Goal: Task Accomplishment & Management: Use online tool/utility

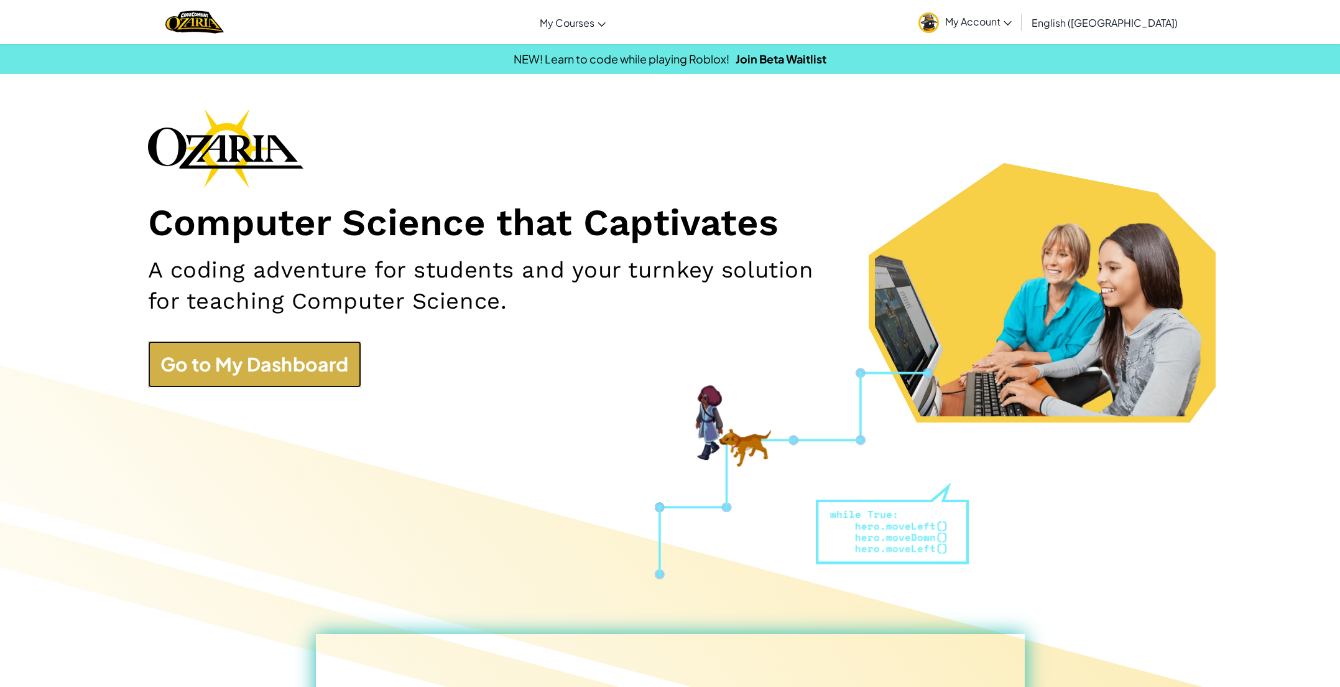
click at [303, 379] on link "Go to My Dashboard" at bounding box center [254, 364] width 213 height 47
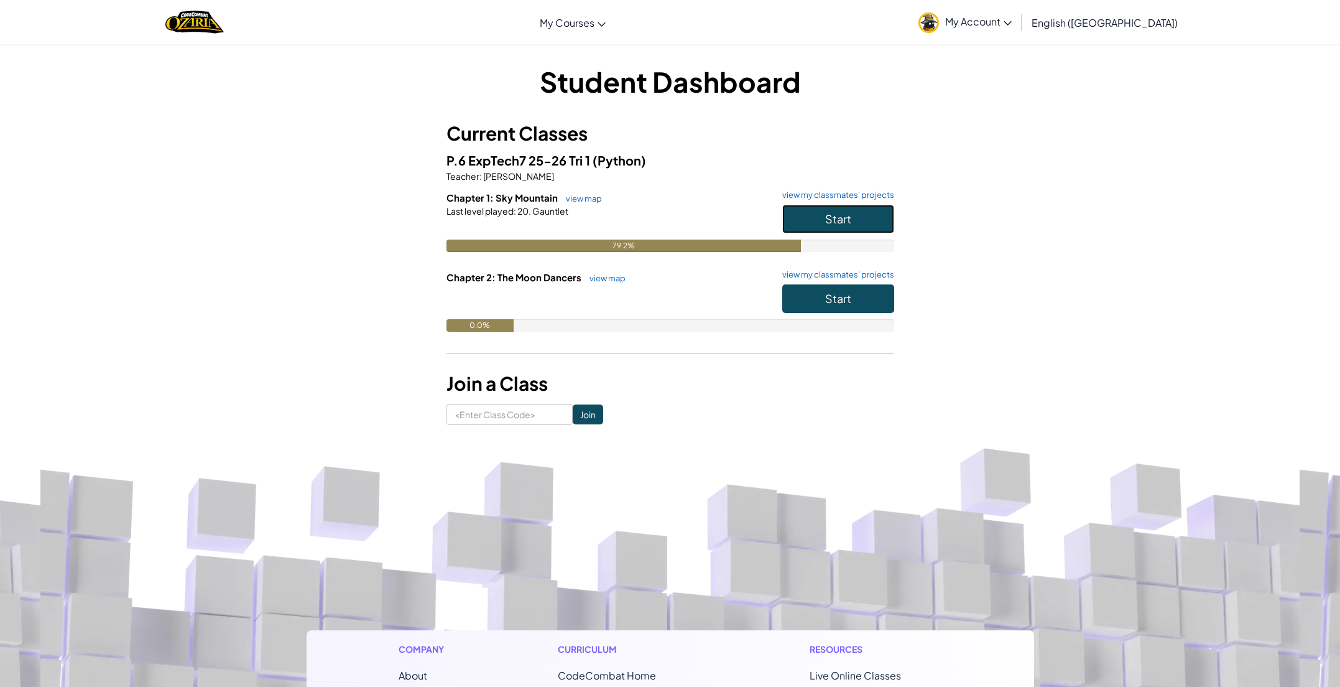
click at [800, 211] on button "Start" at bounding box center [838, 219] width 112 height 29
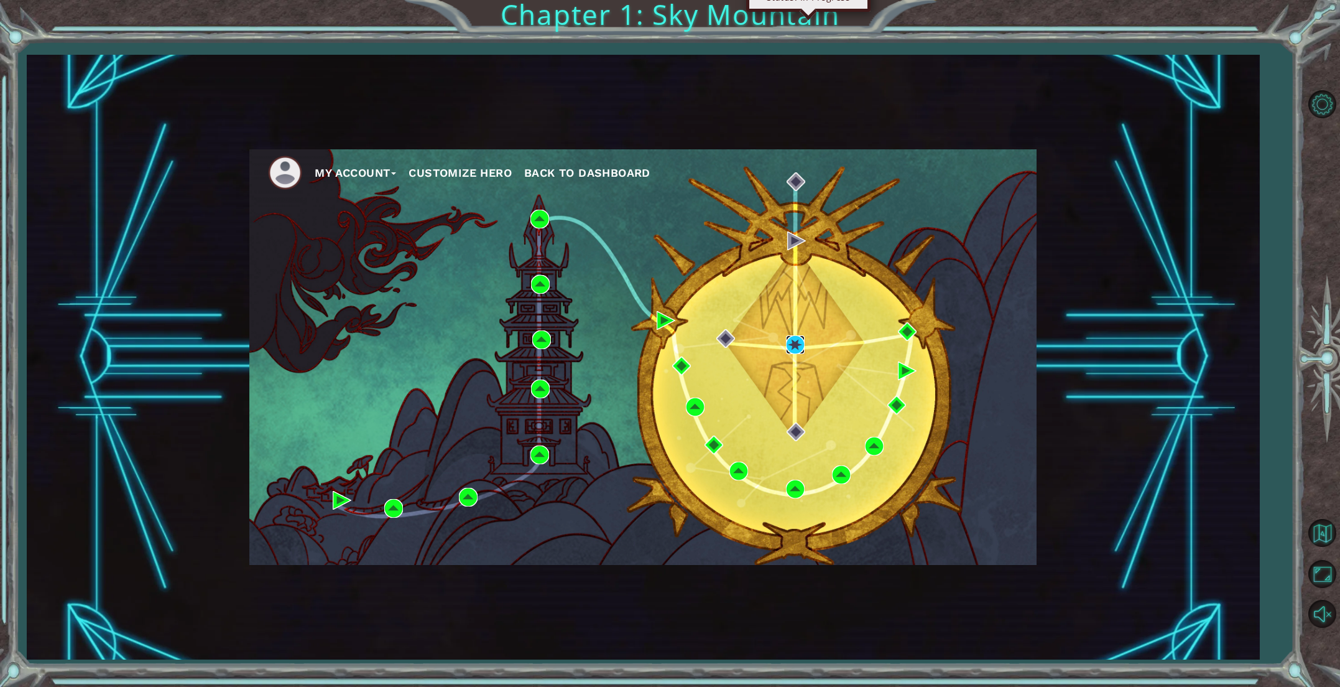
click at [794, 345] on img at bounding box center [795, 344] width 19 height 19
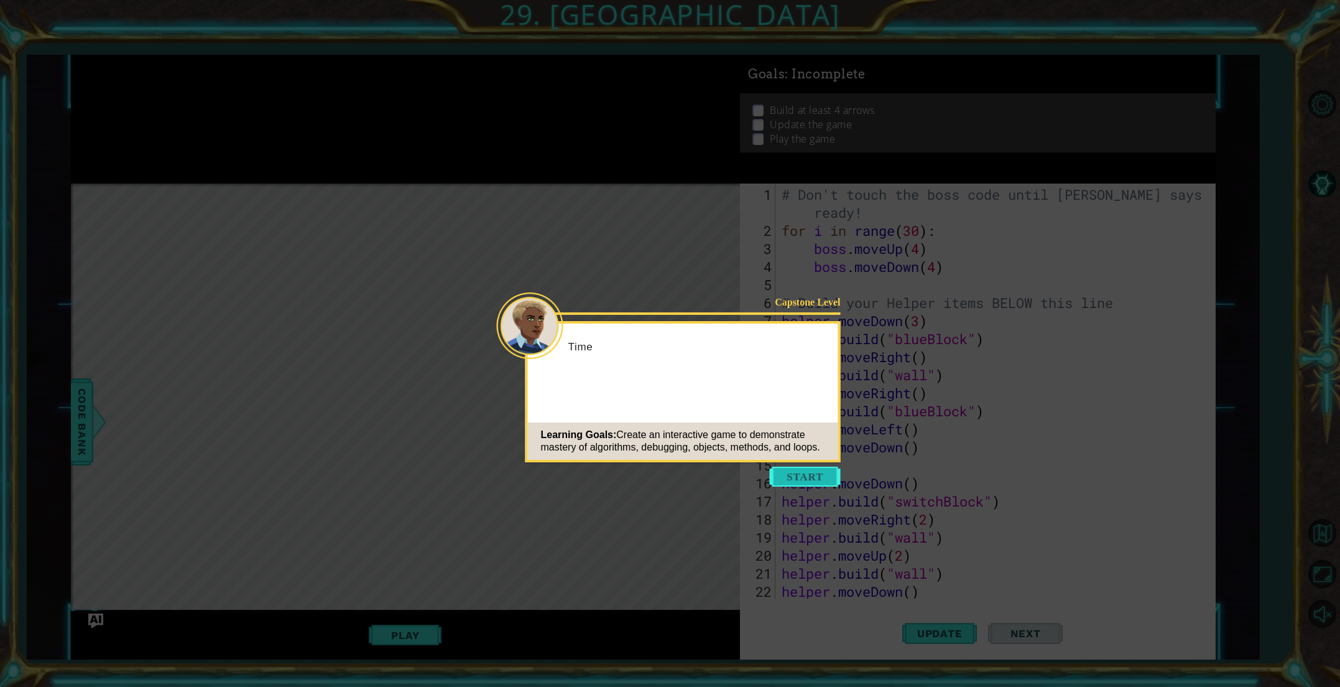
scroll to position [180, 0]
click at [798, 486] on button "Start" at bounding box center [805, 476] width 71 height 20
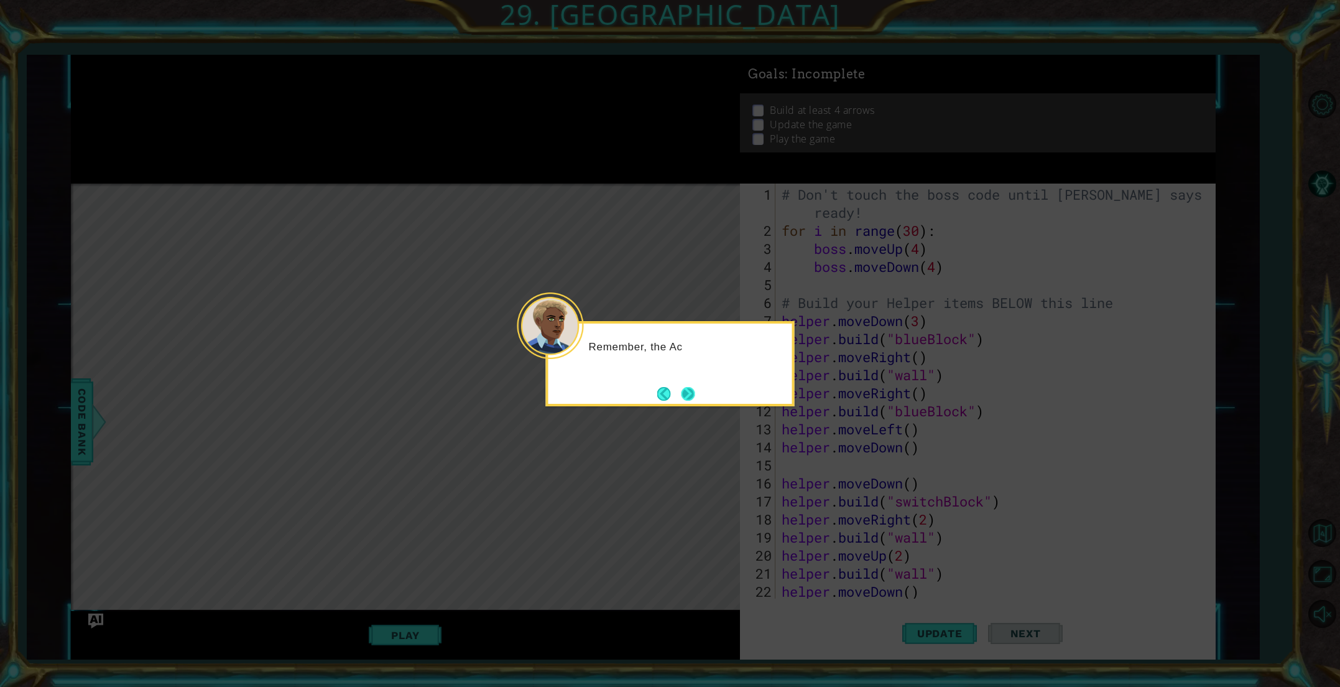
click at [695, 396] on button "Next" at bounding box center [688, 394] width 14 height 14
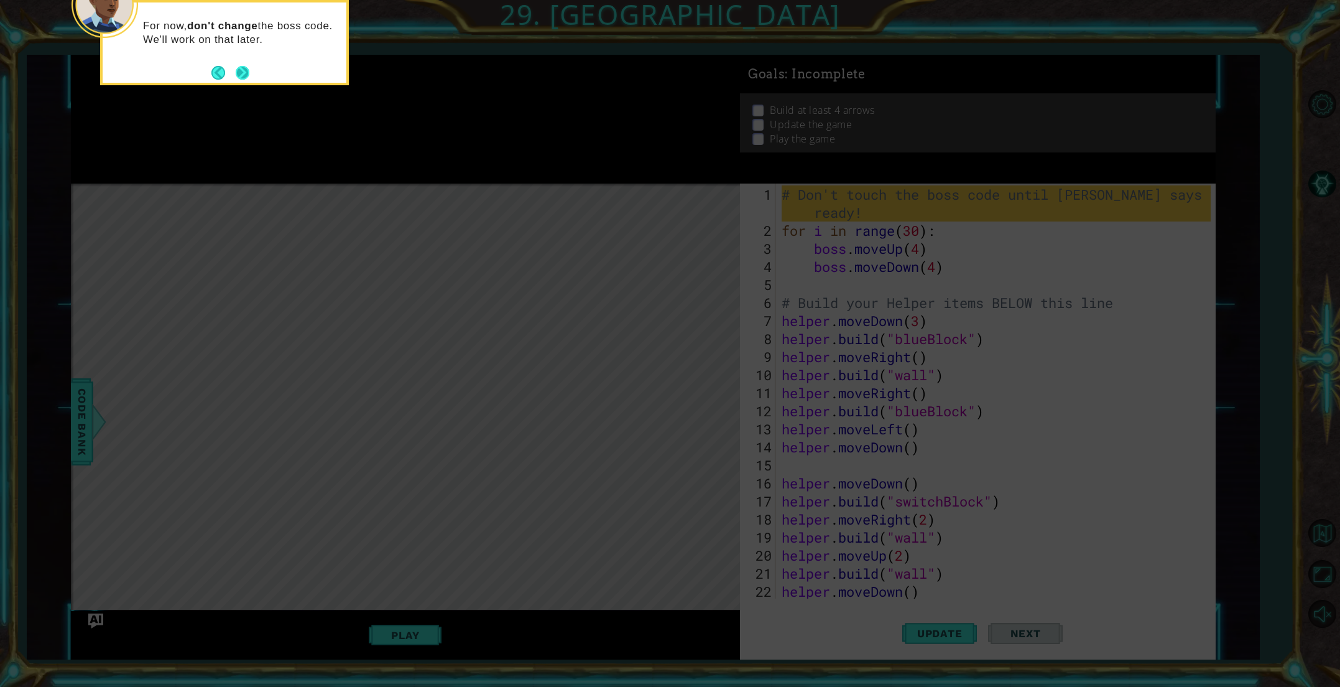
click at [239, 75] on button "Next" at bounding box center [243, 73] width 14 height 14
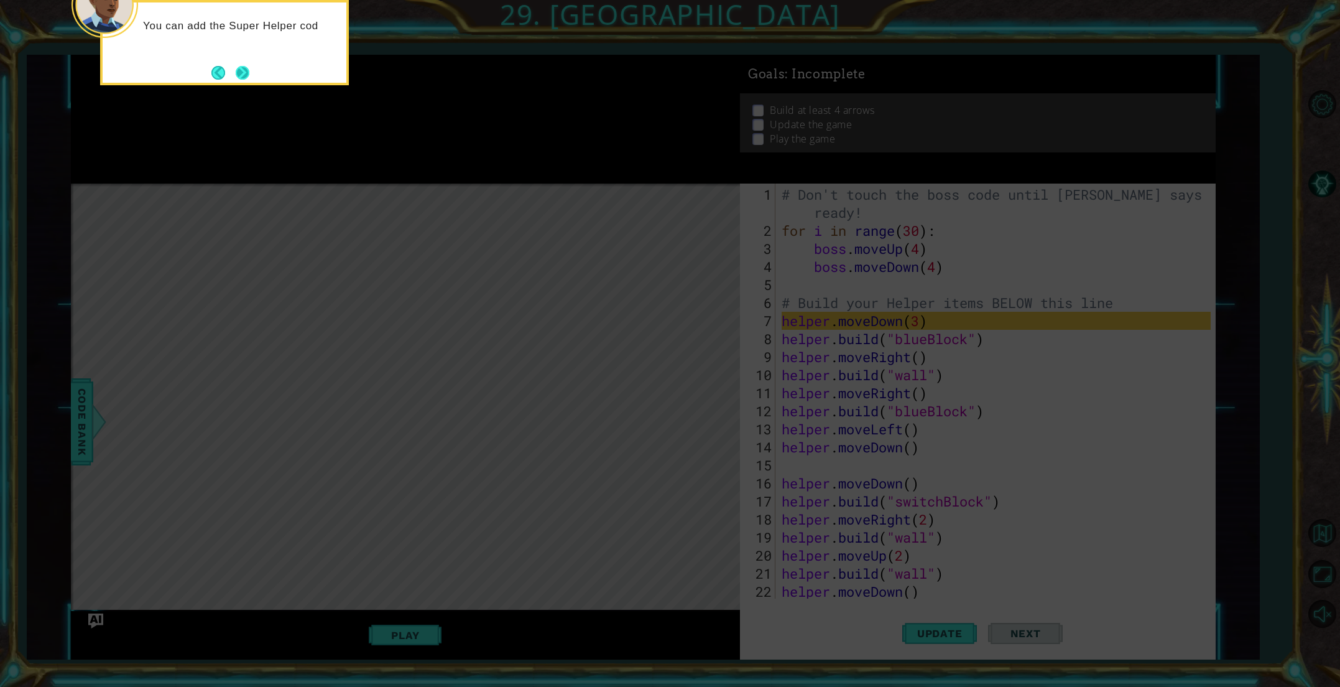
click at [241, 75] on button "Next" at bounding box center [243, 73] width 14 height 14
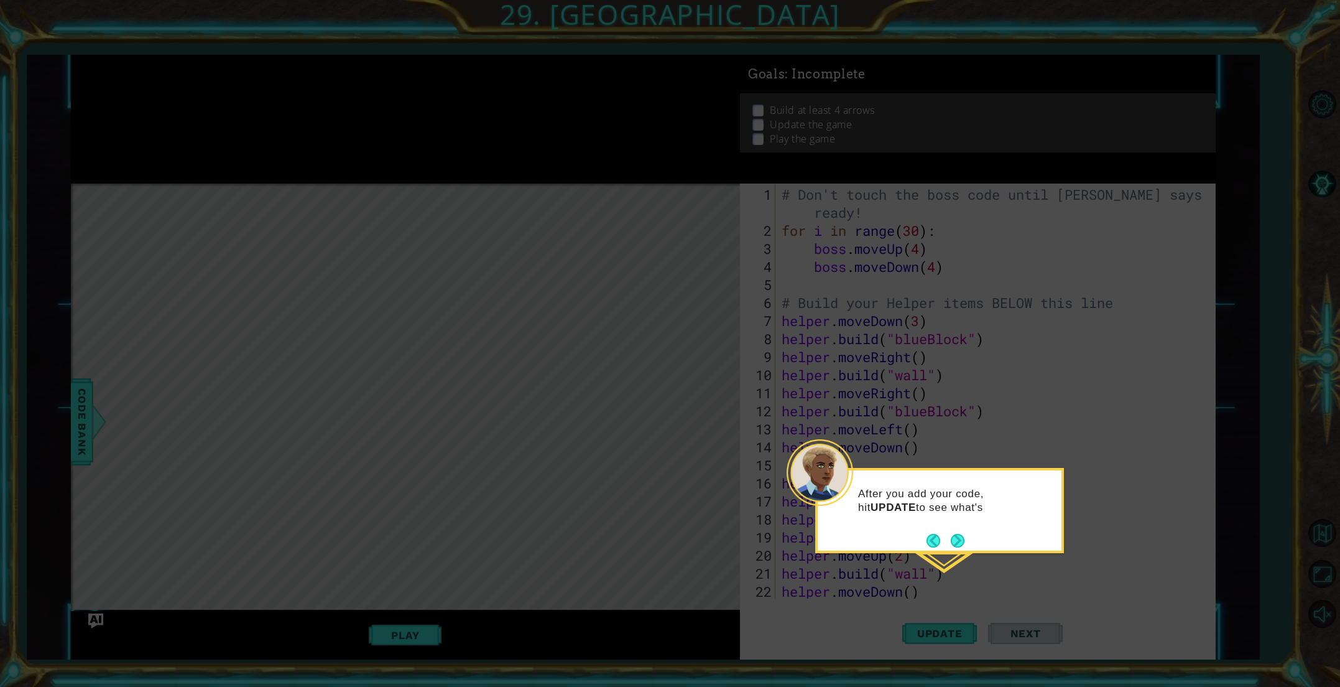
click at [955, 528] on div "After you add your code, hit UPDATE to see what's" at bounding box center [940, 506] width 244 height 63
click at [955, 535] on button "Next" at bounding box center [957, 540] width 18 height 18
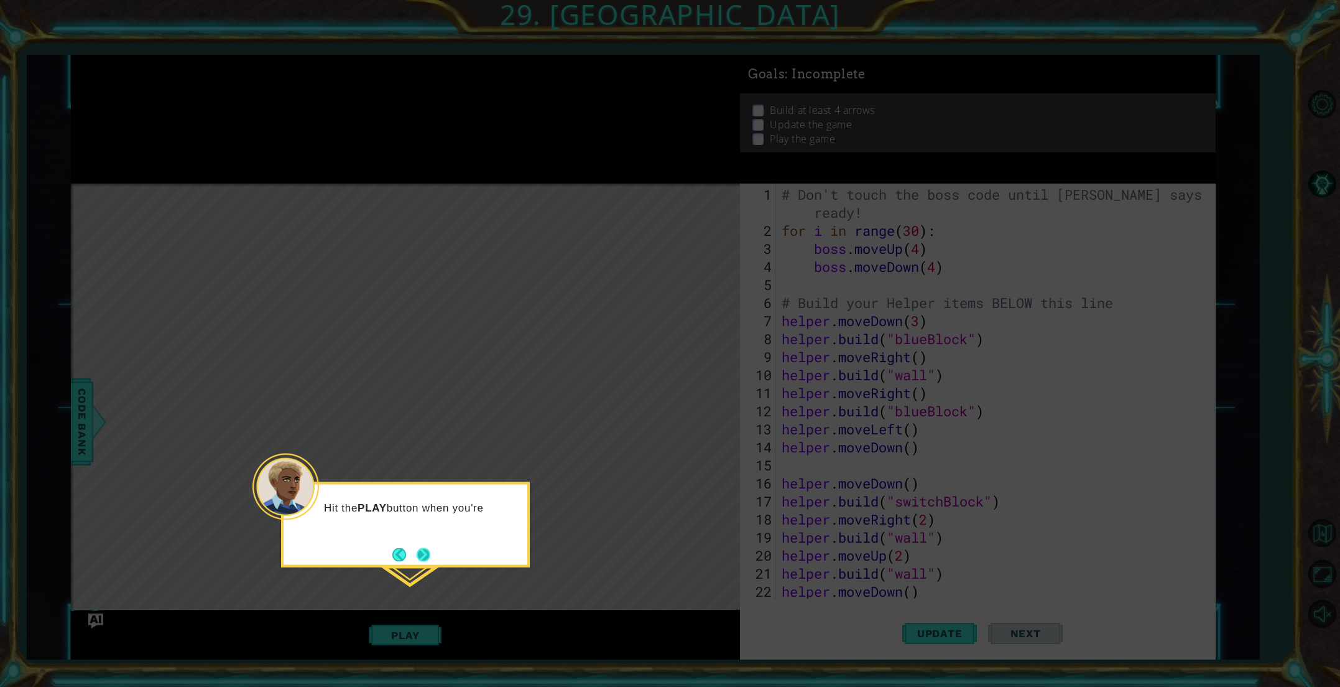
click at [419, 559] on button "Next" at bounding box center [424, 554] width 14 height 14
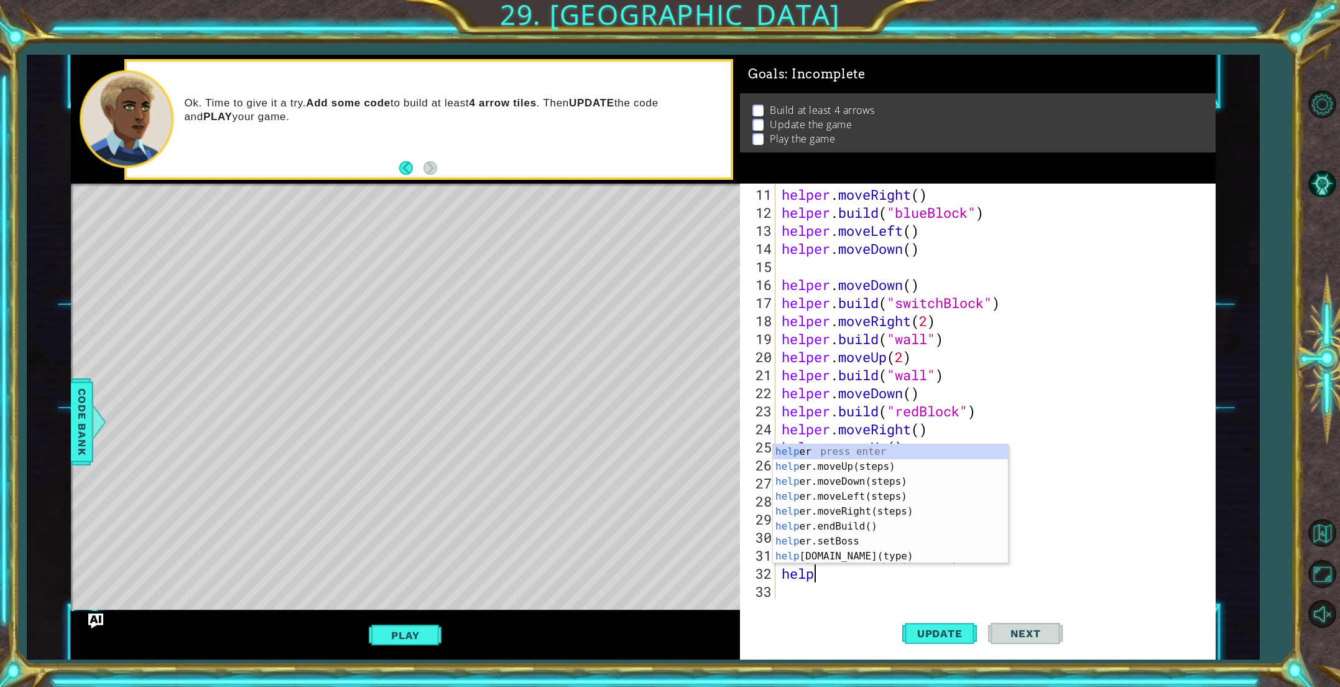
scroll to position [0, 1]
type textarea "helpe"
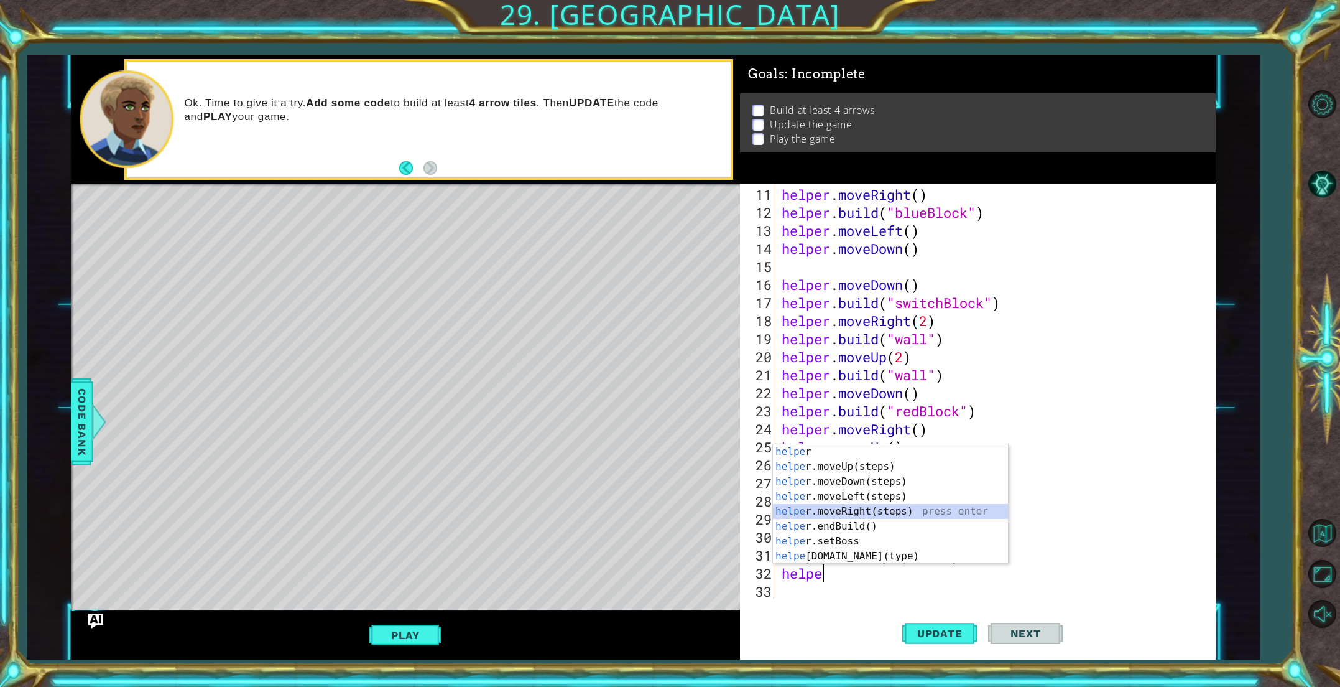
click at [849, 507] on div "helpe r press enter helpe [PERSON_NAME]moveUp(steps) press enter helpe r.moveDo…" at bounding box center [890, 518] width 235 height 149
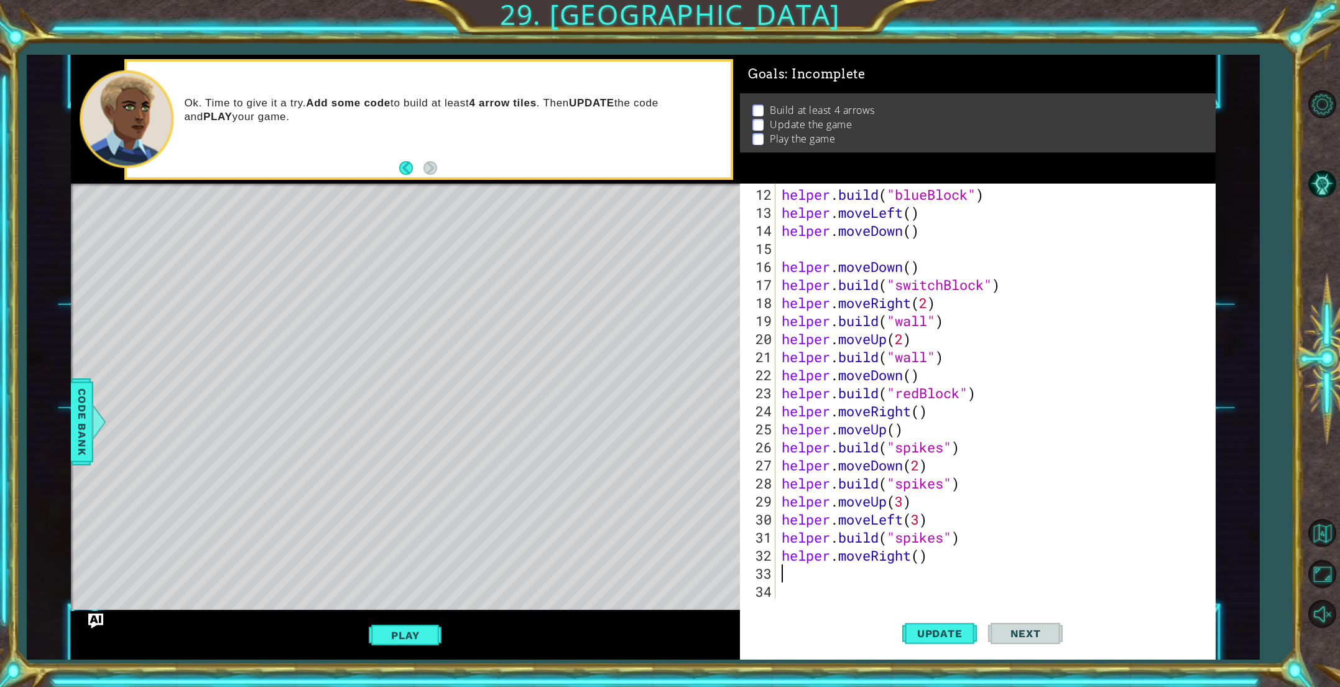
scroll to position [216, 0]
click at [918, 560] on div "helper . build ( "blueBlock" ) helper . moveLeft ( ) helper . moveDown ( ) help…" at bounding box center [998, 410] width 438 height 451
click at [919, 638] on span "Update" at bounding box center [940, 633] width 70 height 12
type textarea "helper.moveRight(2)"
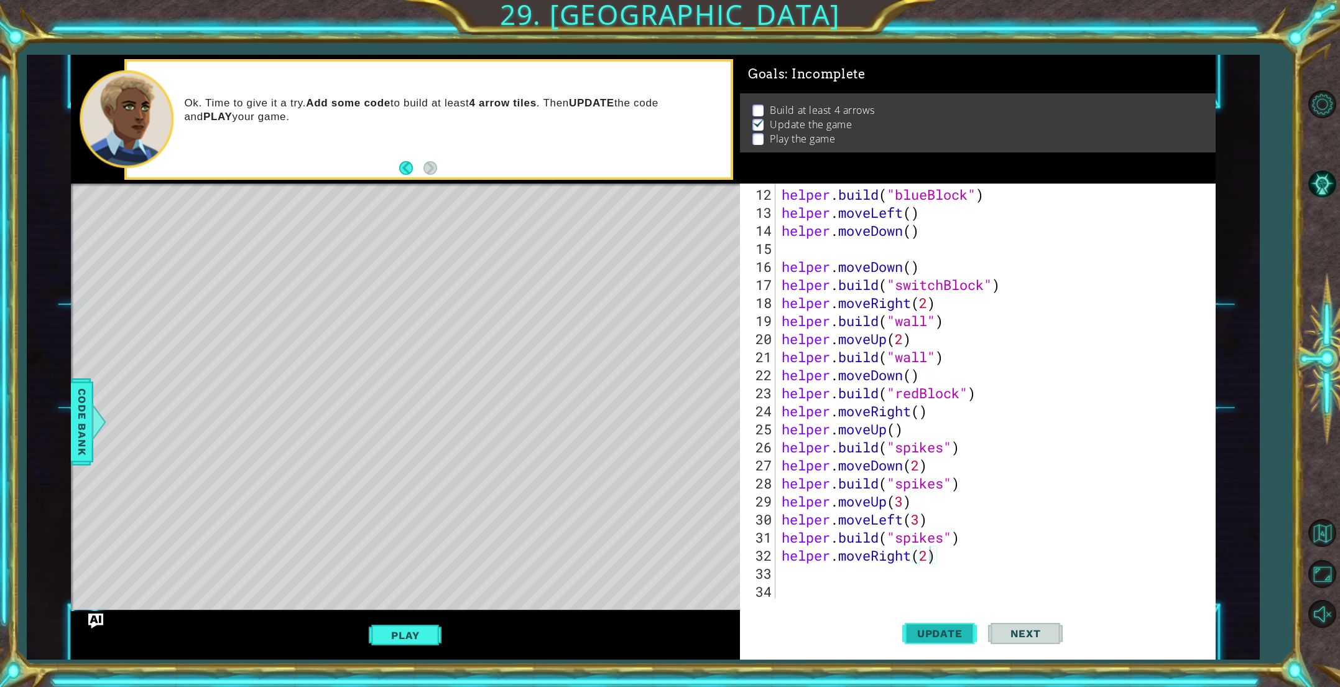
click at [930, 627] on span "Update" at bounding box center [940, 633] width 70 height 12
click at [828, 569] on div "helper . build ( "blueBlock" ) helper . moveLeft ( ) helper . moveDown ( ) help…" at bounding box center [998, 410] width 438 height 451
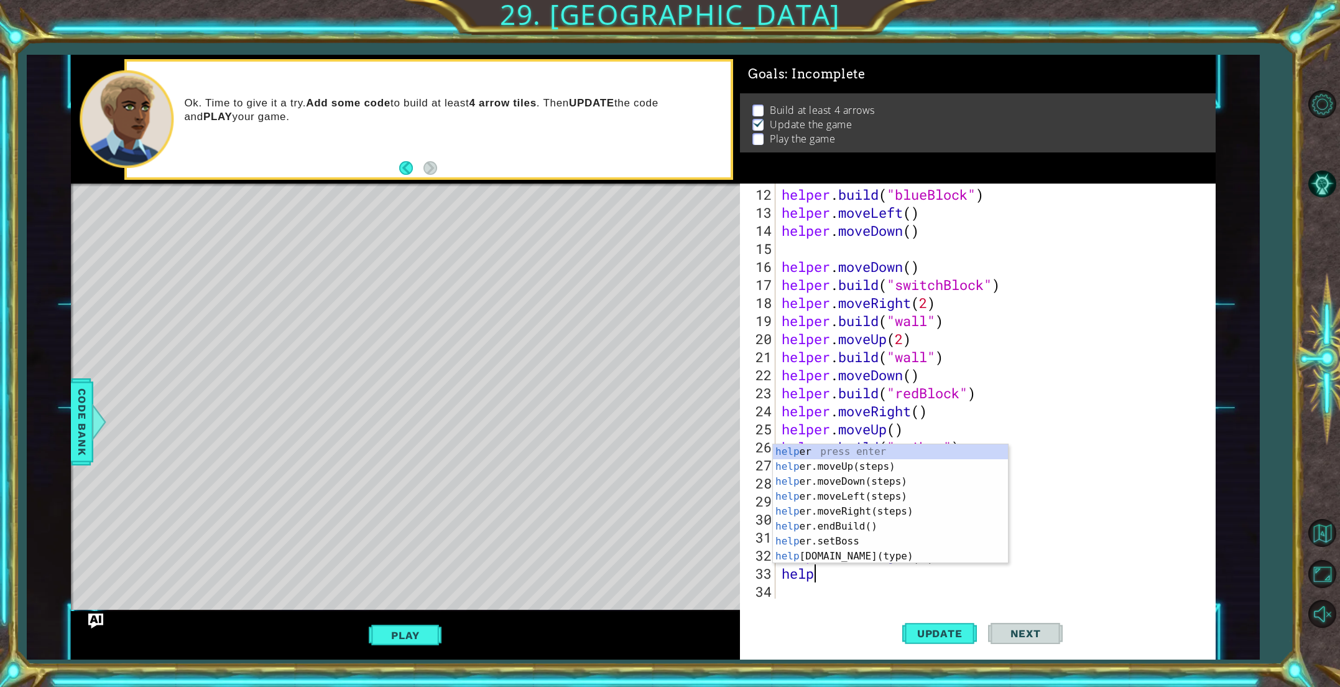
scroll to position [0, 1]
click at [815, 558] on div "help er press enter help er.moveUp(steps) press enter help er.moveDown(steps) p…" at bounding box center [890, 518] width 235 height 149
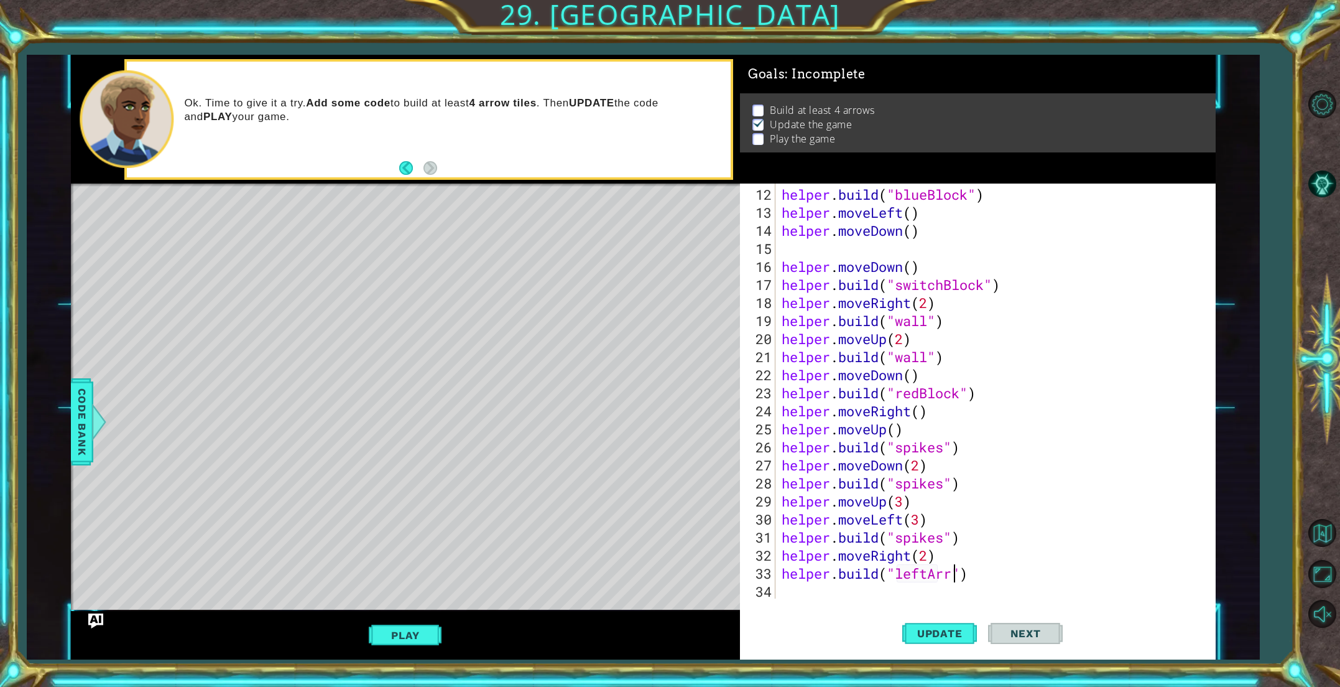
scroll to position [0, 8]
type textarea "[DOMAIN_NAME]("leftArrow")"
click at [924, 634] on span "Update" at bounding box center [940, 633] width 70 height 12
drag, startPoint x: 989, startPoint y: 576, endPoint x: 769, endPoint y: 572, distance: 220.2
click at [769, 572] on div "[DOMAIN_NAME]("leftArrow") 12 13 14 15 16 17 18 19 20 21 22 23 24 25 26 27 28 2…" at bounding box center [975, 390] width 471 height 415
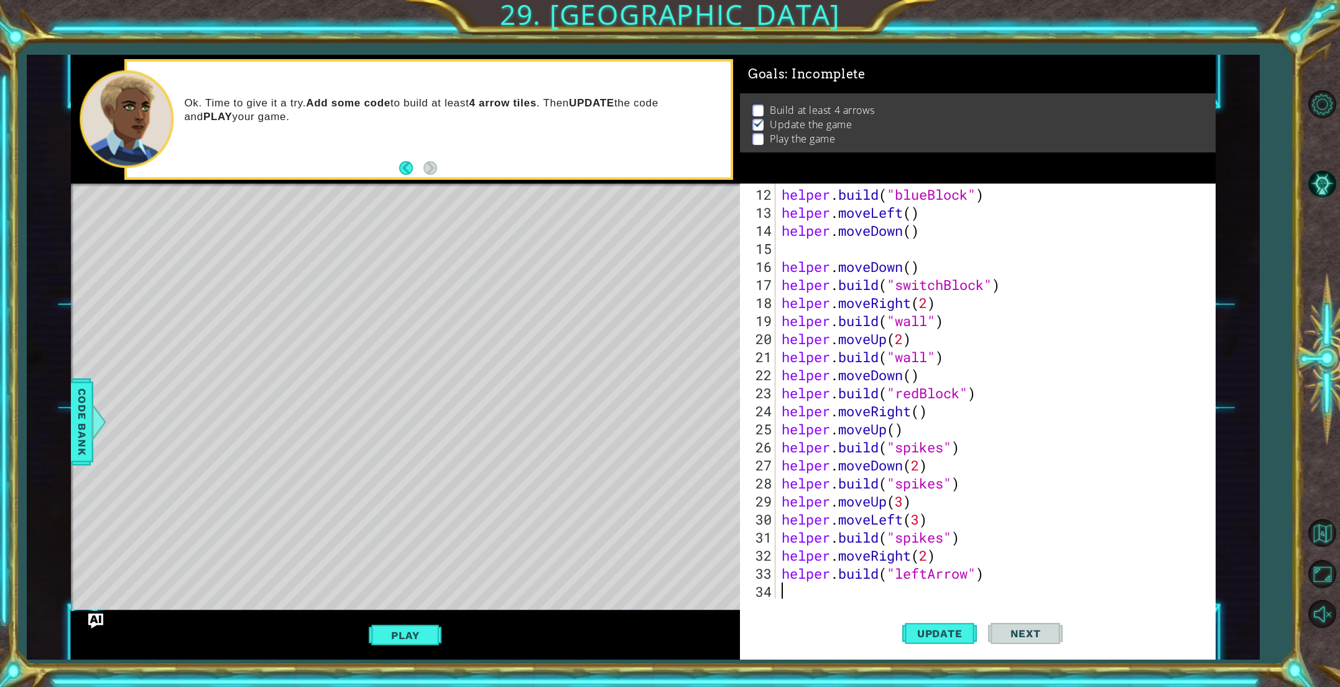
click at [810, 587] on div "helper . build ( "blueBlock" ) helper . moveLeft ( ) helper . moveDown ( ) help…" at bounding box center [998, 410] width 438 height 451
type textarea "h"
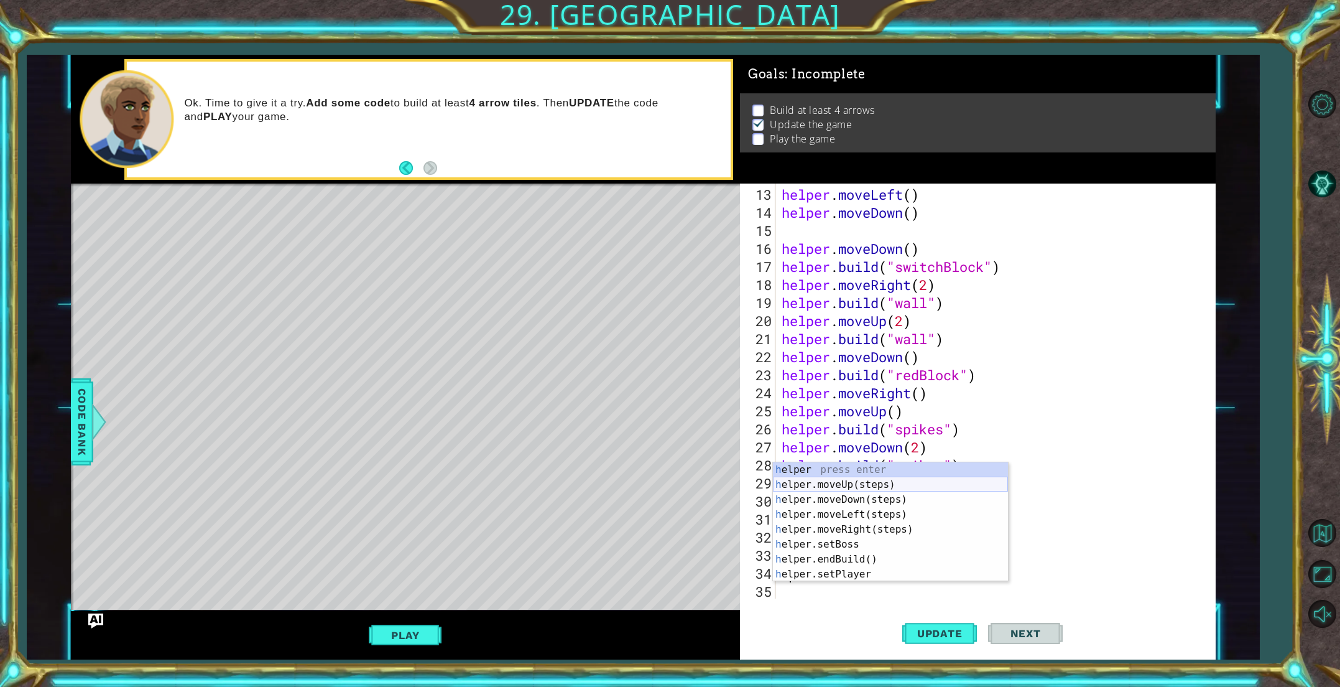
click at [866, 487] on div "h elper press enter h elper.moveUp(steps) press enter h elper.moveDown(steps) p…" at bounding box center [890, 536] width 235 height 149
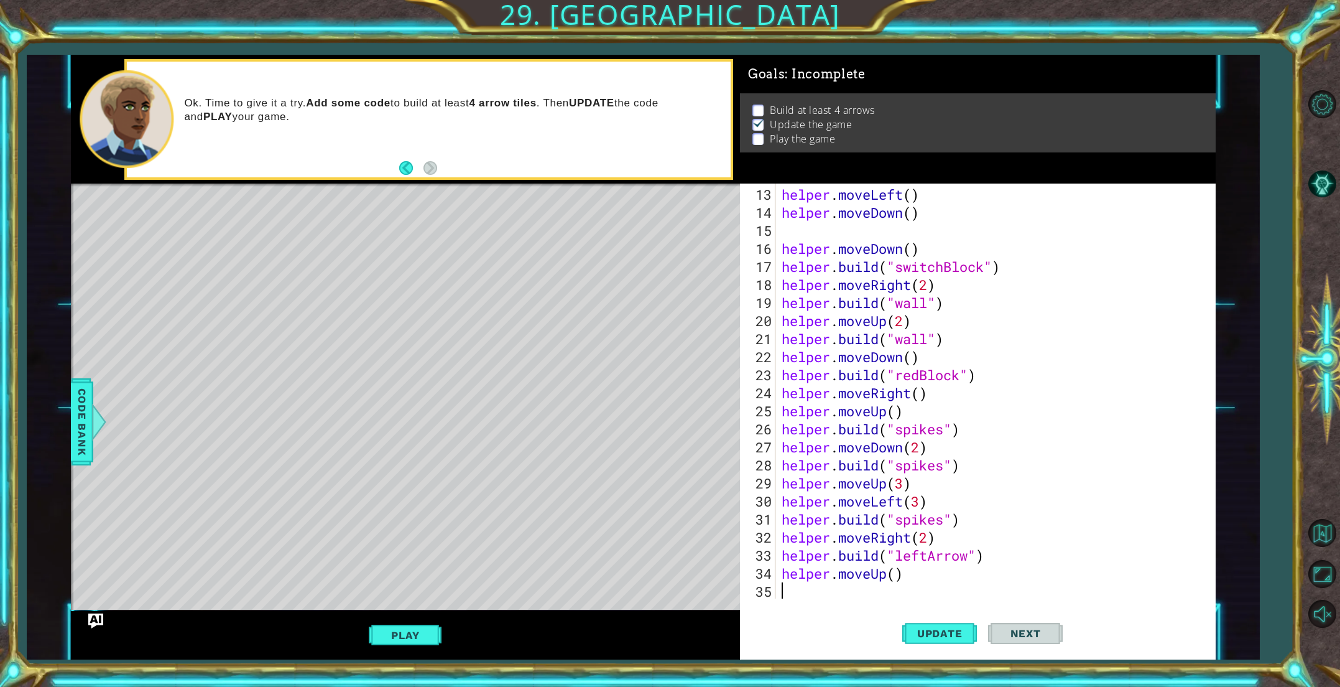
scroll to position [252, 0]
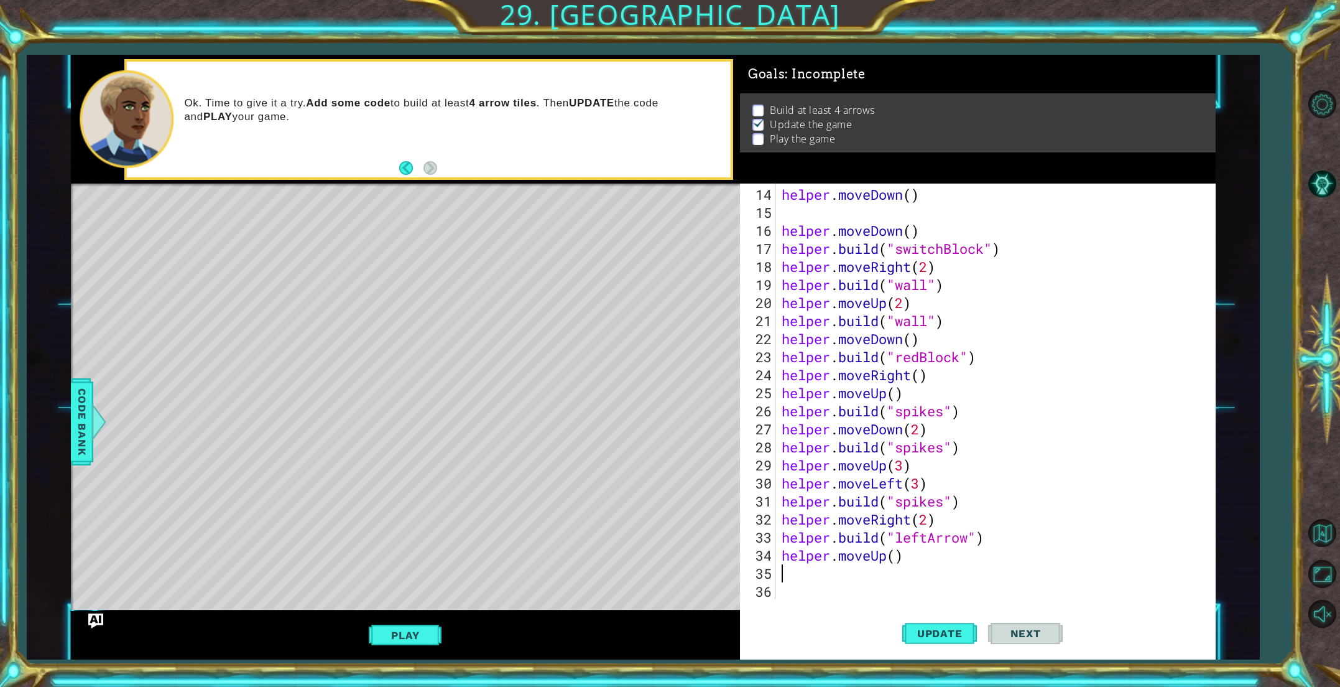
paste textarea "[DOMAIN_NAME]("leftArrow")"
type textarea "[DOMAIN_NAME]("leftArrow")"
click at [928, 627] on span "Update" at bounding box center [940, 633] width 70 height 12
click at [840, 589] on div "helper . moveDown ( ) helper . moveDown ( ) helper . build ( "switchBlock" ) he…" at bounding box center [998, 410] width 438 height 451
type textarea "h"
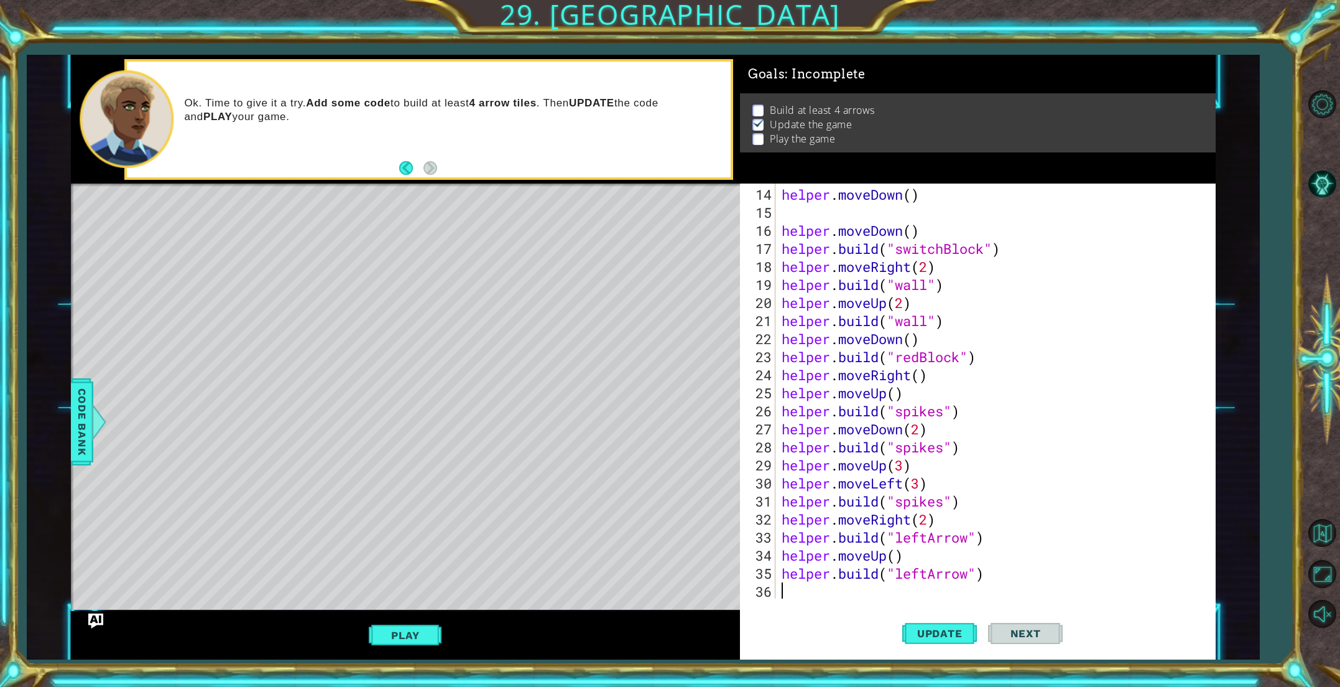
scroll to position [271, 0]
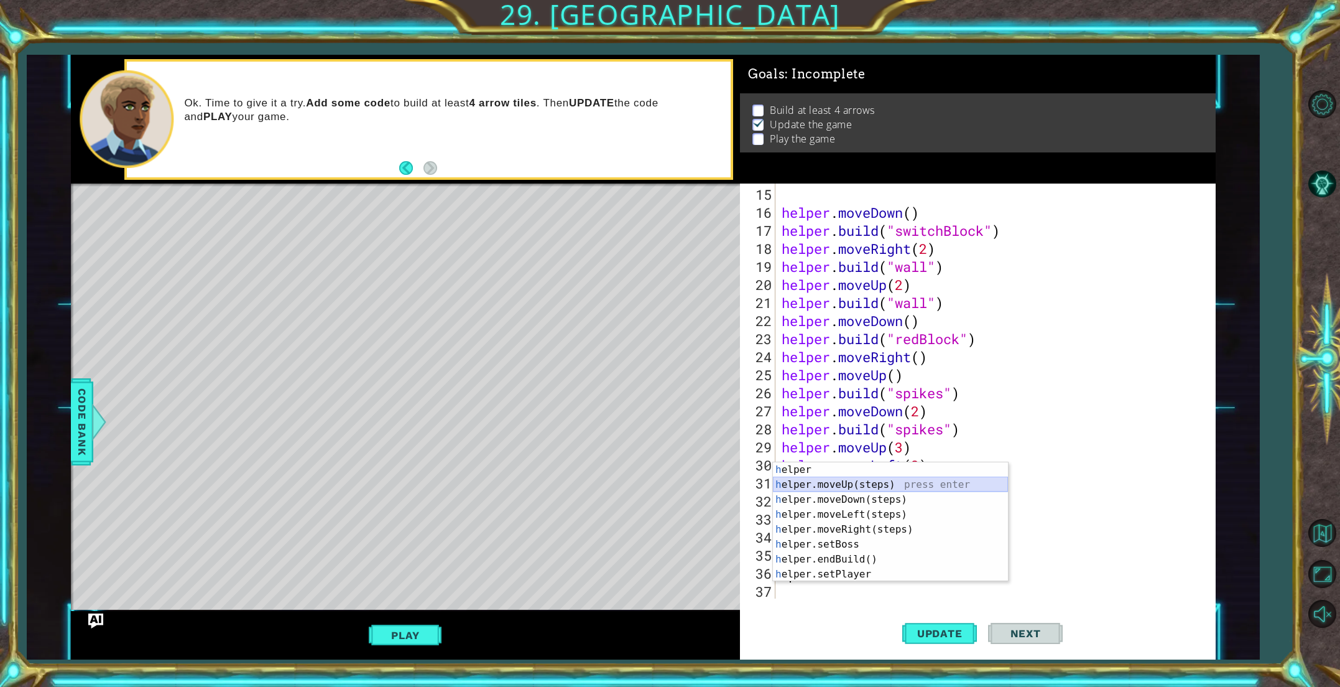
drag, startPoint x: 874, startPoint y: 484, endPoint x: 876, endPoint y: 491, distance: 7.1
click at [875, 484] on div "h elper press enter h elper.moveUp(steps) press enter h elper.moveDown(steps) p…" at bounding box center [890, 536] width 235 height 149
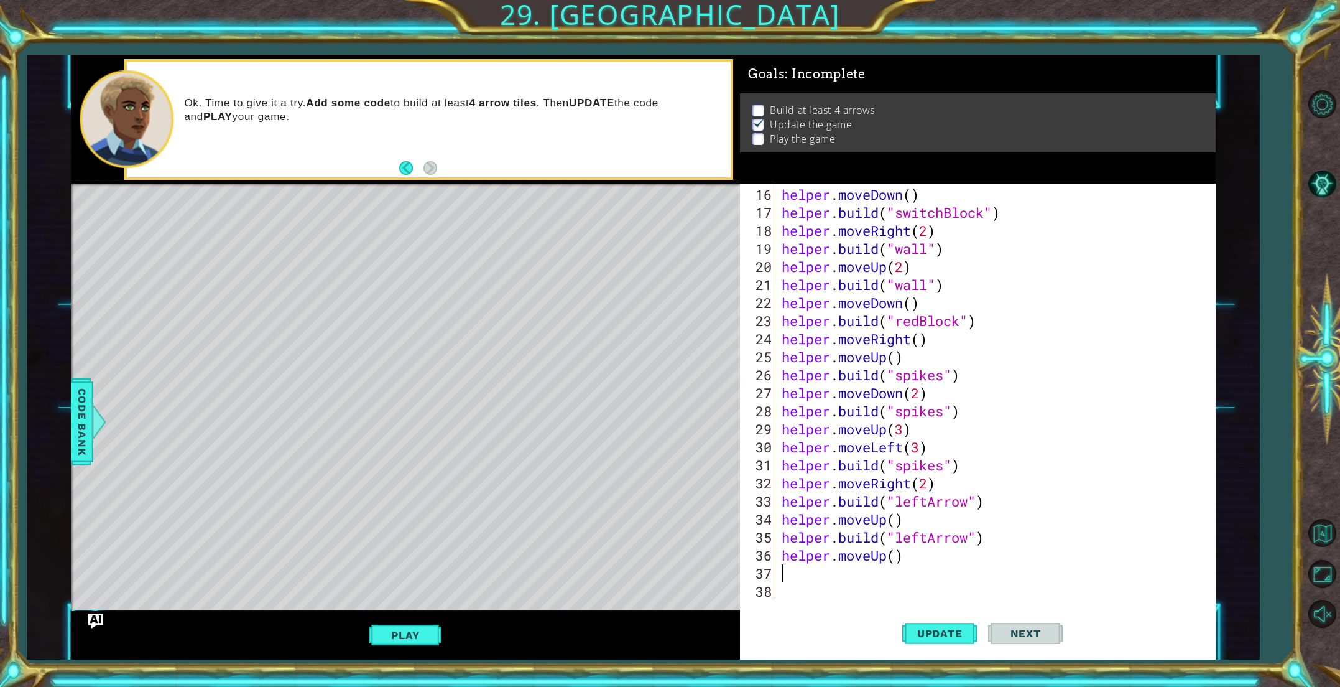
paste textarea "[DOMAIN_NAME]("leftArrow")"
click at [954, 627] on span "Update" at bounding box center [940, 633] width 70 height 12
click at [421, 627] on button "Play" at bounding box center [405, 635] width 73 height 24
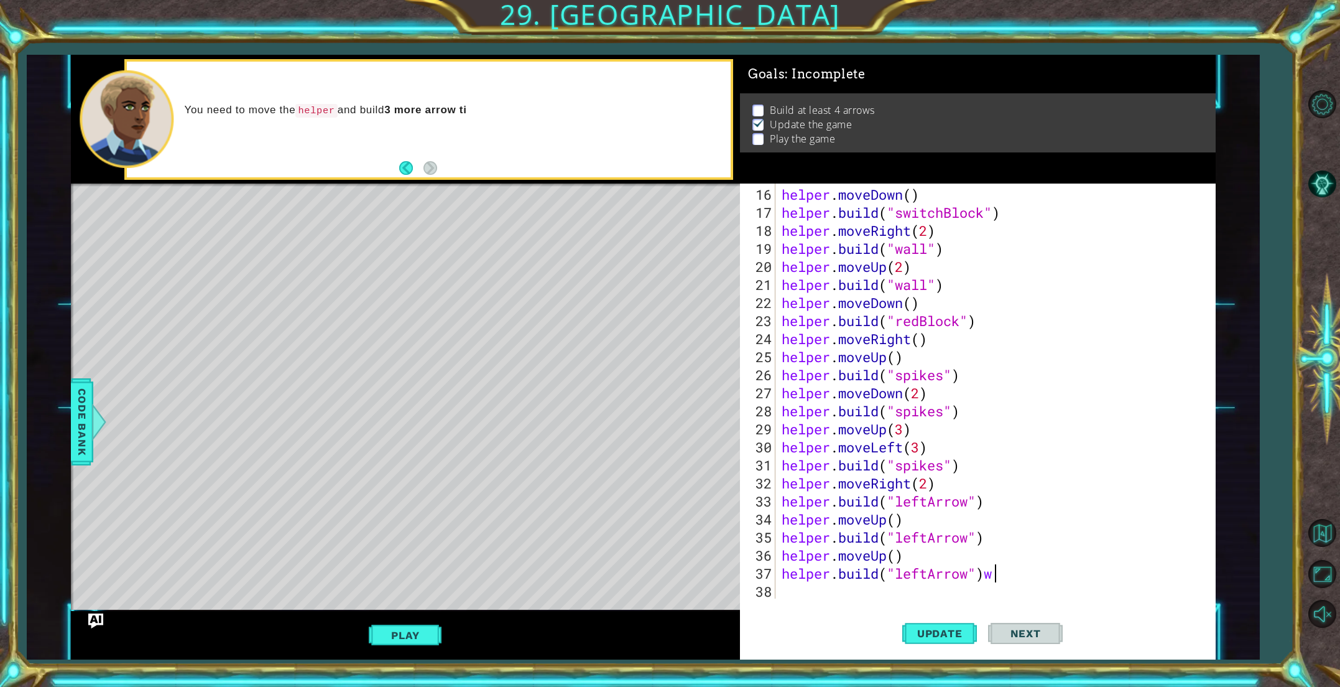
type textarea "[DOMAIN_NAME]("leftArrow")"
click at [787, 591] on div "helper . moveDown ( ) helper . build ( "switchBlock" ) helper . moveRight ( 2 )…" at bounding box center [998, 410] width 438 height 451
click at [907, 634] on span "Update" at bounding box center [940, 633] width 70 height 12
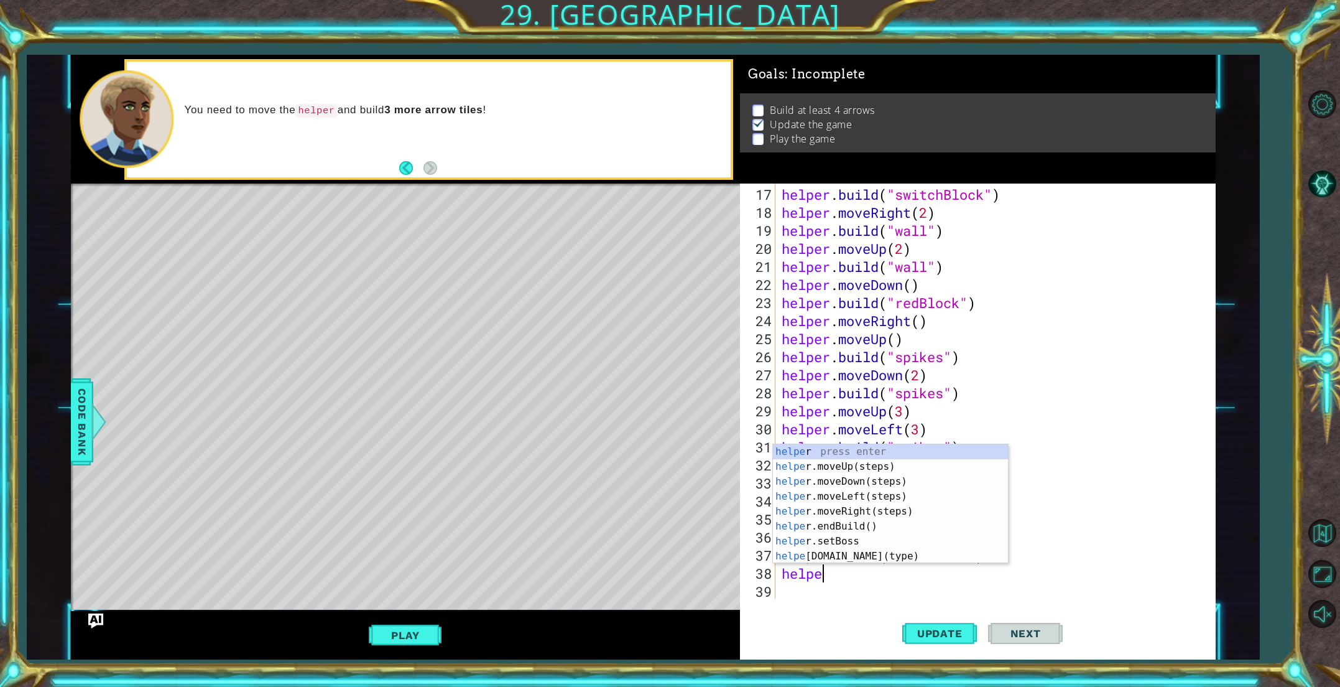
scroll to position [0, 1]
type textarea "helper"
click at [858, 509] on div "helper press enter helper .moveUp(steps) press enter helper .moveDown(steps) pr…" at bounding box center [890, 518] width 235 height 149
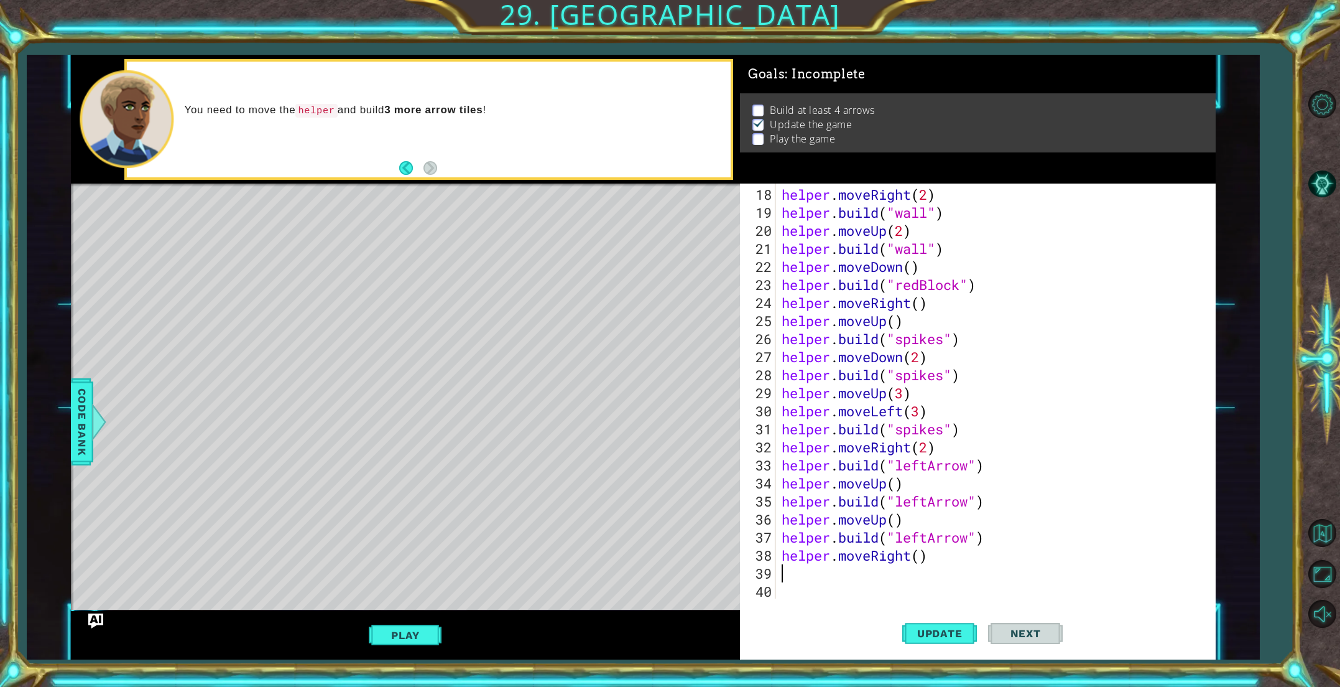
scroll to position [325, 0]
paste textarea "[DOMAIN_NAME]("leftArrow")"
type textarea "[DOMAIN_NAME]("leftArrow")"
click at [821, 593] on div "helper . moveRight ( 2 ) helper . build ( "wall" ) helper . moveUp ( 2 ) helper…" at bounding box center [998, 410] width 438 height 451
type textarea "h"
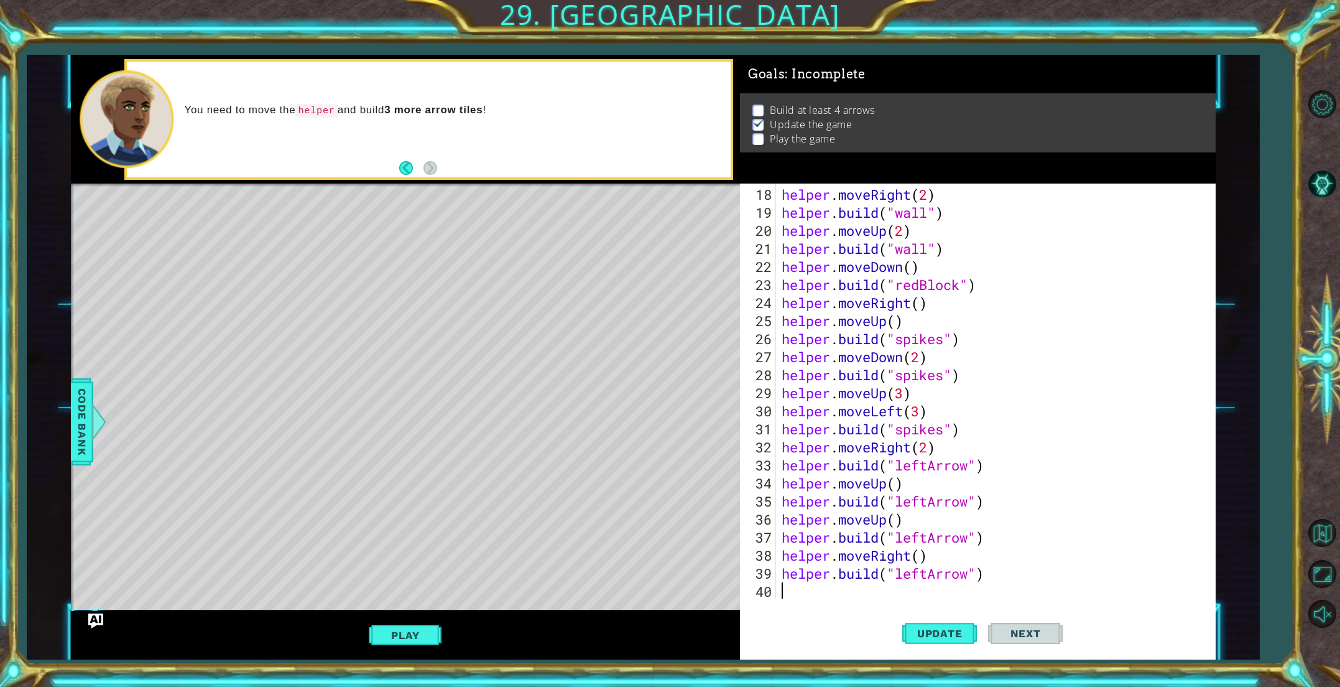
scroll to position [343, 0]
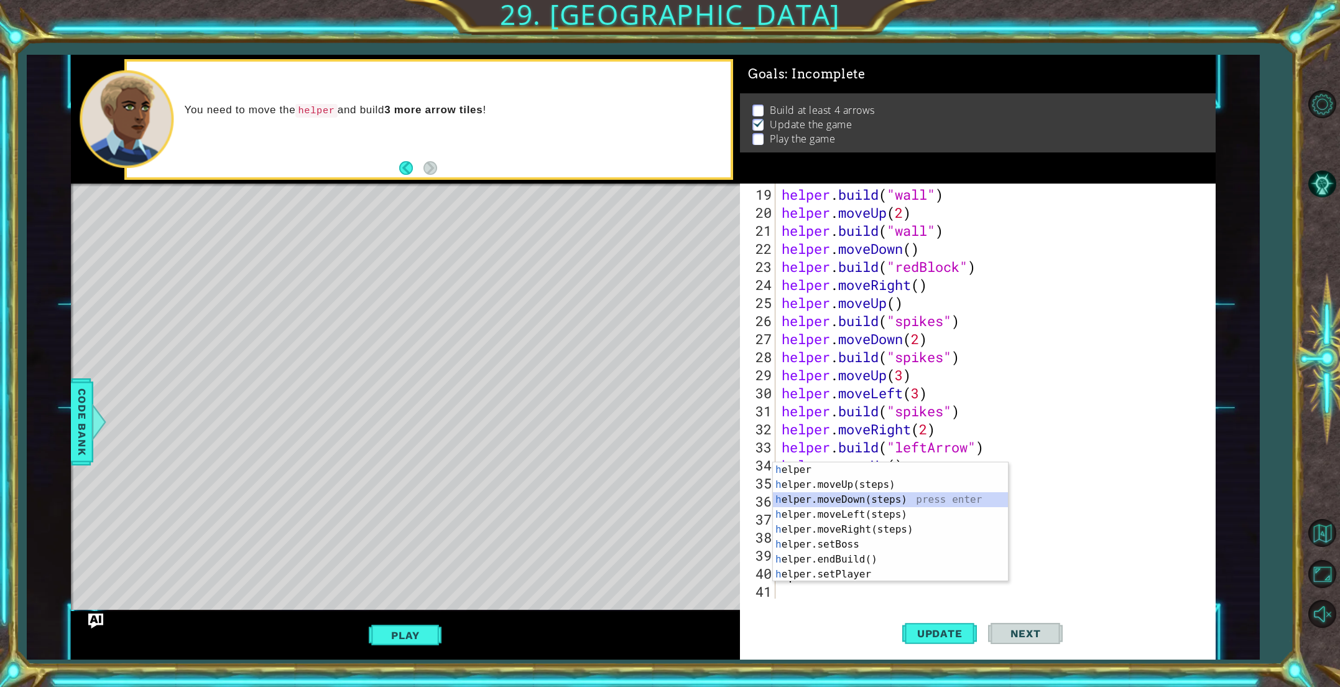
click at [856, 503] on div "h elper press enter h elper.moveUp(steps) press enter h elper.moveDown(steps) p…" at bounding box center [890, 536] width 235 height 149
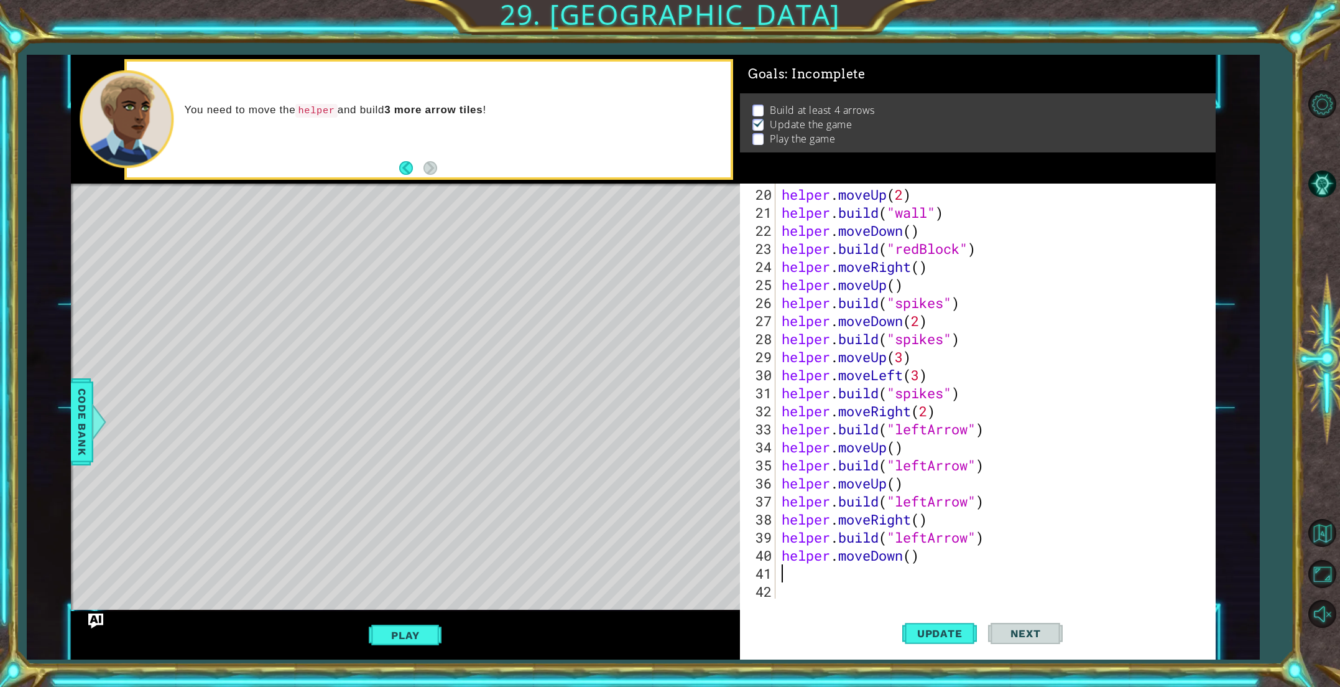
scroll to position [361, 0]
paste textarea "[DOMAIN_NAME]("leftArrow")"
type textarea "[DOMAIN_NAME]("leftArrow")"
click at [925, 626] on button "Update" at bounding box center [939, 632] width 75 height 47
click at [838, 597] on div "helper . moveUp ( 2 ) helper . build ( "wall" ) helper . moveDown ( ) helper . …" at bounding box center [998, 410] width 438 height 451
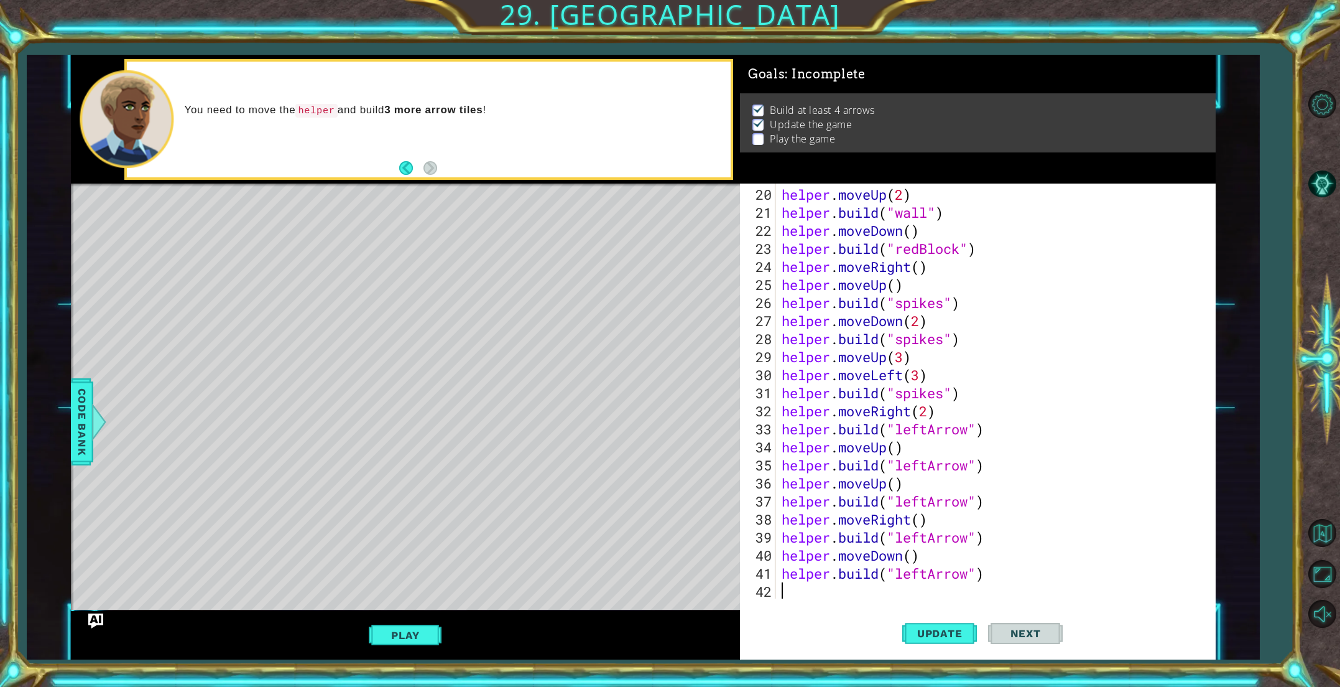
type textarea "h"
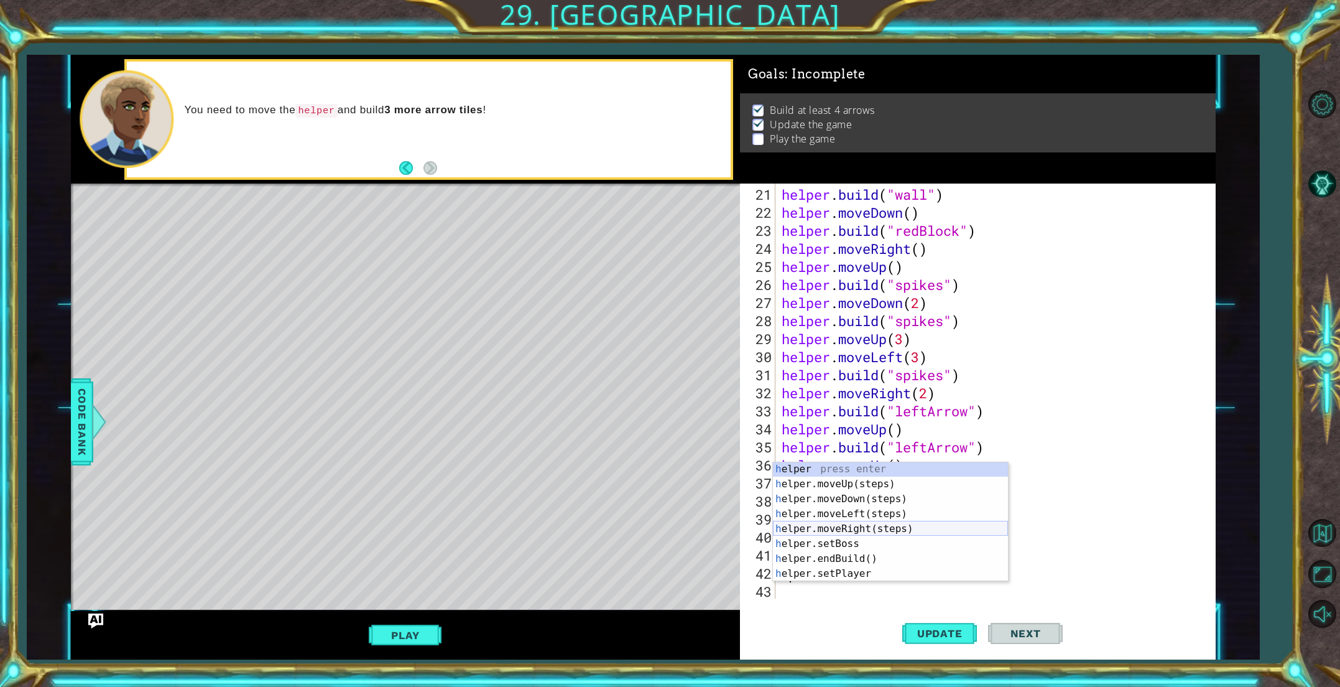
scroll to position [1, 0]
click at [859, 502] on div "h elper press enter h elper.moveUp(steps) press enter h elper.moveDown(steps) p…" at bounding box center [890, 535] width 235 height 149
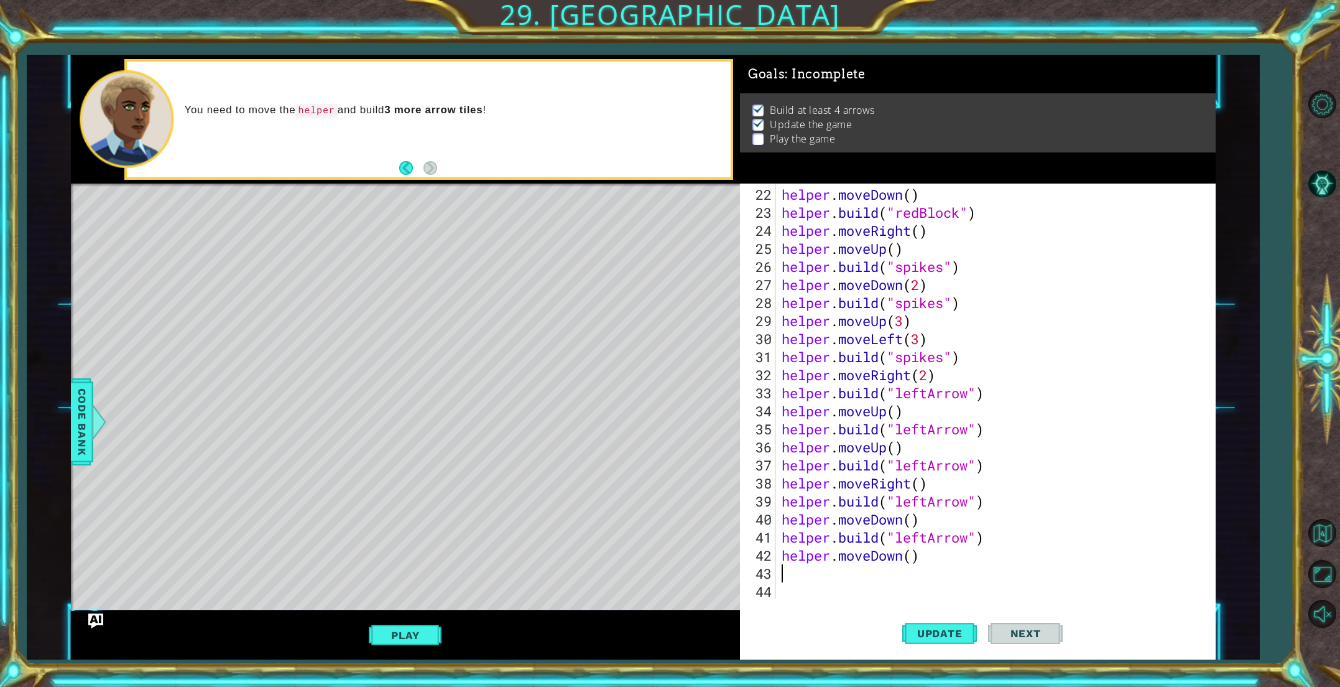
scroll to position [395, 0]
paste textarea "[DOMAIN_NAME]("leftArrow")"
type textarea "[DOMAIN_NAME]("leftArrow")"
click at [919, 622] on button "Update" at bounding box center [939, 632] width 75 height 47
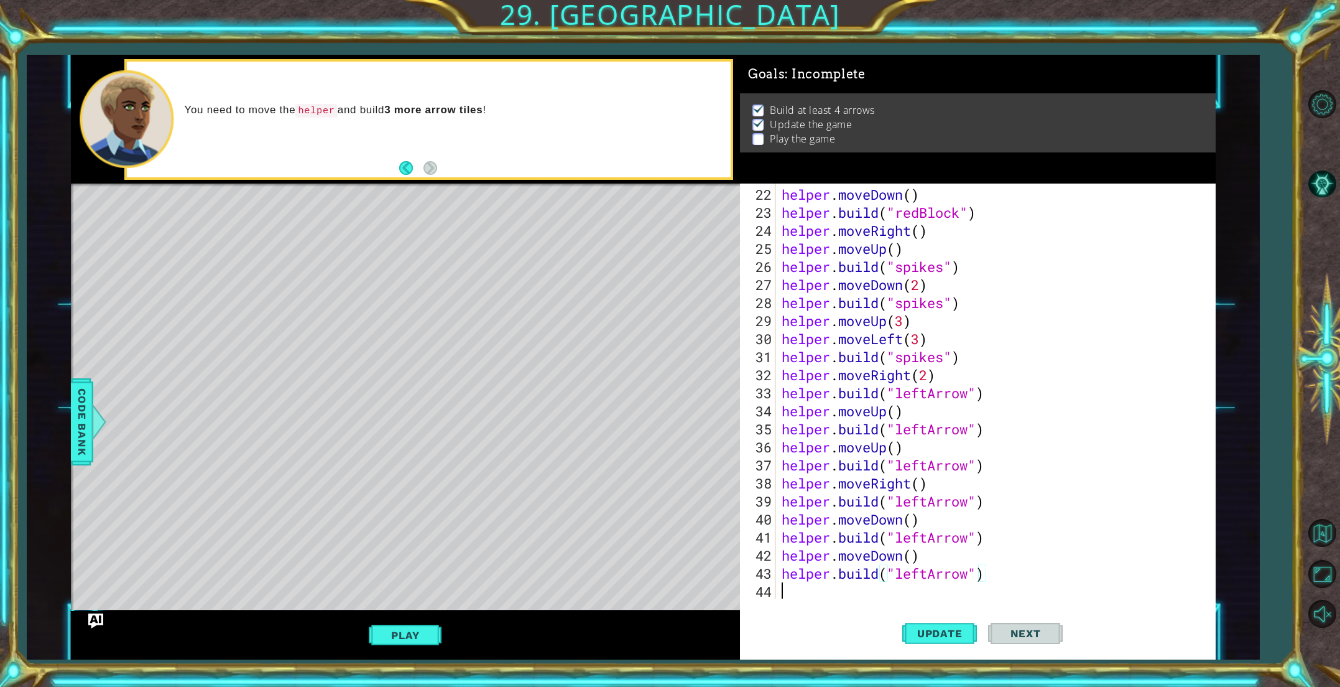
click at [860, 595] on div "helper . moveDown ( ) helper . build ( "redBlock" ) helper . moveRight ( ) help…" at bounding box center [998, 410] width 438 height 451
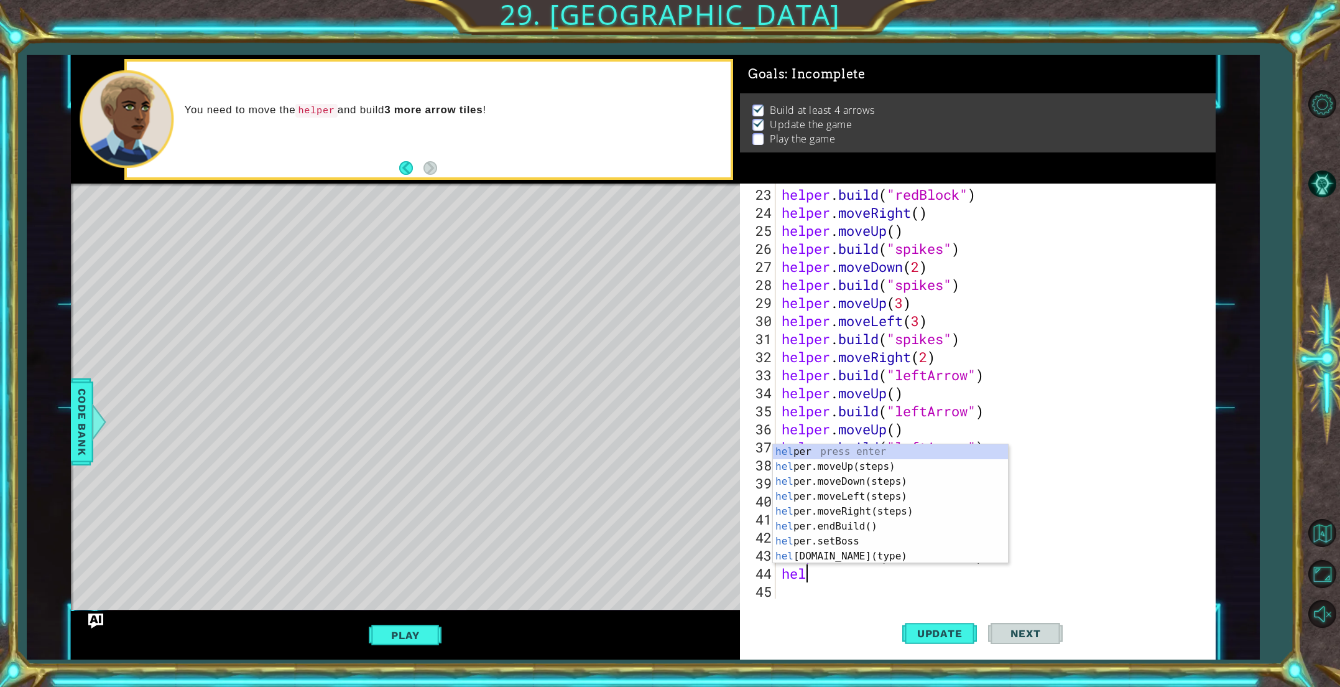
scroll to position [0, 0]
type textarea "help"
click at [855, 494] on div "help er press enter help er.moveUp(steps) press enter help er.moveDown(steps) p…" at bounding box center [890, 518] width 235 height 149
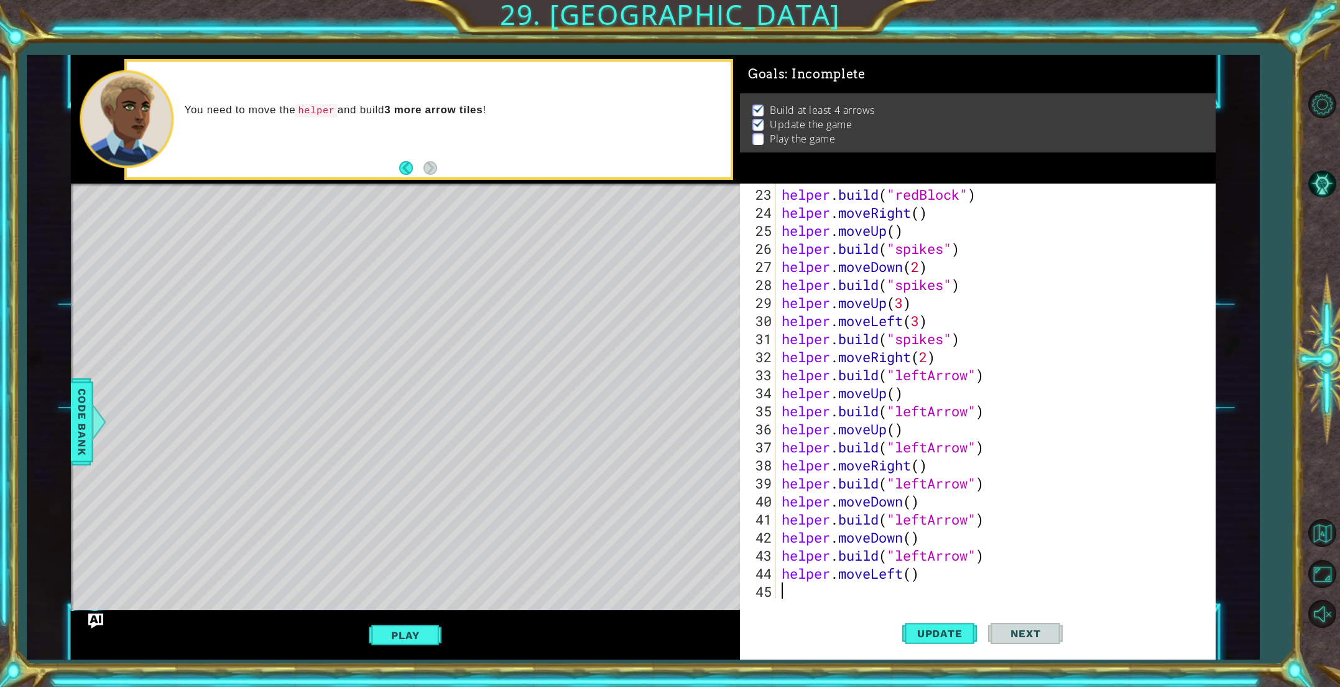
scroll to position [433, 0]
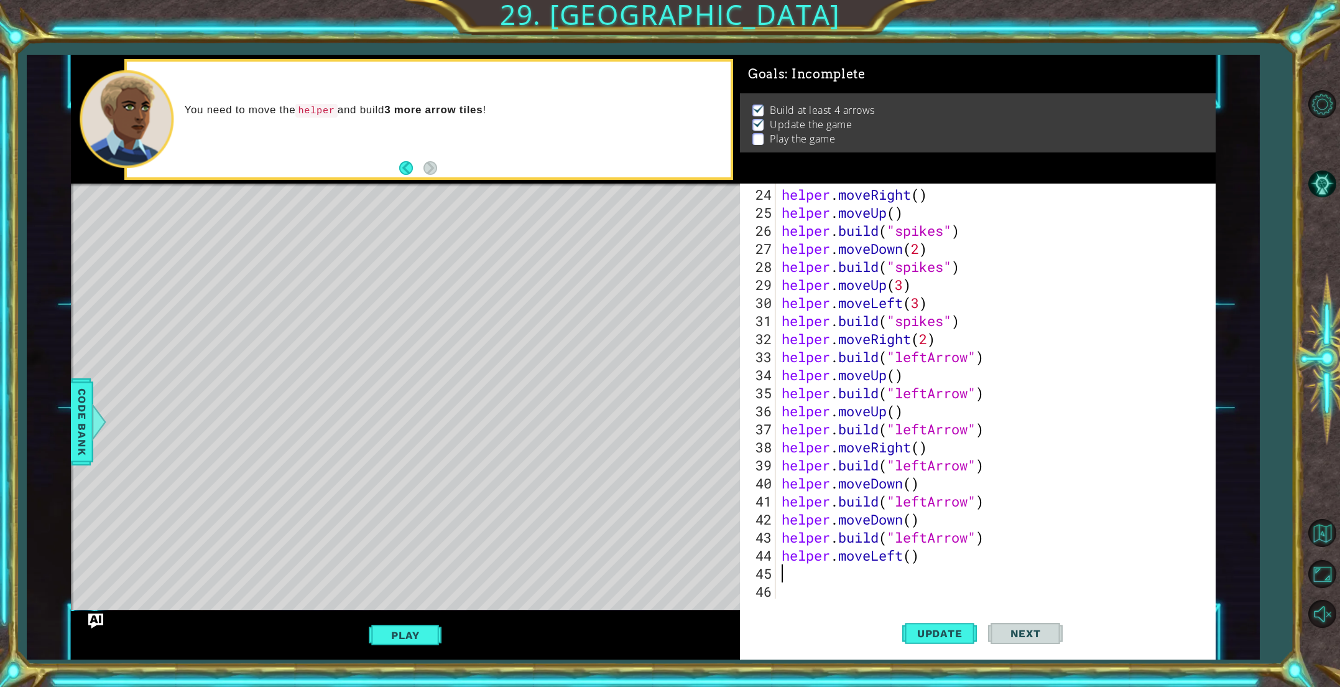
click at [917, 558] on div "helper . moveRight ( ) helper . moveUp ( ) helper . build ( "spikes" ) helper .…" at bounding box center [998, 410] width 438 height 451
click at [914, 555] on div "helper . moveRight ( ) helper . moveUp ( ) helper . build ( "spikes" ) helper .…" at bounding box center [998, 410] width 438 height 451
click at [938, 557] on div "helper . moveRight ( ) helper . moveUp ( ) helper . build ( "spikes" ) helper .…" at bounding box center [998, 410] width 438 height 451
type textarea "helper.moveLeft(3)"
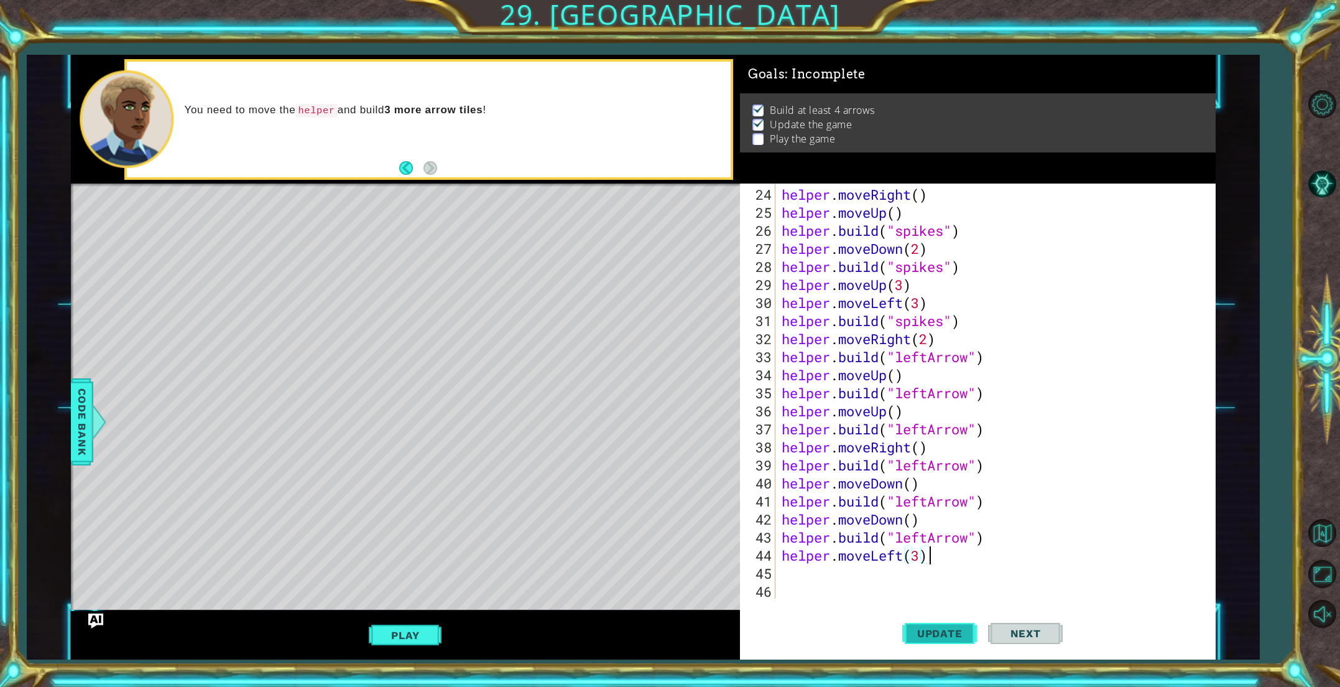
click at [922, 629] on span "Update" at bounding box center [940, 633] width 70 height 12
click at [878, 569] on div "helper . moveRight ( ) helper . moveUp ( ) helper . build ( "spikes" ) helper .…" at bounding box center [998, 410] width 438 height 451
type textarea "he"
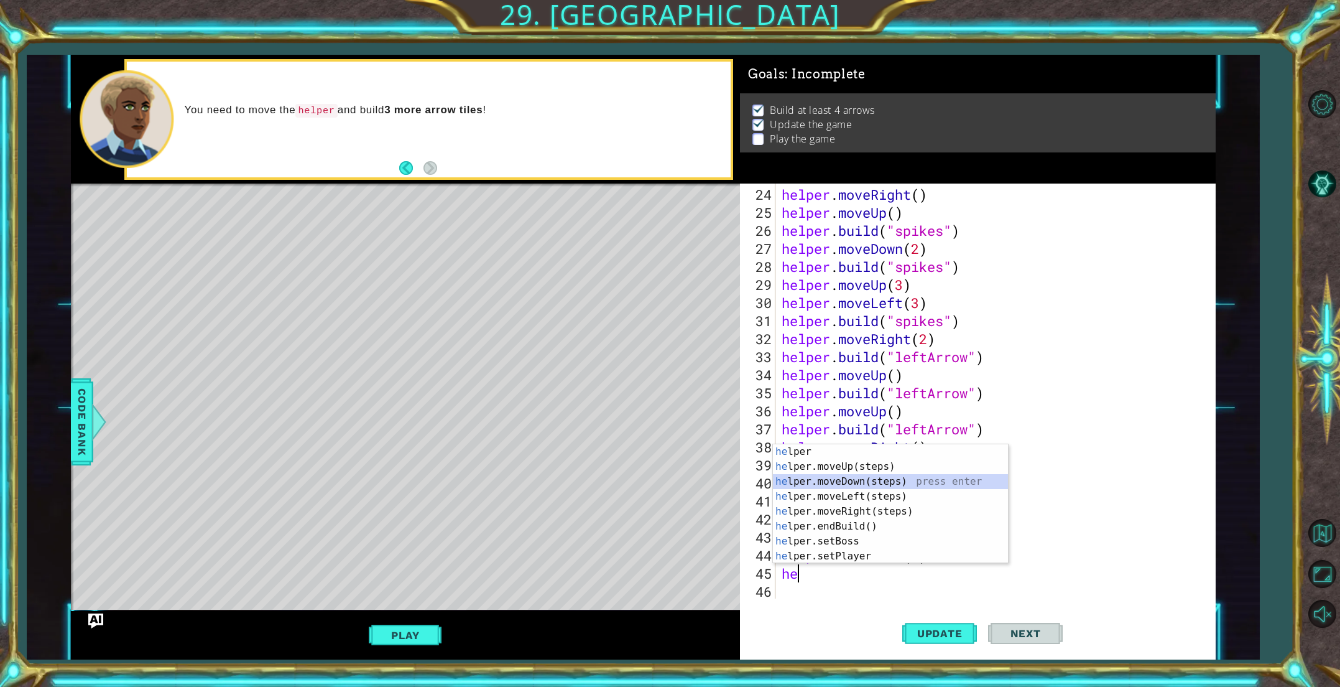
click at [871, 483] on div "he lper press enter he lper.moveUp(steps) press enter he lper.moveDown(steps) p…" at bounding box center [890, 518] width 235 height 149
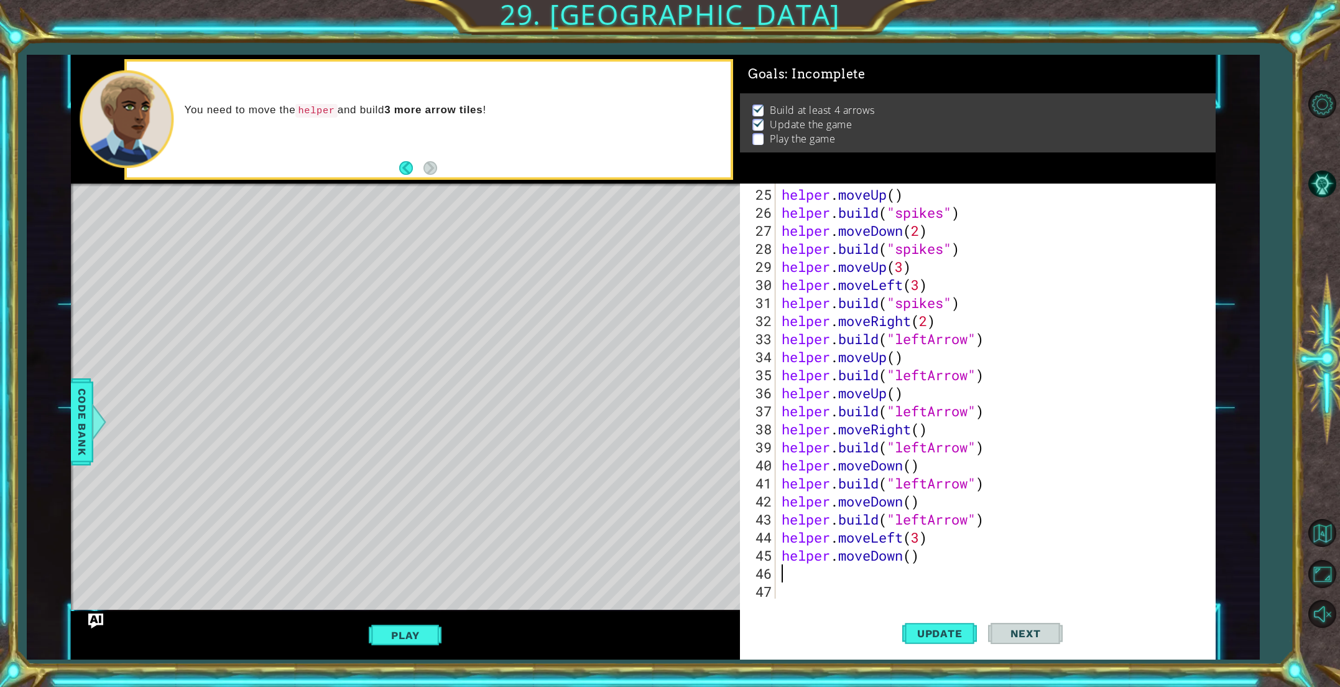
click at [914, 555] on div "helper . moveUp ( ) helper . build ( "spikes" ) helper . moveDown ( 2 ) helper …" at bounding box center [998, 410] width 438 height 451
type textarea "helper.moveDown(3)"
click at [924, 624] on button "Update" at bounding box center [939, 632] width 75 height 47
click at [866, 575] on div "helper . moveUp ( ) helper . build ( "spikes" ) helper . moveDown ( 2 ) helper …" at bounding box center [998, 410] width 438 height 451
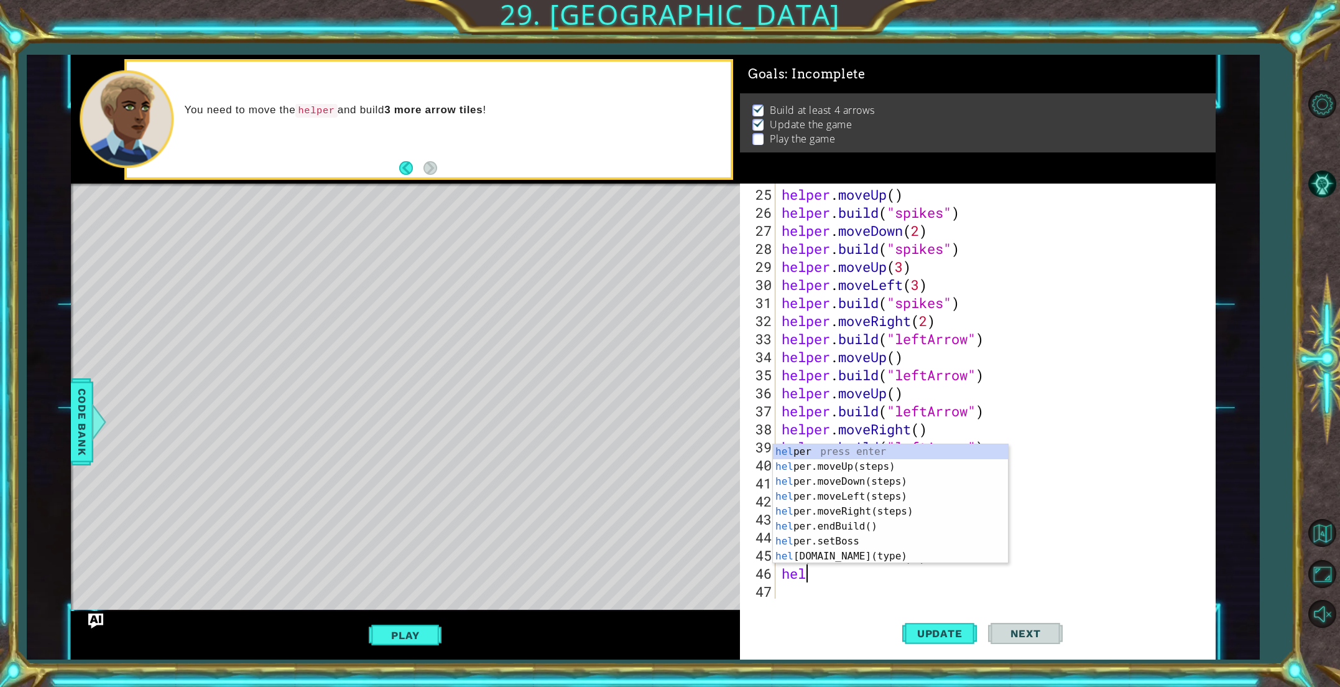
scroll to position [0, 0]
type textarea "help"
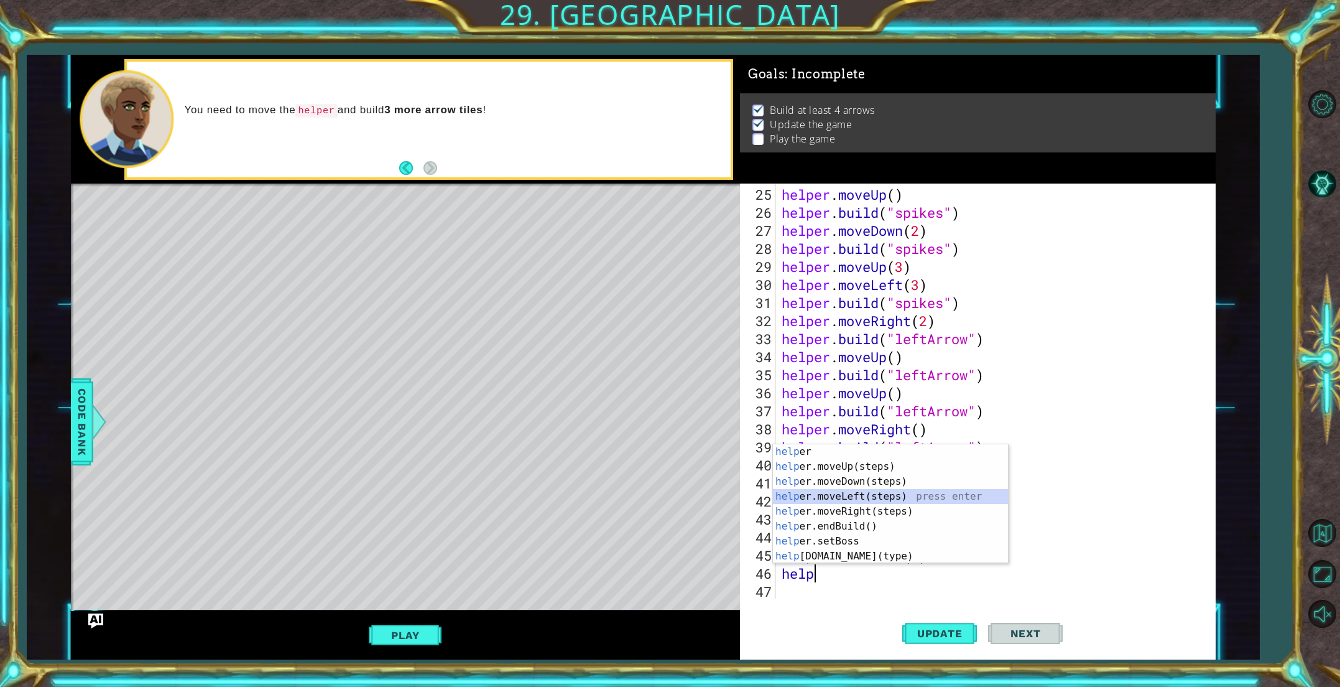
click at [874, 499] on div "help er press enter help er.moveUp(steps) press enter help er.moveDown(steps) p…" at bounding box center [890, 518] width 235 height 149
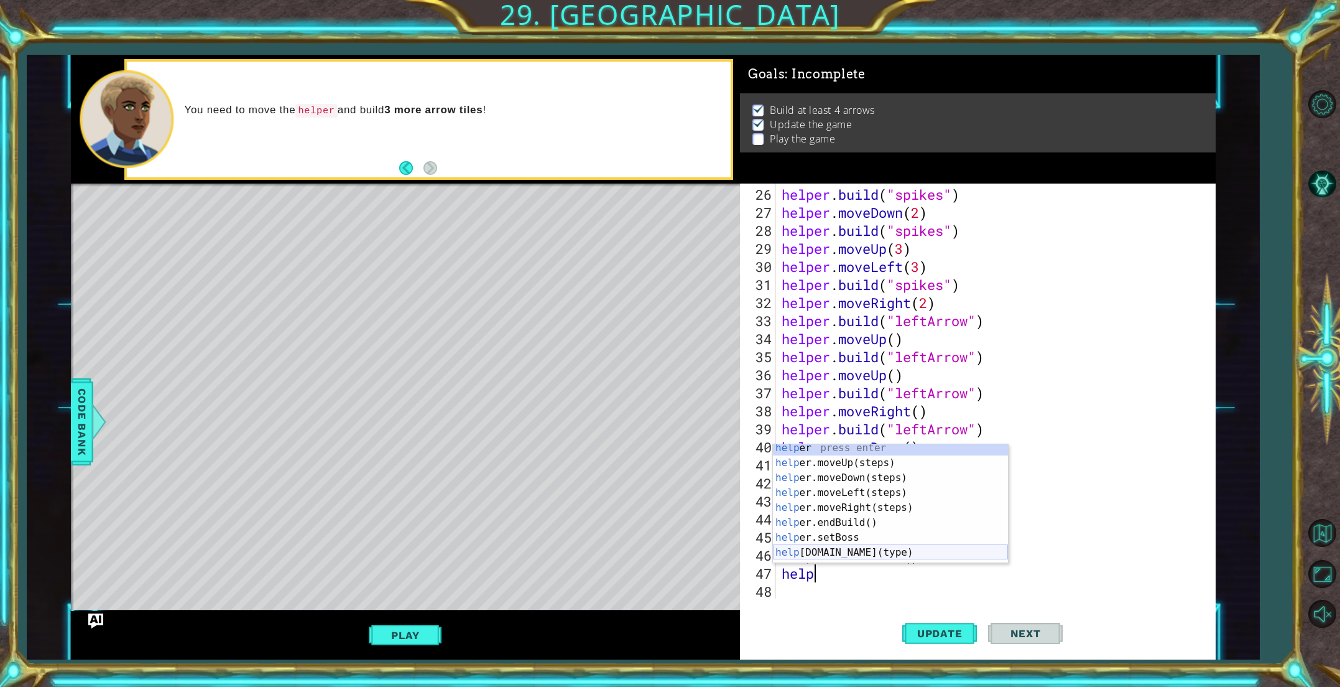
scroll to position [4, 0]
click at [832, 551] on div "help er press enter help er.moveUp(steps) press enter help er.moveDown(steps) p…" at bounding box center [890, 514] width 235 height 149
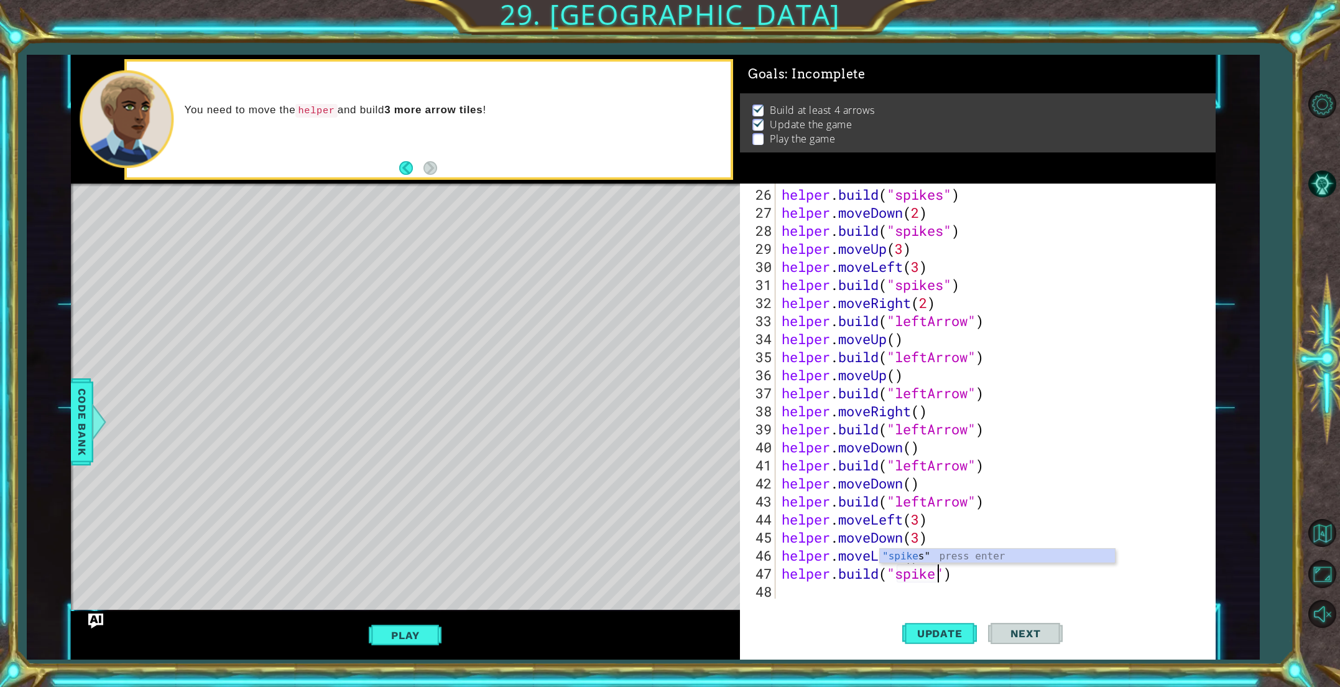
scroll to position [0, 7]
type textarea "[DOMAIN_NAME]("spikes")"
click at [930, 621] on button "Update" at bounding box center [939, 632] width 75 height 47
click at [851, 590] on div "helper . build ( "spikes" ) helper . moveDown ( 2 ) helper . build ( "spikes" )…" at bounding box center [998, 410] width 438 height 451
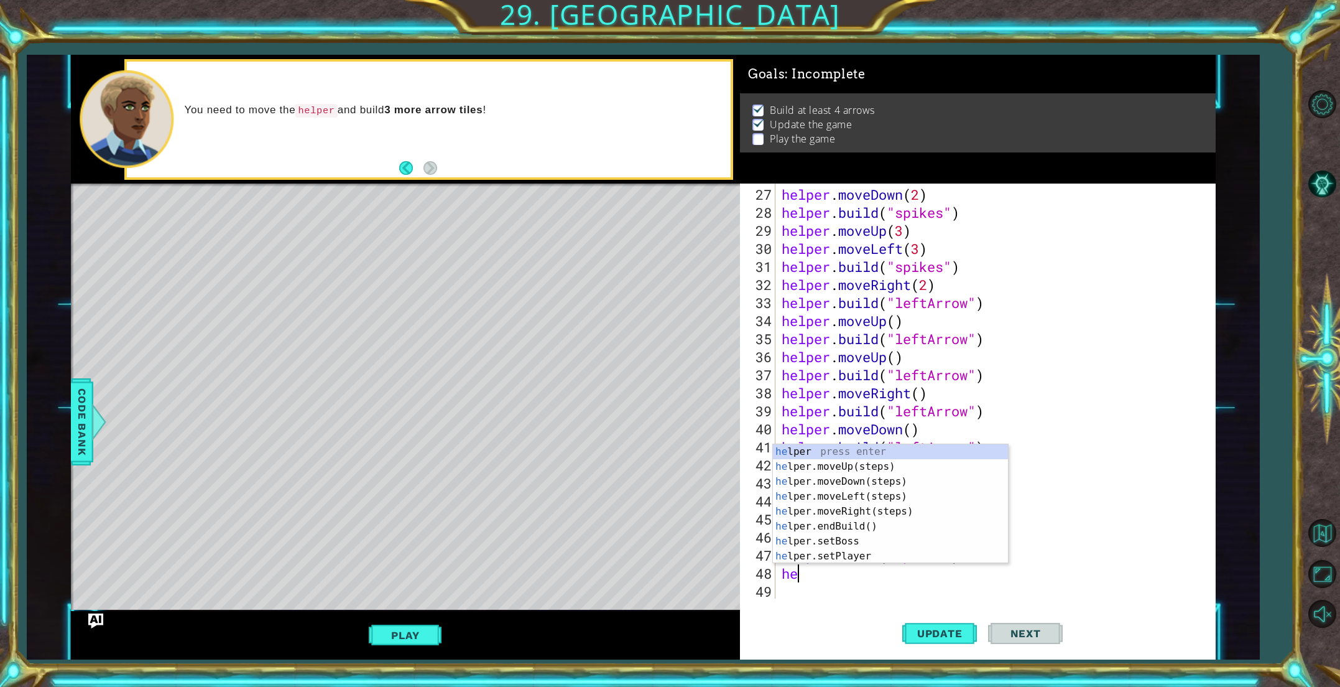
scroll to position [0, 0]
type textarea "help"
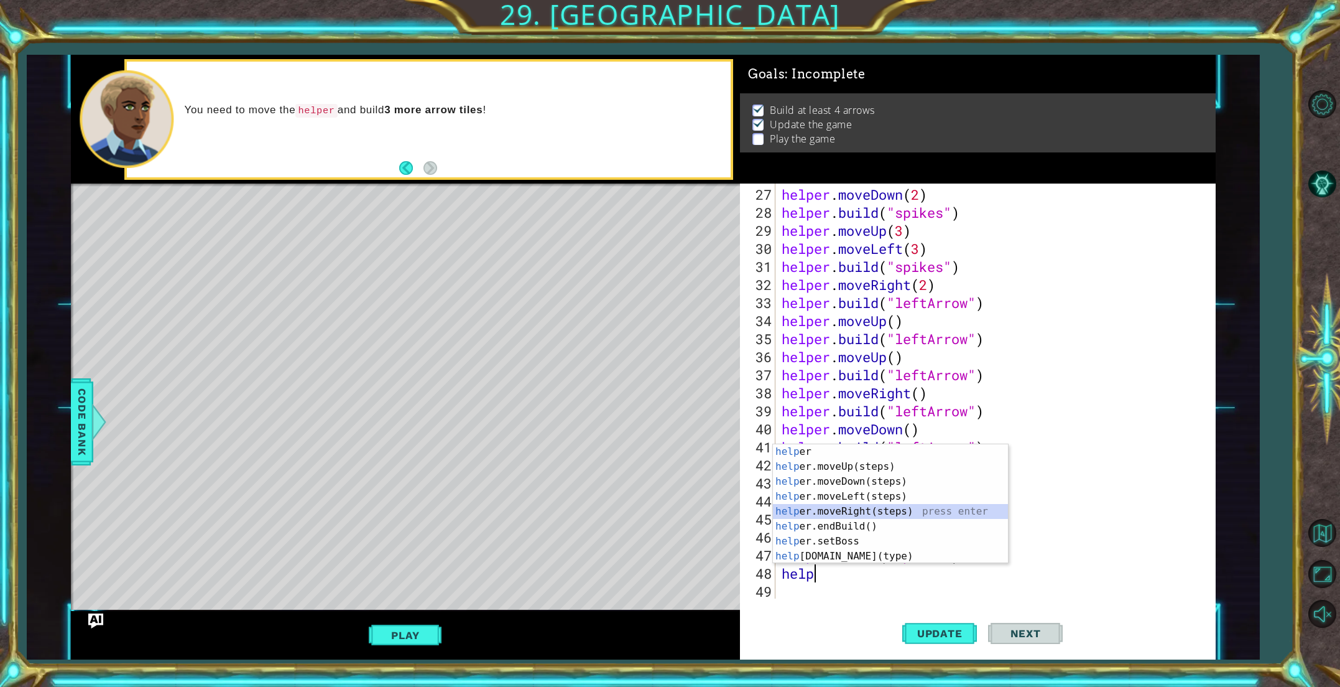
click at [856, 507] on div "help er press enter help er.moveUp(steps) press enter help er.moveDown(steps) p…" at bounding box center [890, 518] width 235 height 149
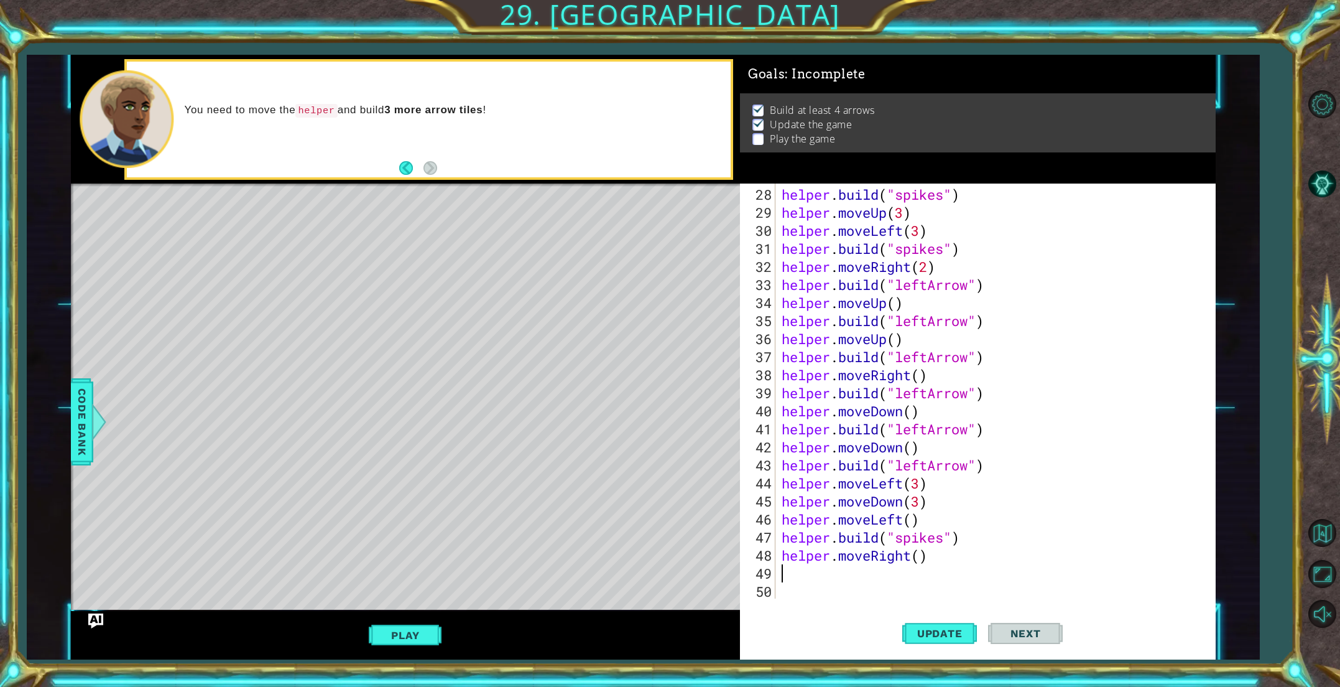
scroll to position [505, 0]
click at [922, 558] on div "helper . build ( "spikes" ) helper . moveUp ( 3 ) helper . moveLeft ( 3 ) helpe…" at bounding box center [998, 410] width 438 height 451
type textarea "helper.moveRight(2)"
click at [876, 570] on div "helper . build ( "spikes" ) helper . moveUp ( 3 ) helper . moveLeft ( 3 ) helpe…" at bounding box center [998, 410] width 438 height 451
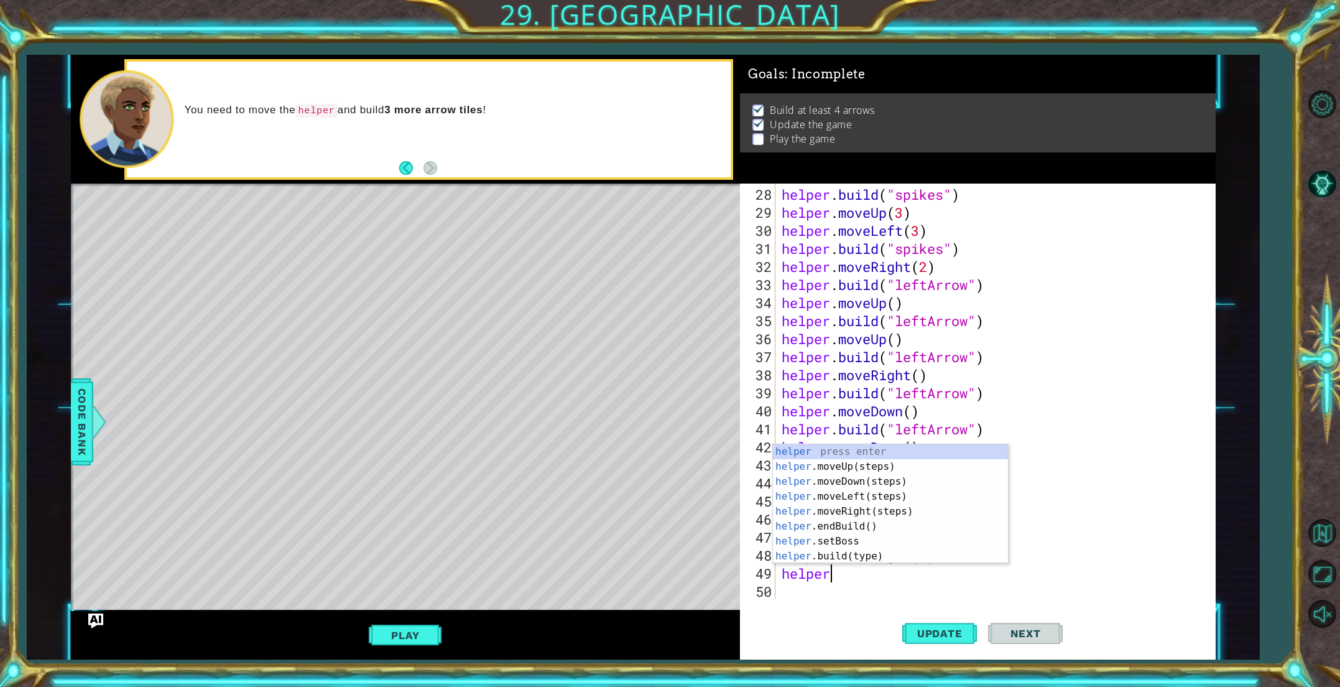
scroll to position [0, 0]
click at [872, 555] on div "helper press enter helper .moveUp(steps) press enter helper .moveDown(steps) pr…" at bounding box center [890, 518] width 235 height 149
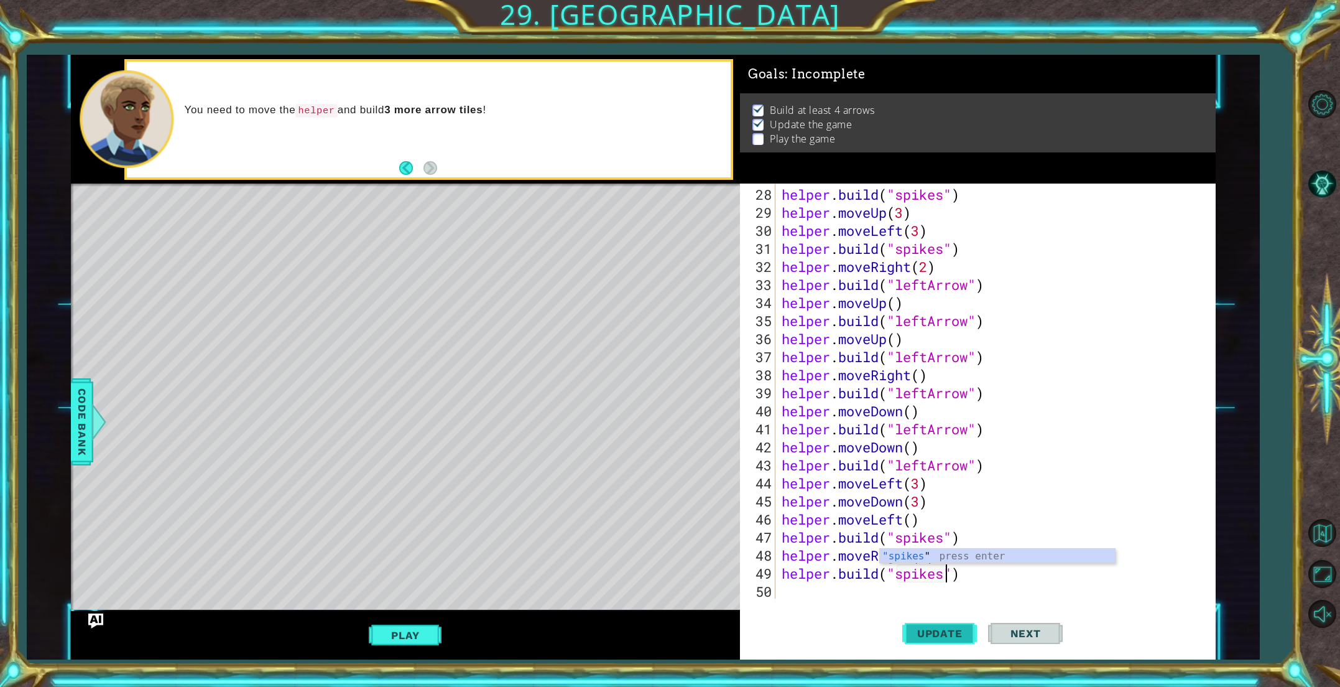
type textarea "[DOMAIN_NAME]("spikes")"
click at [925, 639] on button "Update" at bounding box center [939, 632] width 75 height 47
click at [382, 626] on button "Play" at bounding box center [405, 635] width 73 height 24
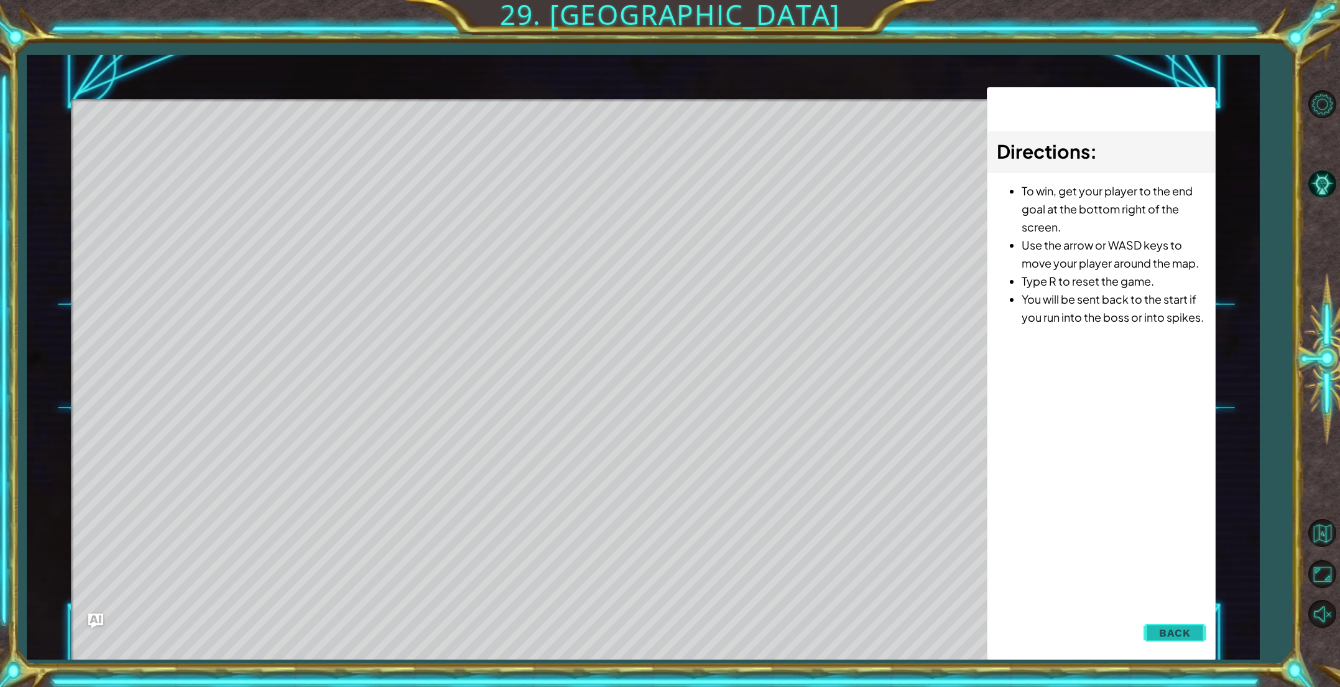
click at [1167, 634] on span "Back" at bounding box center [1175, 632] width 32 height 12
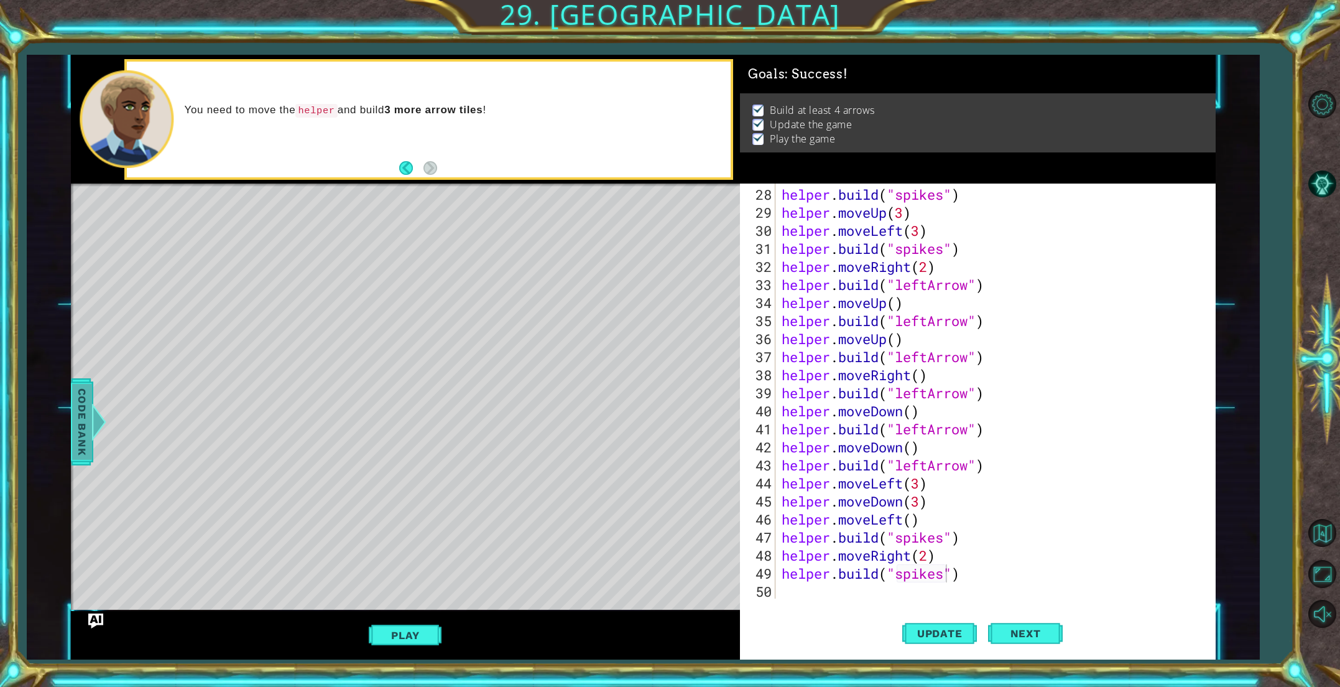
click at [72, 422] on span "Code Bank" at bounding box center [82, 422] width 20 height 76
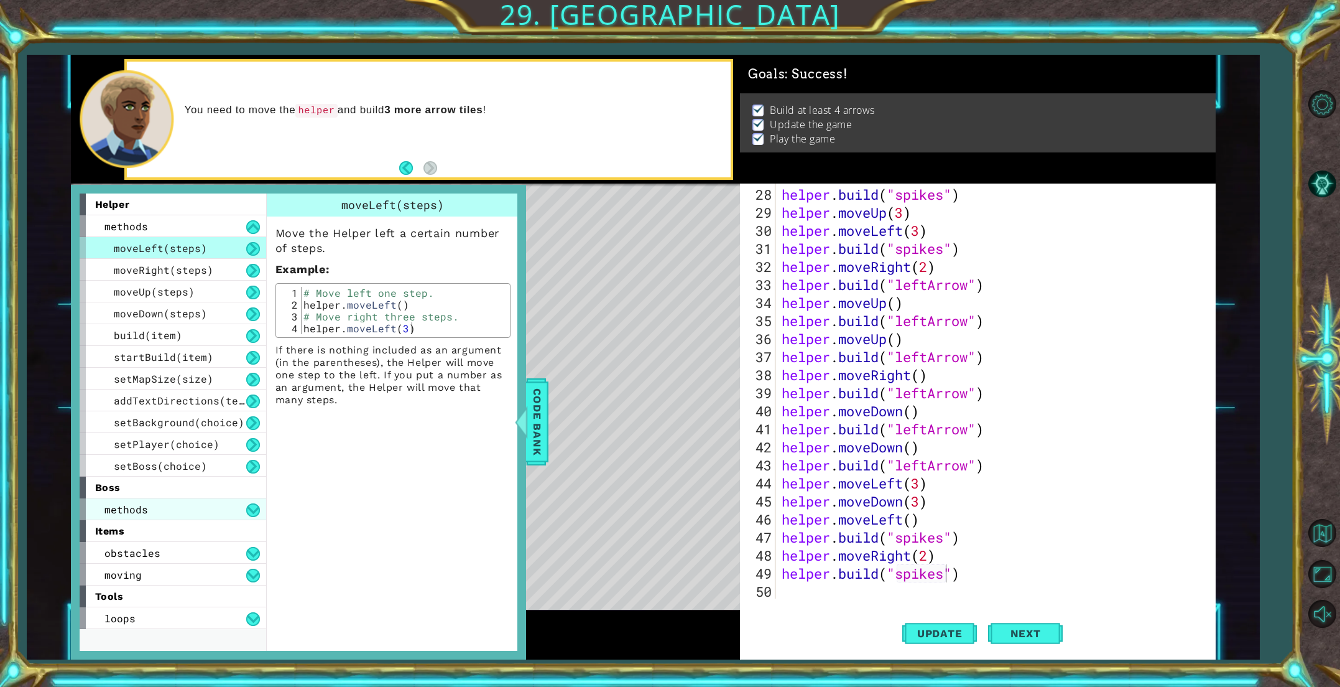
click at [175, 501] on div "methods" at bounding box center [173, 509] width 187 height 22
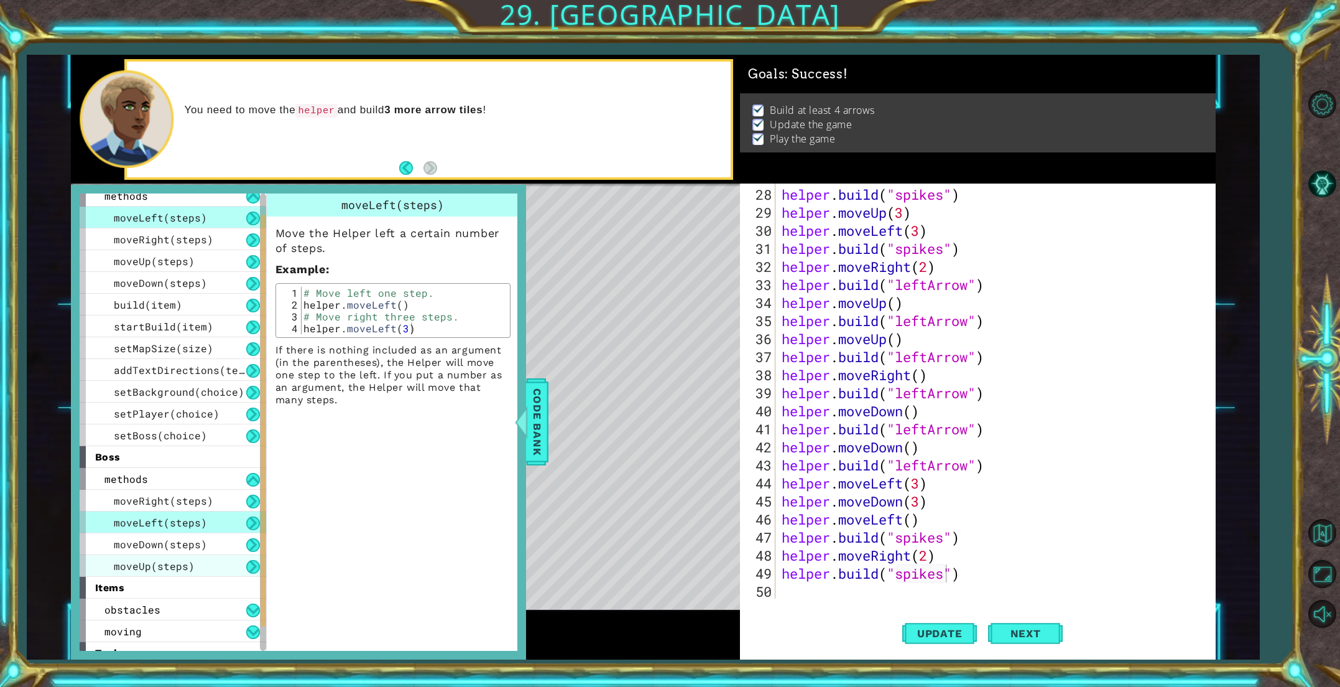
scroll to position [65, 0]
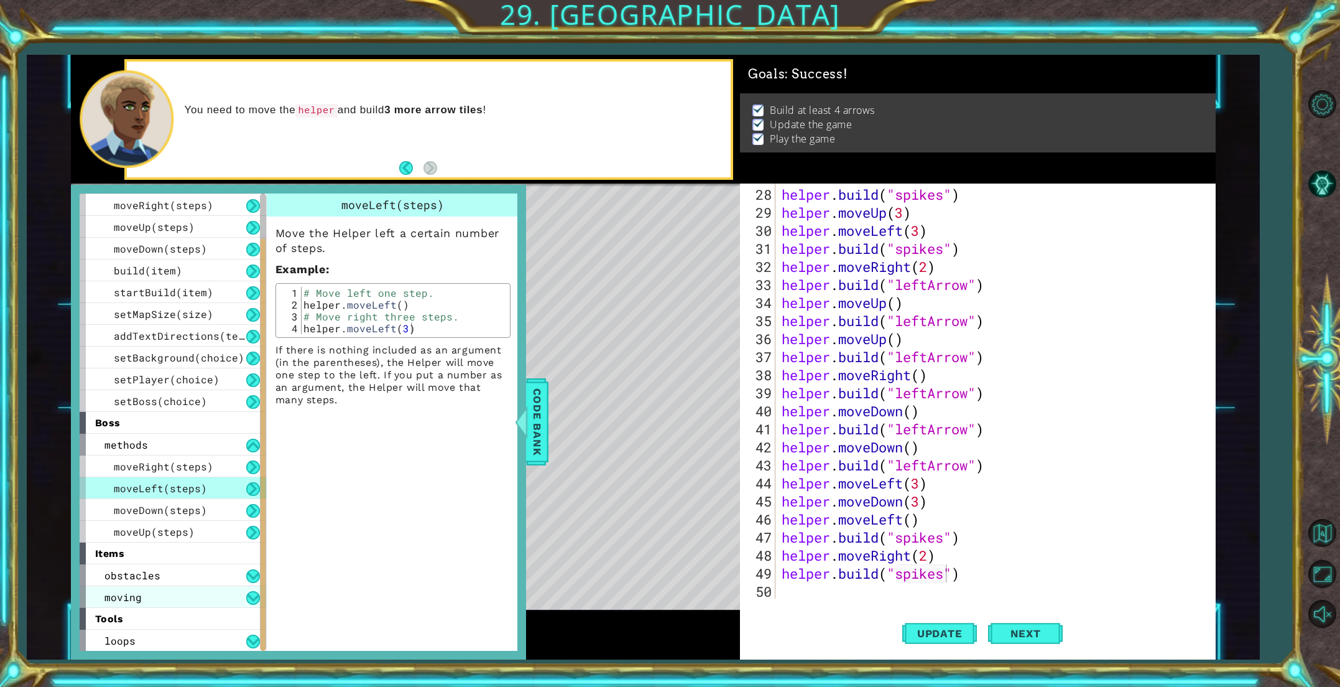
click at [178, 596] on div "moving" at bounding box center [173, 597] width 187 height 22
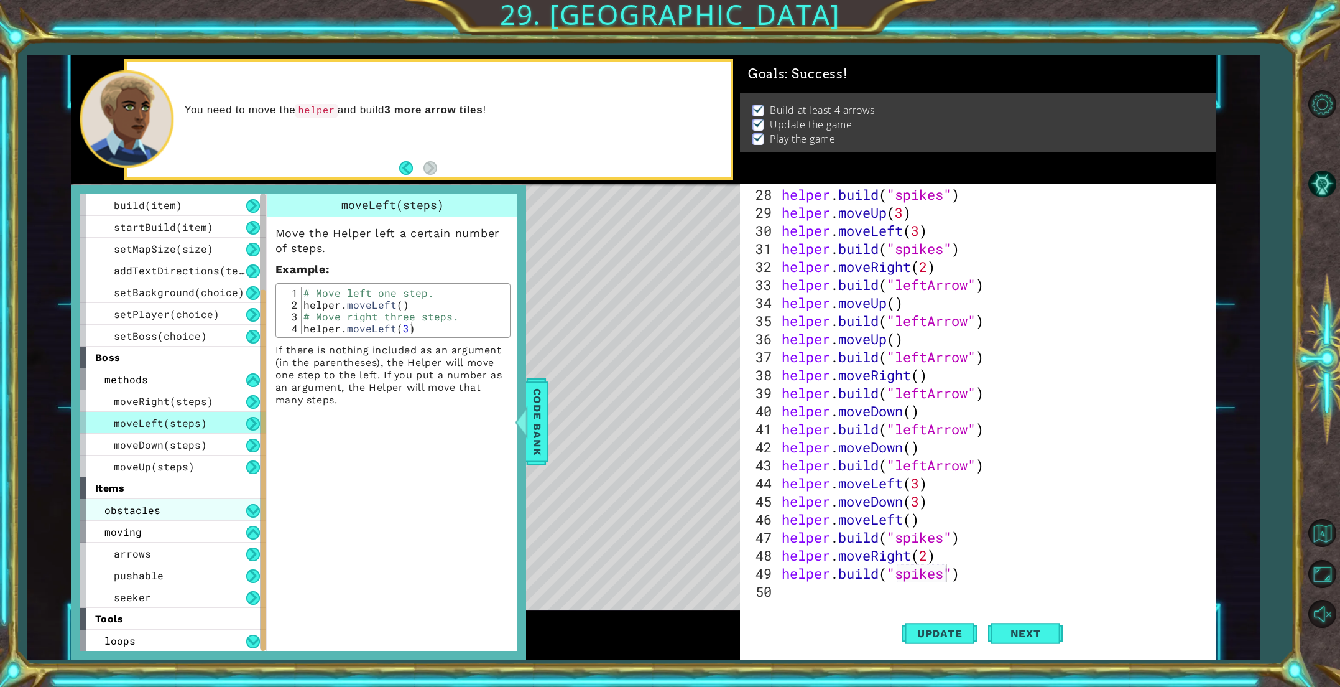
click at [168, 509] on div "obstacles" at bounding box center [173, 510] width 187 height 22
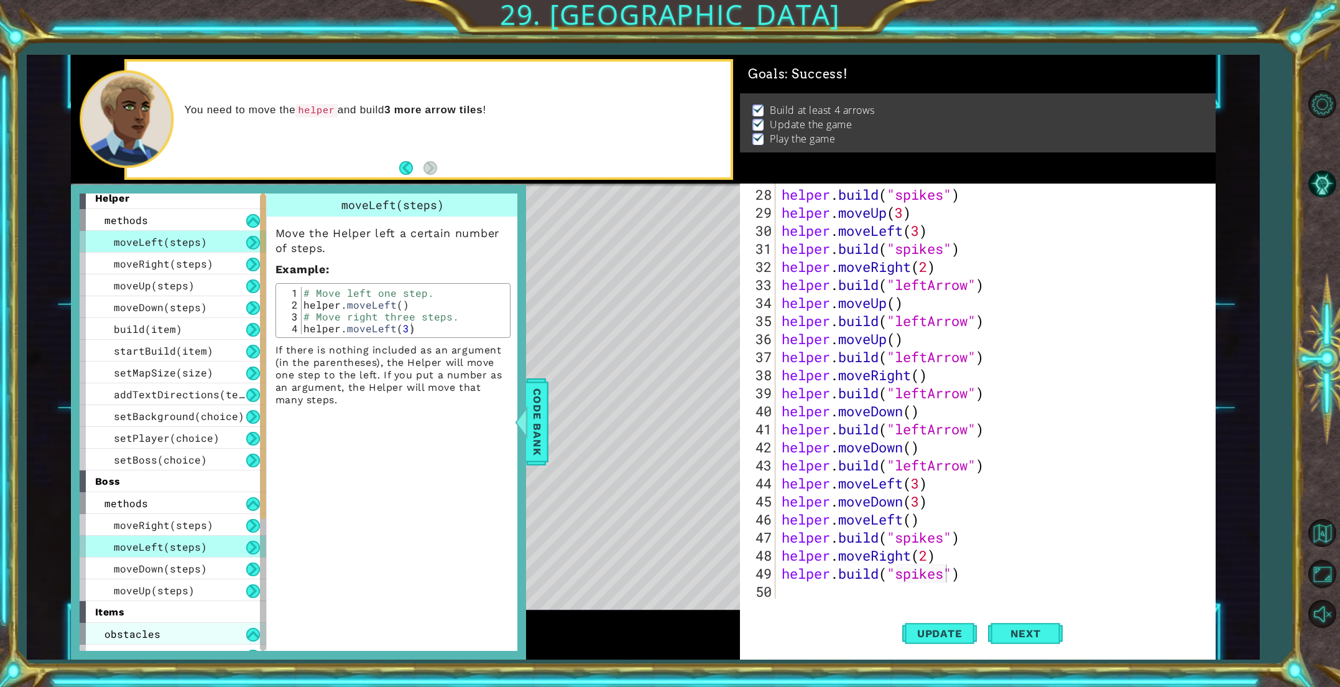
scroll to position [0, 0]
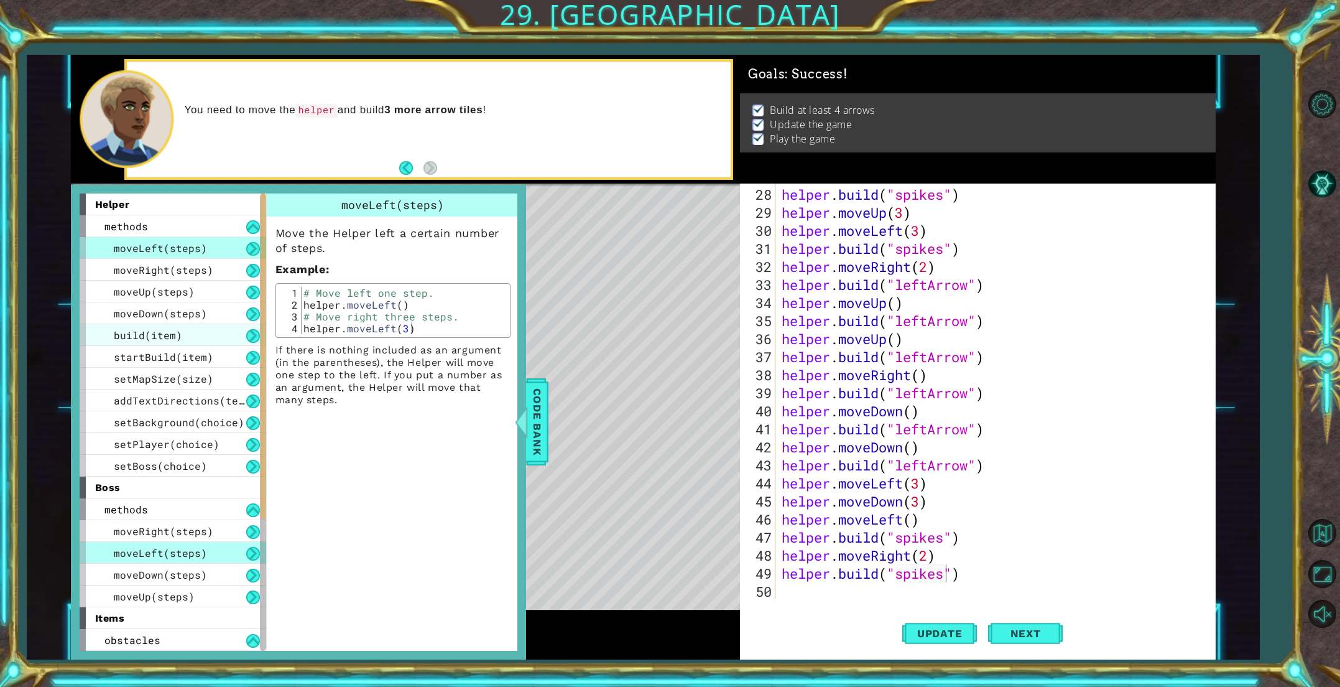
click at [208, 342] on div "build(item)" at bounding box center [173, 335] width 187 height 22
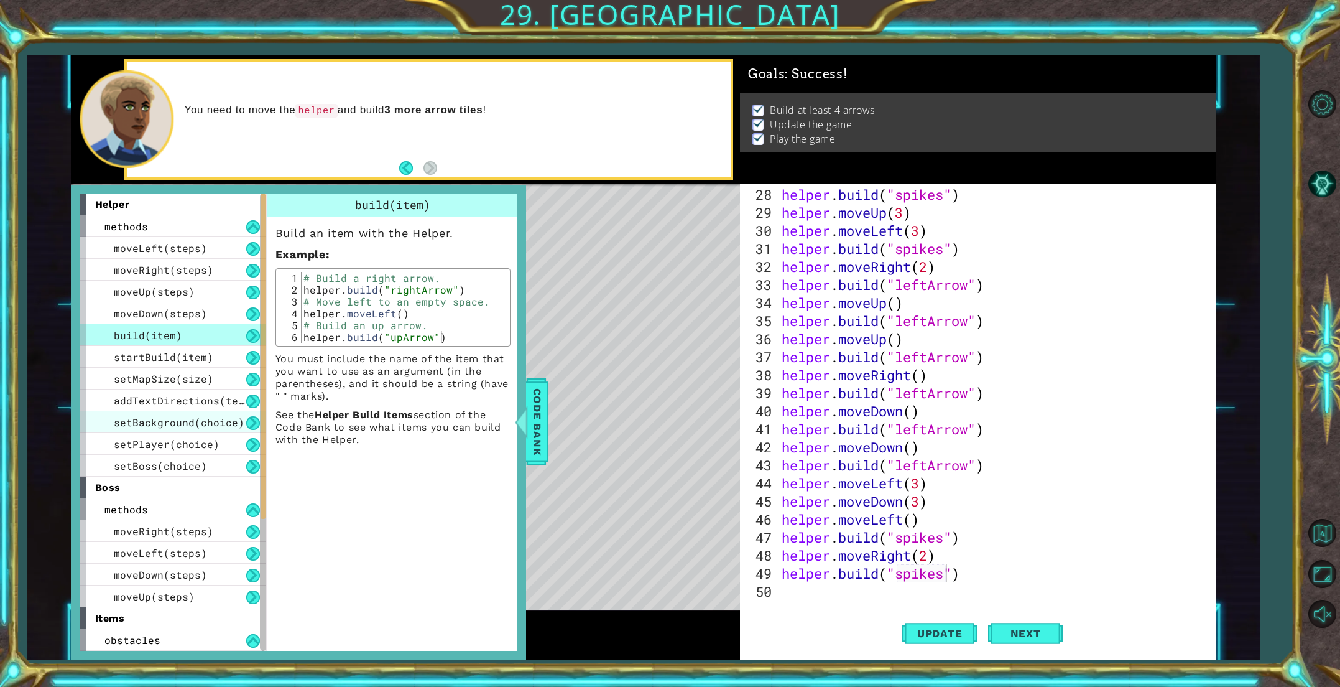
click at [168, 418] on span "setBackground(choice)" at bounding box center [179, 421] width 131 height 13
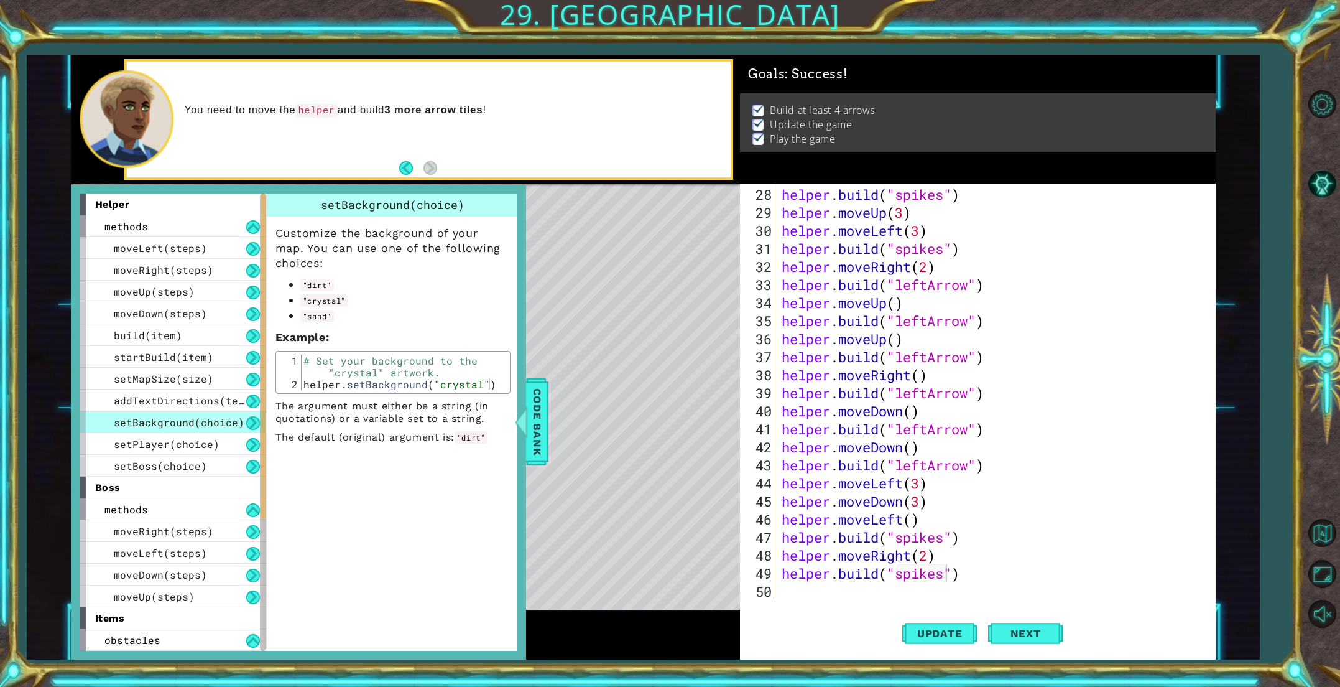
click at [850, 596] on div "helper . build ( "spikes" ) helper . moveUp ( 3 ) helper . moveLeft ( 3 ) helpe…" at bounding box center [998, 410] width 438 height 451
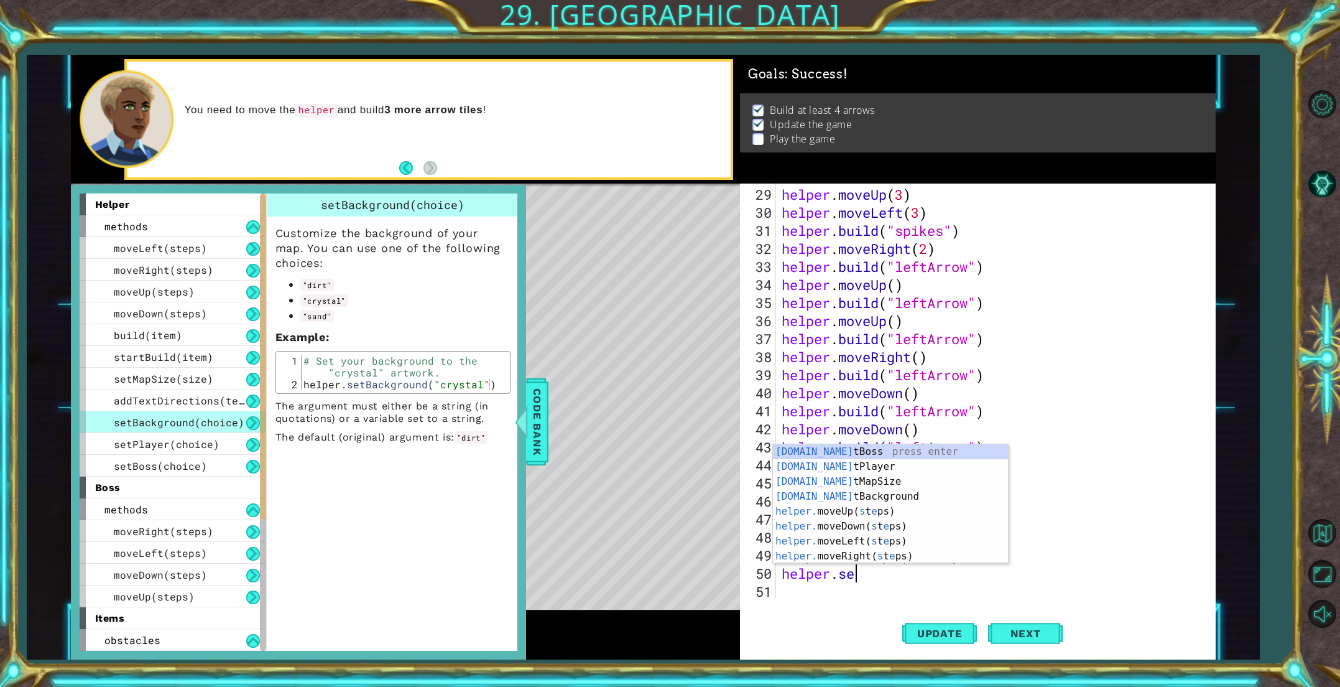
scroll to position [0, 3]
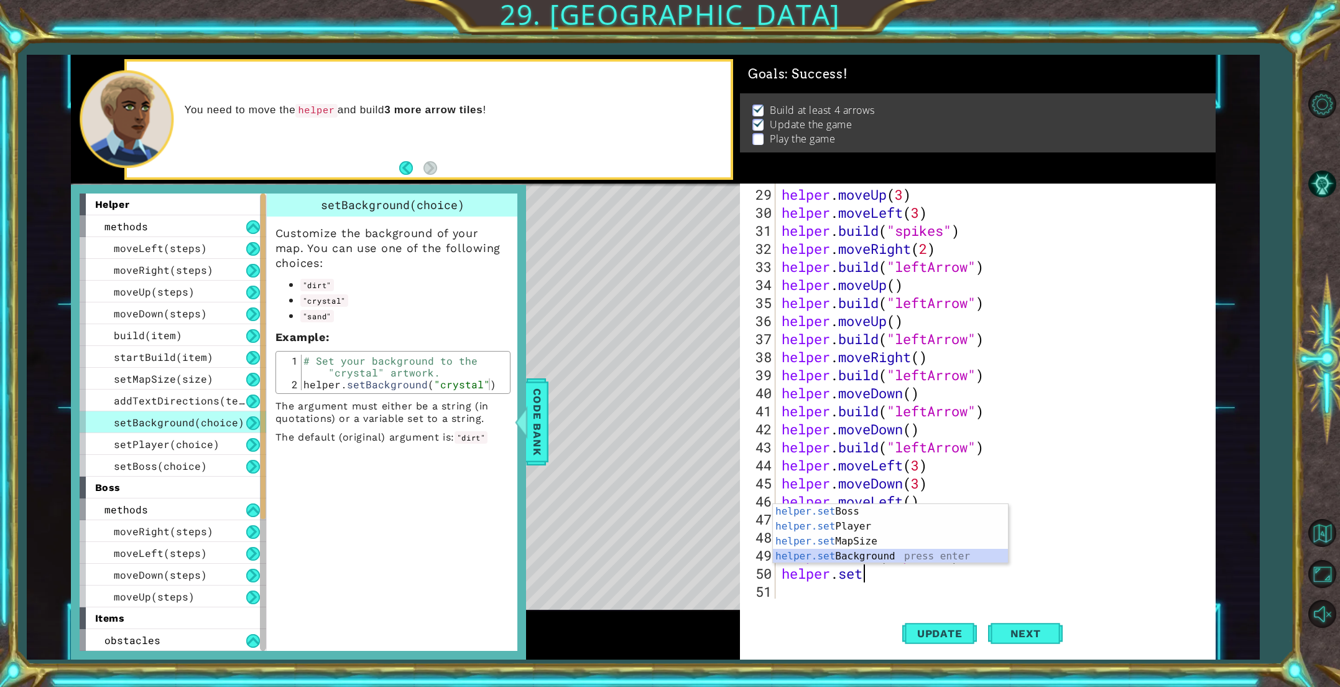
click at [836, 560] on div "helper.set Boss press enter helper.set Player press enter helper.set MapSize pr…" at bounding box center [890, 549] width 235 height 90
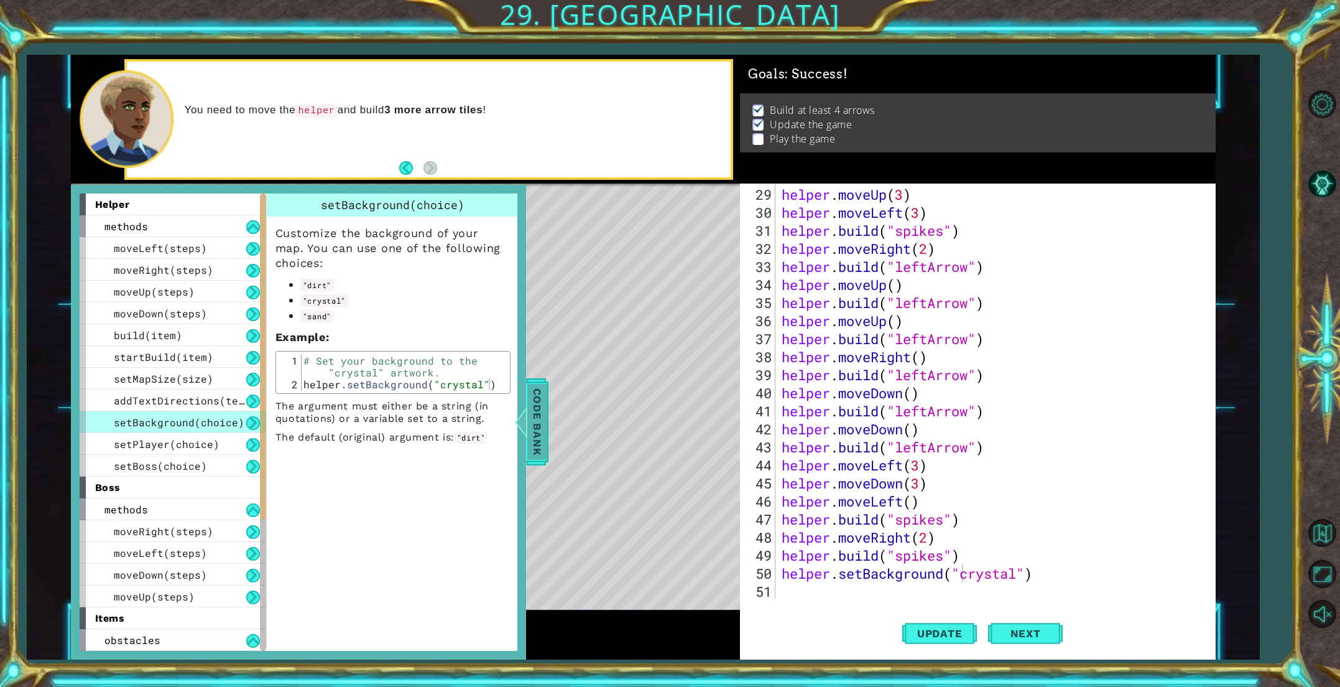
click at [530, 433] on span "Code Bank" at bounding box center [537, 422] width 20 height 76
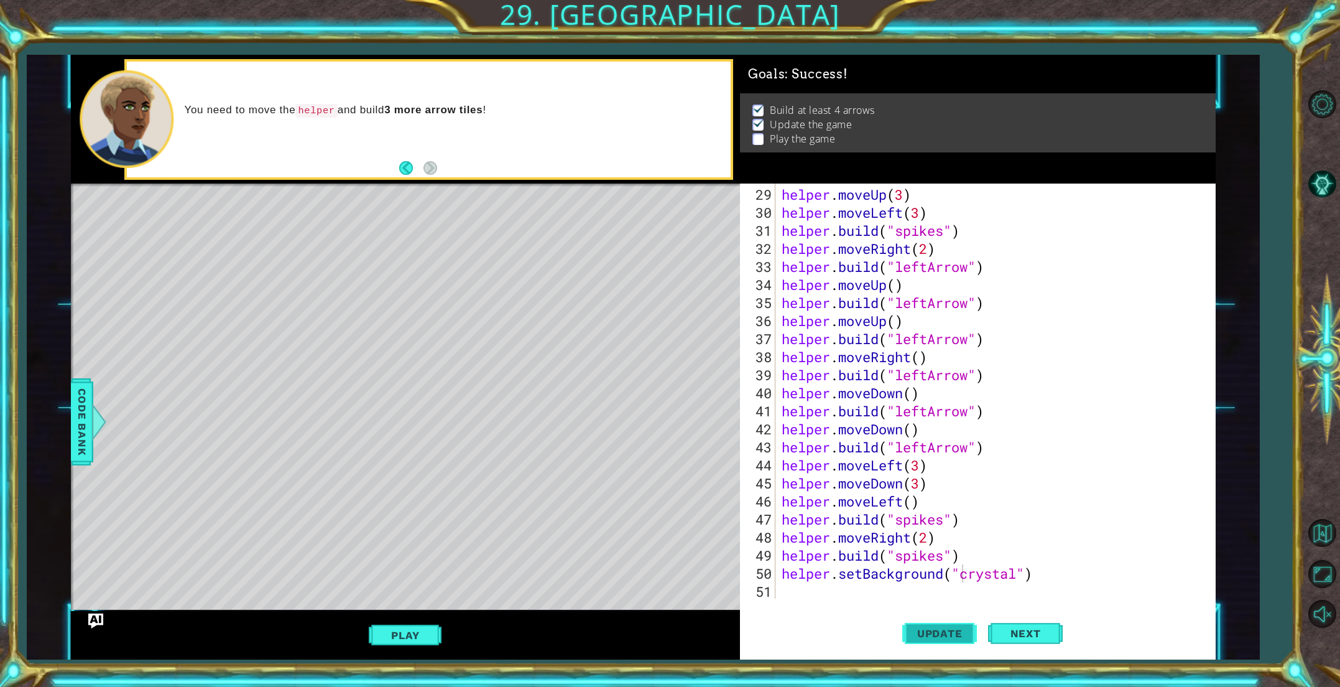
click at [949, 636] on span "Update" at bounding box center [940, 633] width 70 height 12
click at [410, 633] on button "Play" at bounding box center [405, 635] width 73 height 24
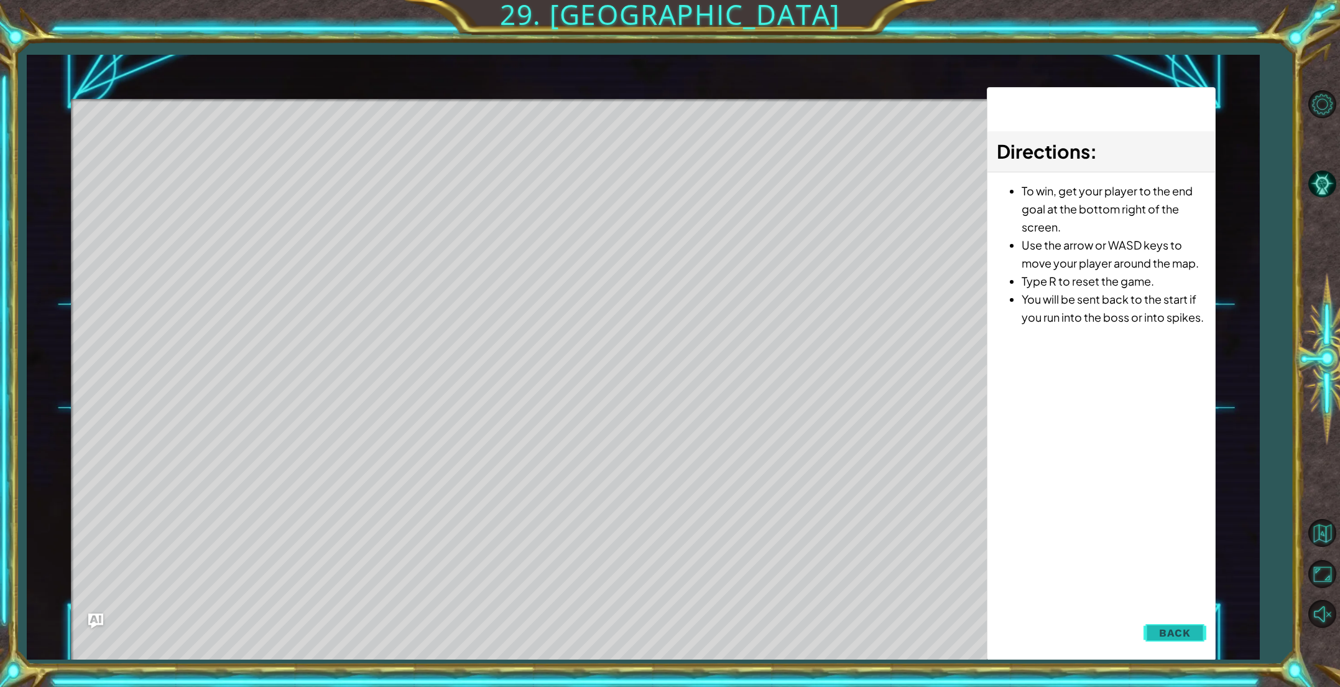
click at [1179, 629] on span "Back" at bounding box center [1175, 632] width 32 height 12
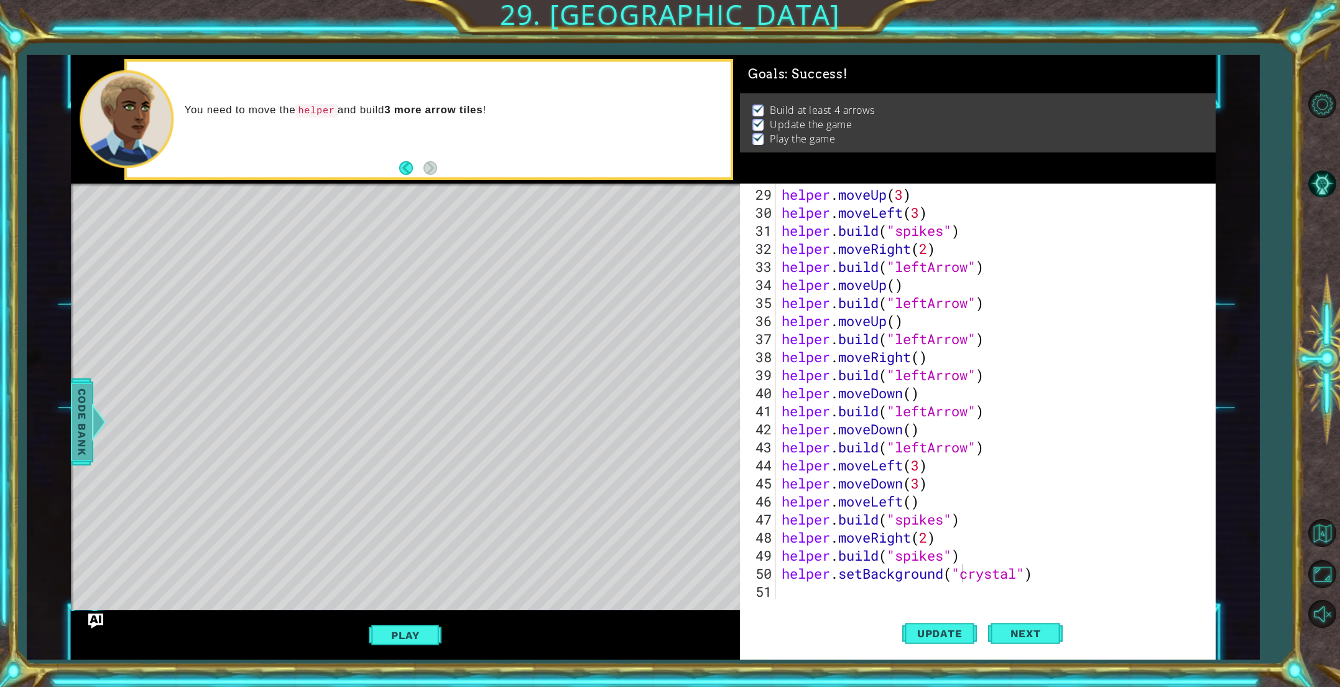
click at [89, 433] on span "Code Bank" at bounding box center [82, 422] width 20 height 76
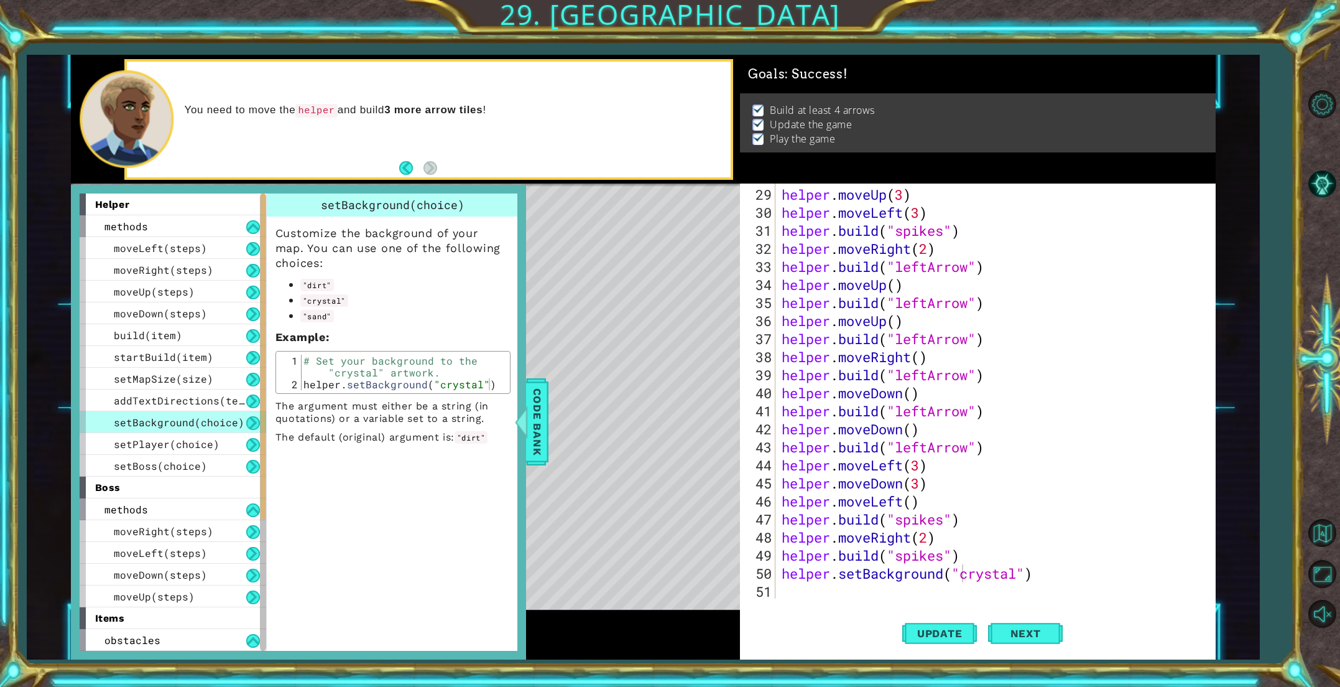
click at [1017, 575] on div "helper . moveUp ( 3 ) helper . moveLeft ( 3 ) helper . build ( "spikes" ) helpe…" at bounding box center [998, 410] width 438 height 451
type textarea "helper.setBackground("sand")"
click at [950, 631] on span "Update" at bounding box center [940, 633] width 70 height 12
click at [526, 435] on div at bounding box center [521, 421] width 16 height 37
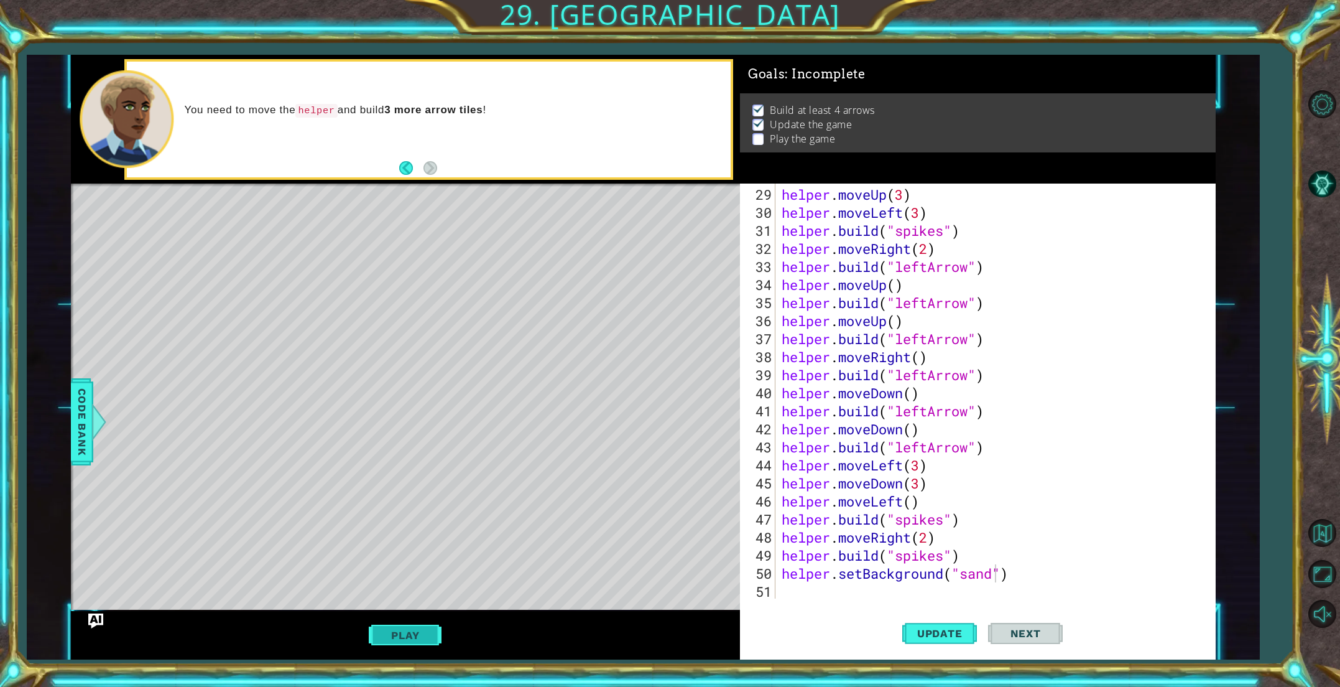
click at [391, 634] on button "Play" at bounding box center [405, 635] width 73 height 24
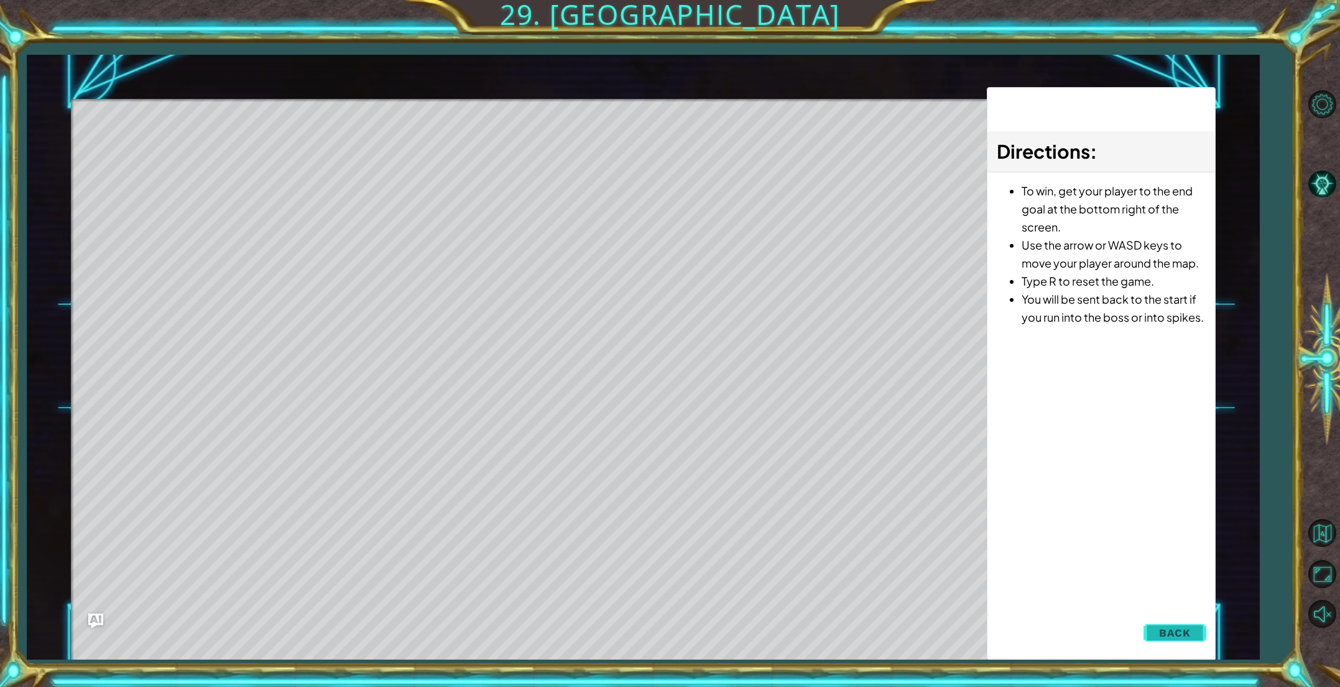
click at [1160, 629] on span "Back" at bounding box center [1175, 632] width 32 height 12
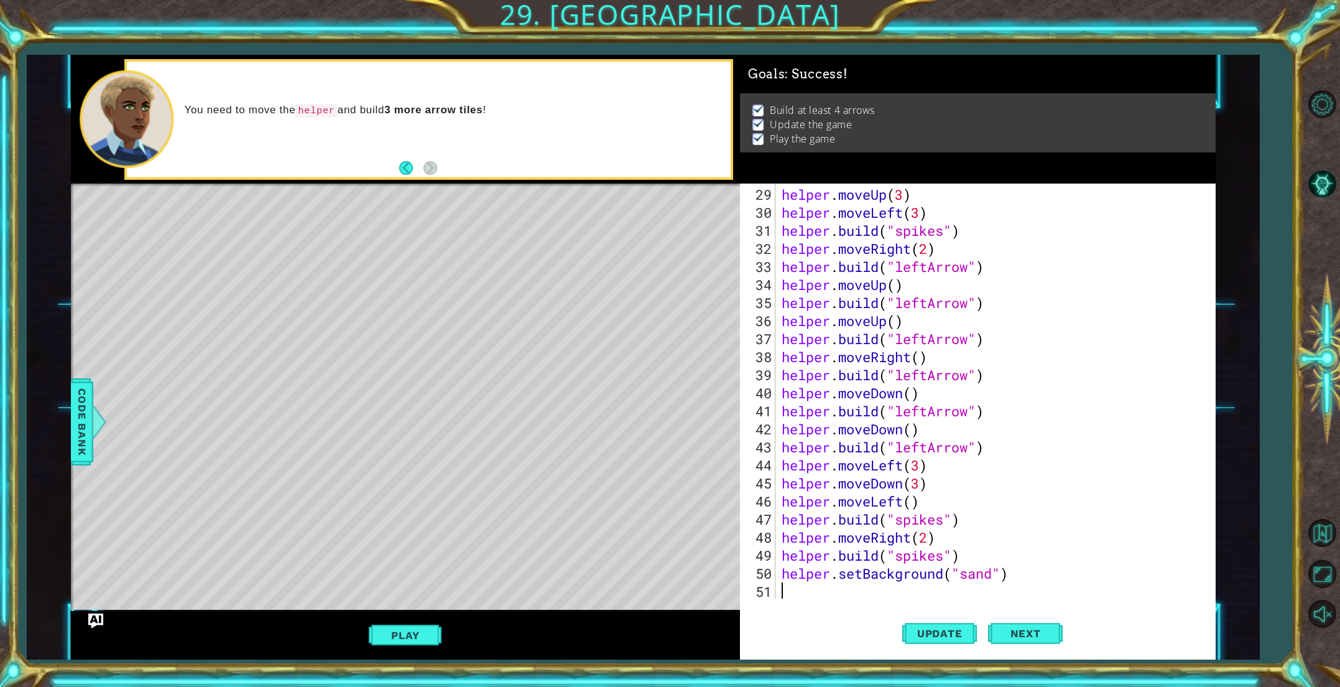
scroll to position [0, 0]
click at [997, 584] on div "helper . moveUp ( 3 ) helper . moveLeft ( 3 ) helper . build ( "spikes" ) helpe…" at bounding box center [998, 410] width 438 height 451
click at [995, 571] on div "helper . moveUp ( 3 ) helper . moveLeft ( 3 ) helper . build ( "spikes" ) helpe…" at bounding box center [998, 410] width 438 height 451
type textarea "helper.setBackground("crystal")"
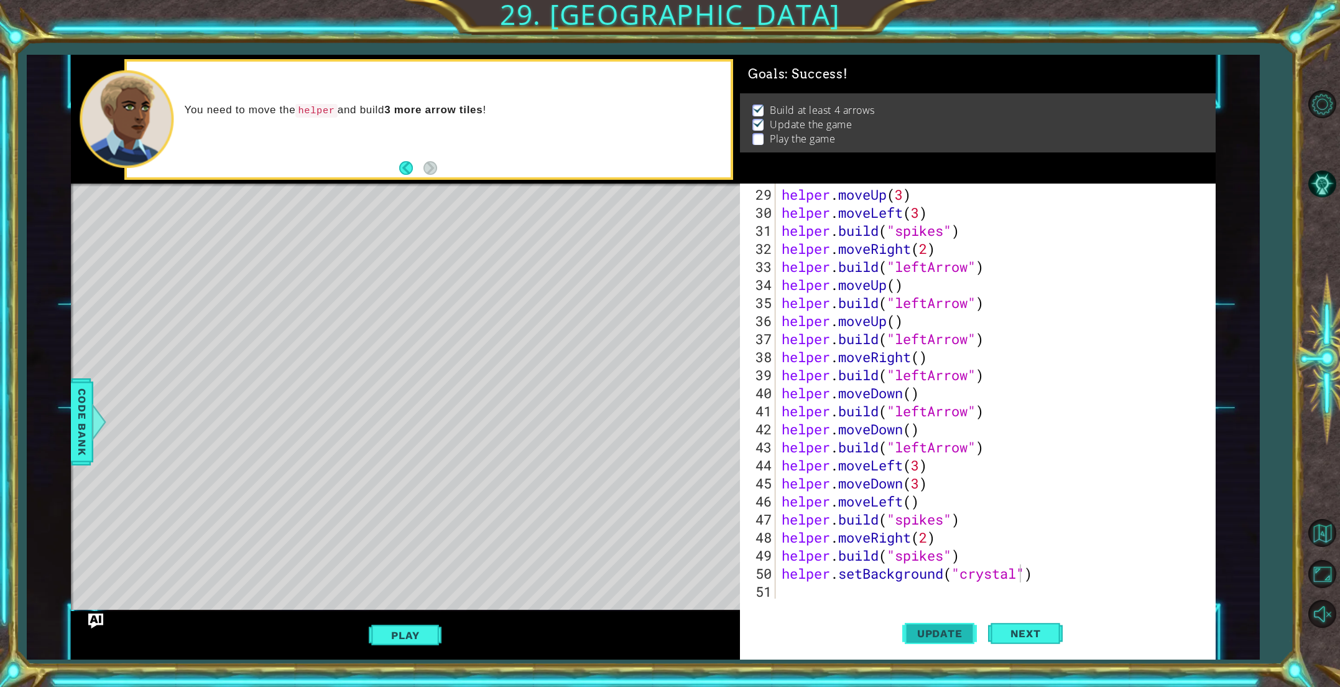
click at [943, 624] on button "Update" at bounding box center [939, 632] width 75 height 47
click at [88, 435] on span "Code Bank" at bounding box center [82, 422] width 20 height 76
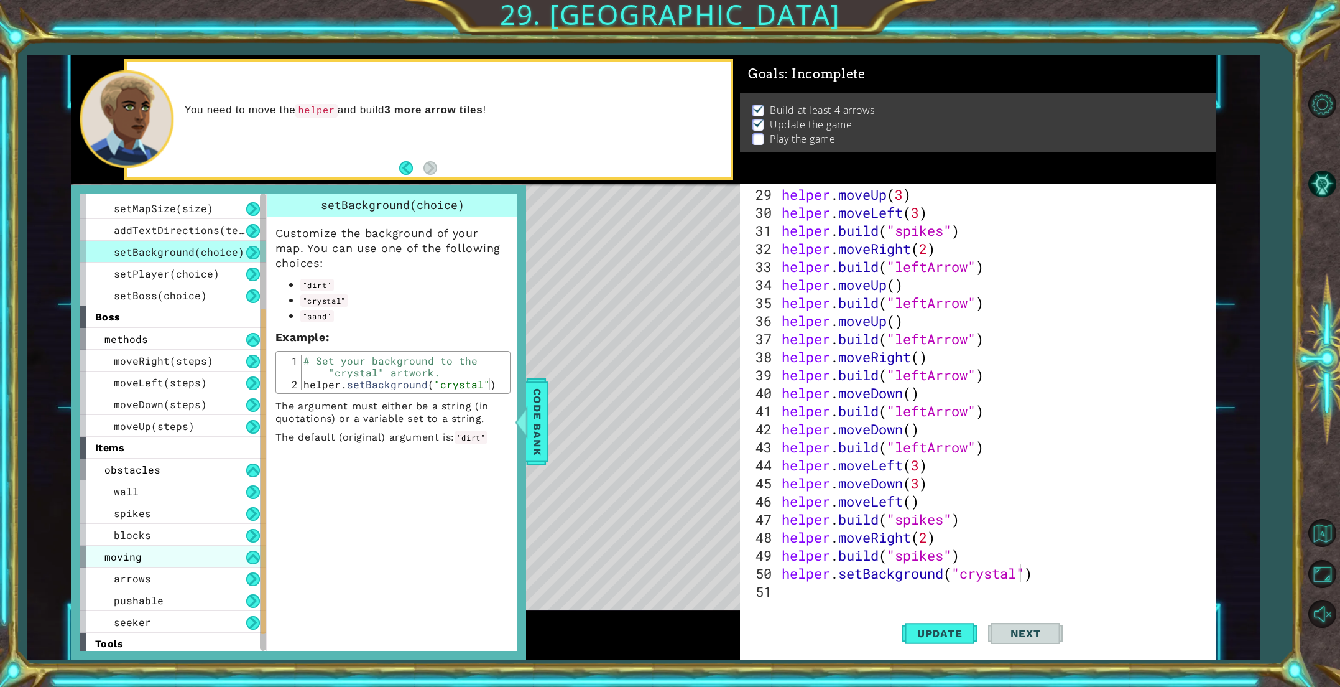
scroll to position [171, 0]
click at [154, 598] on span "pushable" at bounding box center [139, 599] width 50 height 13
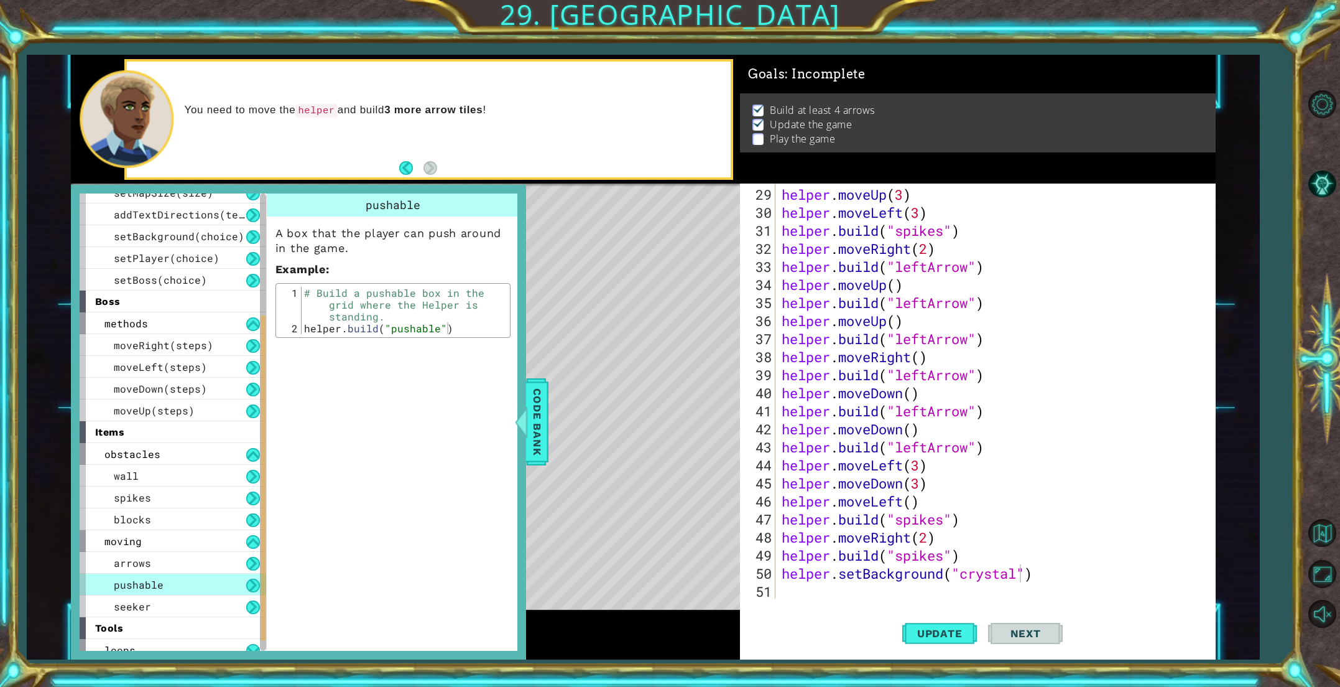
scroll to position [195, 0]
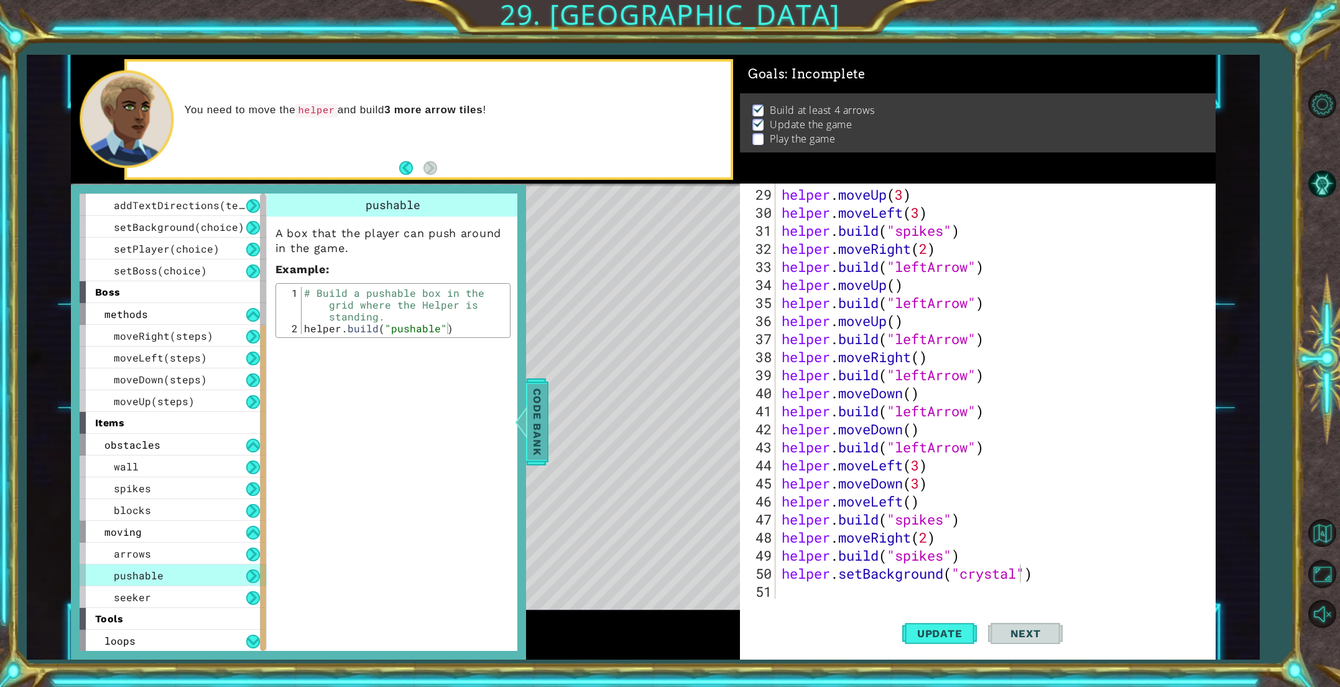
click at [527, 421] on div at bounding box center [521, 421] width 16 height 37
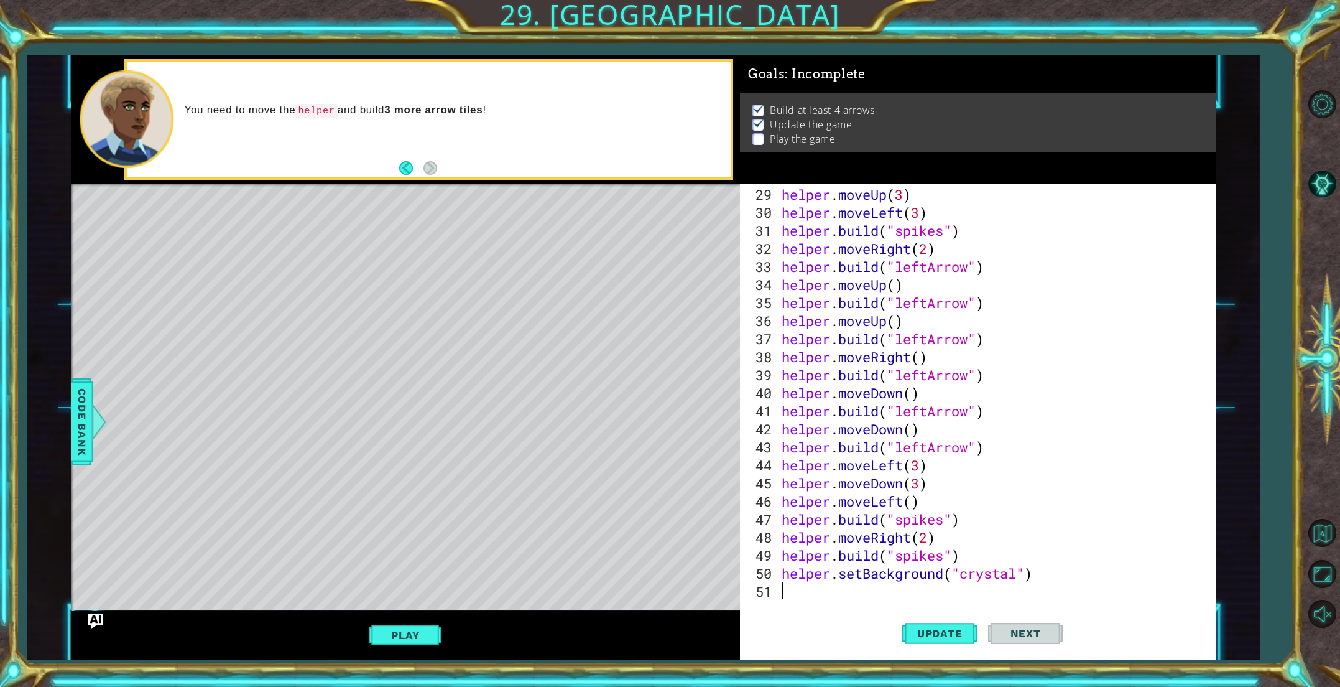
scroll to position [0, 0]
click at [822, 588] on div "helper . moveUp ( 3 ) helper . moveLeft ( 3 ) helper . build ( "spikes" ) helpe…" at bounding box center [998, 410] width 438 height 451
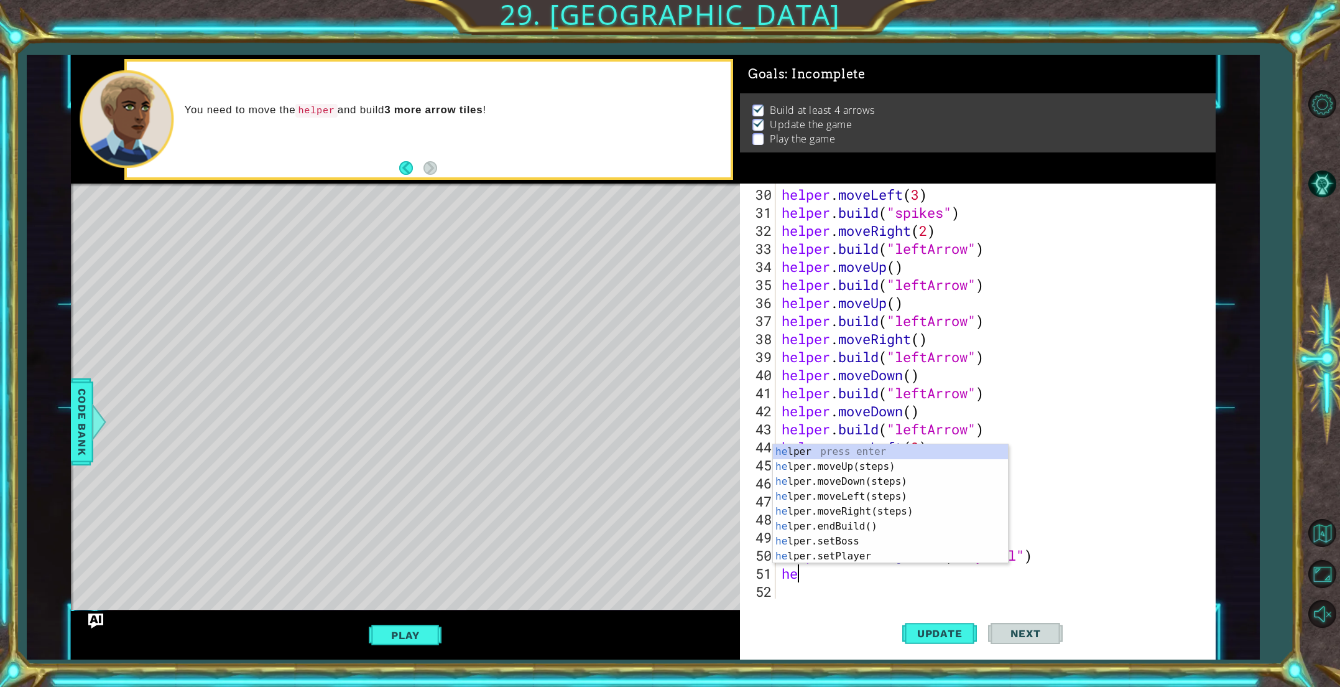
type textarea "hel"
click at [826, 469] on div "hel per press enter hel per.moveUp(steps) press enter hel per.moveDown(steps) p…" at bounding box center [890, 518] width 235 height 149
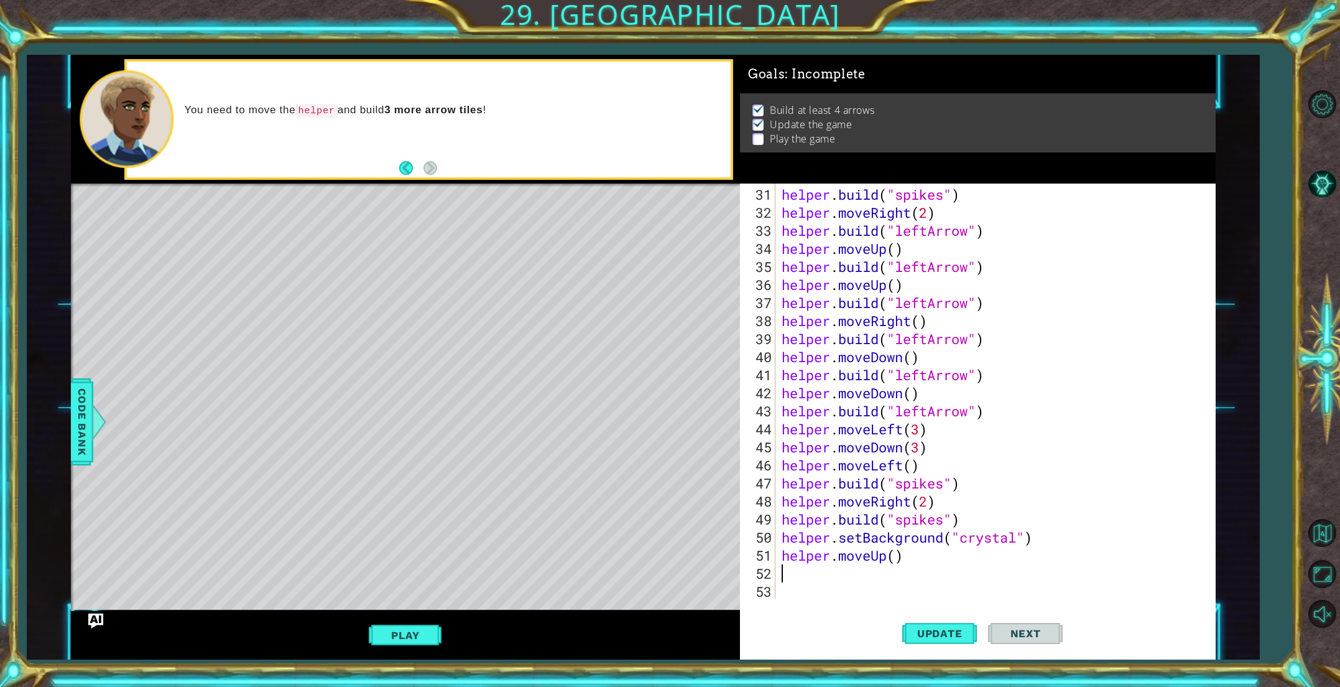
scroll to position [559, 0]
click at [899, 557] on div "helper . build ( "spikes" ) helper . moveRight ( 2 ) helper . build ( "leftArro…" at bounding box center [998, 410] width 438 height 451
click at [919, 624] on button "Update" at bounding box center [939, 632] width 75 height 47
type textarea "helper.moveUp(5)"
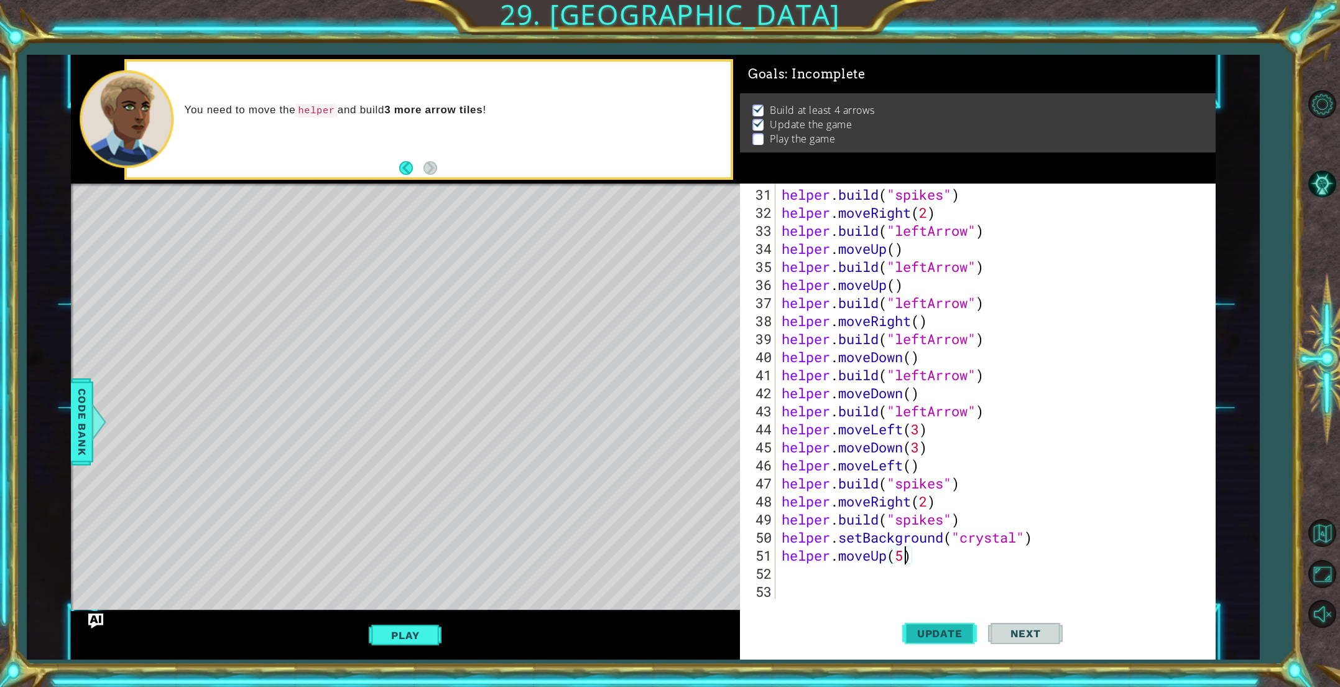
click at [938, 622] on button "Update" at bounding box center [939, 632] width 75 height 47
click at [874, 574] on div "helper . build ( "spikes" ) helper . moveRight ( 2 ) helper . build ( "leftArro…" at bounding box center [998, 410] width 438 height 451
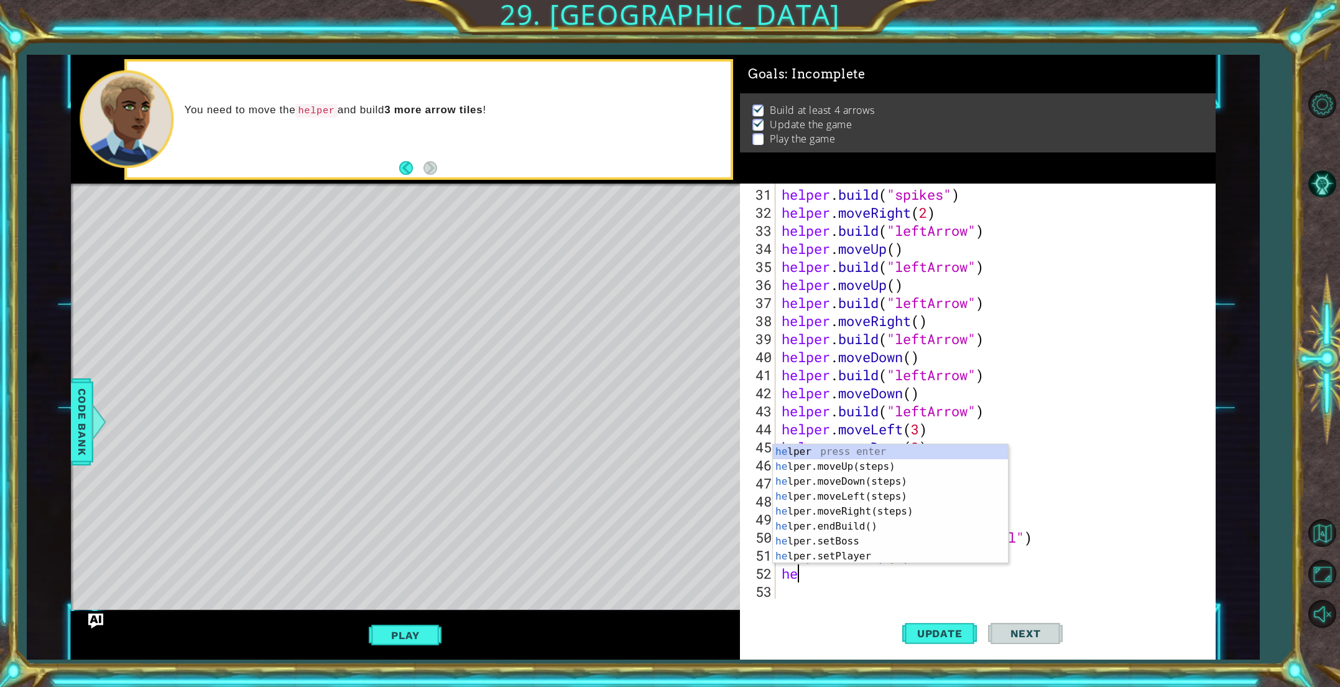
type textarea "hel"
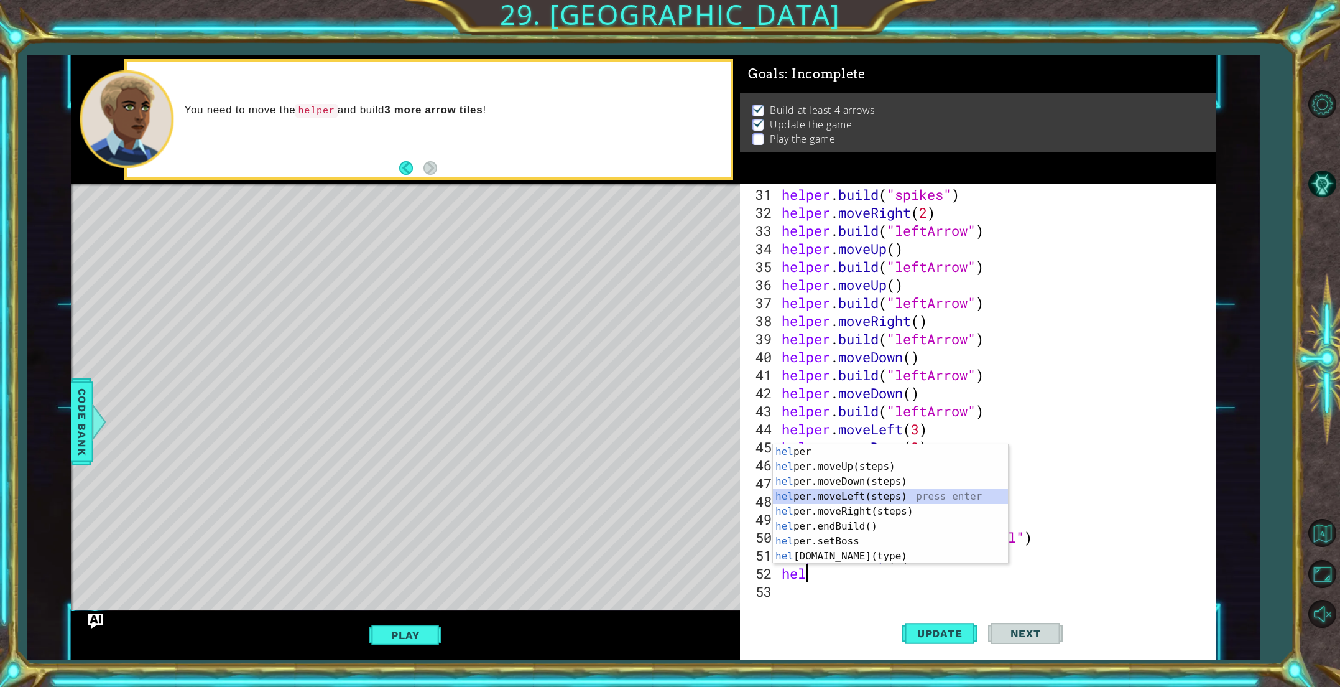
click at [856, 497] on div "hel per press enter hel per.moveUp(steps) press enter hel per.moveDown(steps) p…" at bounding box center [890, 518] width 235 height 149
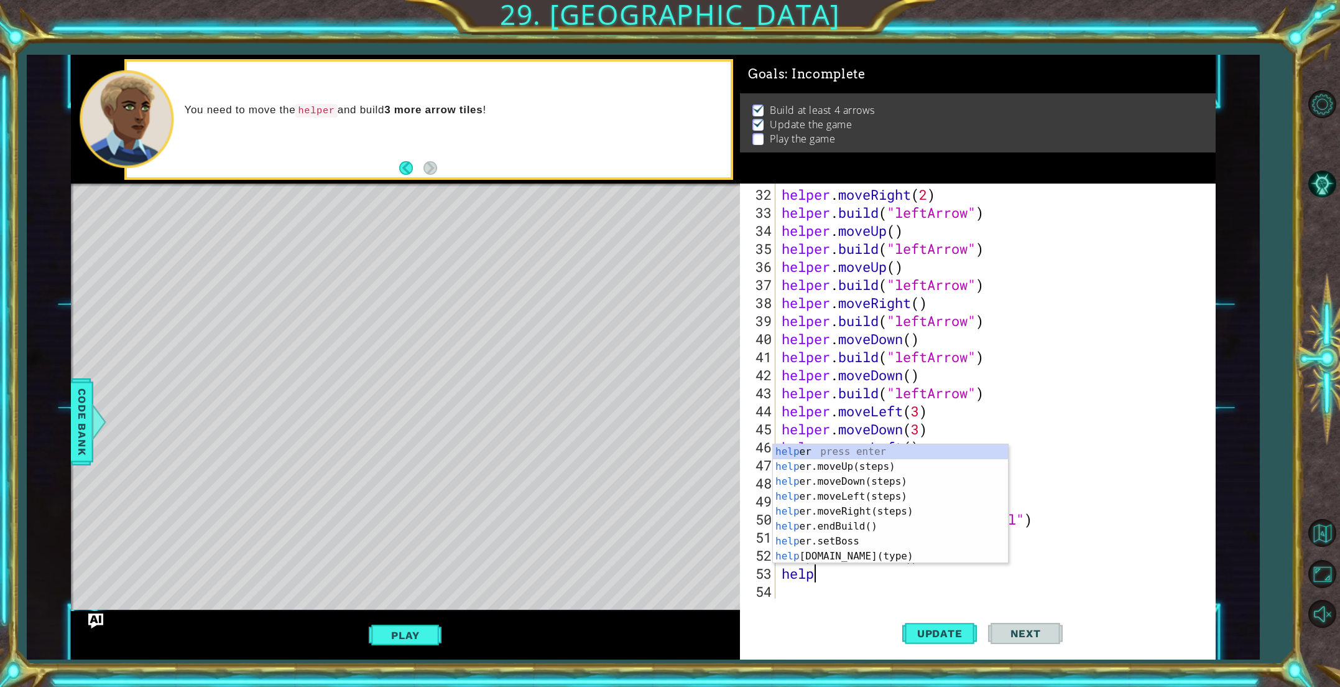
scroll to position [0, 1]
click at [827, 553] on div "help er press enter help er.moveUp(steps) press enter help er.moveDown(steps) p…" at bounding box center [890, 518] width 235 height 149
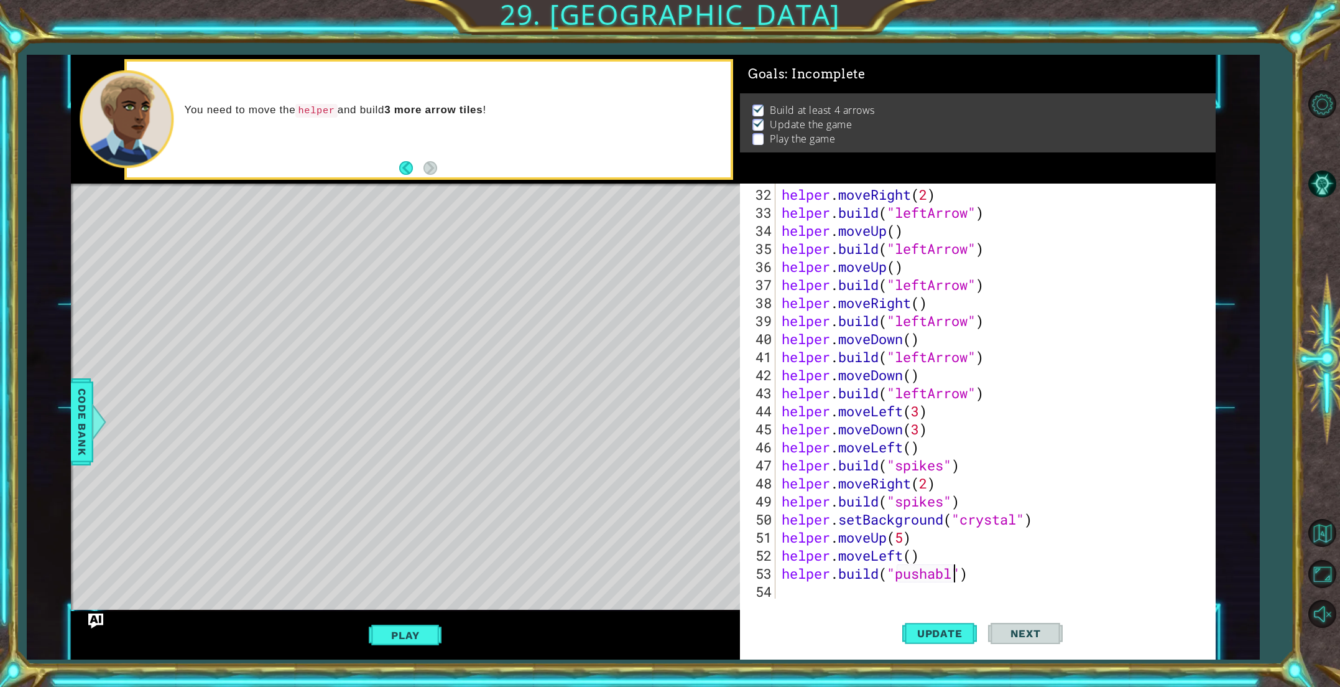
scroll to position [0, 7]
type textarea "[DOMAIN_NAME]("pushable")"
click at [838, 591] on div "helper . moveRight ( 2 ) helper . build ( "leftArrow" ) helper . moveUp ( ) hel…" at bounding box center [998, 410] width 438 height 451
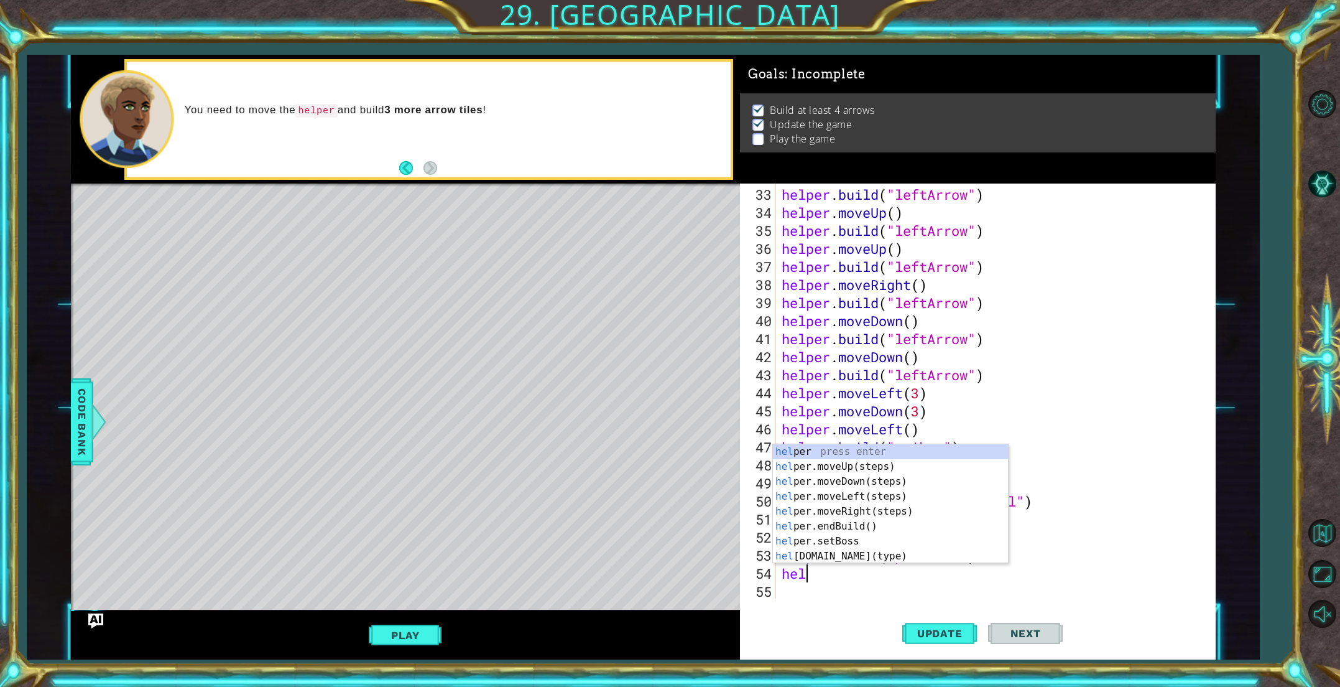
scroll to position [0, 0]
type textarea "helper"
click at [840, 485] on div "helper press enter helper .moveUp(steps) press enter helper .moveDown(steps) pr…" at bounding box center [890, 518] width 235 height 149
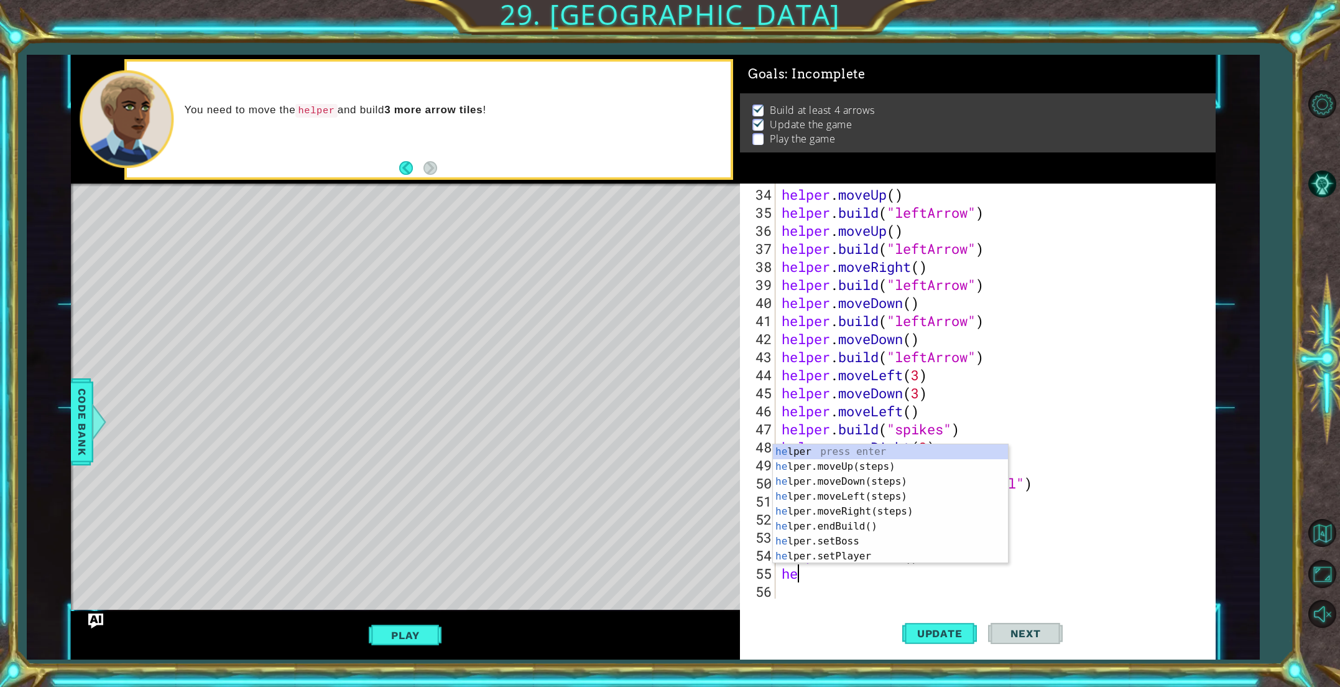
scroll to position [0, 0]
type textarea "helper"
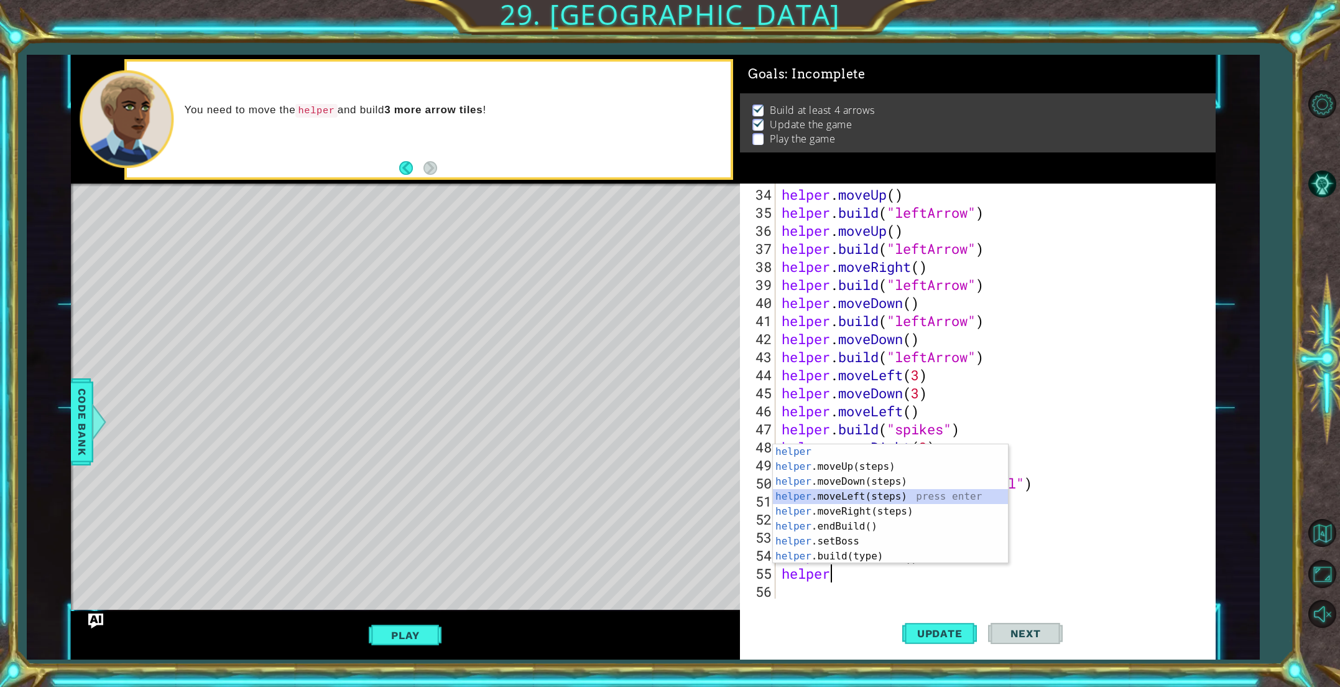
click at [862, 495] on div "helper press enter helper .moveUp(steps) press enter helper .moveDown(steps) pr…" at bounding box center [890, 518] width 235 height 149
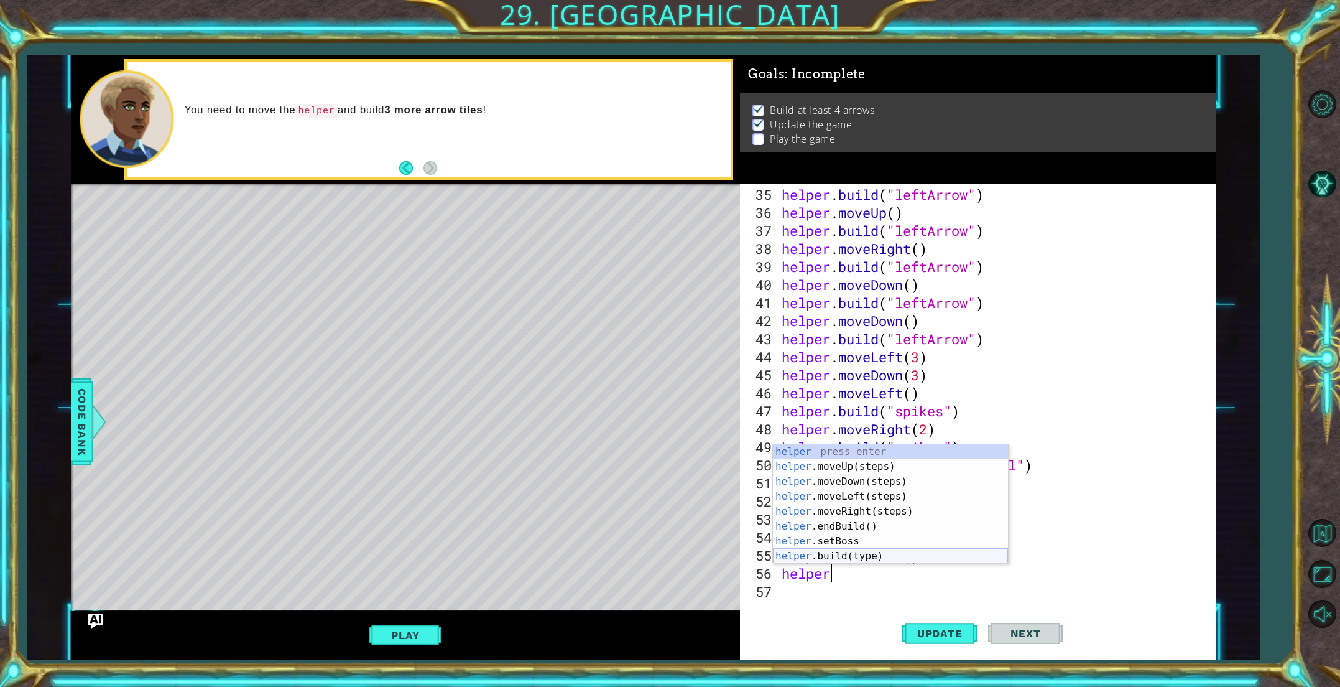
click at [826, 553] on div "helper press enter helper .moveUp(steps) press enter helper .moveDown(steps) pr…" at bounding box center [890, 518] width 235 height 149
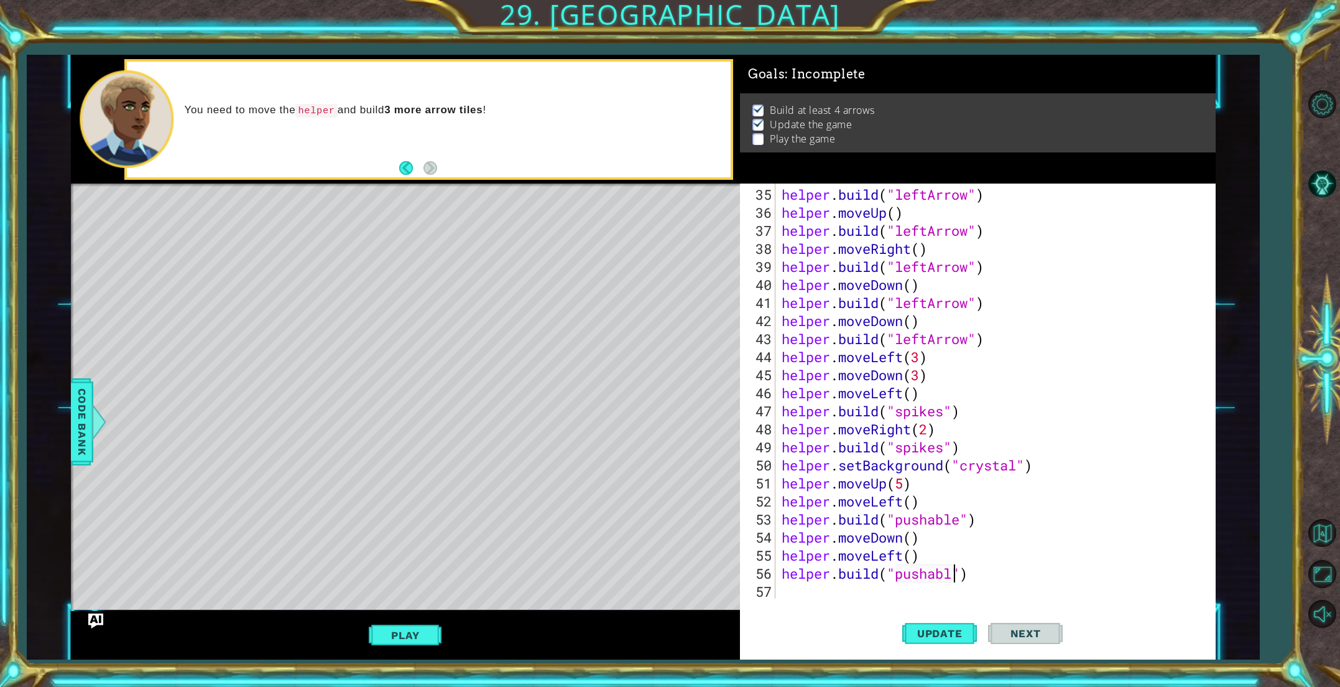
scroll to position [0, 7]
type textarea "[DOMAIN_NAME]("pushable")"
click at [924, 627] on span "Update" at bounding box center [940, 633] width 70 height 12
click at [851, 598] on div "helper . build ( "leftArrow" ) helper . moveUp ( ) helper . build ( "leftArrow"…" at bounding box center [998, 410] width 438 height 451
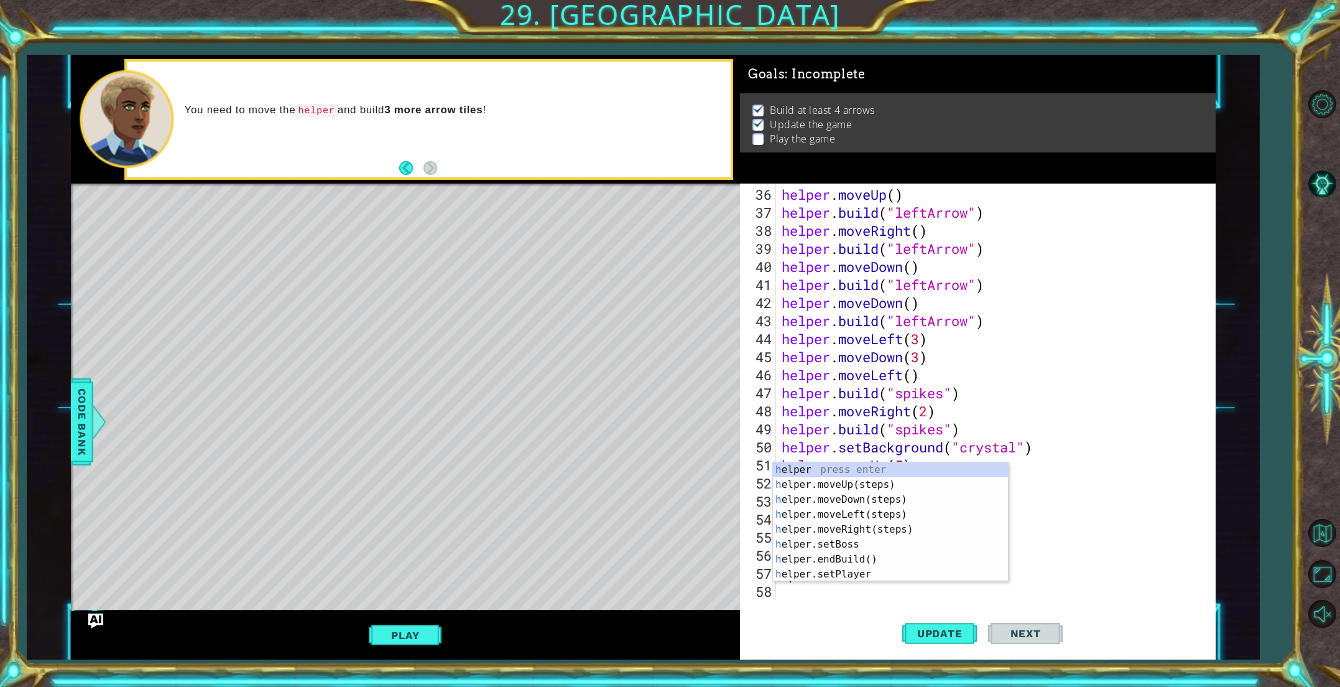
scroll to position [649, 0]
type textarea "hel"
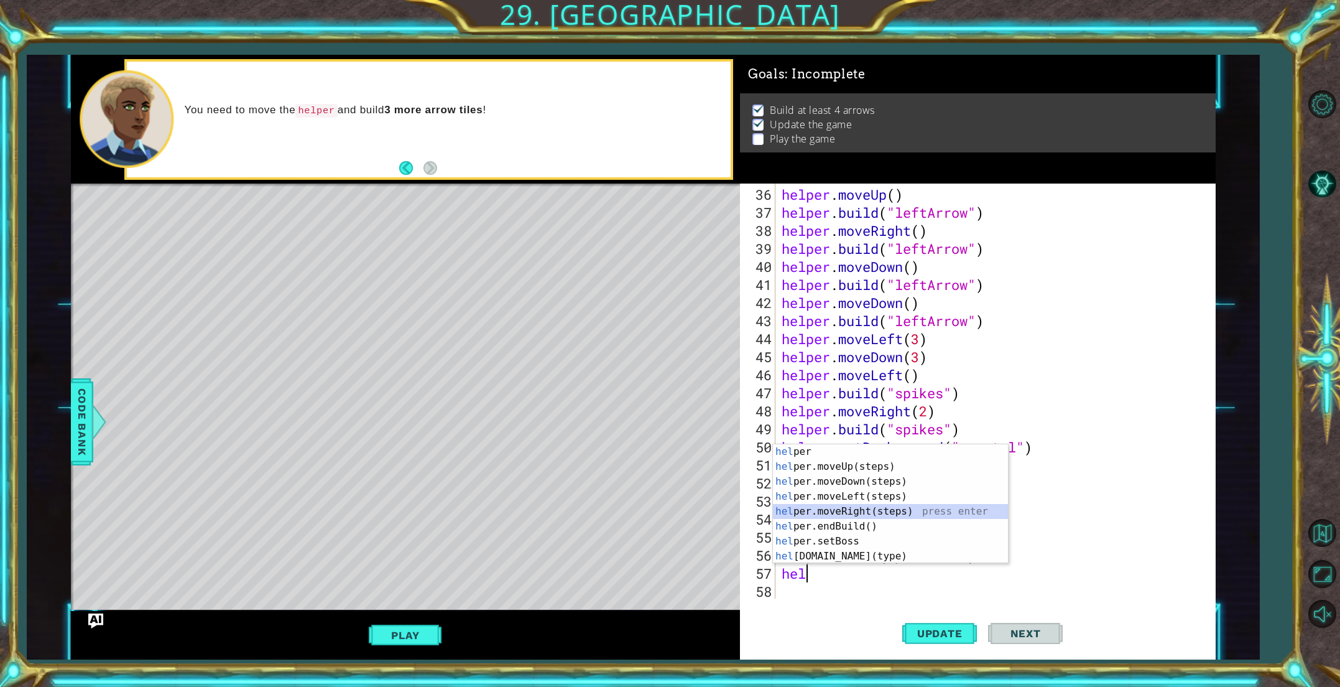
click at [838, 508] on div "hel per press enter hel per.moveUp(steps) press enter hel per.moveDown(steps) p…" at bounding box center [890, 518] width 235 height 149
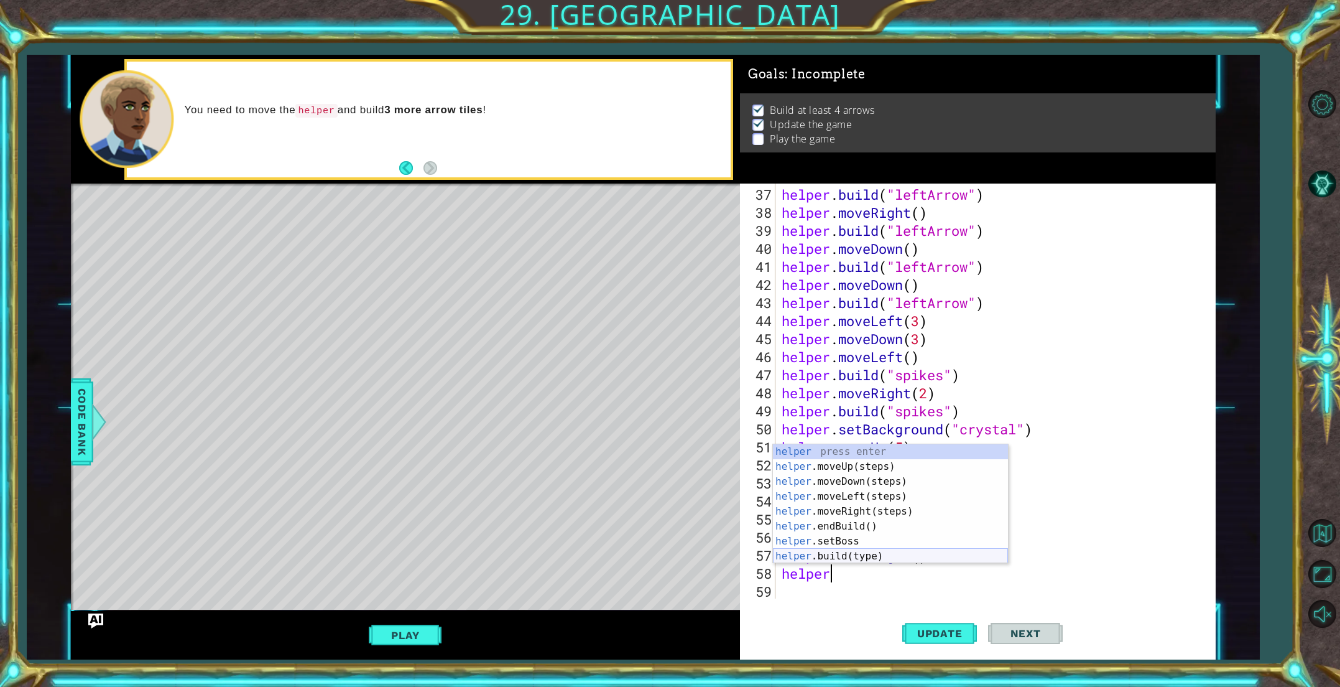
click at [839, 555] on div "helper press enter helper .moveUp(steps) press enter helper .moveDown(steps) pr…" at bounding box center [890, 518] width 235 height 149
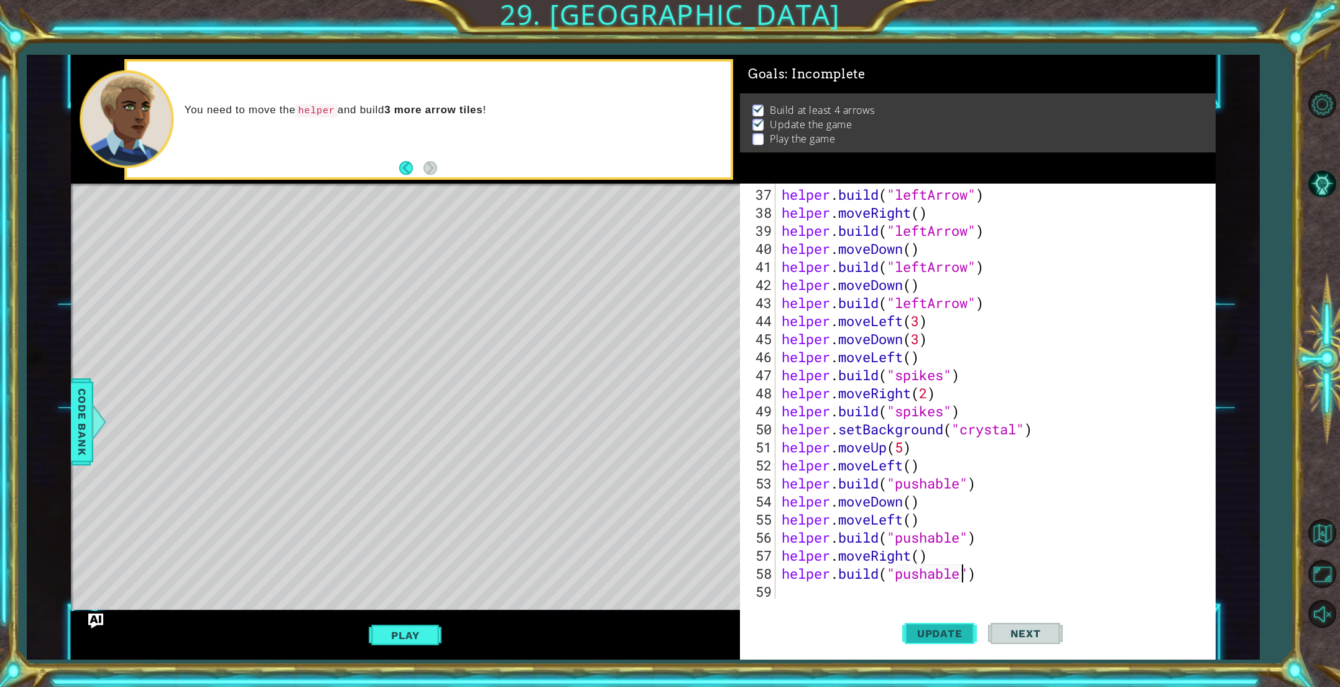
type textarea "[DOMAIN_NAME]("pushable")"
click at [923, 630] on span "Update" at bounding box center [940, 633] width 70 height 12
click at [421, 636] on button "Play" at bounding box center [405, 635] width 73 height 24
click at [1022, 632] on span "Next" at bounding box center [1025, 633] width 55 height 12
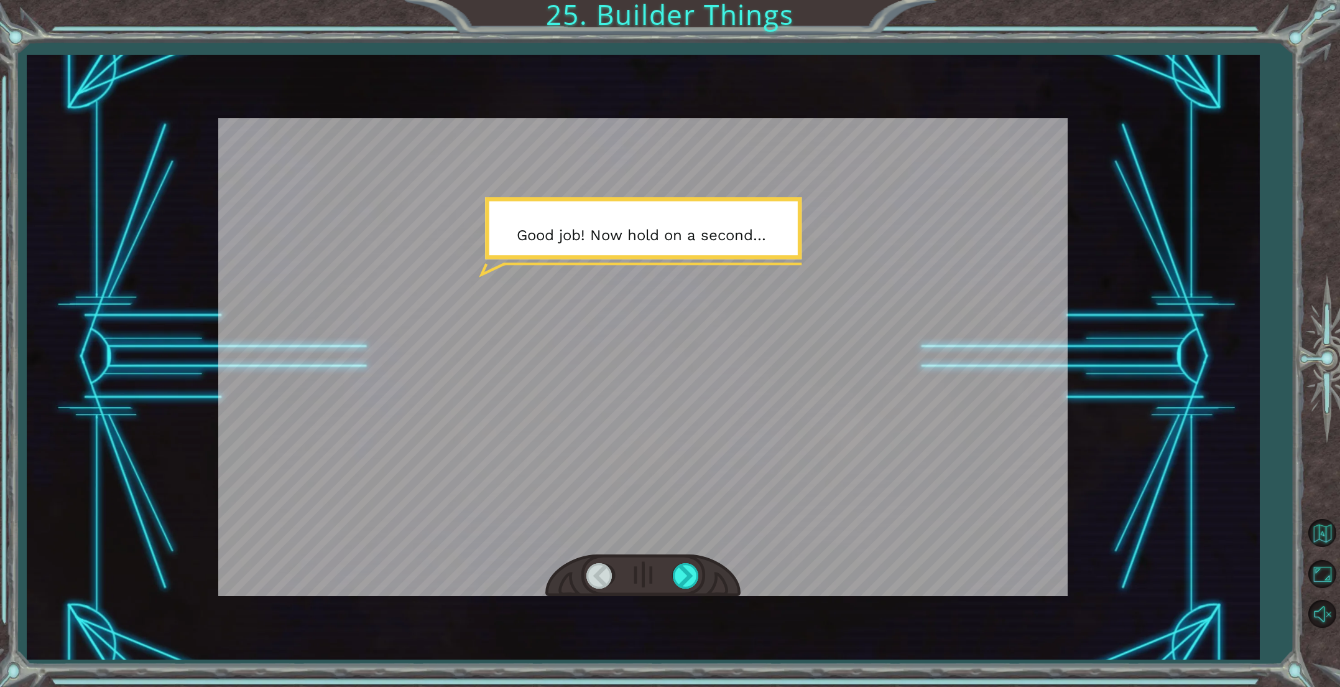
click at [682, 274] on div at bounding box center [642, 357] width 849 height 478
click at [684, 588] on div at bounding box center [687, 575] width 28 height 25
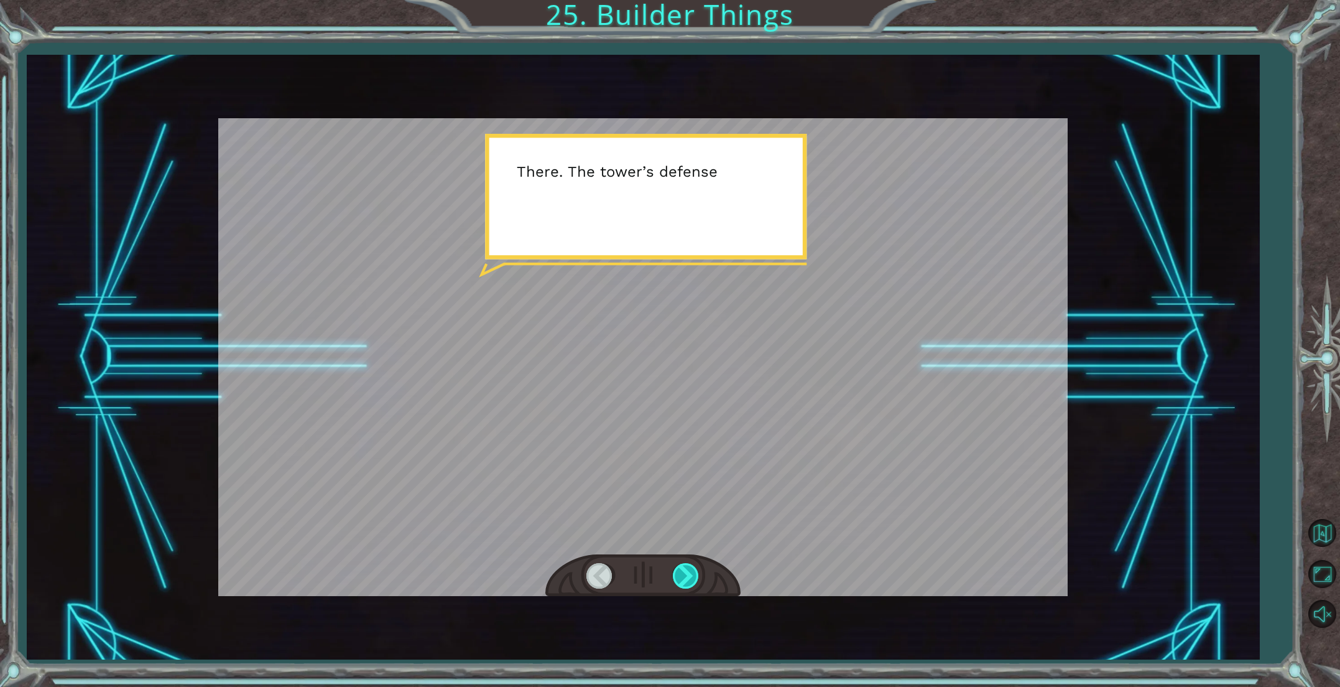
click at [689, 584] on div at bounding box center [687, 575] width 28 height 25
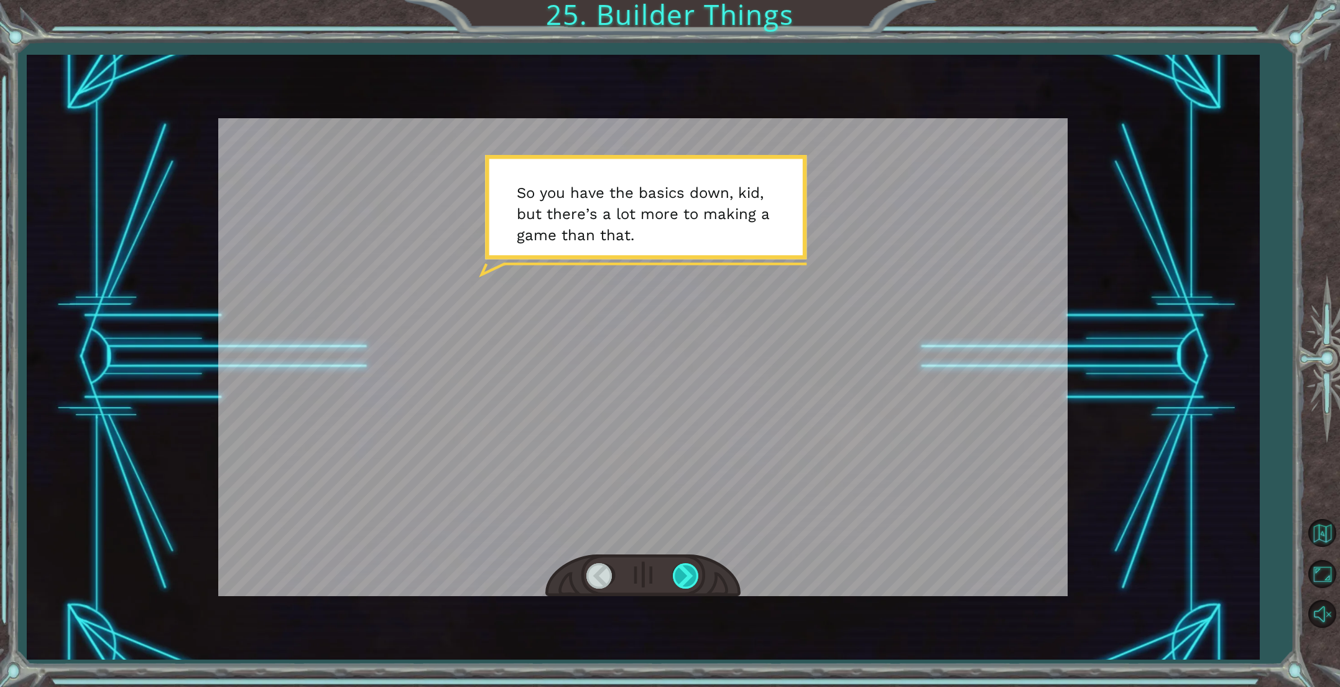
click at [689, 584] on div at bounding box center [687, 575] width 28 height 25
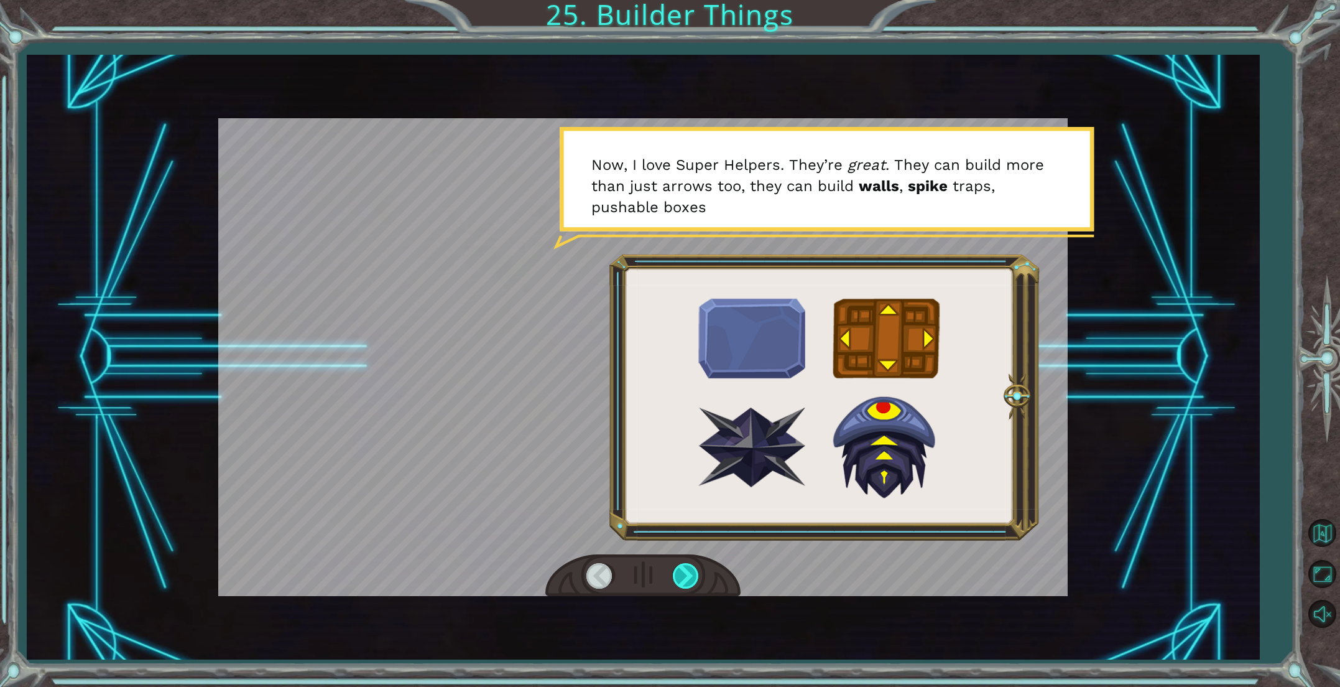
click at [689, 584] on div at bounding box center [687, 575] width 28 height 25
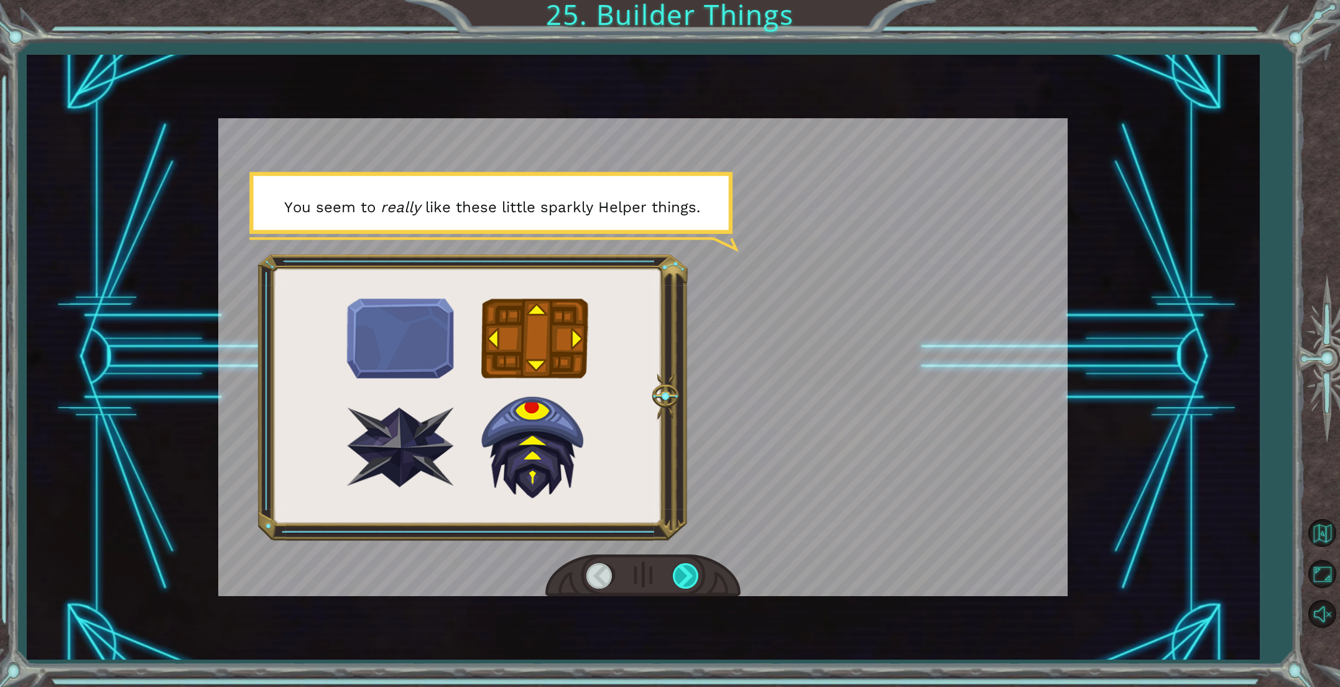
click at [689, 583] on div at bounding box center [687, 575] width 28 height 25
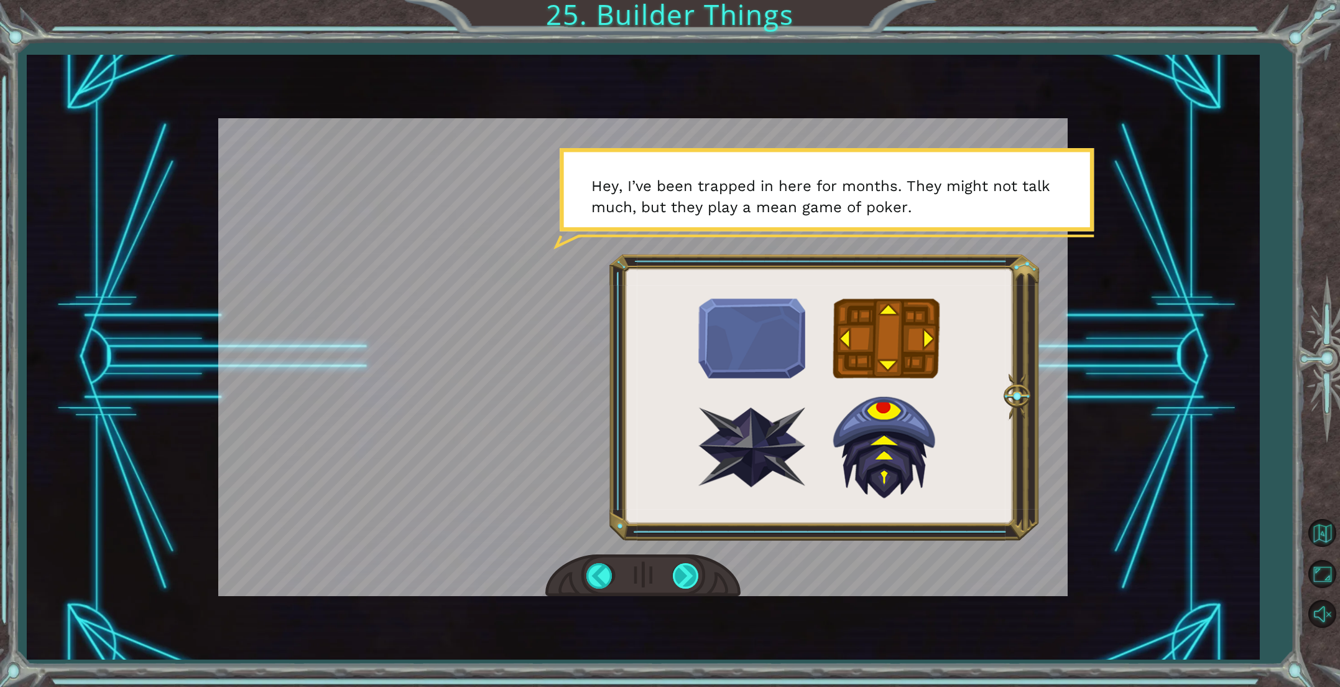
click at [686, 571] on div at bounding box center [687, 575] width 28 height 25
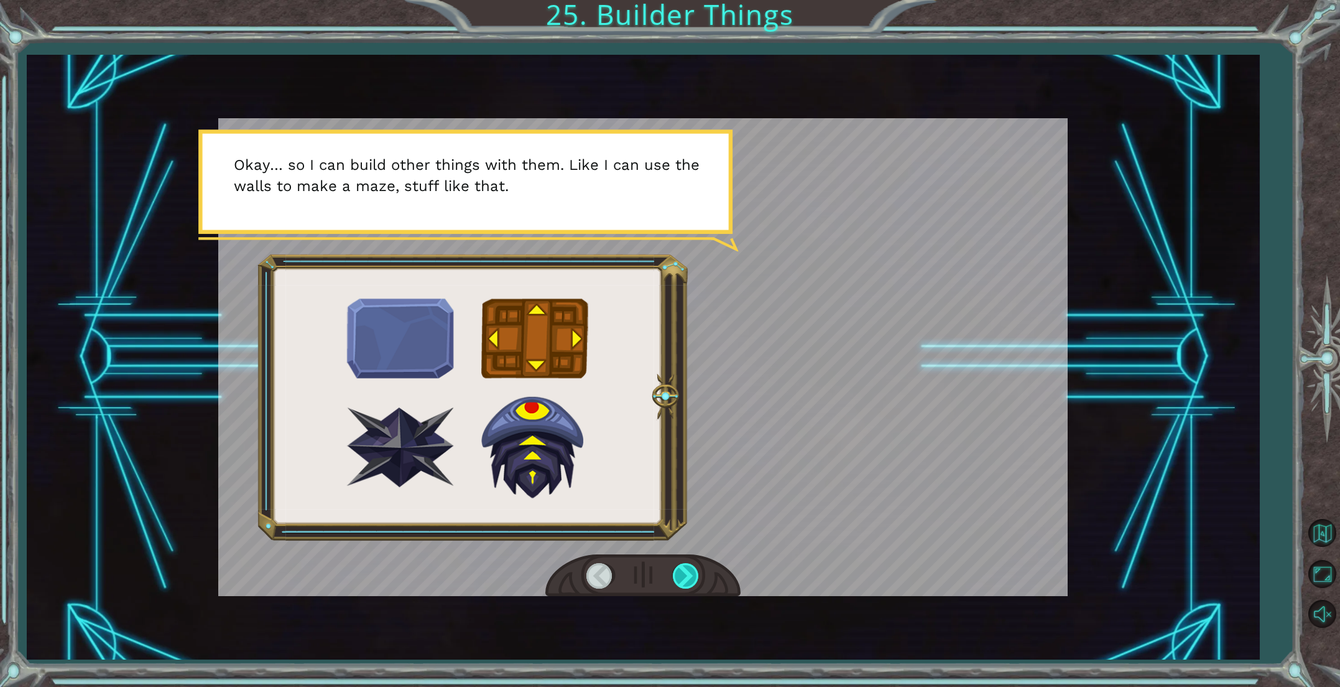
click at [687, 571] on div at bounding box center [687, 575] width 28 height 25
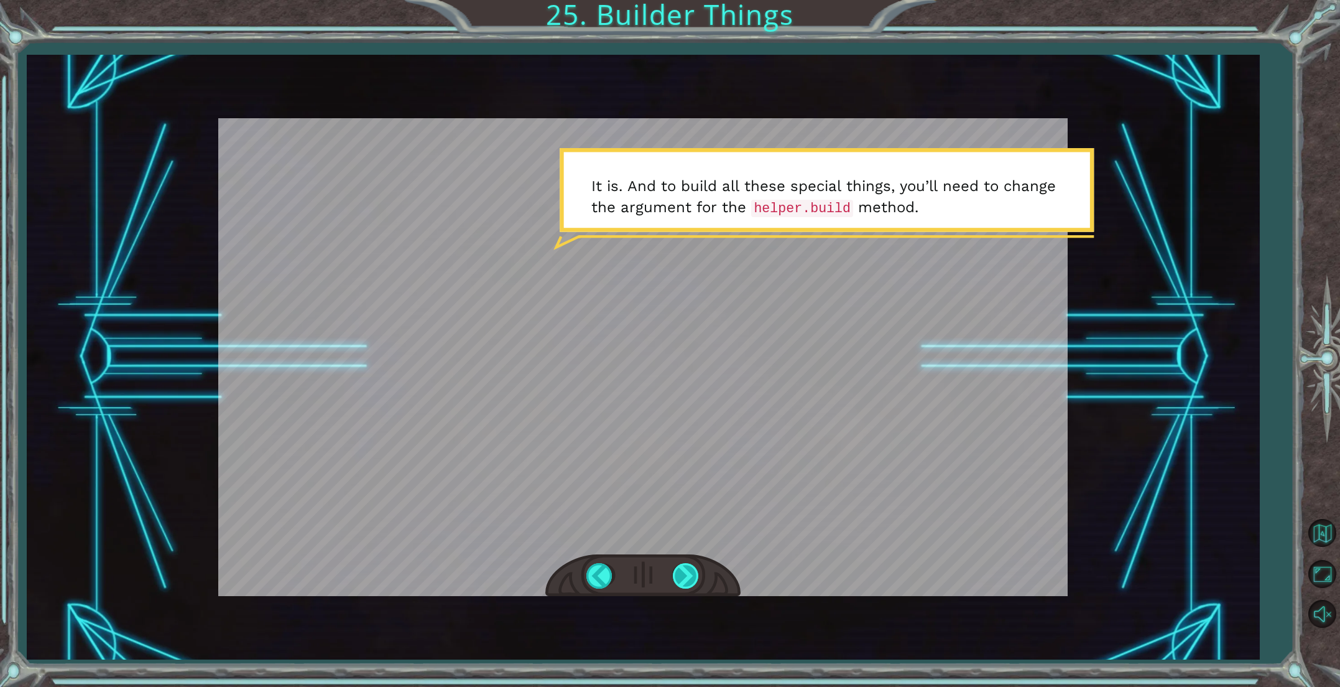
click at [687, 571] on div at bounding box center [687, 575] width 28 height 25
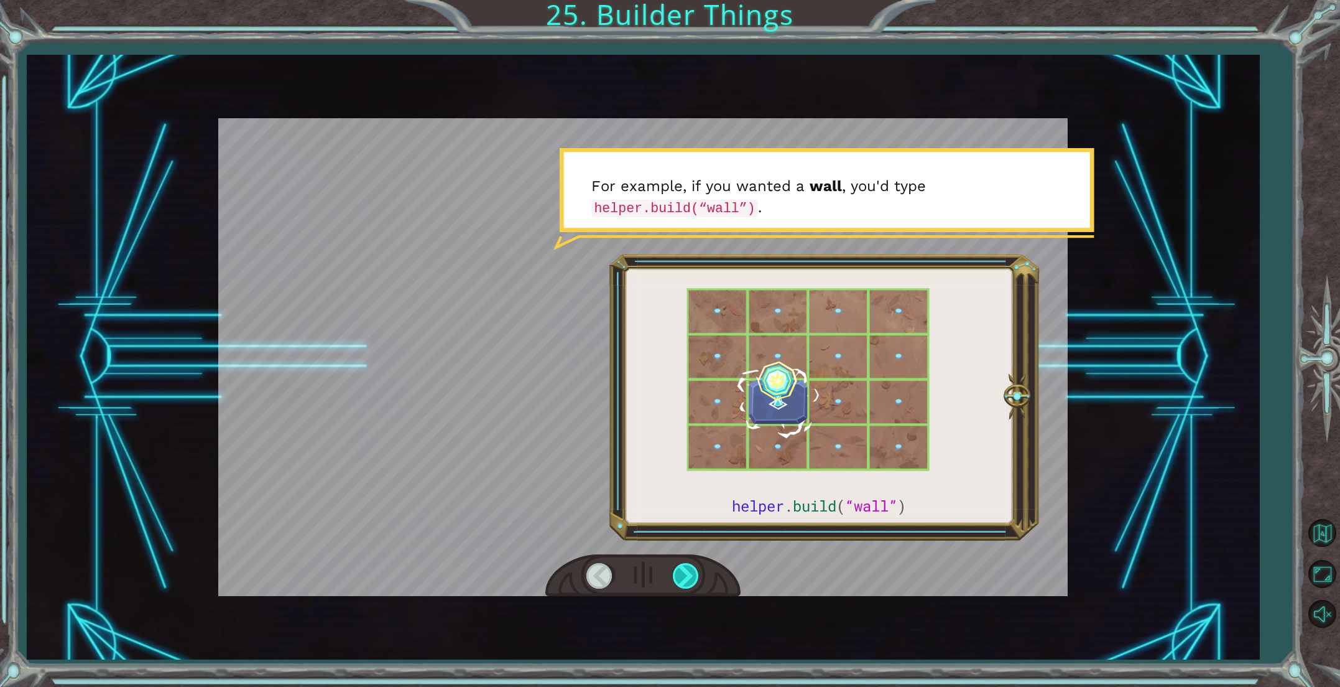
click at [687, 571] on div at bounding box center [687, 575] width 28 height 25
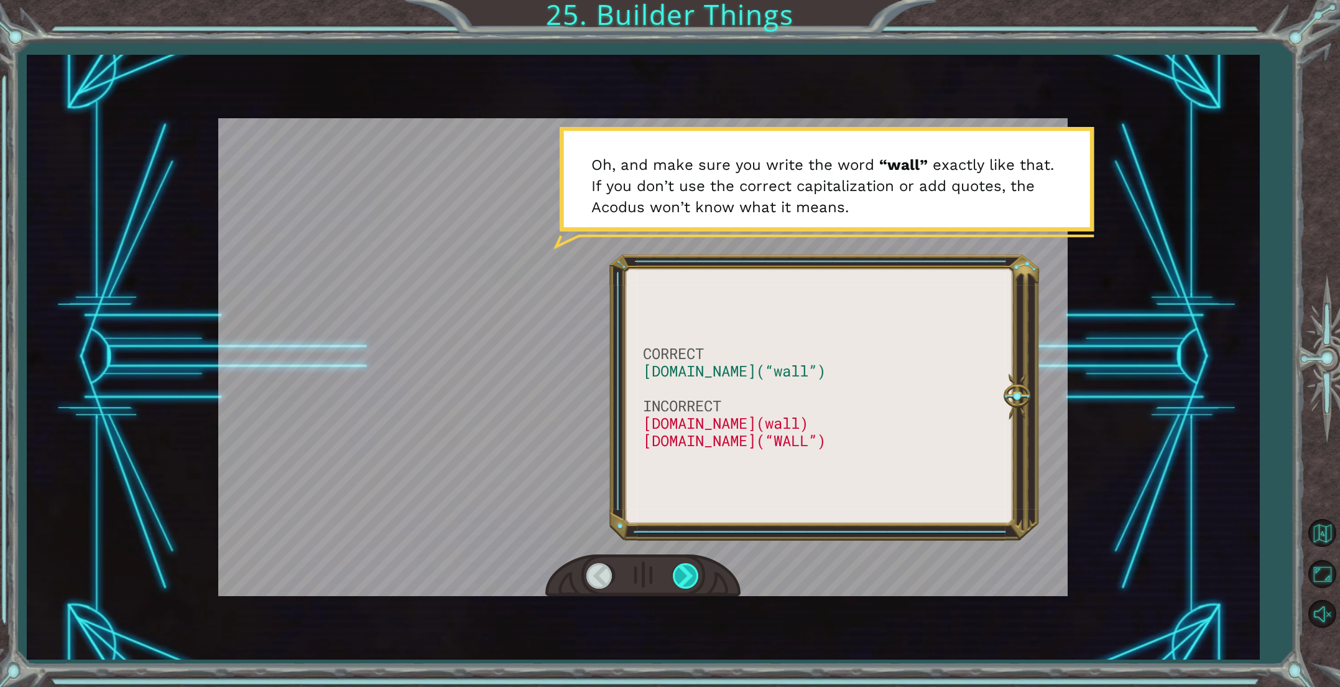
click at [687, 571] on div at bounding box center [687, 575] width 28 height 25
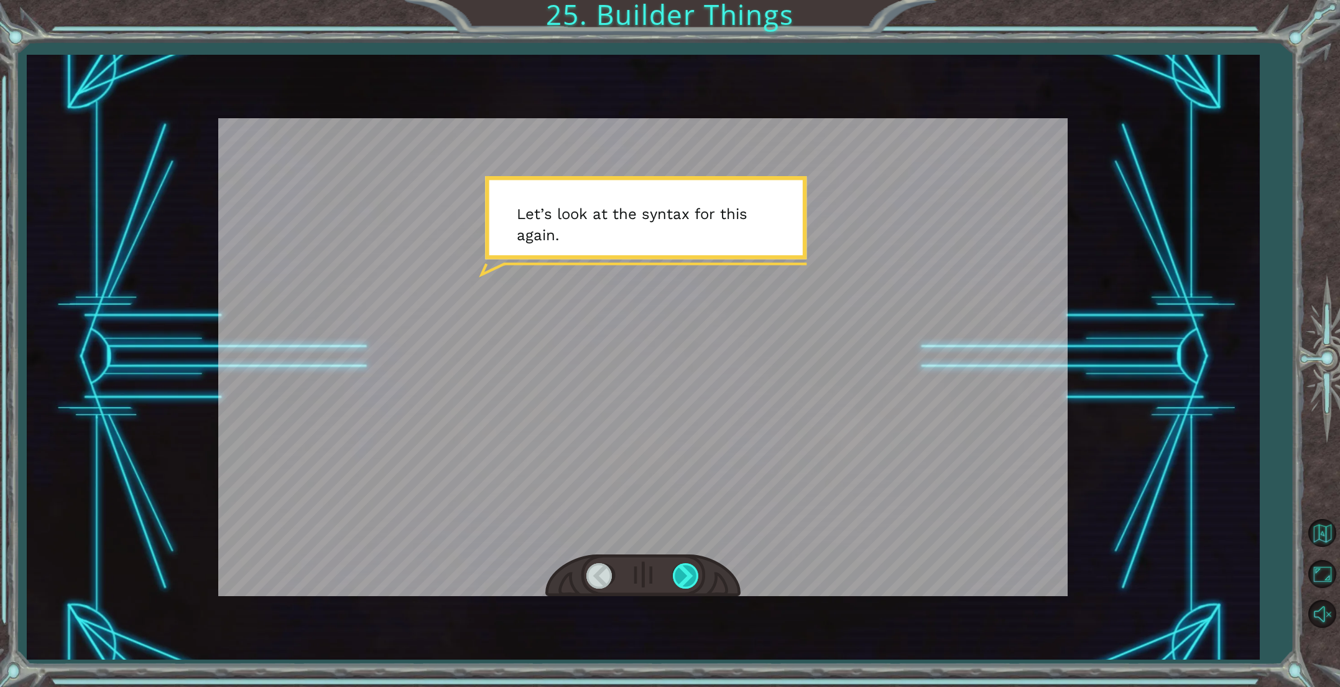
click at [687, 571] on div at bounding box center [687, 575] width 28 height 25
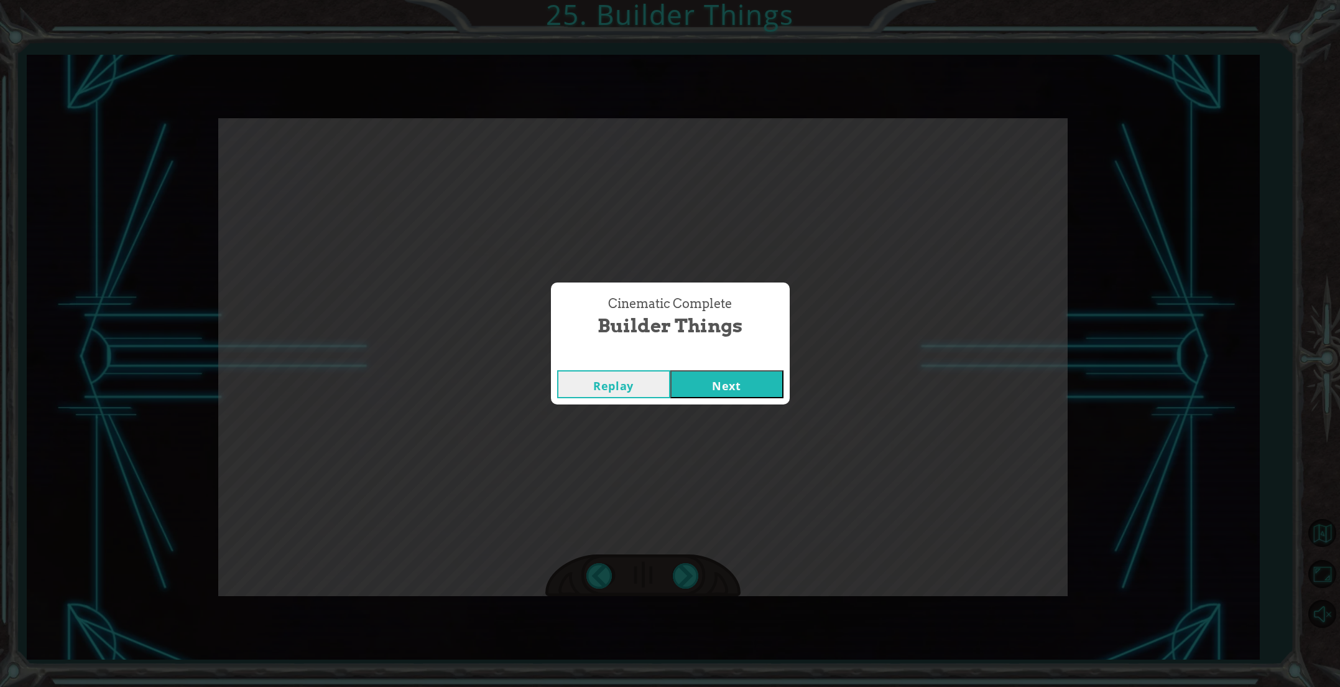
click at [710, 382] on button "Next" at bounding box center [726, 384] width 113 height 28
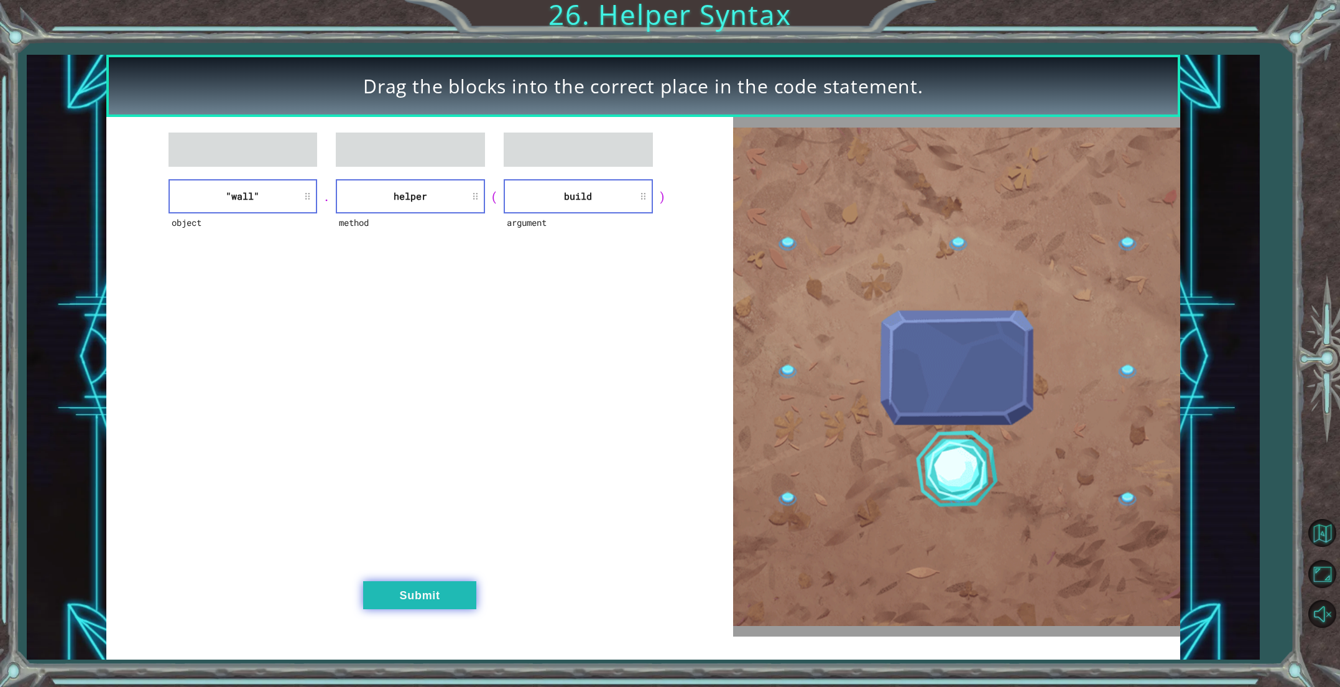
click at [440, 595] on button "Submit" at bounding box center [419, 595] width 113 height 28
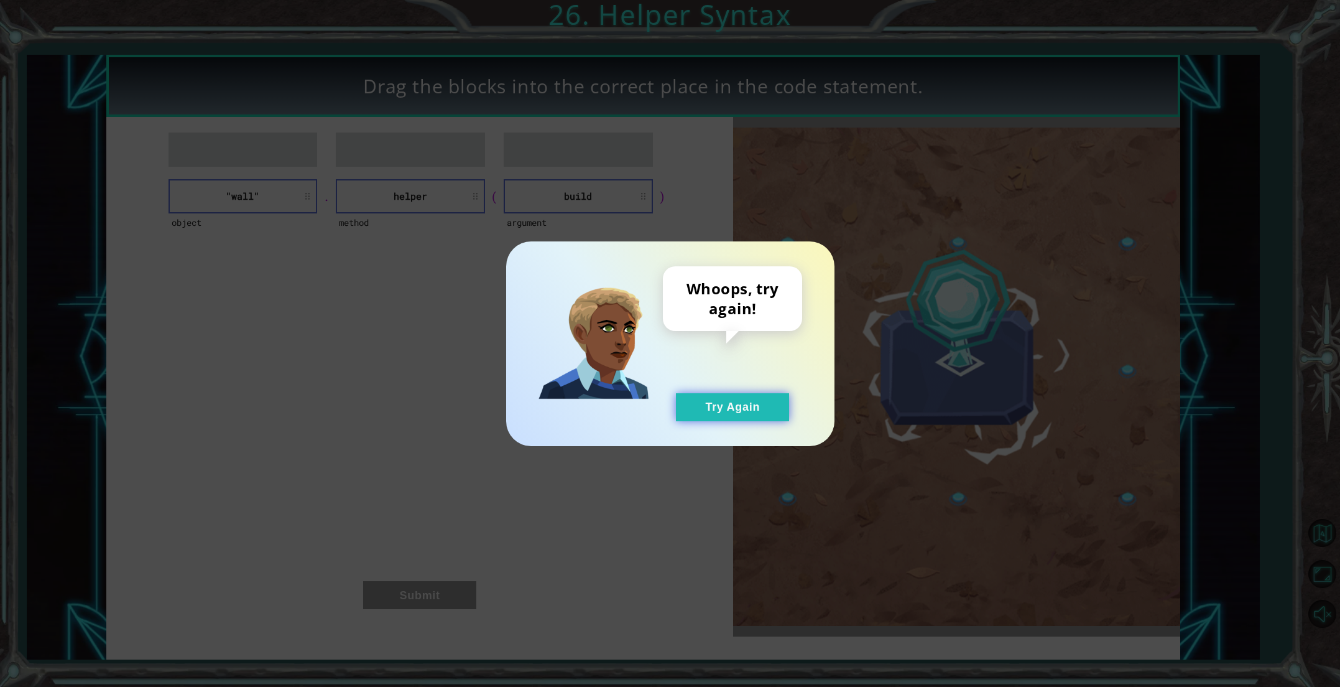
click at [756, 400] on button "Try Again" at bounding box center [732, 407] width 113 height 28
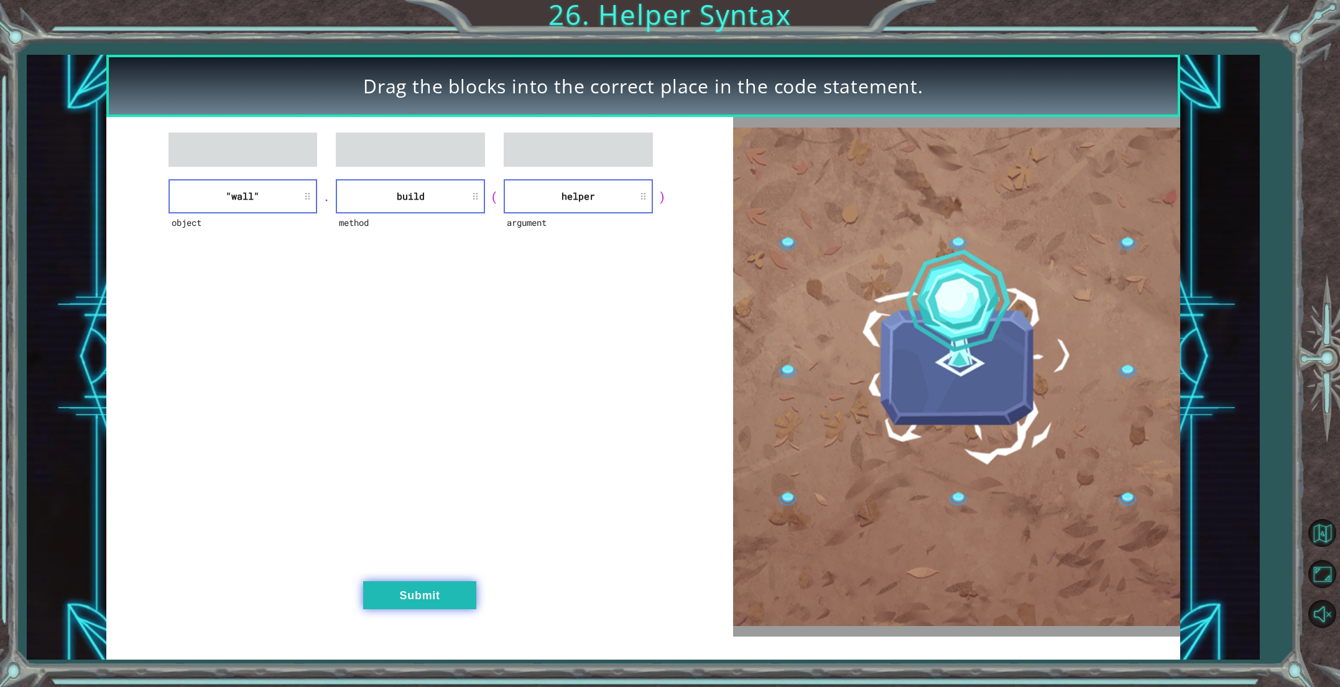
click at [456, 604] on button "Submit" at bounding box center [419, 595] width 113 height 28
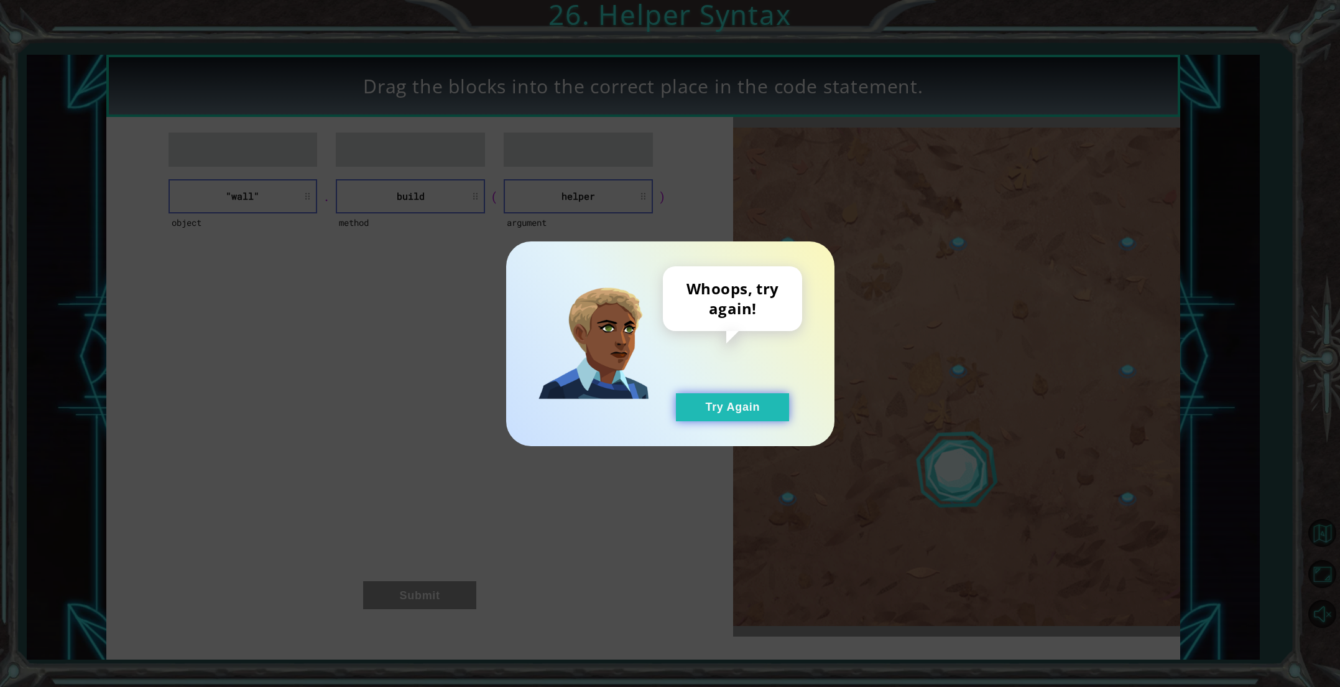
click at [701, 393] on button "Try Again" at bounding box center [732, 407] width 113 height 28
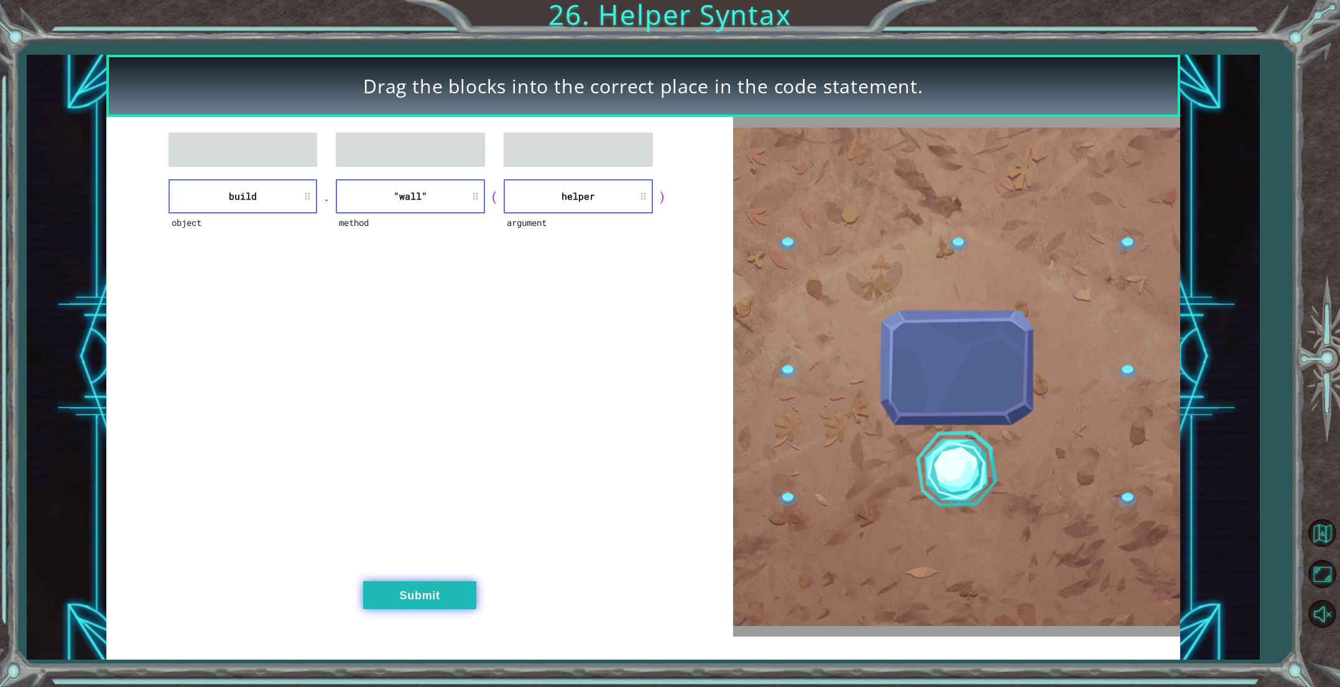
click at [463, 600] on button "Submit" at bounding box center [419, 595] width 113 height 28
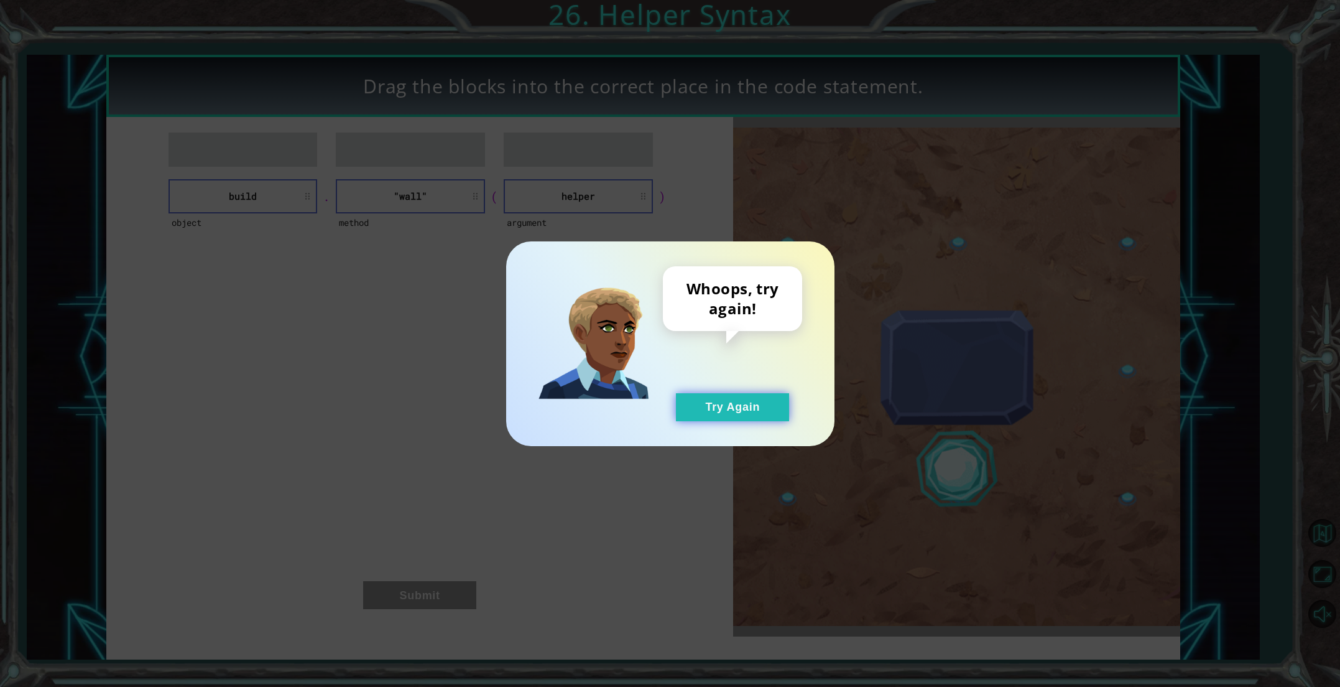
click at [716, 409] on button "Try Again" at bounding box center [732, 407] width 113 height 28
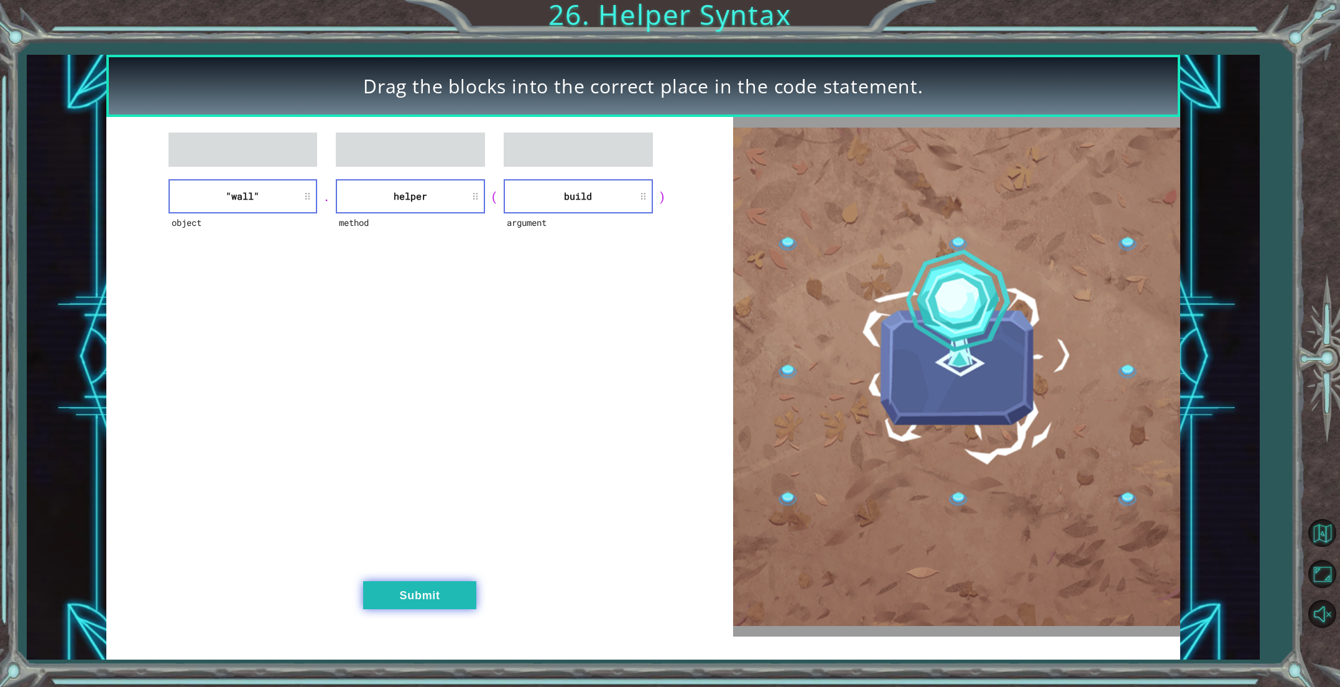
click at [429, 598] on button "Submit" at bounding box center [419, 595] width 113 height 28
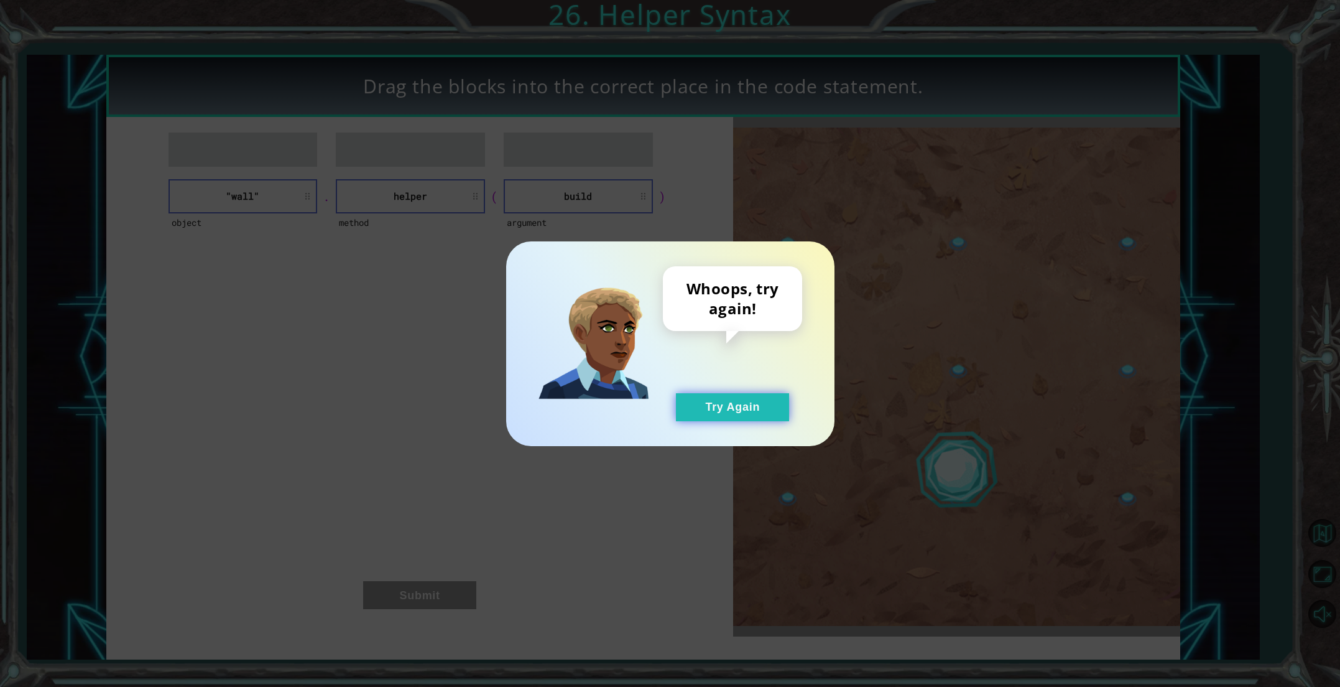
click at [723, 404] on button "Try Again" at bounding box center [732, 407] width 113 height 28
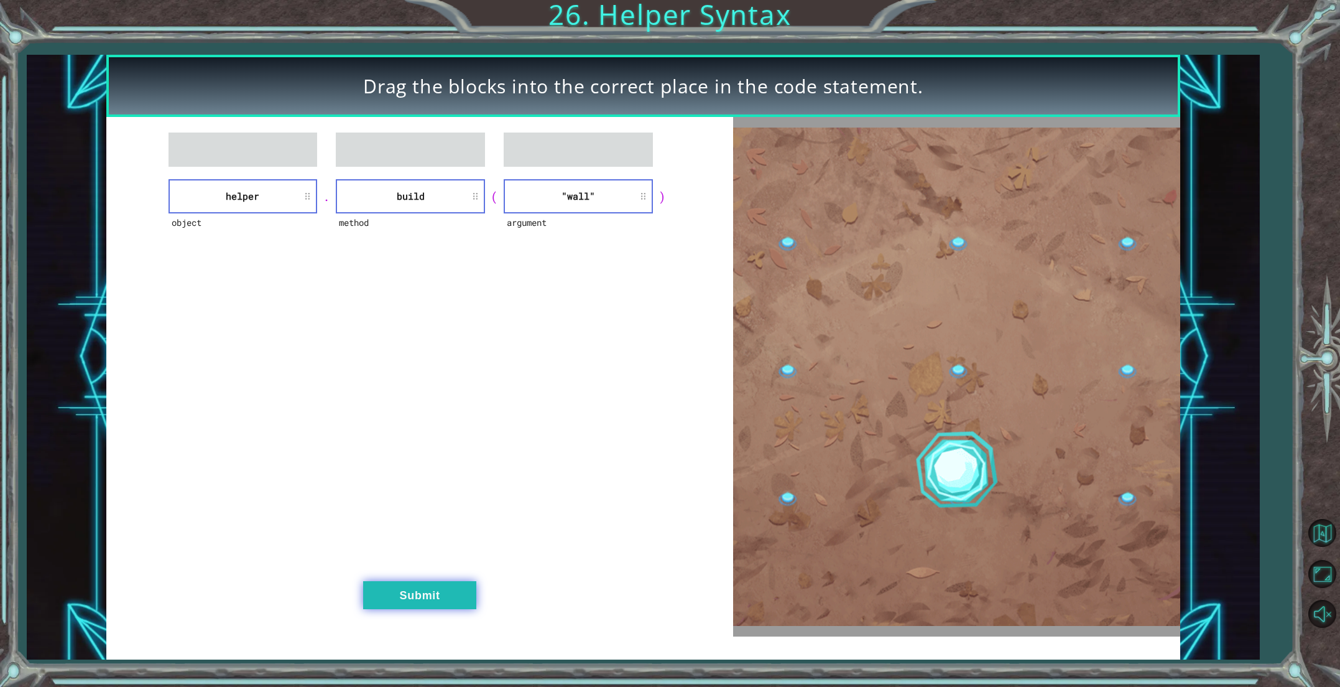
click at [456, 596] on button "Submit" at bounding box center [419, 595] width 113 height 28
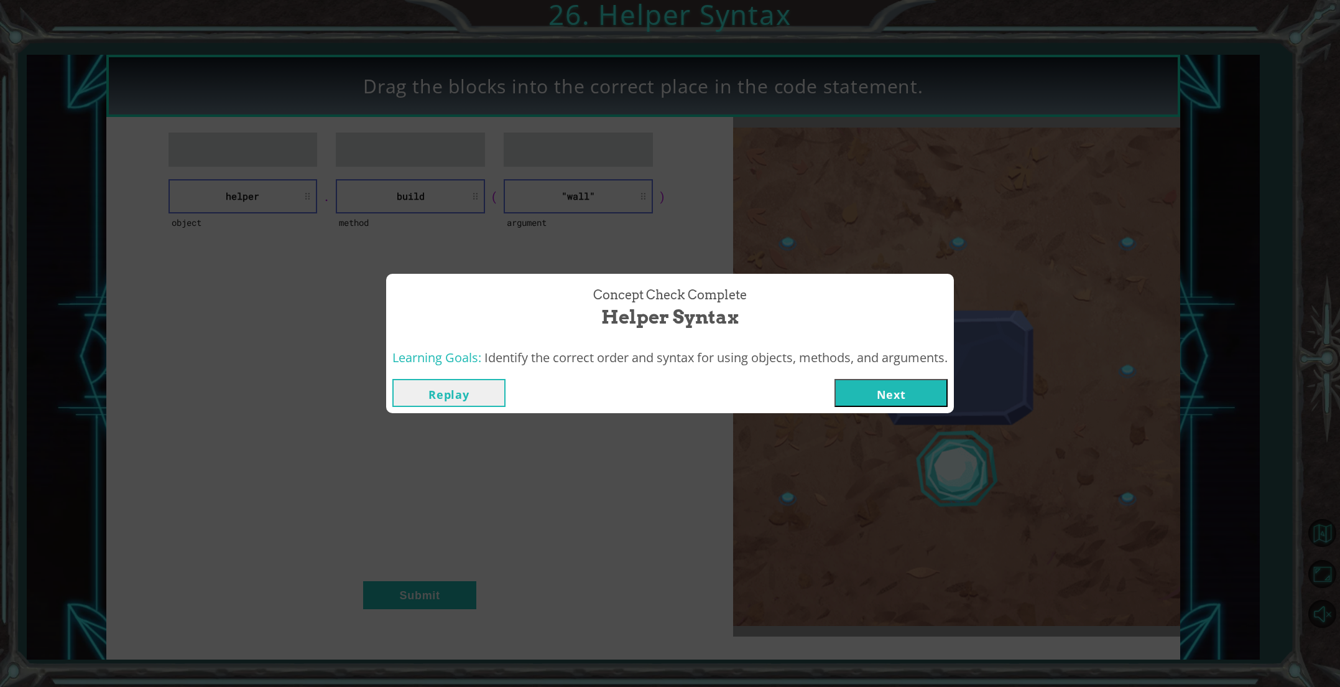
click at [925, 397] on button "Next" at bounding box center [891, 393] width 113 height 28
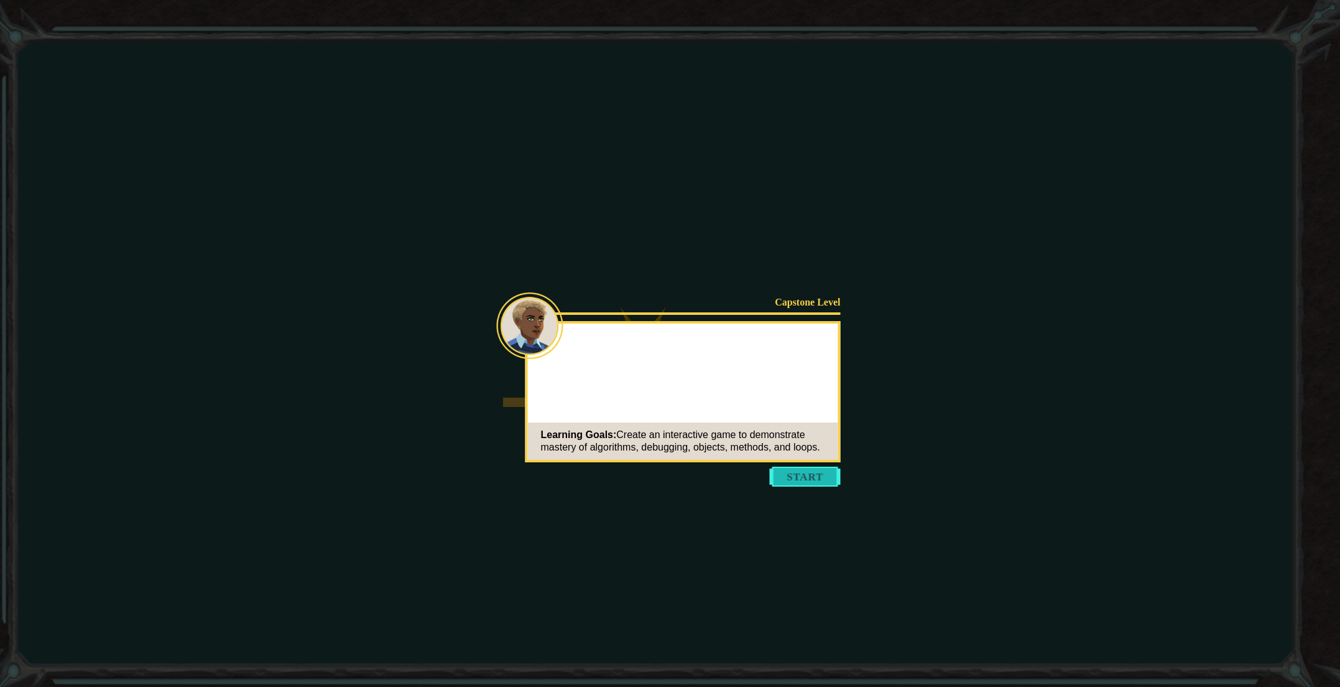
click at [790, 478] on button "Start" at bounding box center [805, 476] width 71 height 20
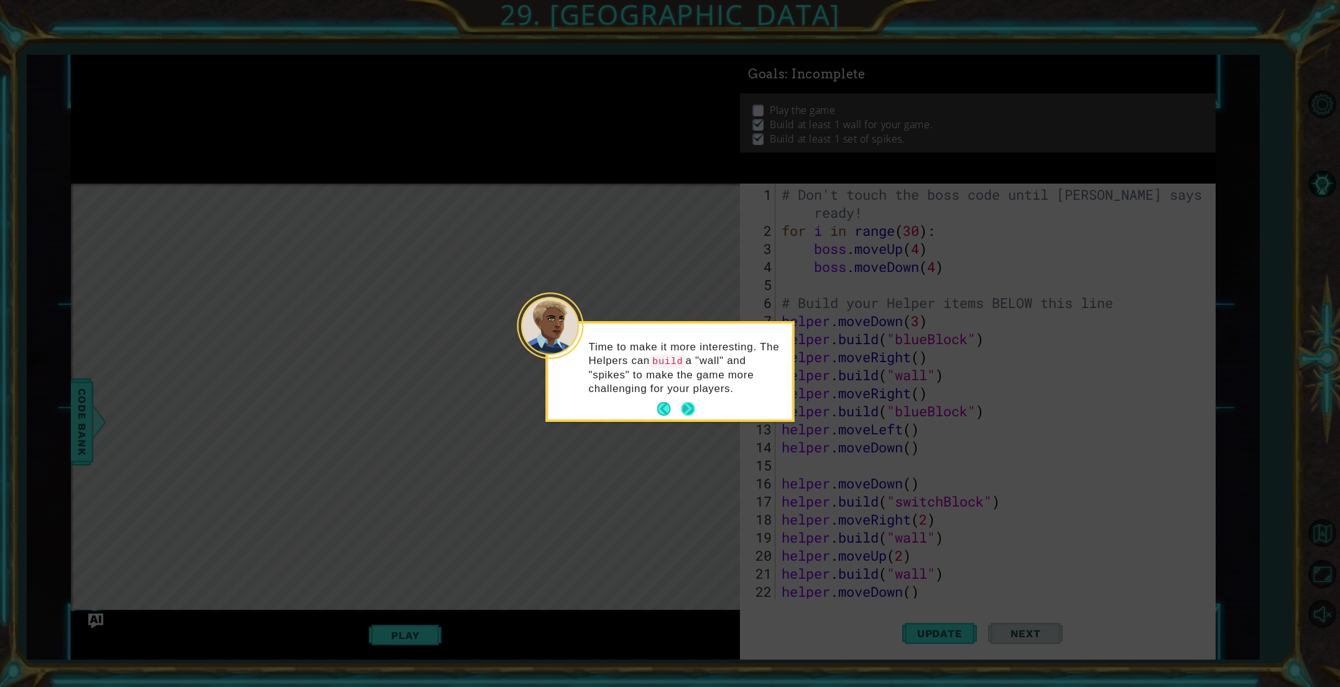
click at [687, 403] on button "Next" at bounding box center [688, 409] width 14 height 14
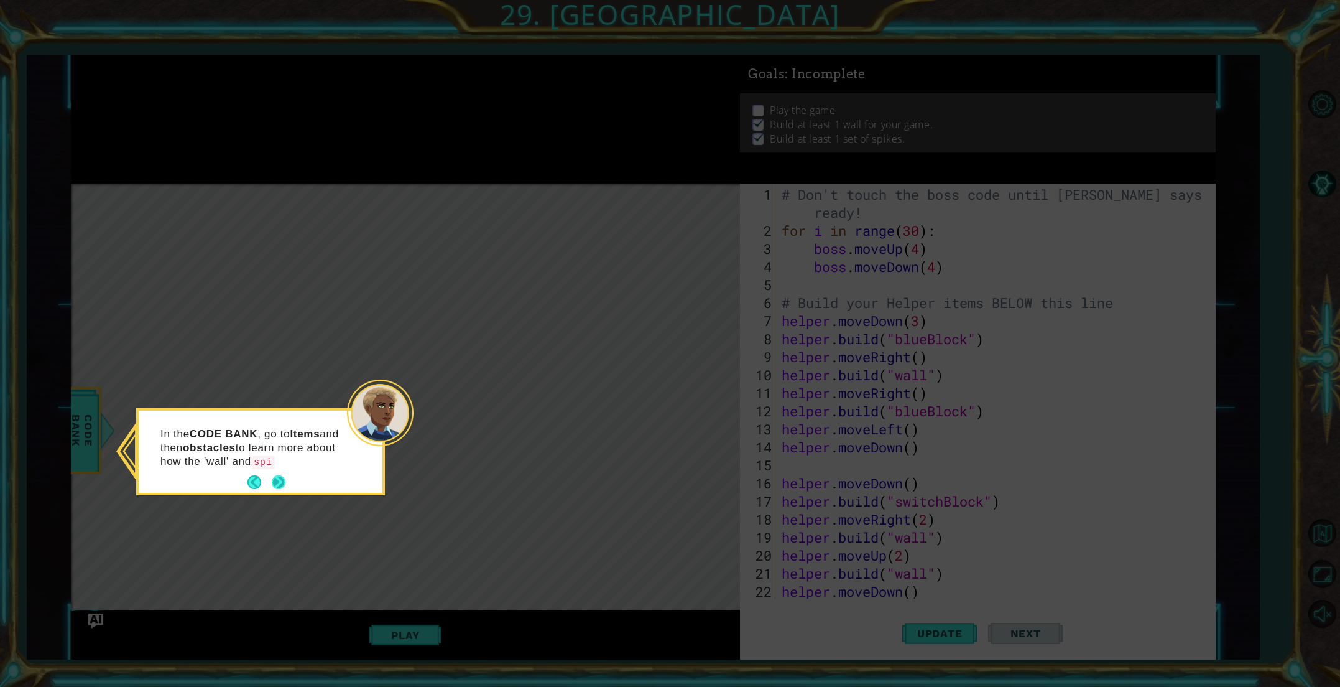
click at [280, 479] on button "Next" at bounding box center [279, 482] width 14 height 14
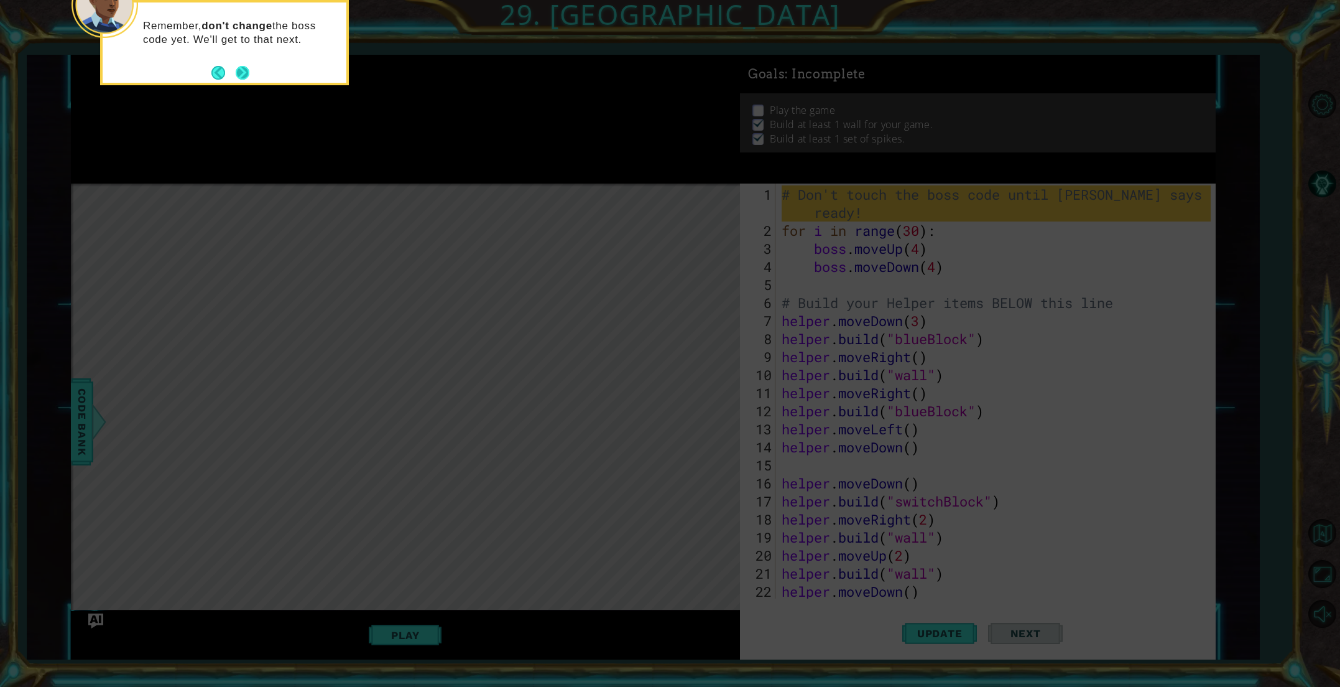
click at [244, 73] on button "Next" at bounding box center [243, 73] width 14 height 14
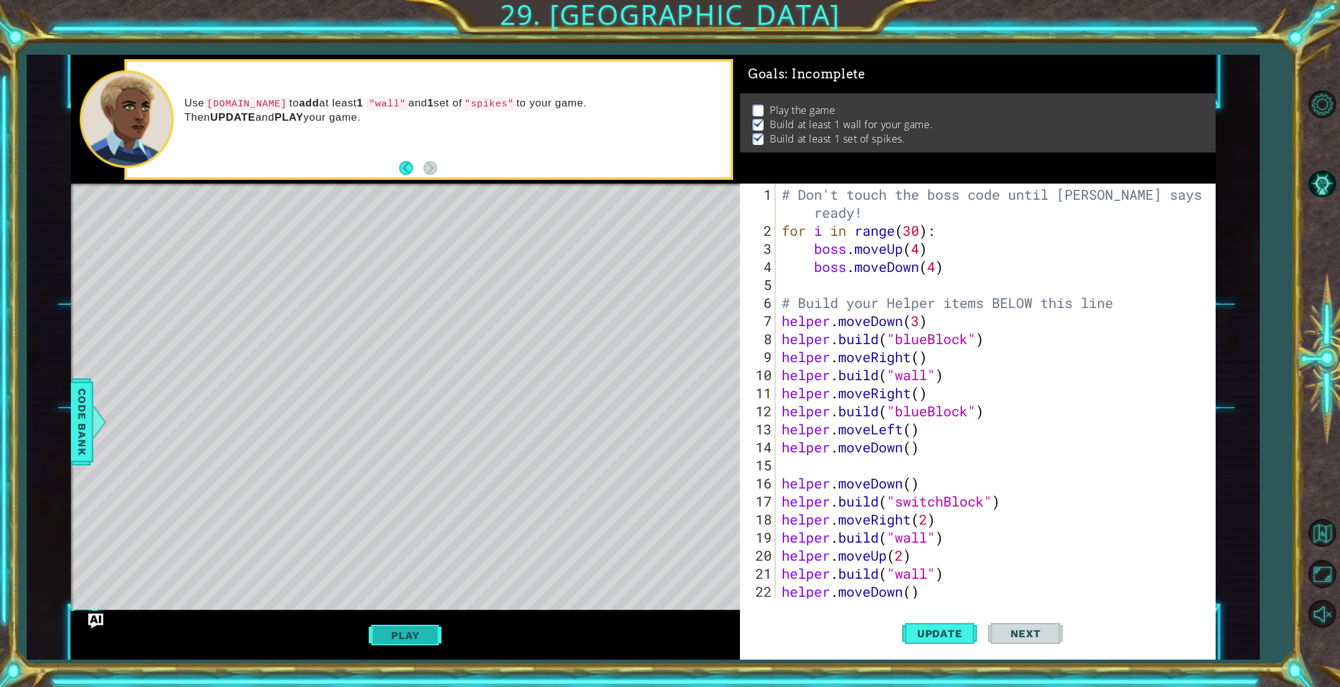
click at [410, 634] on button "Play" at bounding box center [405, 635] width 73 height 24
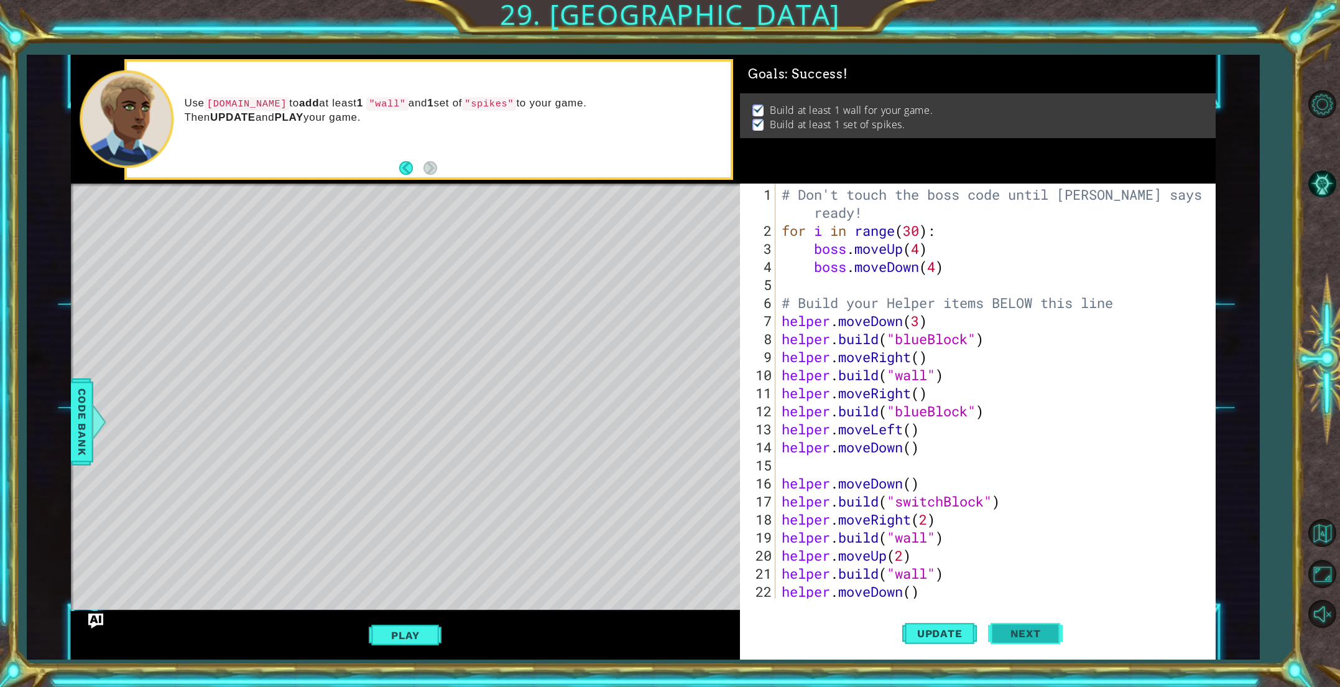
click at [1031, 633] on span "Next" at bounding box center [1025, 635] width 55 height 12
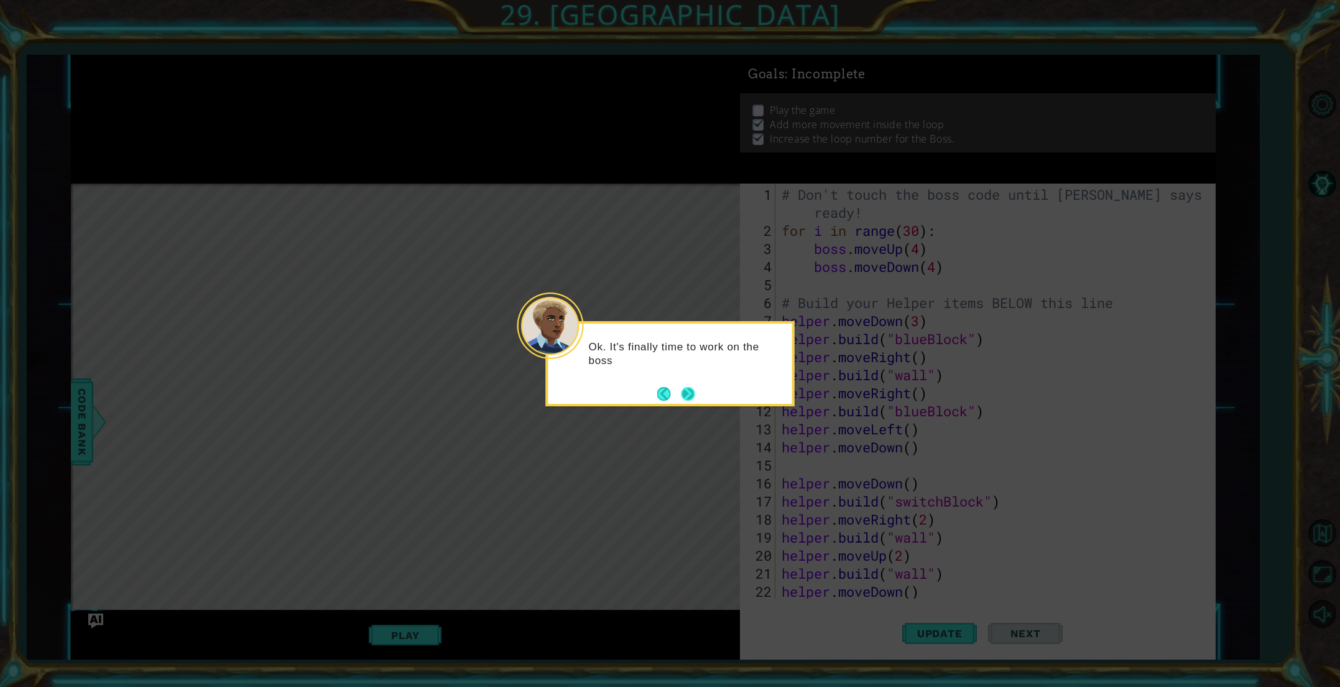
click at [685, 398] on button "Next" at bounding box center [689, 394] width 14 height 14
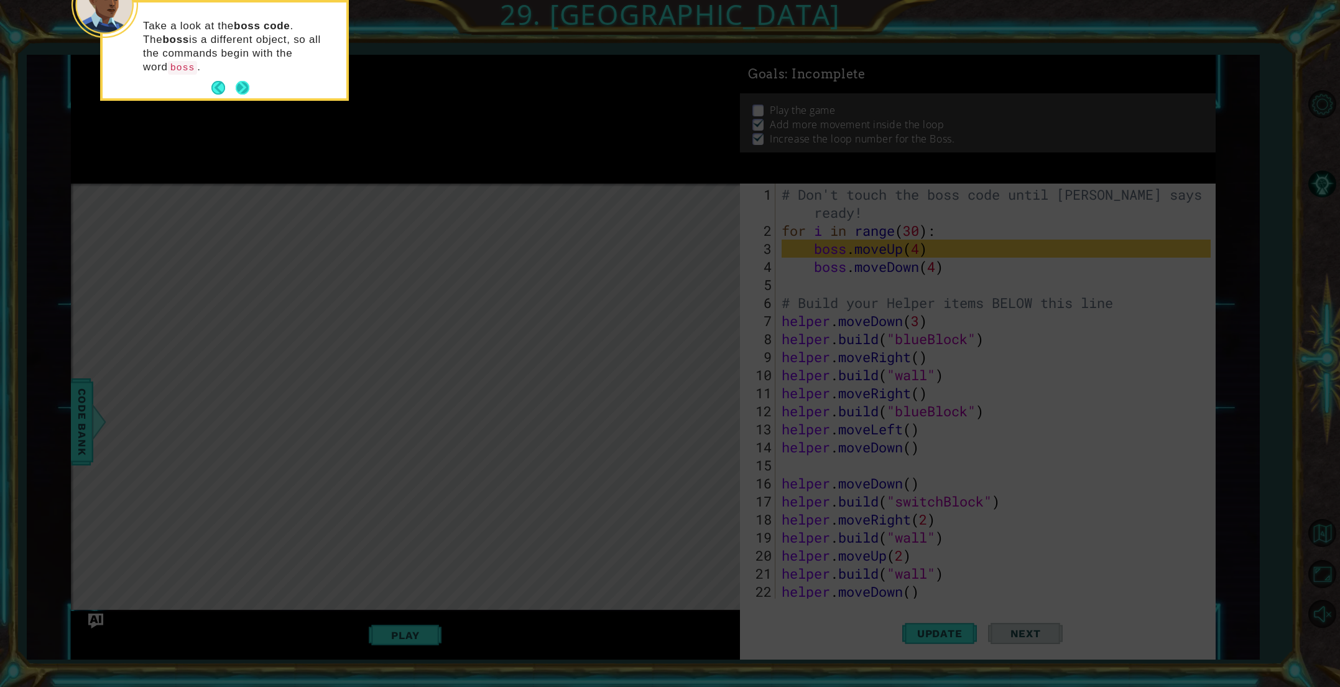
click at [244, 81] on button "Next" at bounding box center [243, 88] width 14 height 14
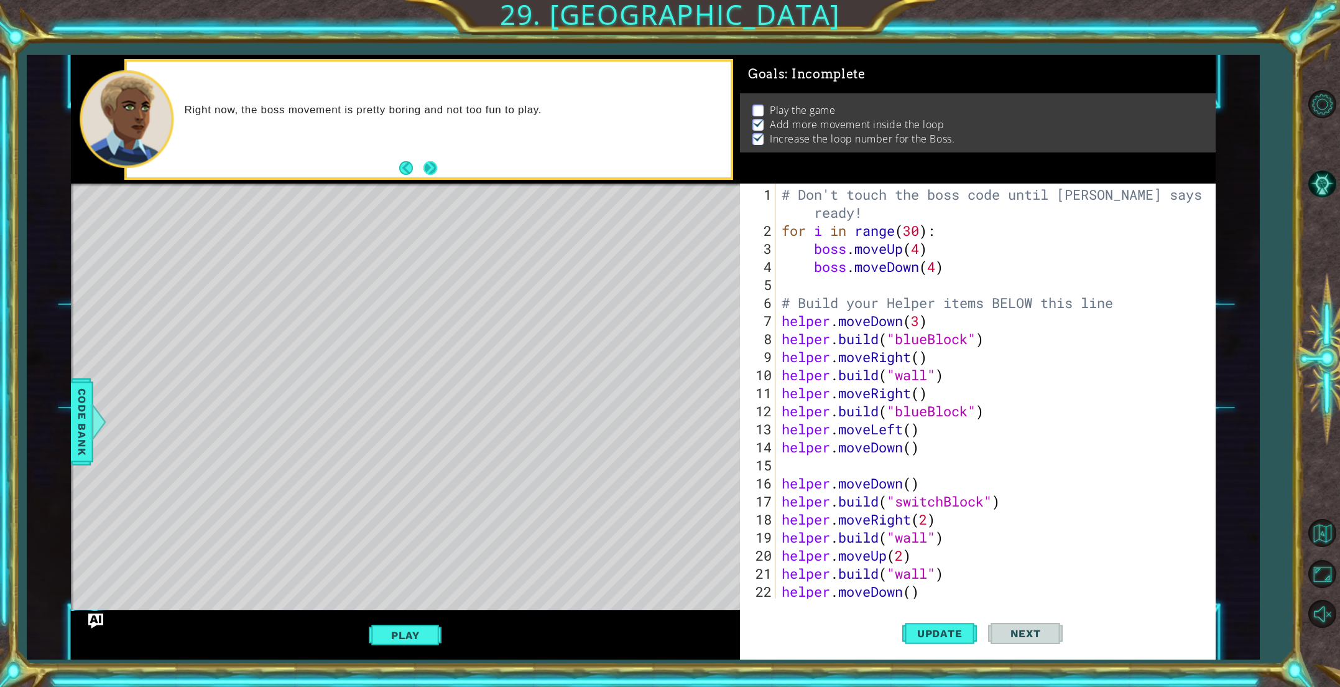
click at [425, 162] on button "Next" at bounding box center [430, 168] width 14 height 14
click at [392, 629] on button "Play" at bounding box center [405, 635] width 73 height 24
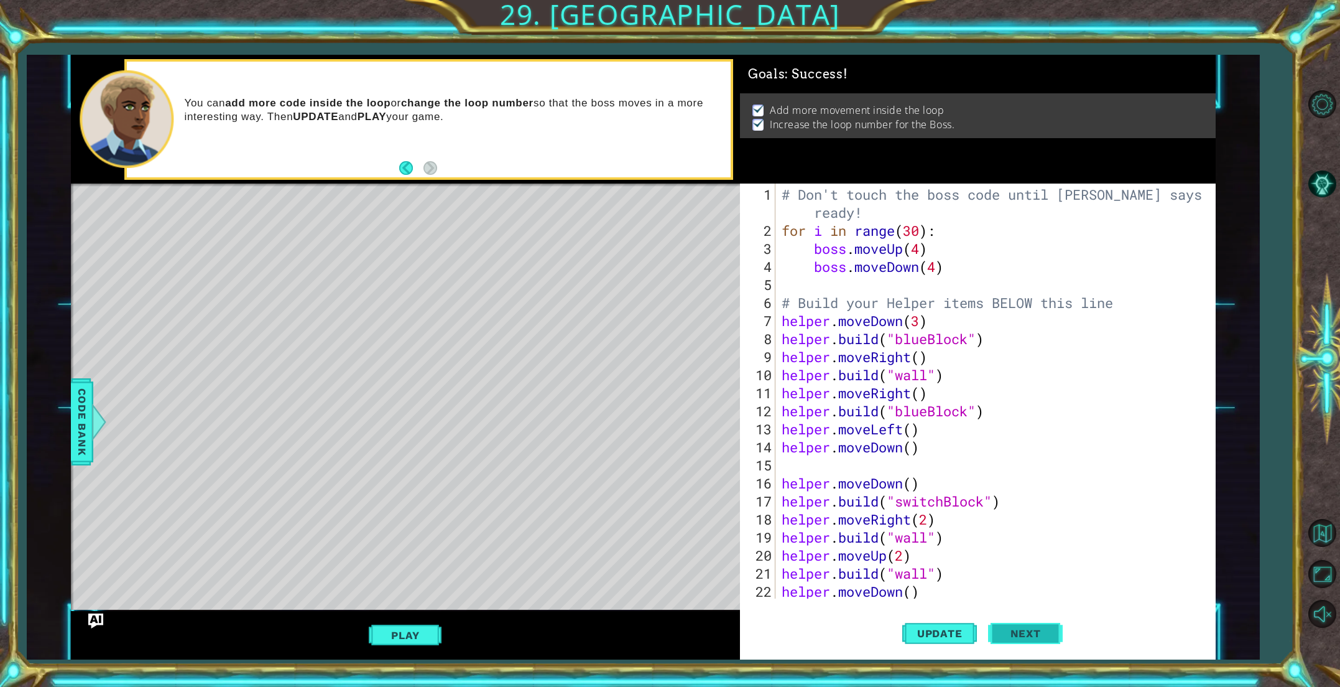
click at [1020, 628] on span "Next" at bounding box center [1025, 633] width 55 height 12
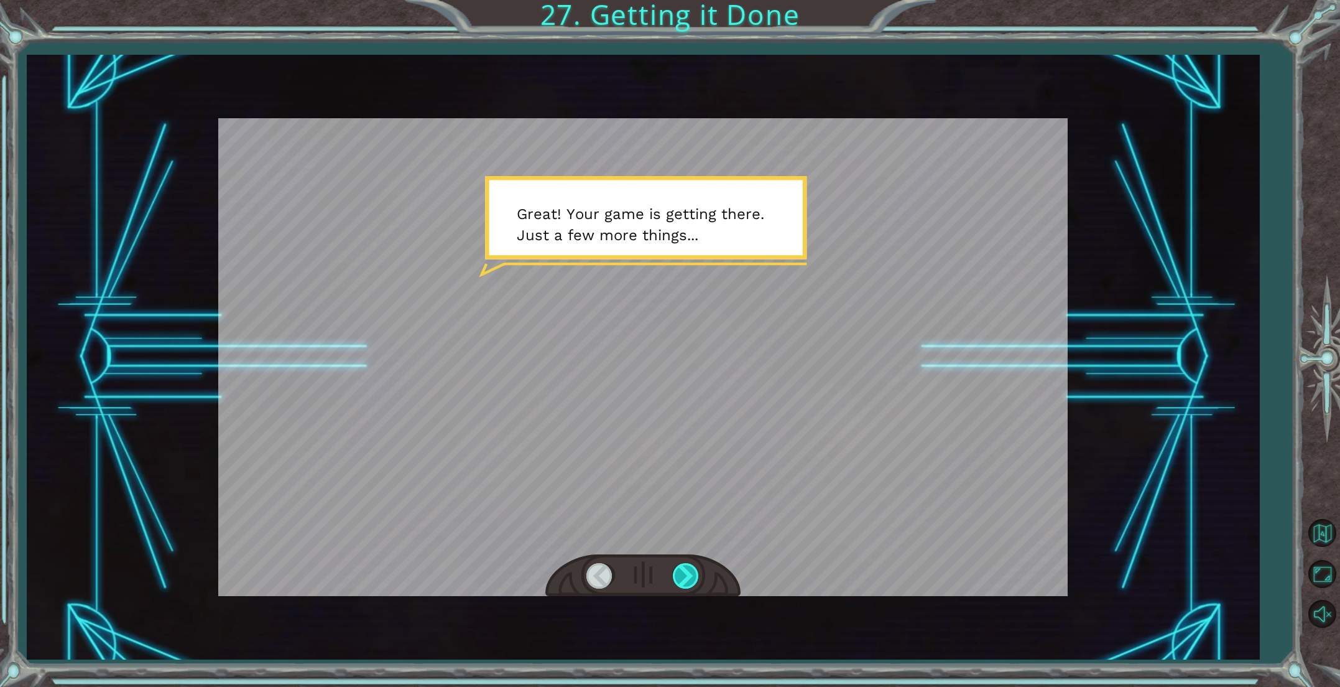
click at [694, 564] on div at bounding box center [687, 575] width 28 height 25
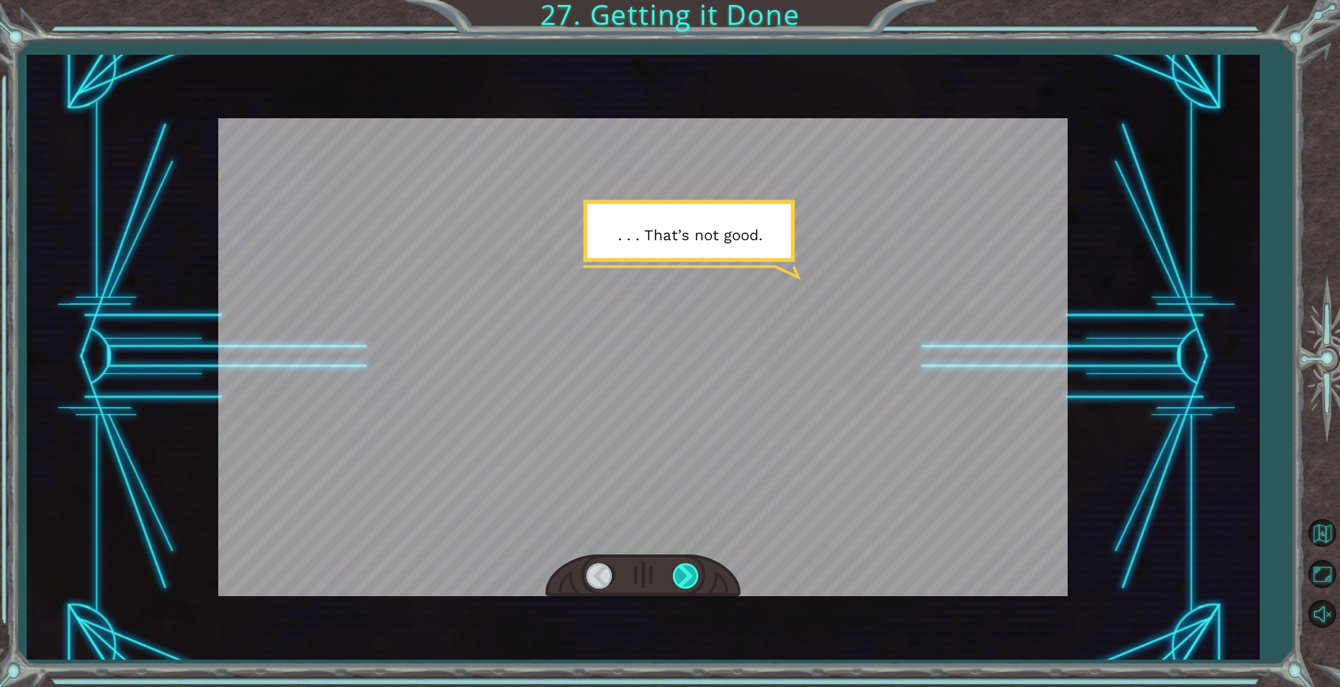
click at [685, 571] on div at bounding box center [687, 575] width 28 height 25
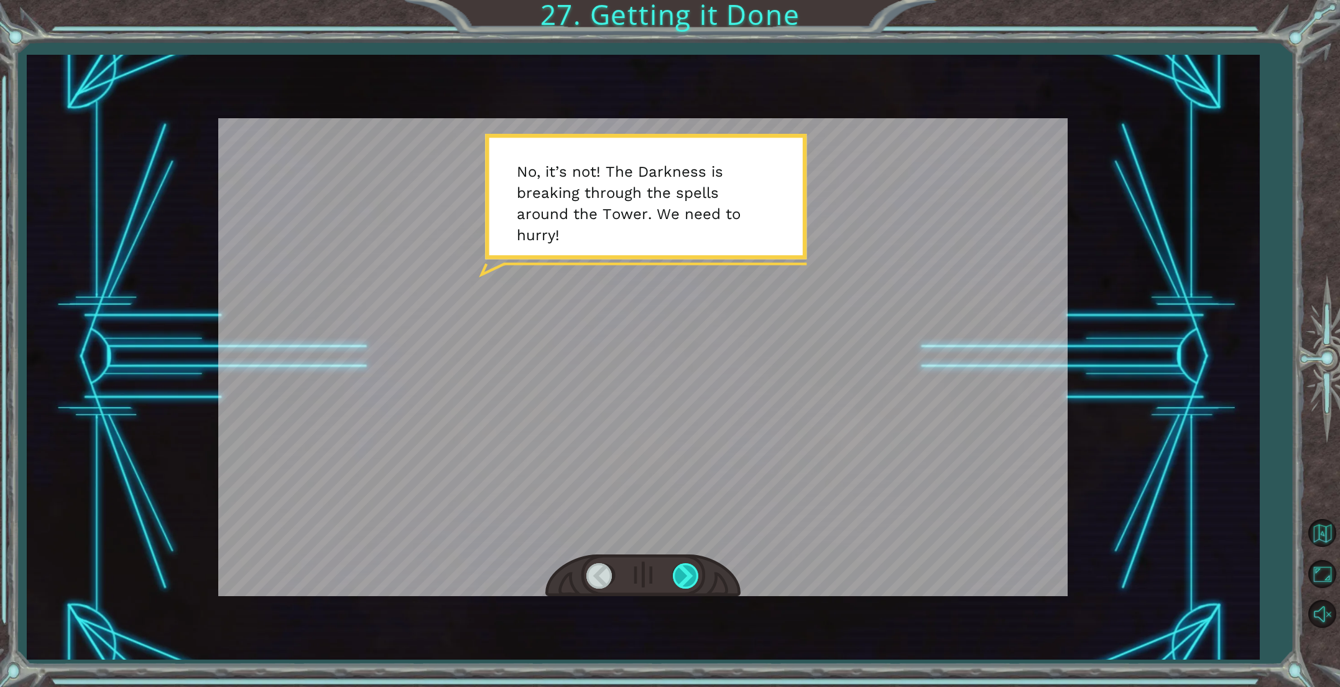
click at [685, 571] on div at bounding box center [687, 575] width 28 height 25
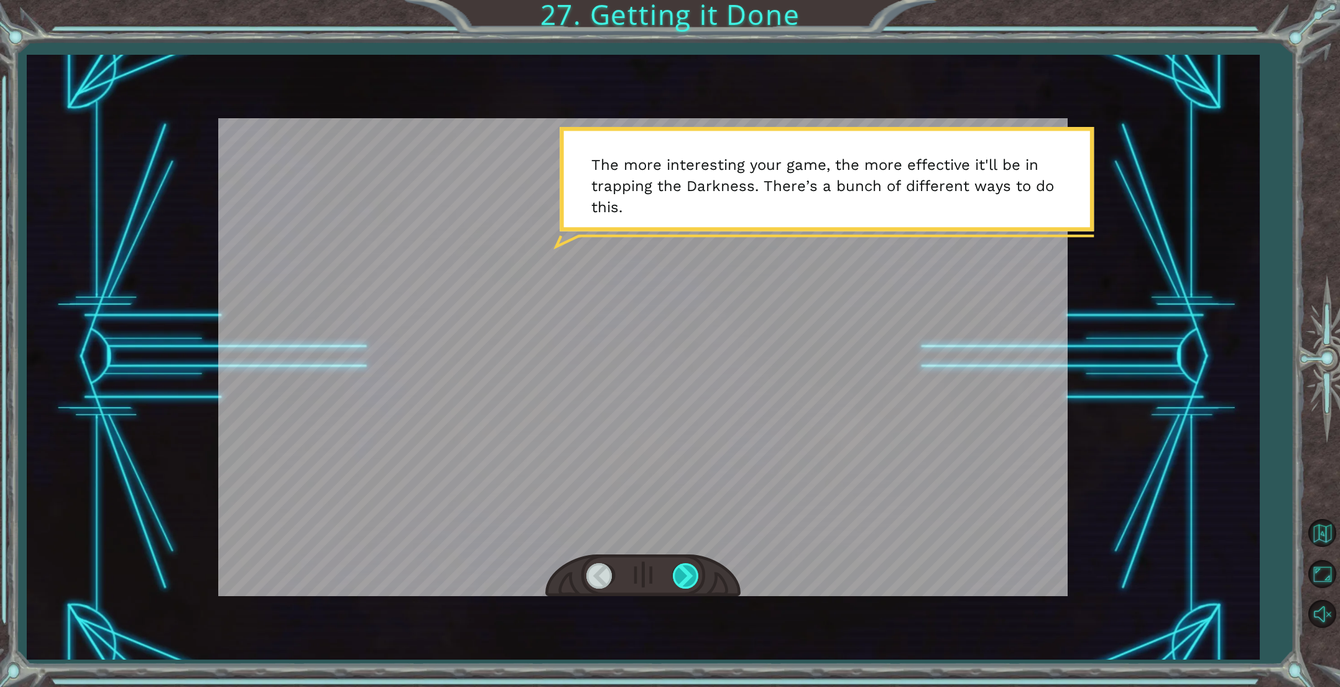
click at [685, 571] on div at bounding box center [687, 575] width 28 height 25
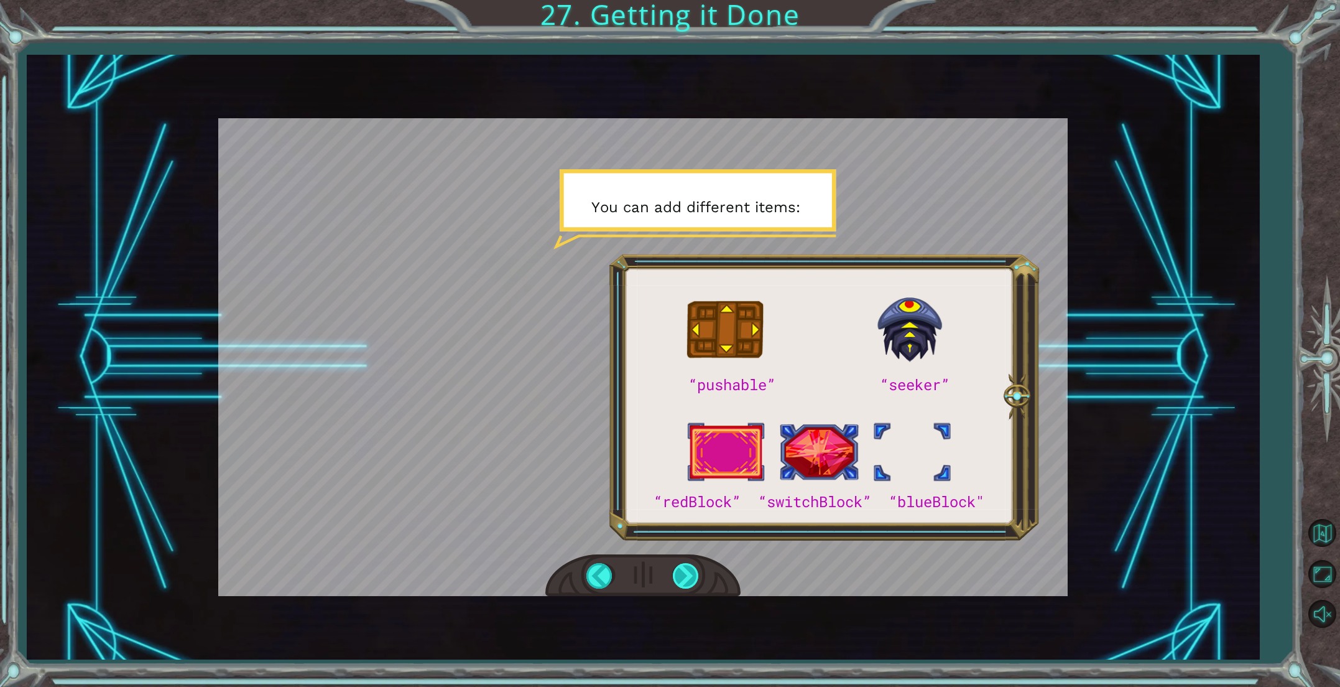
click at [685, 571] on div at bounding box center [687, 575] width 28 height 25
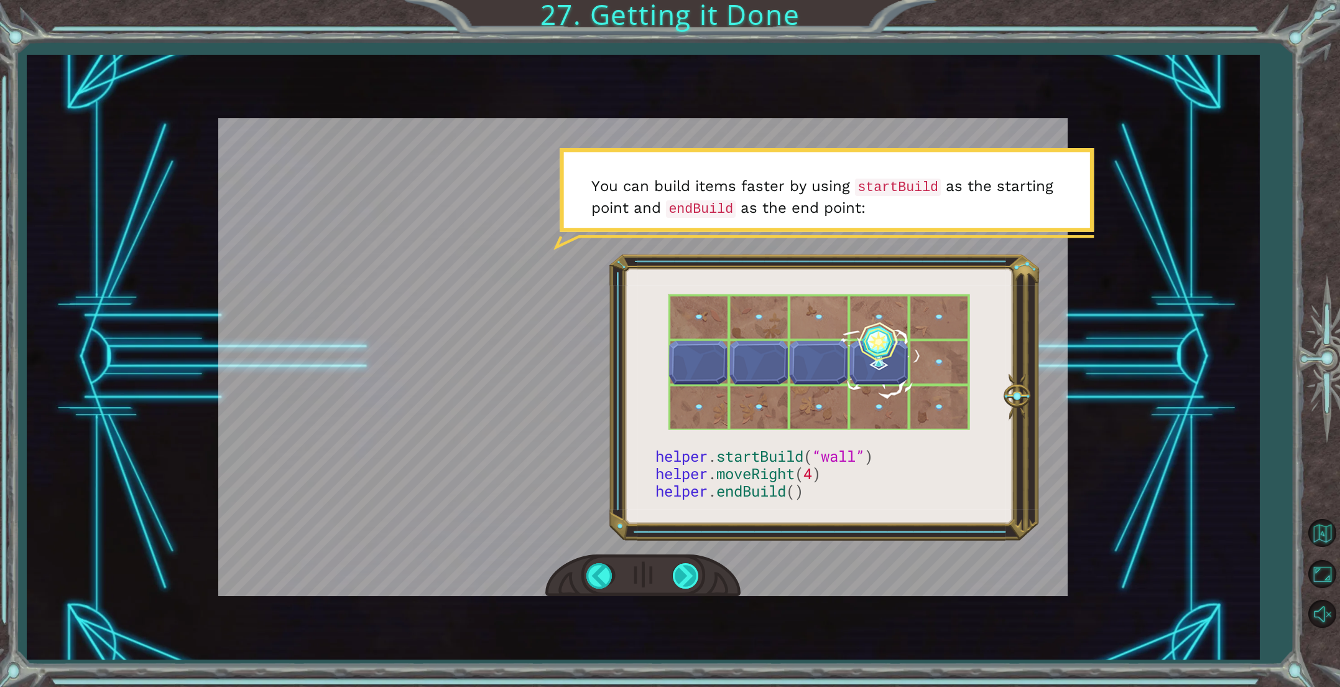
click at [685, 571] on div at bounding box center [687, 575] width 28 height 25
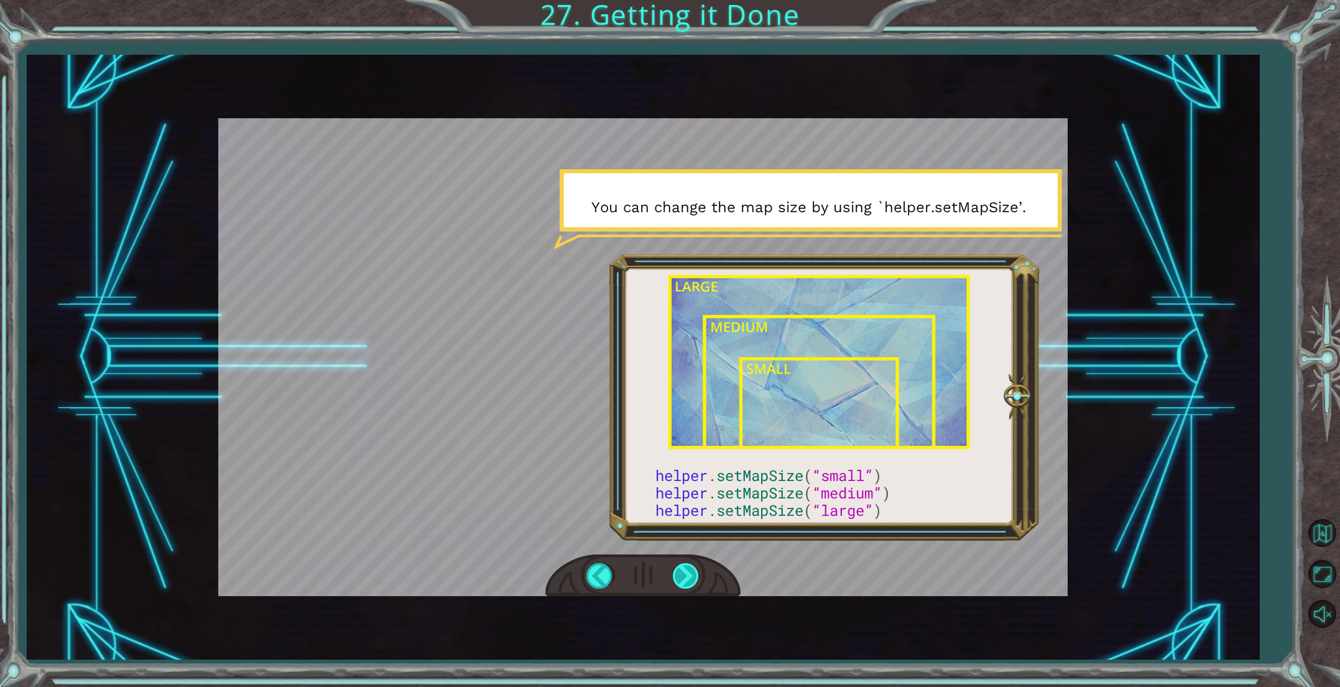
click at [685, 571] on div at bounding box center [687, 575] width 28 height 25
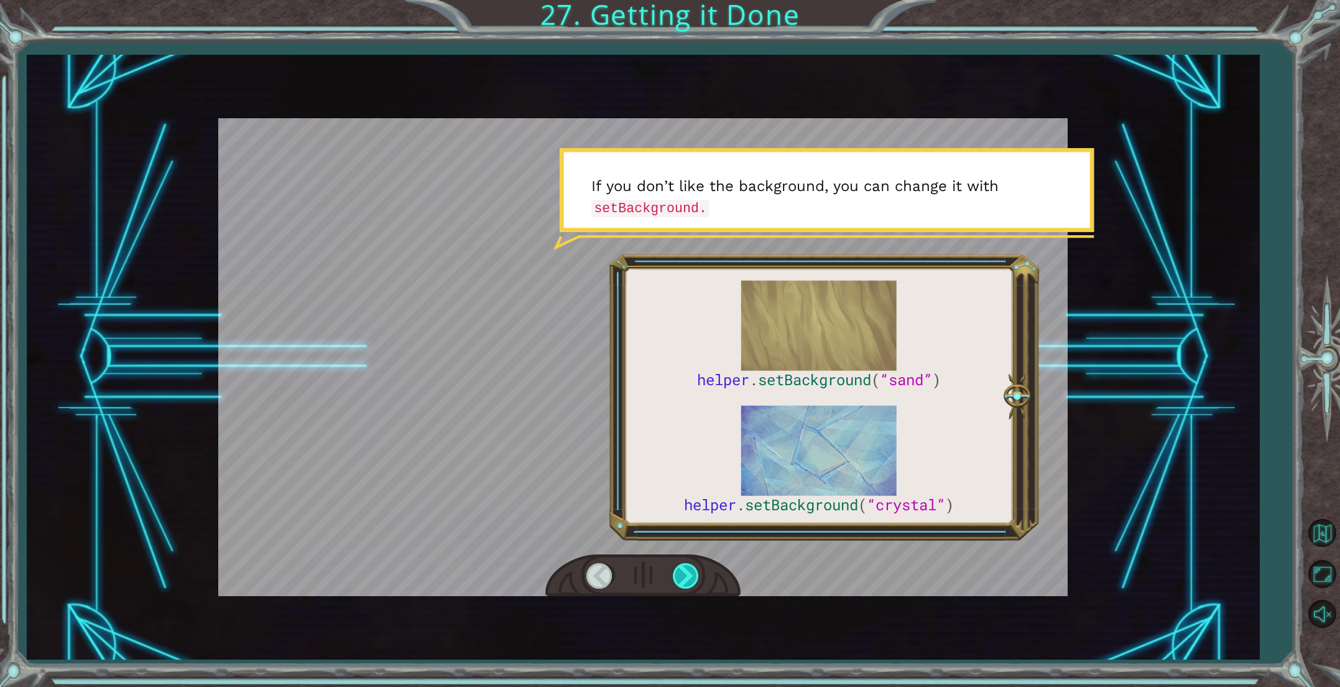
click at [685, 571] on div at bounding box center [687, 575] width 28 height 25
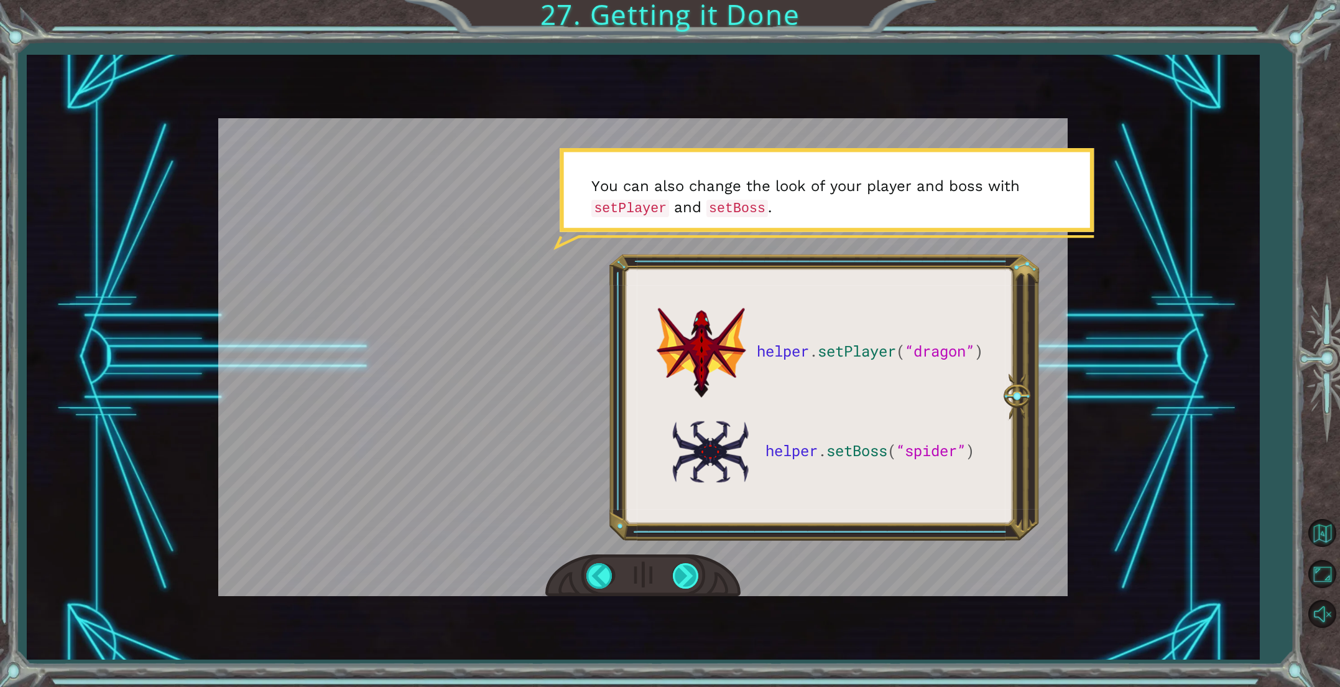
click at [685, 571] on div at bounding box center [687, 575] width 28 height 25
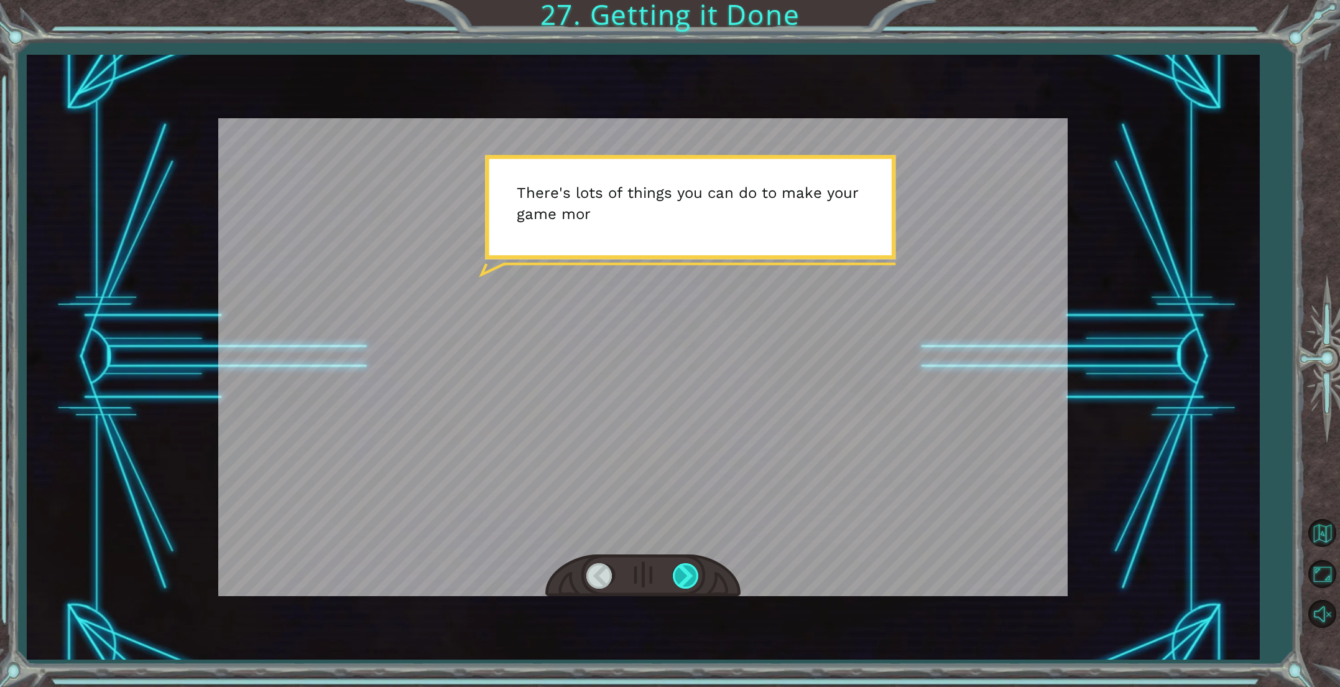
click at [685, 571] on div at bounding box center [687, 575] width 28 height 25
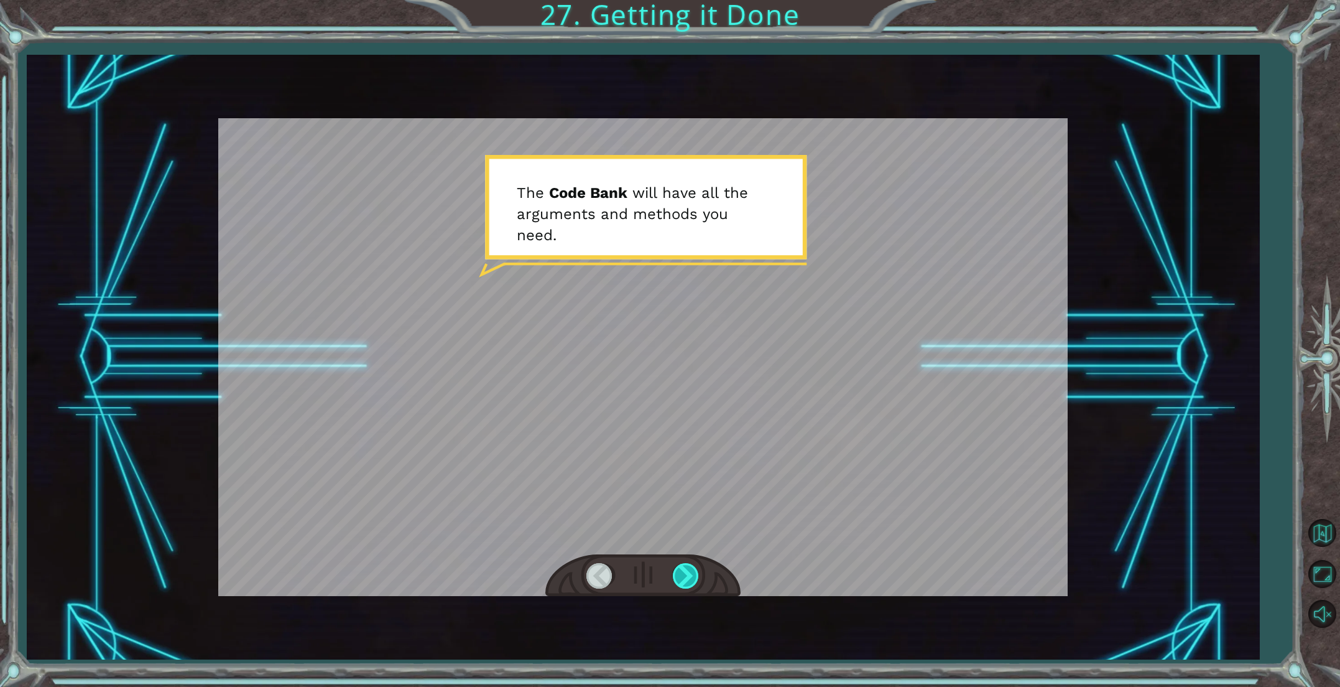
click at [685, 572] on div at bounding box center [687, 575] width 28 height 25
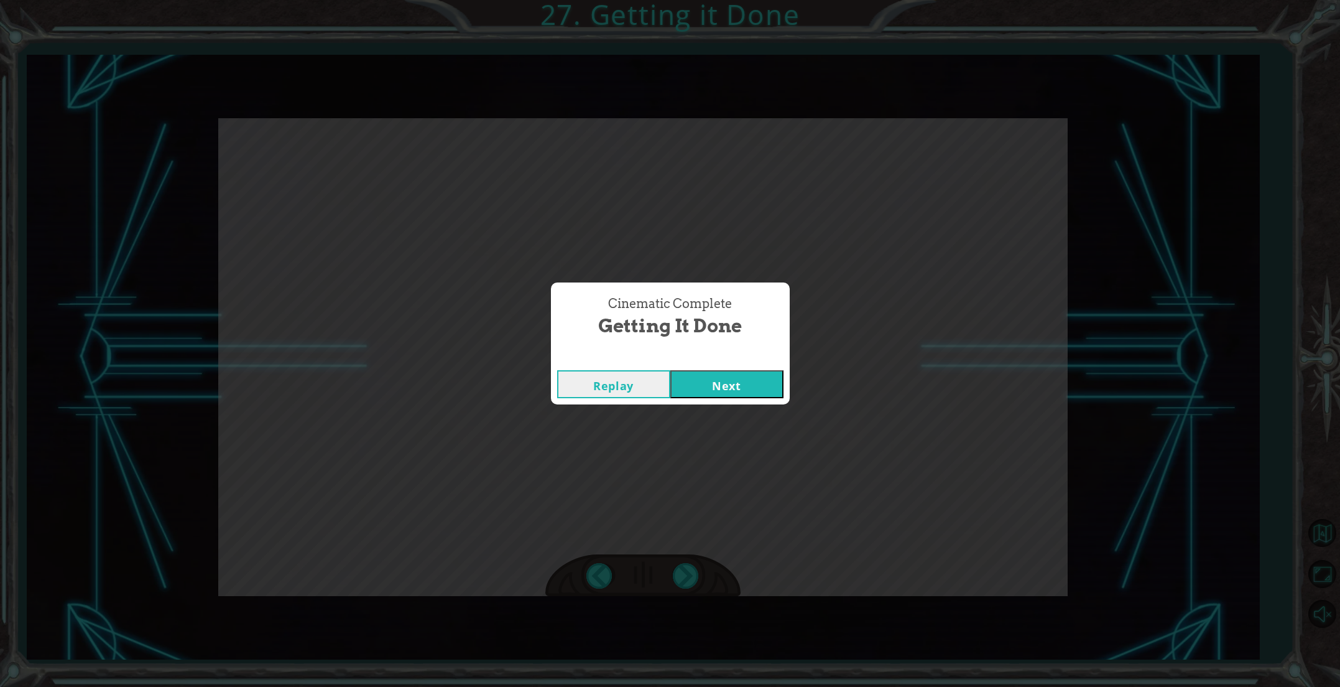
click at [716, 371] on button "Next" at bounding box center [726, 384] width 113 height 28
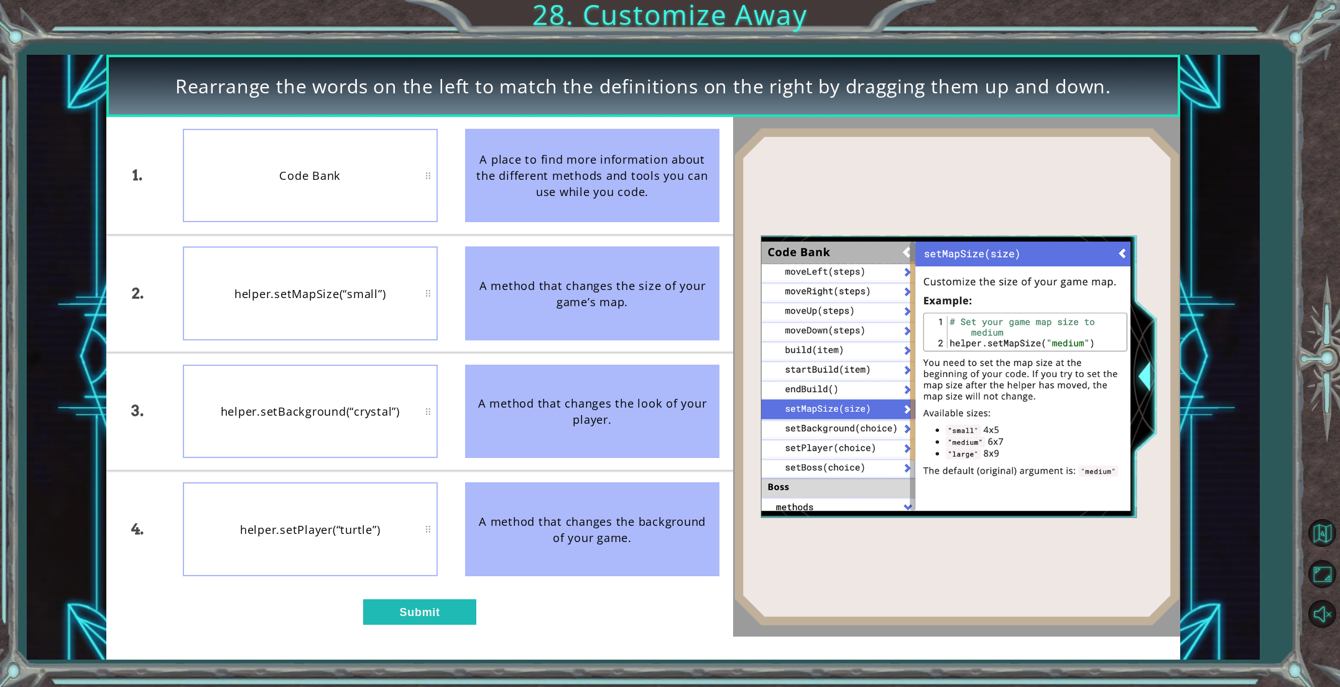
drag, startPoint x: 596, startPoint y: 521, endPoint x: 544, endPoint y: 450, distance: 88.2
click at [552, 445] on ul "A place to find more information about the different methods and tools you can …" at bounding box center [592, 352] width 282 height 470
click at [441, 613] on button "Submit" at bounding box center [419, 611] width 113 height 25
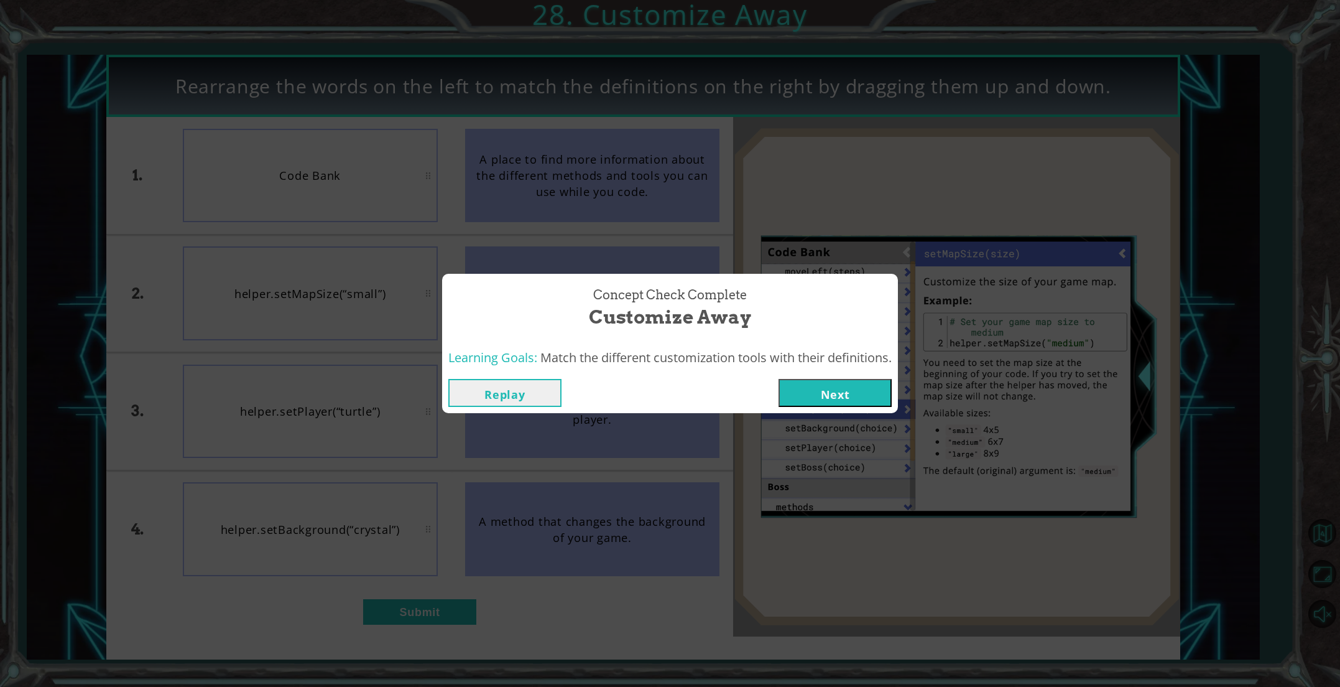
click at [864, 390] on button "Next" at bounding box center [835, 393] width 113 height 28
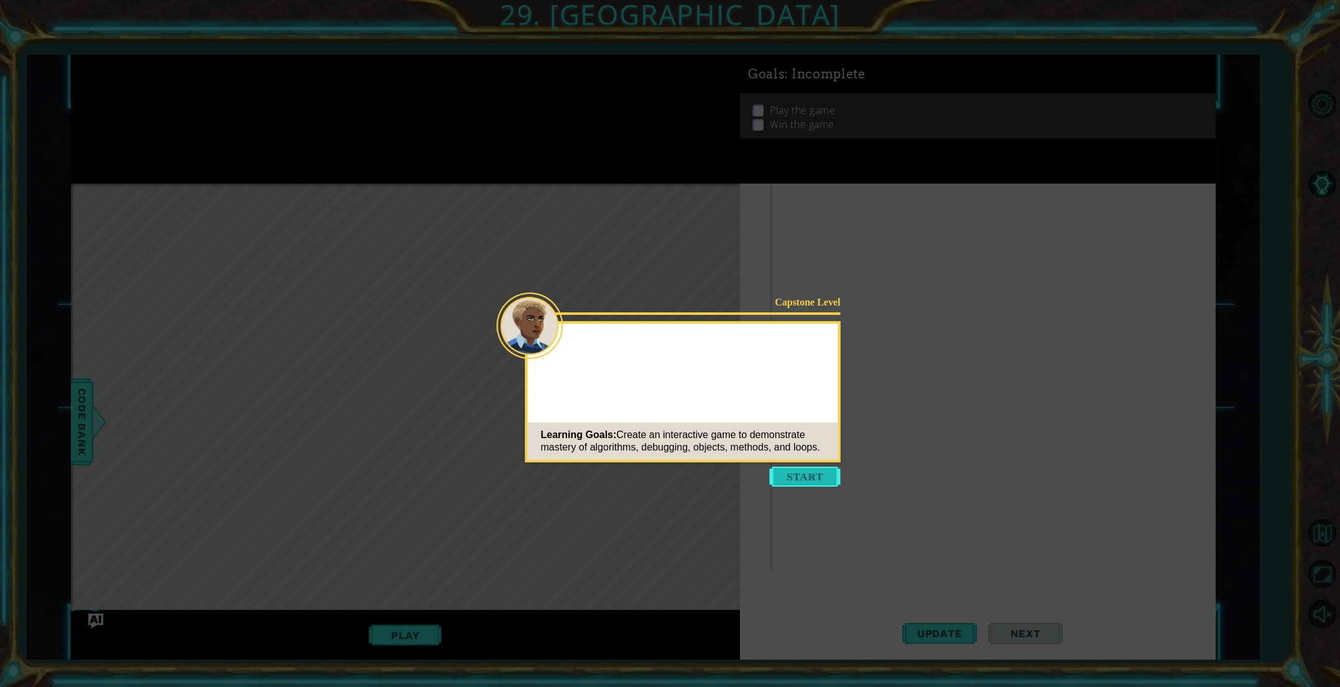
click at [801, 476] on button "Start" at bounding box center [805, 476] width 71 height 20
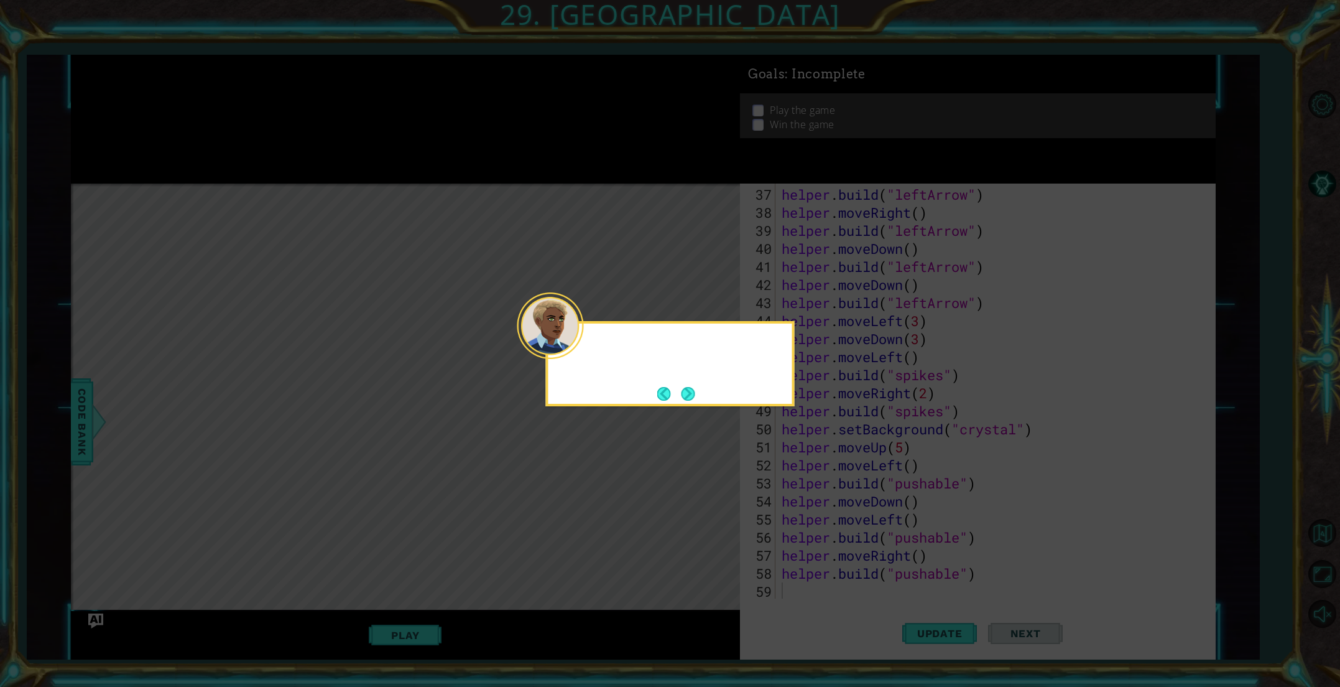
scroll to position [667, 0]
click at [687, 396] on button "Next" at bounding box center [689, 394] width 14 height 14
click at [687, 395] on button "Next" at bounding box center [688, 394] width 14 height 14
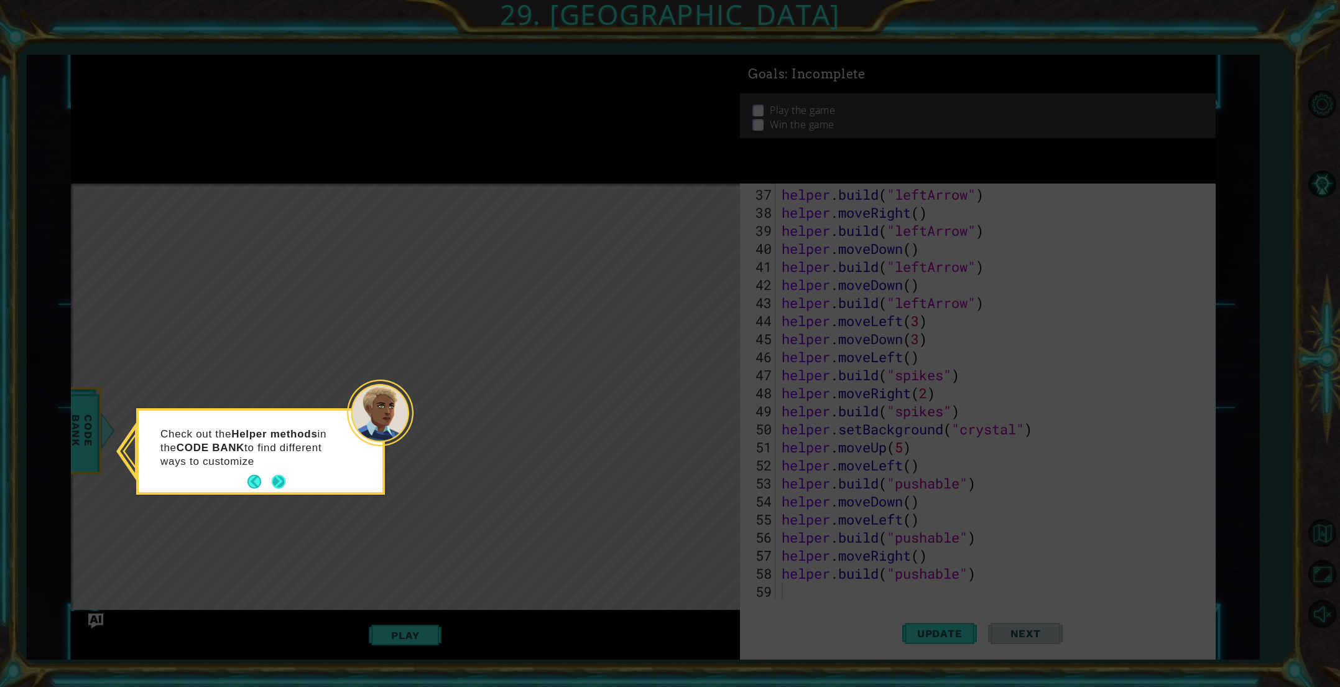
click at [282, 479] on button "Next" at bounding box center [279, 481] width 14 height 14
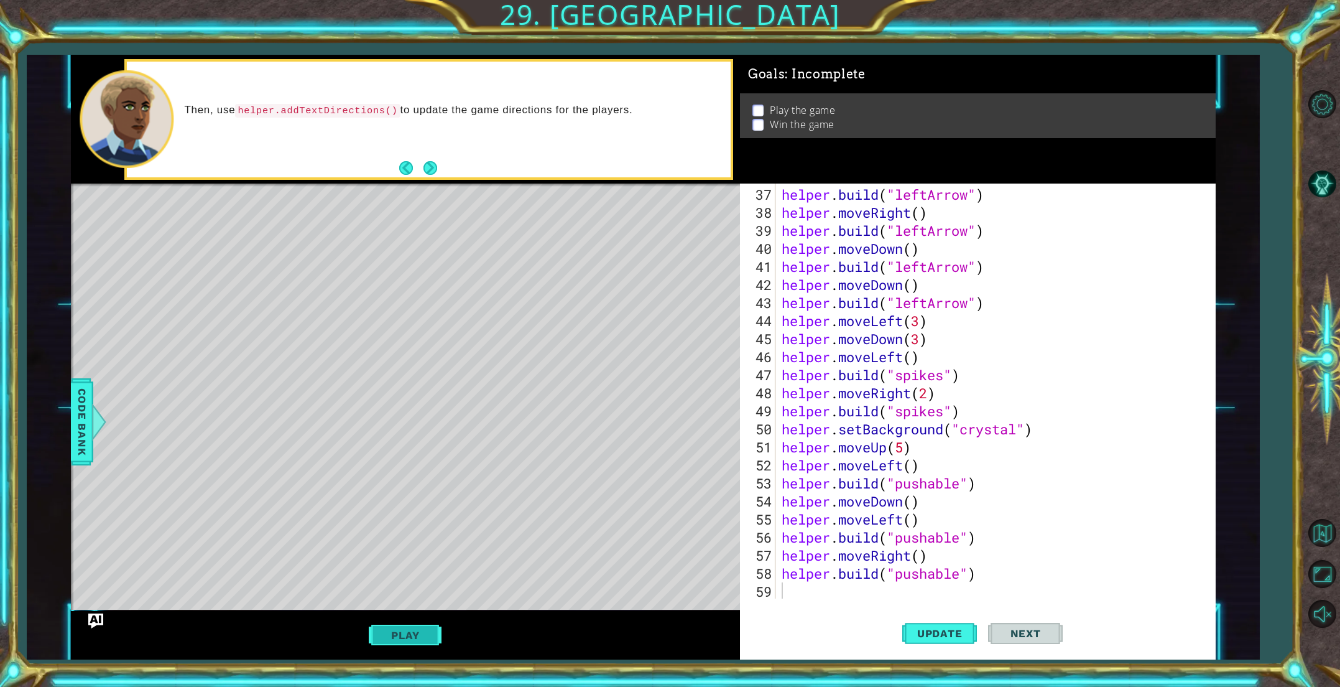
click at [426, 634] on button "Play" at bounding box center [405, 635] width 73 height 24
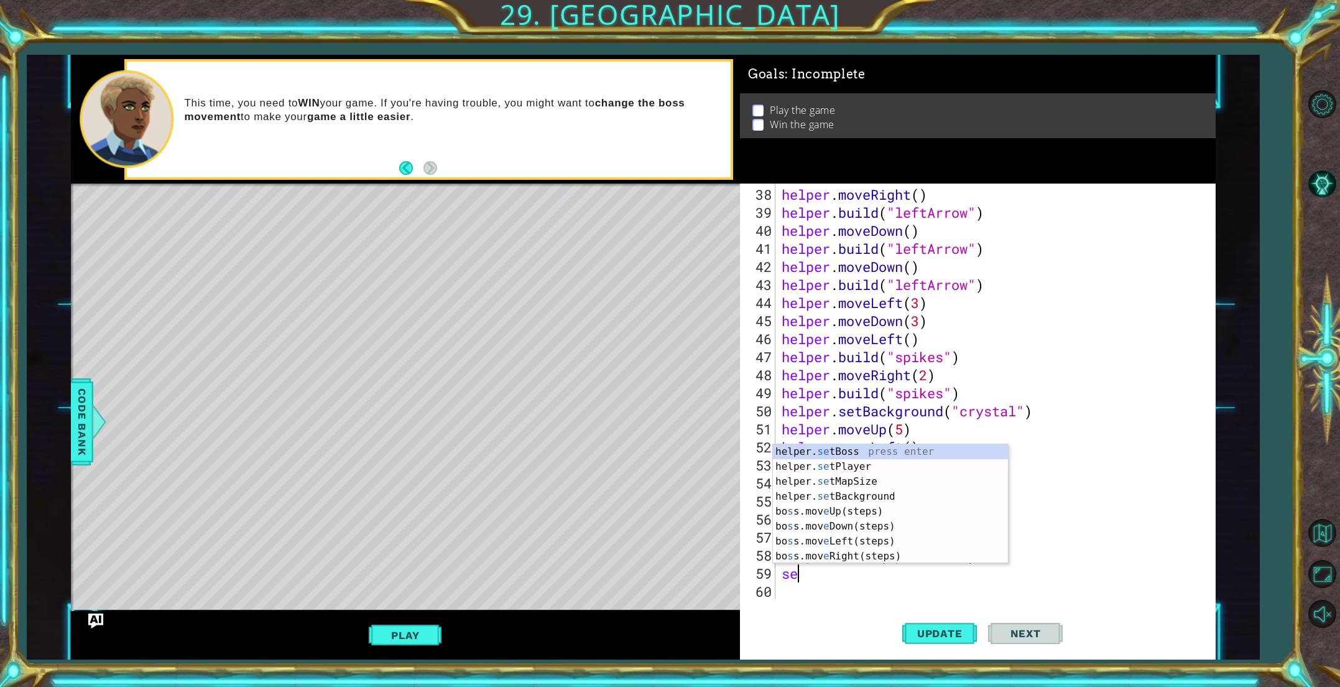
scroll to position [0, 0]
click at [882, 452] on div "helper. set Boss press enter helper. set Player press enter helper. set MapSize…" at bounding box center [890, 518] width 235 height 149
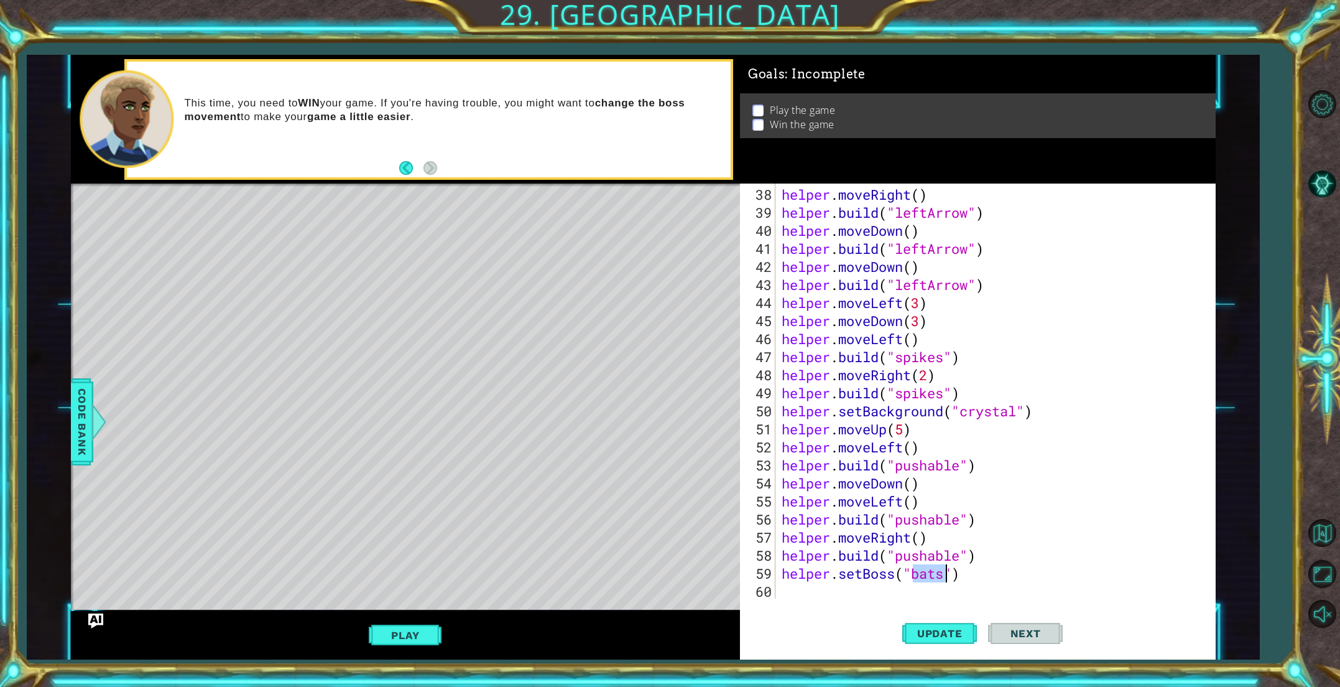
click at [947, 574] on div "helper . moveRight ( ) helper . build ( "leftArrow" ) helper . moveDown ( ) hel…" at bounding box center [995, 390] width 432 height 415
type textarea "helper.setBoss("dragon")"
click at [927, 637] on span "Update" at bounding box center [940, 633] width 70 height 12
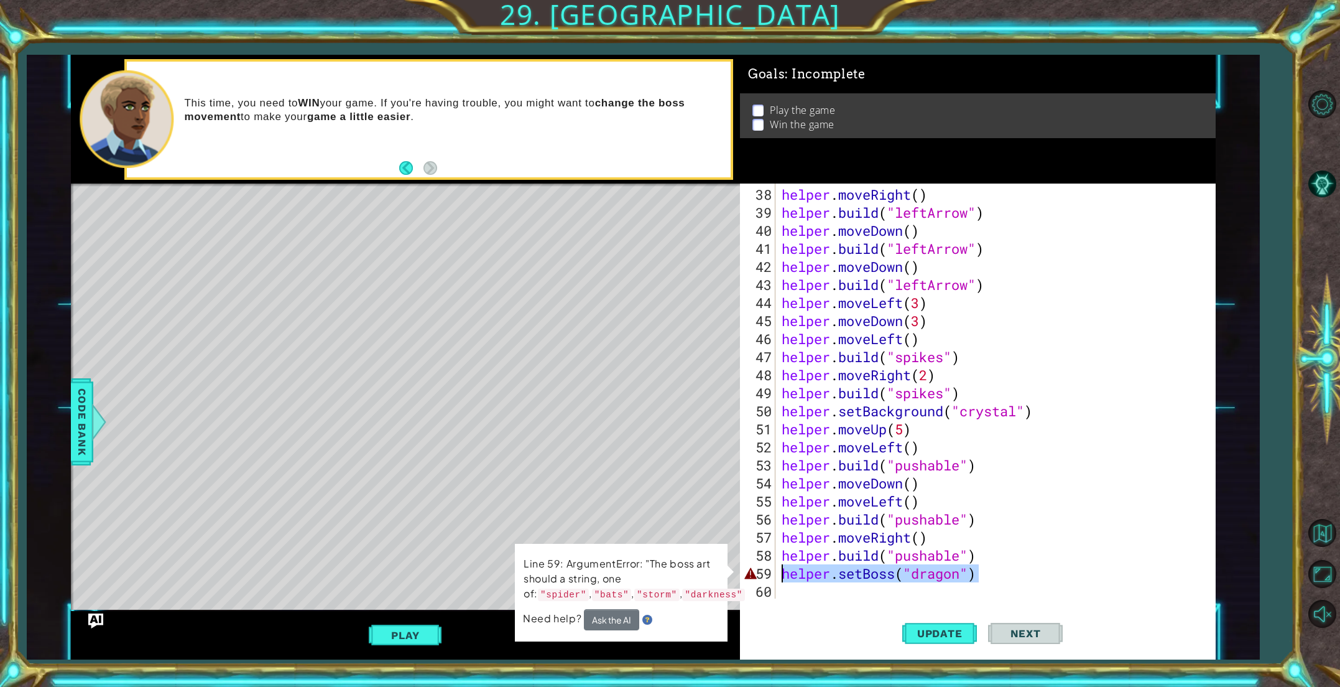
drag, startPoint x: 987, startPoint y: 573, endPoint x: 778, endPoint y: 574, distance: 208.9
click at [778, 574] on div "helper.setBoss("dragon") 38 39 40 41 42 43 44 45 46 47 48 49 50 51 52 53 54 55 …" at bounding box center [975, 390] width 471 height 415
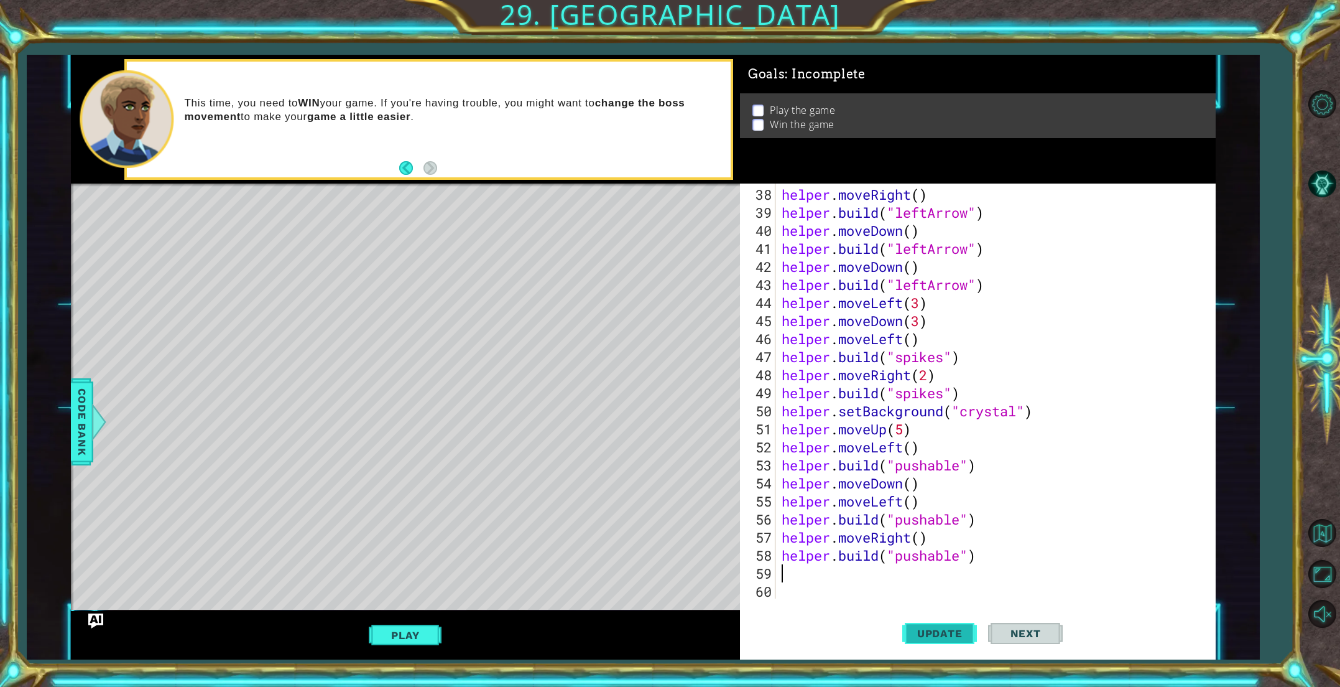
click at [938, 639] on span "Update" at bounding box center [940, 633] width 70 height 12
click at [426, 640] on button "Play" at bounding box center [405, 635] width 73 height 24
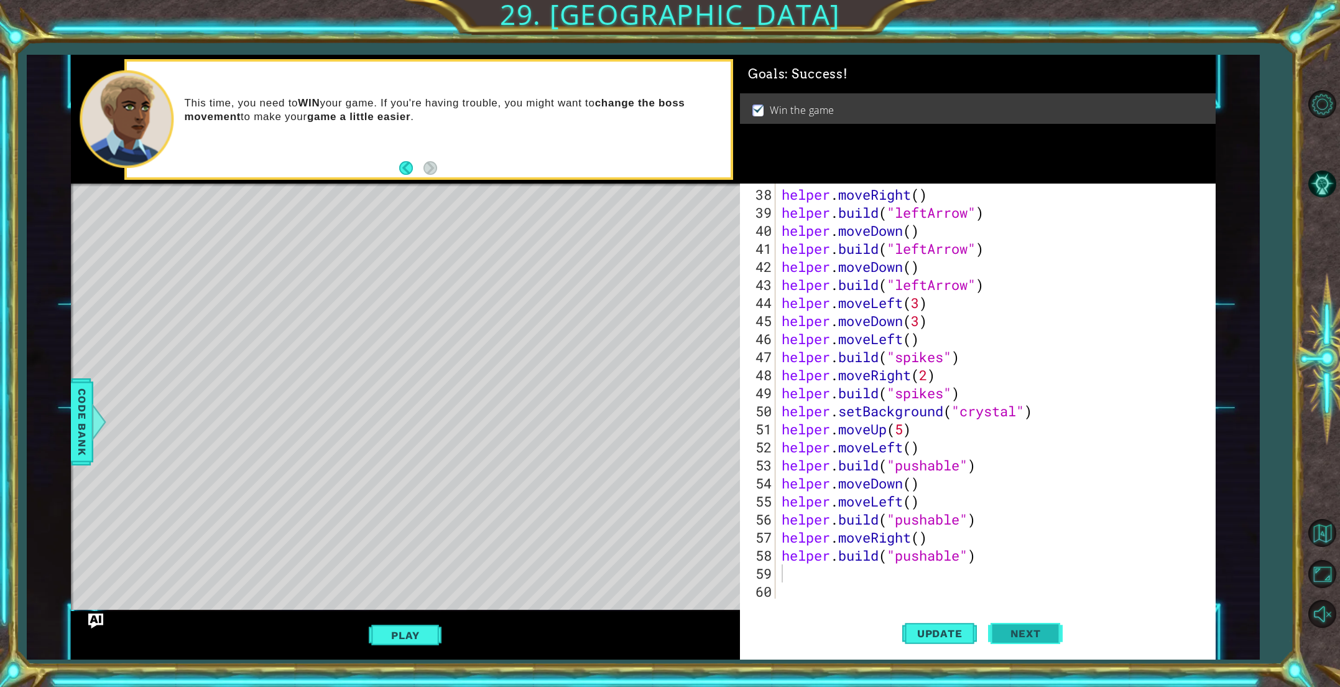
click at [1013, 638] on span "Next" at bounding box center [1025, 633] width 55 height 12
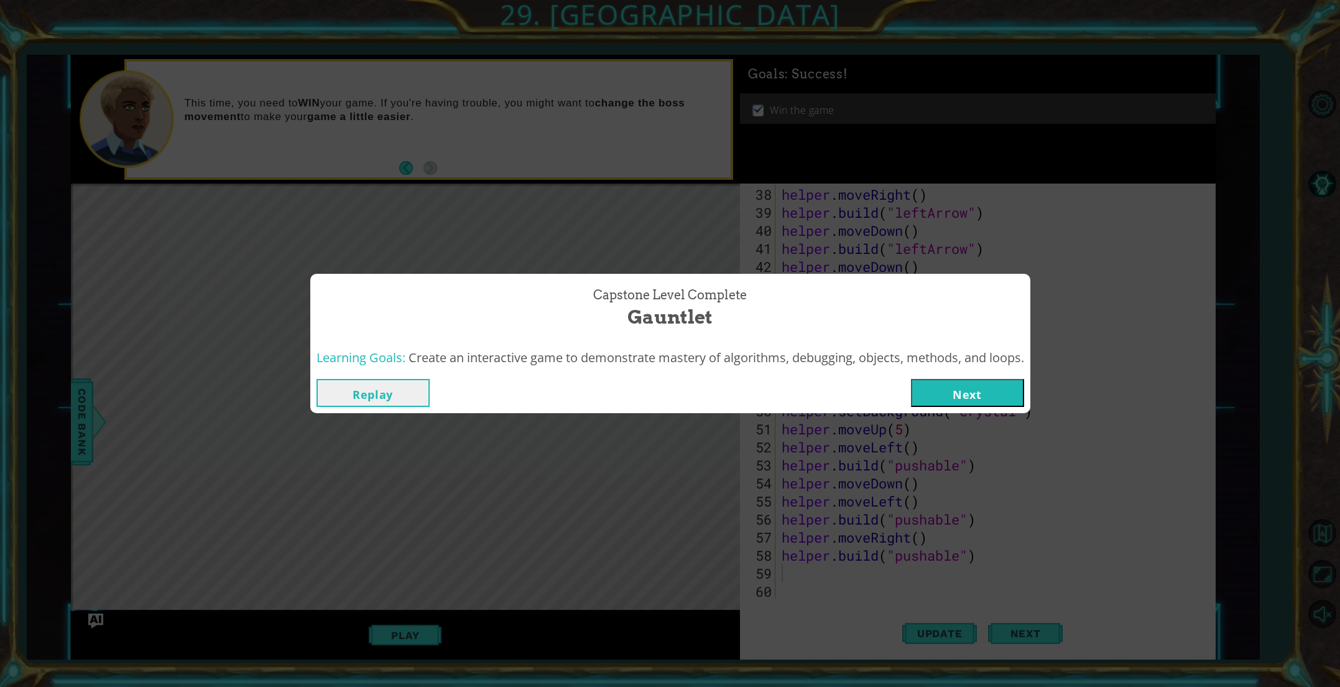
click at [933, 402] on button "Next" at bounding box center [967, 393] width 113 height 28
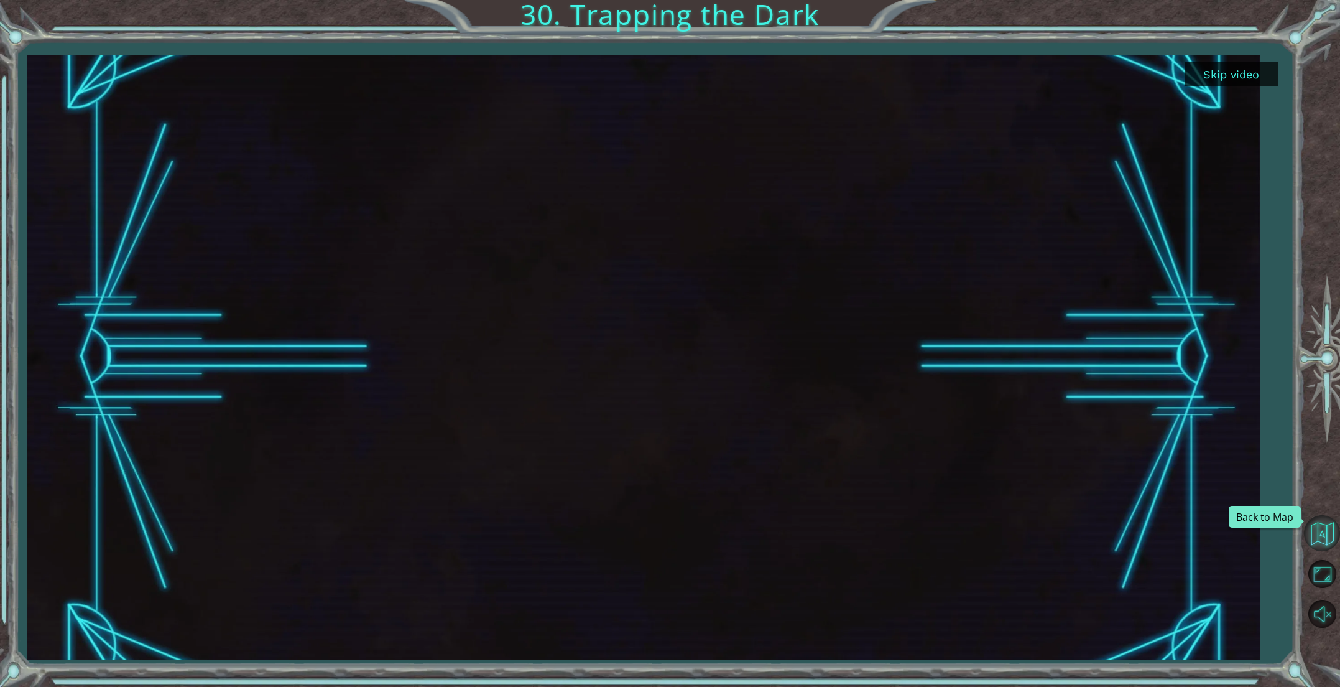
click at [1323, 537] on button "Back to Map" at bounding box center [1322, 533] width 36 height 36
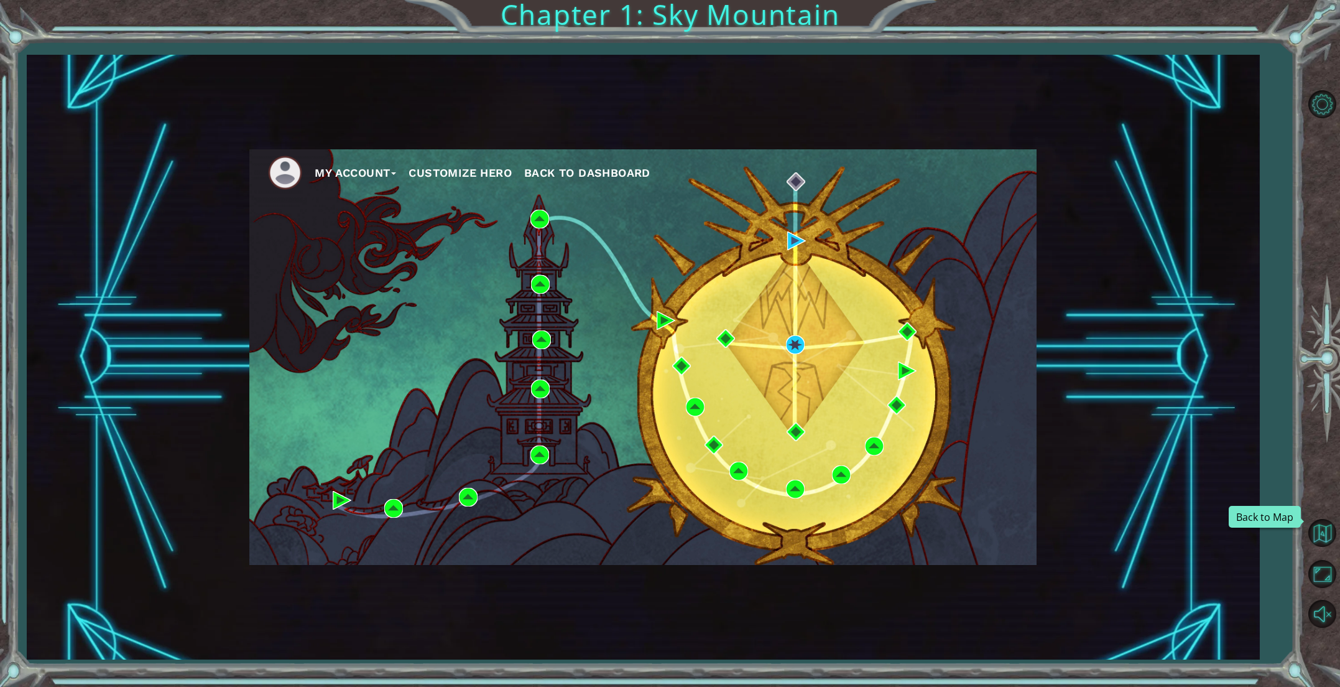
click at [1323, 537] on button "Back to Map" at bounding box center [1322, 533] width 36 height 36
click at [429, 175] on button "Customize Hero" at bounding box center [460, 173] width 103 height 19
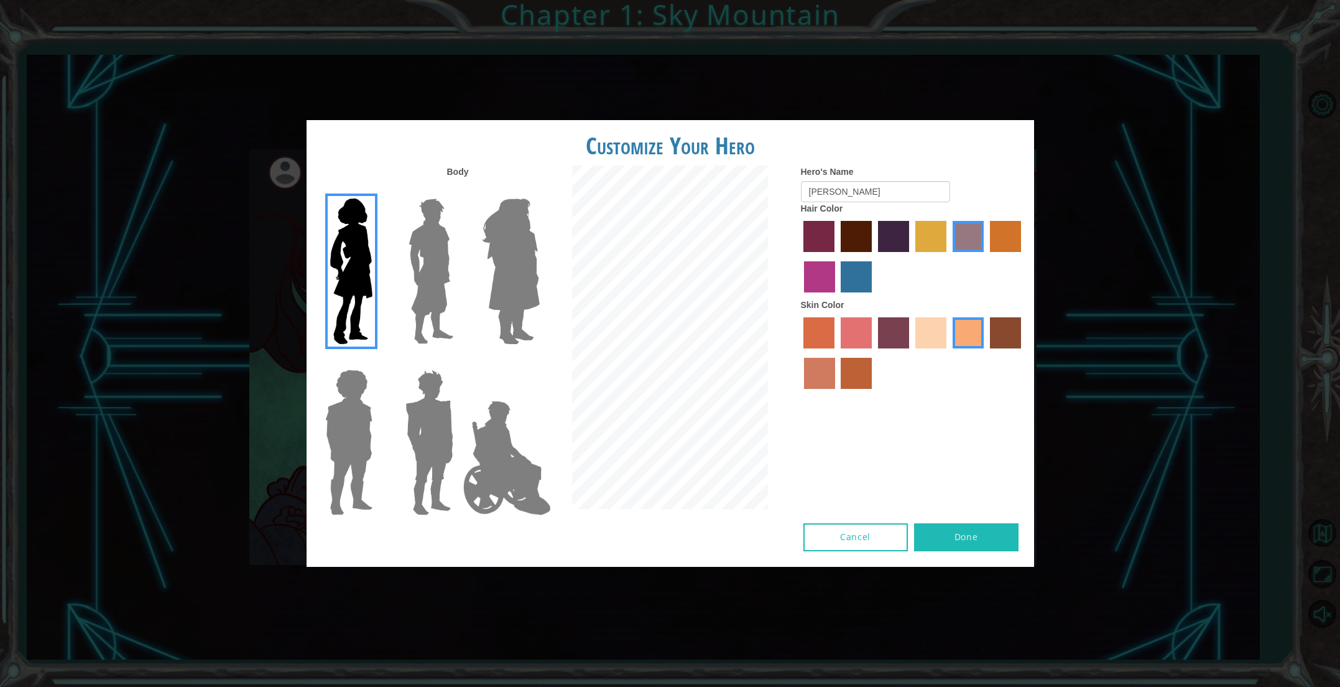
click at [940, 238] on label "tulip tree hair color" at bounding box center [930, 236] width 31 height 31
click at [911, 256] on input "tulip tree hair color" at bounding box center [911, 256] width 0 height 0
click at [441, 265] on img at bounding box center [431, 270] width 55 height 155
click at [458, 190] on input "Hero Lars" at bounding box center [458, 190] width 0 height 0
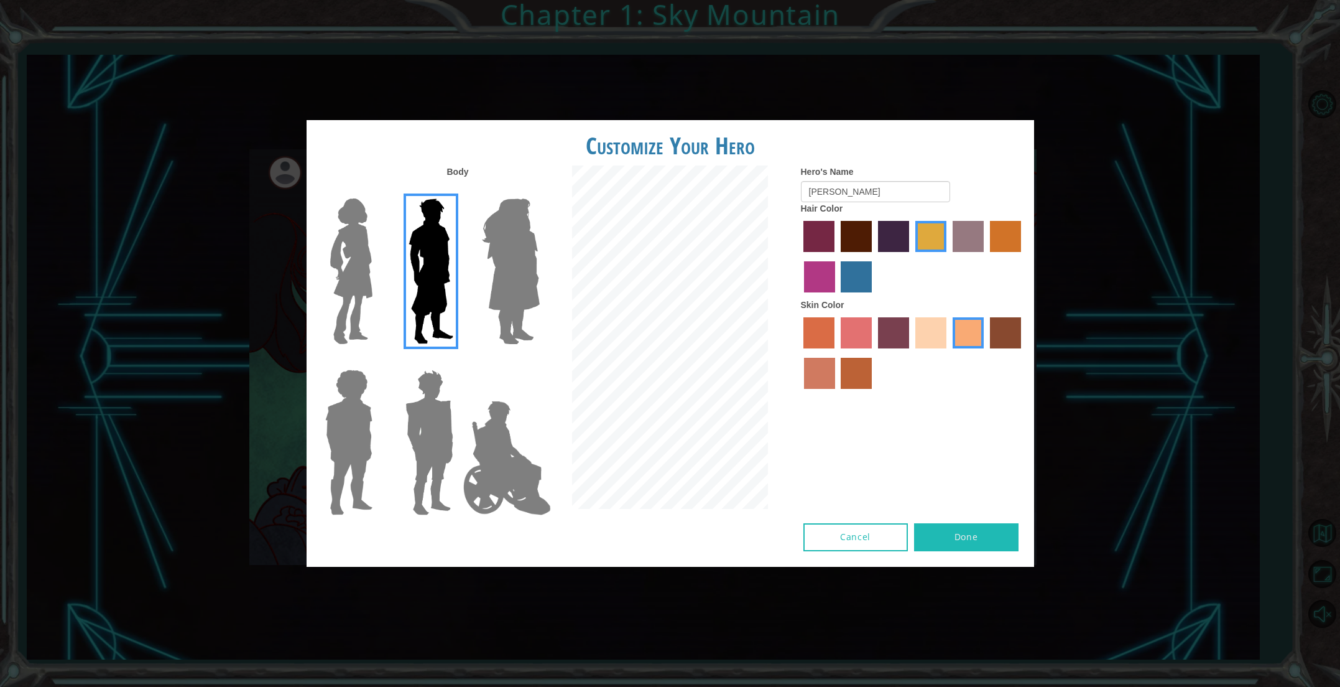
click at [338, 264] on img at bounding box center [351, 270] width 52 height 155
click at [377, 190] on input "Hero Connie" at bounding box center [377, 190] width 0 height 0
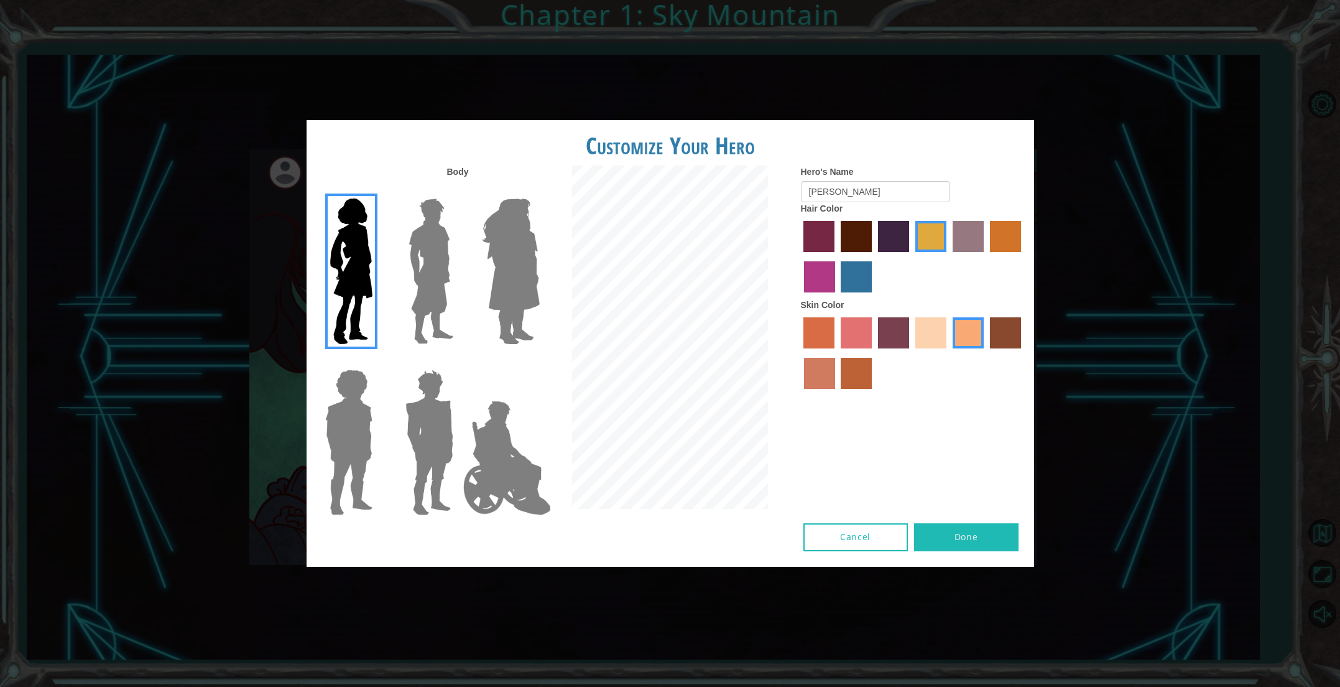
click at [918, 345] on label "sandy beach skin color" at bounding box center [930, 332] width 31 height 31
click at [911, 353] on input "sandy beach skin color" at bounding box center [911, 353] width 0 height 0
click at [963, 339] on label "tacao skin color" at bounding box center [968, 332] width 31 height 31
click at [948, 353] on input "tacao skin color" at bounding box center [948, 353] width 0 height 0
click at [927, 336] on label "sandy beach skin color" at bounding box center [930, 332] width 31 height 31
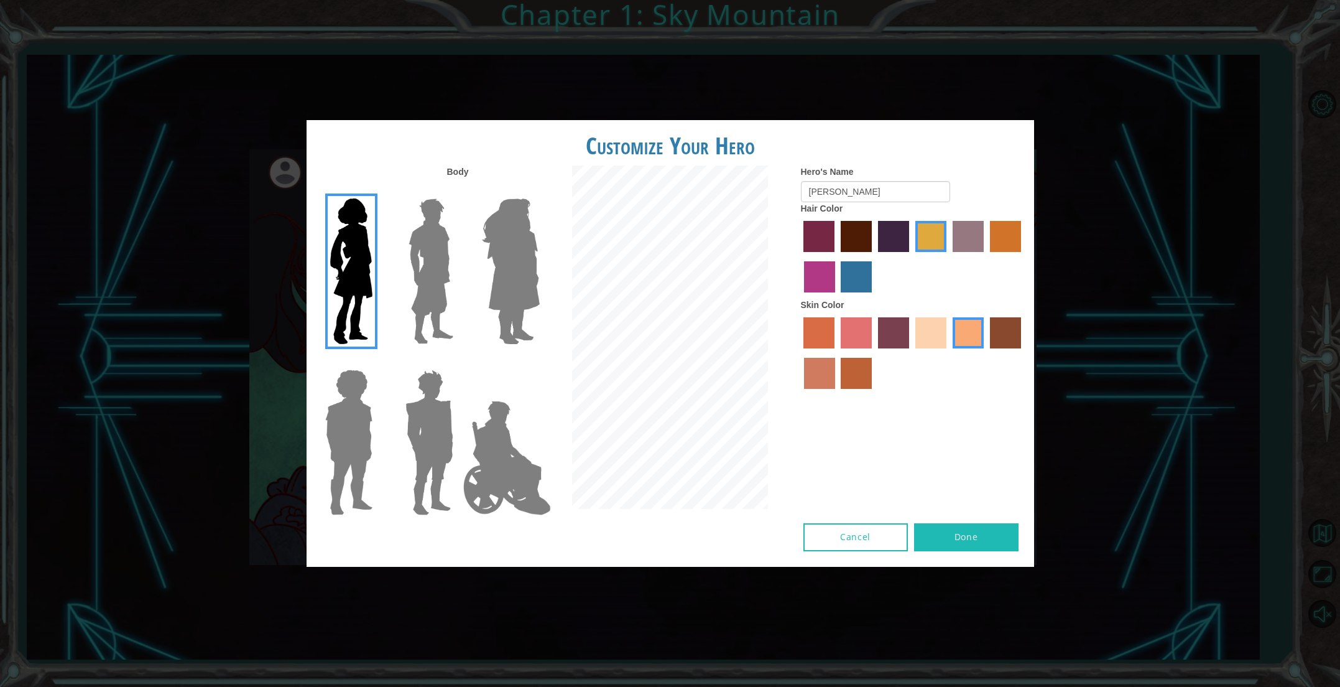
click at [911, 353] on input "sandy beach skin color" at bounding box center [911, 353] width 0 height 0
click at [967, 542] on button "Done" at bounding box center [966, 537] width 104 height 28
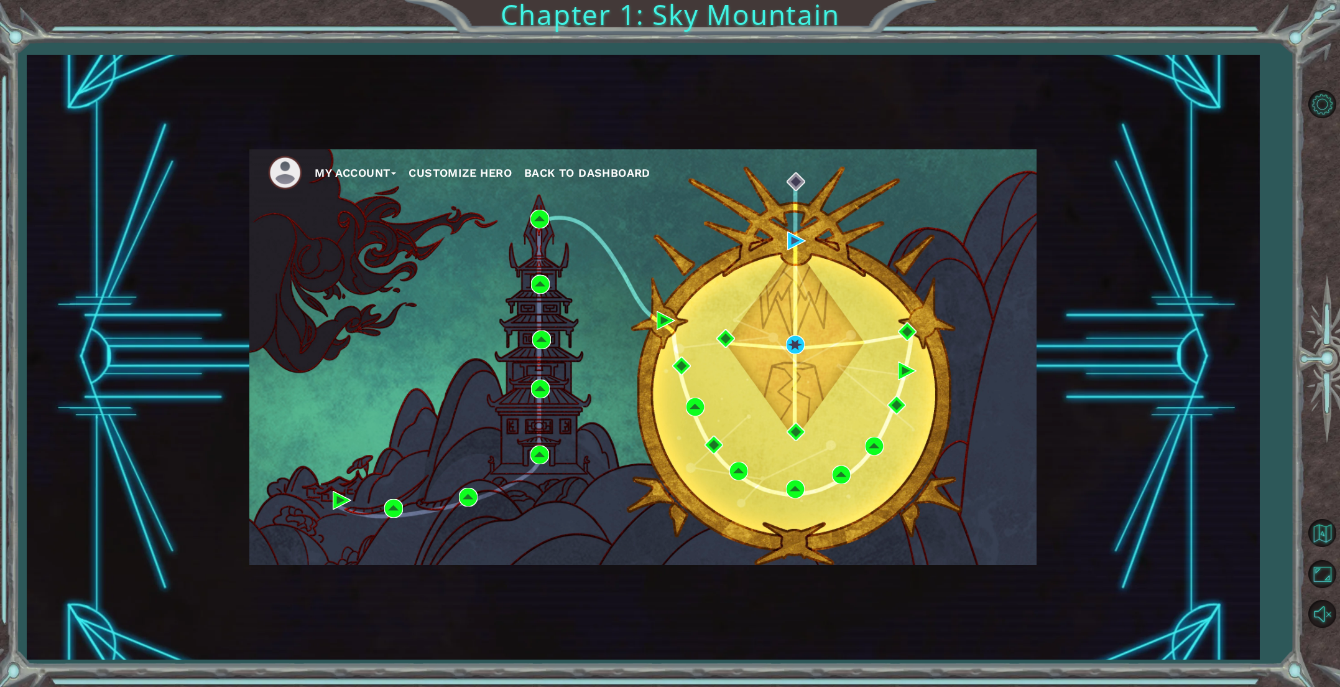
click at [591, 182] on ul "My Account Customize Hero Back to Dashboard" at bounding box center [652, 172] width 769 height 34
click at [591, 177] on span "Back to Dashboard" at bounding box center [587, 172] width 126 height 13
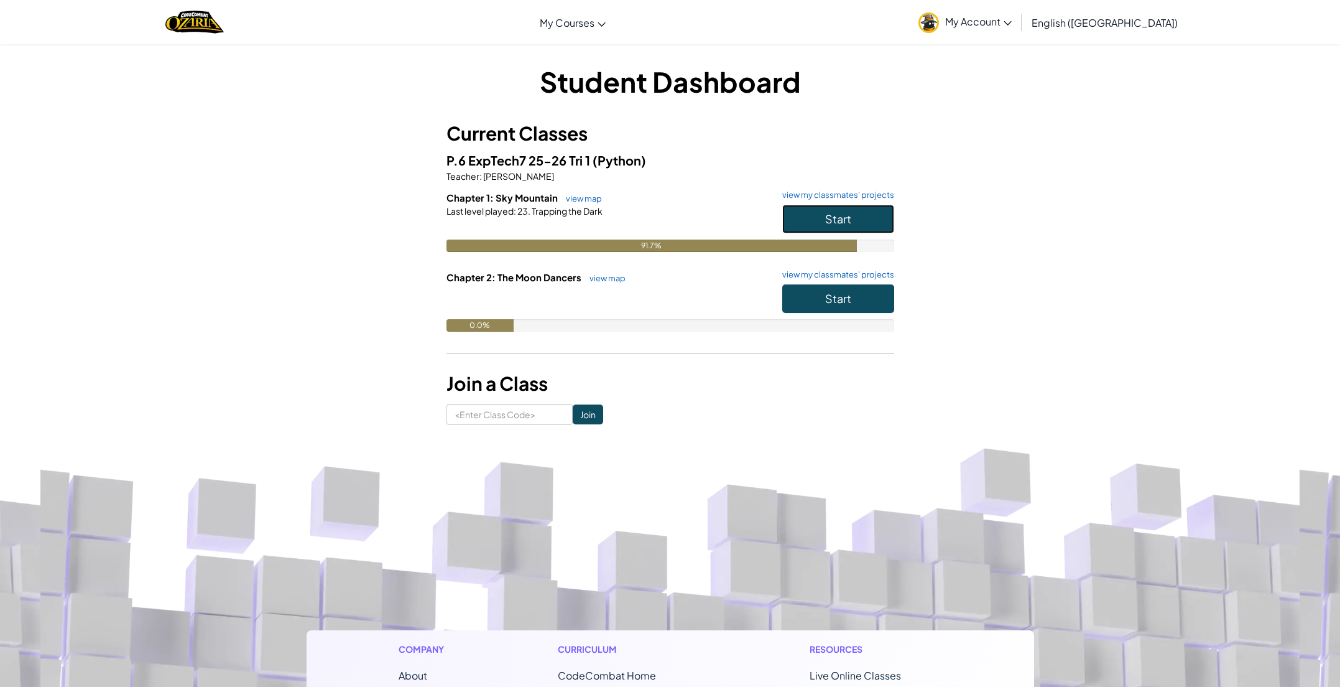
click at [873, 224] on button "Start" at bounding box center [838, 219] width 112 height 29
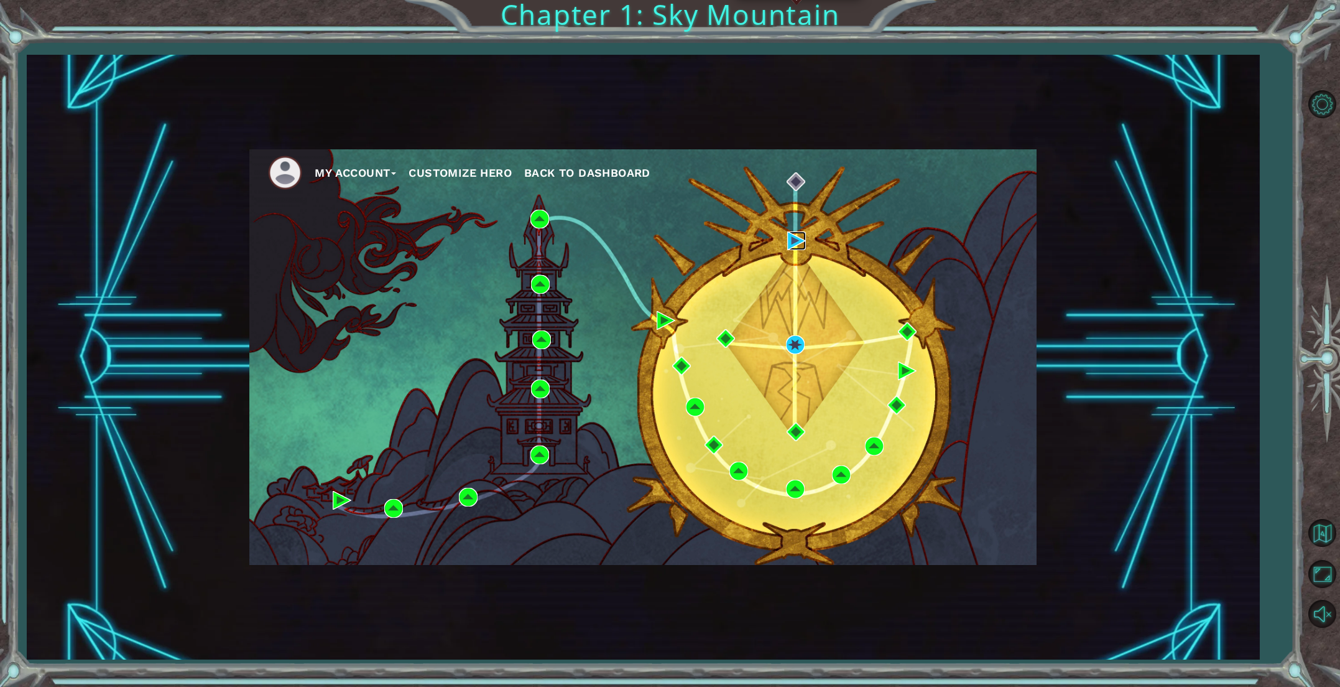
click at [795, 241] on img at bounding box center [796, 240] width 19 height 19
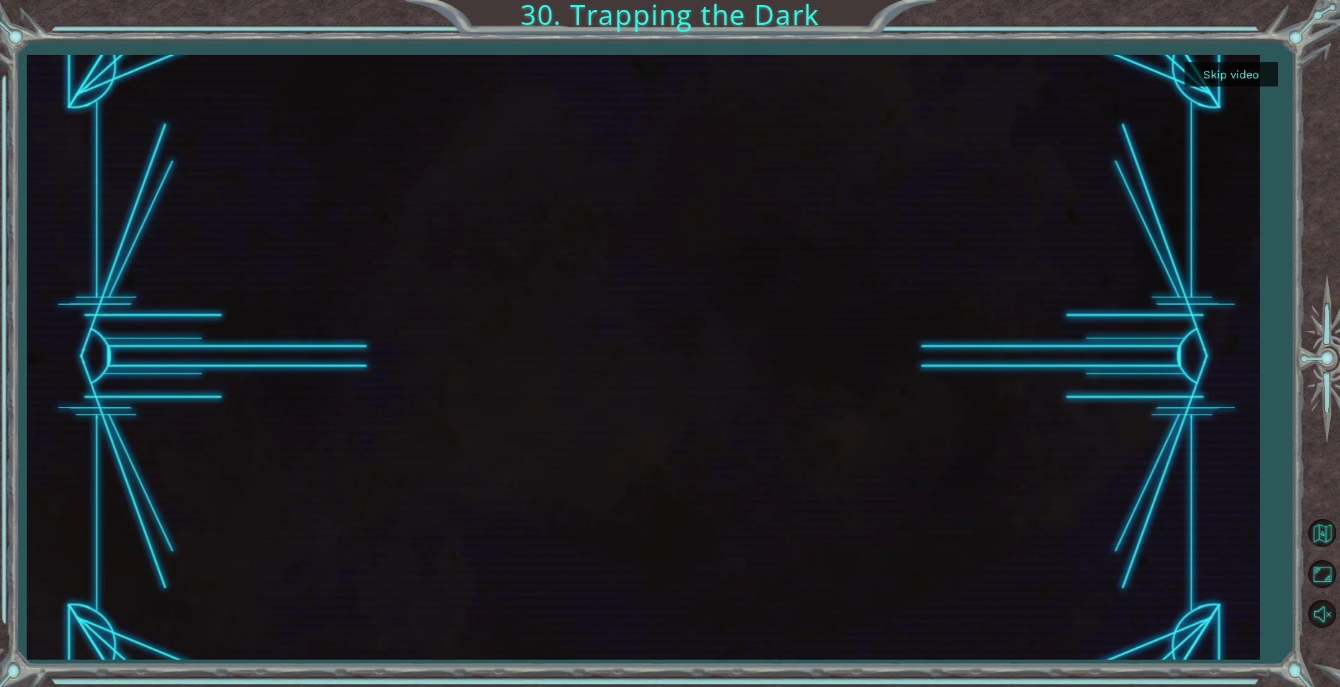
click at [1193, 81] on button "Skip video" at bounding box center [1231, 74] width 93 height 24
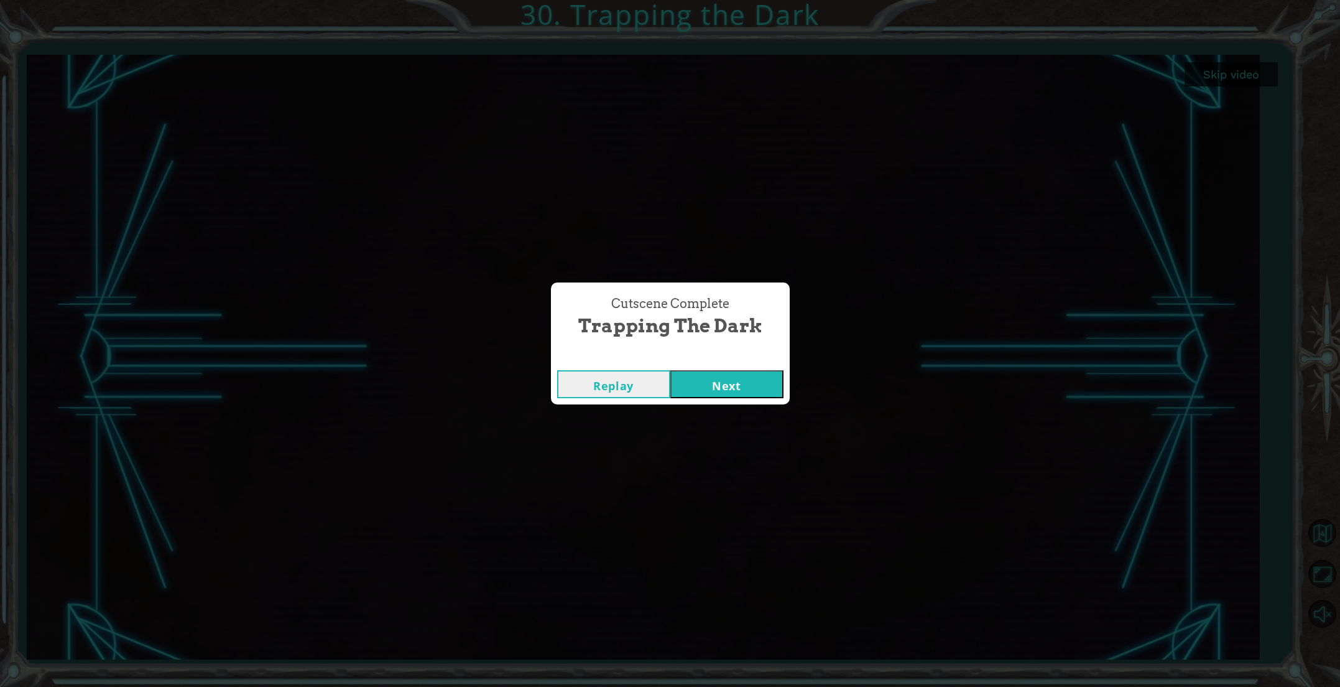
click at [638, 384] on button "Replay" at bounding box center [613, 384] width 113 height 28
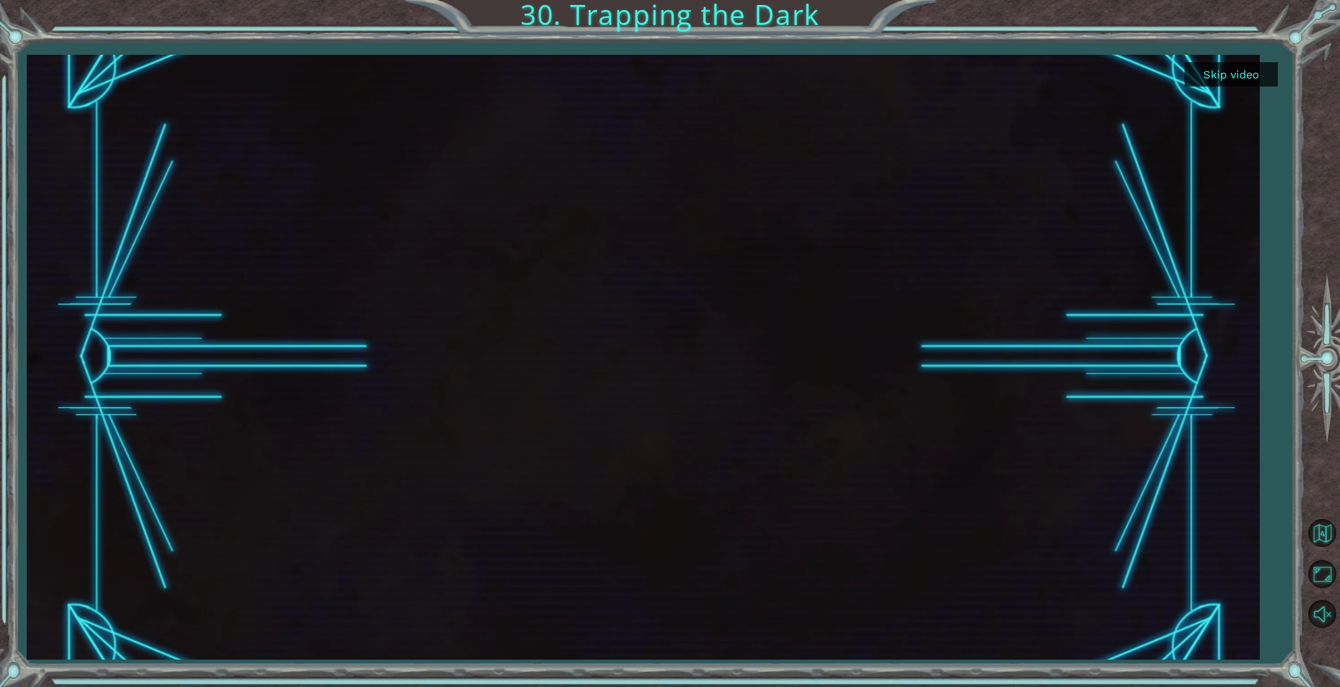
click at [1211, 74] on button "Skip video" at bounding box center [1231, 74] width 93 height 24
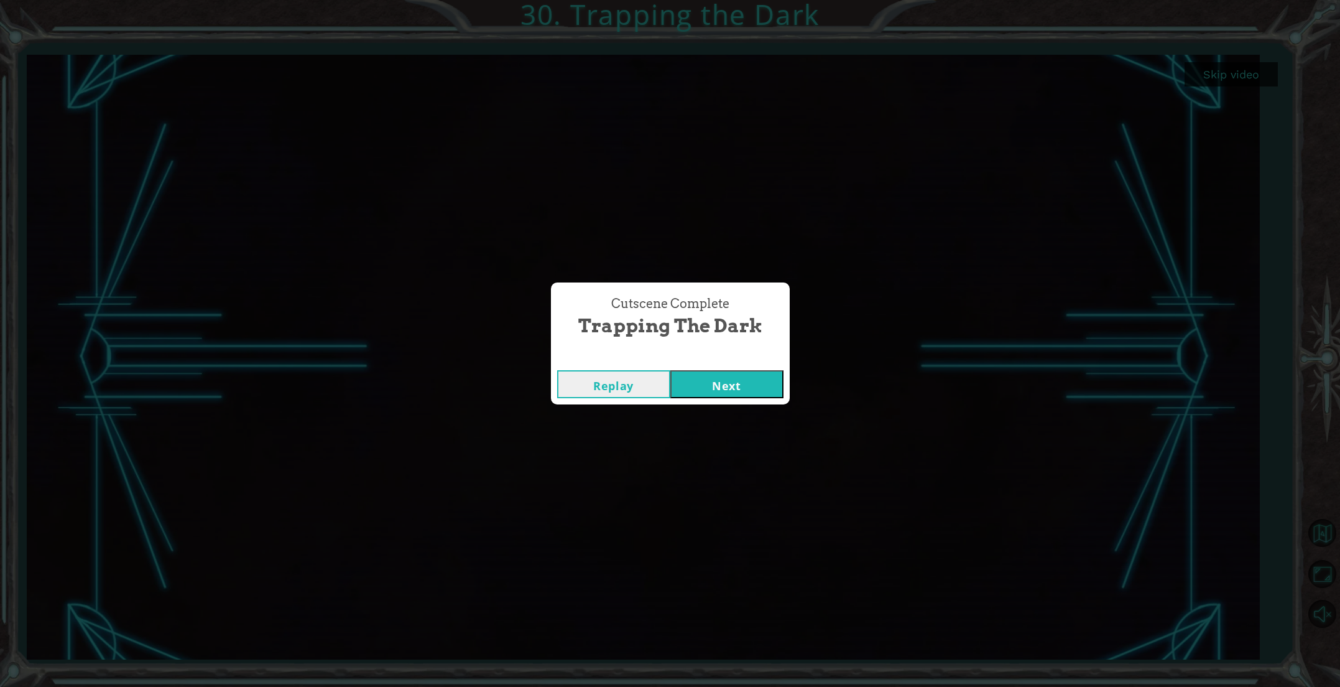
click at [779, 388] on button "Next" at bounding box center [726, 384] width 113 height 28
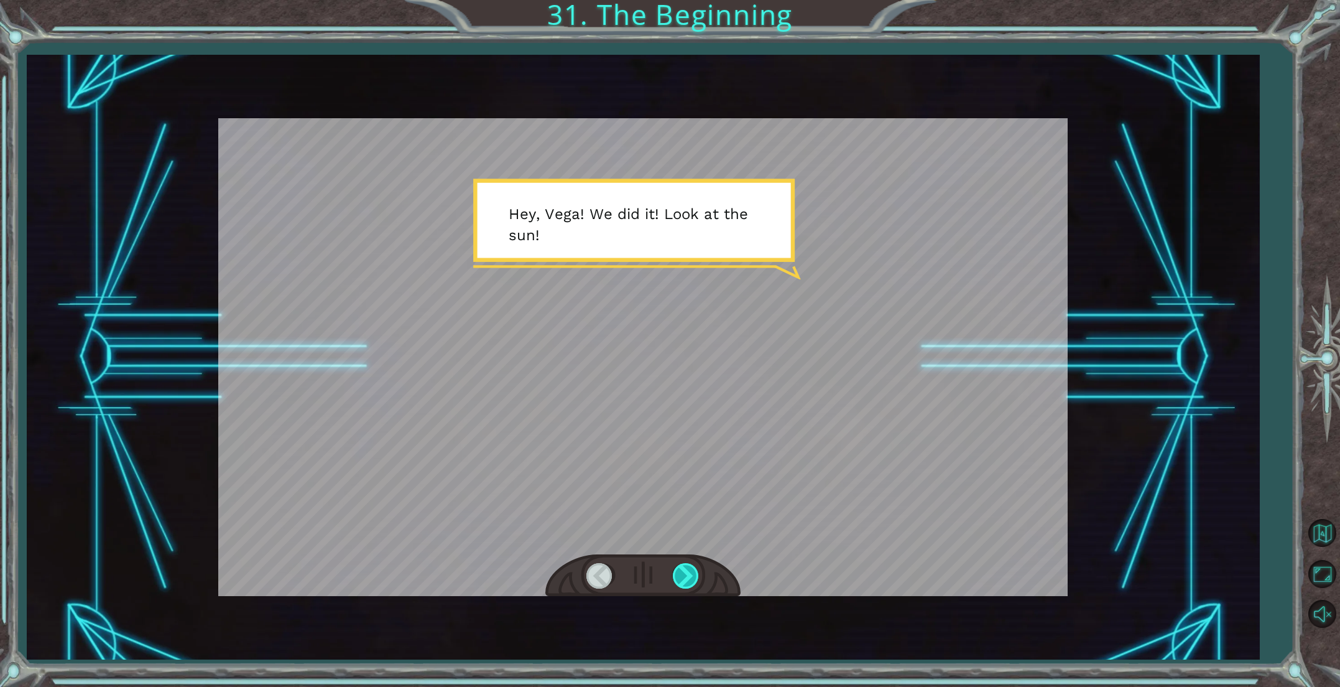
click at [689, 580] on div at bounding box center [687, 575] width 28 height 25
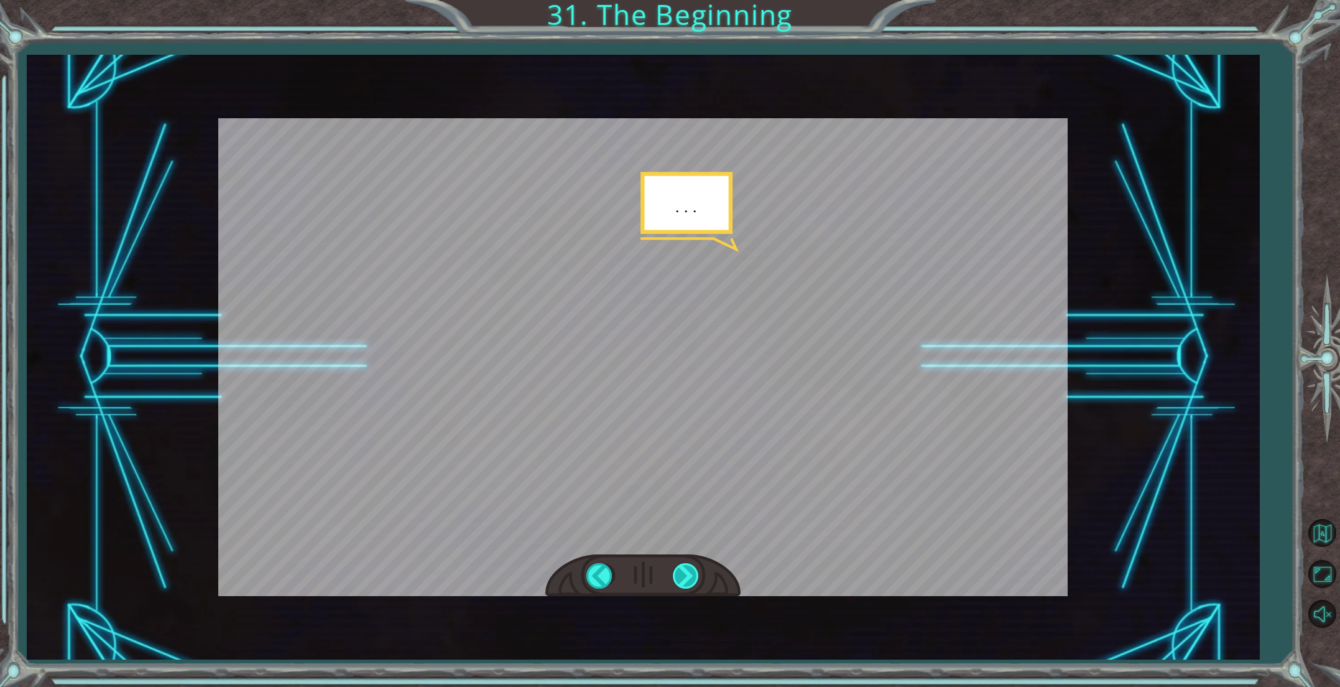
click at [689, 579] on div at bounding box center [687, 575] width 28 height 25
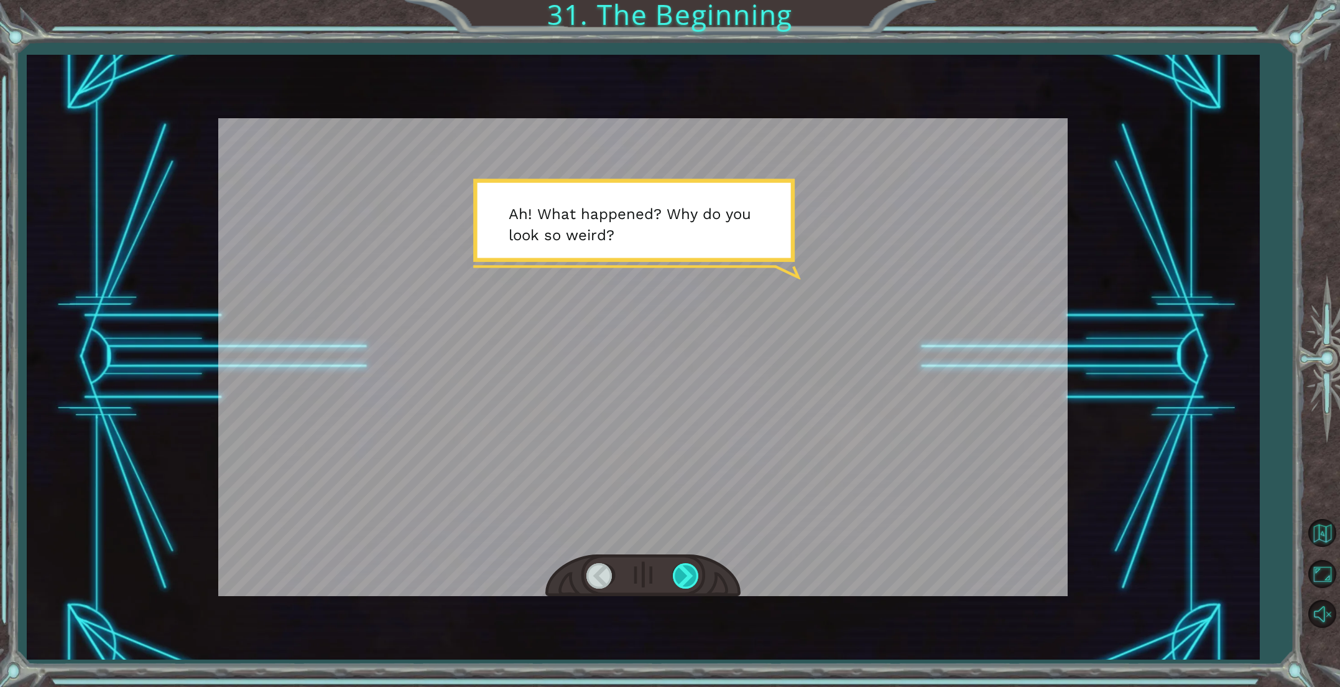
click at [689, 579] on div at bounding box center [687, 575] width 28 height 25
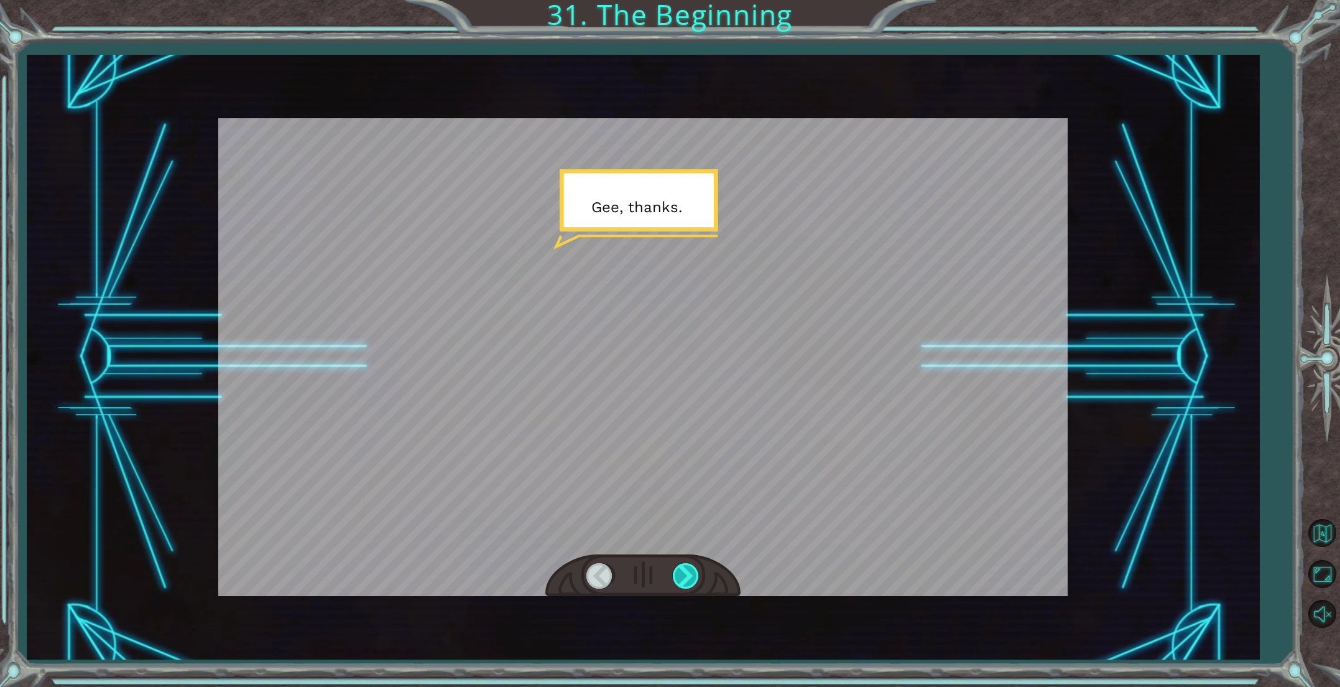
click at [689, 579] on div at bounding box center [687, 575] width 28 height 25
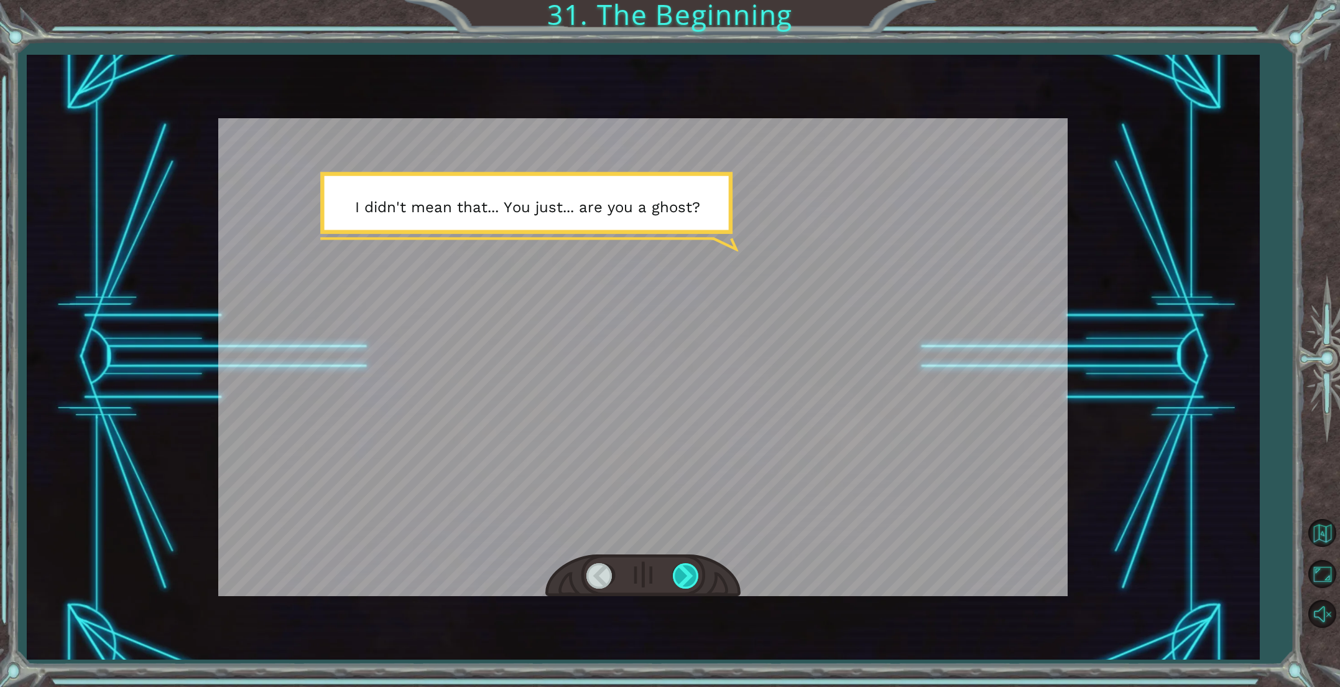
click at [689, 579] on div at bounding box center [687, 575] width 28 height 25
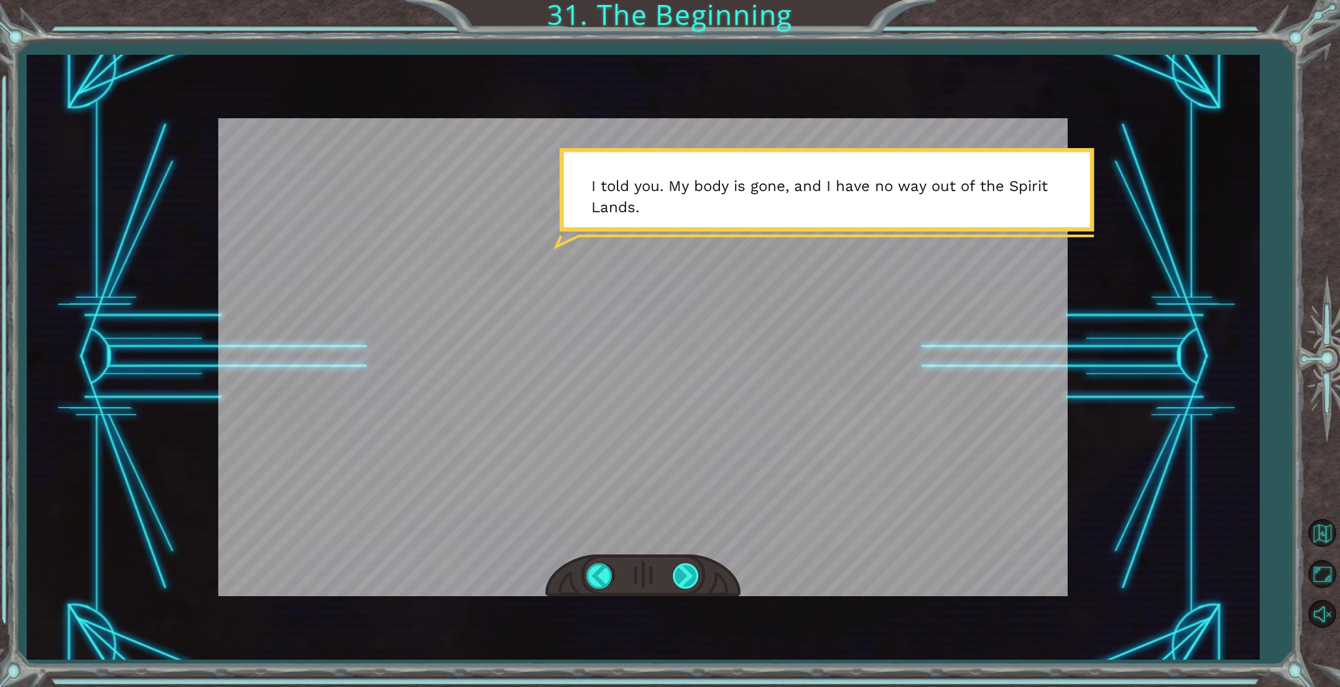
click at [689, 579] on div at bounding box center [687, 575] width 28 height 25
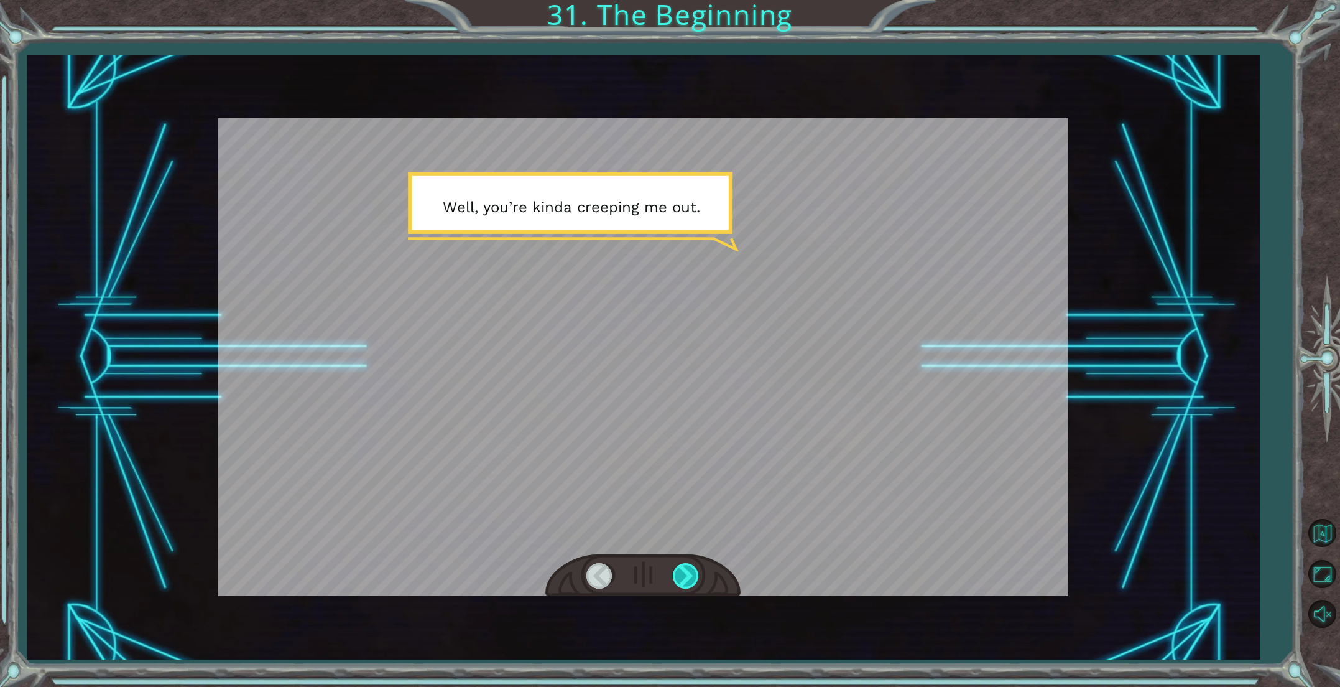
click at [689, 579] on div at bounding box center [687, 575] width 28 height 25
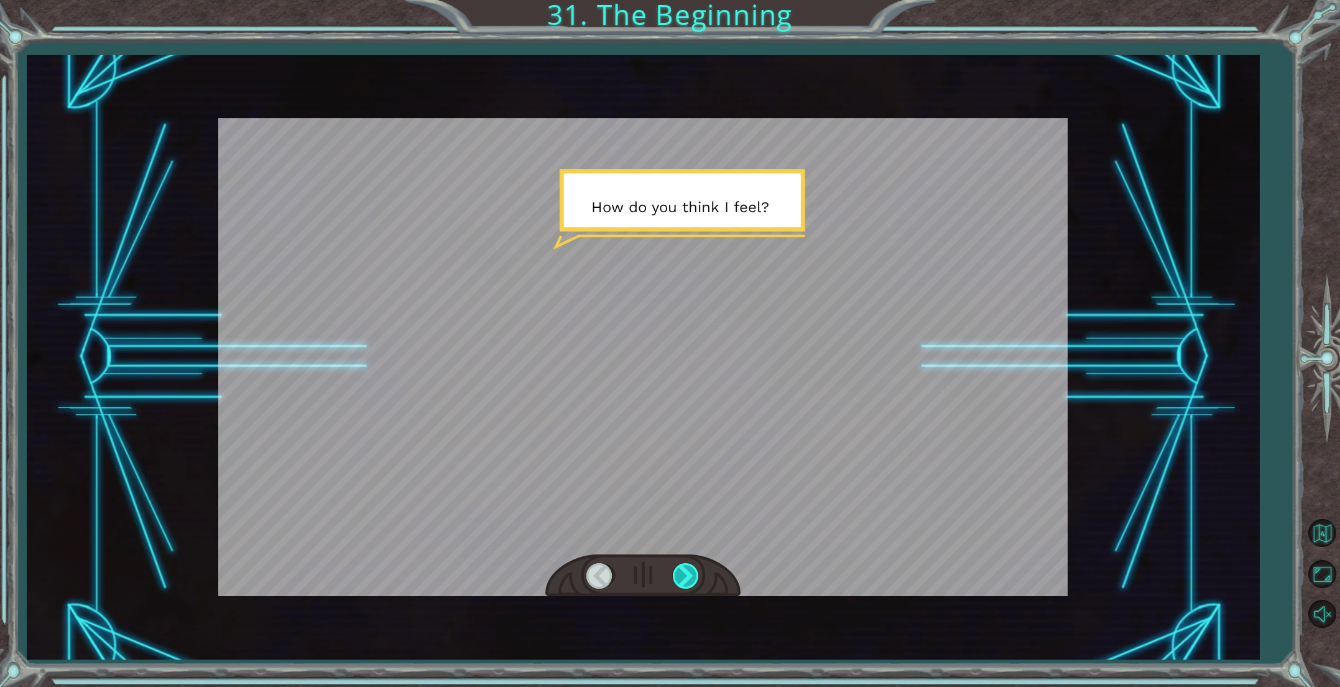
click at [689, 579] on div at bounding box center [687, 575] width 28 height 25
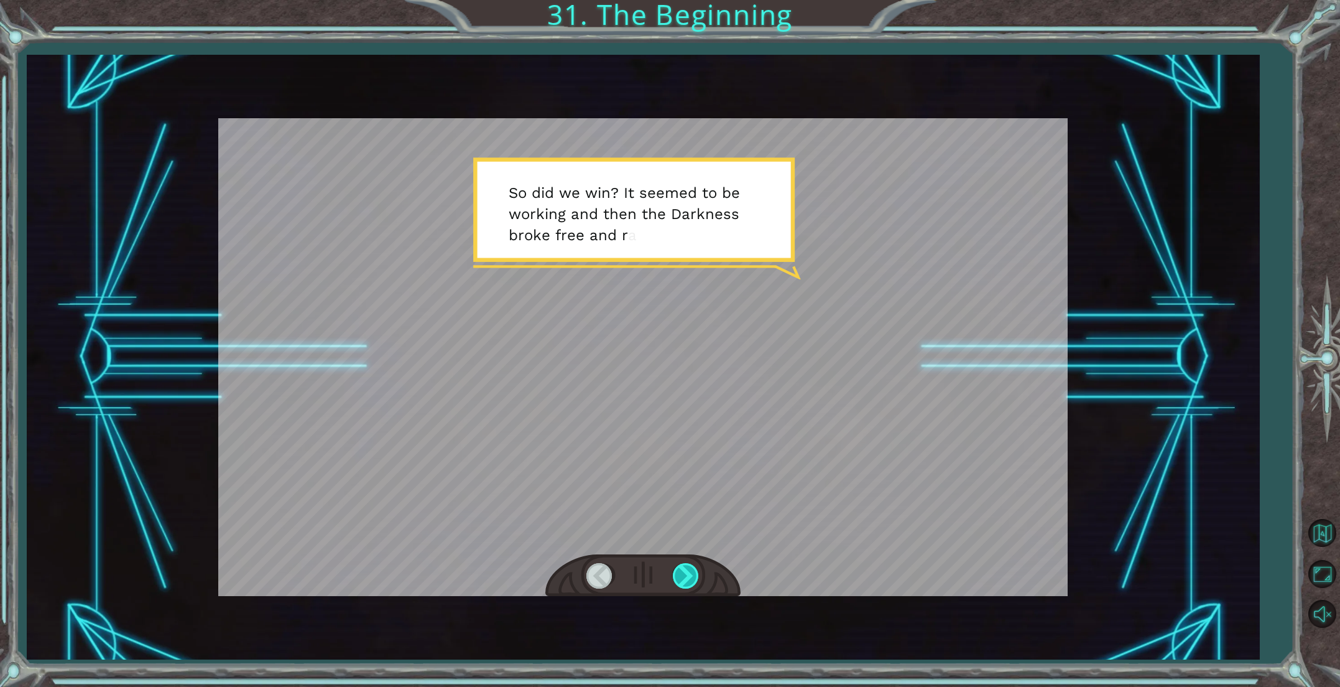
click at [690, 578] on div at bounding box center [687, 575] width 28 height 25
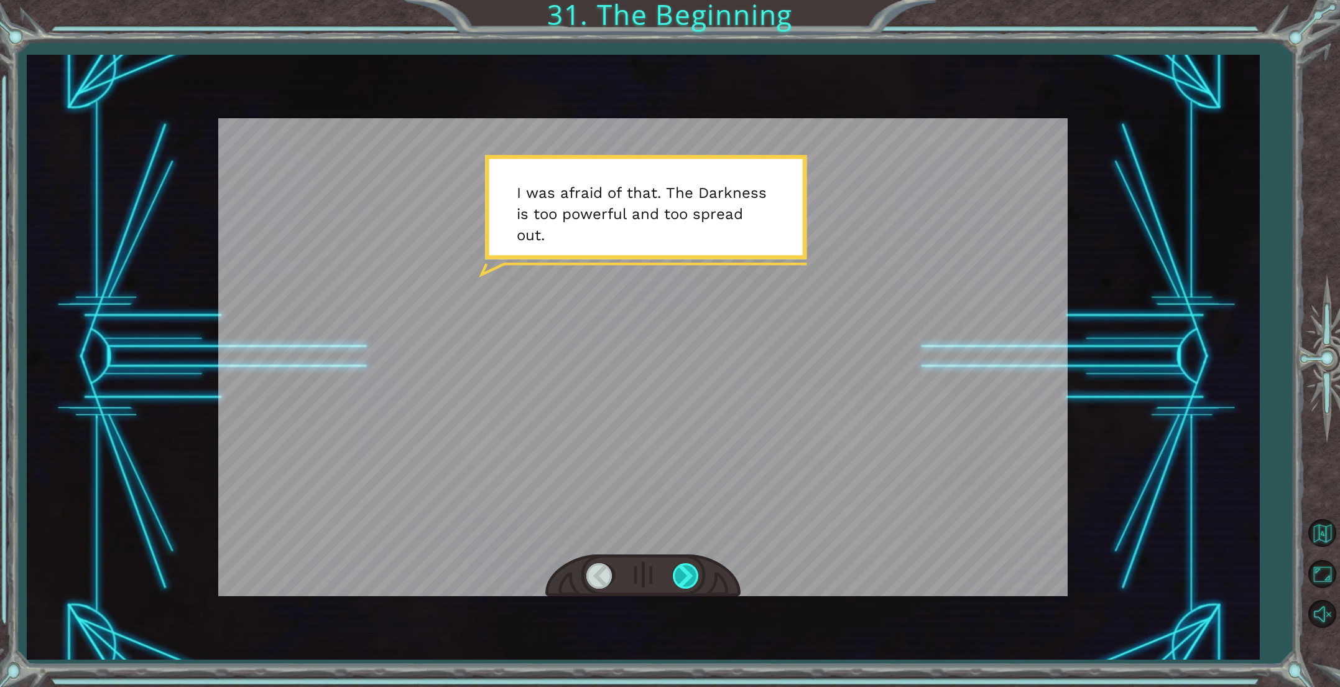
click at [689, 578] on div at bounding box center [687, 575] width 28 height 25
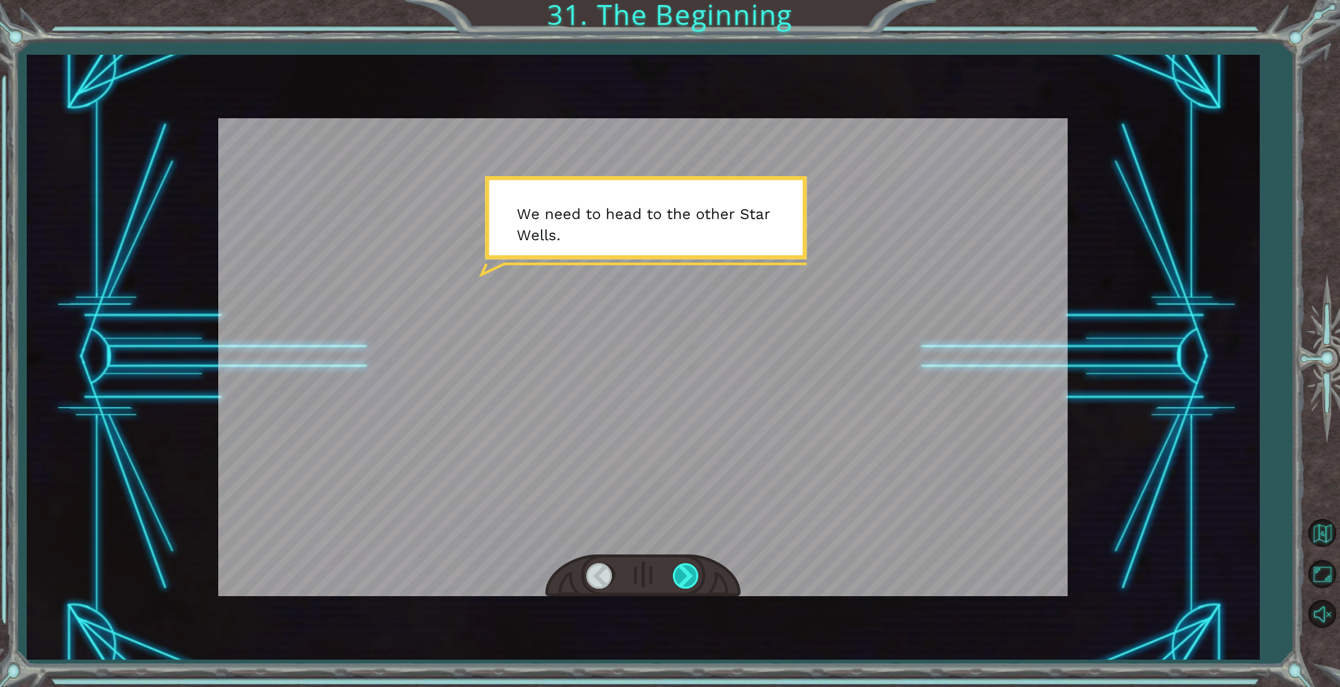
click at [689, 578] on div at bounding box center [687, 575] width 28 height 25
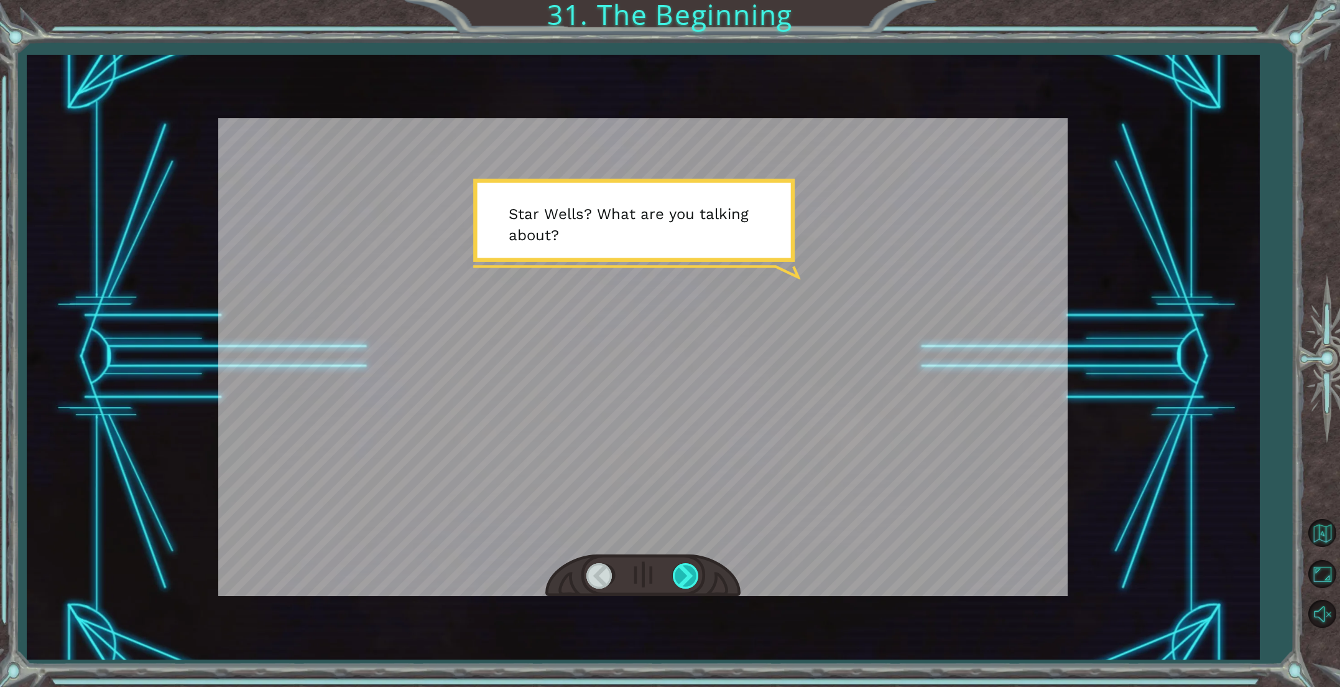
click at [689, 579] on div at bounding box center [687, 575] width 28 height 25
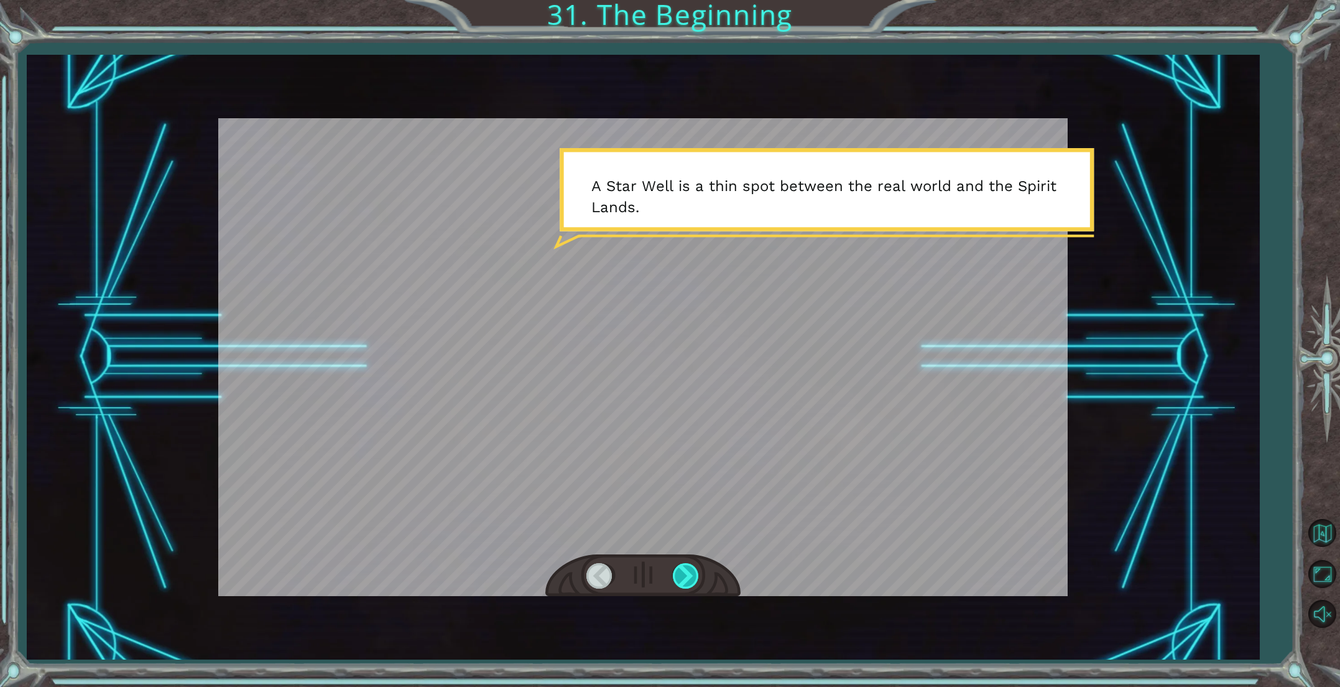
click at [689, 579] on div at bounding box center [687, 575] width 28 height 25
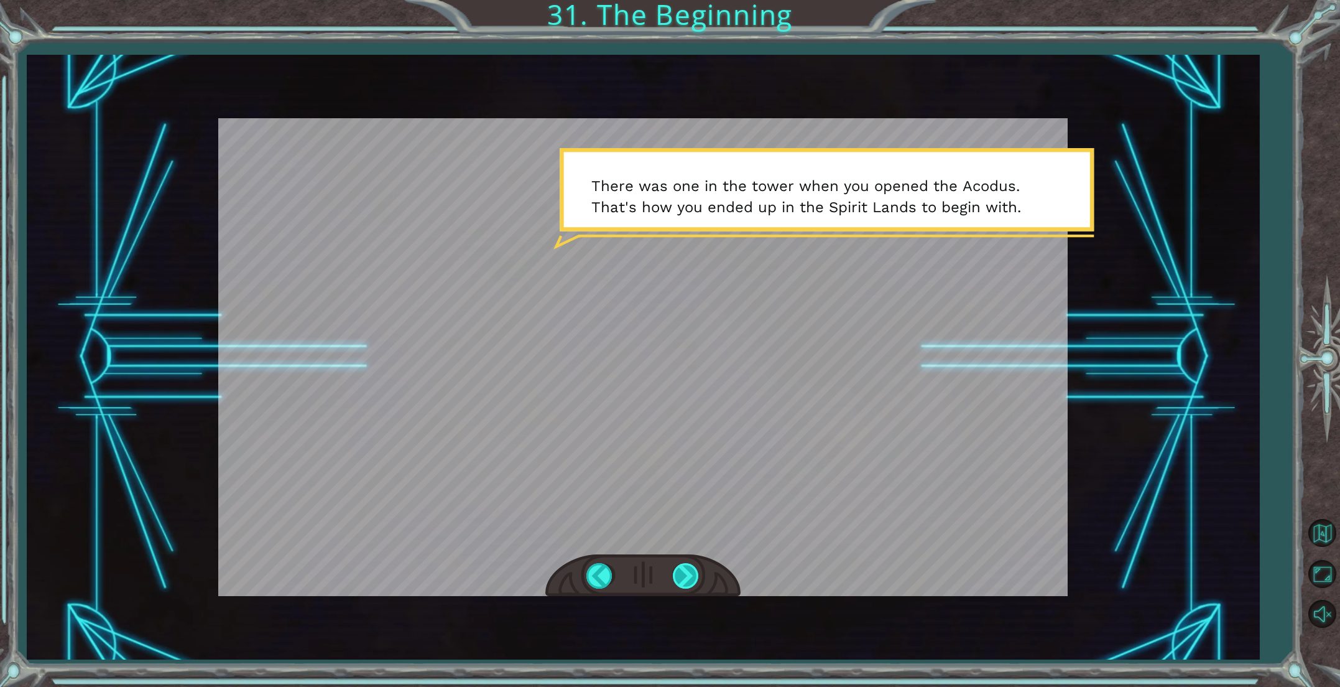
click at [689, 579] on div at bounding box center [687, 575] width 28 height 25
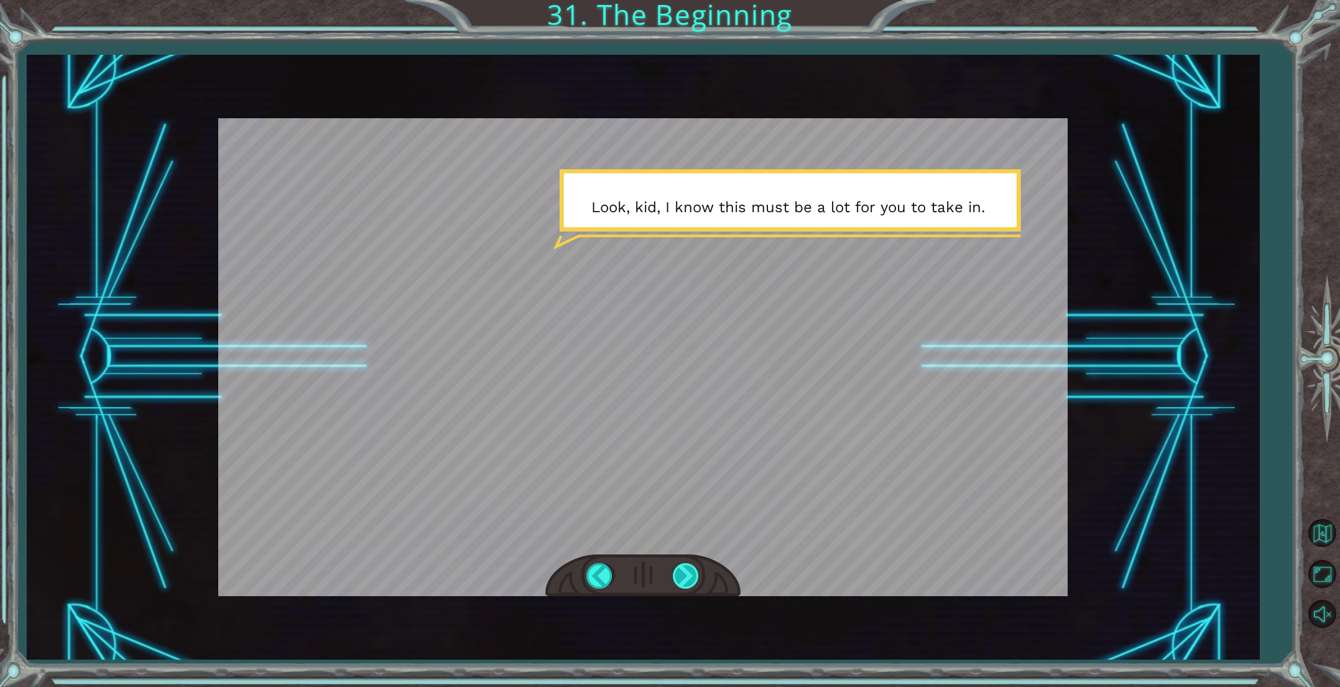
click at [689, 579] on div at bounding box center [687, 575] width 28 height 25
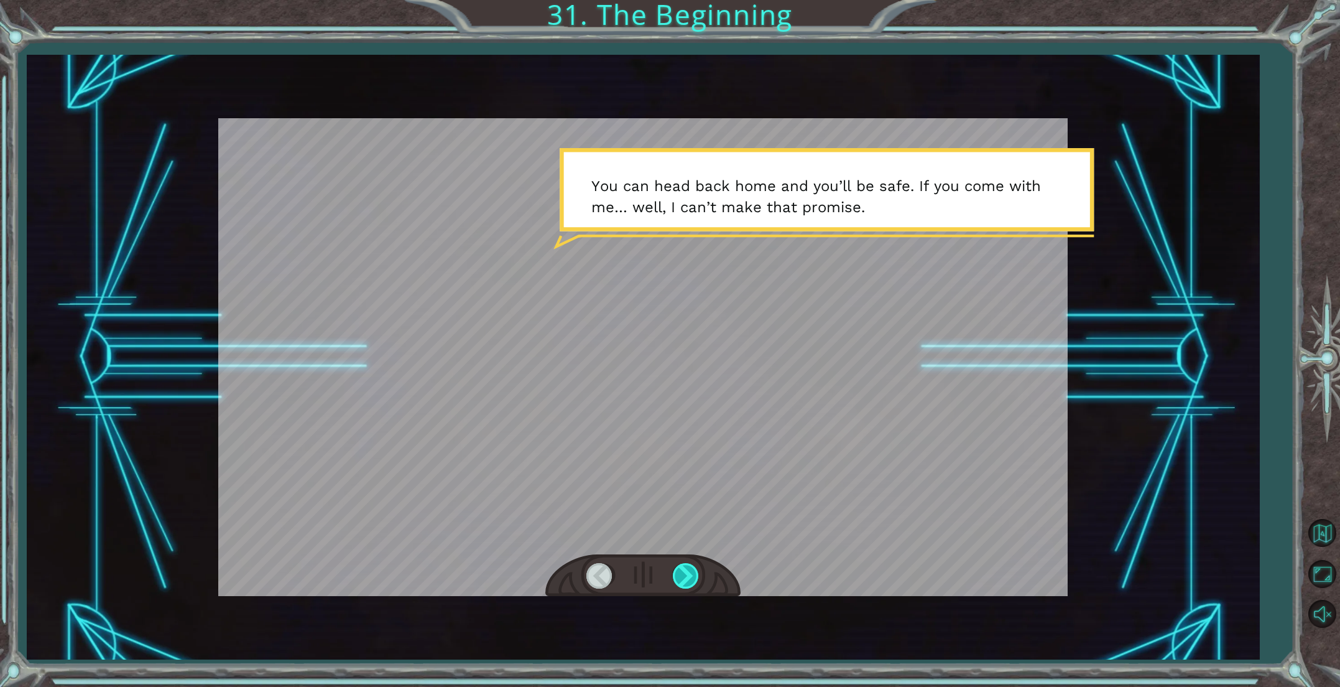
click at [689, 579] on div at bounding box center [687, 575] width 28 height 25
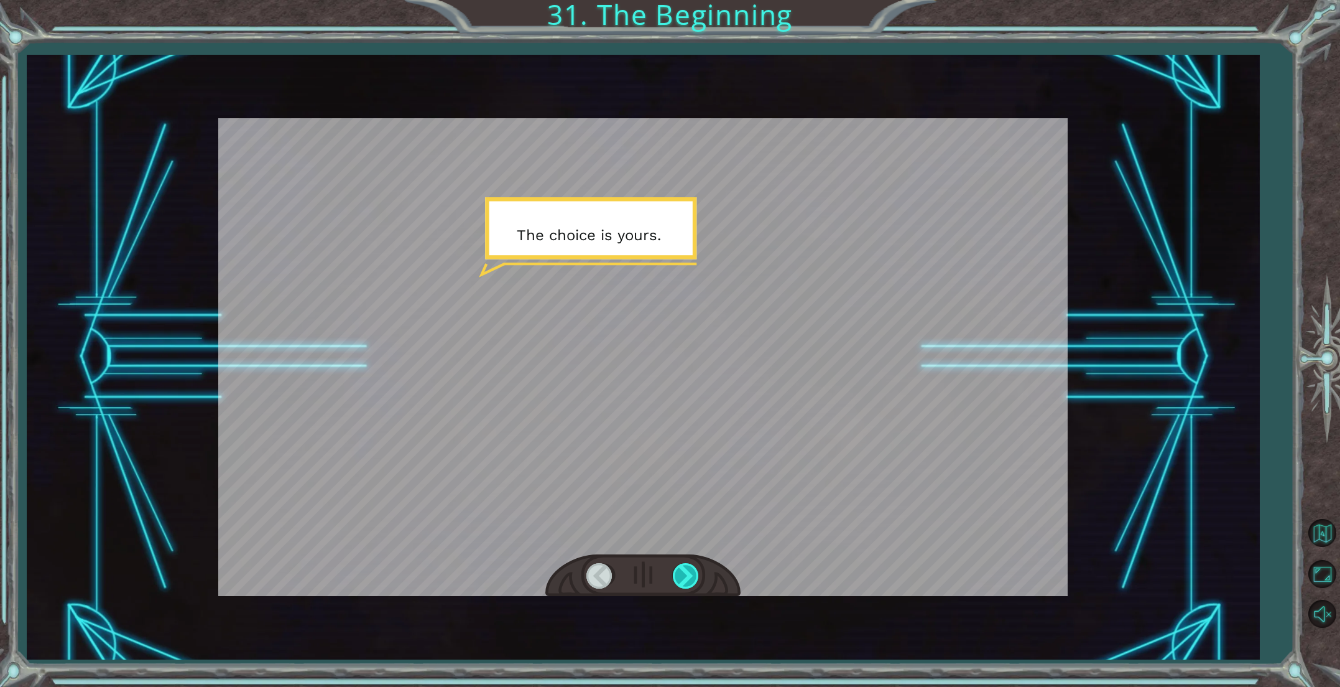
click at [689, 579] on div at bounding box center [687, 575] width 28 height 25
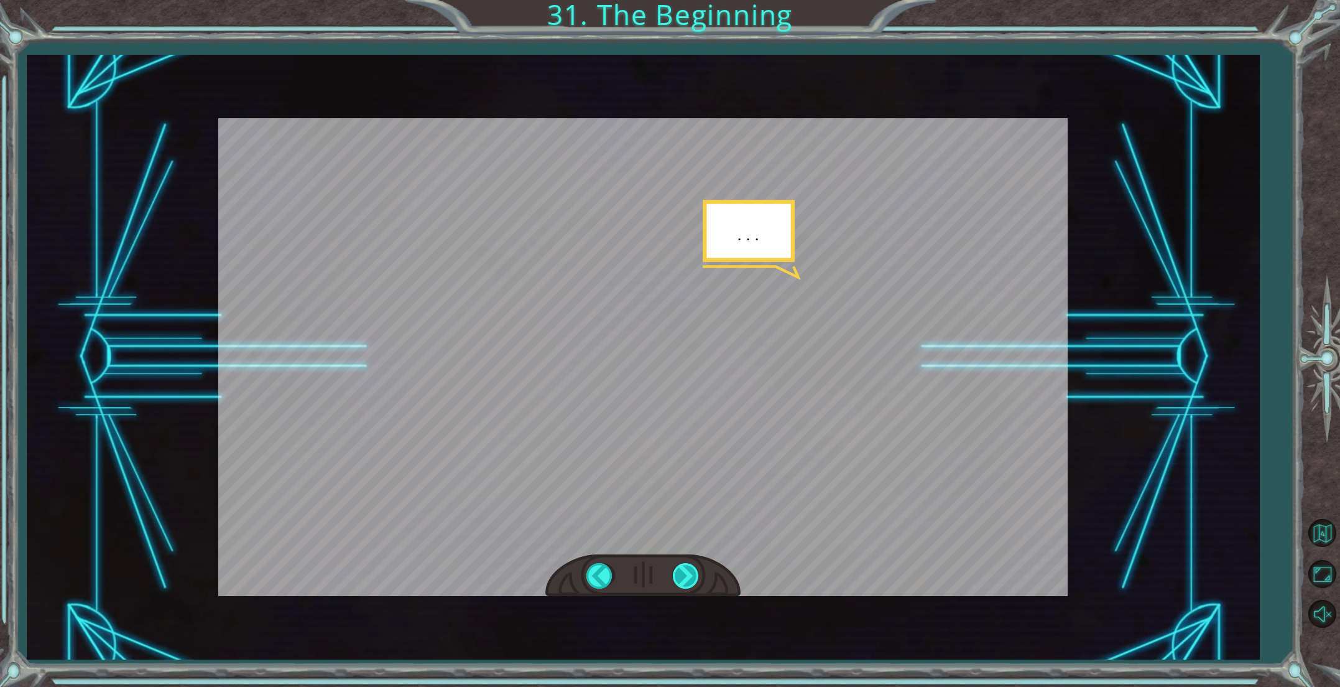
click at [689, 579] on div at bounding box center [687, 575] width 28 height 25
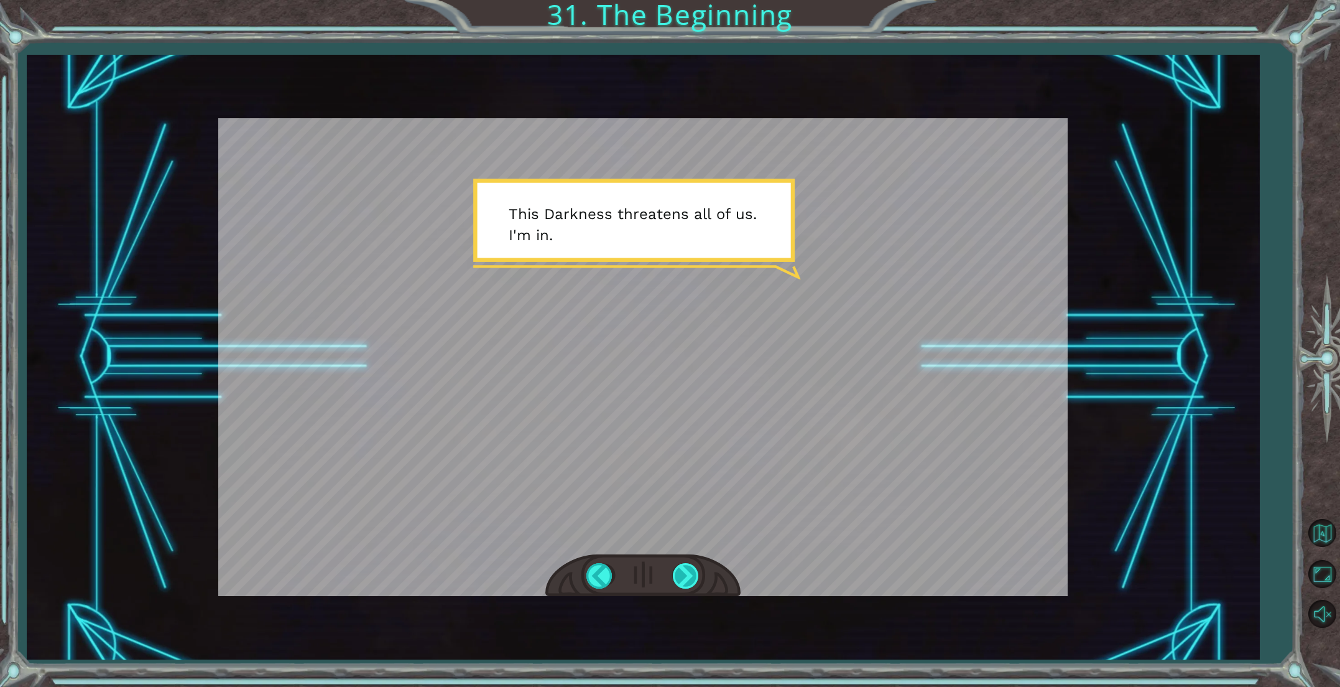
click at [689, 579] on div at bounding box center [687, 575] width 28 height 25
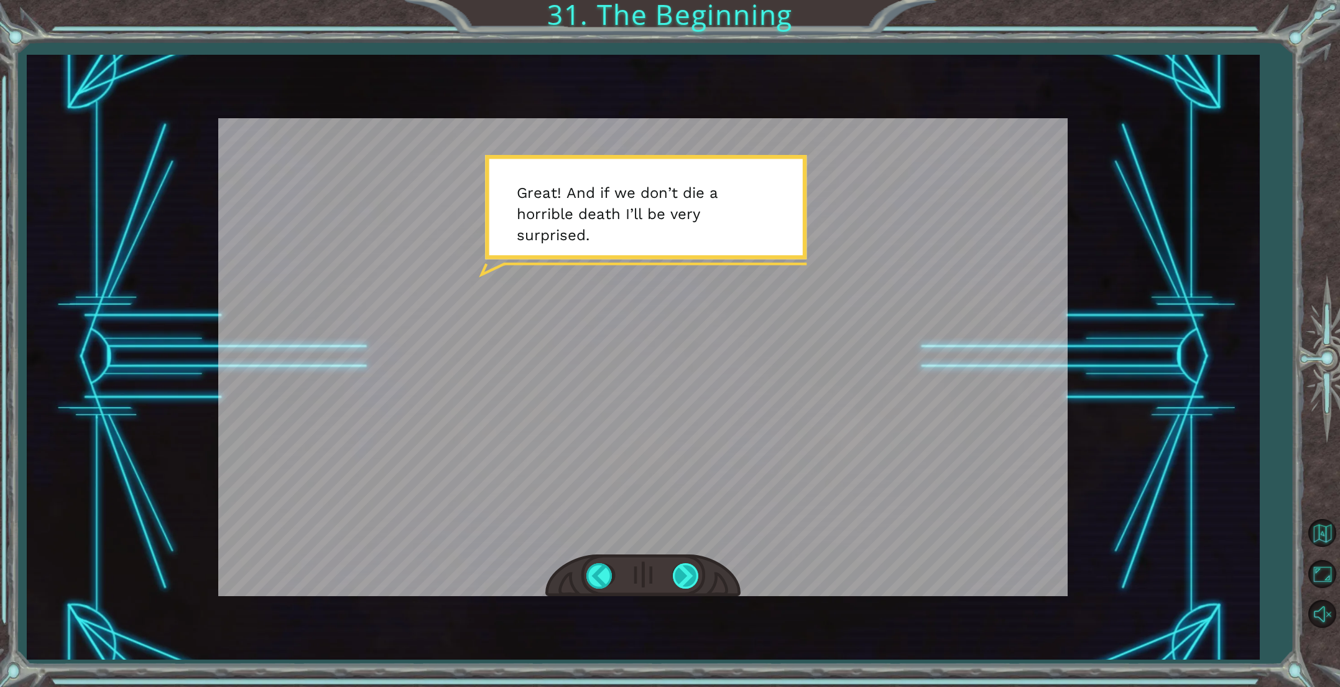
click at [689, 579] on div at bounding box center [687, 575] width 28 height 25
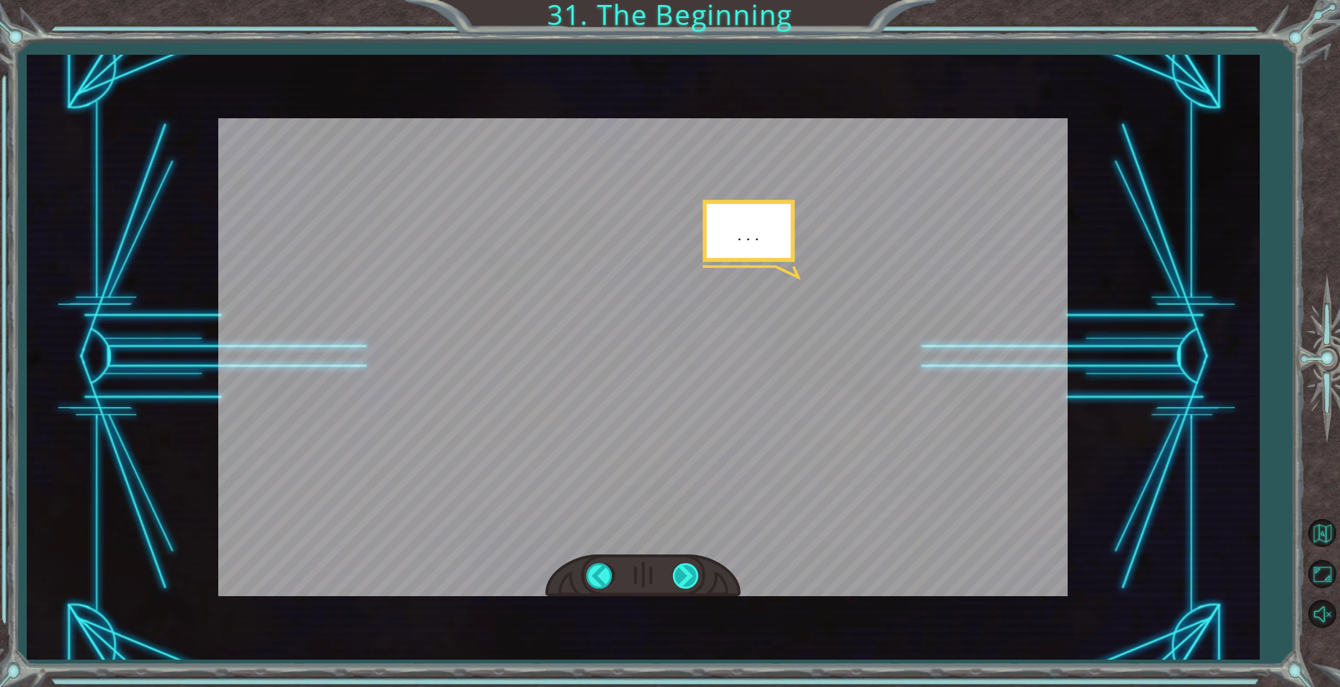
click at [689, 579] on div at bounding box center [687, 575] width 28 height 25
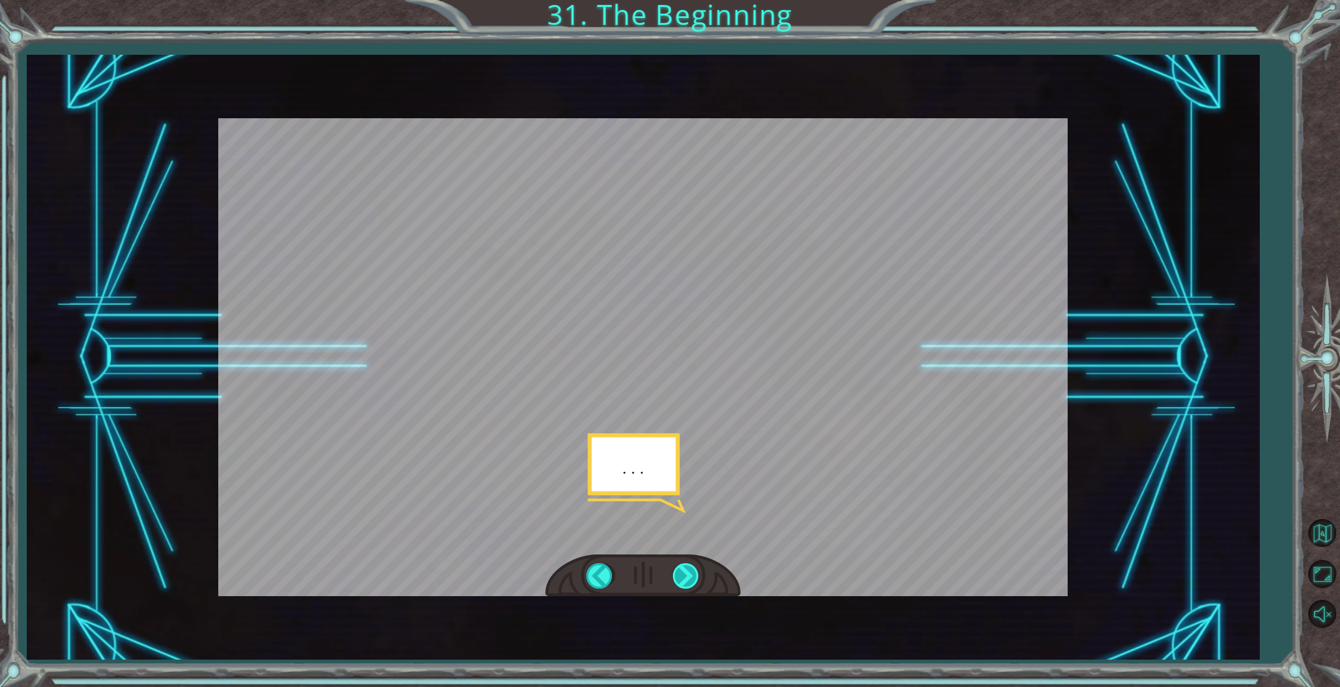
click at [689, 579] on div at bounding box center [687, 575] width 28 height 25
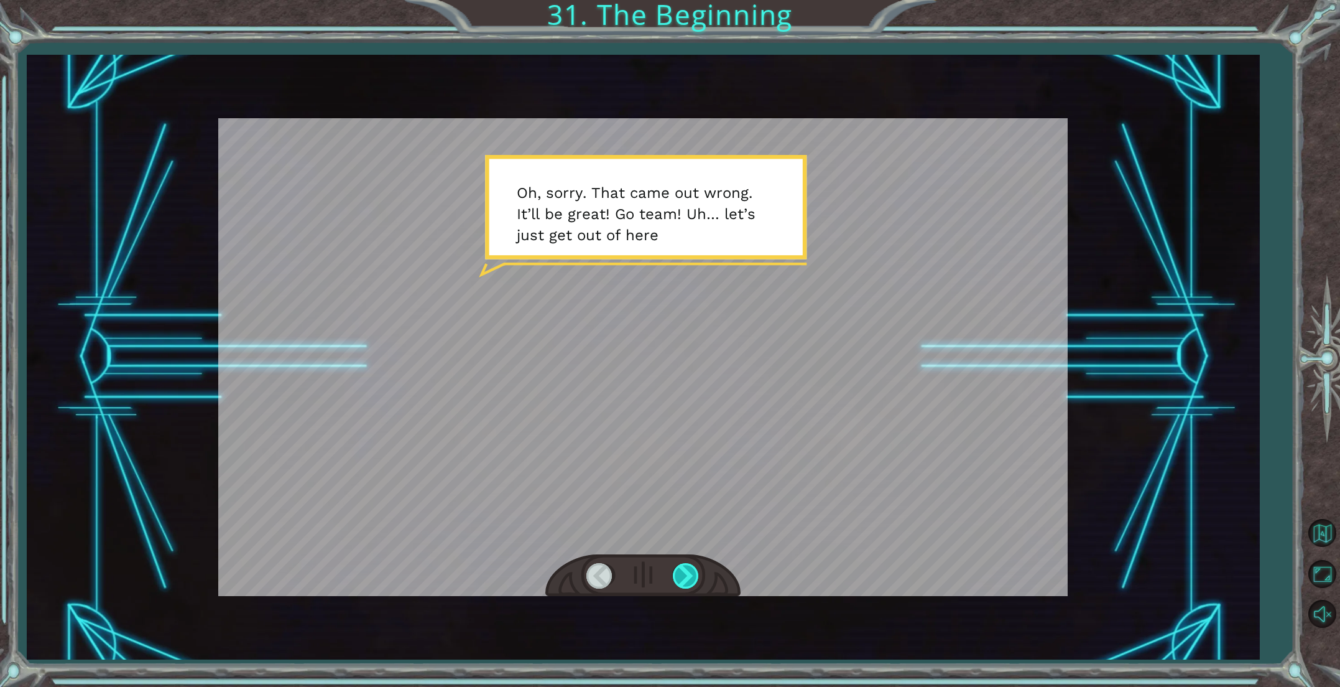
click at [689, 578] on div at bounding box center [687, 575] width 28 height 25
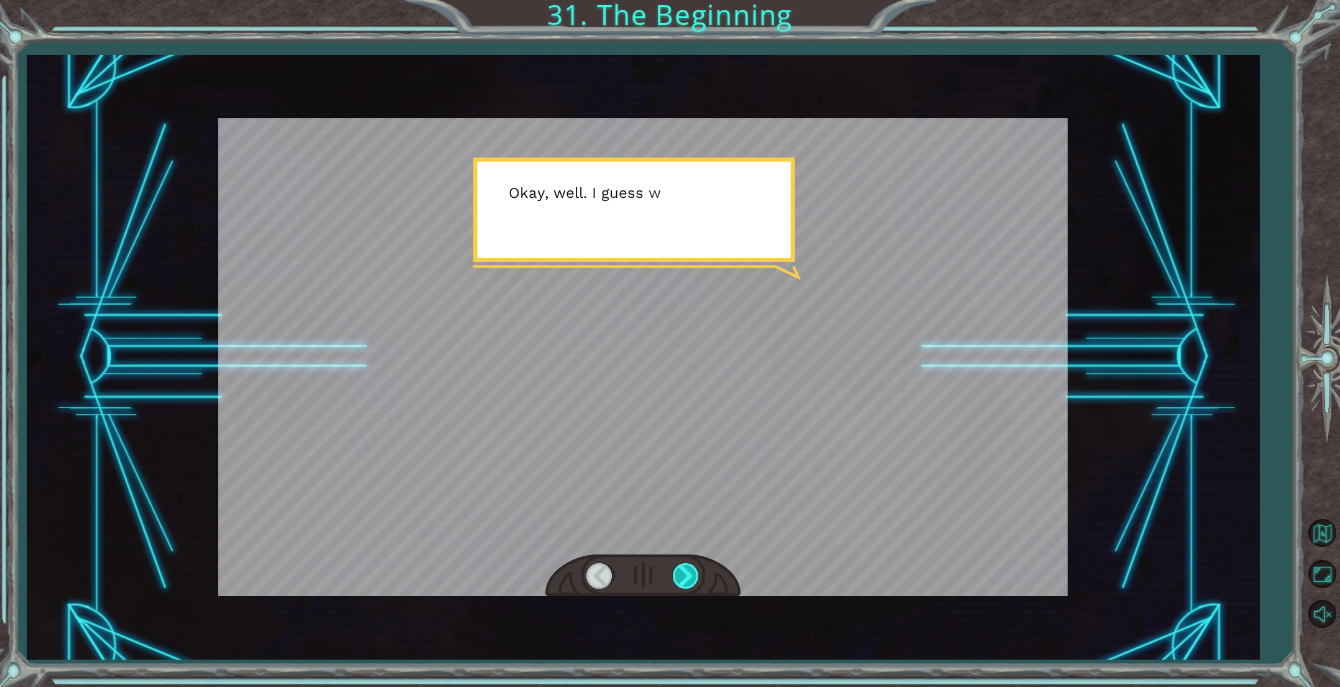
click at [689, 578] on div at bounding box center [687, 575] width 28 height 25
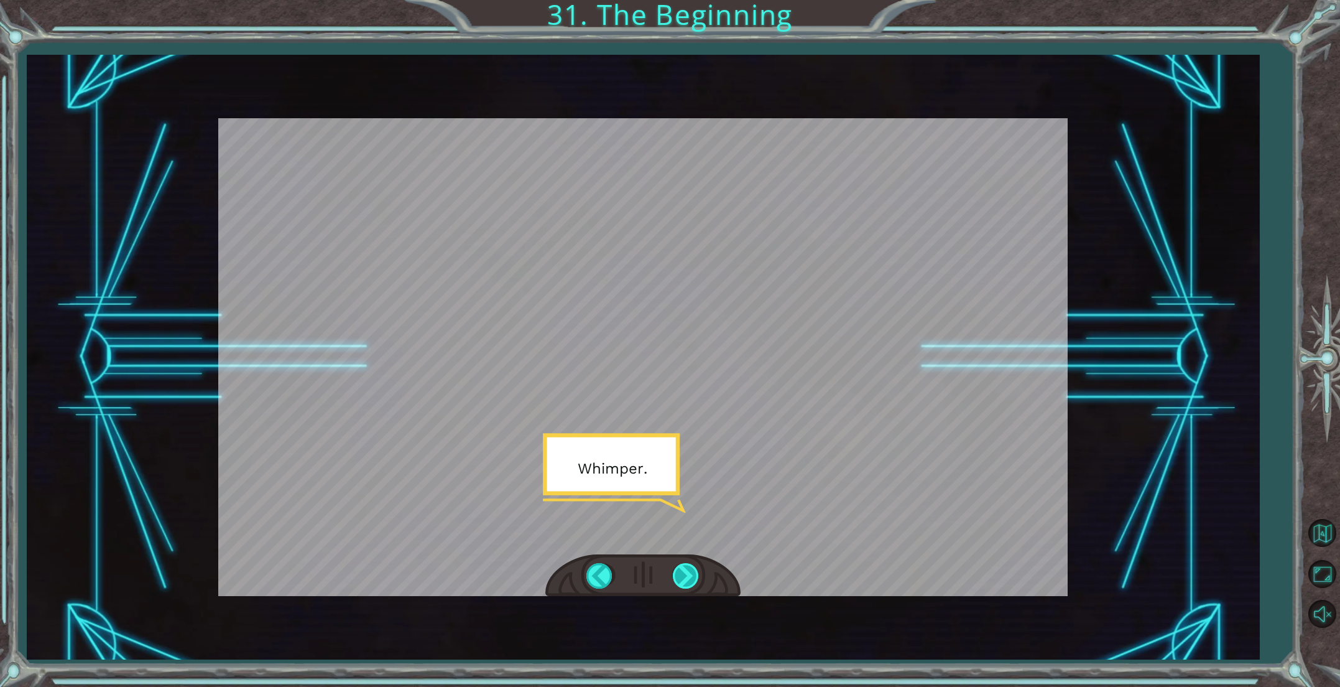
click at [689, 578] on div at bounding box center [687, 575] width 28 height 25
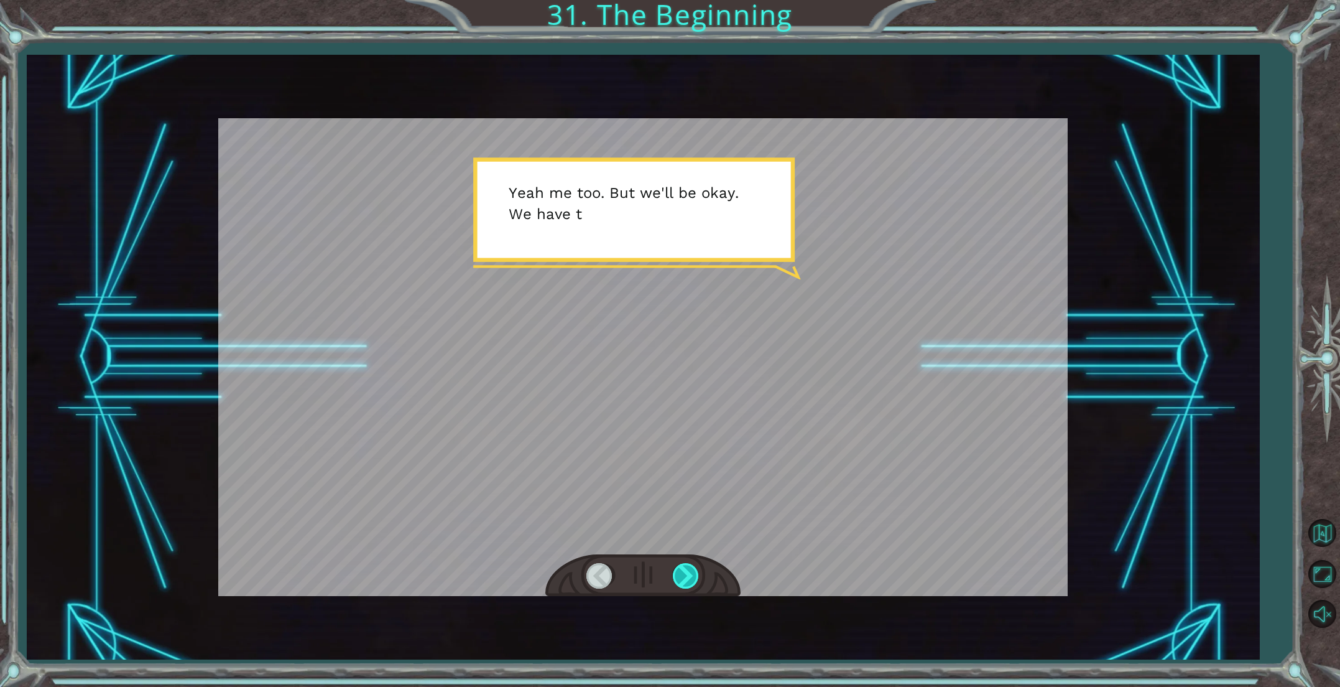
click at [689, 578] on div at bounding box center [687, 575] width 28 height 25
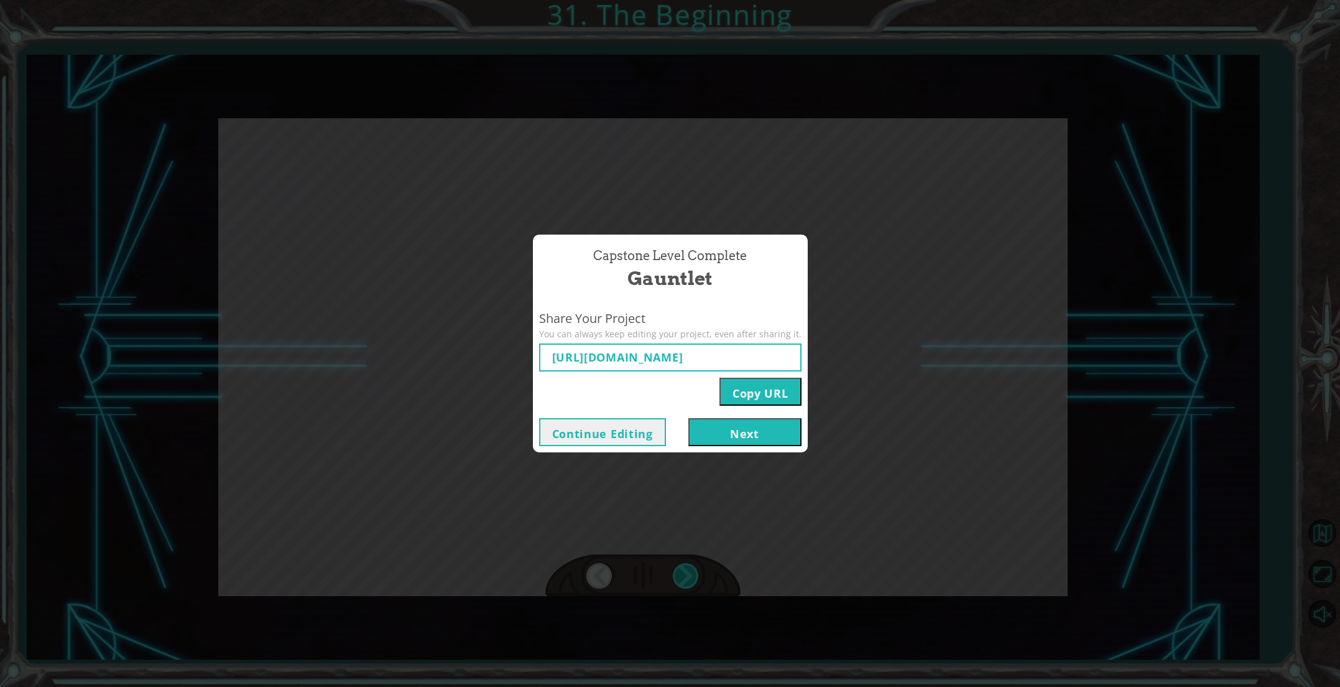
type input "[URL][DOMAIN_NAME]"
click at [745, 430] on button "Next" at bounding box center [744, 432] width 113 height 28
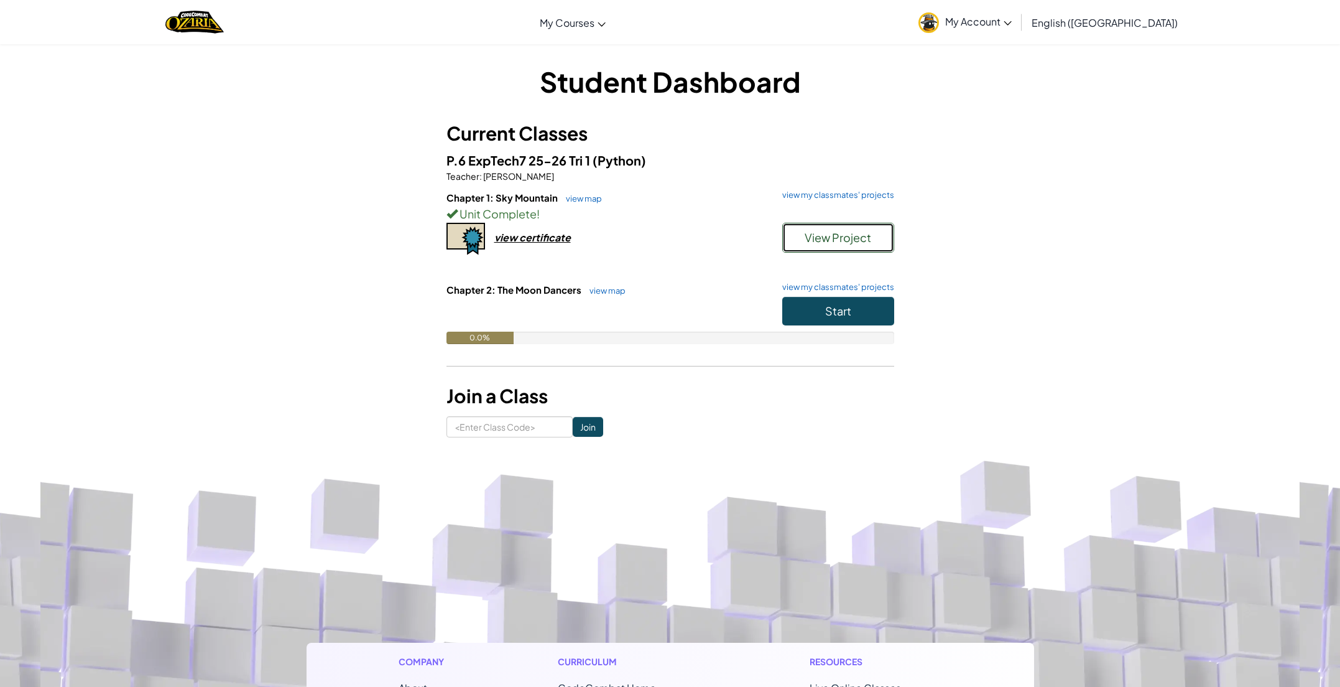
click at [823, 246] on button "View Project" at bounding box center [838, 238] width 112 height 30
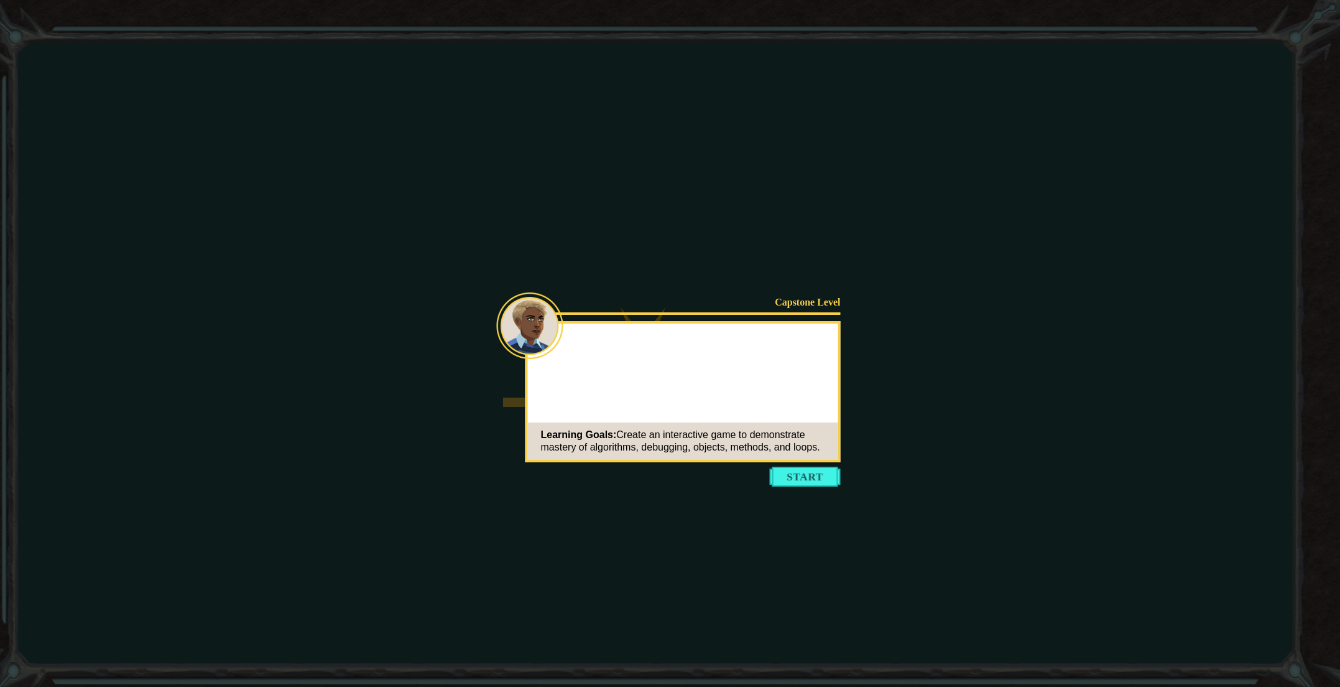
click at [807, 479] on button "Start" at bounding box center [805, 476] width 71 height 20
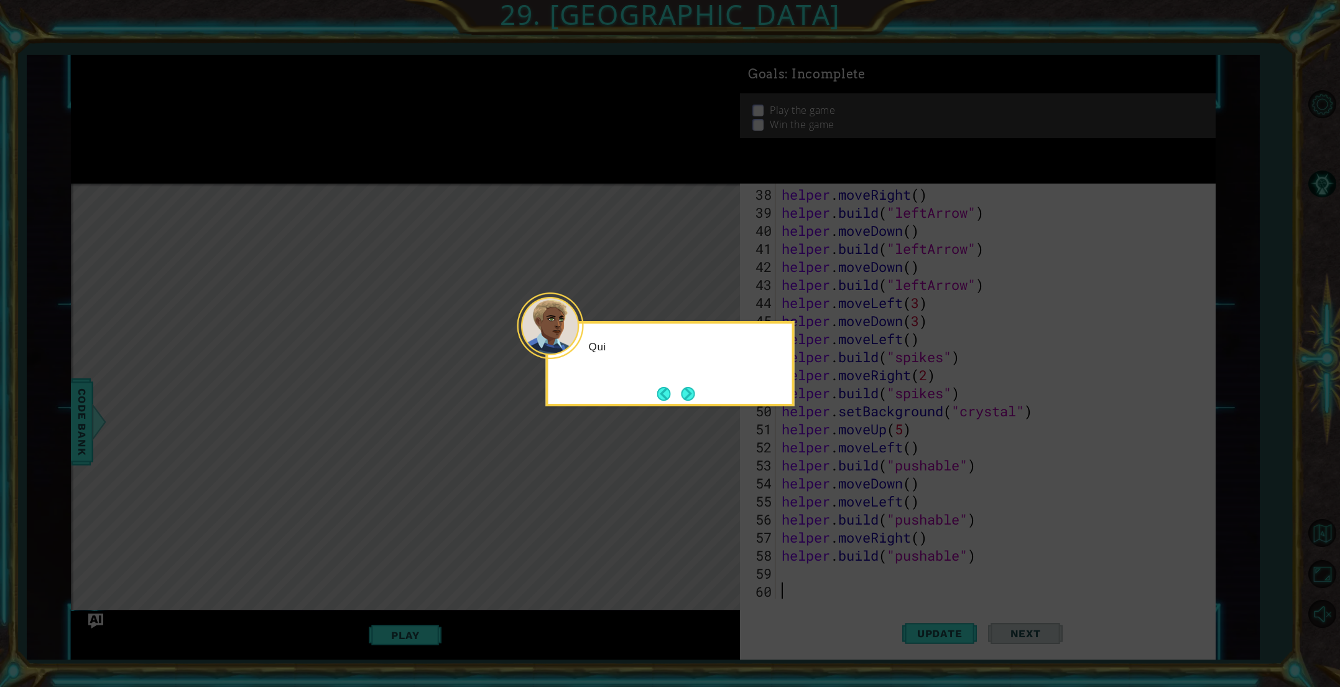
scroll to position [685, 0]
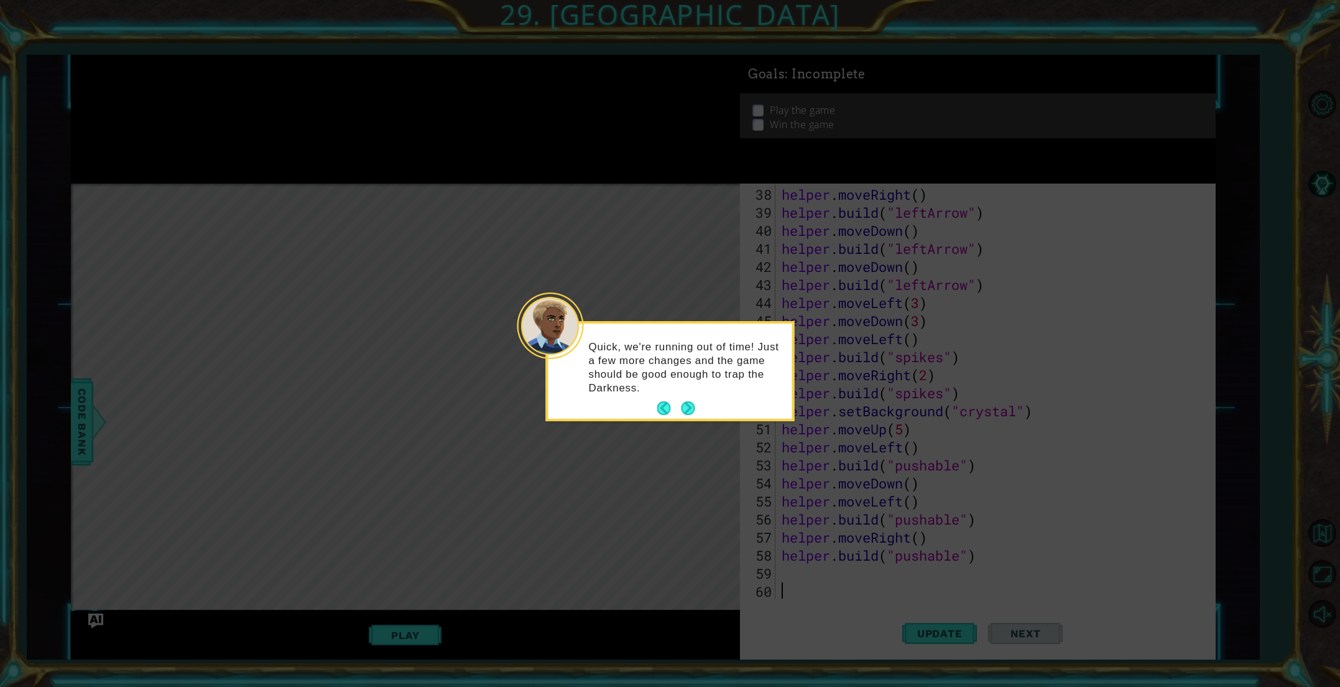
click at [703, 401] on div "Quick, we're running out of time! Just a few more changes and the game should b…" at bounding box center [670, 373] width 244 height 90
click at [684, 410] on button "Next" at bounding box center [688, 408] width 14 height 14
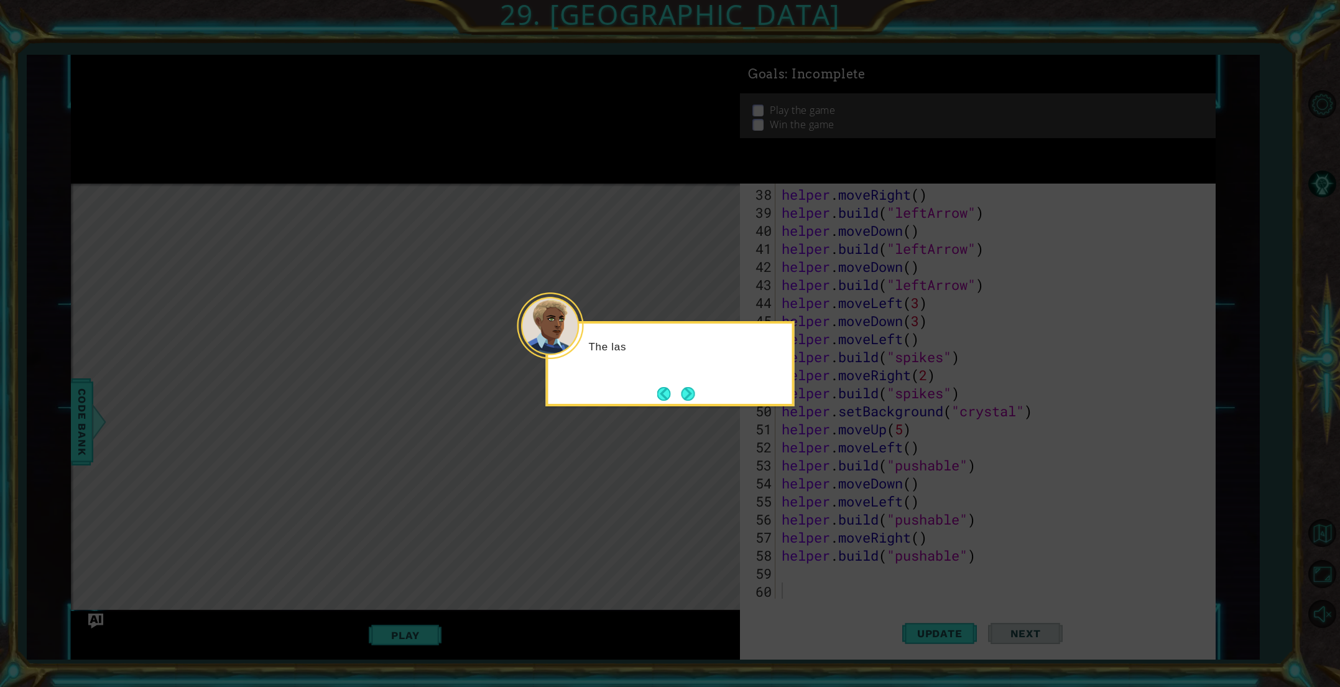
click at [690, 404] on div "The las" at bounding box center [670, 363] width 249 height 85
click at [687, 392] on button "Next" at bounding box center [689, 394] width 14 height 14
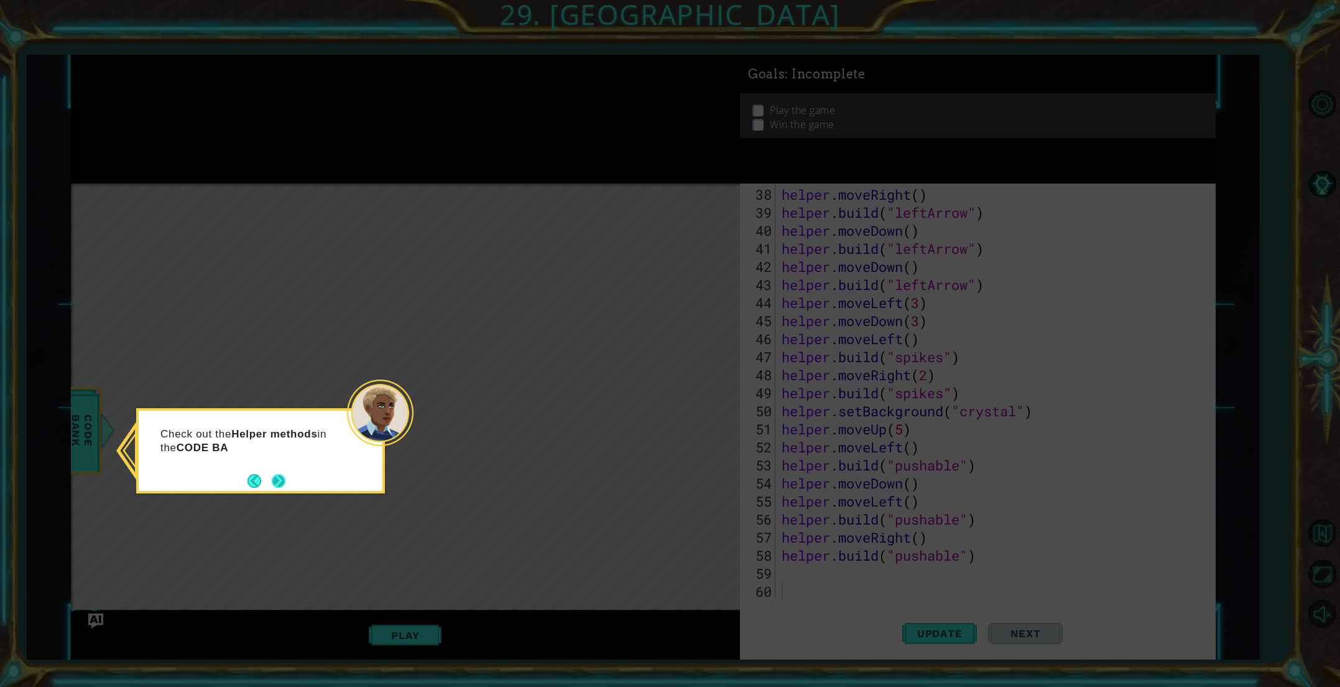
click at [280, 476] on button "Next" at bounding box center [279, 481] width 14 height 14
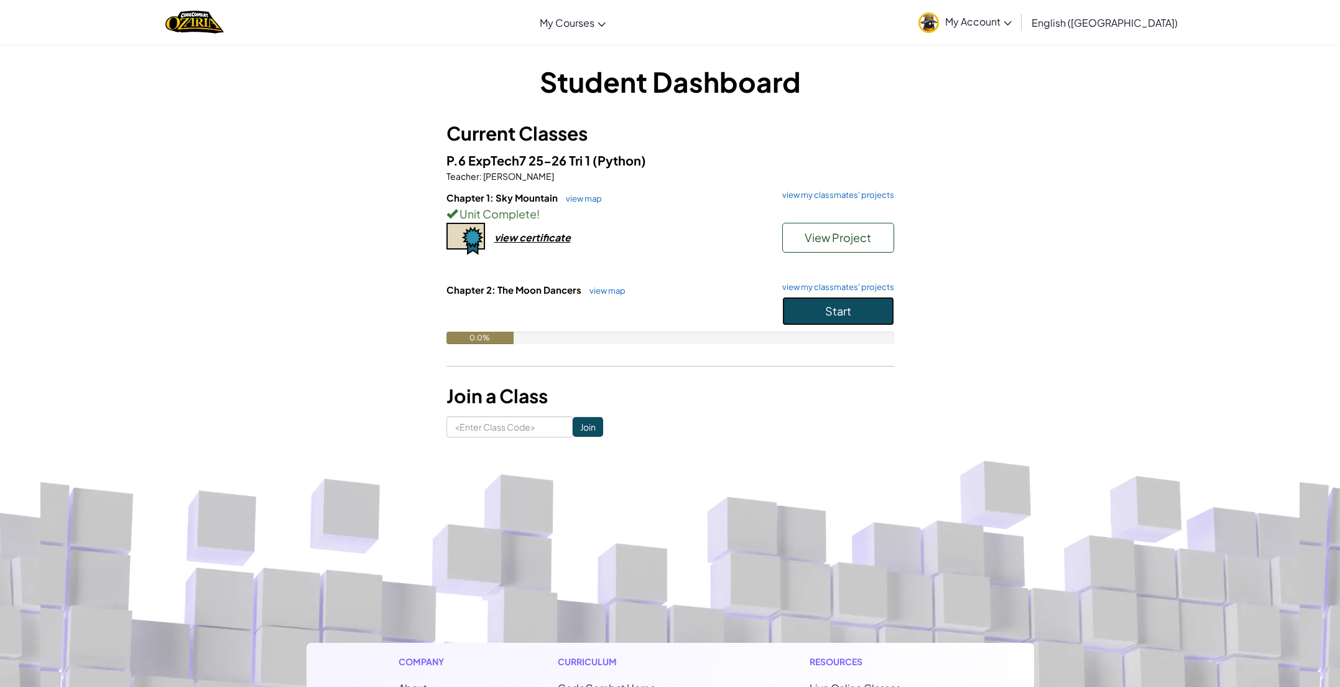
click at [823, 315] on button "Start" at bounding box center [838, 311] width 112 height 29
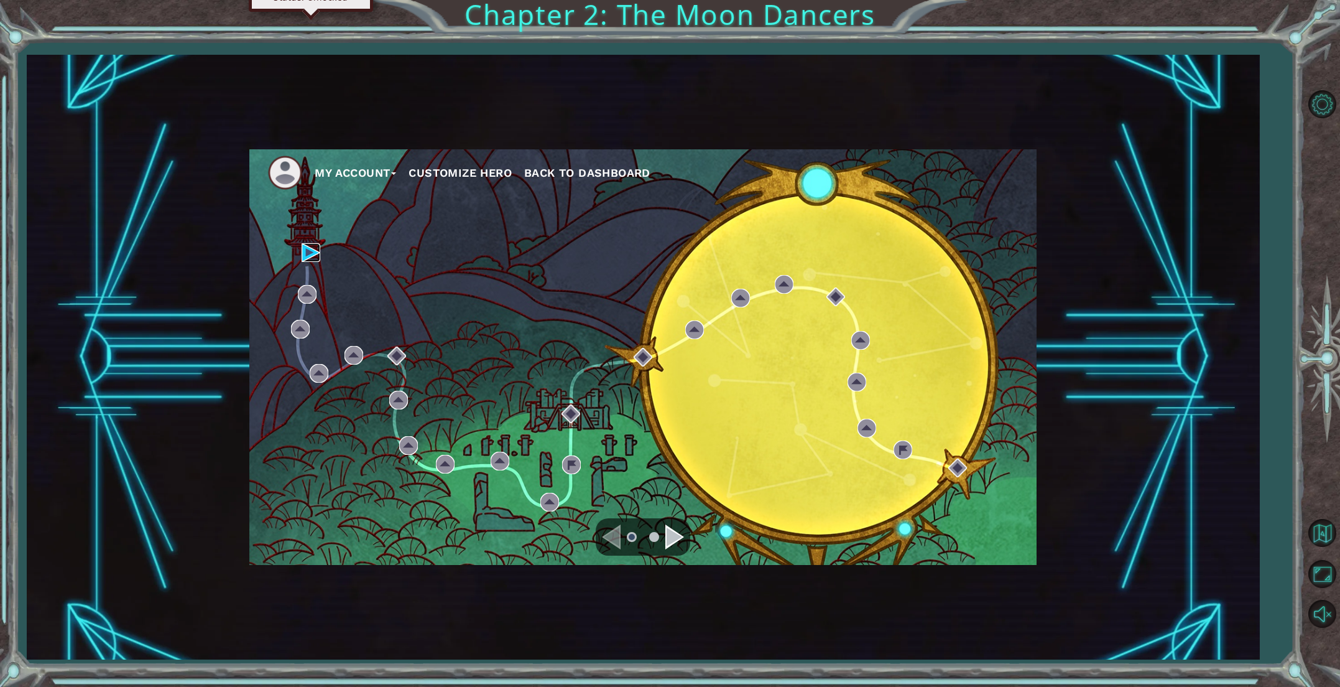
click at [306, 251] on img at bounding box center [311, 252] width 19 height 19
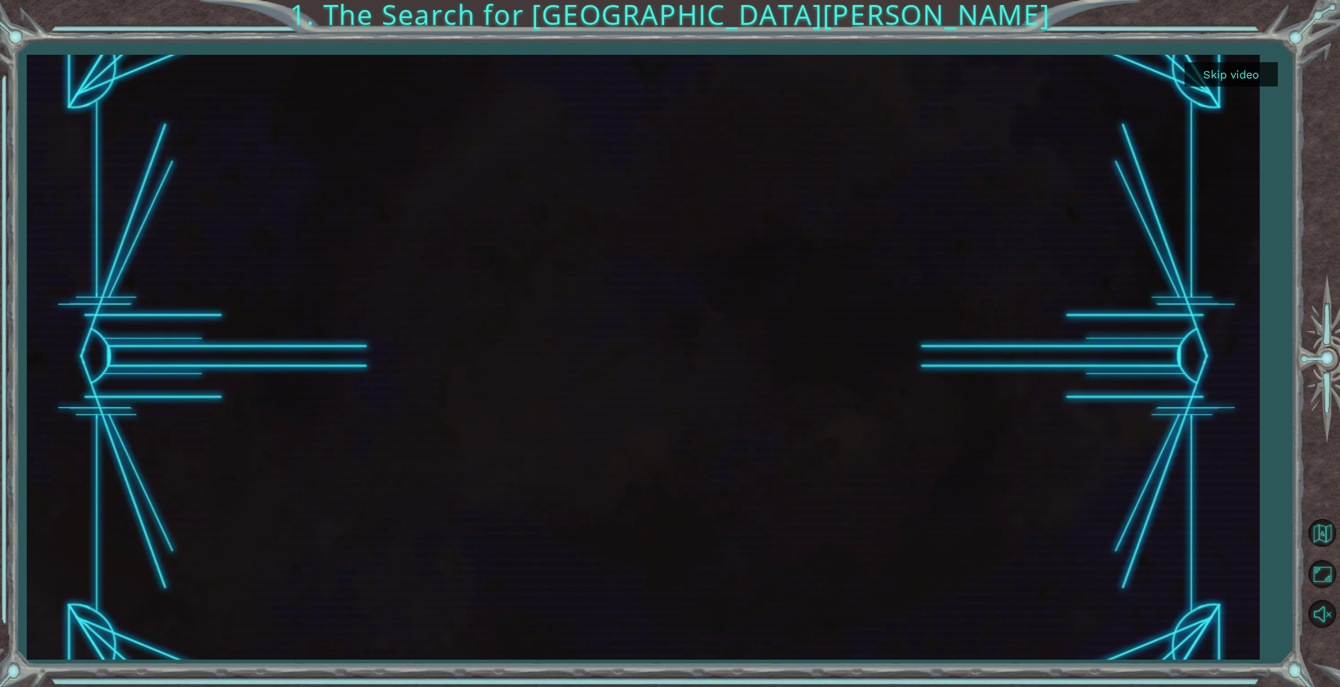
click at [1226, 67] on button "Skip video" at bounding box center [1231, 74] width 93 height 24
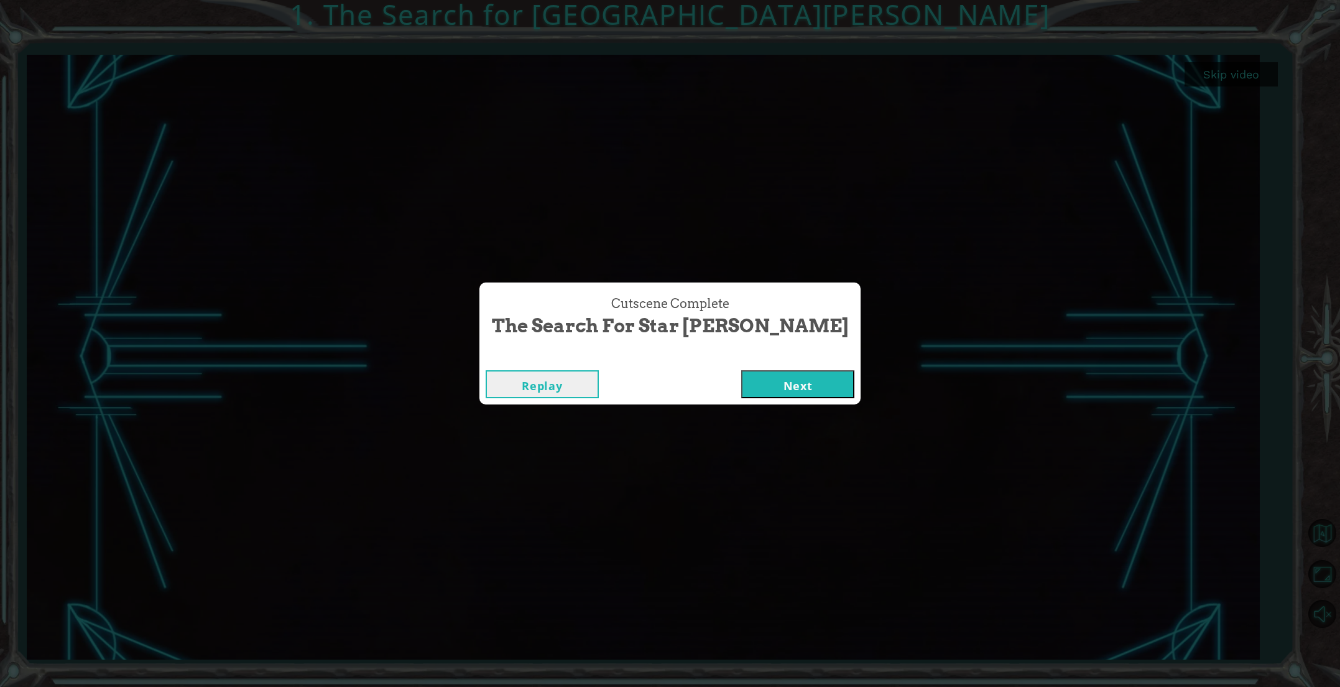
click at [762, 383] on button "Next" at bounding box center [797, 384] width 113 height 28
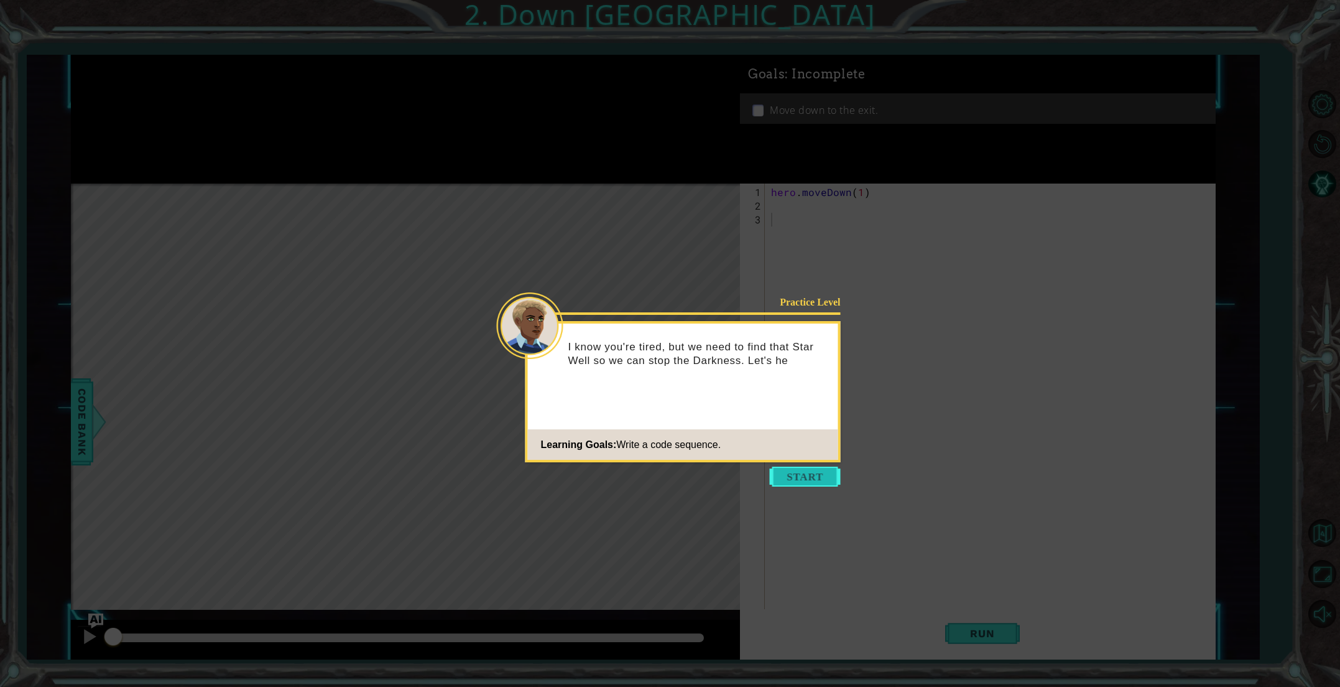
click at [826, 473] on button "Start" at bounding box center [805, 476] width 71 height 20
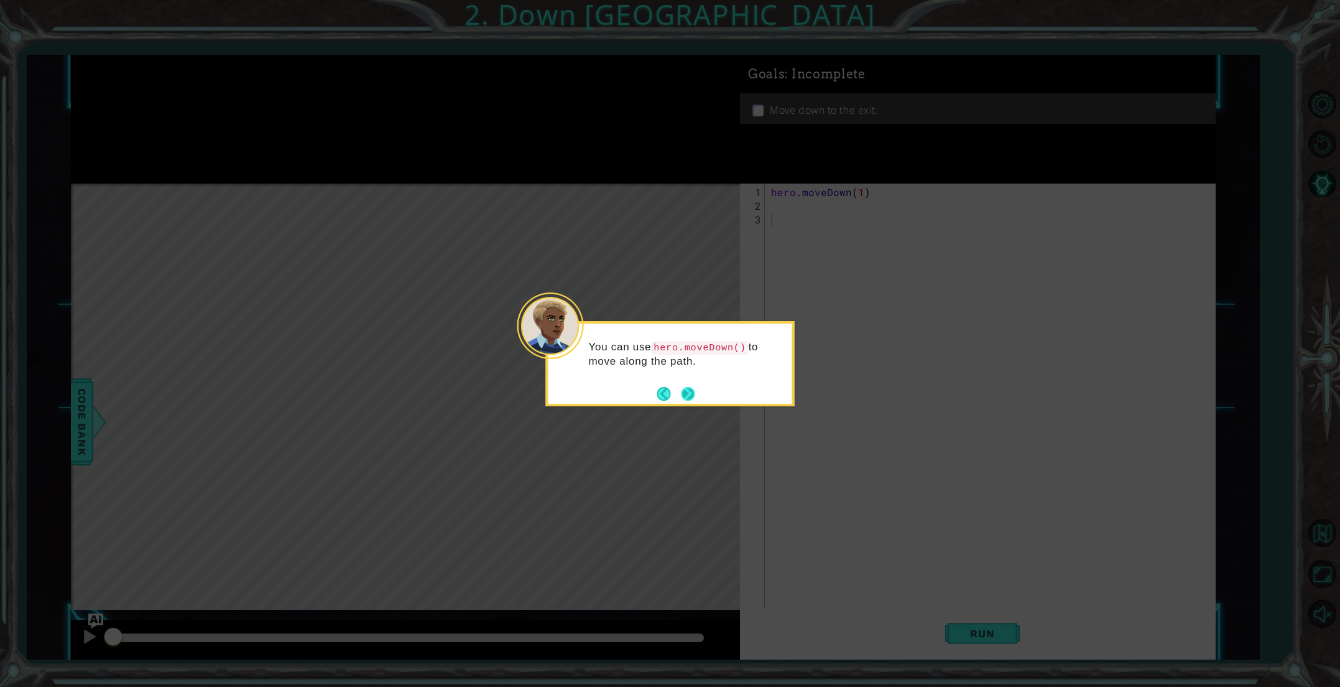
click at [692, 395] on button "Next" at bounding box center [689, 394] width 14 height 14
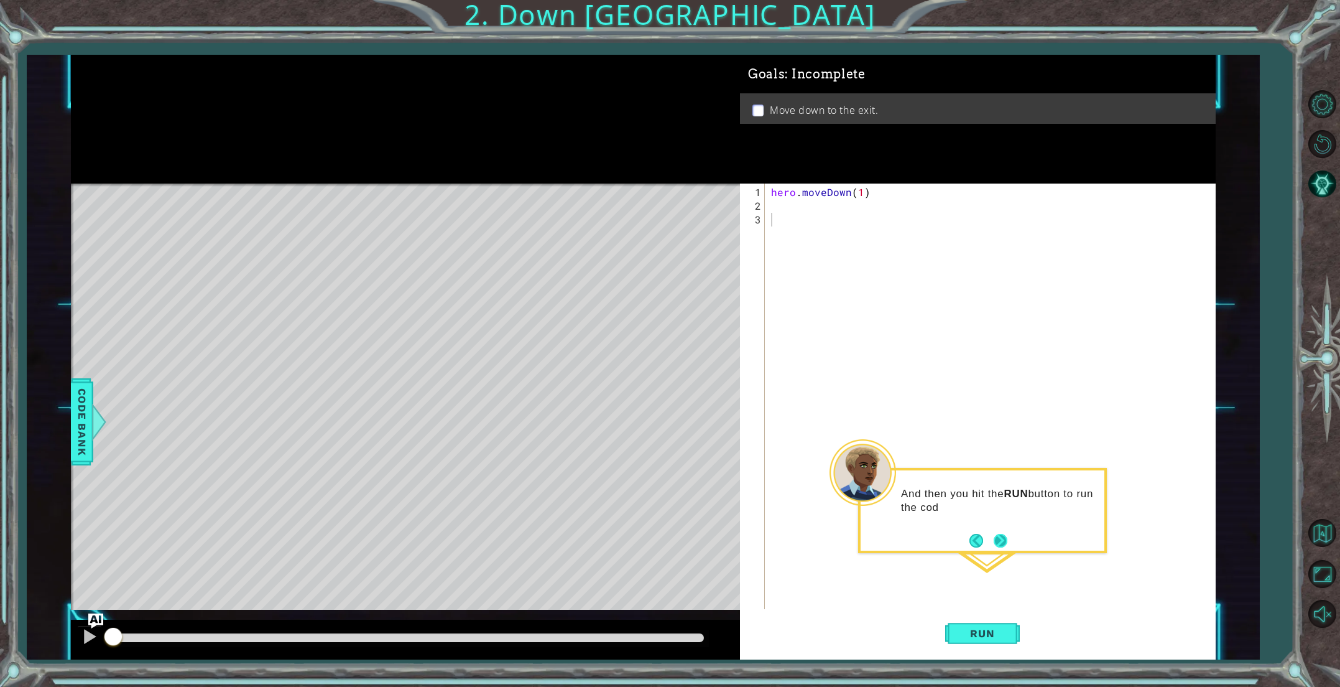
click at [995, 540] on button "Next" at bounding box center [1001, 541] width 14 height 14
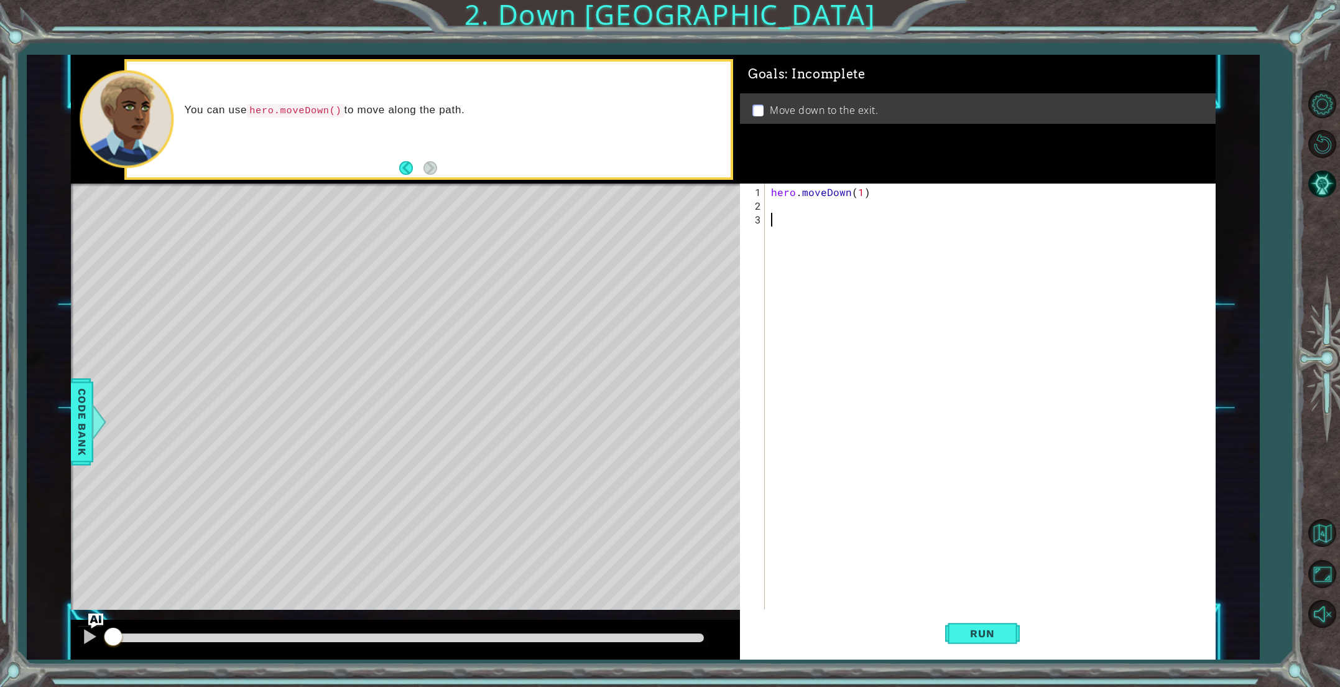
click at [789, 211] on div "hero . moveDown ( 1 )" at bounding box center [993, 417] width 448 height 465
click at [786, 207] on div "hero . moveDown ( 1 )" at bounding box center [993, 417] width 448 height 465
drag, startPoint x: 801, startPoint y: 223, endPoint x: 819, endPoint y: 222, distance: 18.0
click at [801, 223] on div "her o.moveDown press enter" at bounding box center [879, 234] width 235 height 45
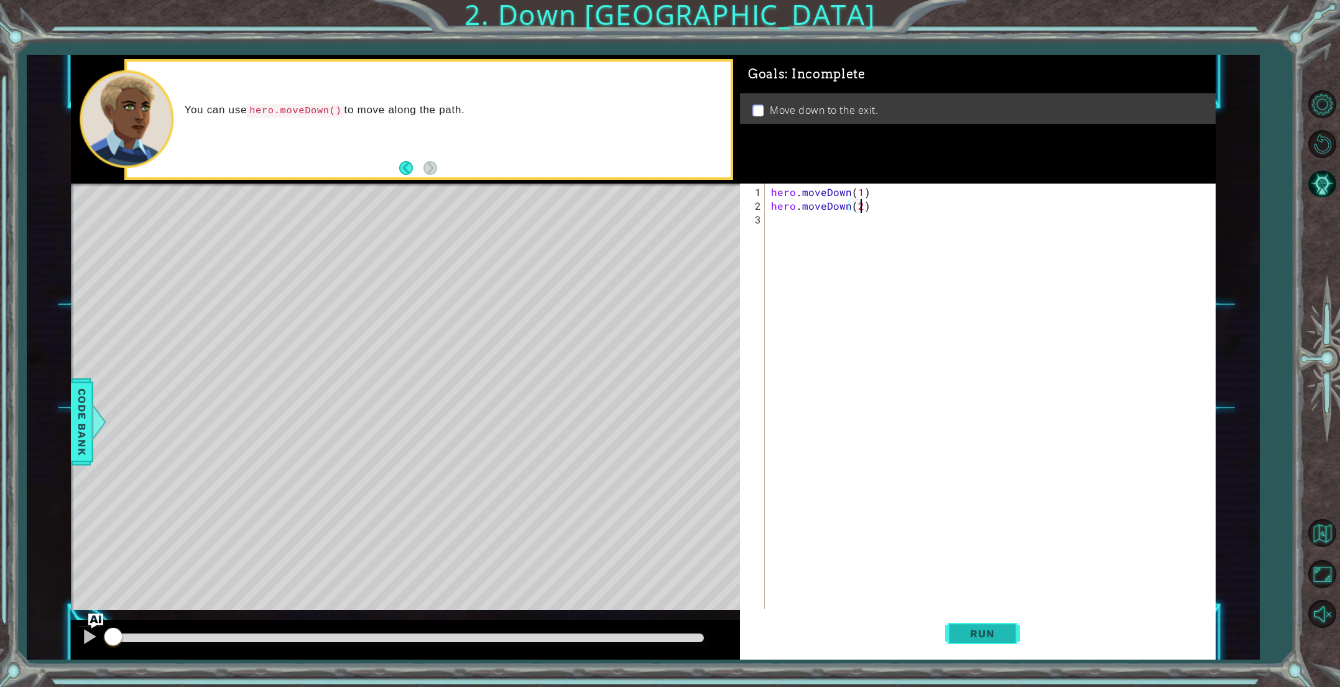
type textarea "hero.moveDown(2)"
drag, startPoint x: 969, startPoint y: 641, endPoint x: 970, endPoint y: 633, distance: 8.1
click at [969, 641] on button "Run" at bounding box center [982, 632] width 75 height 47
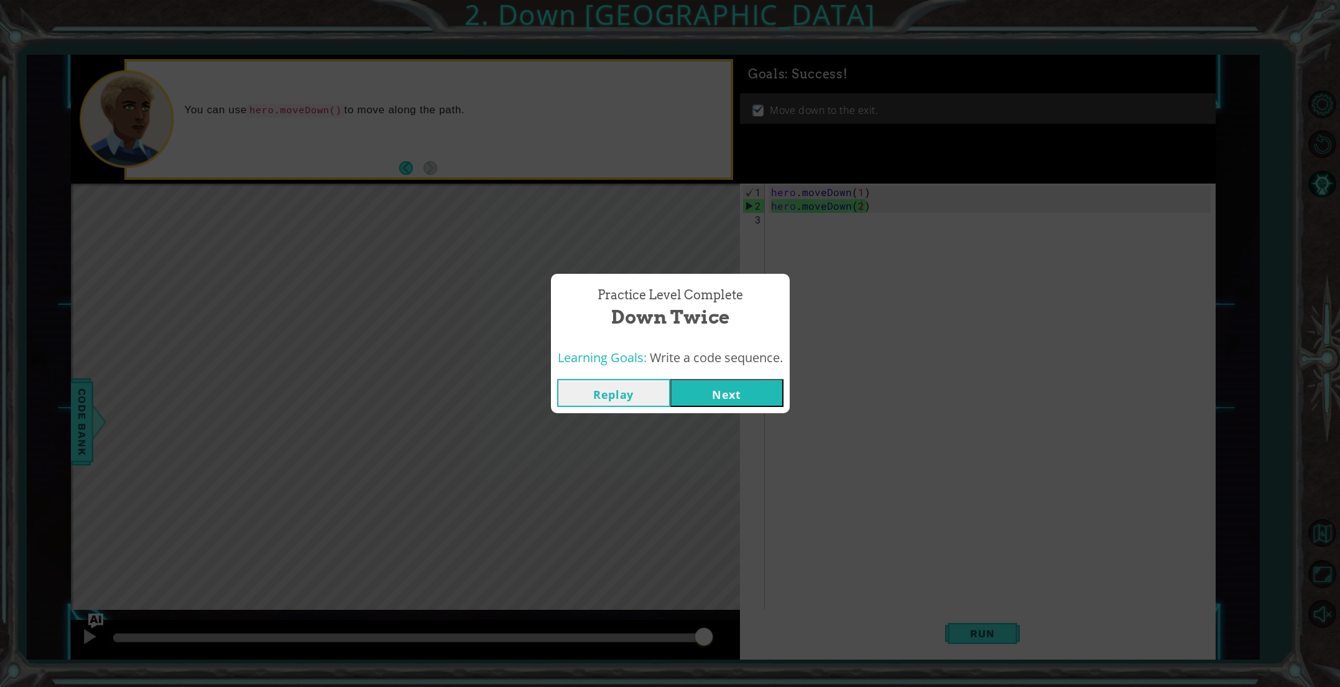
click at [752, 402] on button "Next" at bounding box center [726, 393] width 113 height 28
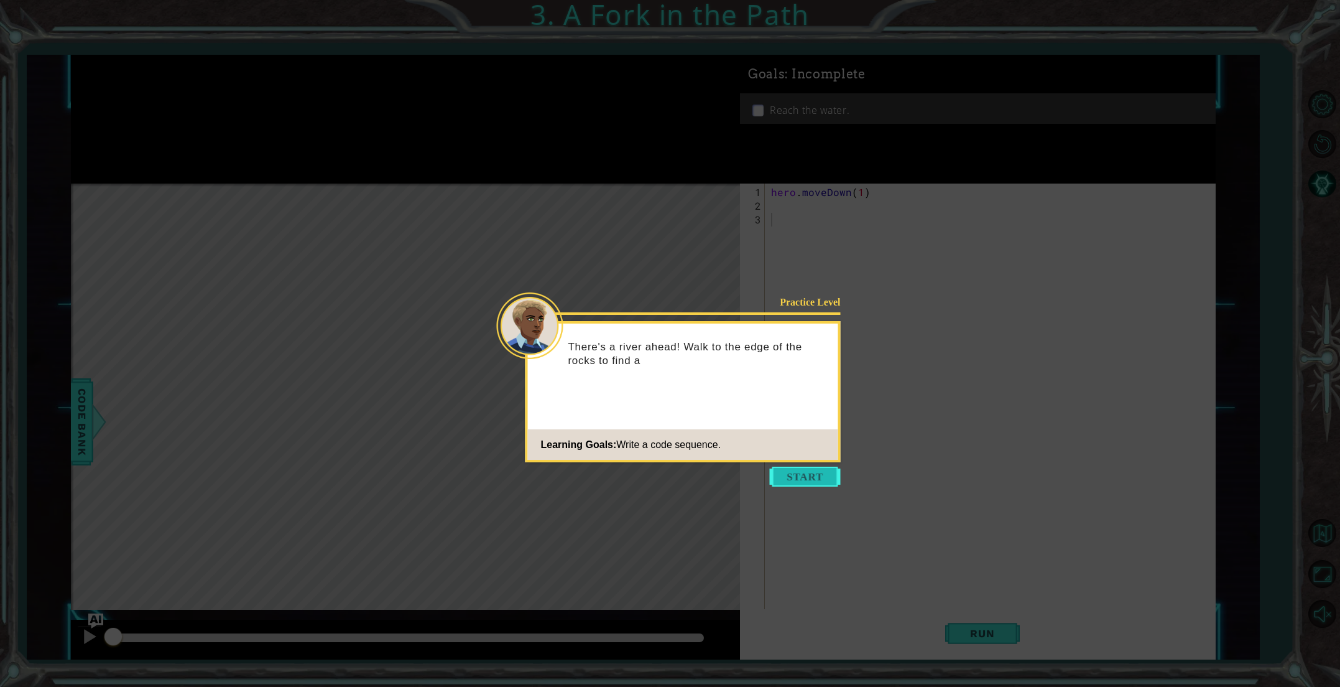
click at [794, 474] on button "Start" at bounding box center [805, 476] width 71 height 20
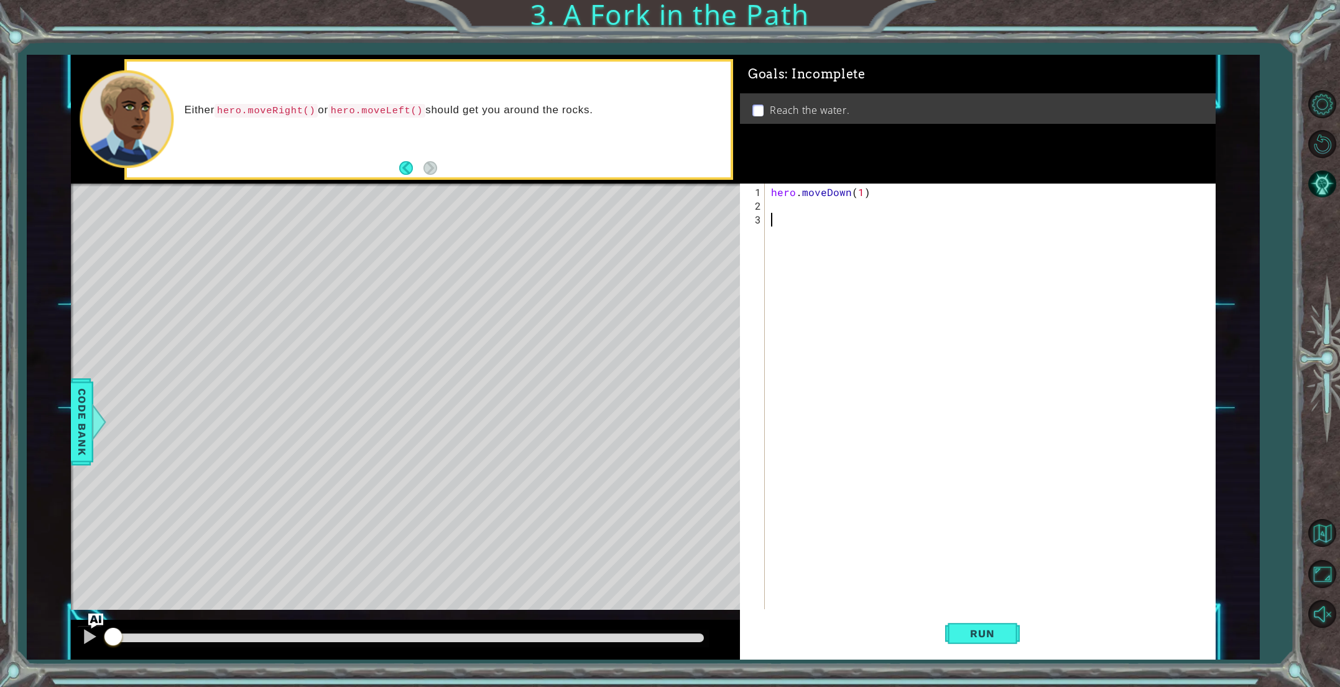
click at [792, 202] on div "hero . moveDown ( 1 )" at bounding box center [993, 417] width 448 height 465
click at [834, 230] on div "h ero.moveDown press enter h ero.moveLeft press enter h ero.moveRight press ent…" at bounding box center [879, 249] width 235 height 75
type textarea "hero.moveLeft(1)"
click at [825, 228] on div "hero . moveDown ( 1 ) hero . moveLeft ( 1 )" at bounding box center [993, 417] width 448 height 465
drag, startPoint x: 853, startPoint y: 232, endPoint x: 876, endPoint y: 275, distance: 49.0
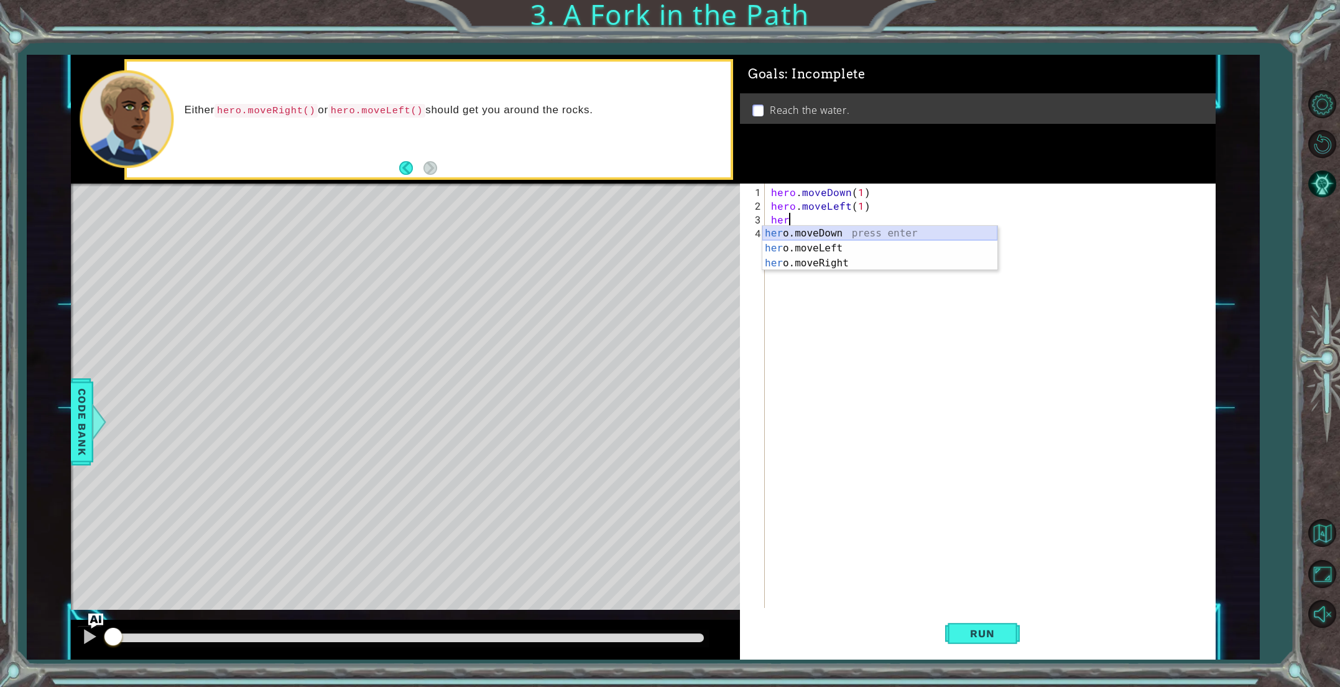
click at [853, 232] on div "her o.moveDown press enter her o.moveLeft press enter her o.moveRight press ent…" at bounding box center [879, 263] width 235 height 75
type textarea "hero.moveDown(1)"
click at [971, 629] on span "Run" at bounding box center [982, 633] width 49 height 12
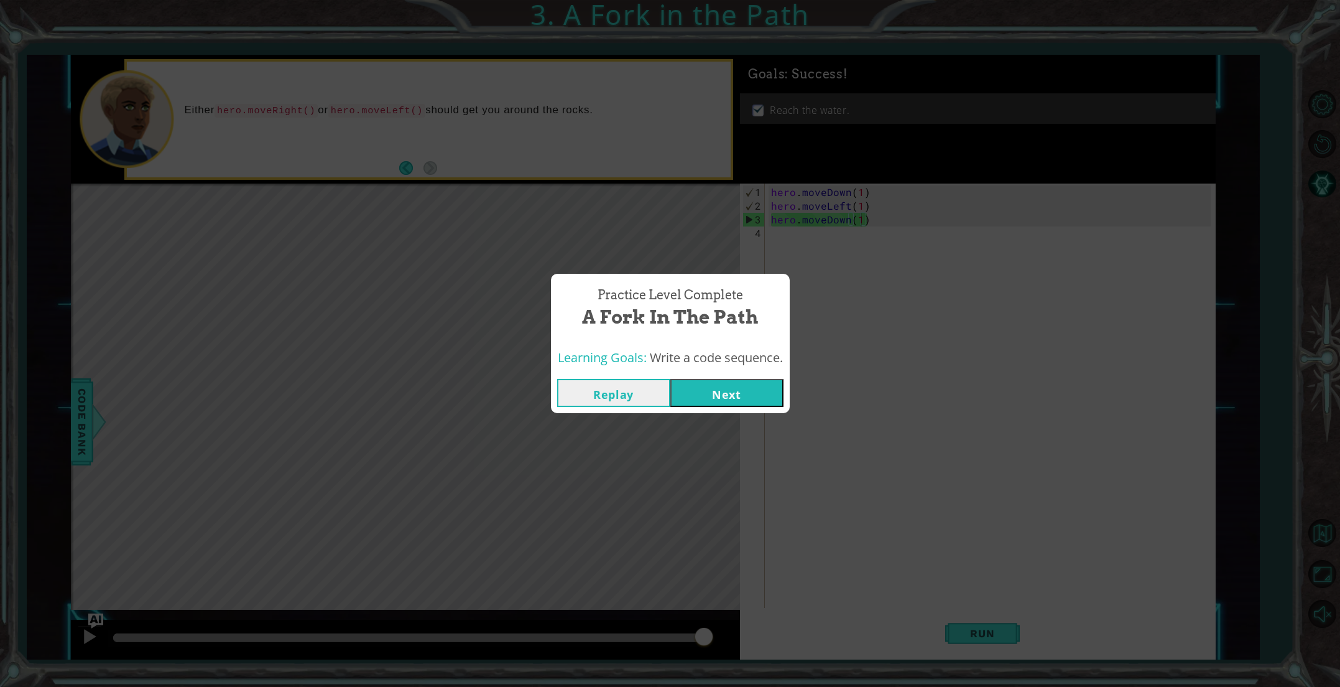
click at [680, 377] on div "Replay Next" at bounding box center [670, 393] width 239 height 40
click at [696, 384] on button "Next" at bounding box center [726, 393] width 113 height 28
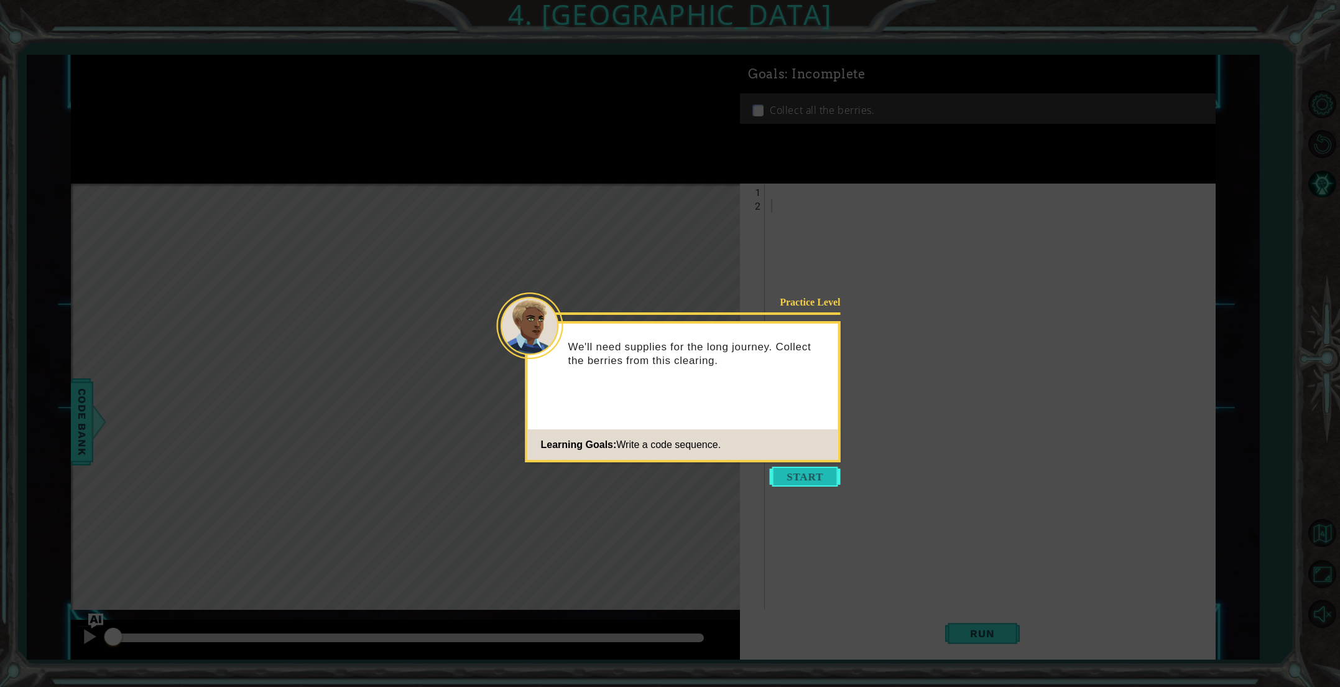
click at [807, 484] on button "Start" at bounding box center [805, 476] width 71 height 20
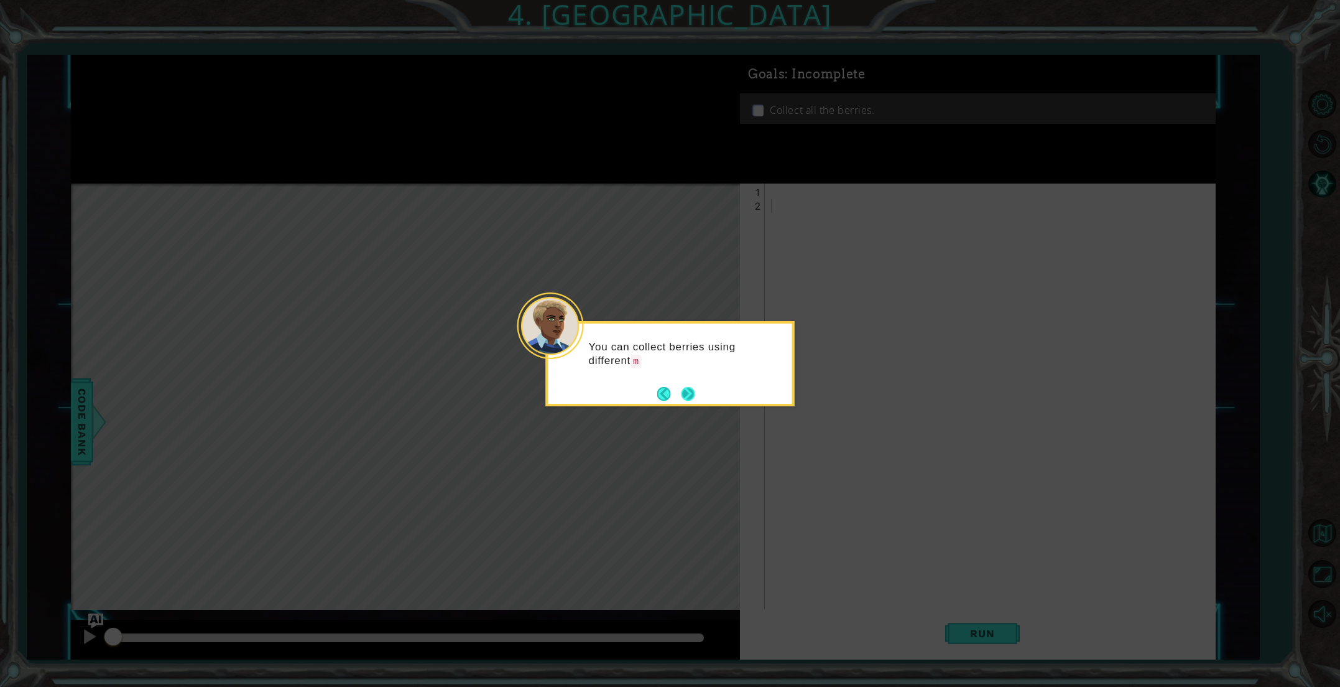
click at [693, 394] on button "Next" at bounding box center [689, 394] width 14 height 14
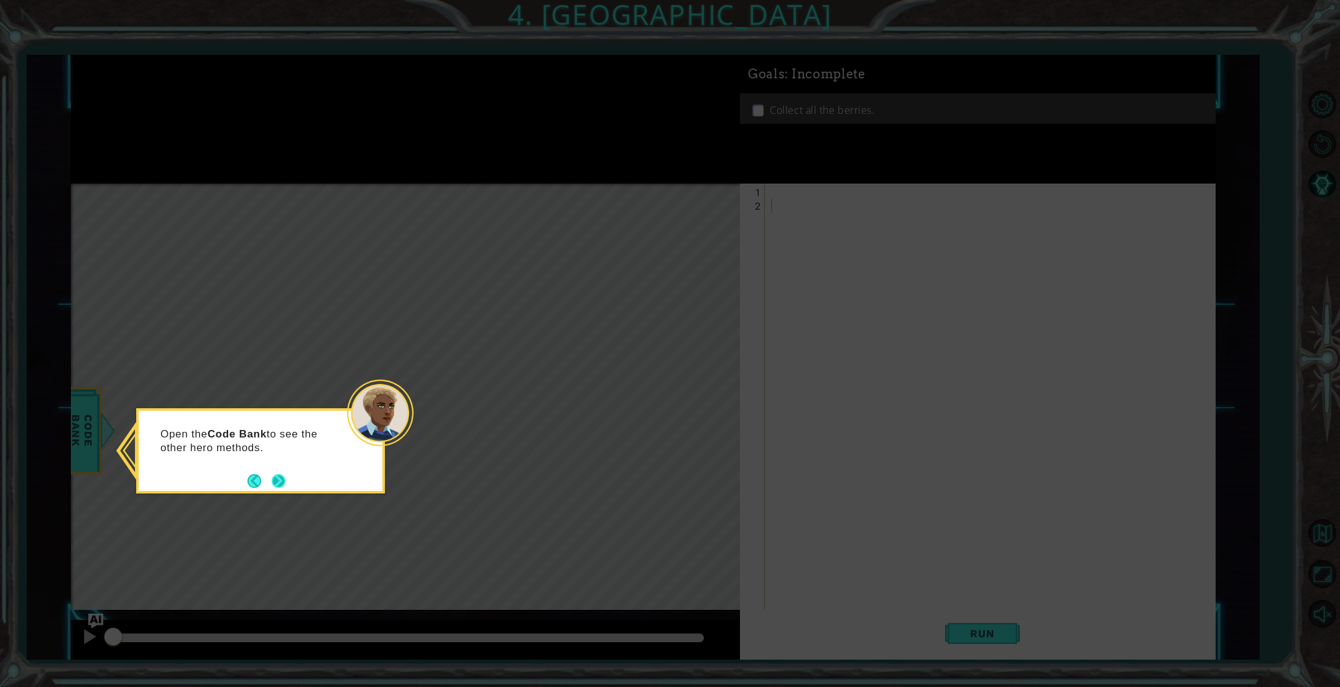
click at [280, 481] on button "Next" at bounding box center [279, 481] width 14 height 14
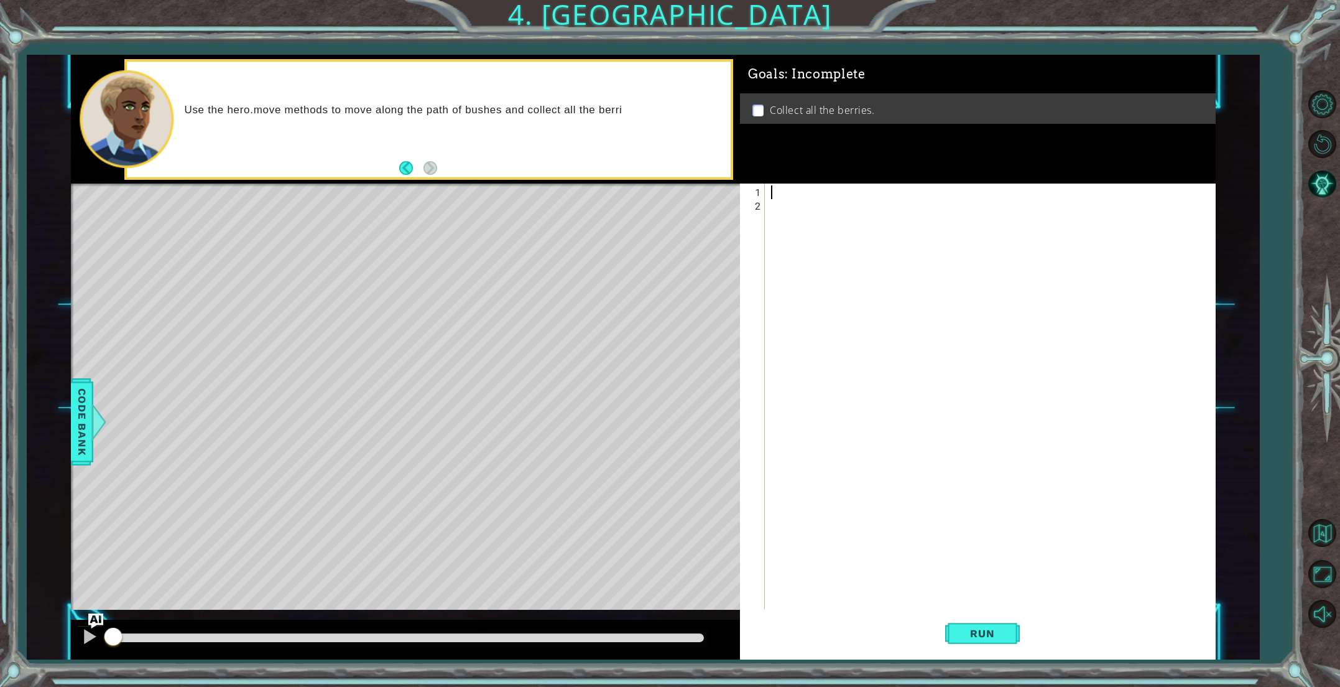
click at [817, 194] on div at bounding box center [993, 417] width 448 height 465
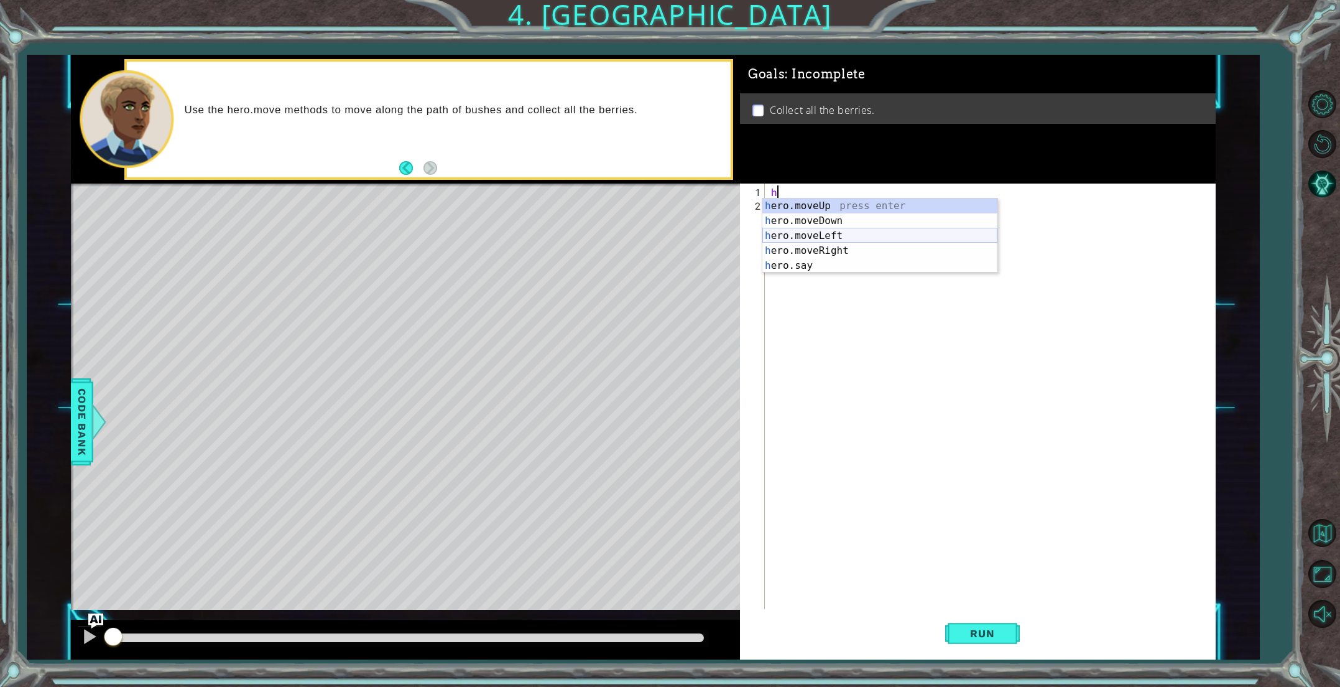
click at [826, 233] on div "h ero.moveUp press enter h ero.moveDown press enter h ero.moveLeft press enter …" at bounding box center [879, 250] width 235 height 104
type textarea "hero.moveLeft(1)"
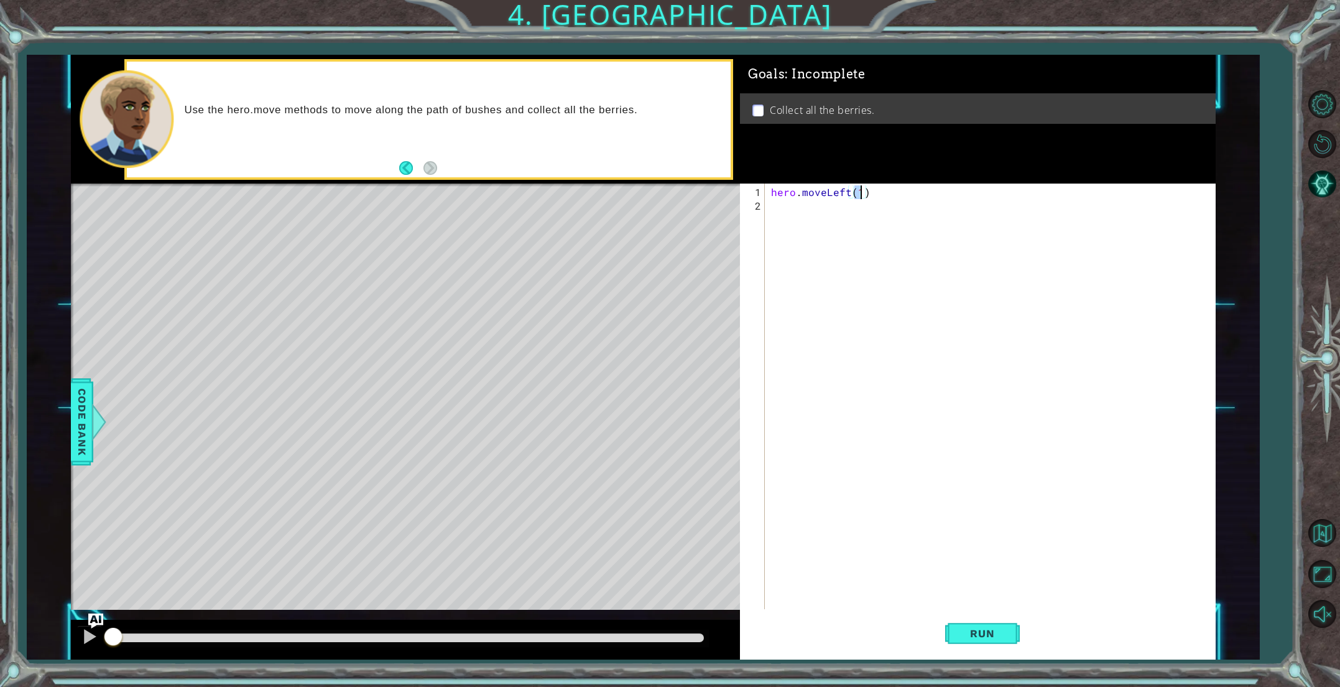
click at [811, 208] on div "hero . moveLeft ( 1 )" at bounding box center [993, 417] width 448 height 465
click at [73, 443] on span "Code Bank" at bounding box center [82, 422] width 20 height 76
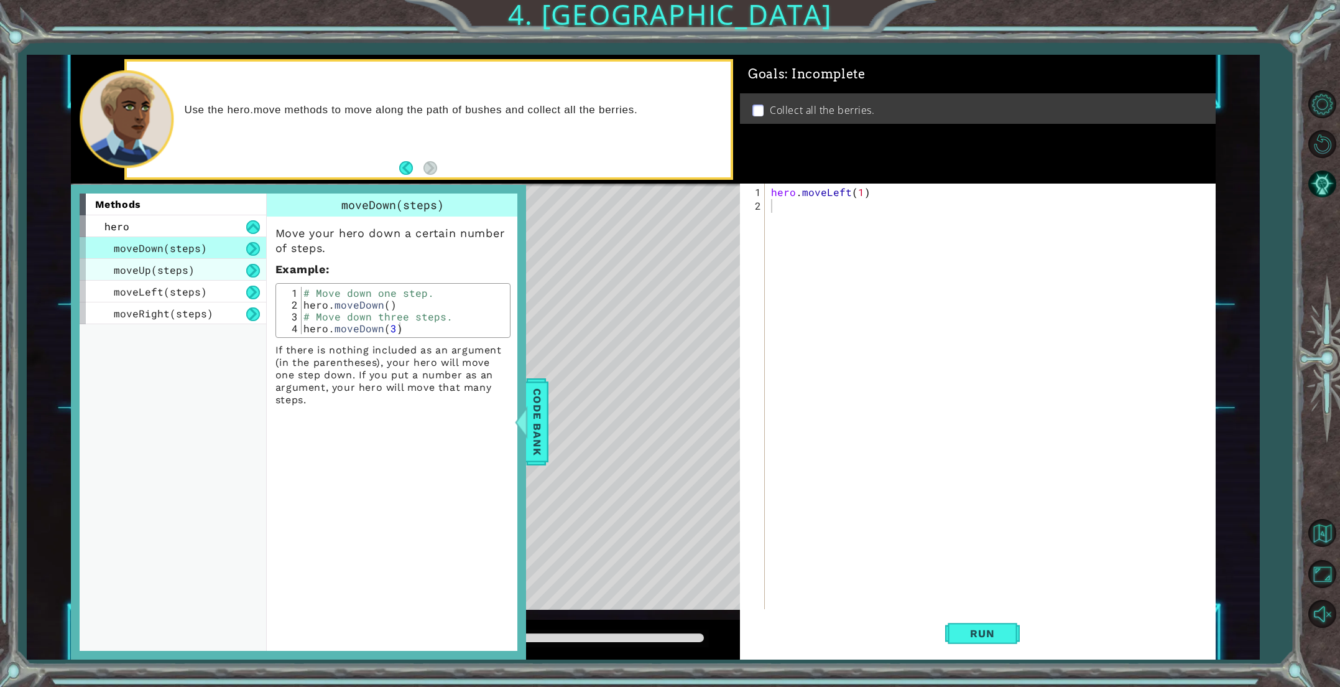
click at [182, 272] on span "moveUp(steps)" at bounding box center [154, 269] width 81 height 13
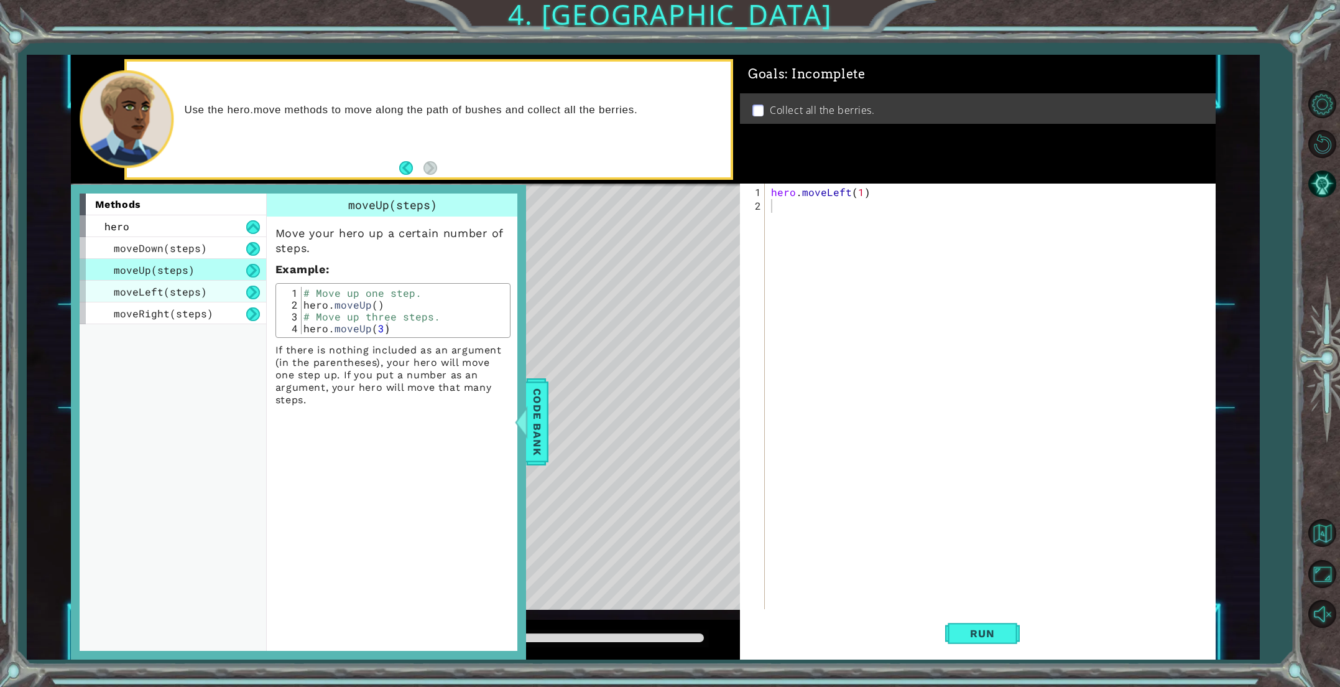
click at [174, 289] on span "moveLeft(steps)" at bounding box center [160, 291] width 93 height 13
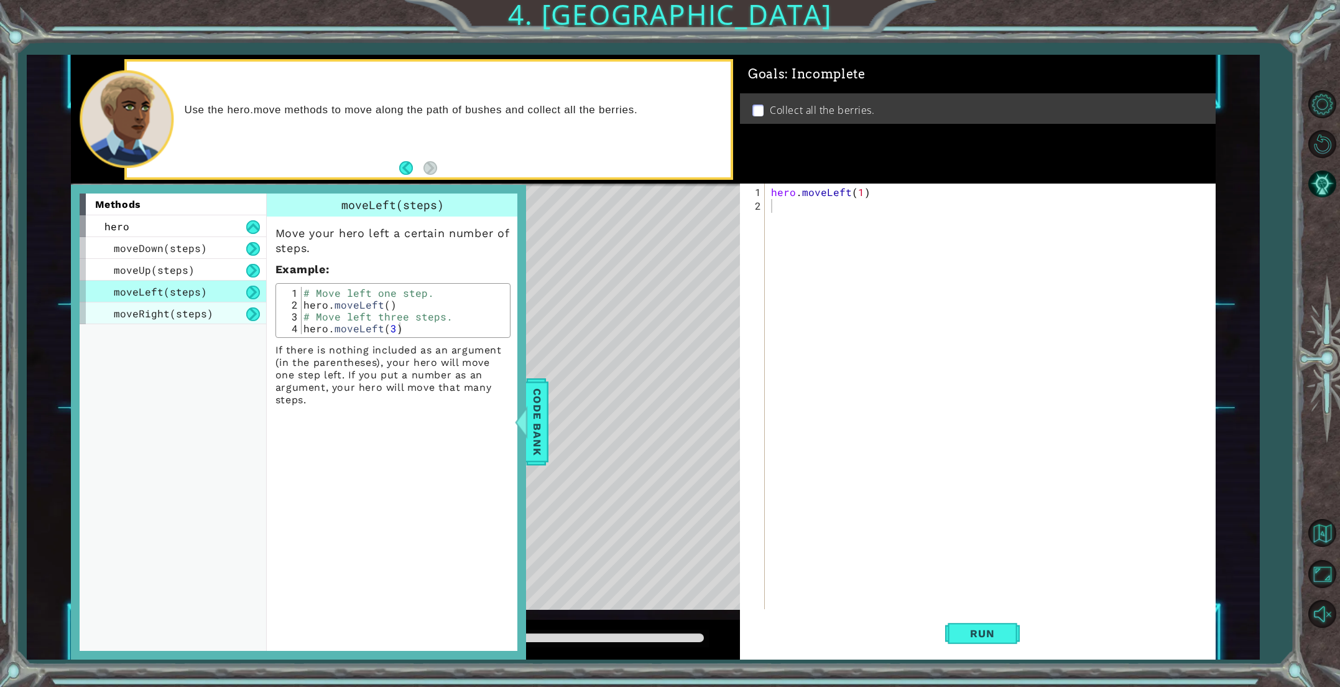
click at [170, 305] on div "moveRight(steps)" at bounding box center [173, 313] width 187 height 22
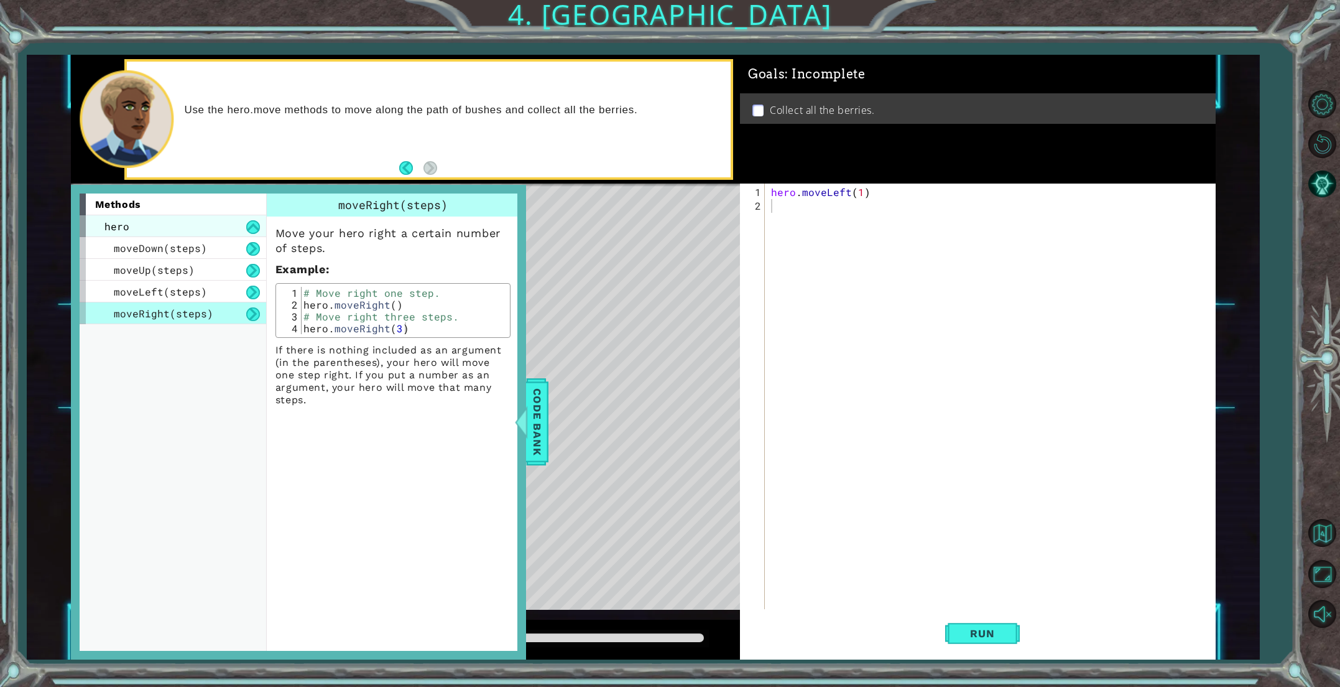
click at [177, 225] on div "hero" at bounding box center [173, 226] width 187 height 22
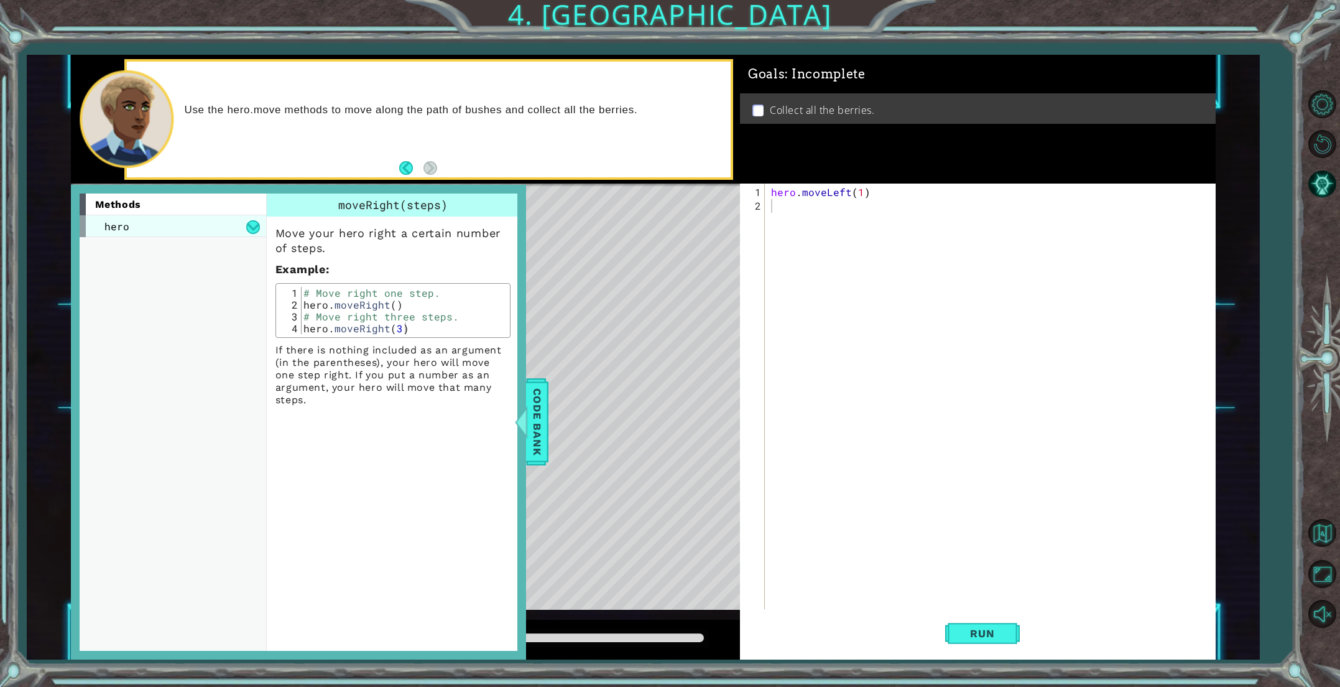
click at [177, 225] on div "hero" at bounding box center [173, 226] width 187 height 22
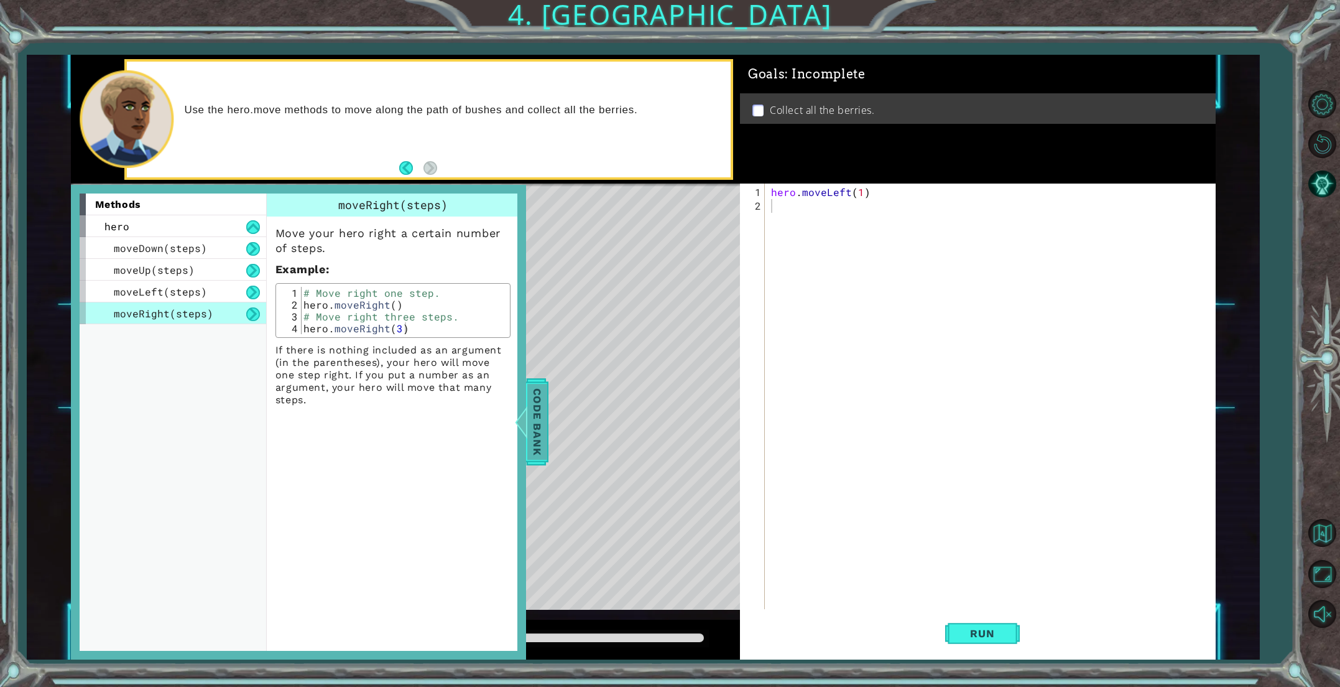
click at [534, 437] on span "Code Bank" at bounding box center [537, 422] width 20 height 76
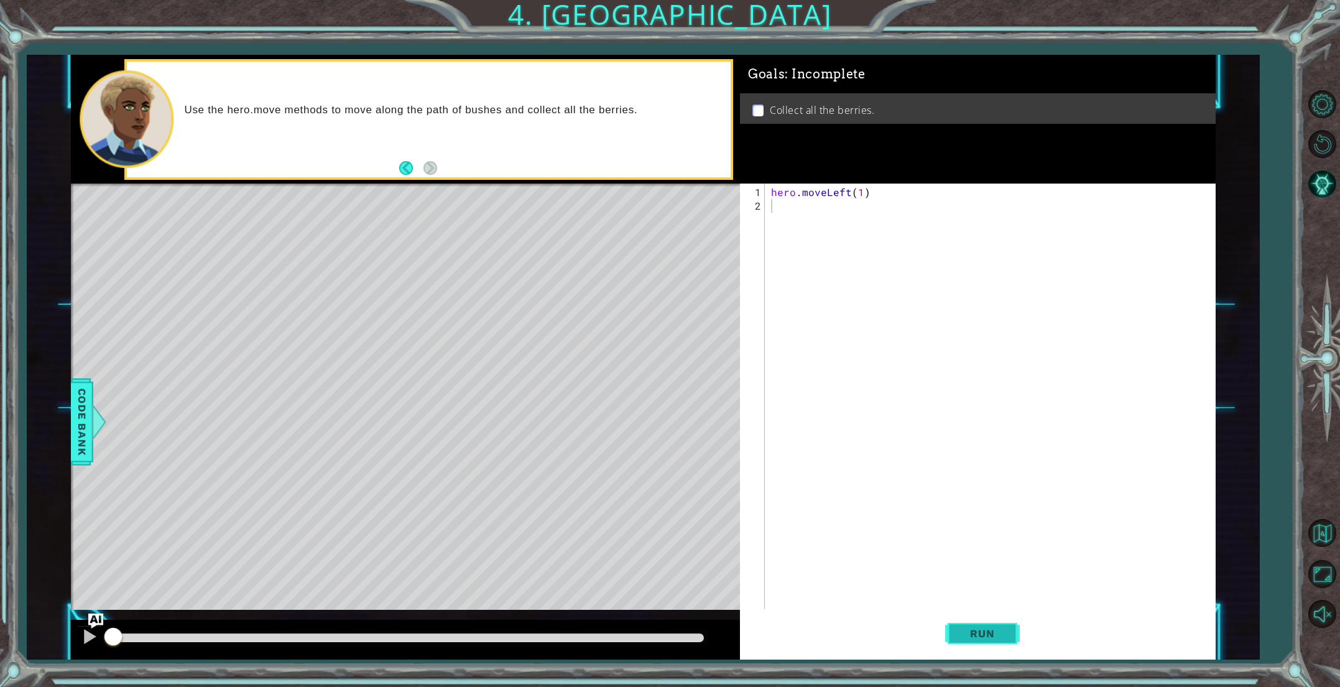
click at [1013, 627] on button "Run" at bounding box center [982, 632] width 75 height 47
click at [861, 196] on div "hero . moveLeft ( 1 )" at bounding box center [993, 417] width 448 height 465
type textarea "hero.moveLeft(2)"
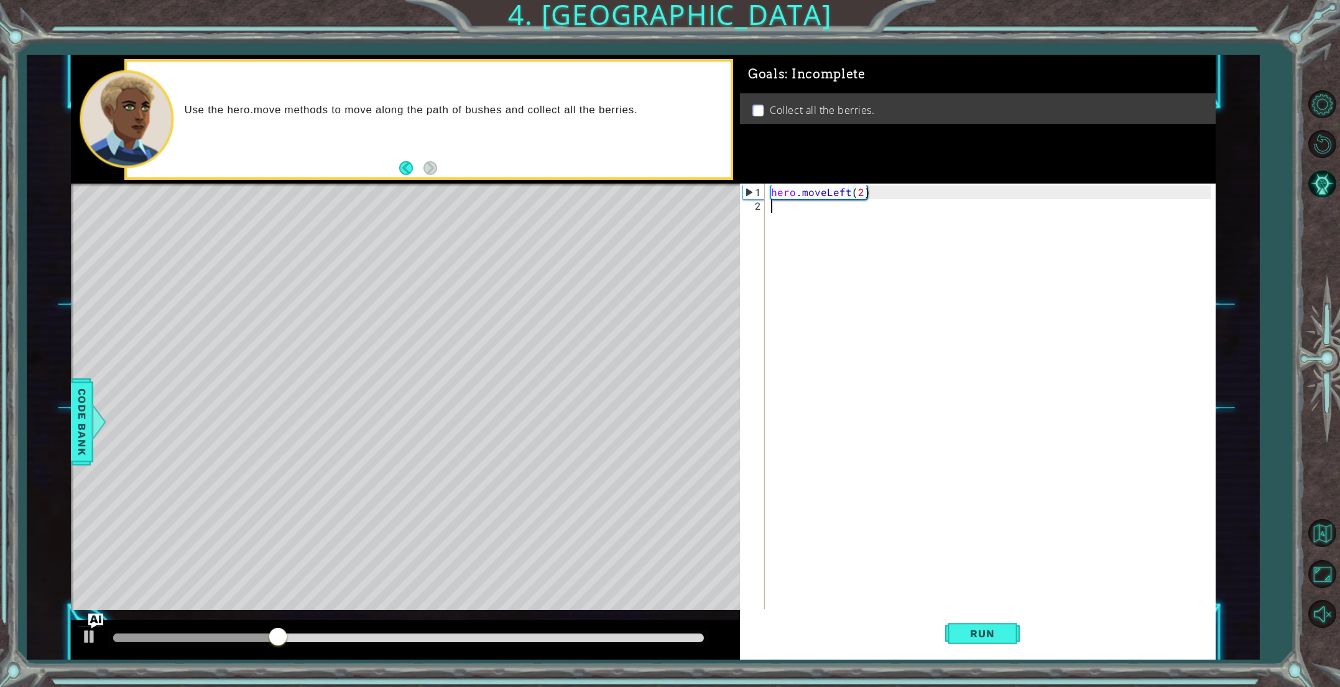
click at [839, 201] on div "hero . moveLeft ( 2 )" at bounding box center [993, 417] width 448 height 465
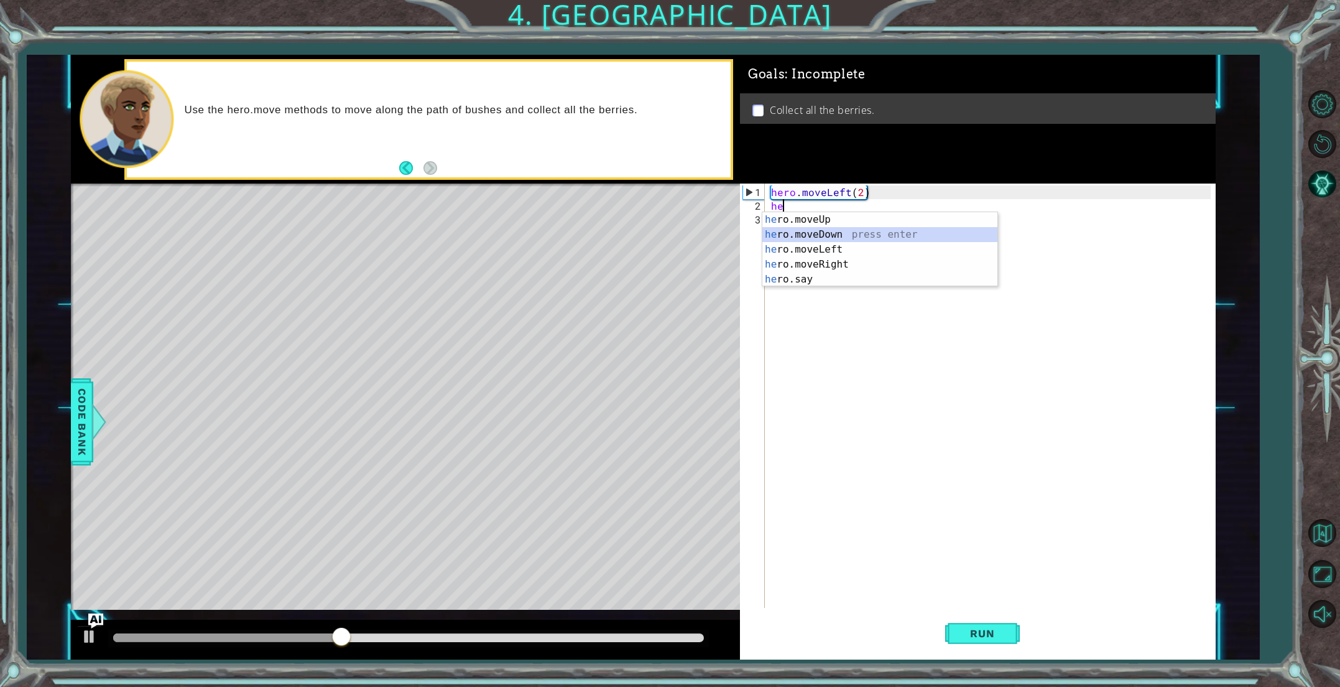
click at [826, 239] on div "he ro.moveUp press enter he ro.moveDown press enter he ro.moveLeft press enter …" at bounding box center [879, 264] width 235 height 104
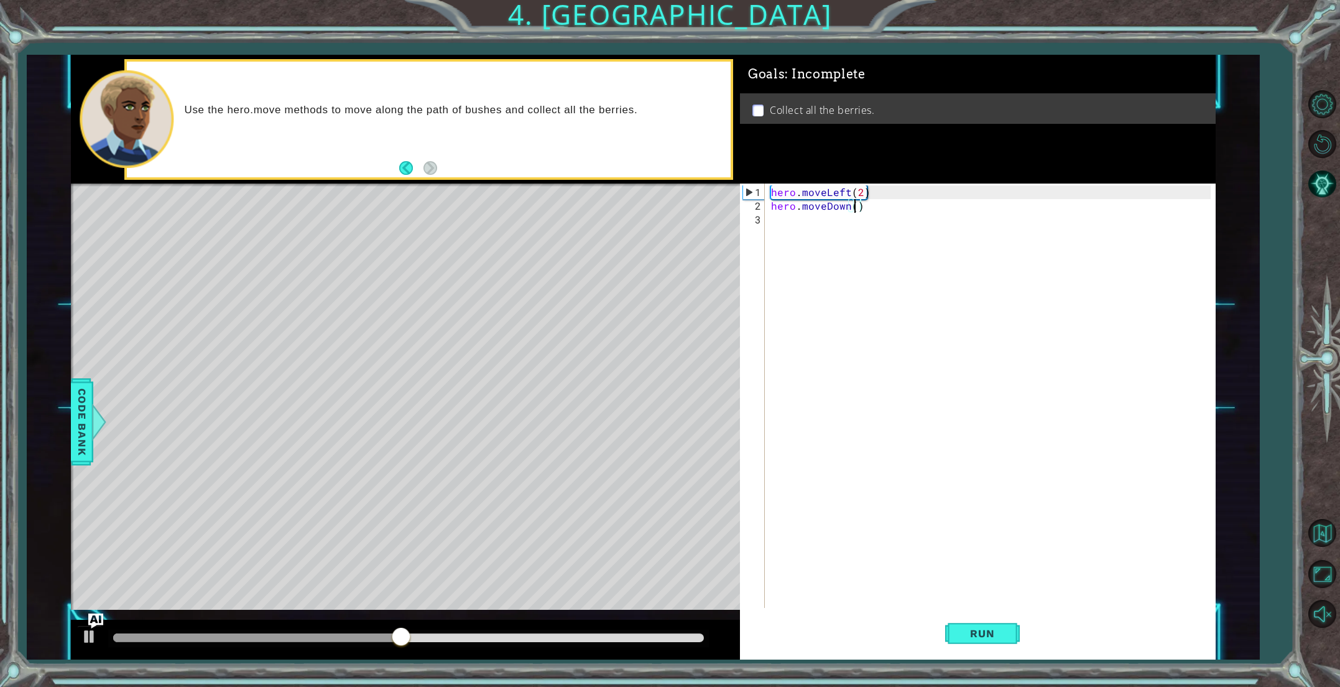
scroll to position [0, 5]
type textarea "hero.moveDown(2)"
click at [966, 636] on span "Run" at bounding box center [982, 633] width 49 height 12
click at [798, 227] on div "hero . moveLeft ( 2 ) hero . moveDown ( 2 )" at bounding box center [993, 410] width 448 height 451
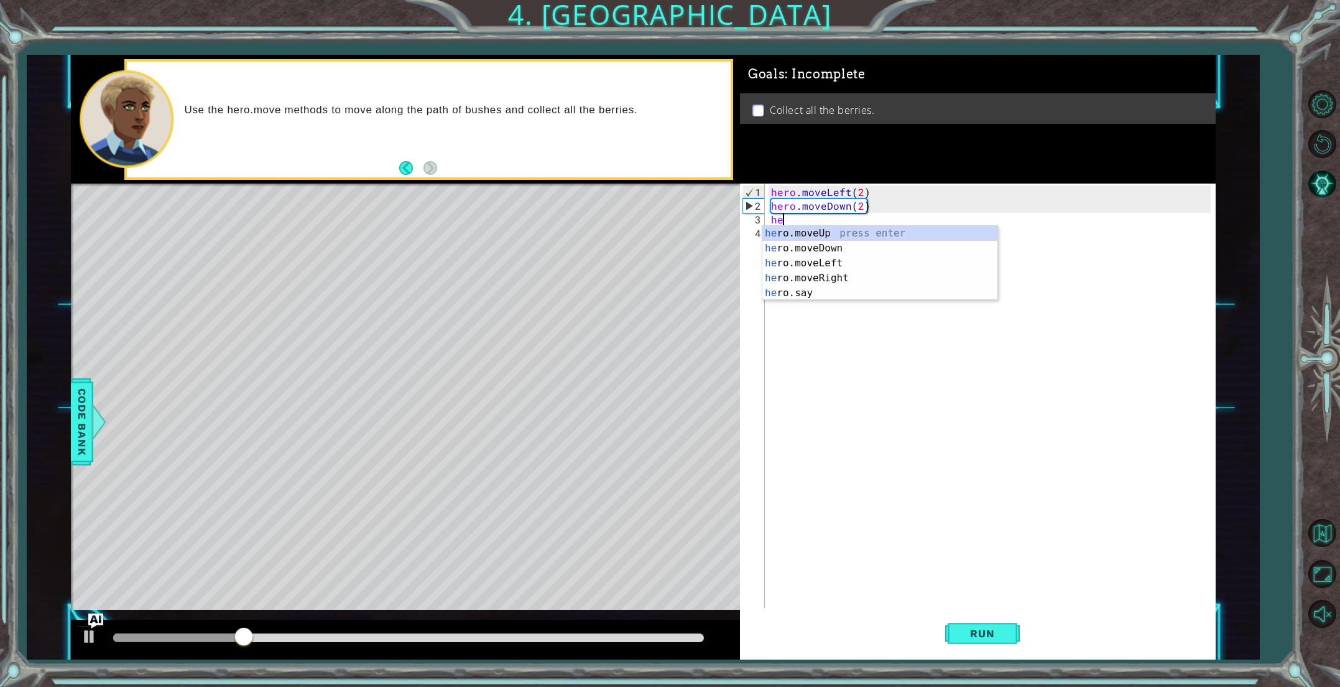
scroll to position [0, 0]
click at [813, 277] on div "her o.moveUp press enter her o.moveDown press enter her o.moveLeft press enter …" at bounding box center [879, 278] width 235 height 104
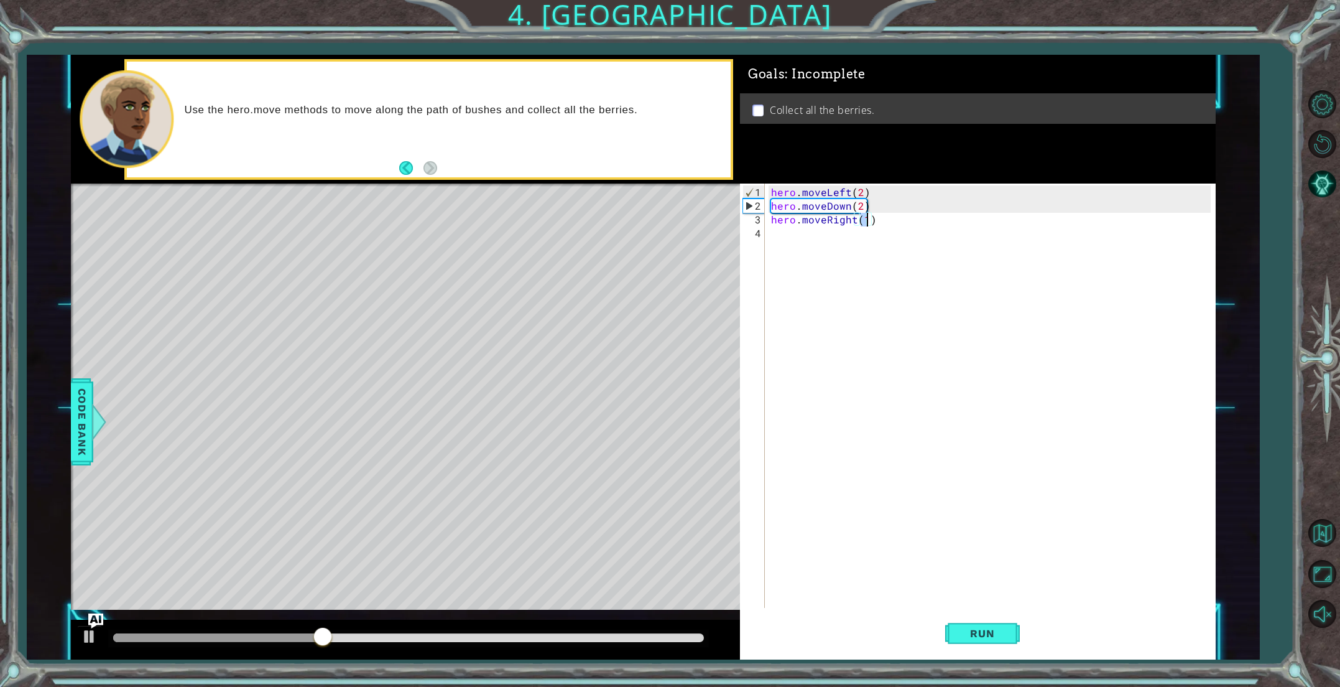
click at [866, 223] on div "hero . moveLeft ( 2 ) hero . moveDown ( 2 ) hero . moveRight ( 1 )" at bounding box center [993, 410] width 448 height 451
type textarea "hero.moveRight(12)"
click at [830, 231] on div "hero . moveLeft ( 2 ) hero . moveDown ( 2 ) hero . moveRight ( 12 )" at bounding box center [993, 410] width 448 height 451
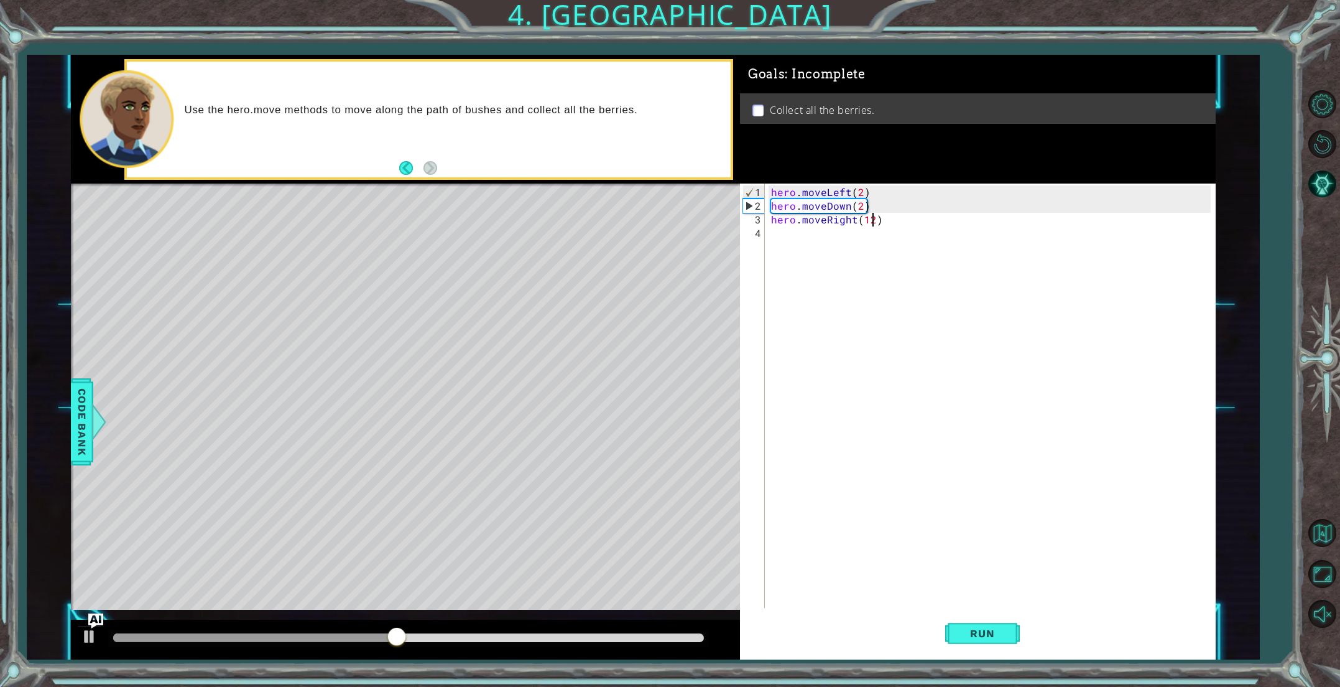
click at [871, 223] on div "hero . moveLeft ( 2 ) hero . moveDown ( 2 ) hero . moveRight ( 12 )" at bounding box center [993, 410] width 448 height 451
type textarea "hero.moveRight(2)"
click at [846, 226] on div "hero . moveLeft ( 2 ) hero . moveDown ( 2 ) hero . moveRight ( 2 )" at bounding box center [993, 410] width 448 height 451
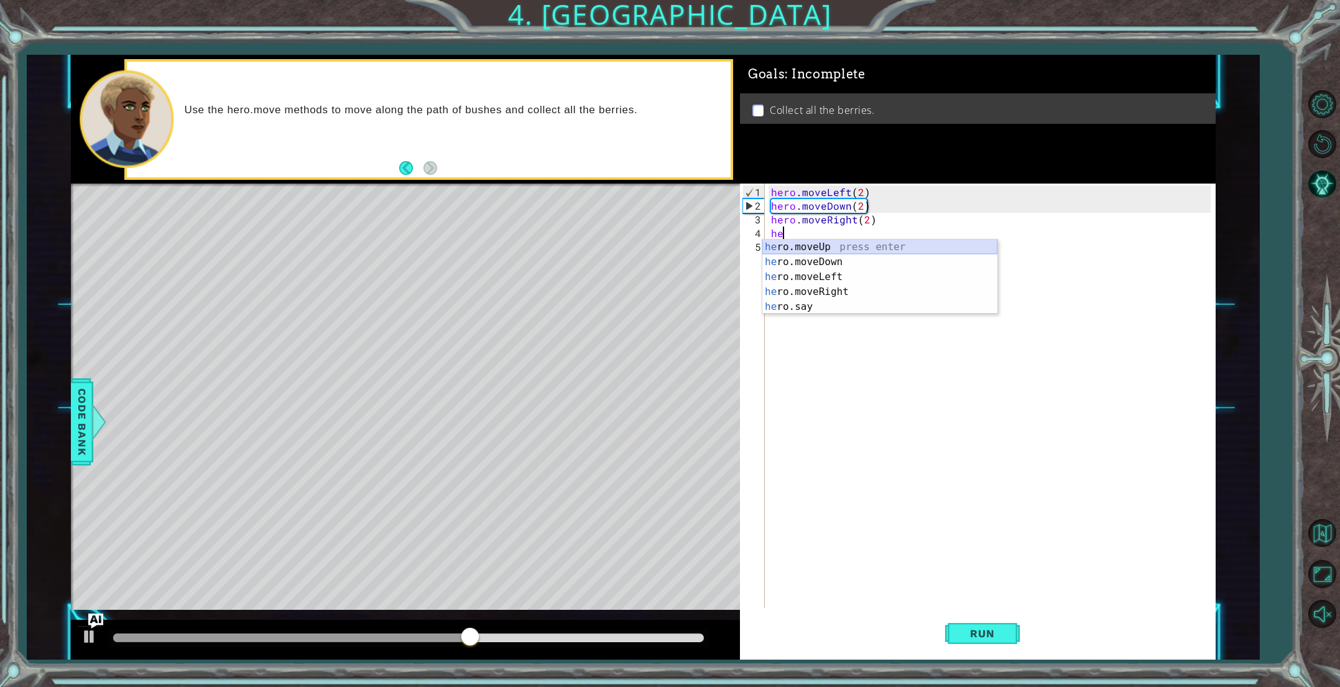
click at [840, 249] on div "he ro.moveUp press enter he ro.moveDown press enter he ro.moveLeft press enter …" at bounding box center [879, 291] width 235 height 104
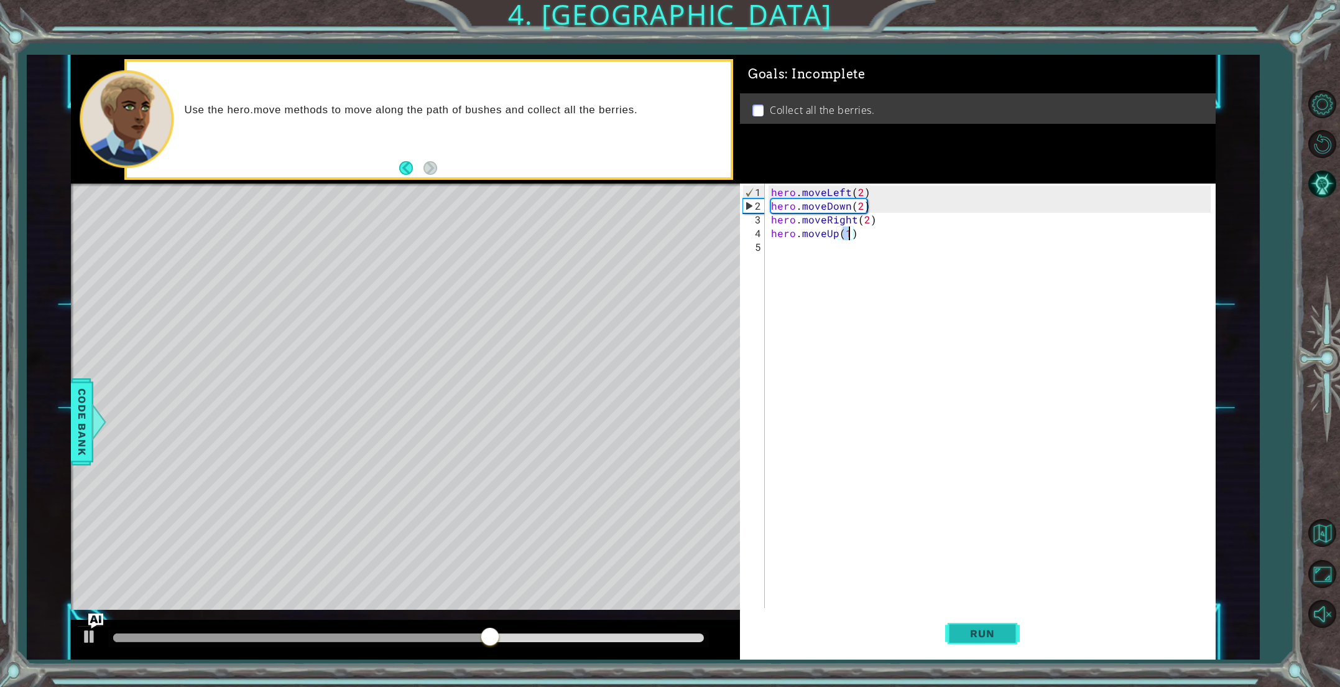
type textarea "hero.moveUp(1)"
click at [968, 627] on span "Run" at bounding box center [982, 633] width 49 height 12
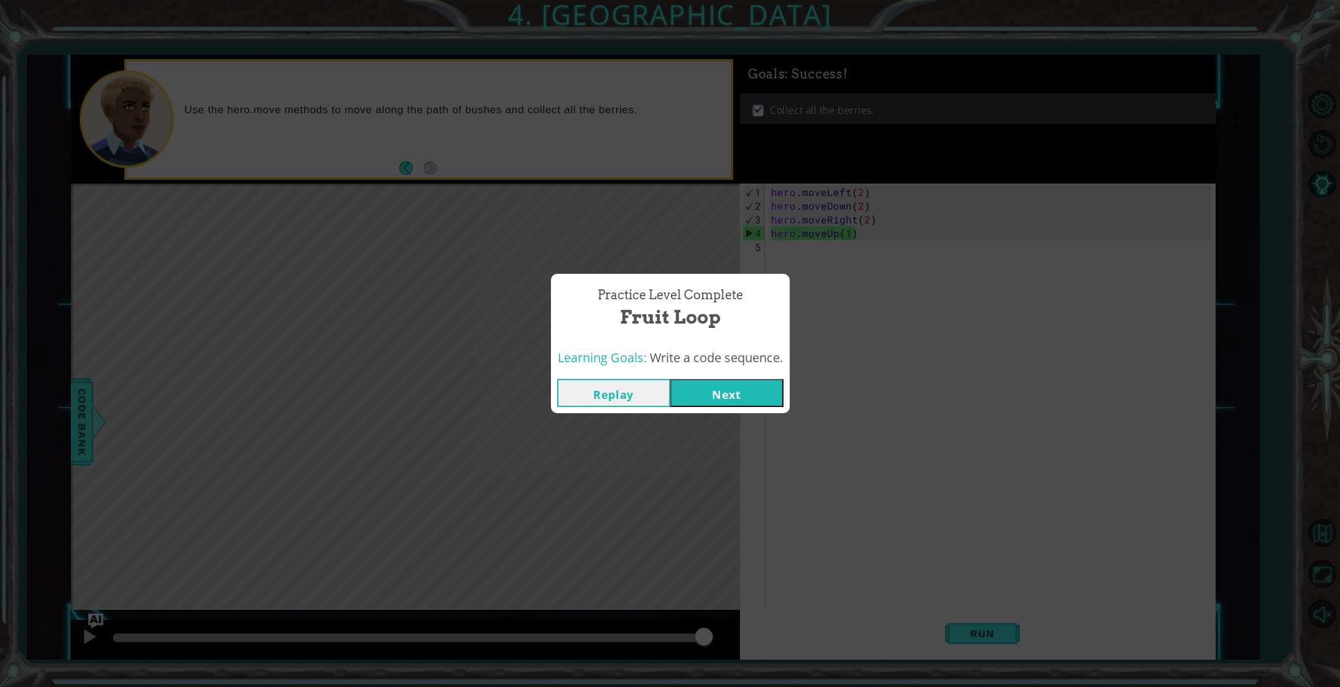
click at [747, 396] on button "Next" at bounding box center [726, 393] width 113 height 28
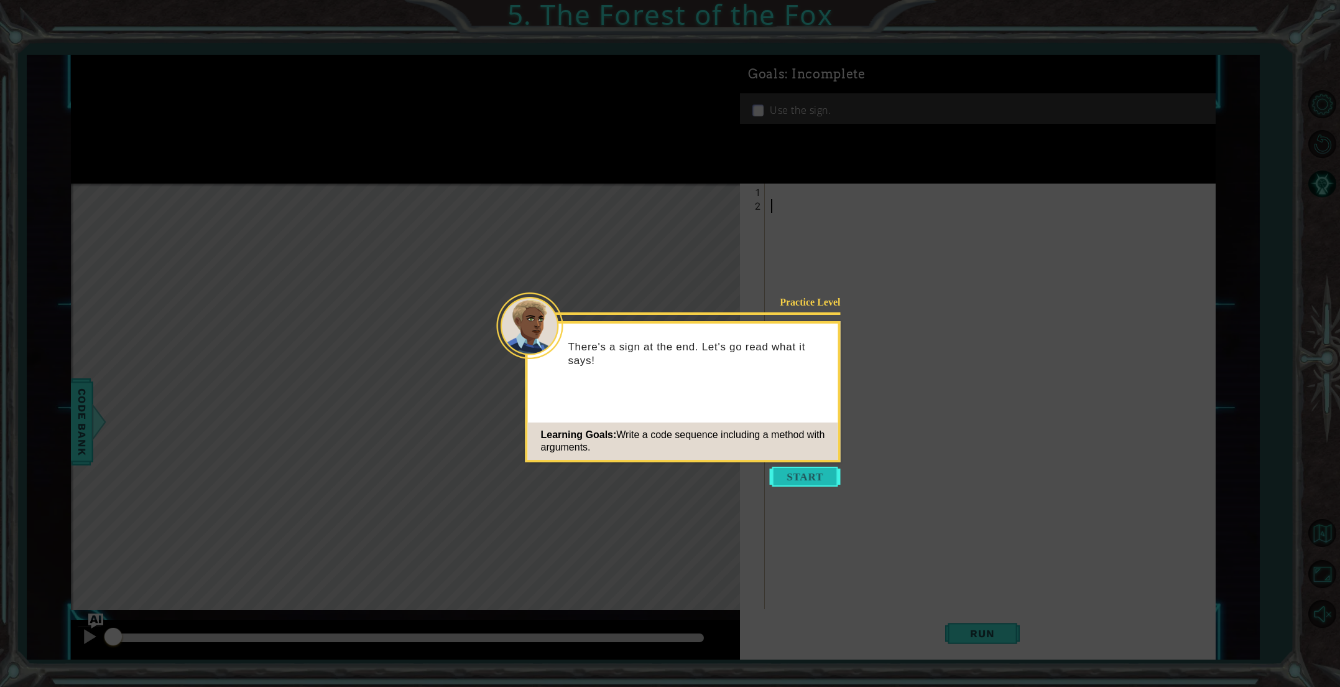
click at [780, 473] on button "Start" at bounding box center [805, 476] width 71 height 20
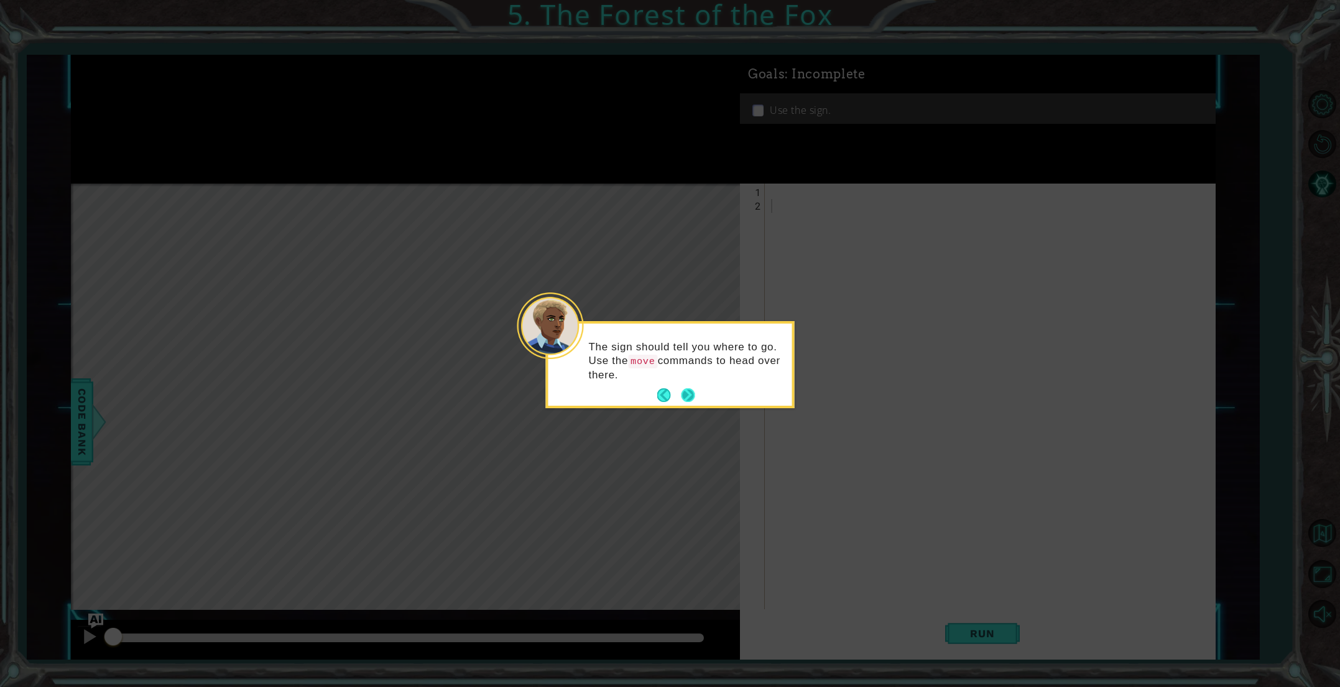
click at [690, 394] on button "Next" at bounding box center [689, 395] width 14 height 14
click at [690, 394] on button "Next" at bounding box center [689, 394] width 14 height 14
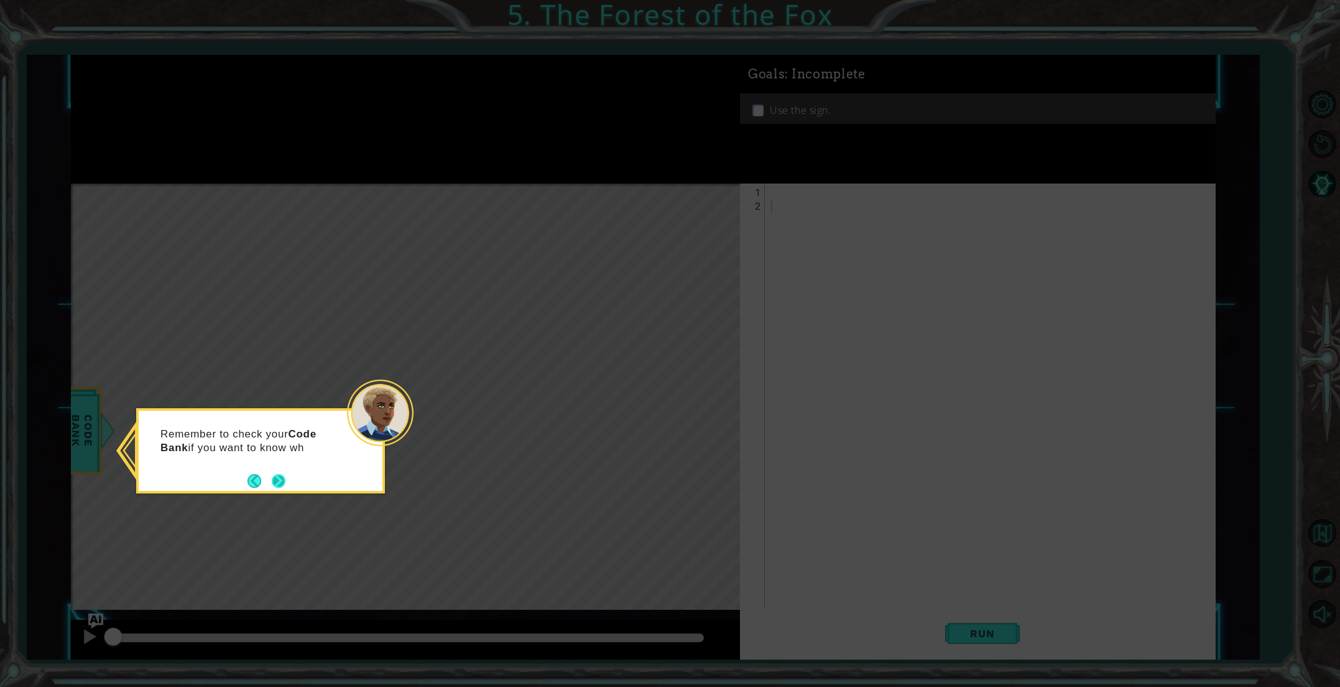
click at [276, 481] on button "Next" at bounding box center [279, 481] width 14 height 14
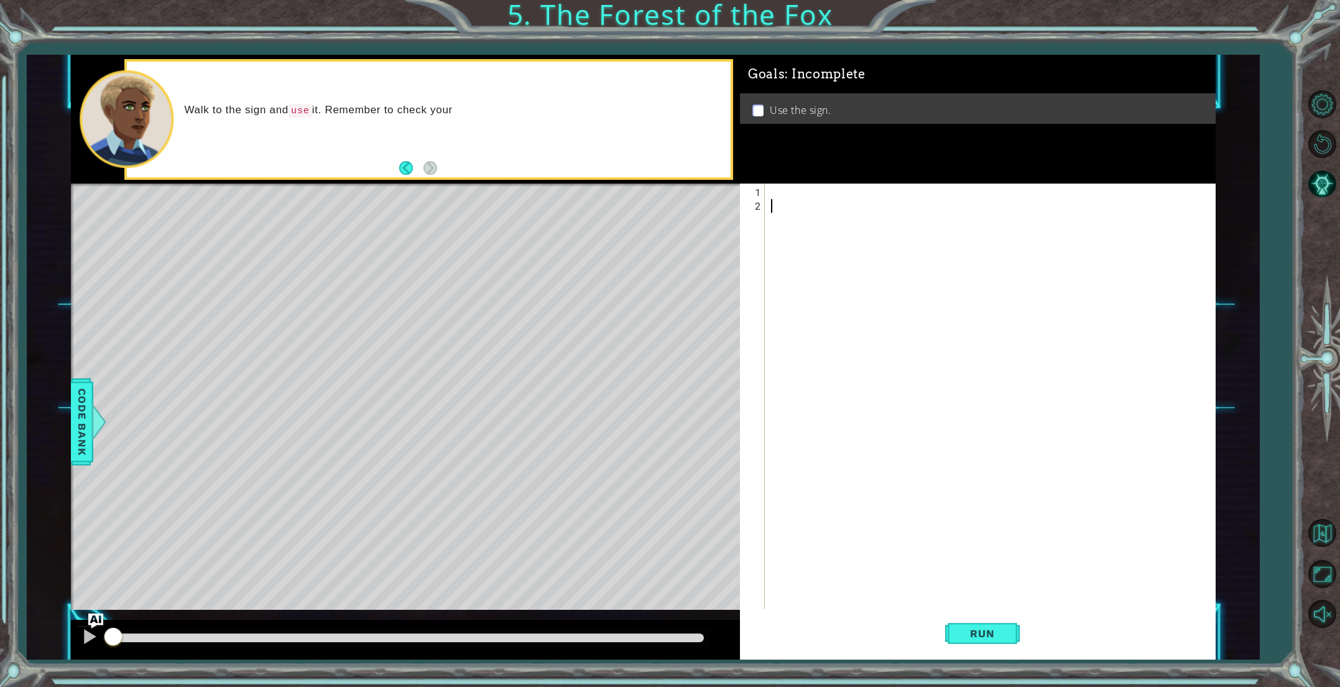
click at [807, 193] on div at bounding box center [993, 417] width 448 height 465
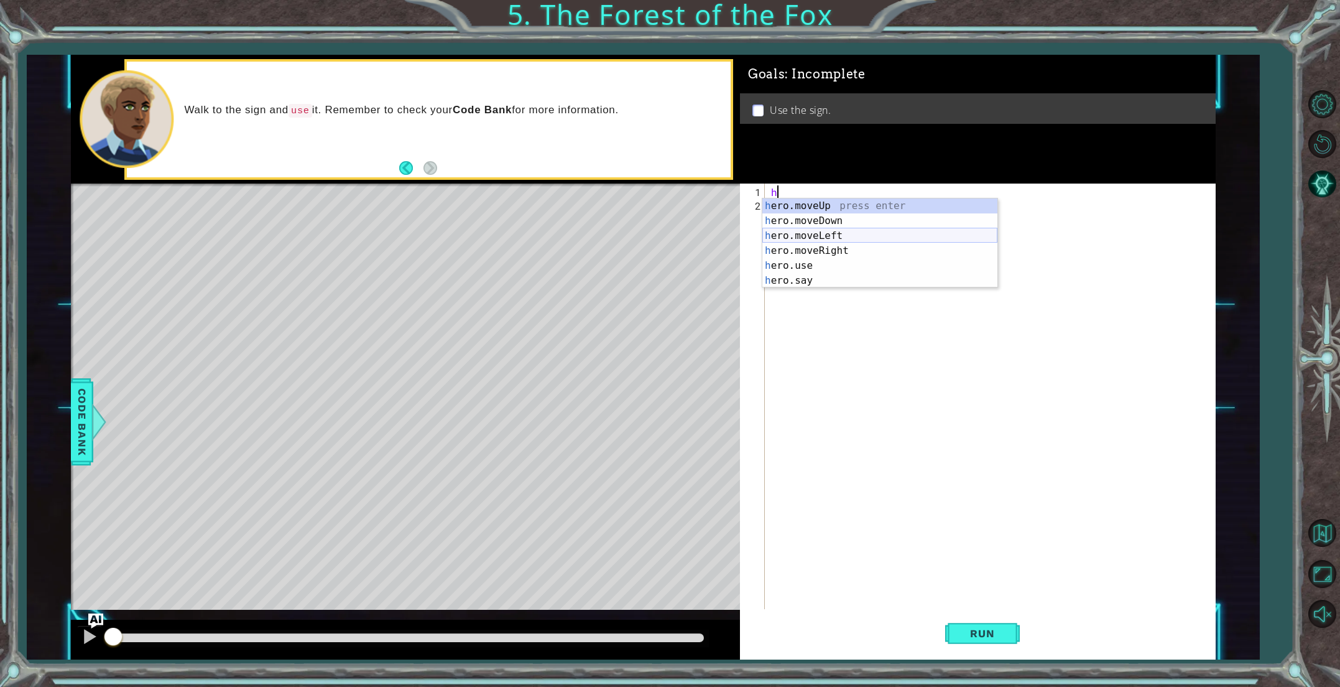
click at [821, 234] on div "h ero.moveUp press enter h ero.moveDown press enter h ero.moveLeft press enter …" at bounding box center [879, 257] width 235 height 119
type textarea "hero.moveLeft(1)"
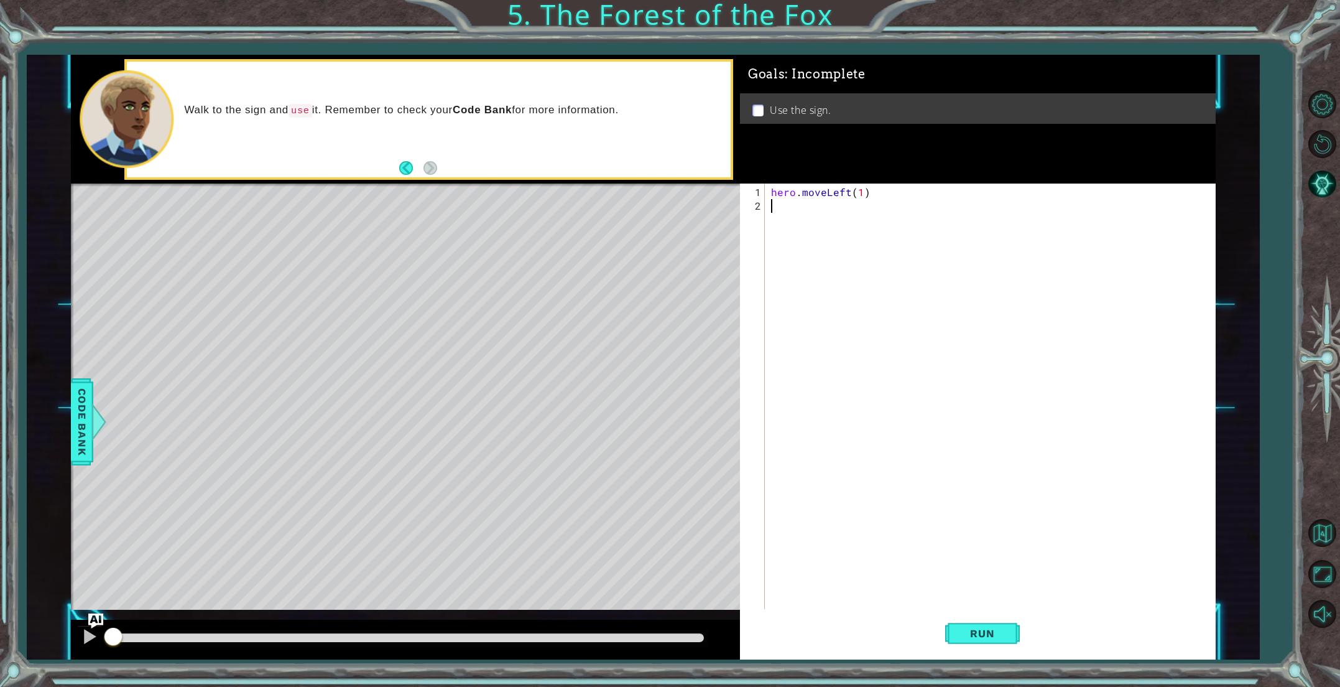
click at [815, 211] on div "hero . moveLeft ( 1 )" at bounding box center [993, 417] width 448 height 465
click at [824, 222] on div "h ero.moveUp press enter h ero.moveDown press enter h ero.moveLeft press enter …" at bounding box center [879, 271] width 235 height 119
type textarea "hero.moveUp(1)"
click at [810, 224] on div "hero . moveLeft ( 1 ) hero . moveUp ( 1 )" at bounding box center [993, 410] width 448 height 451
type textarea "g"
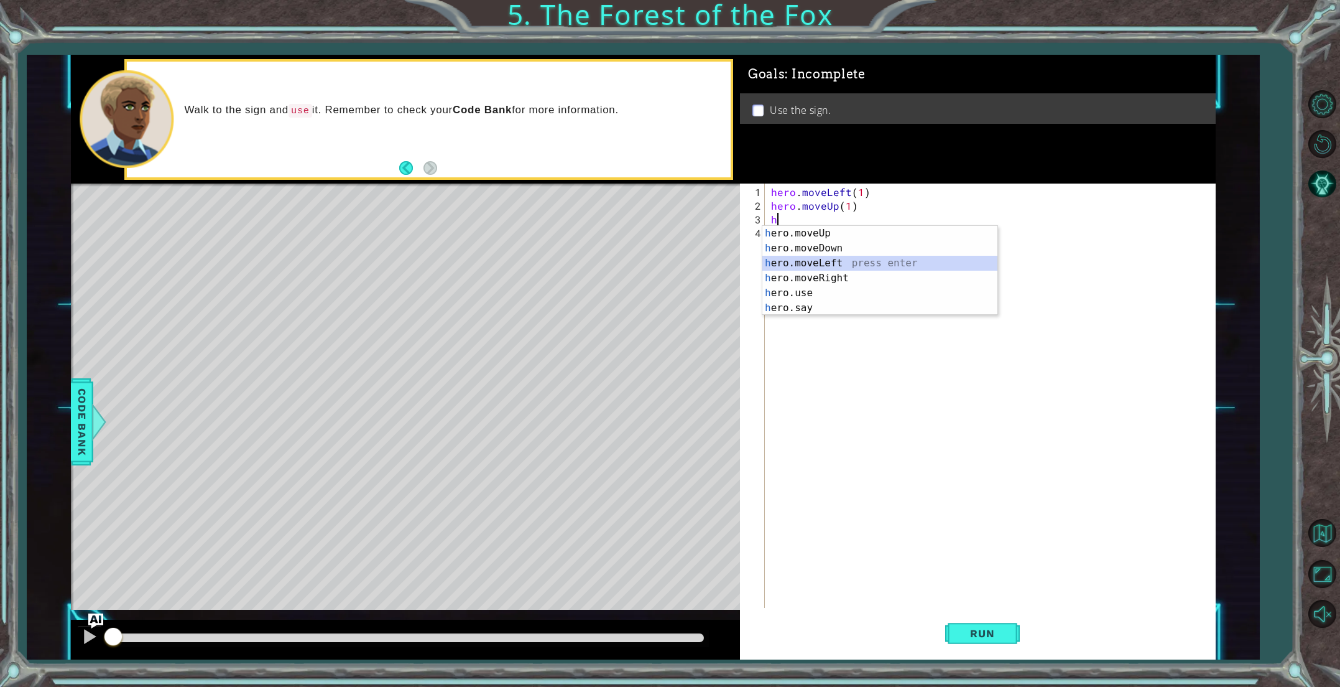
click at [823, 262] on div "h ero.moveUp press enter h ero.moveDown press enter h ero.moveLeft press enter …" at bounding box center [879, 285] width 235 height 119
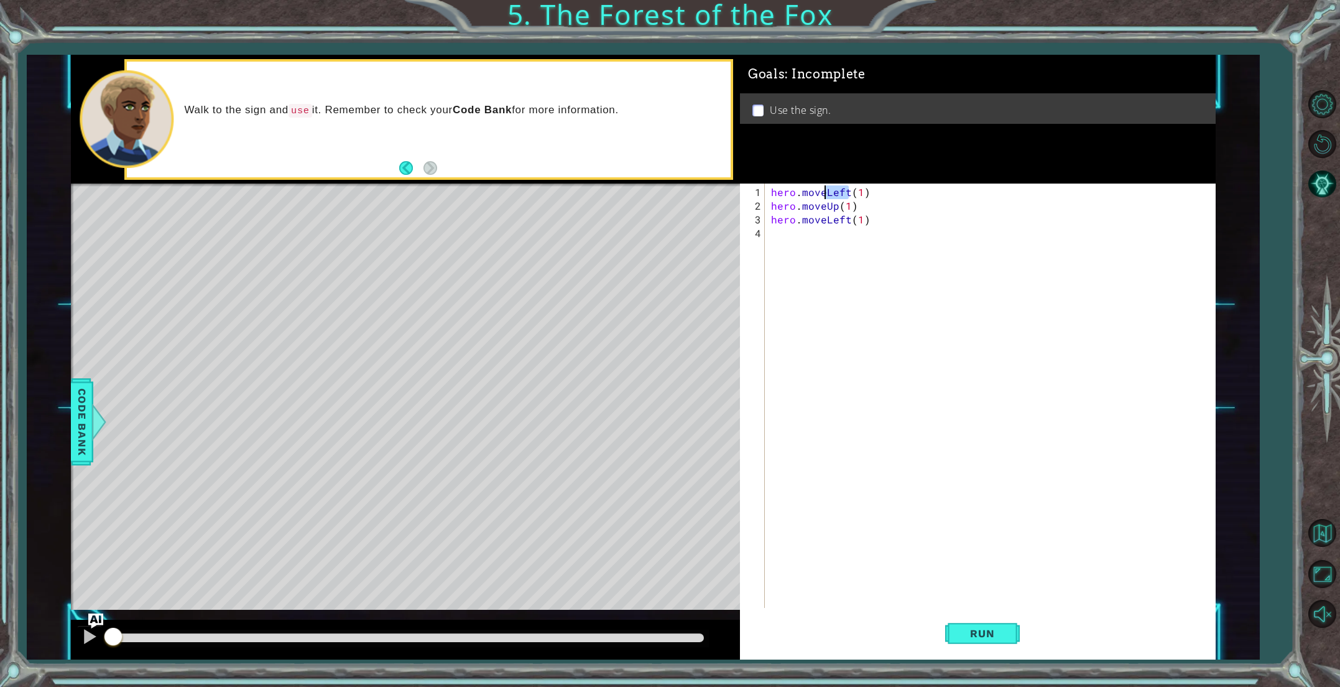
drag, startPoint x: 848, startPoint y: 190, endPoint x: 828, endPoint y: 188, distance: 20.6
click at [828, 188] on div "hero . moveLeft ( 1 ) hero . moveUp ( 1 ) hero . moveLeft ( 1 )" at bounding box center [993, 410] width 448 height 451
click at [820, 205] on div "hero.moveRight press enter" at bounding box center [879, 220] width 235 height 45
type textarea "hero.moveRight(1)(1)"
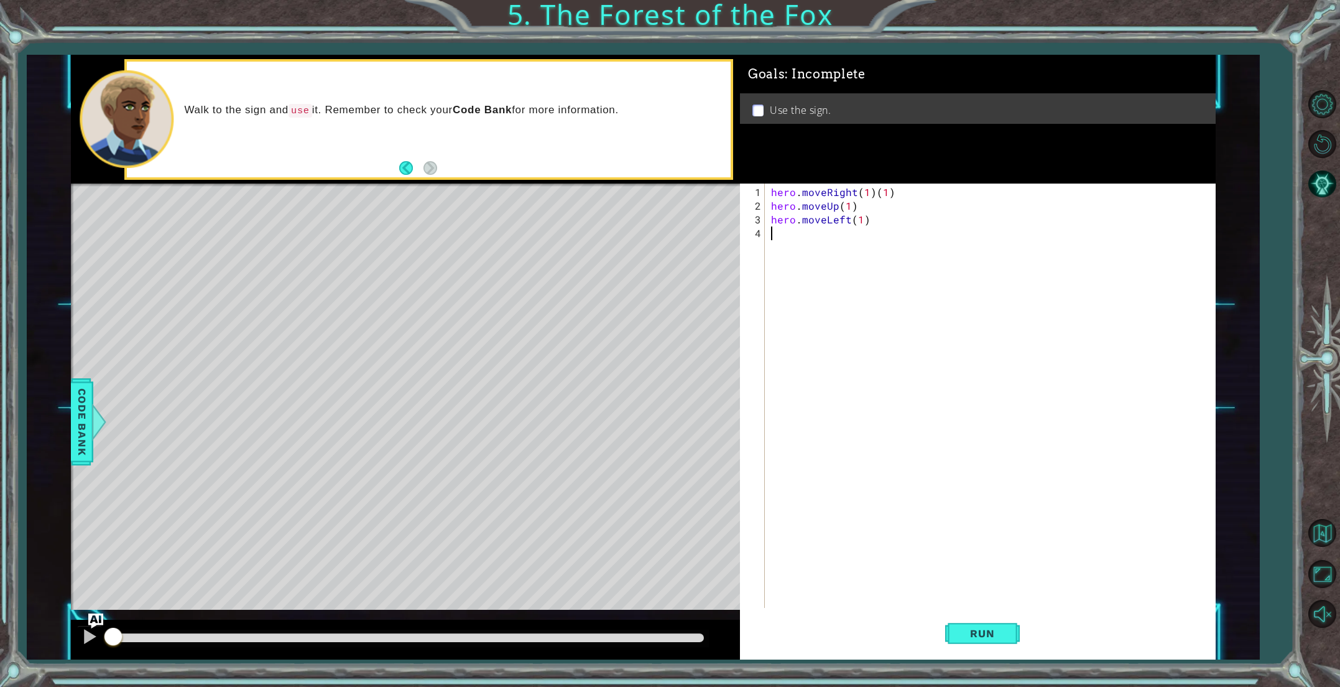
click at [792, 239] on div "hero . moveRight ( 1 ) ( 1 ) hero . moveUp ( 1 ) hero . moveLeft ( 1 )" at bounding box center [993, 410] width 448 height 451
drag, startPoint x: 892, startPoint y: 195, endPoint x: 875, endPoint y: 195, distance: 16.8
click at [875, 195] on div "hero . moveRight ( 1 ) ( 1 ) hero . moveUp ( 1 ) hero . moveLeft ( 1 )" at bounding box center [993, 410] width 448 height 451
type textarea "hero.moveRight(1)"
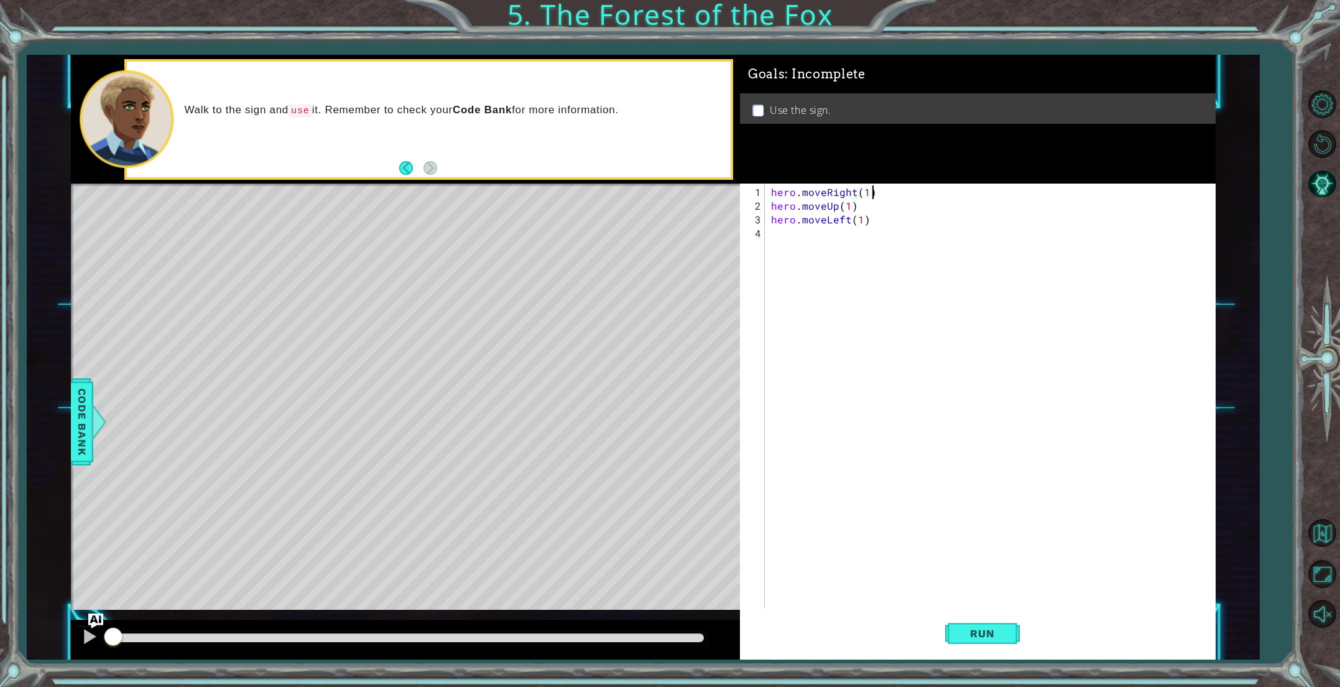
click at [829, 230] on div "hero . moveRight ( 1 ) hero . moveUp ( 1 ) hero . moveLeft ( 1 )" at bounding box center [993, 410] width 448 height 451
click at [821, 249] on div "h ero.moveUp press enter h ero.moveDown press enter h ero.moveLeft press enter …" at bounding box center [879, 298] width 235 height 119
type textarea "hero.moveUp(1)"
click at [784, 248] on div "hero . moveRight ( 1 ) hero . moveUp ( 1 ) hero . moveLeft ( 1 ) hero . moveUp …" at bounding box center [993, 410] width 448 height 451
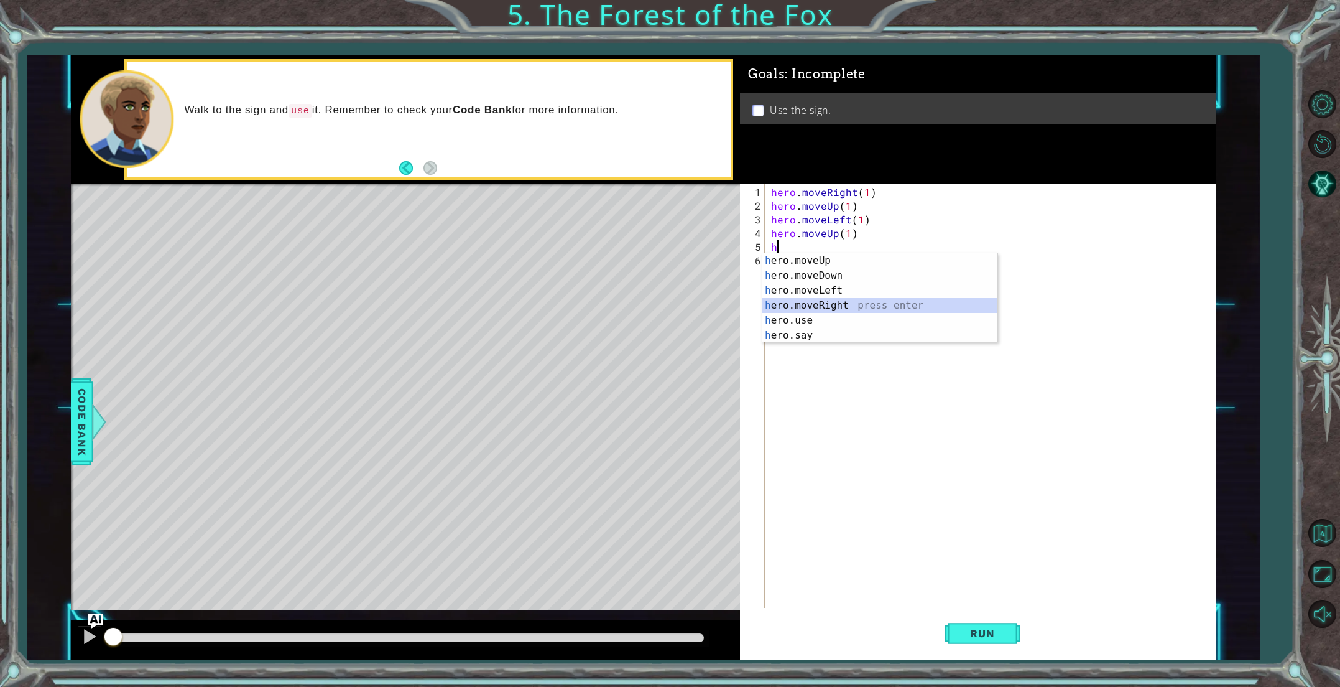
click at [836, 301] on div "h ero.moveUp press enter h ero.moveDown press enter h ero.moveLeft press enter …" at bounding box center [879, 312] width 235 height 119
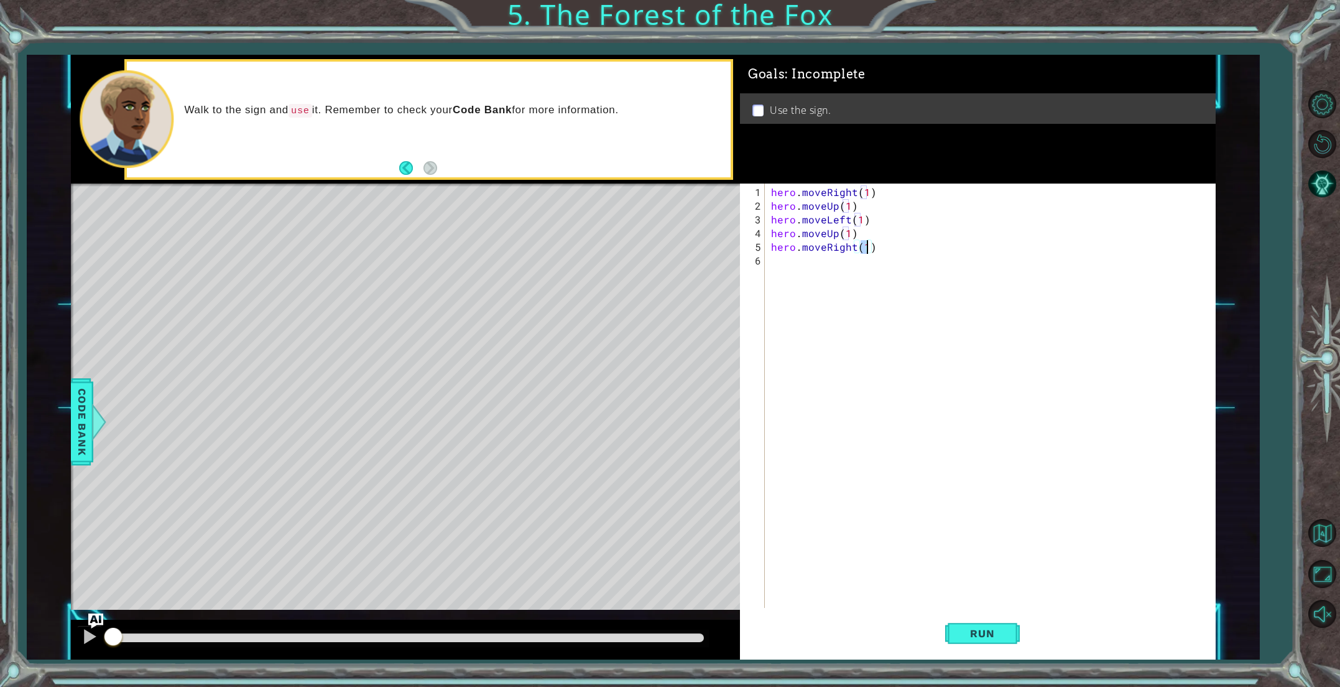
click at [865, 248] on div "hero . moveRight ( 1 ) hero . moveUp ( 1 ) hero . moveLeft ( 1 ) hero . moveUp …" at bounding box center [990, 395] width 442 height 424
click at [865, 248] on div "hero . moveRight ( 1 ) hero . moveUp ( 1 ) hero . moveLeft ( 1 ) hero . moveUp …" at bounding box center [993, 410] width 448 height 451
type textarea "hero.moveRight(2)"
click at [820, 259] on div "hero . moveRight ( 1 ) hero . moveUp ( 1 ) hero . moveLeft ( 1 ) hero . moveUp …" at bounding box center [993, 410] width 448 height 451
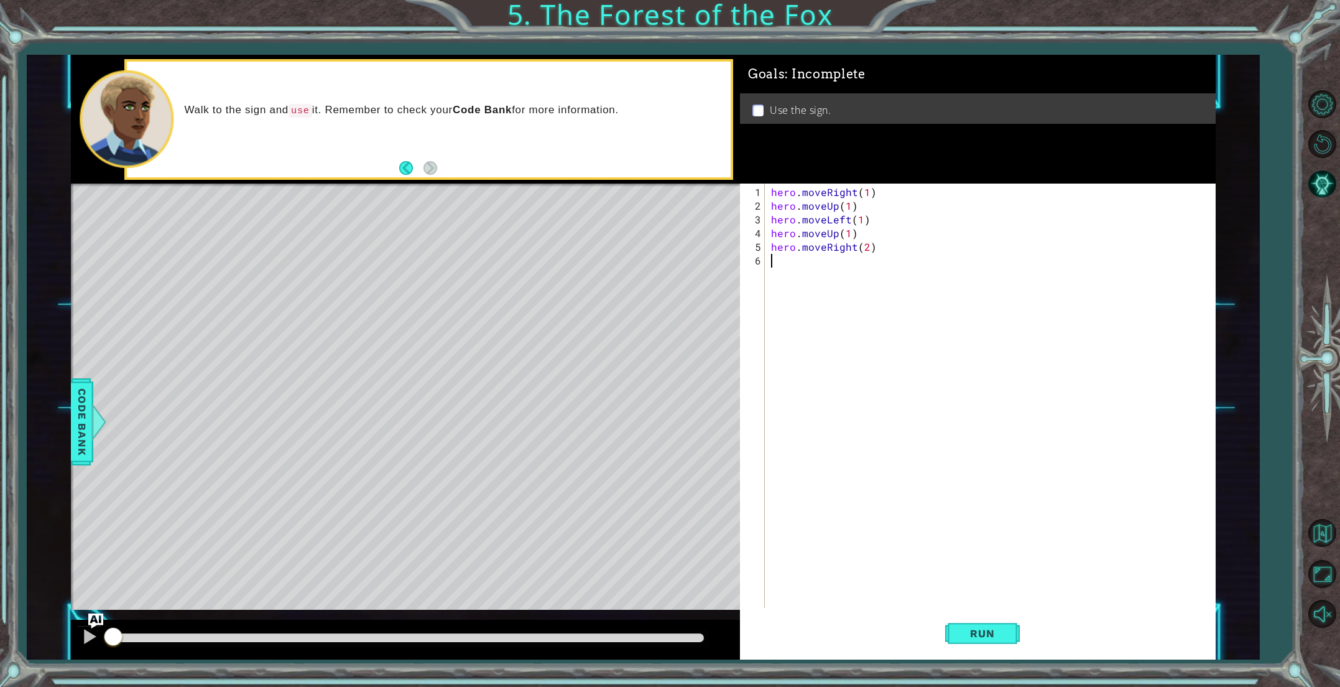
scroll to position [0, 0]
click at [846, 285] on div "he ro.moveUp press enter he ro.moveDown press enter he ro.moveLeft press enter …" at bounding box center [879, 326] width 235 height 119
type textarea "hero.moveDown(1)"
click at [977, 619] on button "Run" at bounding box center [982, 632] width 75 height 47
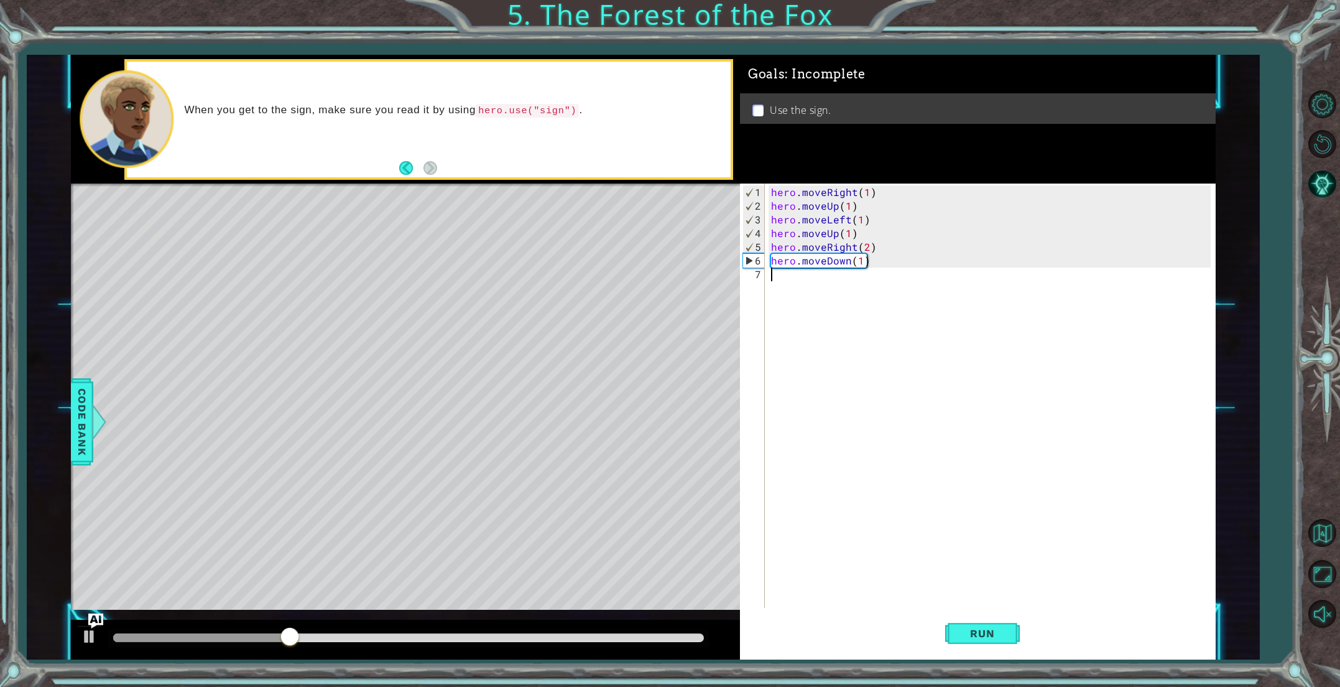
click at [780, 282] on div "hero . moveRight ( 1 ) hero . moveUp ( 1 ) hero . moveLeft ( 1 ) hero . moveUp …" at bounding box center [993, 410] width 448 height 451
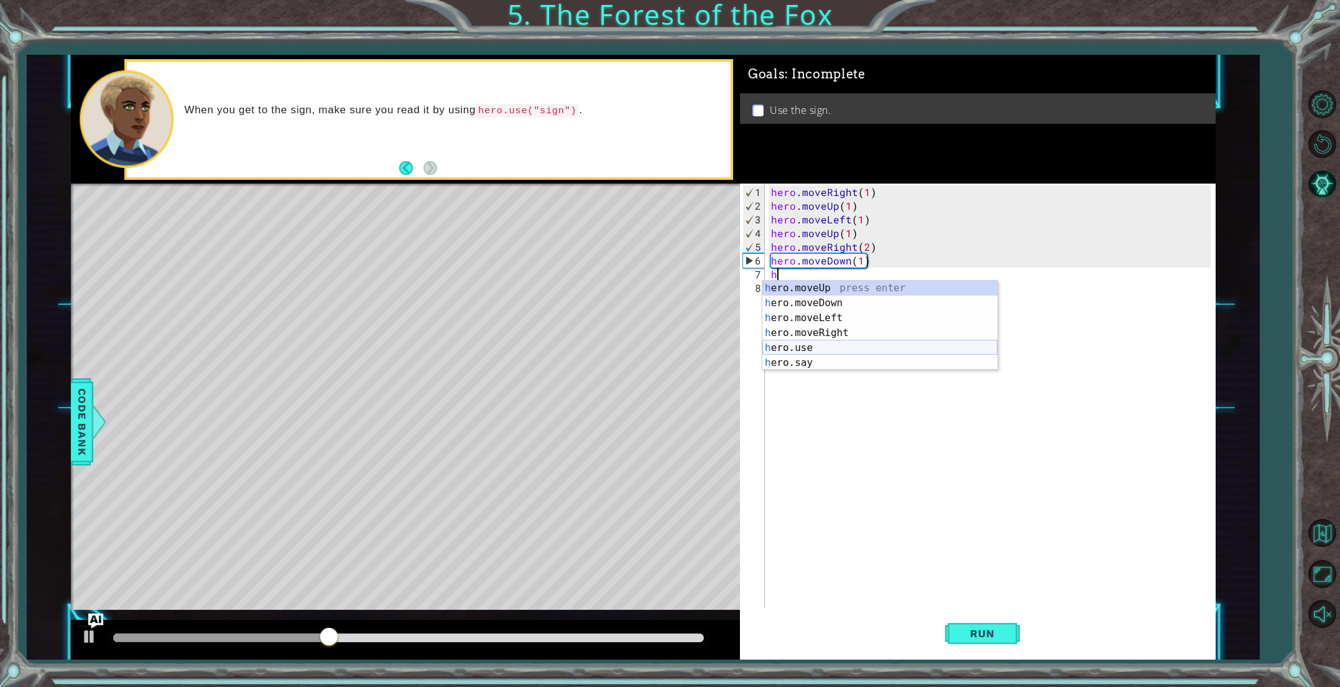
click at [821, 343] on div "h ero.moveUp press enter h ero.moveDown press enter h ero.moveLeft press enter …" at bounding box center [879, 339] width 235 height 119
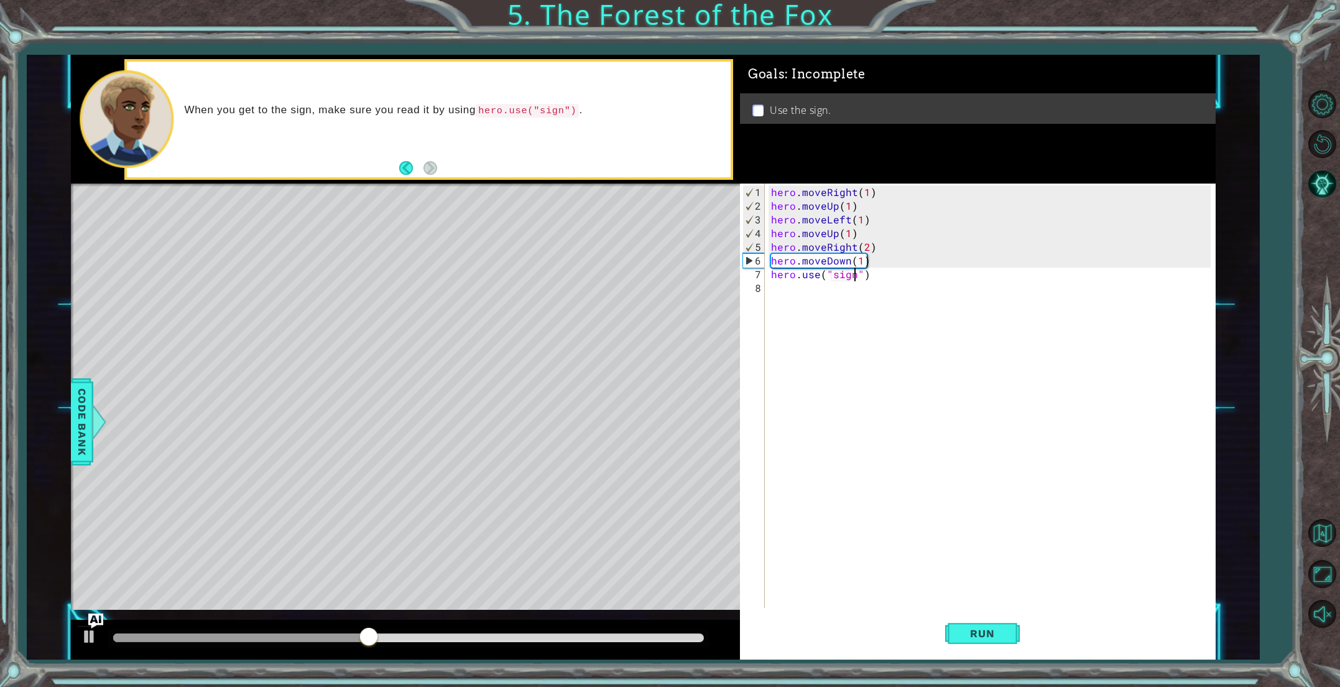
scroll to position [0, 5]
type textarea "hero.use("sign")"
click at [994, 636] on span "Run" at bounding box center [982, 633] width 49 height 12
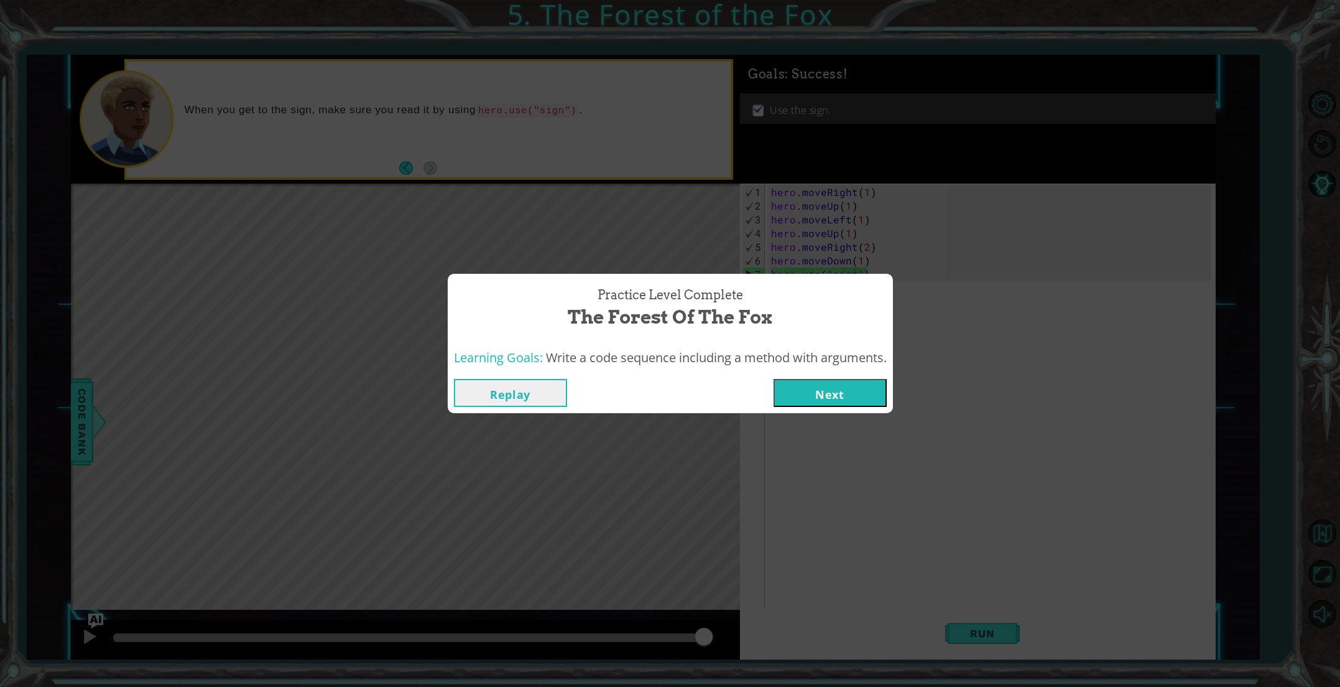
click at [867, 404] on button "Next" at bounding box center [830, 393] width 113 height 28
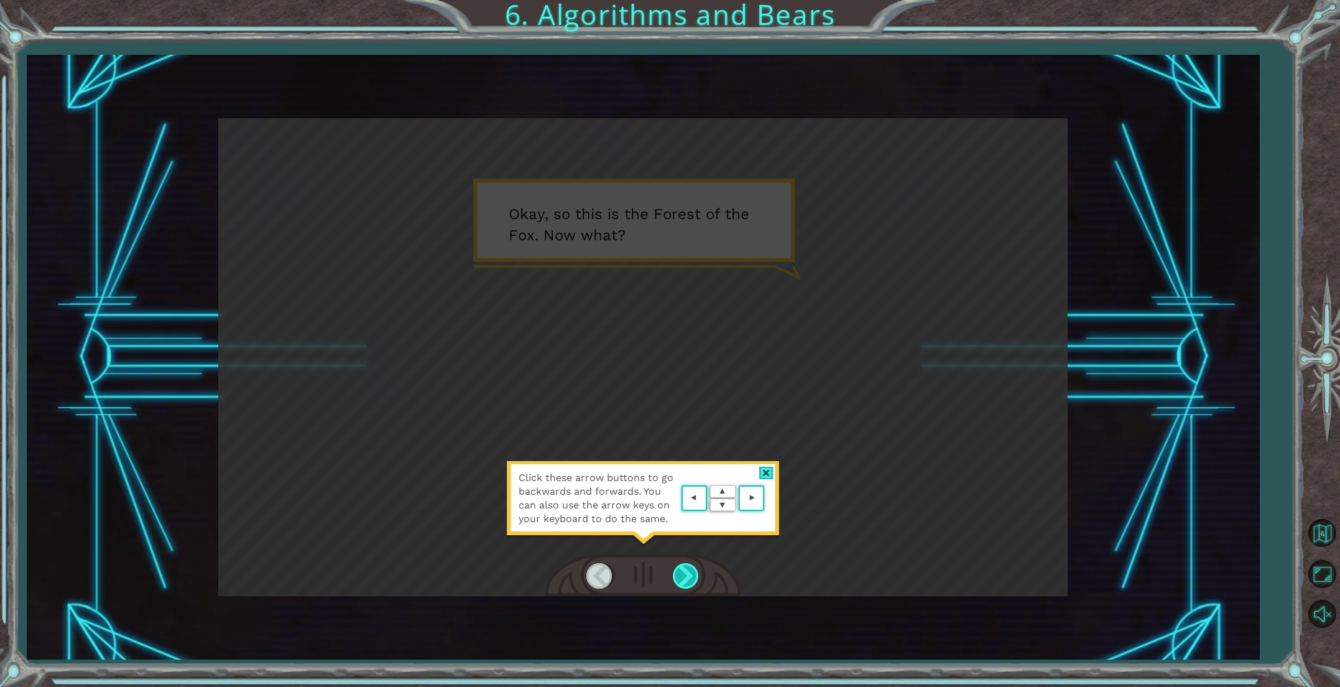
click at [692, 578] on div at bounding box center [687, 575] width 28 height 25
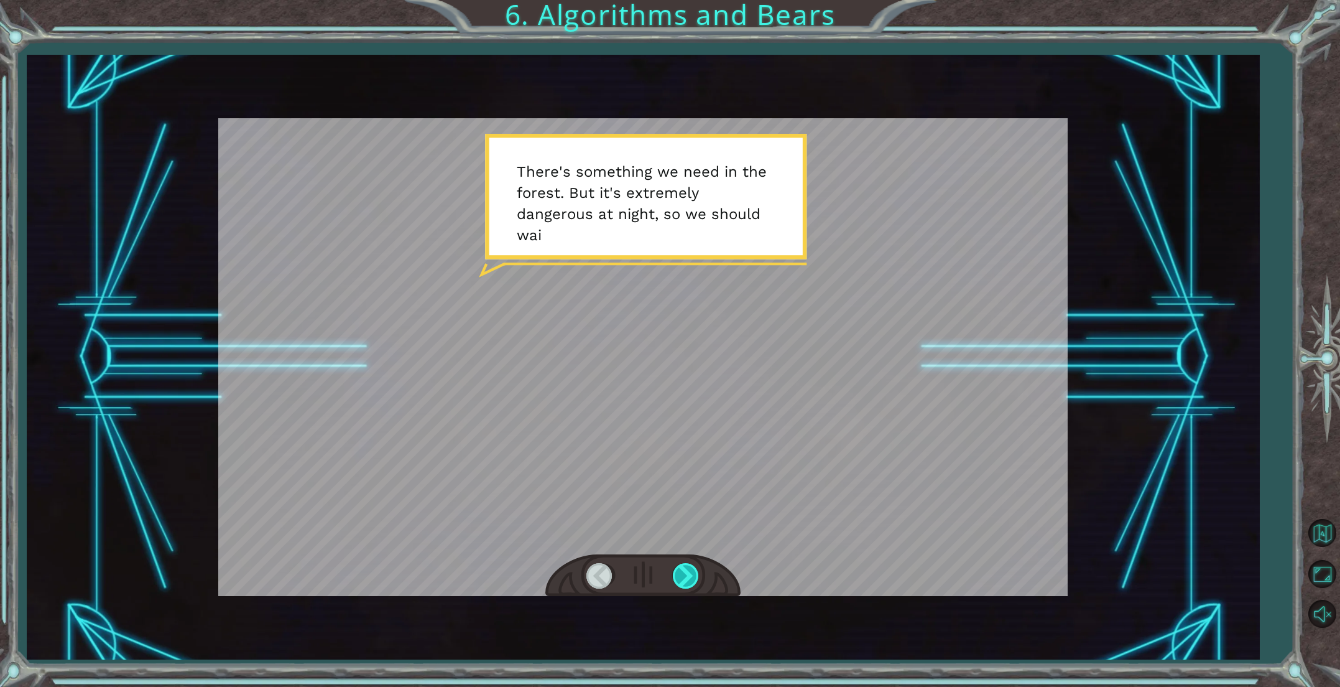
click at [691, 577] on div at bounding box center [687, 575] width 28 height 25
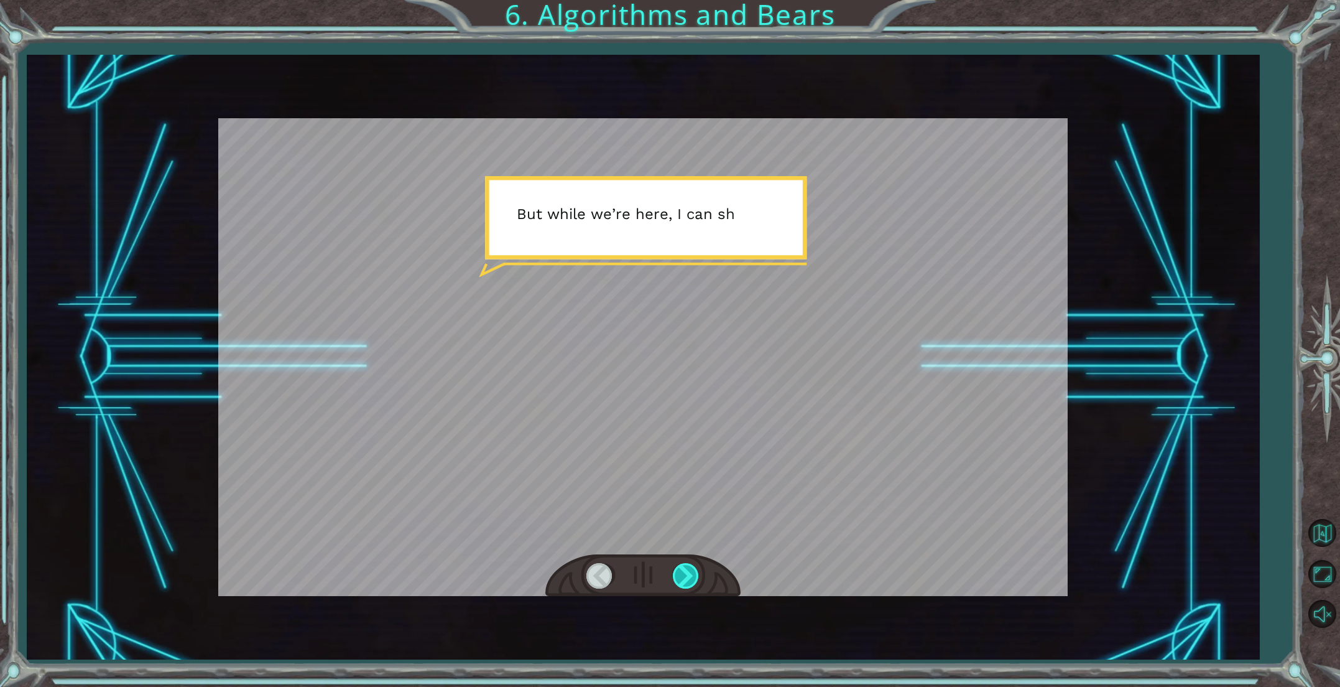
click at [691, 577] on div at bounding box center [687, 575] width 28 height 25
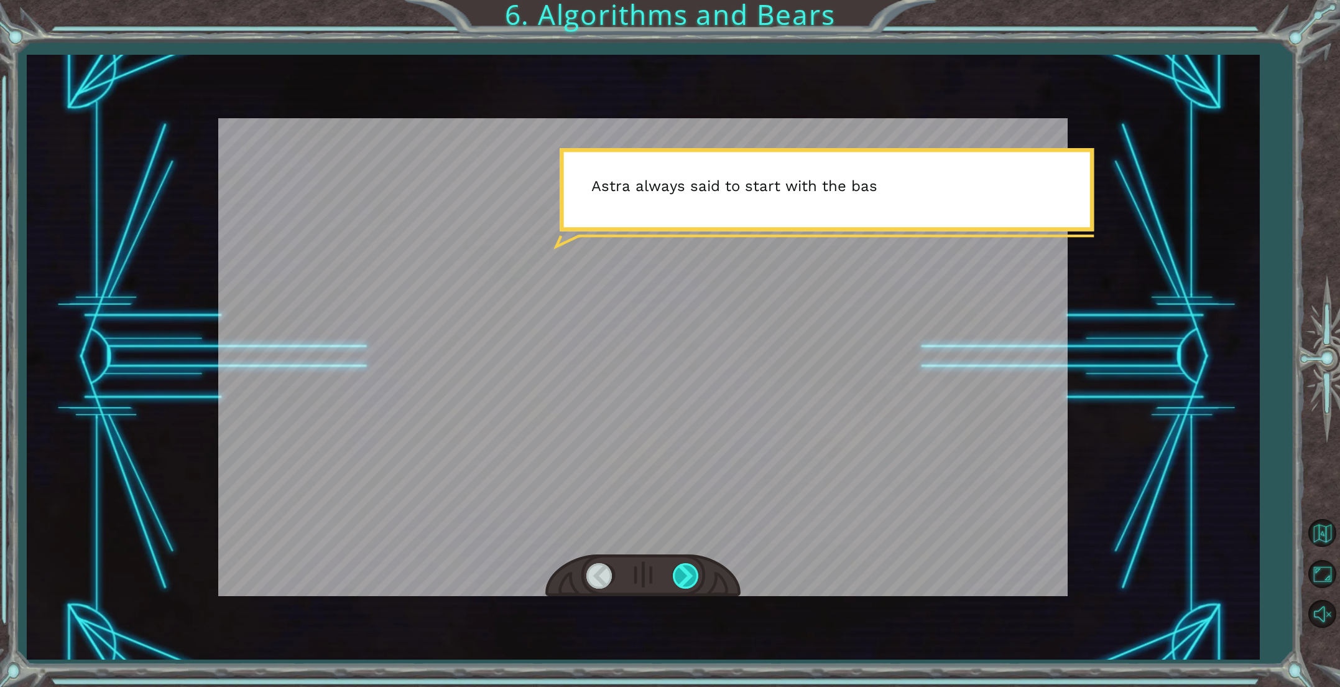
click at [691, 577] on div at bounding box center [687, 575] width 28 height 25
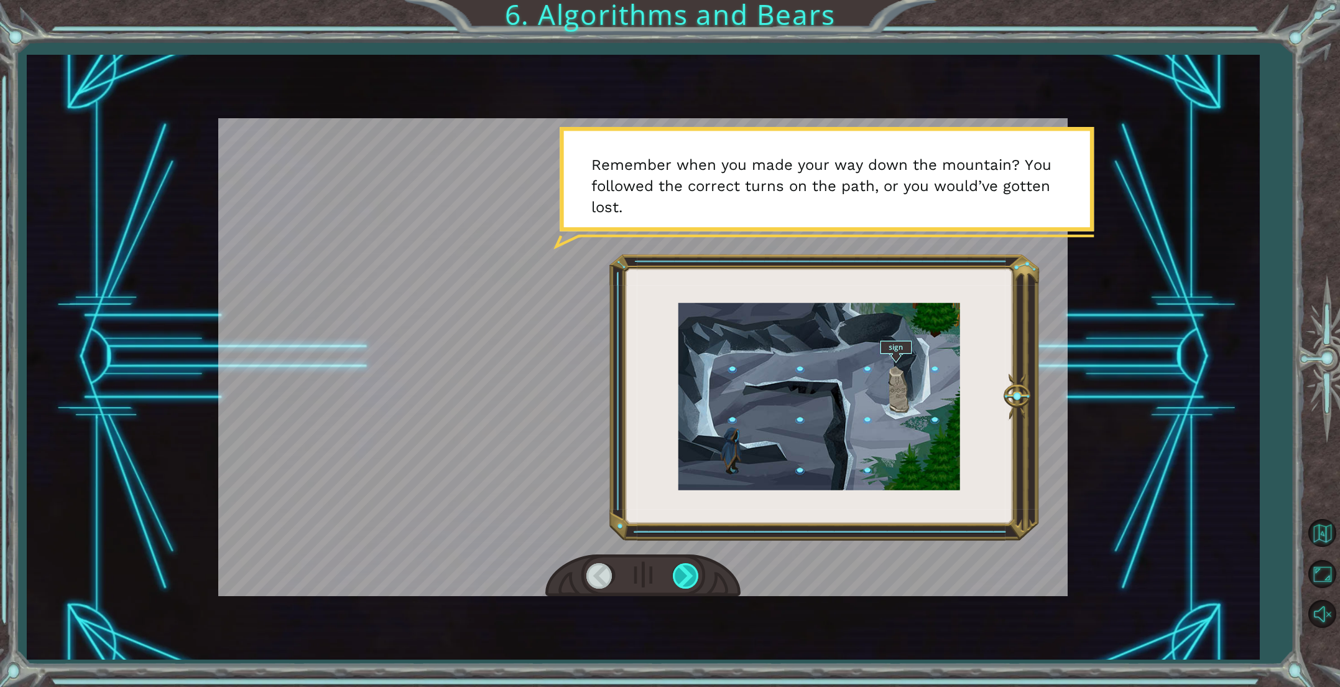
click at [691, 577] on div at bounding box center [687, 575] width 28 height 25
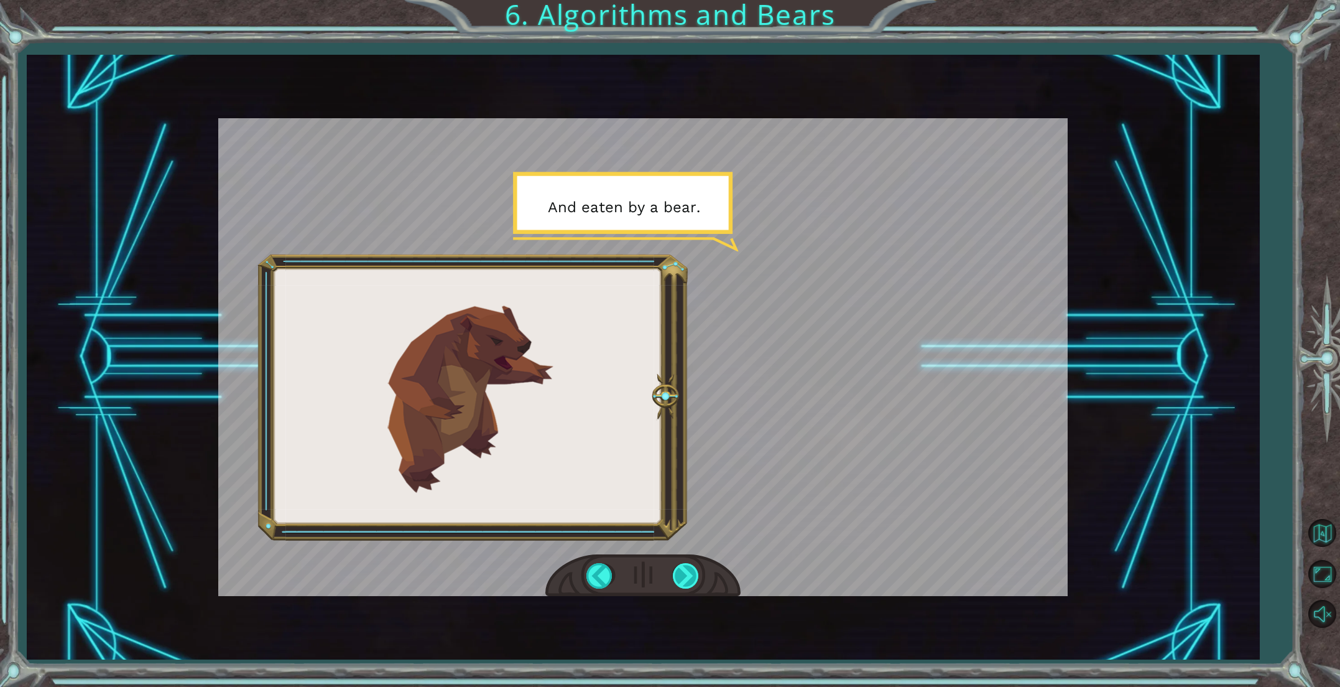
click at [691, 577] on div at bounding box center [687, 575] width 28 height 25
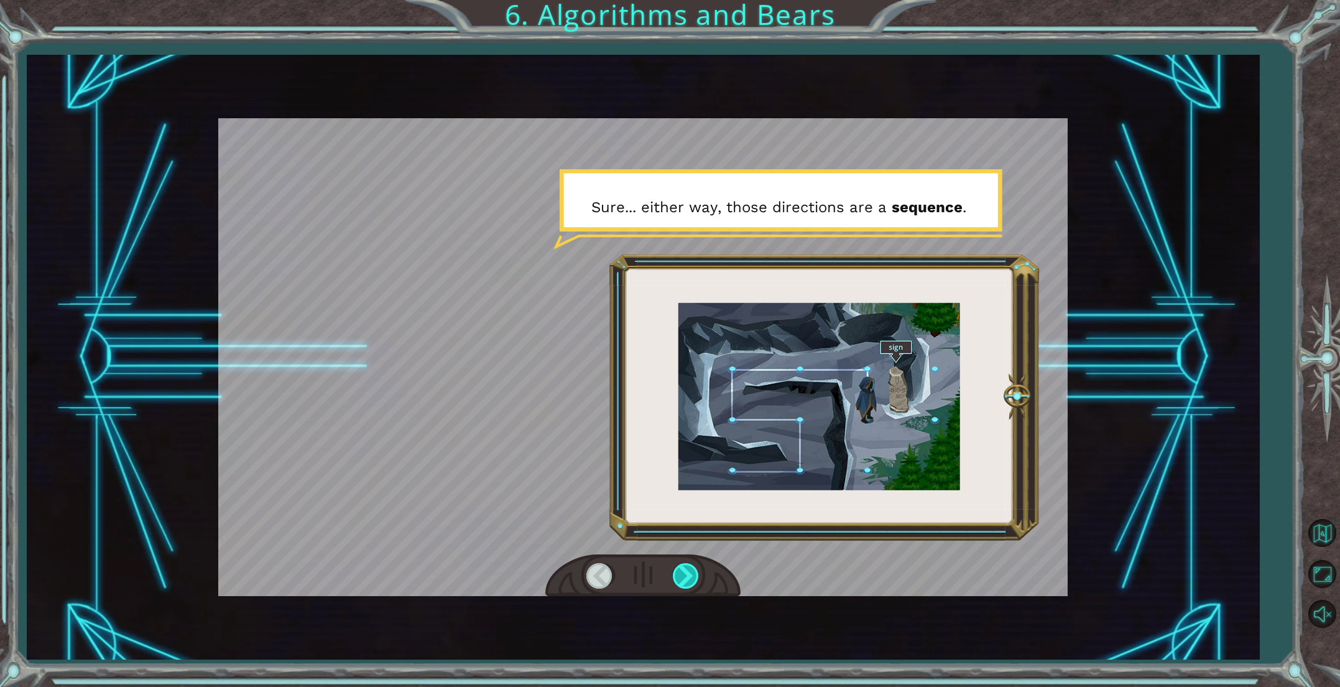
click at [691, 577] on div at bounding box center [687, 575] width 28 height 25
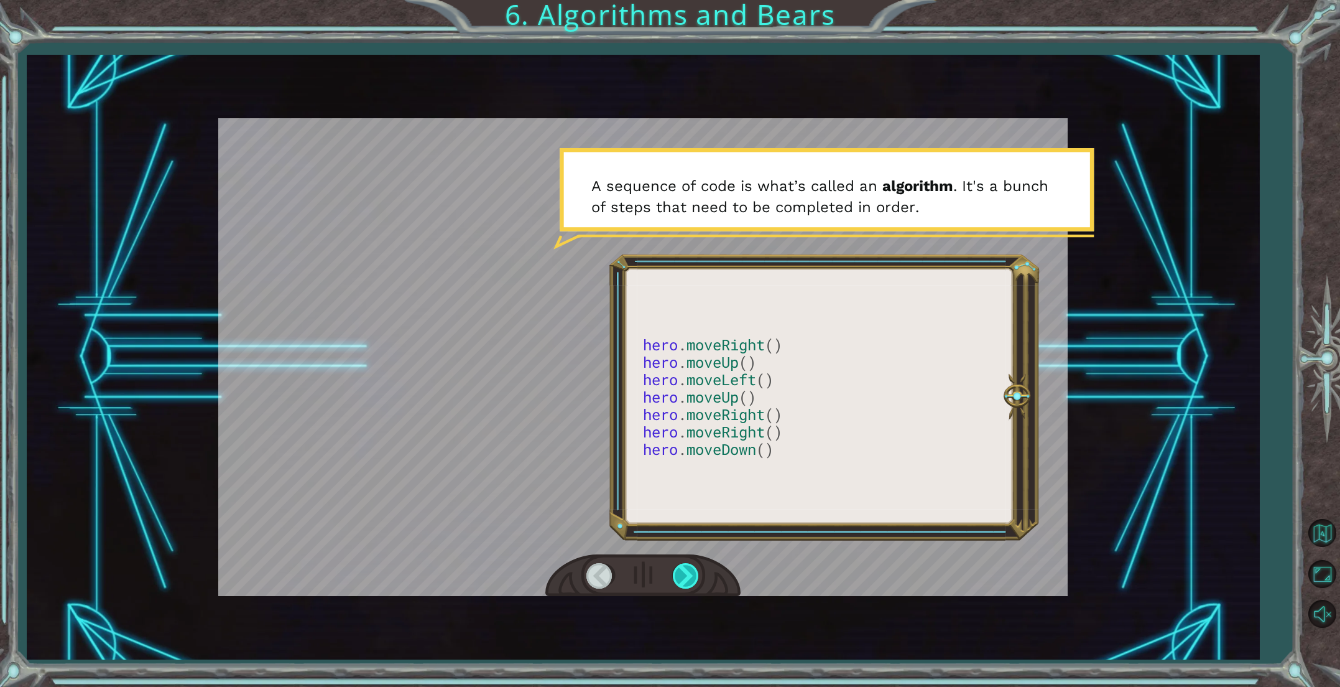
click at [691, 577] on div at bounding box center [687, 575] width 28 height 25
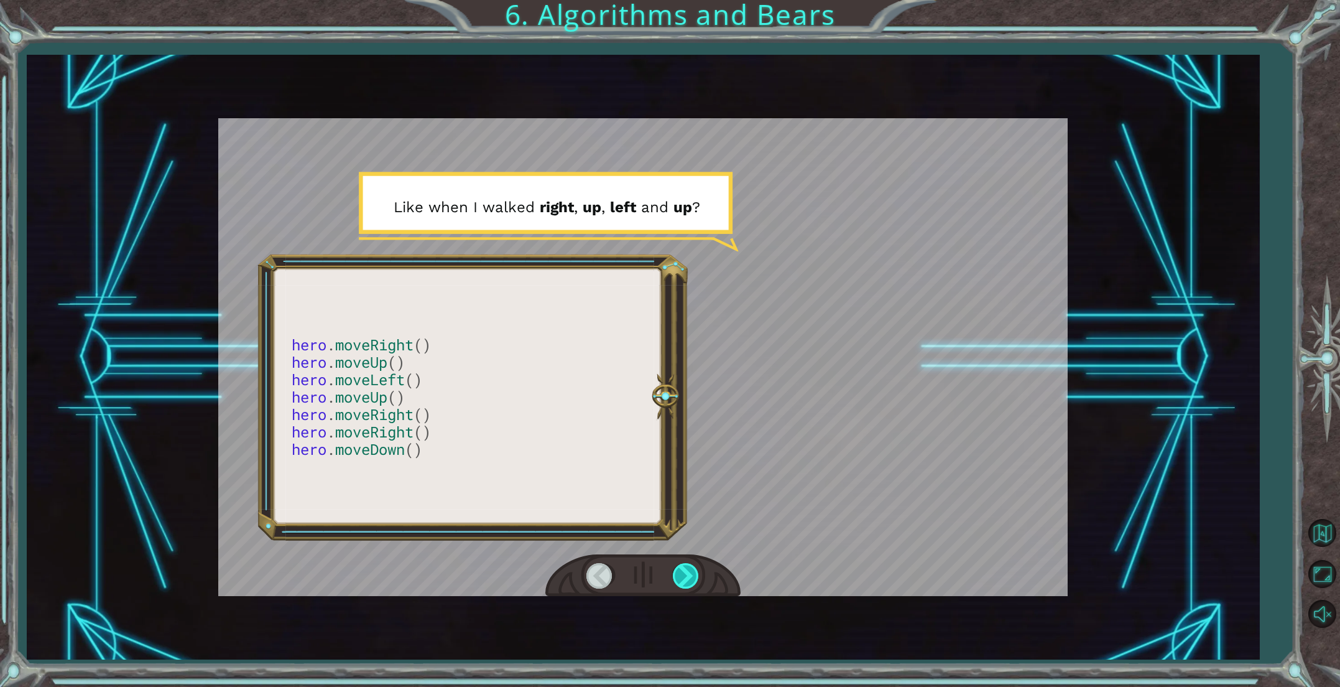
click at [691, 577] on div at bounding box center [687, 575] width 28 height 25
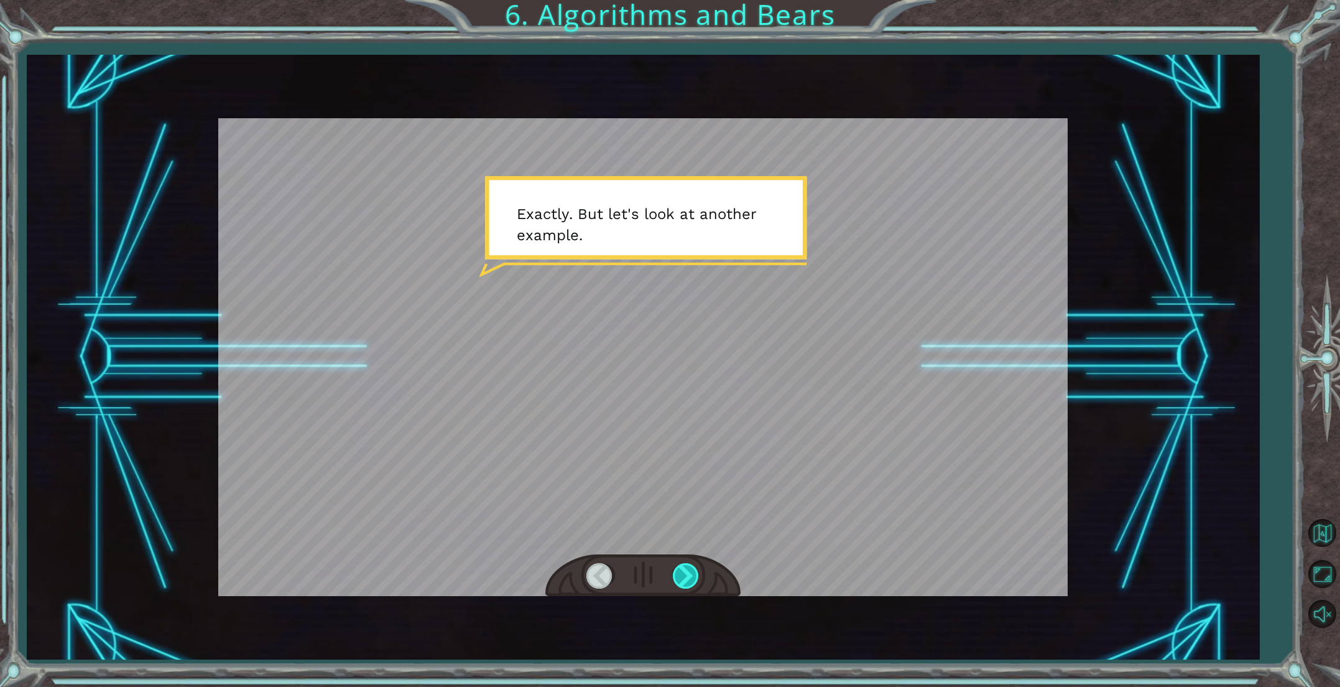
click at [691, 577] on div at bounding box center [687, 575] width 28 height 25
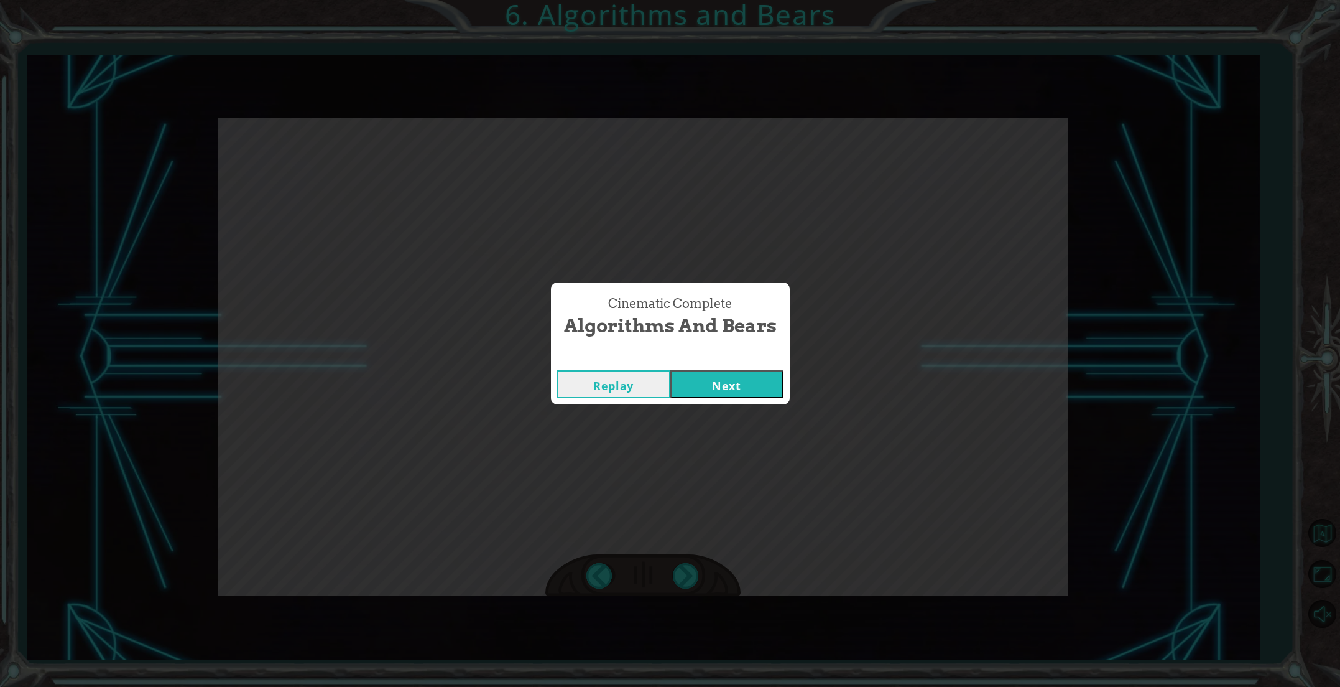
click at [723, 378] on button "Next" at bounding box center [726, 384] width 113 height 28
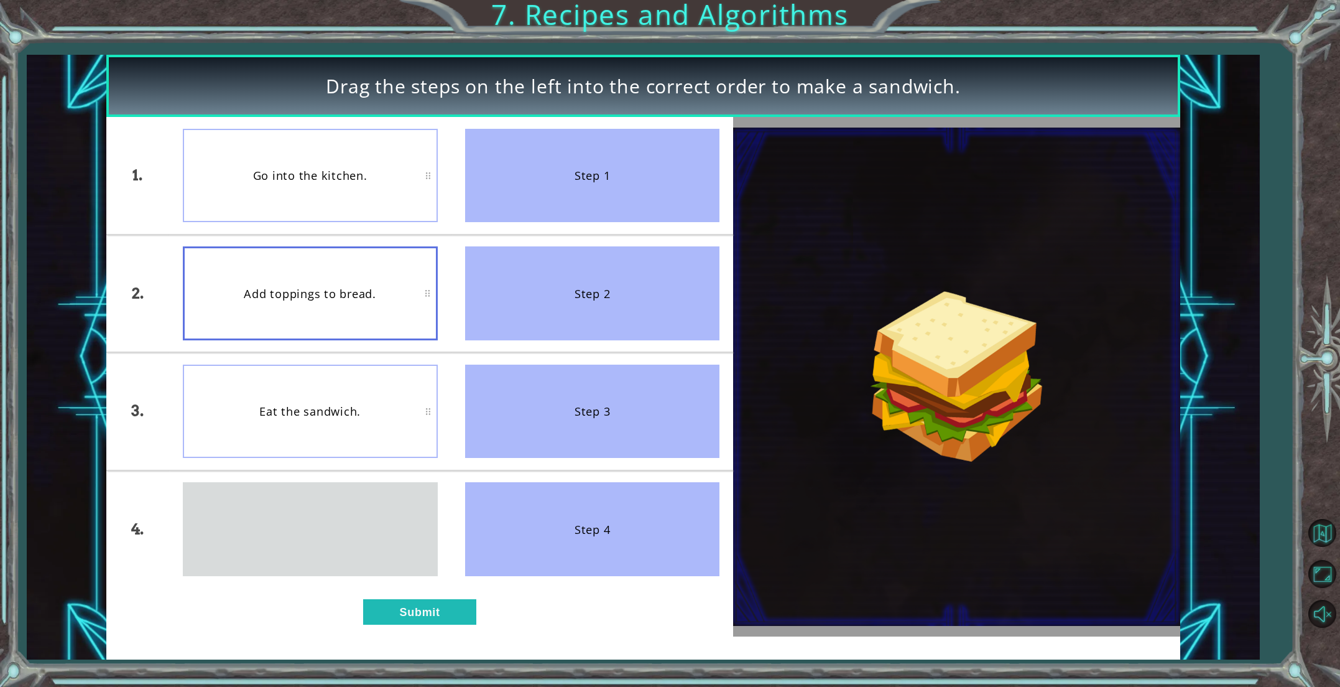
drag, startPoint x: 324, startPoint y: 512, endPoint x: 324, endPoint y: 501, distance: 11.2
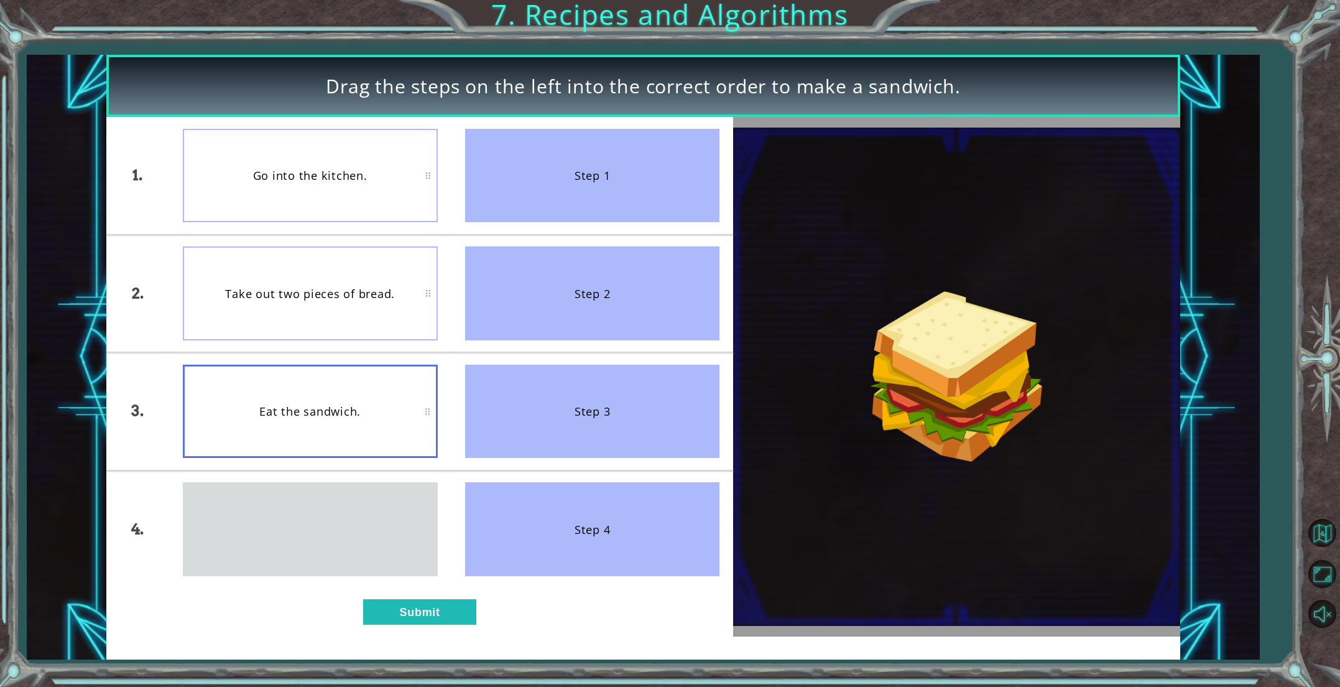
drag, startPoint x: 324, startPoint y: 512, endPoint x: 320, endPoint y: 502, distance: 10.0
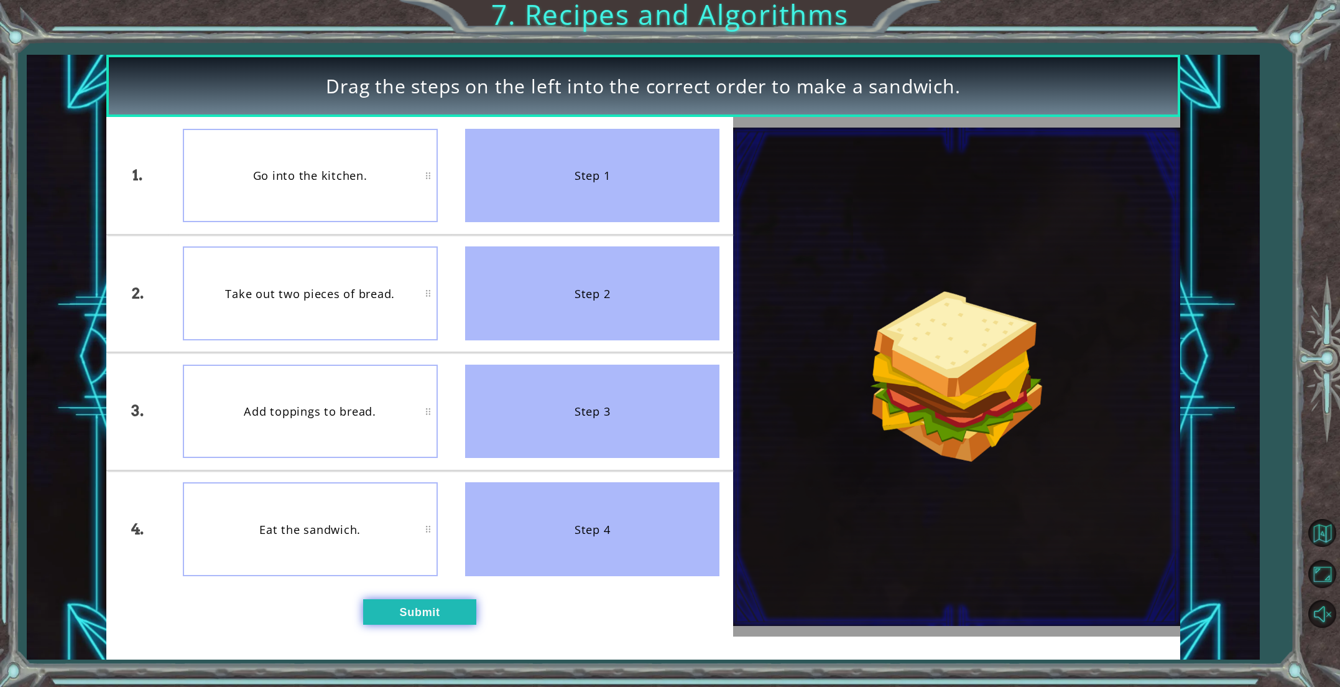
click at [425, 601] on button "Submit" at bounding box center [419, 611] width 113 height 25
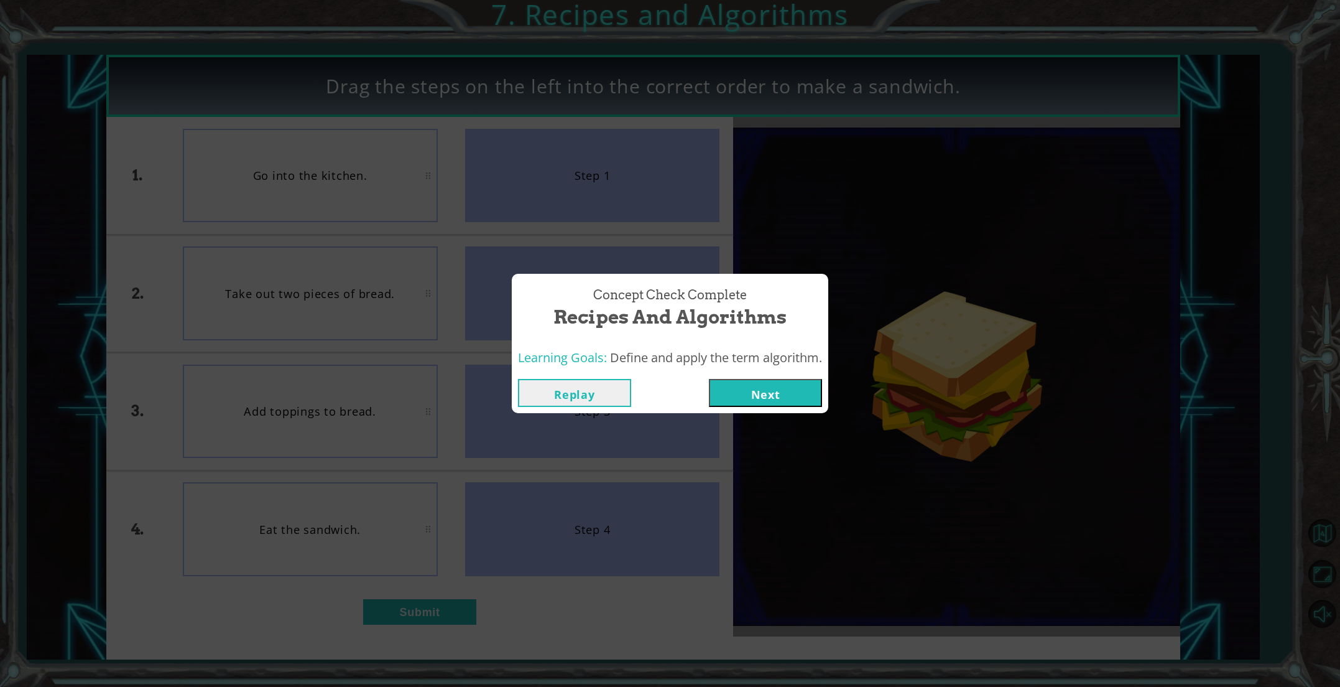
click at [739, 387] on button "Next" at bounding box center [765, 393] width 113 height 28
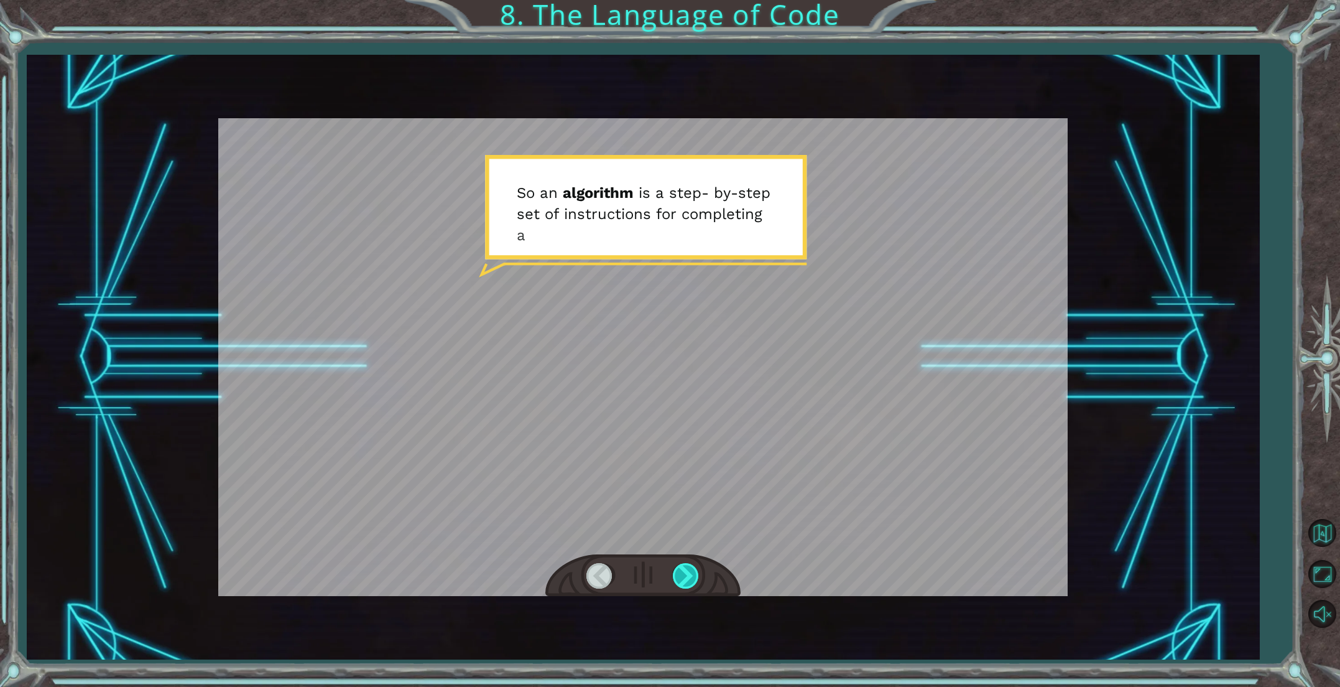
click at [698, 583] on div at bounding box center [687, 575] width 28 height 25
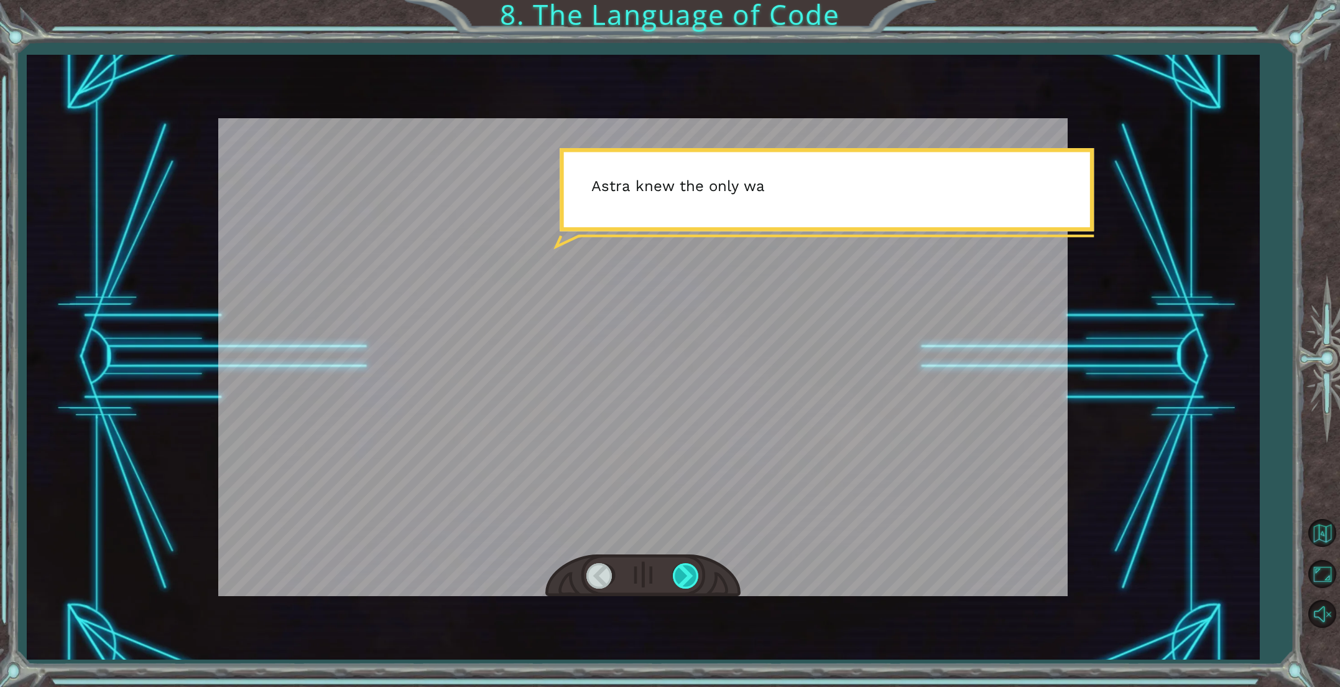
click at [689, 580] on div at bounding box center [687, 575] width 28 height 25
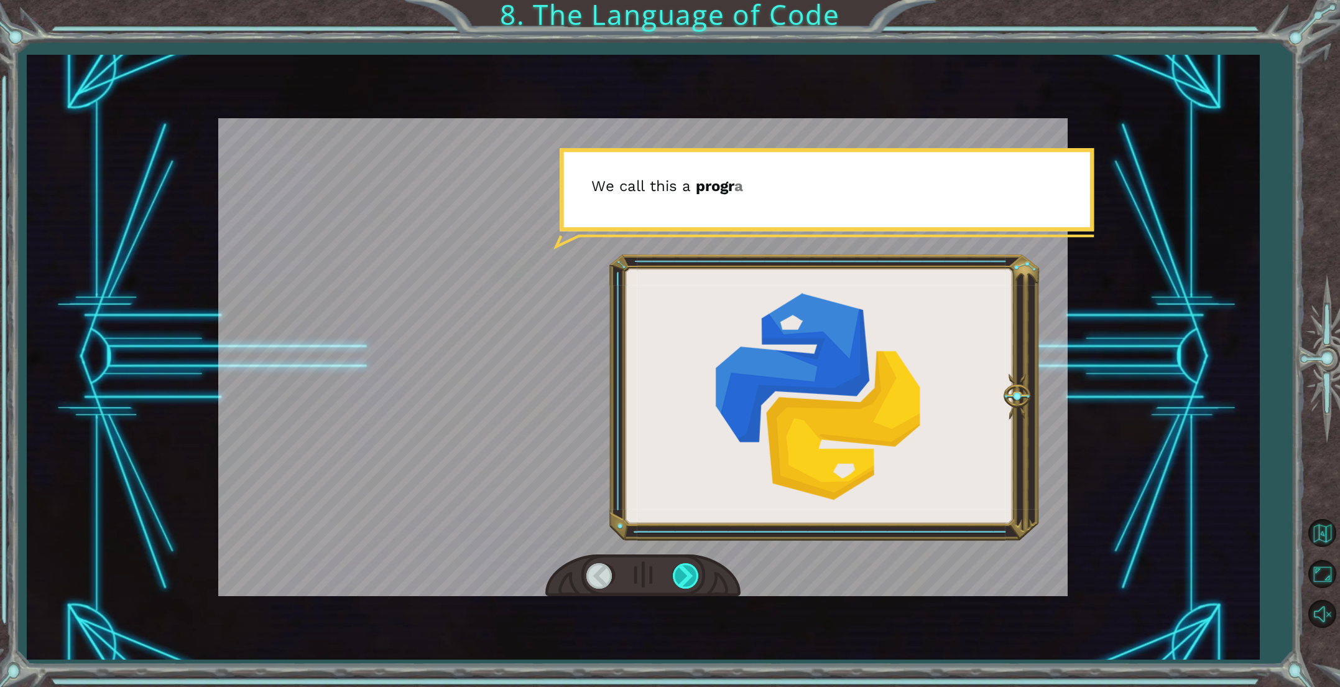
click at [689, 581] on div at bounding box center [687, 575] width 28 height 25
click at [689, 580] on div at bounding box center [687, 575] width 28 height 25
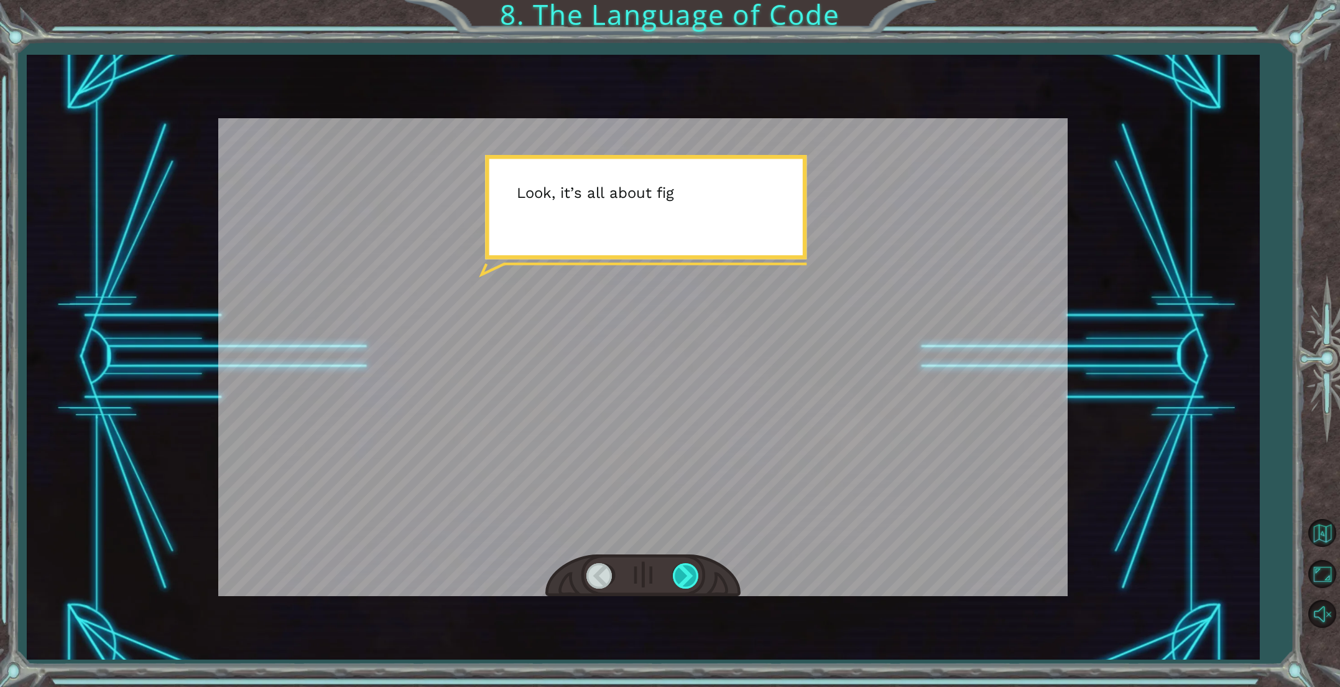
click at [689, 580] on div at bounding box center [687, 575] width 28 height 25
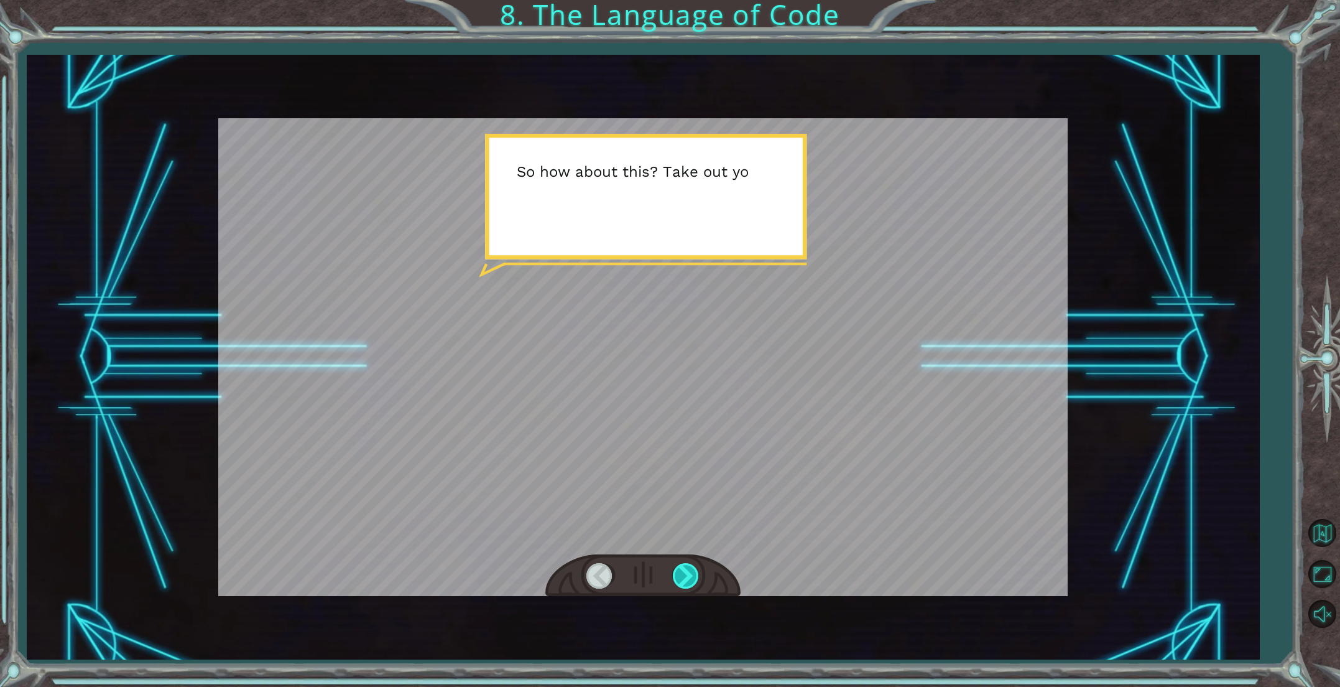
click at [689, 580] on div at bounding box center [687, 575] width 28 height 25
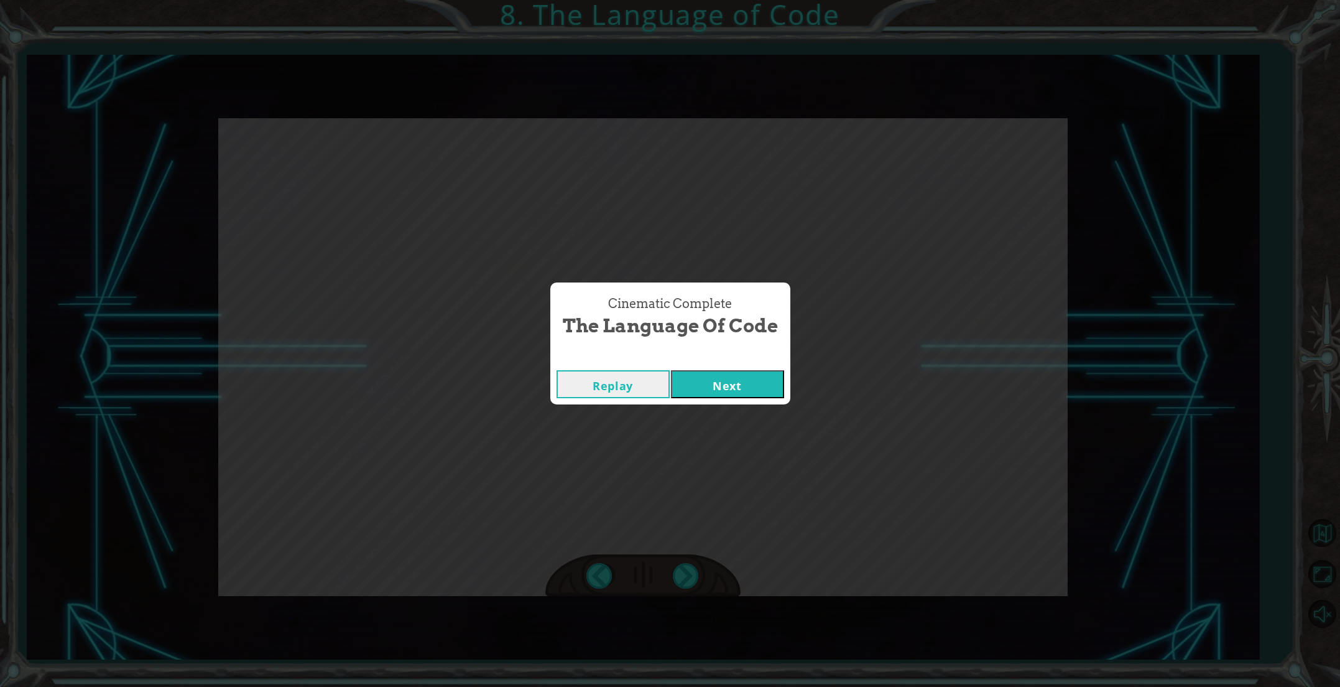
click at [716, 380] on button "Next" at bounding box center [727, 384] width 113 height 28
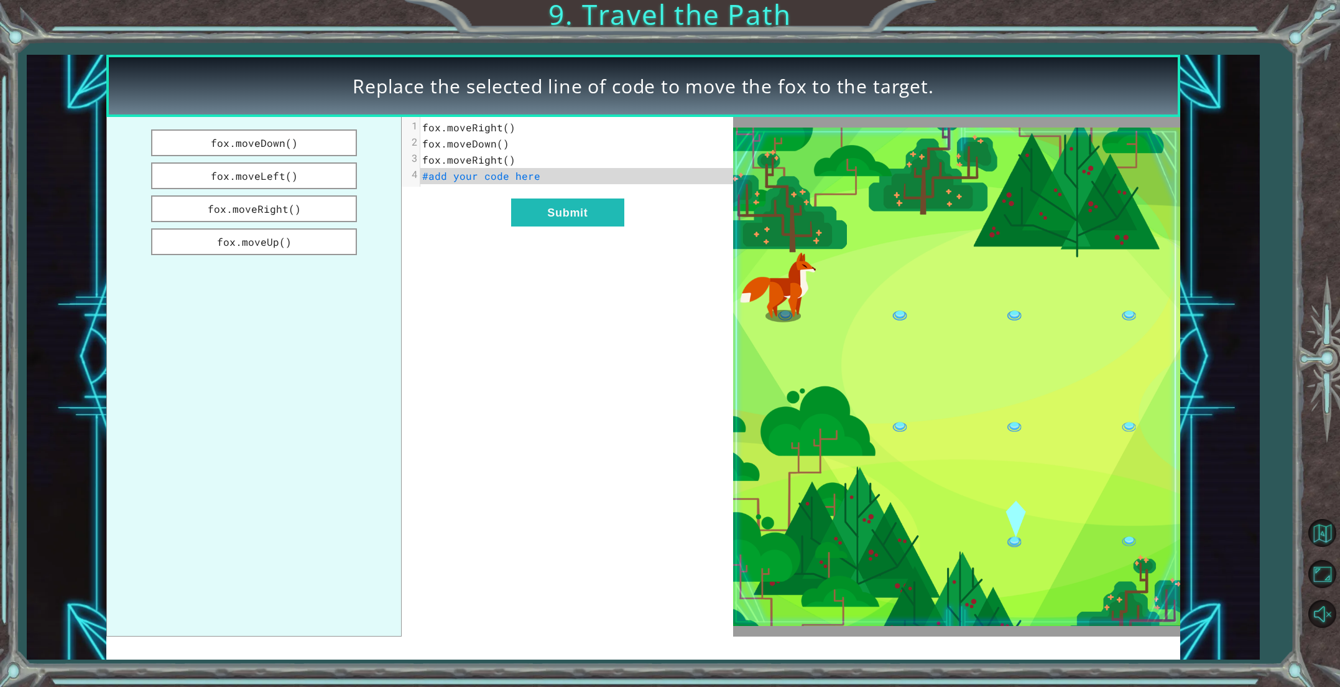
drag, startPoint x: 284, startPoint y: 146, endPoint x: 364, endPoint y: 150, distance: 80.4
click at [483, 177] on div "fox.moveDown() fox.moveLeft() fox.moveRight() fox.moveUp() xxxxxxxxxx 4 1 fox.m…" at bounding box center [419, 376] width 627 height 519
click at [325, 147] on button "fox.moveDown()" at bounding box center [254, 142] width 206 height 27
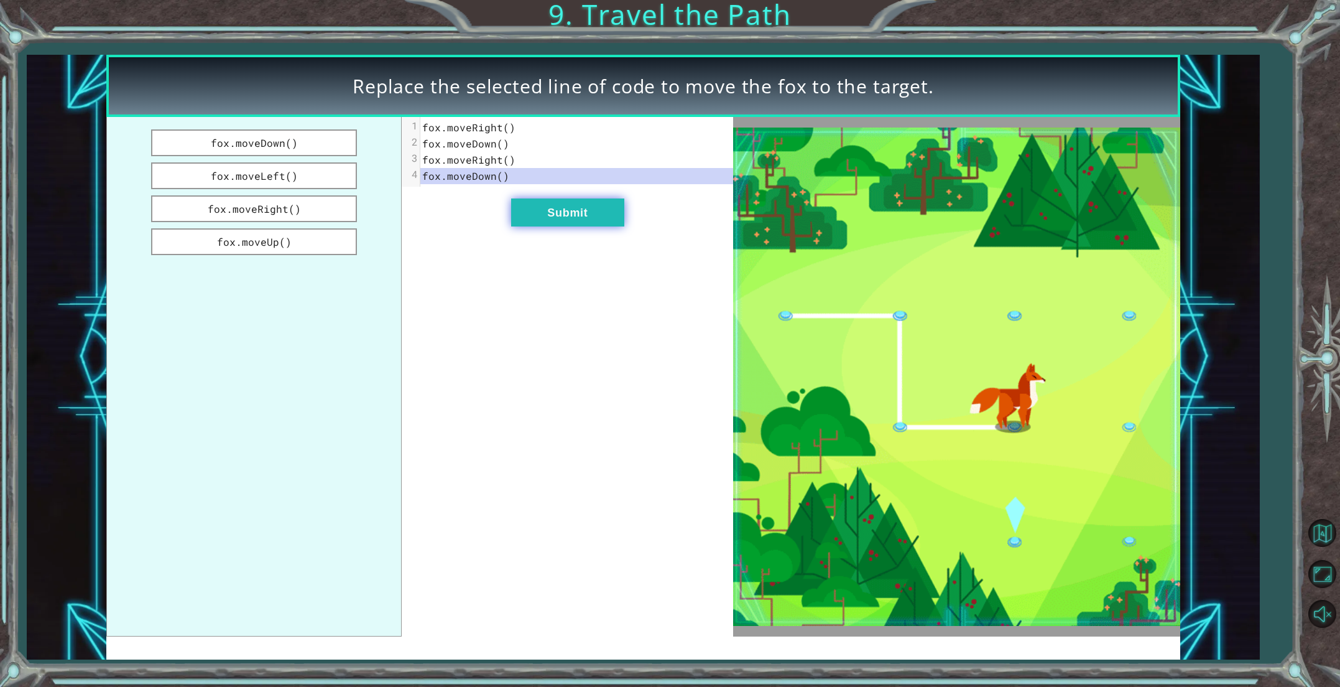
click at [529, 210] on button "Submit" at bounding box center [567, 212] width 113 height 28
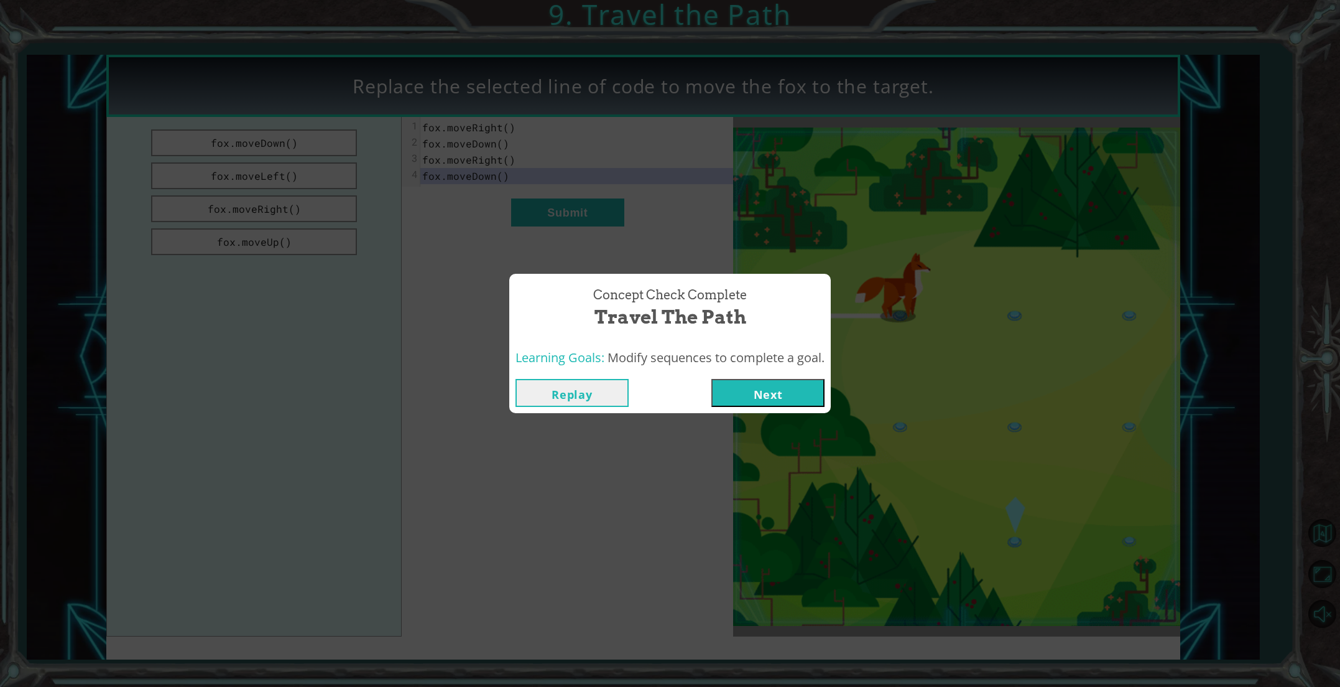
click at [733, 390] on button "Next" at bounding box center [767, 393] width 113 height 28
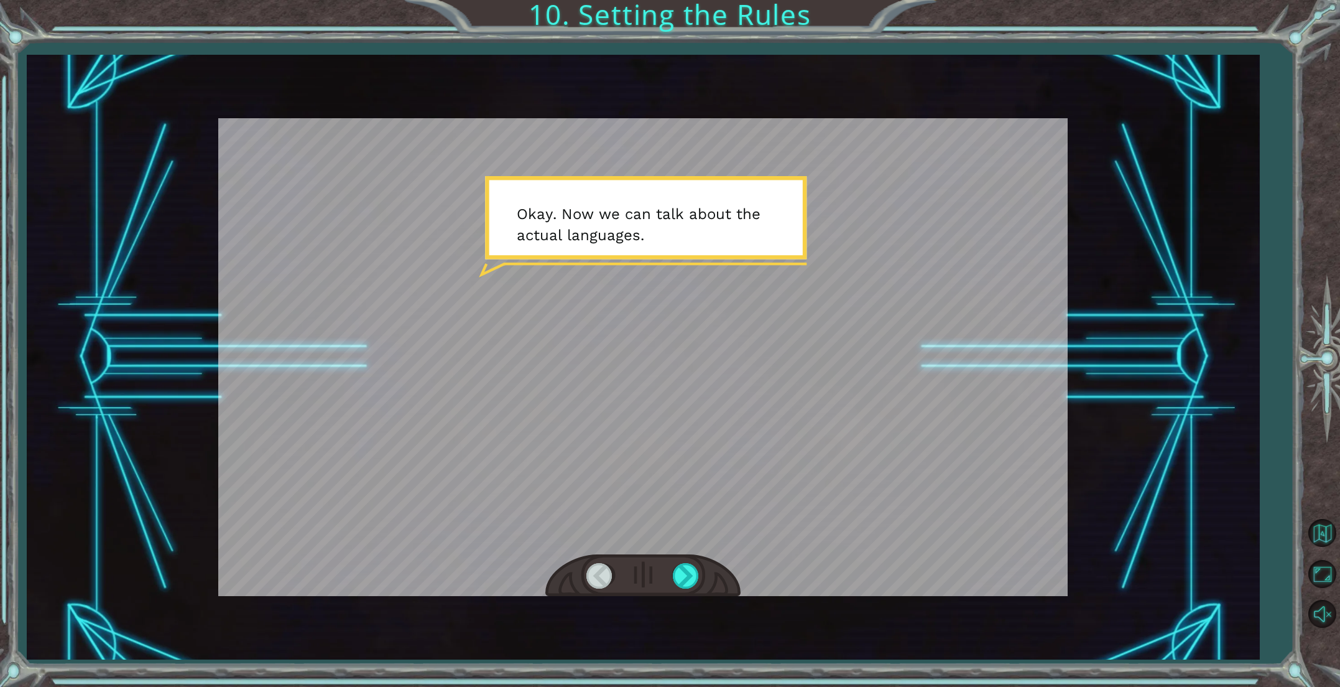
click at [670, 567] on div at bounding box center [642, 575] width 195 height 43
click at [685, 572] on div at bounding box center [687, 575] width 28 height 25
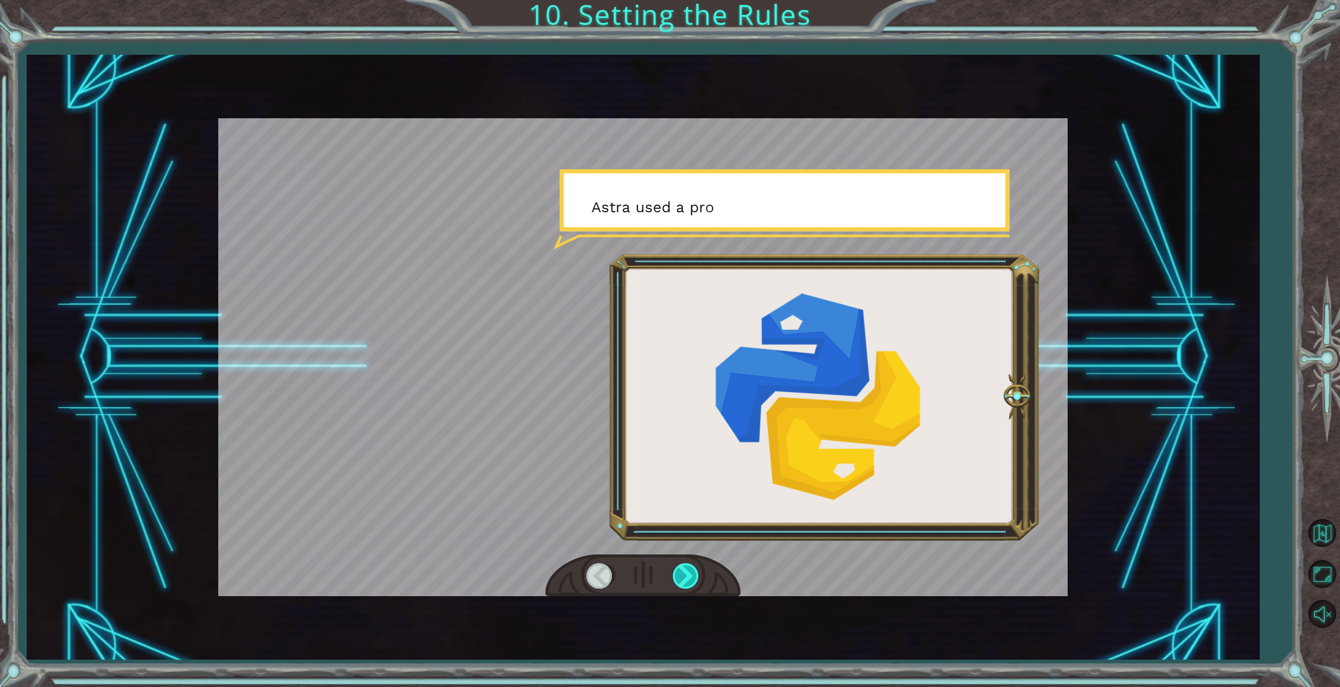
click at [685, 572] on div at bounding box center [687, 575] width 28 height 25
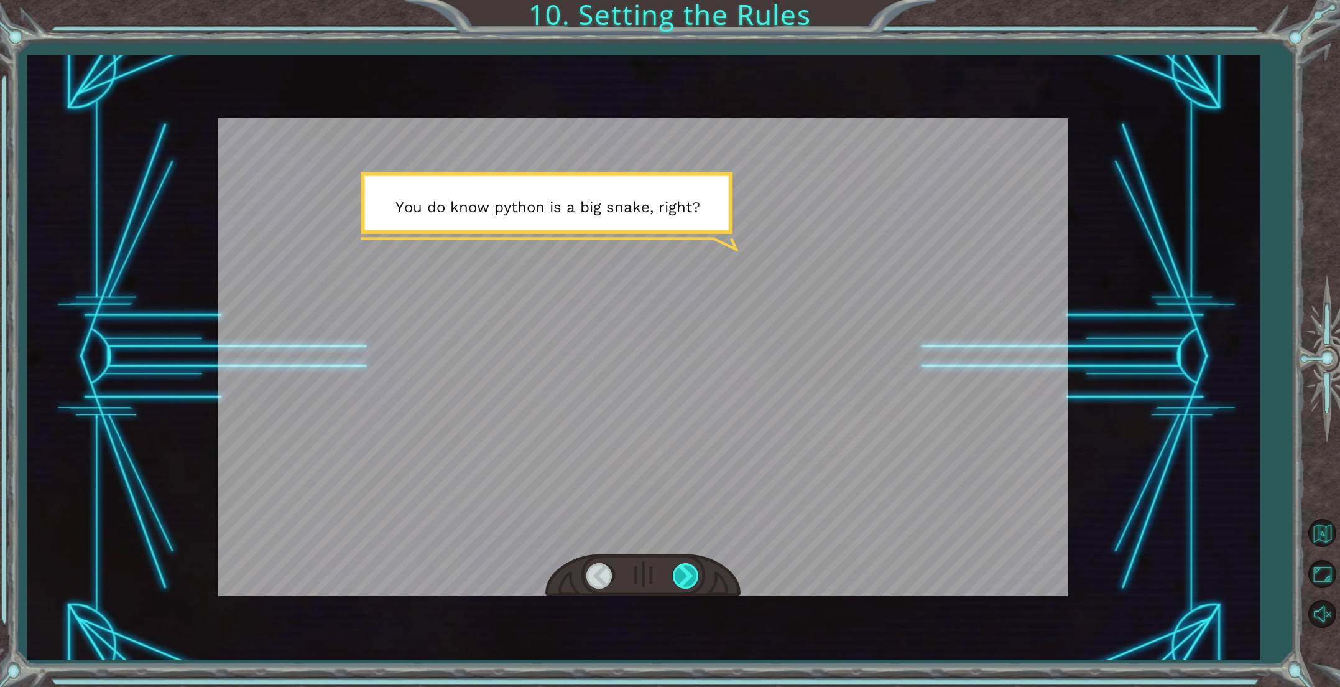
click at [685, 572] on div at bounding box center [687, 575] width 28 height 25
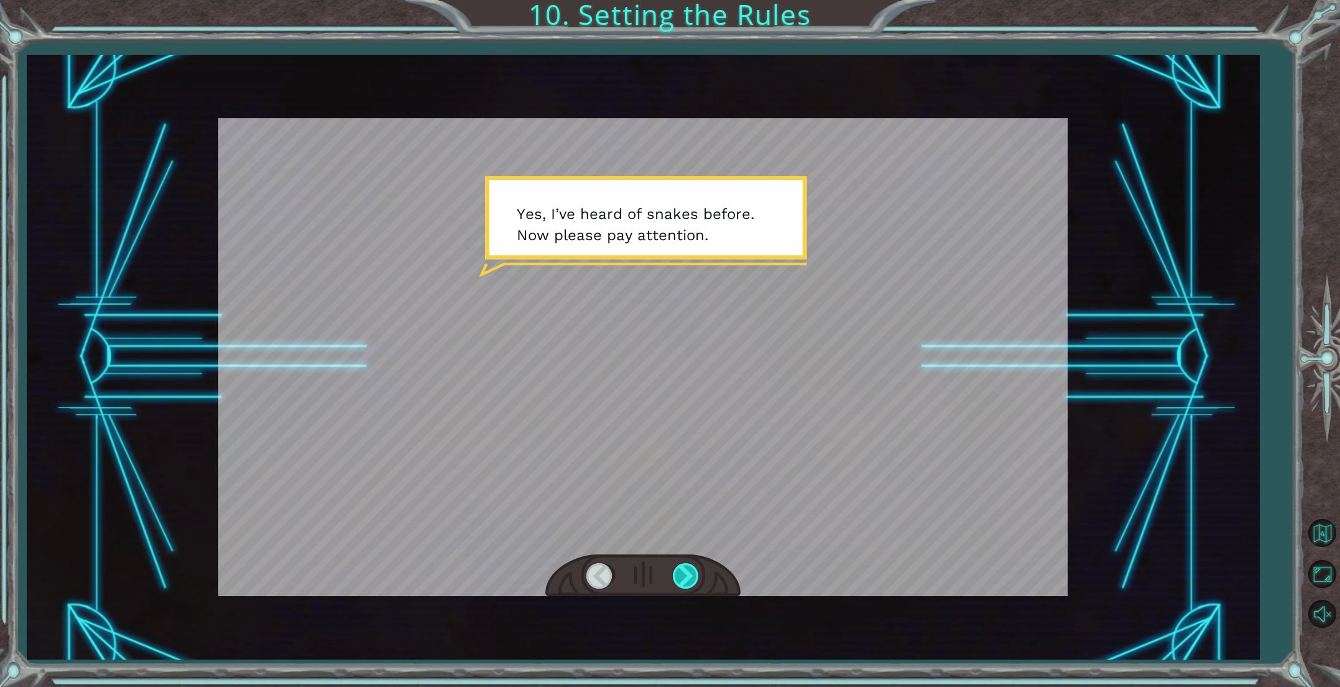
click at [685, 572] on div at bounding box center [687, 575] width 28 height 25
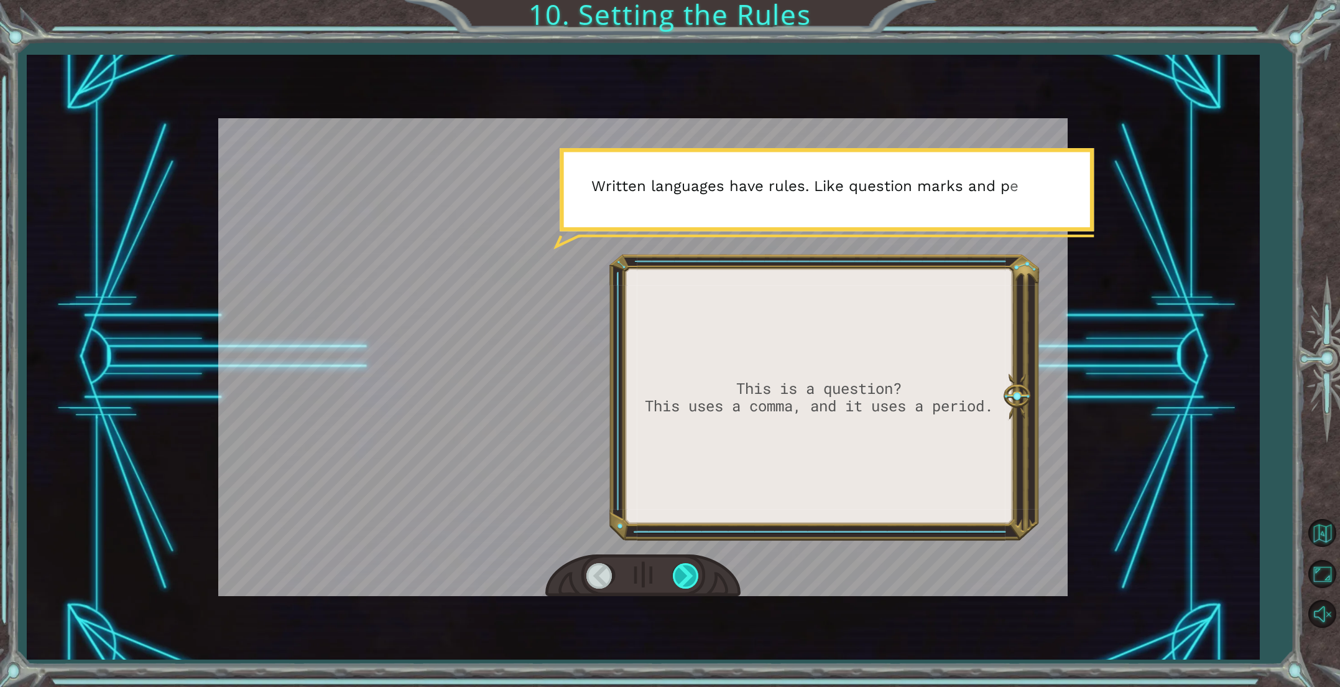
click at [685, 572] on div at bounding box center [687, 575] width 28 height 25
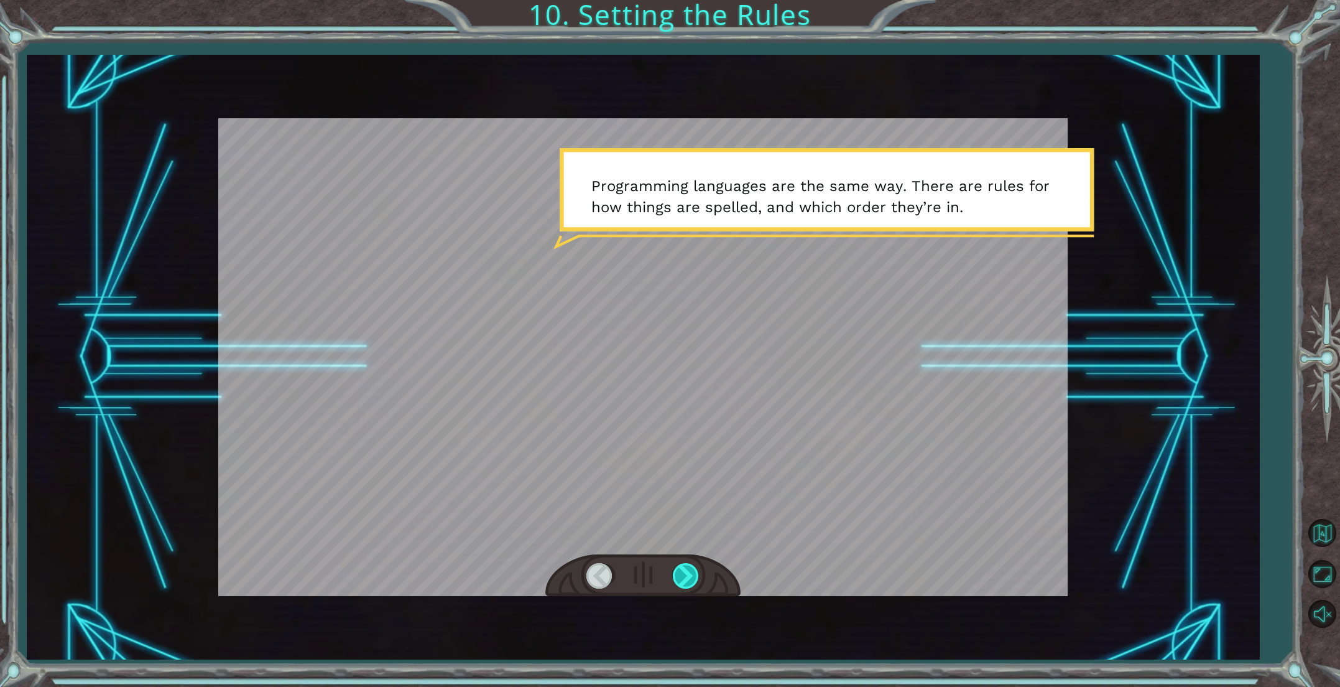
click at [685, 572] on div at bounding box center [687, 575] width 28 height 25
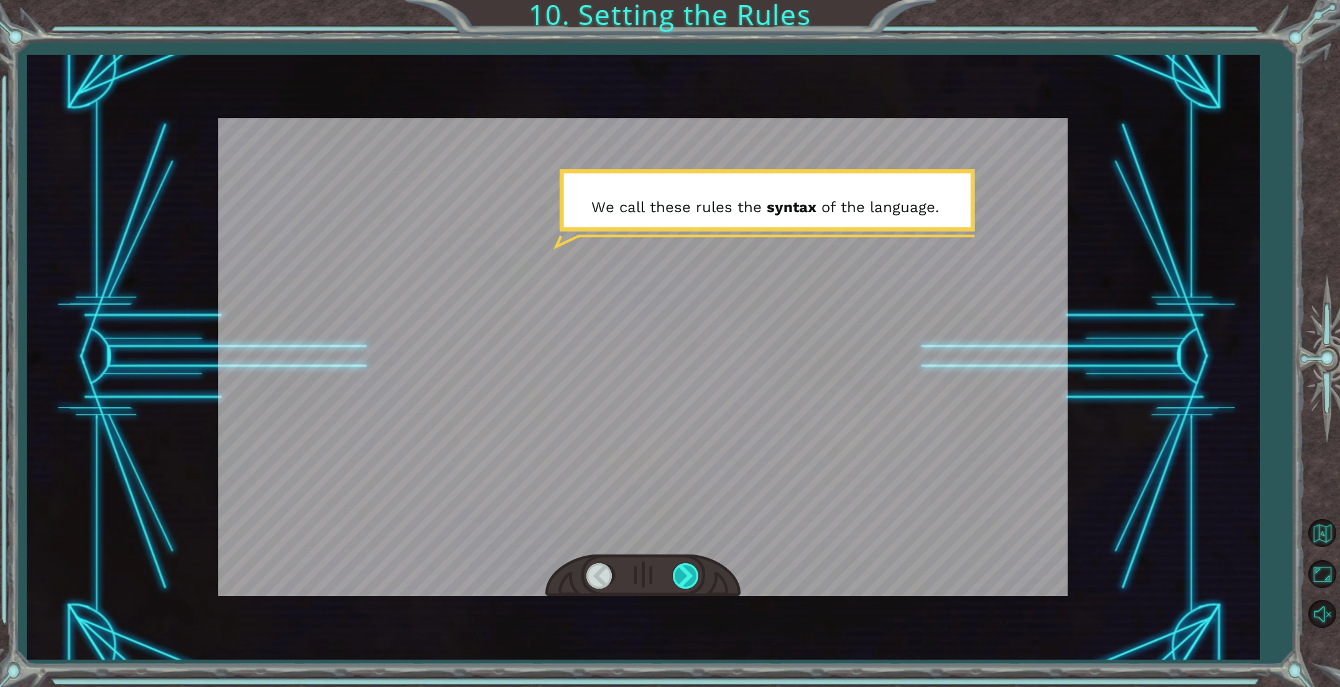
click at [685, 572] on div at bounding box center [687, 575] width 28 height 25
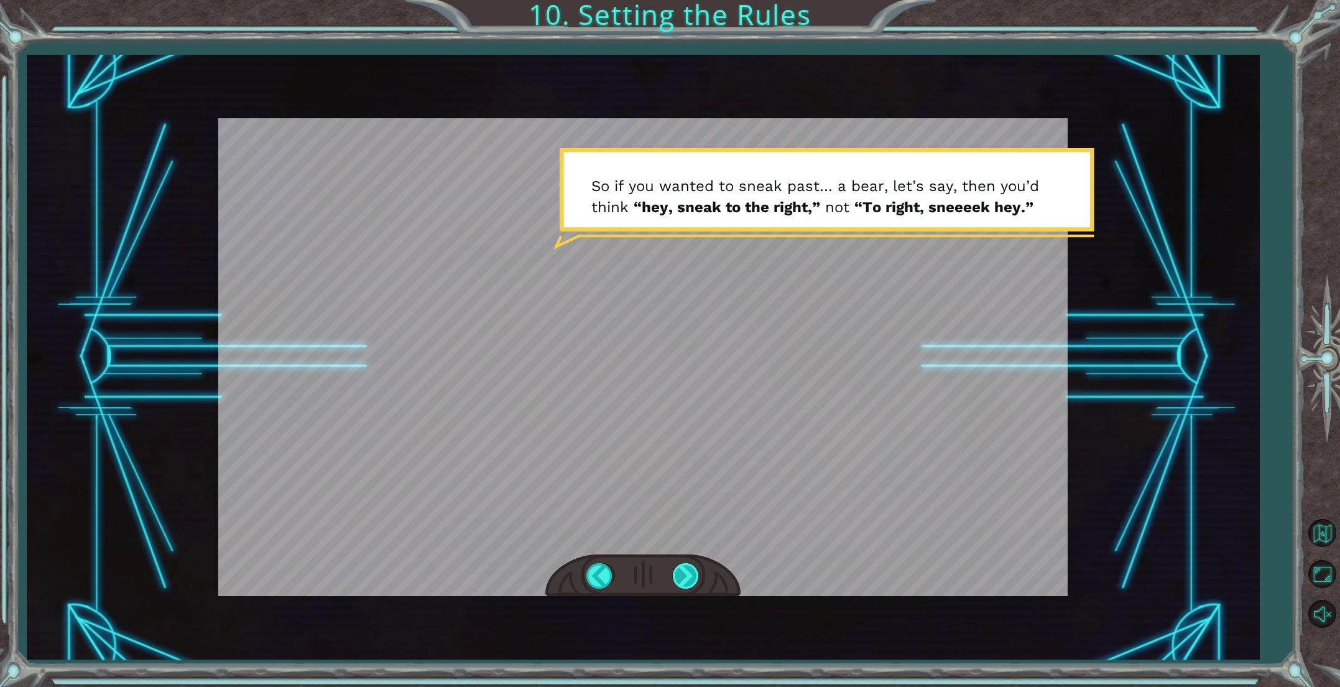
click at [685, 572] on div at bounding box center [687, 575] width 28 height 25
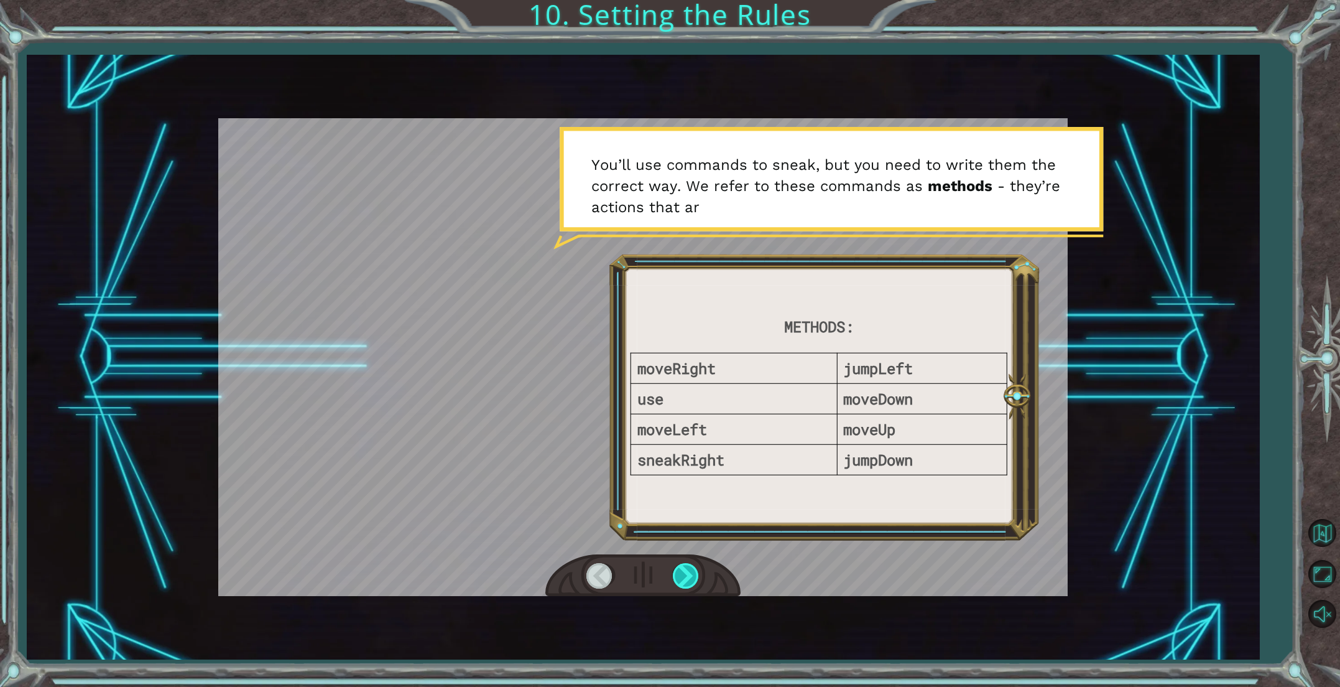
click at [685, 572] on div at bounding box center [687, 575] width 28 height 25
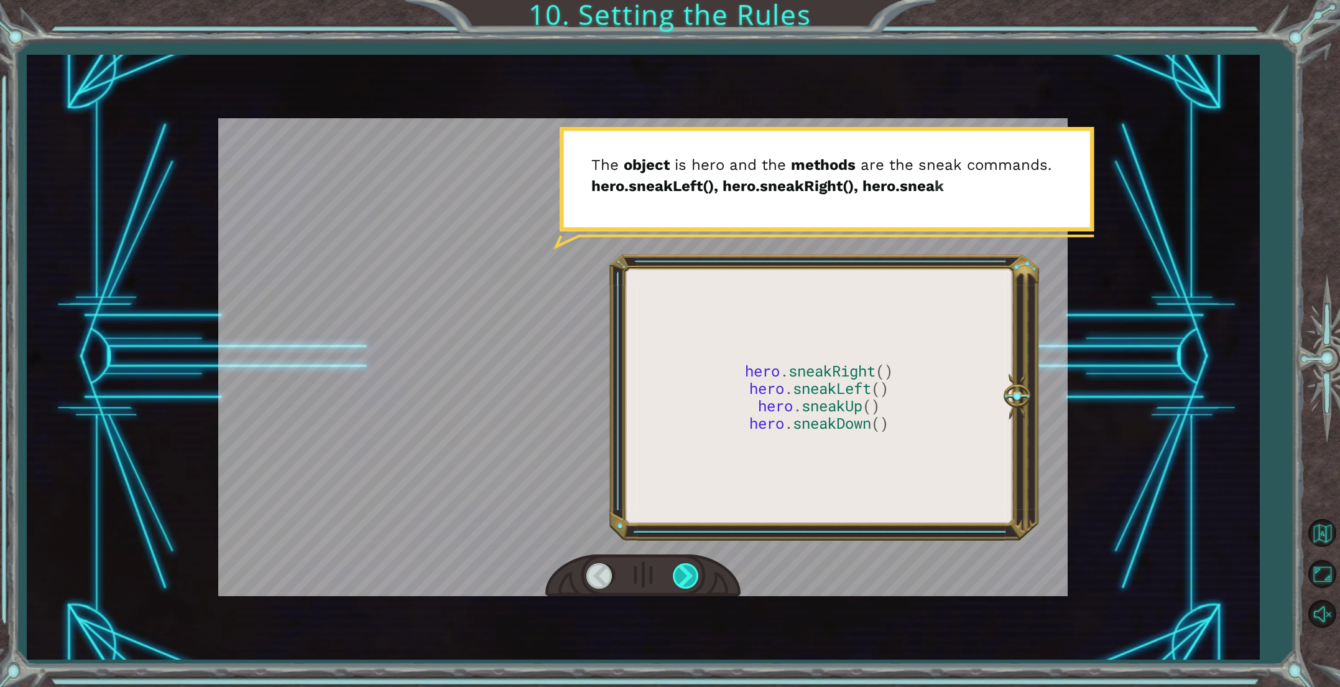
click at [685, 572] on div at bounding box center [687, 575] width 28 height 25
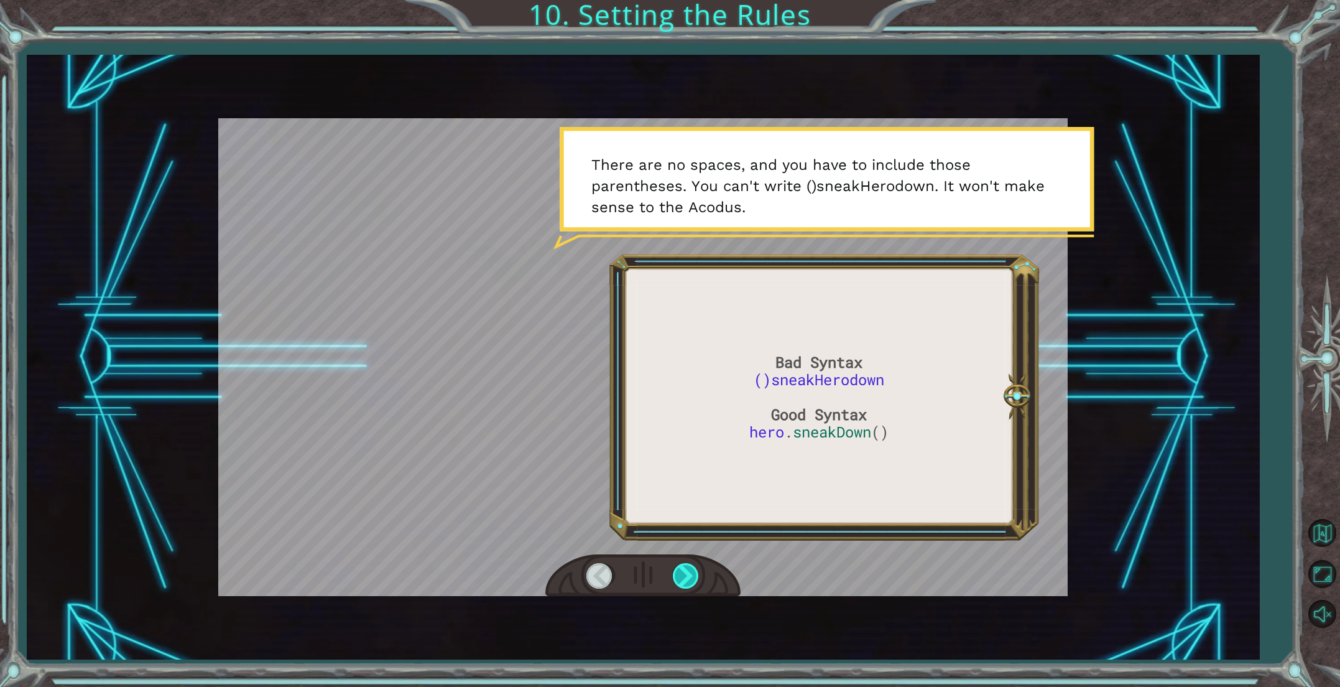
click at [685, 572] on div at bounding box center [687, 575] width 28 height 25
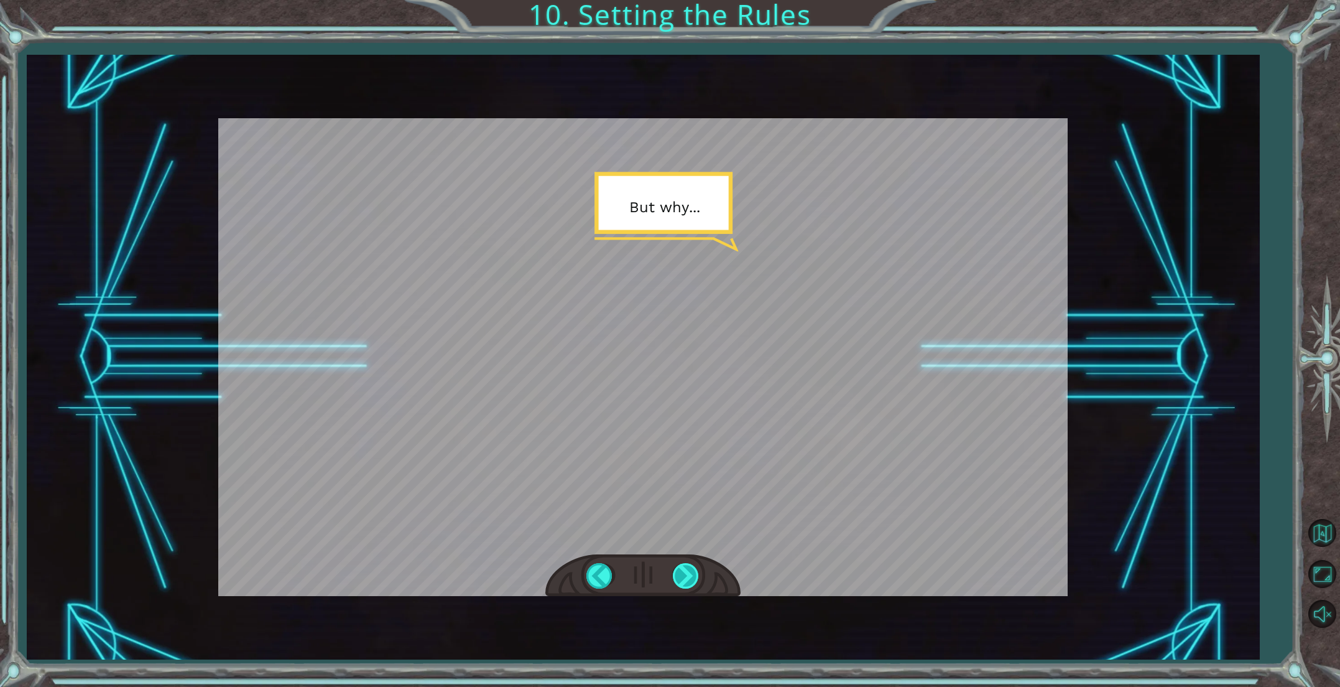
click at [685, 572] on div at bounding box center [687, 575] width 28 height 25
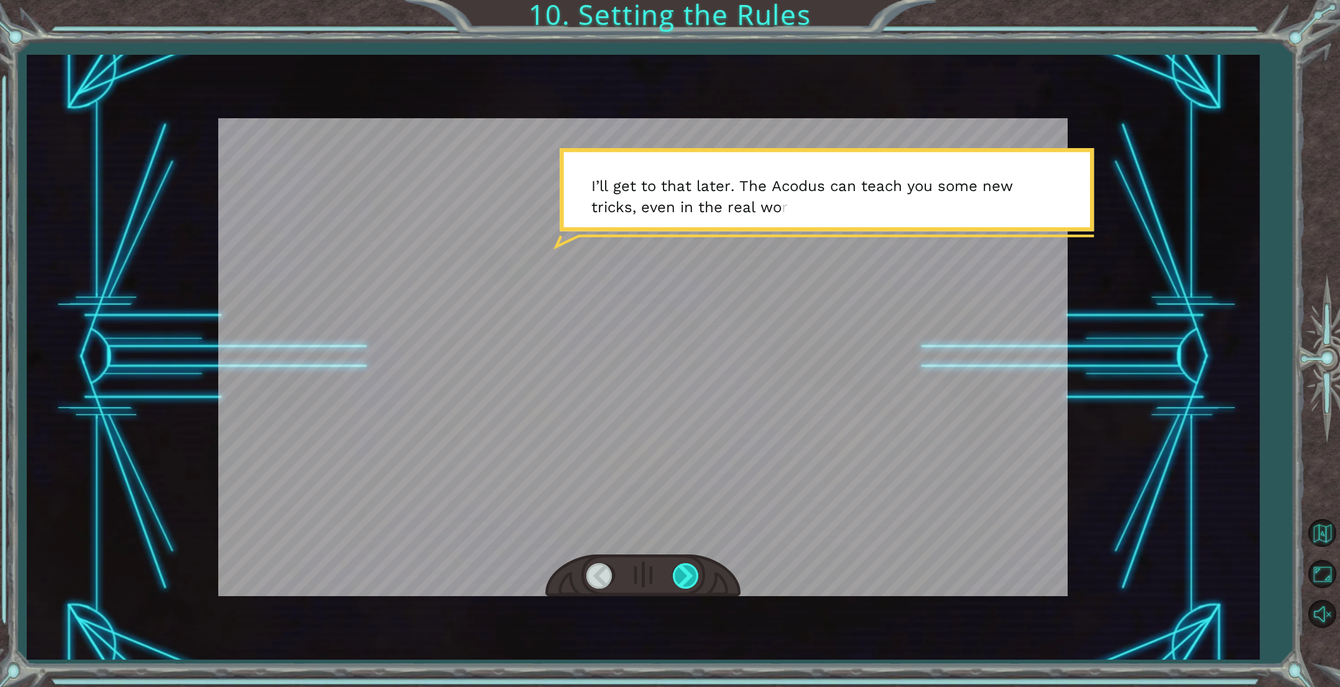
click at [685, 572] on div at bounding box center [687, 575] width 28 height 25
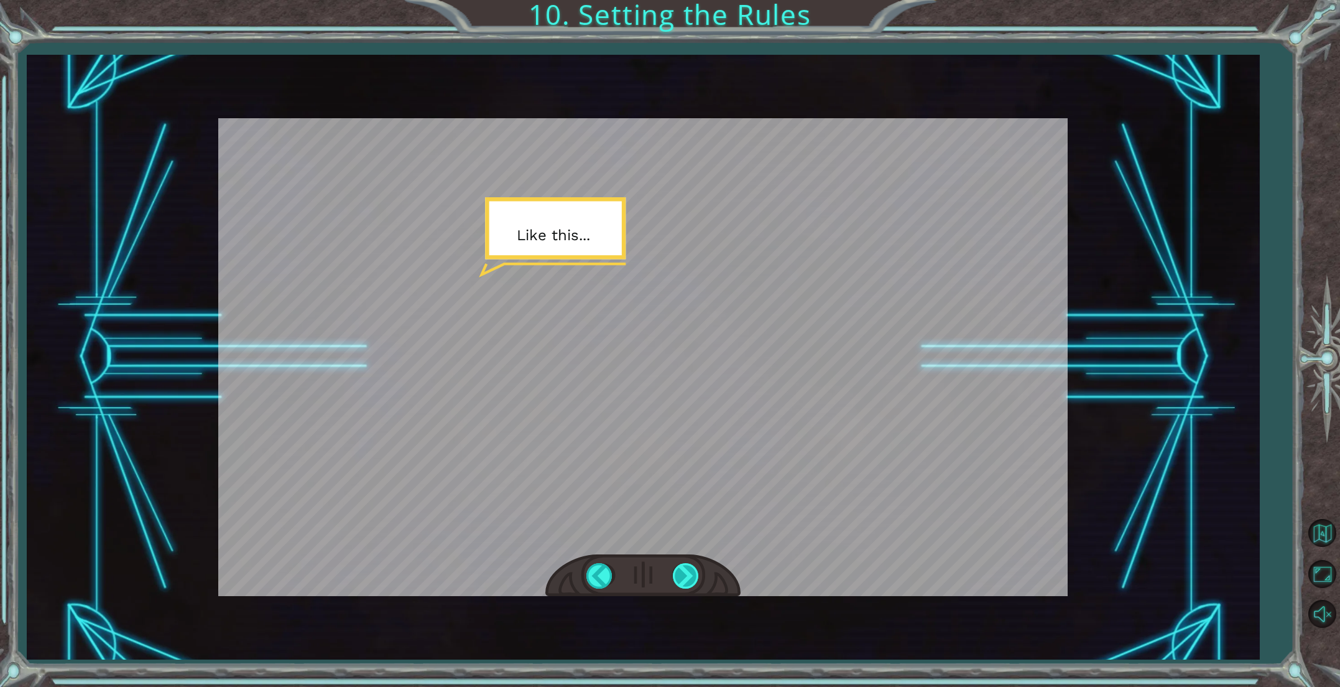
click at [685, 572] on div at bounding box center [687, 575] width 28 height 25
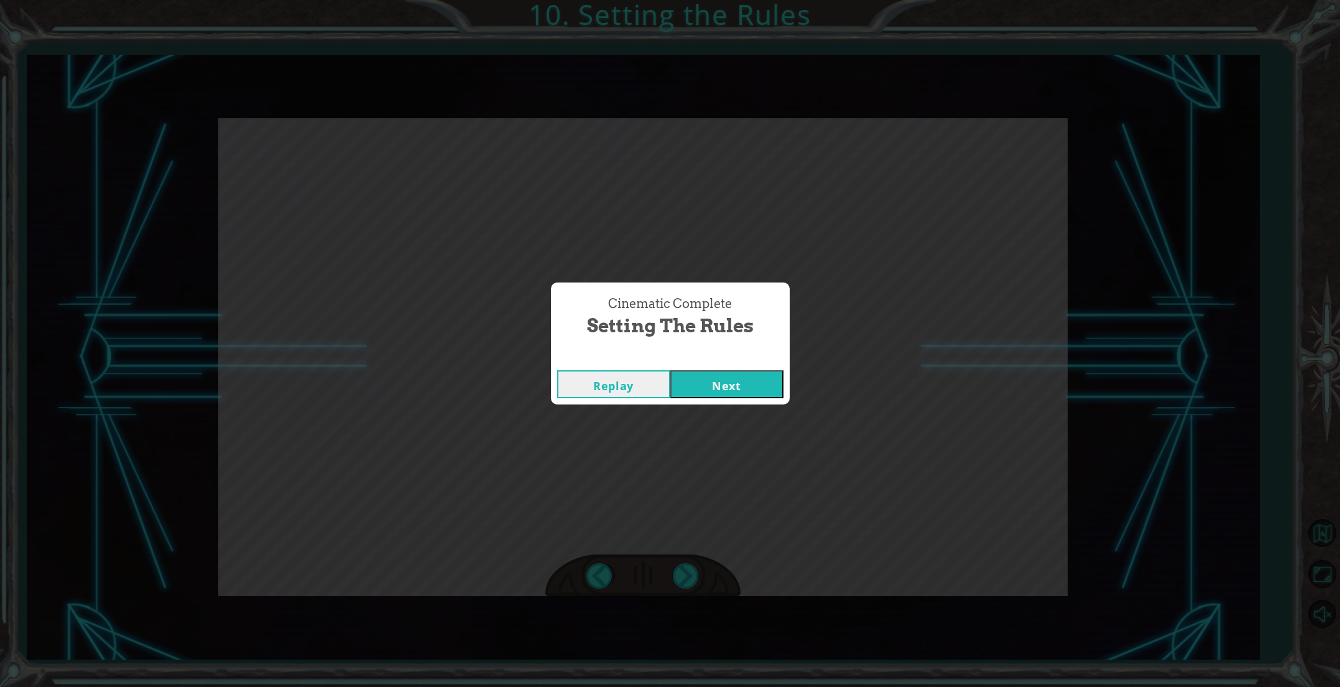
click at [707, 365] on div "Replay Next" at bounding box center [670, 384] width 239 height 40
click at [706, 374] on button "Next" at bounding box center [726, 384] width 113 height 28
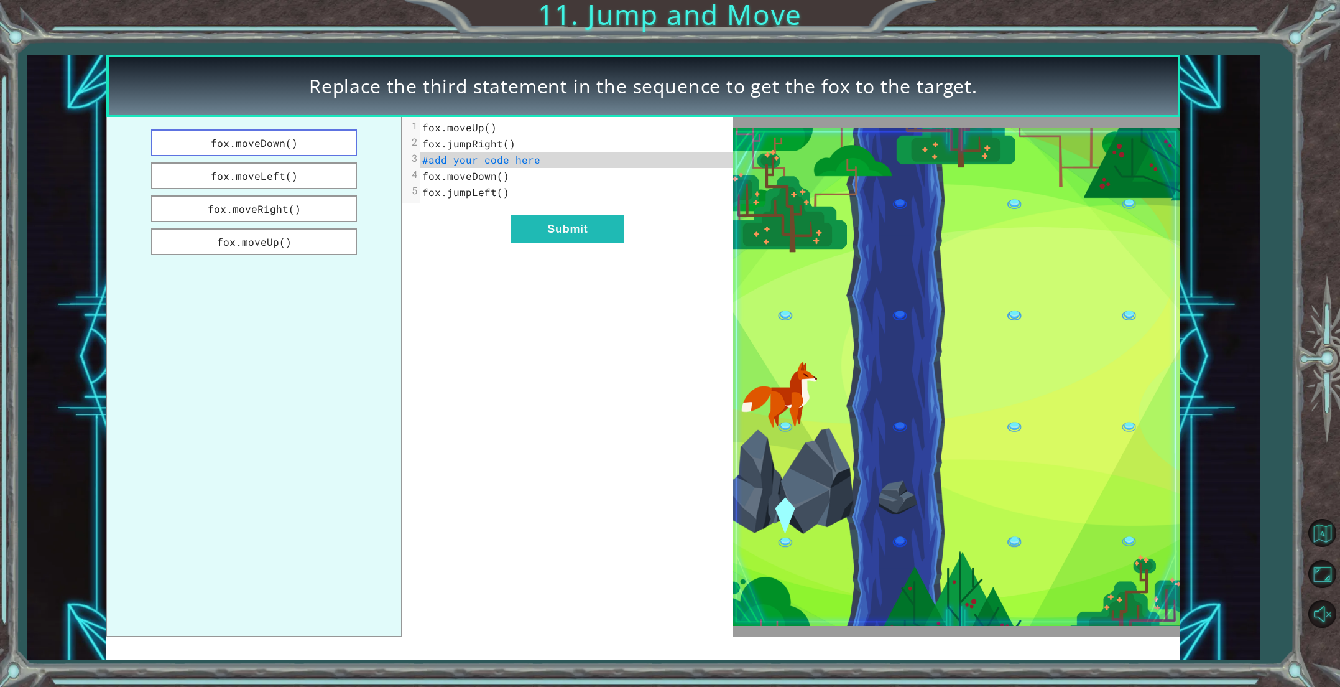
click at [331, 141] on button "fox.moveDown()" at bounding box center [254, 142] width 206 height 27
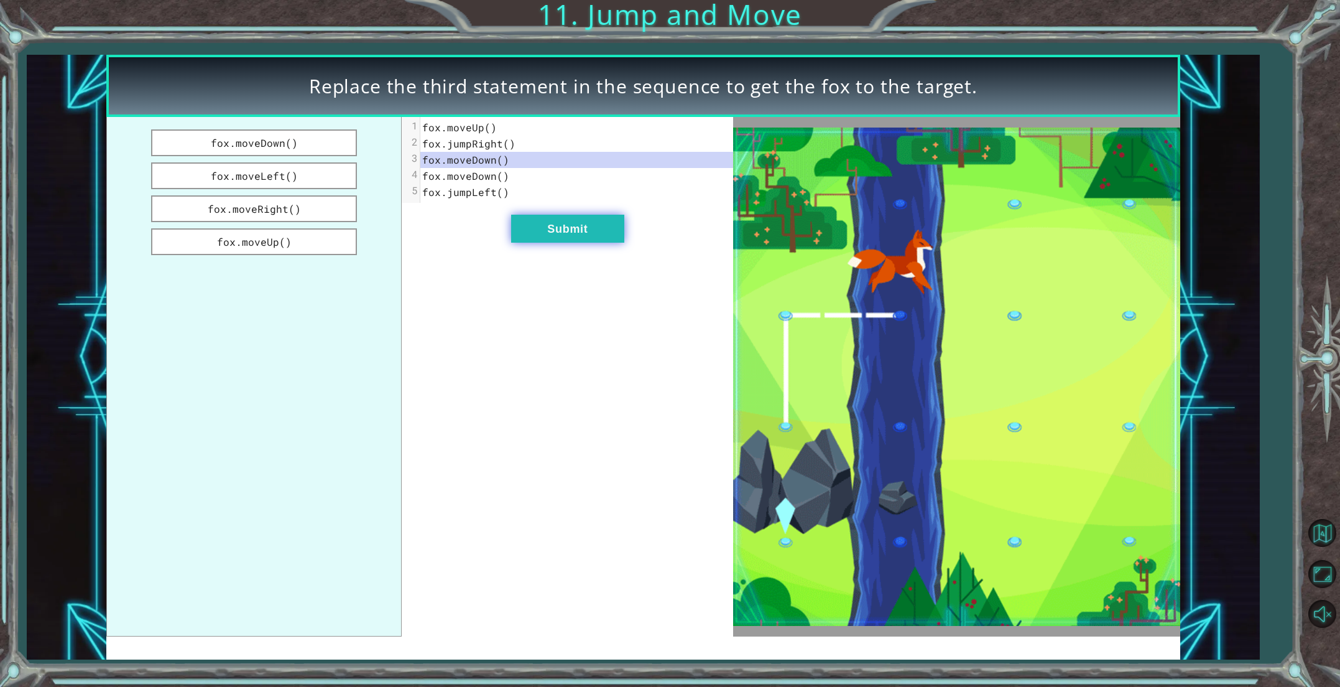
click at [534, 231] on button "Submit" at bounding box center [567, 229] width 113 height 28
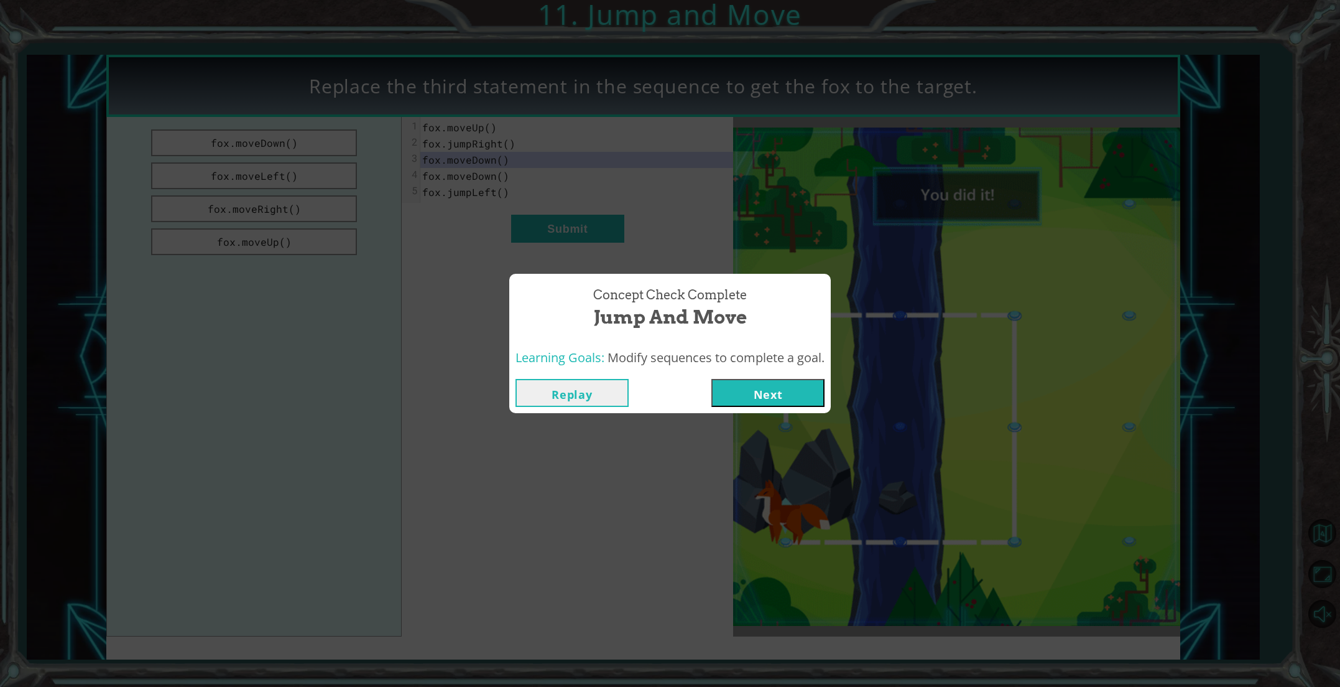
click at [805, 392] on button "Next" at bounding box center [767, 393] width 113 height 28
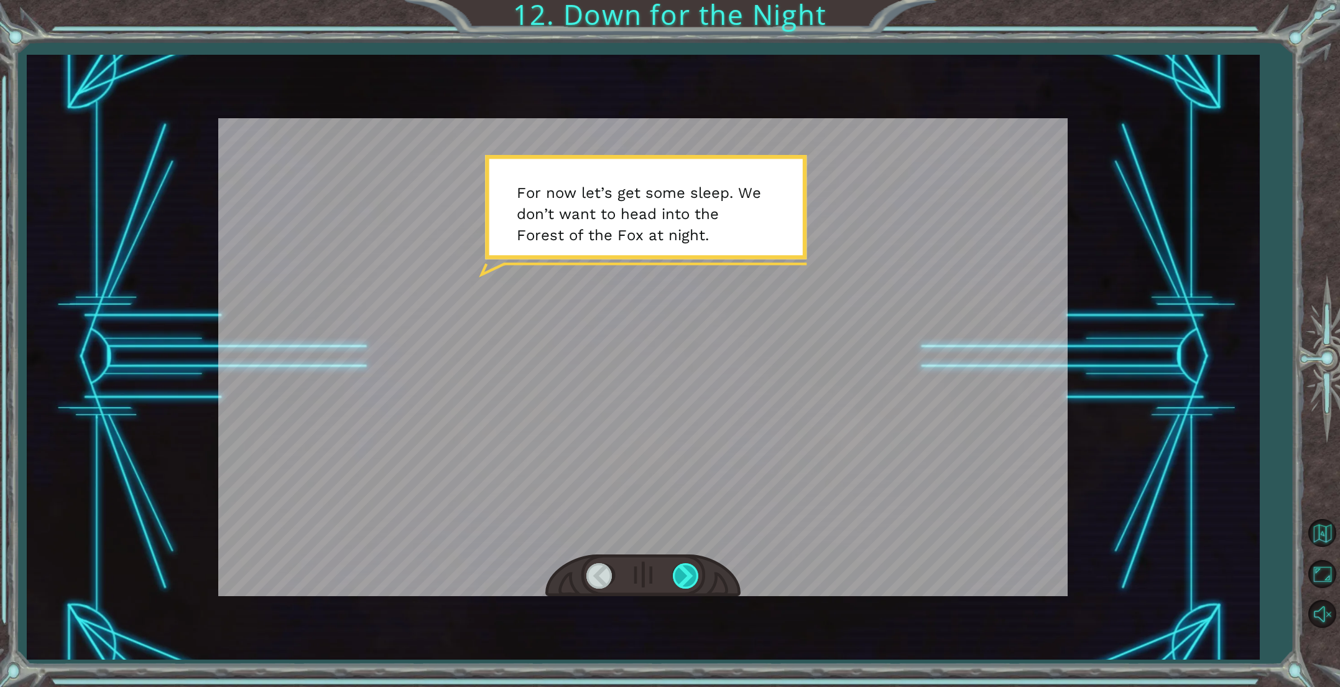
click at [693, 569] on div at bounding box center [687, 575] width 28 height 25
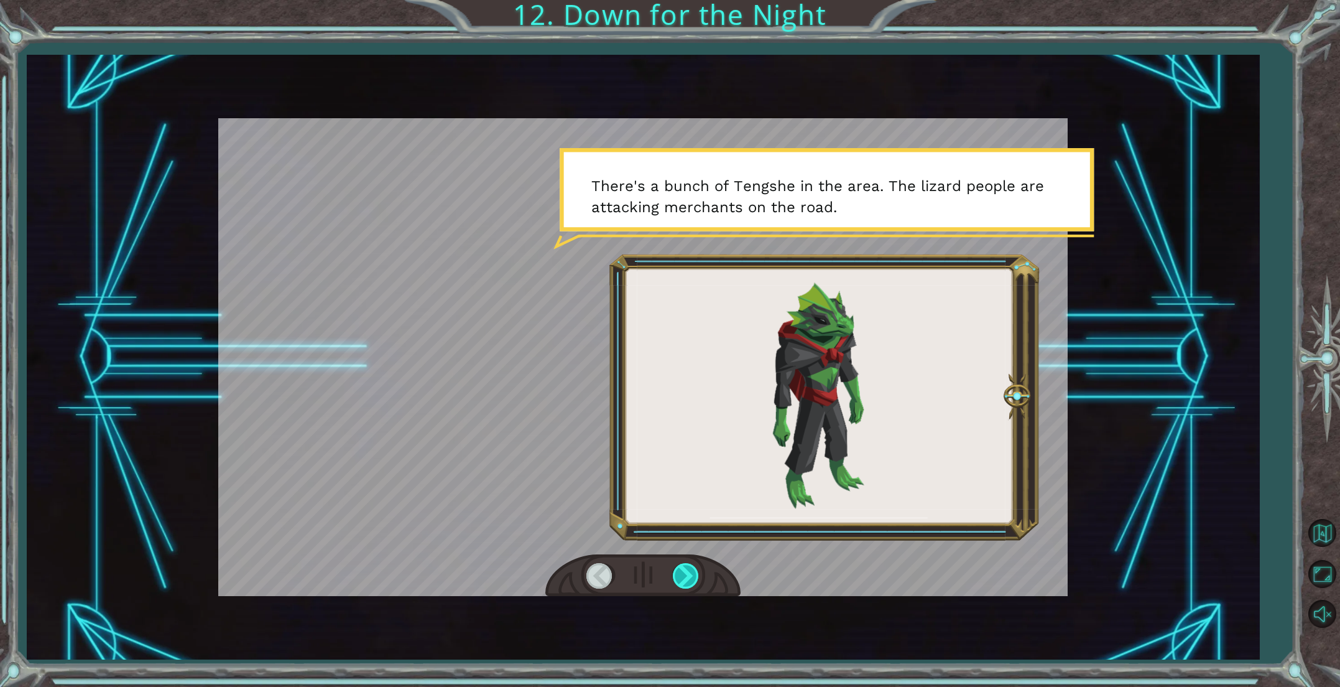
click at [696, 580] on div at bounding box center [687, 575] width 28 height 25
click at [686, 579] on div at bounding box center [687, 575] width 28 height 25
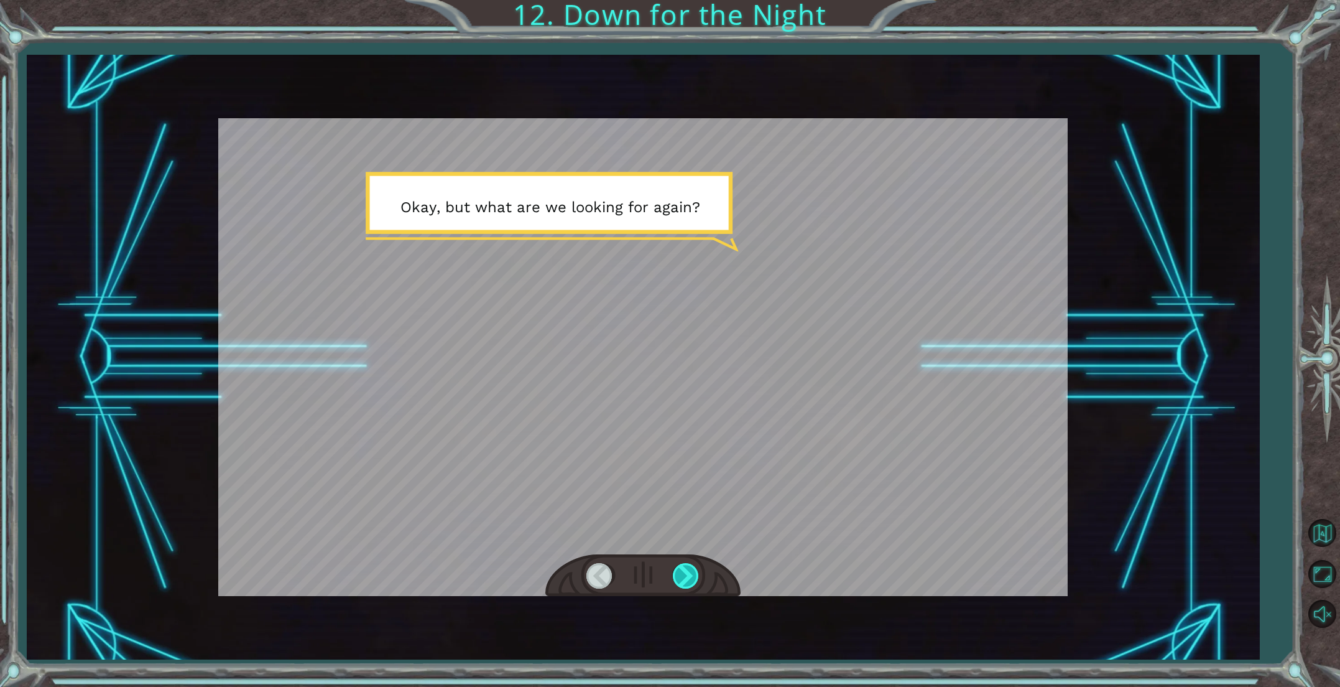
click at [686, 579] on div at bounding box center [687, 575] width 28 height 25
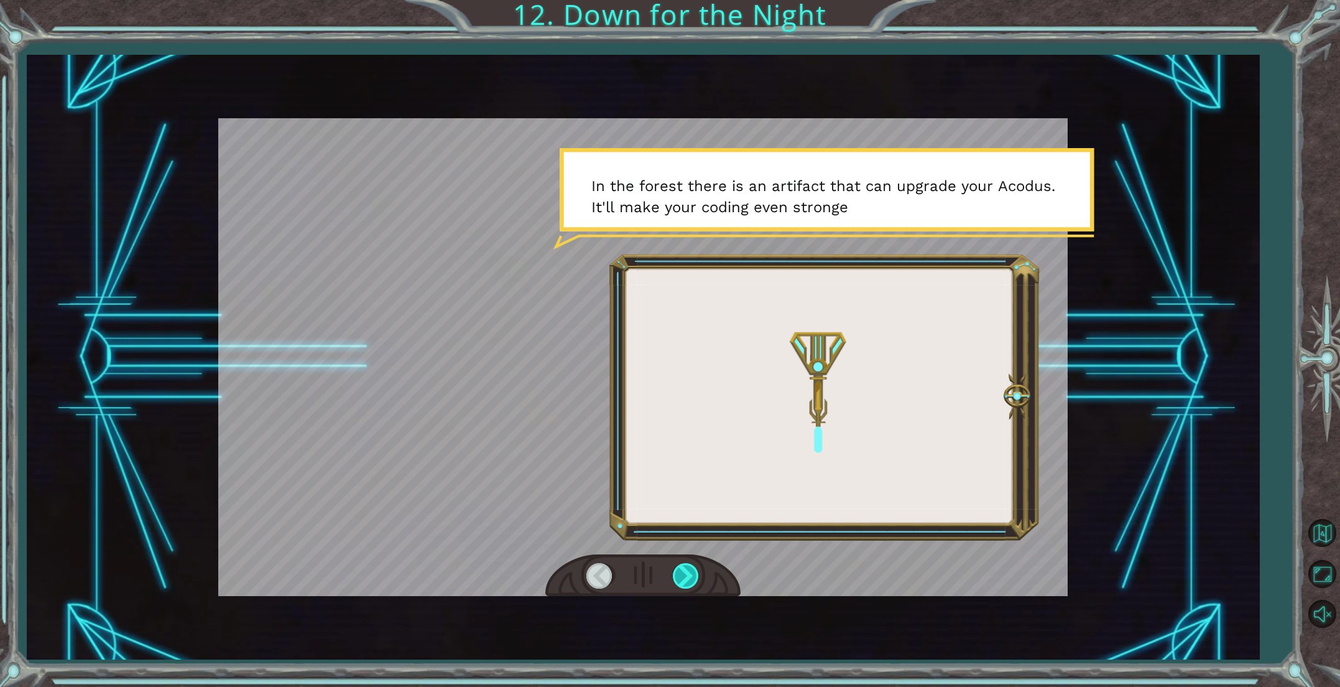
click at [686, 579] on div at bounding box center [687, 575] width 28 height 25
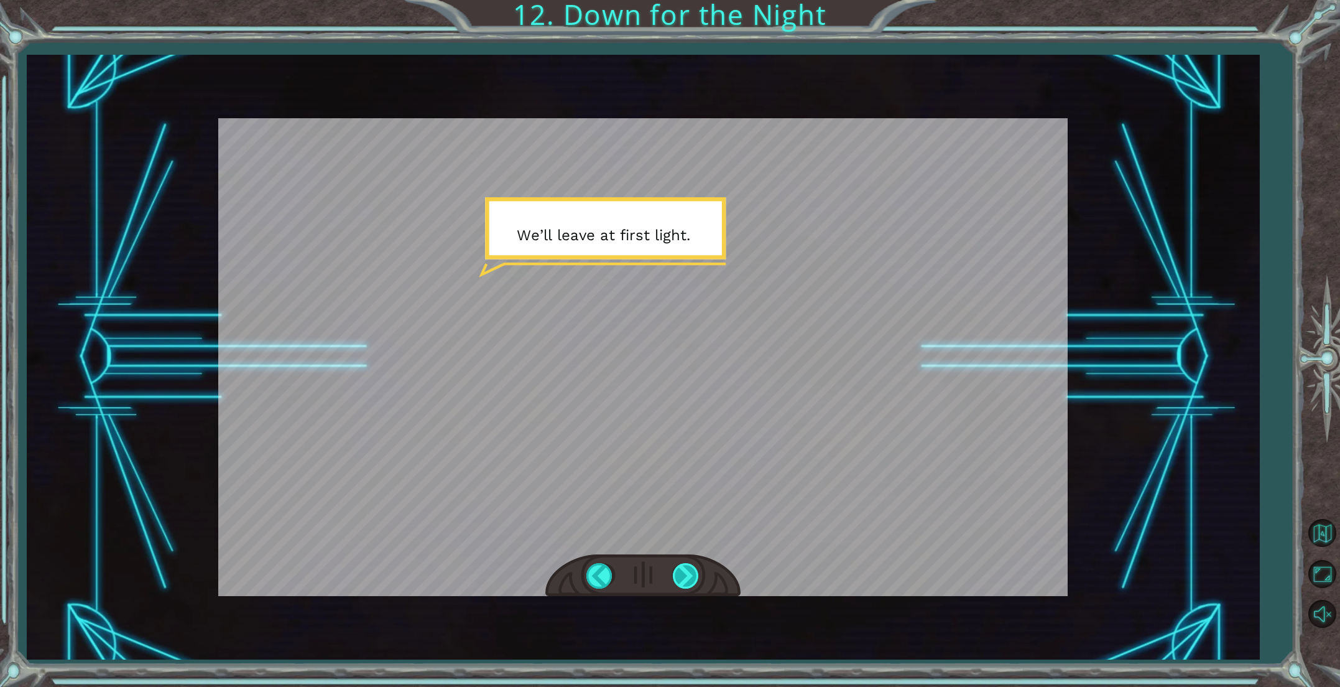
click at [686, 579] on div at bounding box center [687, 575] width 28 height 25
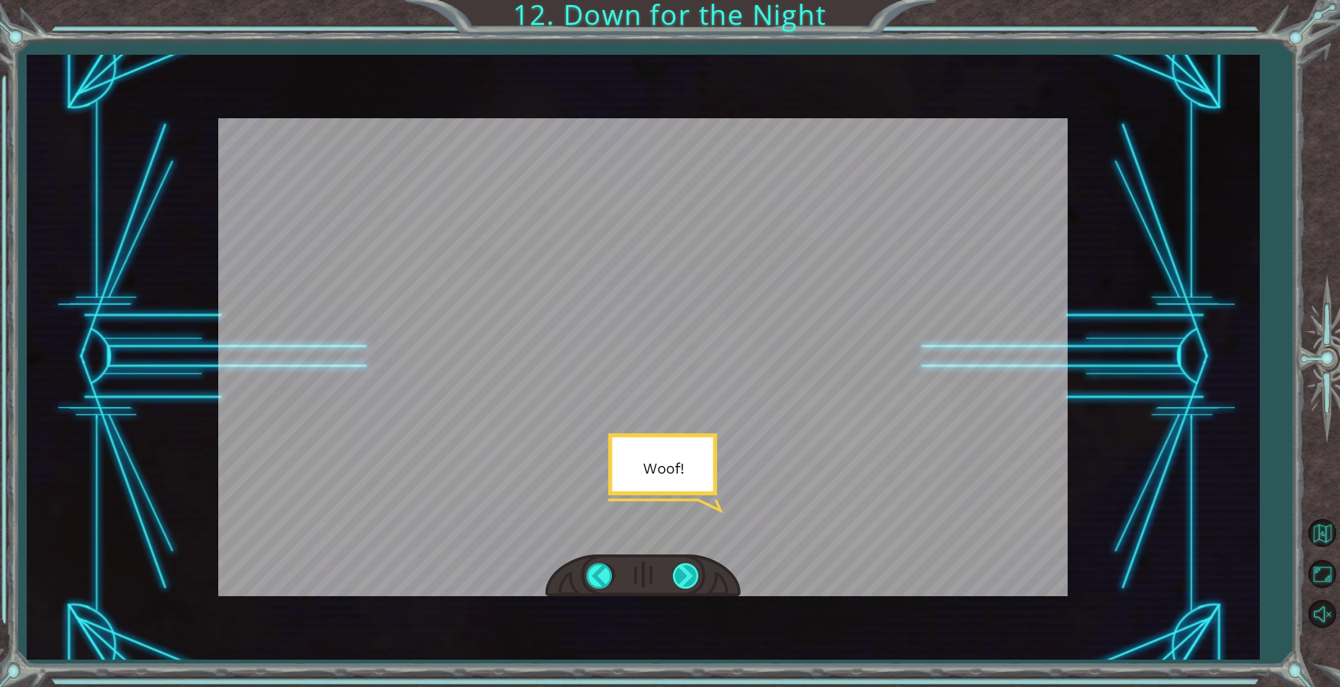
click at [686, 579] on div at bounding box center [687, 575] width 28 height 25
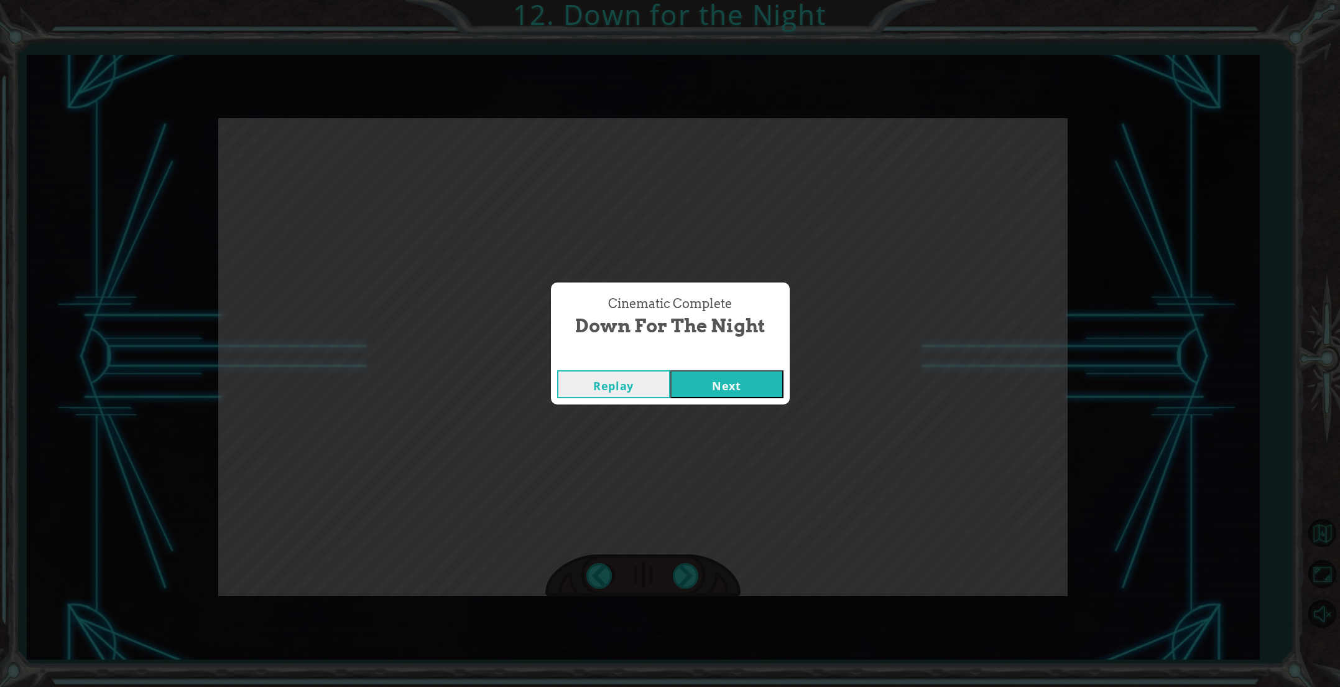
click at [706, 373] on button "Next" at bounding box center [726, 384] width 113 height 28
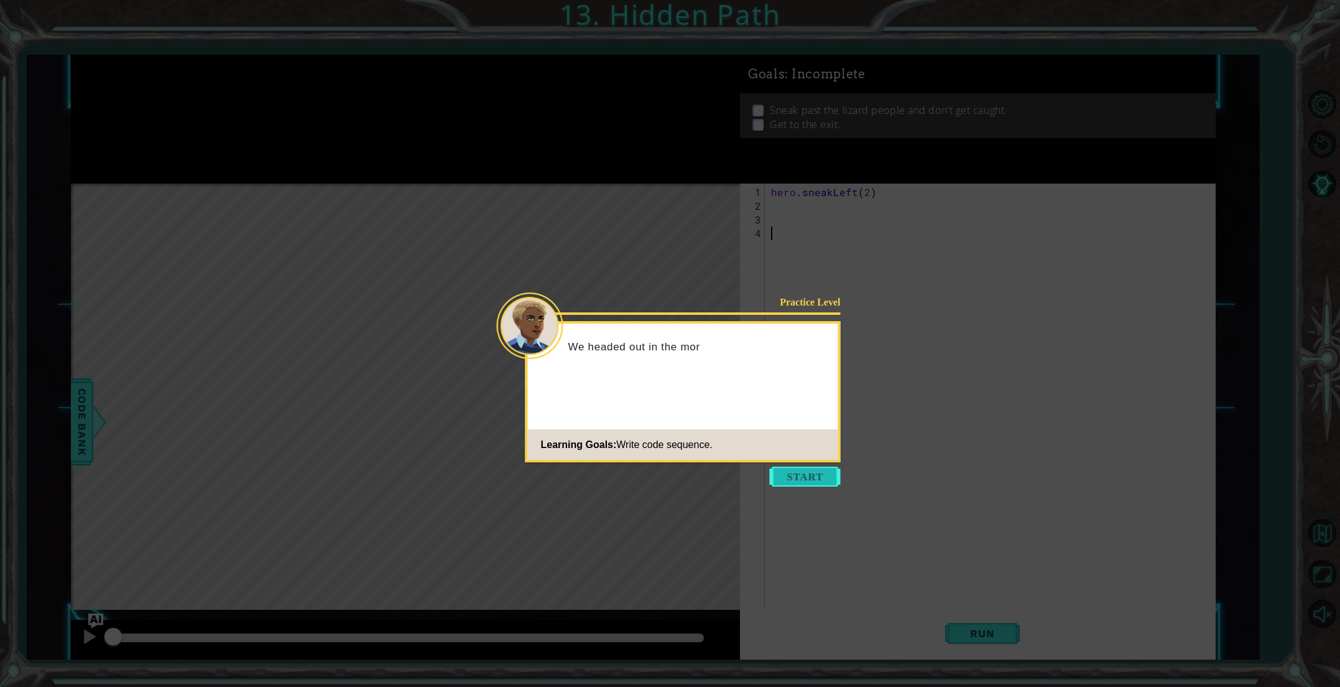
click at [789, 478] on button "Start" at bounding box center [805, 476] width 71 height 20
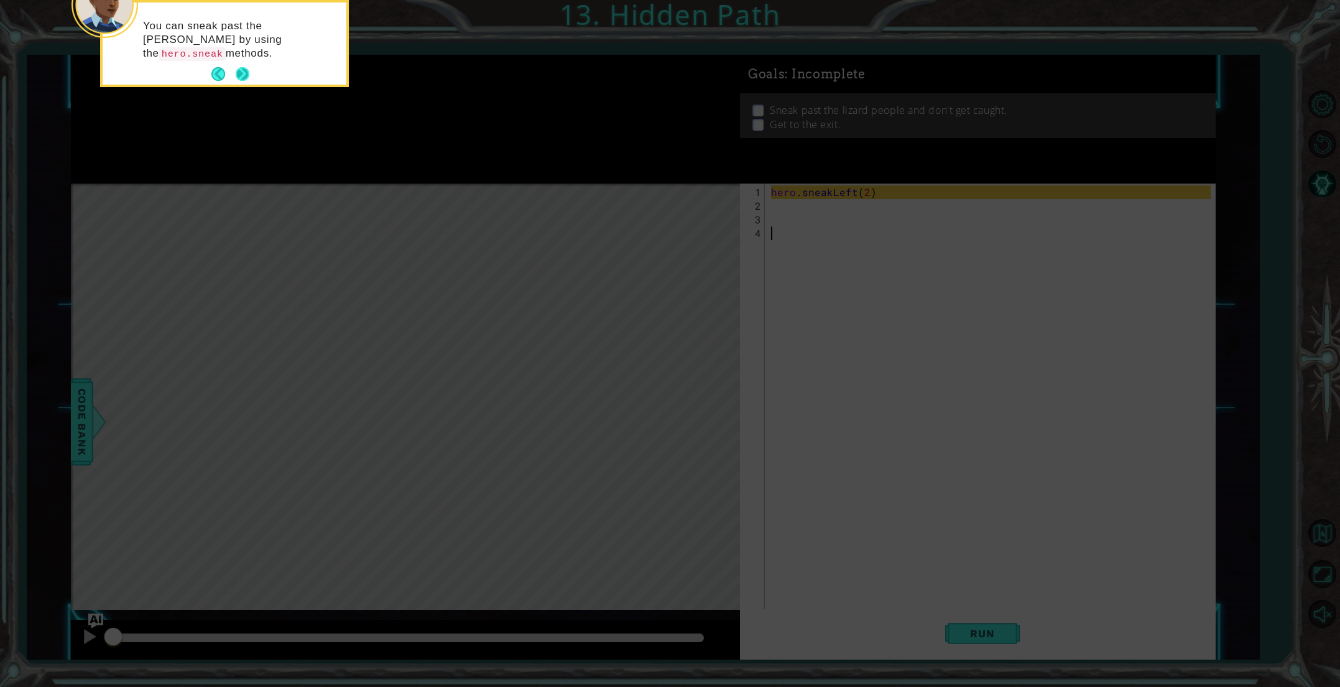
click at [239, 73] on button "Next" at bounding box center [243, 74] width 14 height 14
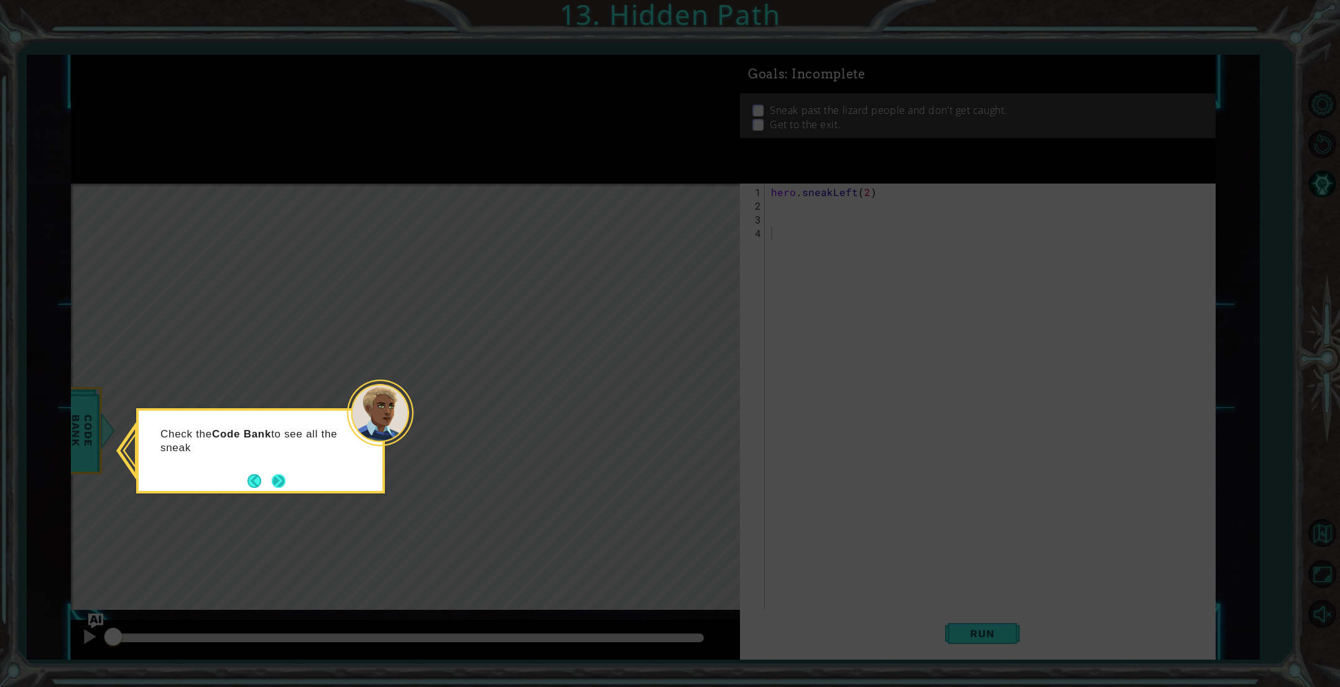
click at [285, 480] on button "Next" at bounding box center [279, 481] width 14 height 14
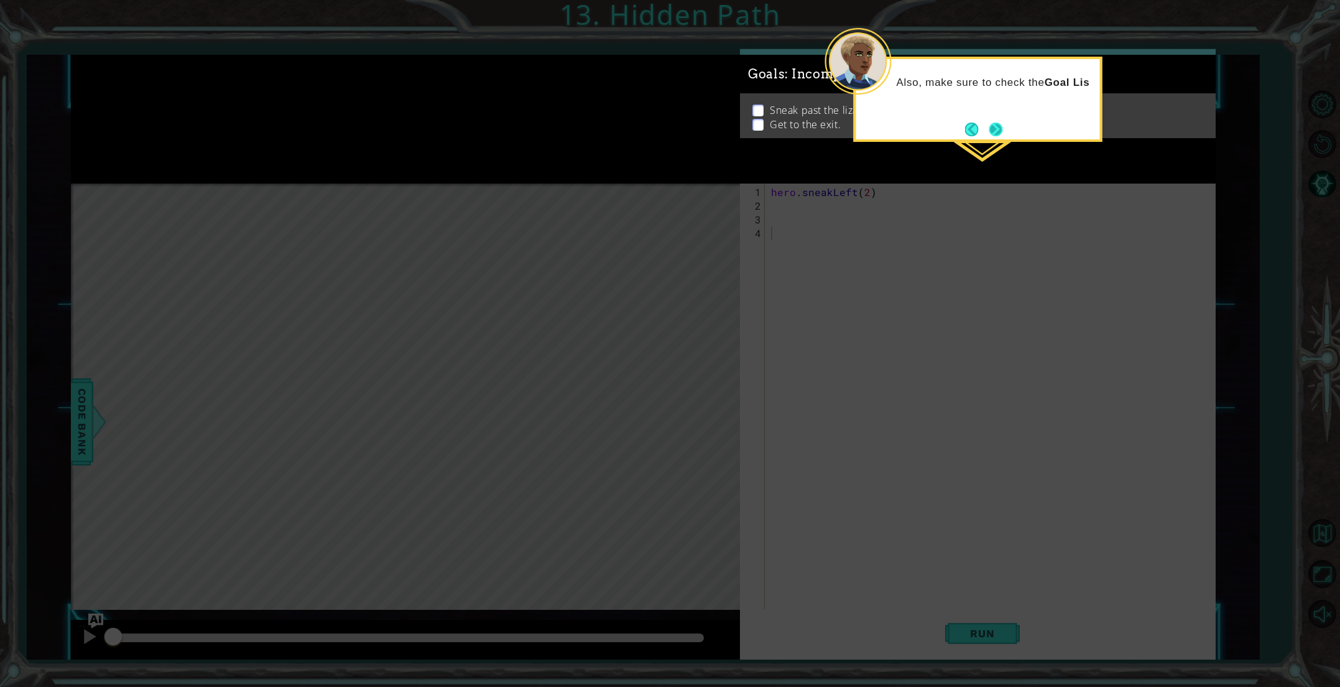
click at [1000, 129] on button "Next" at bounding box center [996, 129] width 14 height 14
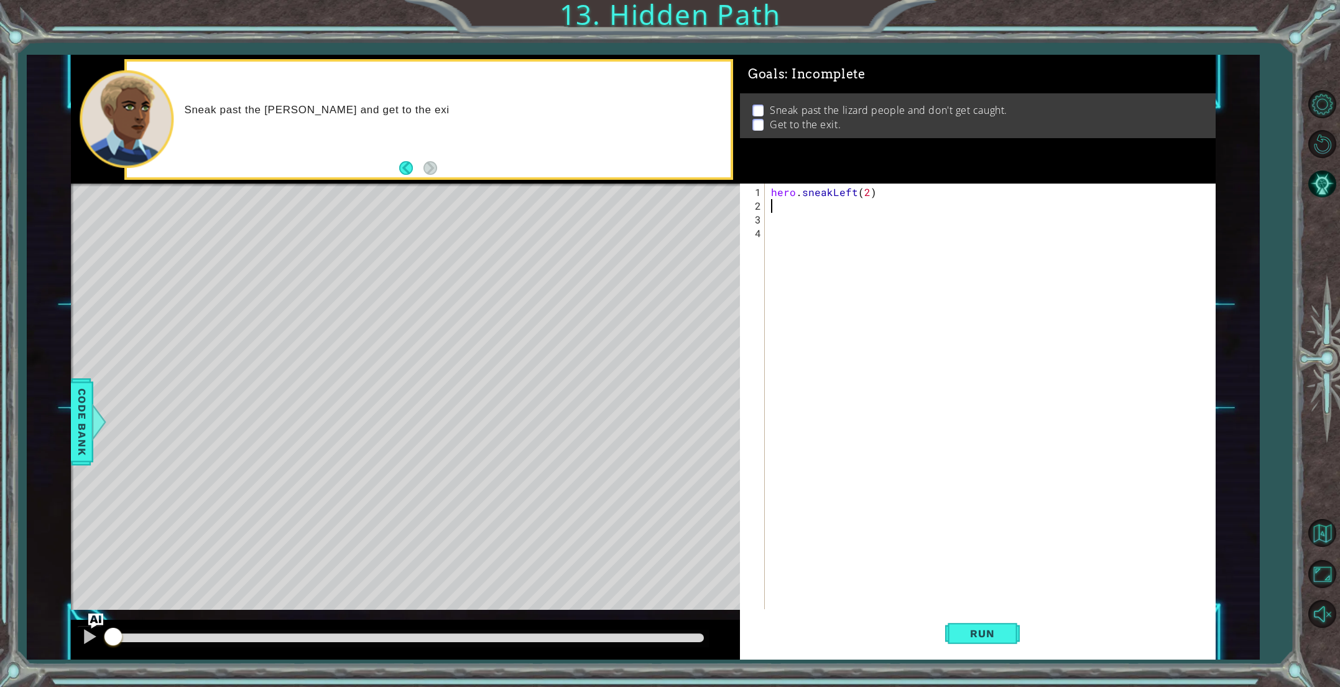
click at [785, 206] on div "hero . sneakLeft ( 2 )" at bounding box center [993, 417] width 448 height 465
click at [1019, 640] on button "Run" at bounding box center [982, 632] width 75 height 47
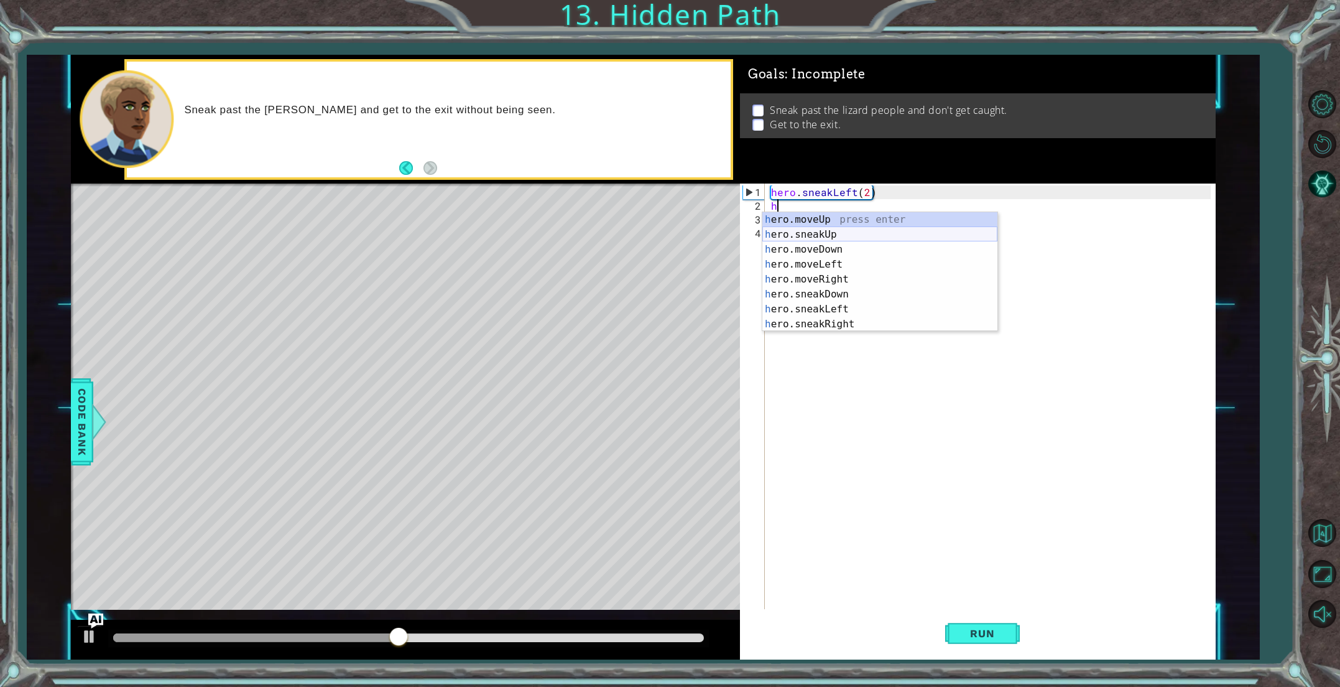
click at [817, 236] on div "h ero.moveUp press enter h ero.sneakUp press enter h ero.moveDown press enter h…" at bounding box center [879, 286] width 235 height 149
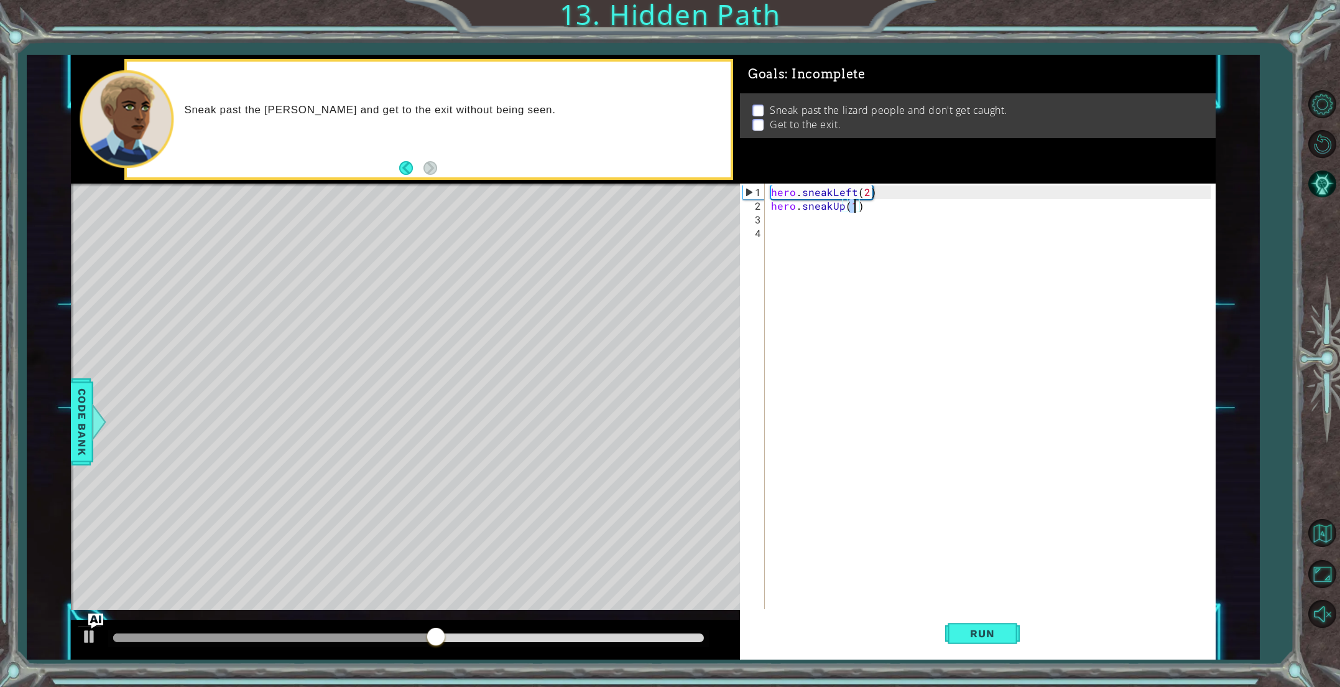
click at [854, 208] on div "hero . sneakLeft ( 2 ) hero . sneakUp ( 1 )" at bounding box center [993, 417] width 448 height 465
type textarea "hero.sneakUp(2)"
click at [831, 226] on div "hero . sneakLeft ( 2 ) hero . sneakUp ( 2 )" at bounding box center [993, 417] width 448 height 465
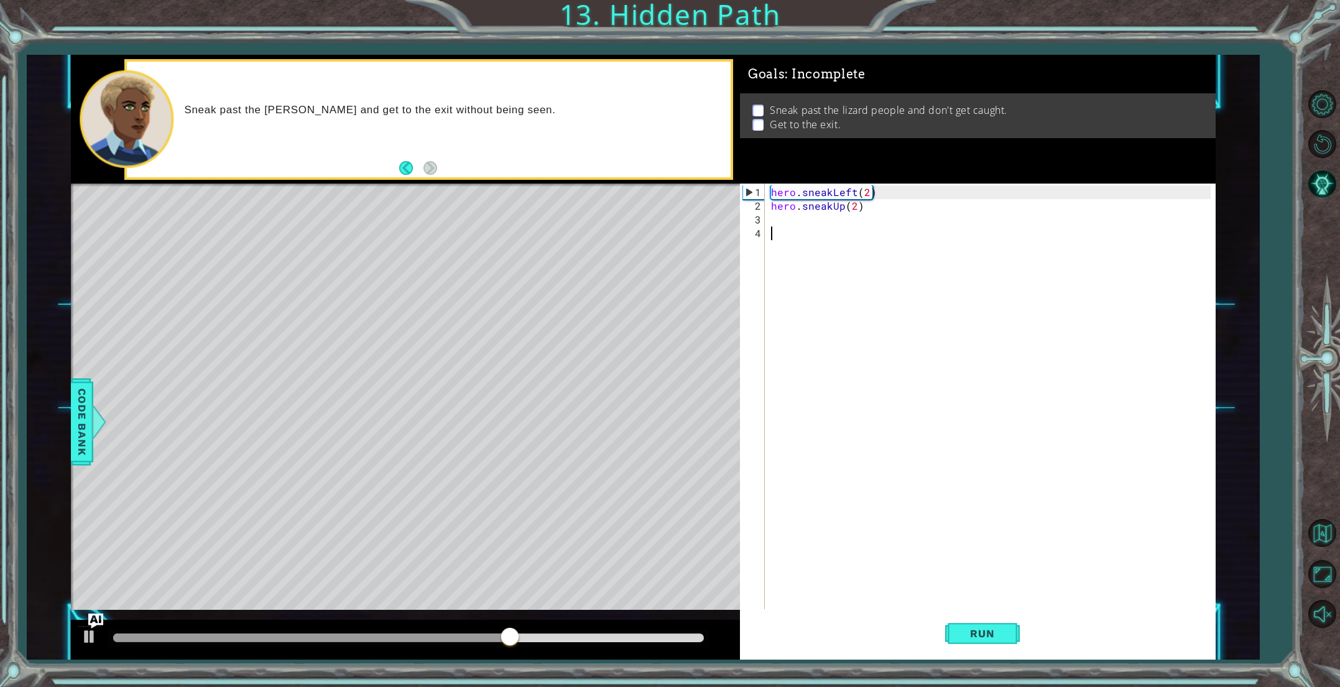
click at [826, 215] on div "hero . sneakLeft ( 2 ) hero . sneakUp ( 2 )" at bounding box center [993, 417] width 448 height 465
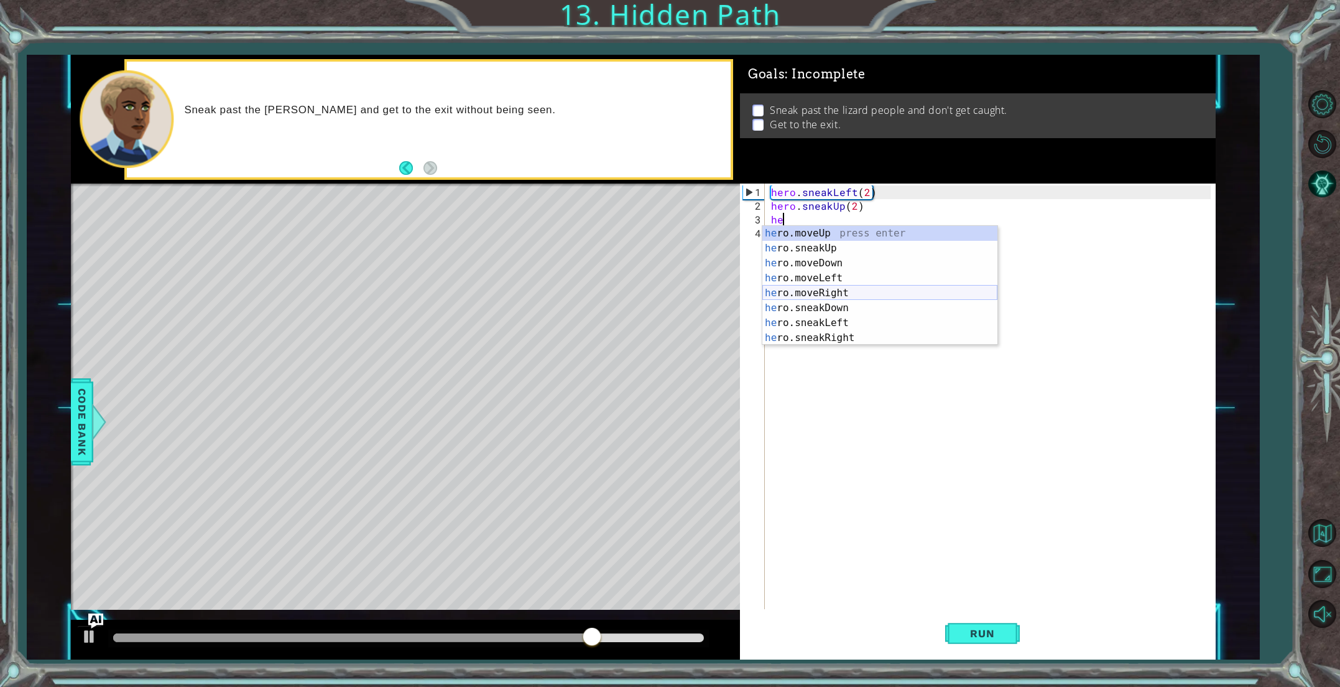
click at [836, 292] on div "he ro.moveUp press enter he ro.sneakUp press enter he ro.moveDown press enter h…" at bounding box center [879, 300] width 235 height 149
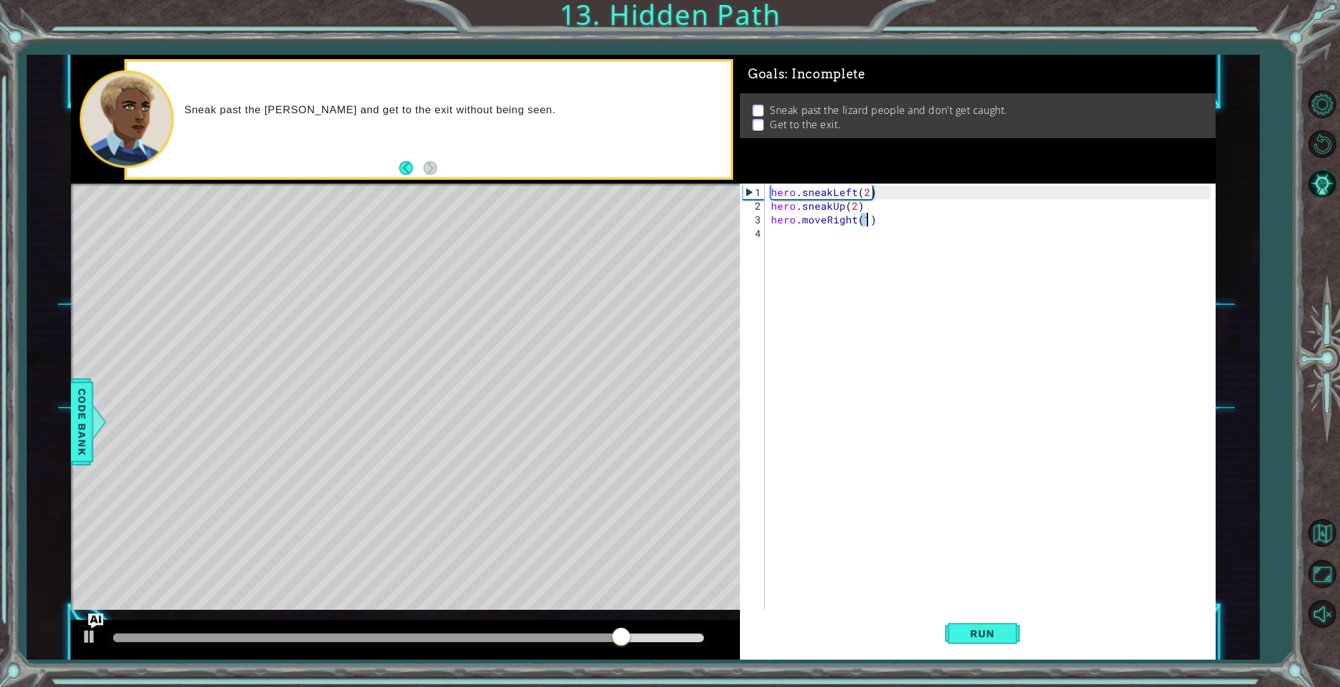
click at [866, 221] on div "hero . sneakLeft ( 2 ) hero . sneakUp ( 2 ) hero . moveRight ( 1 )" at bounding box center [993, 417] width 448 height 465
click at [963, 634] on span "Run" at bounding box center [982, 633] width 49 height 12
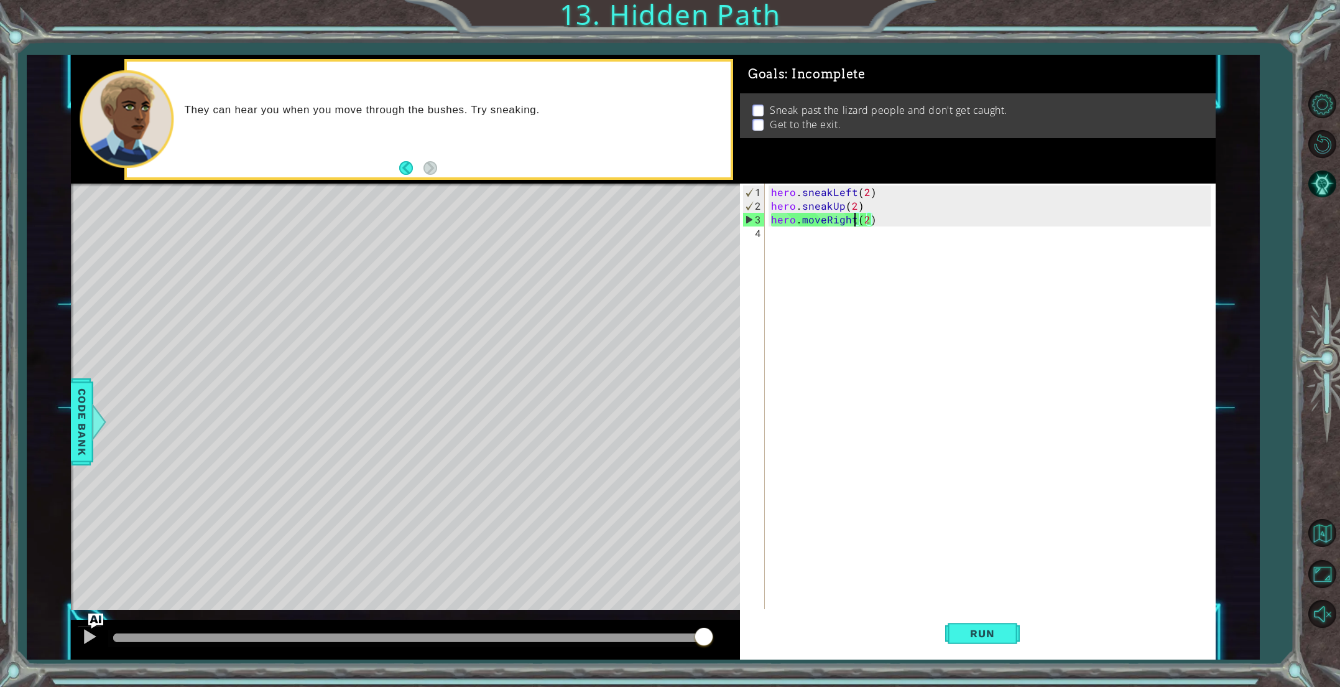
click at [852, 223] on div "hero . sneakLeft ( 2 ) hero . sneakUp ( 2 ) hero . moveRight ( 2 )" at bounding box center [993, 417] width 448 height 465
drag, startPoint x: 852, startPoint y: 223, endPoint x: 810, endPoint y: 224, distance: 42.3
click at [810, 224] on div "hero . sneakLeft ( 2 ) hero . sneakUp ( 2 ) hero . moveRight ( 2 )" at bounding box center [993, 417] width 448 height 465
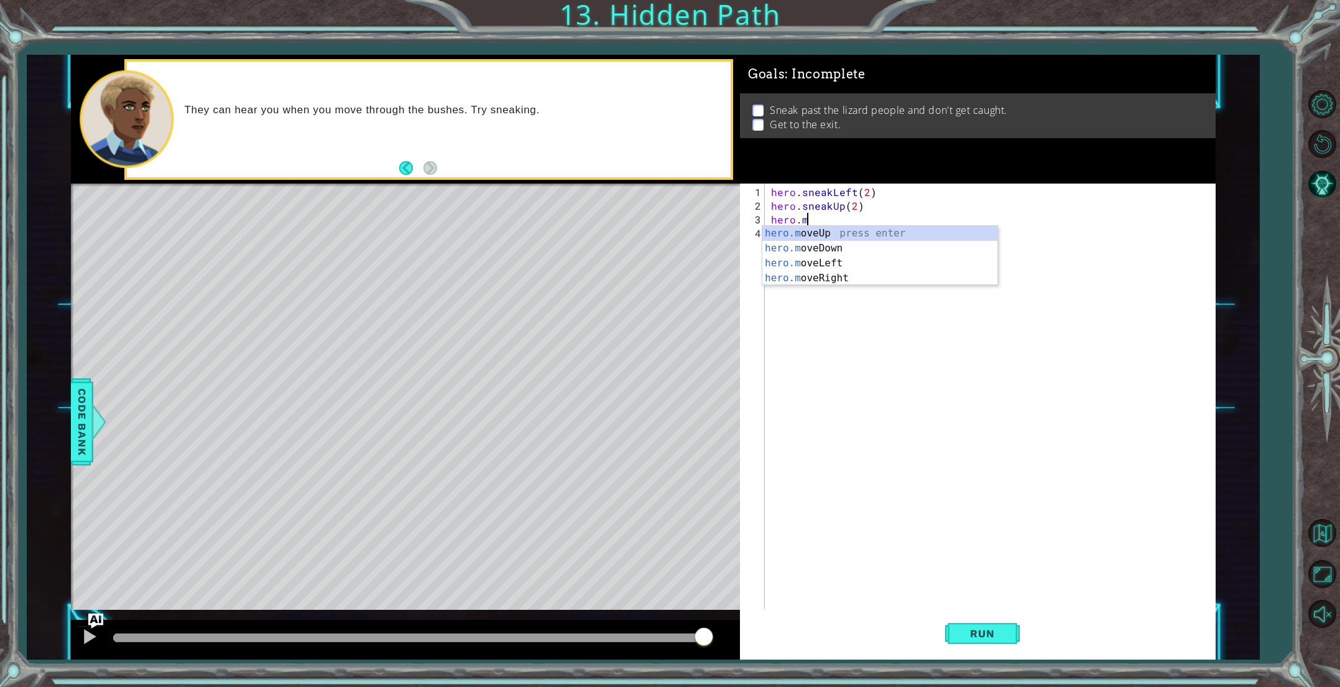
scroll to position [0, 1]
click at [851, 338] on div "hero. moveUp press enter hero. sneakUp press enter hero. moveDown press enter h…" at bounding box center [879, 300] width 235 height 149
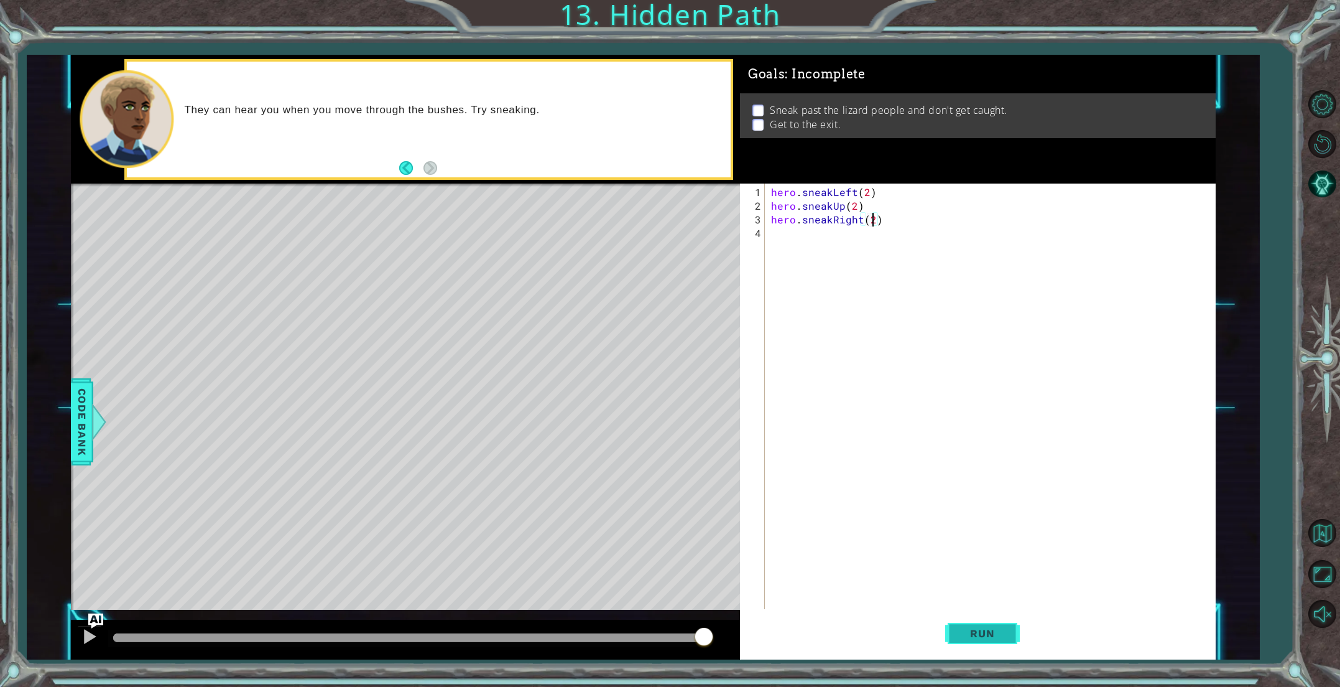
type textarea "hero.sneakRight(2)"
click at [988, 636] on span "Run" at bounding box center [982, 633] width 49 height 12
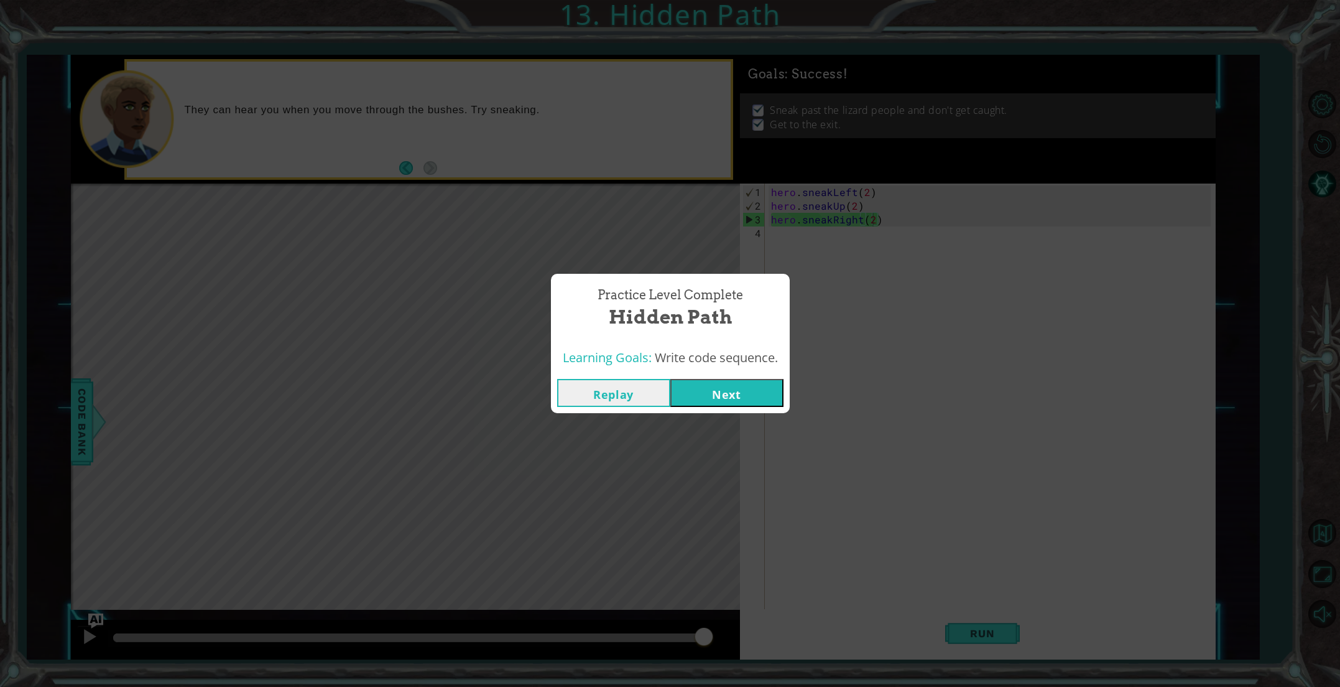
click at [698, 397] on button "Next" at bounding box center [726, 393] width 113 height 28
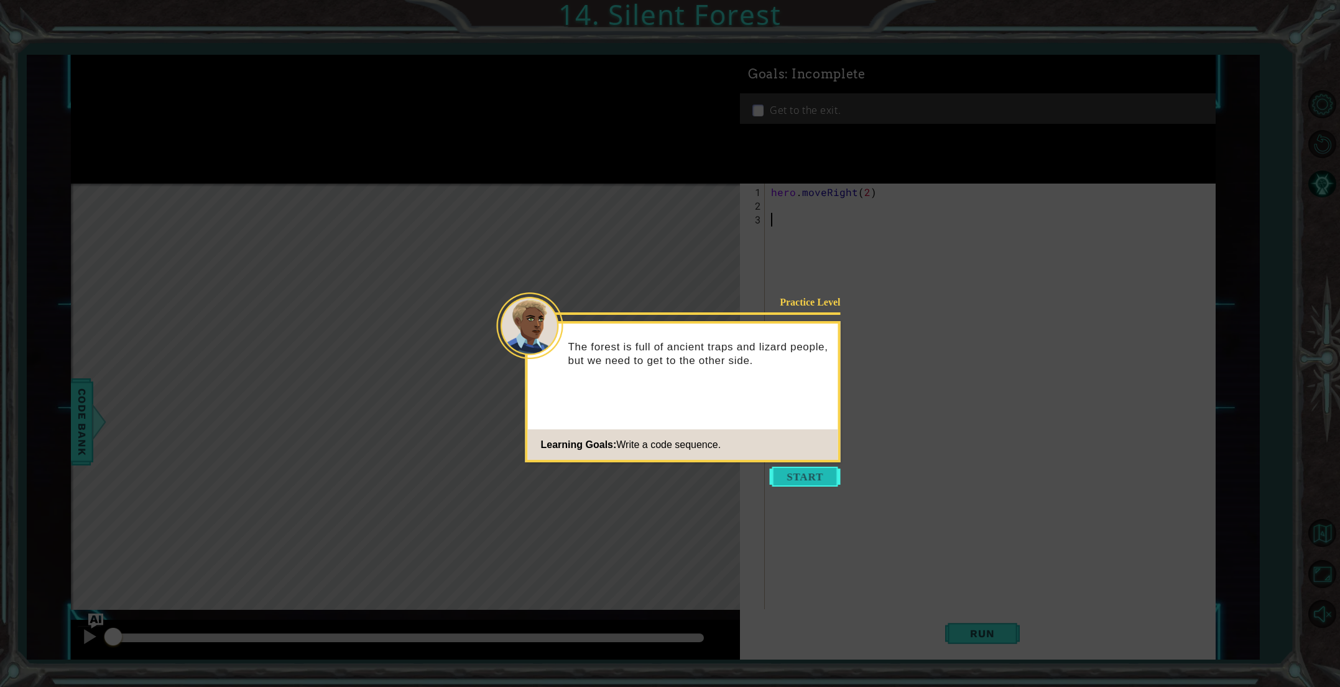
click at [811, 479] on button "Start" at bounding box center [805, 476] width 71 height 20
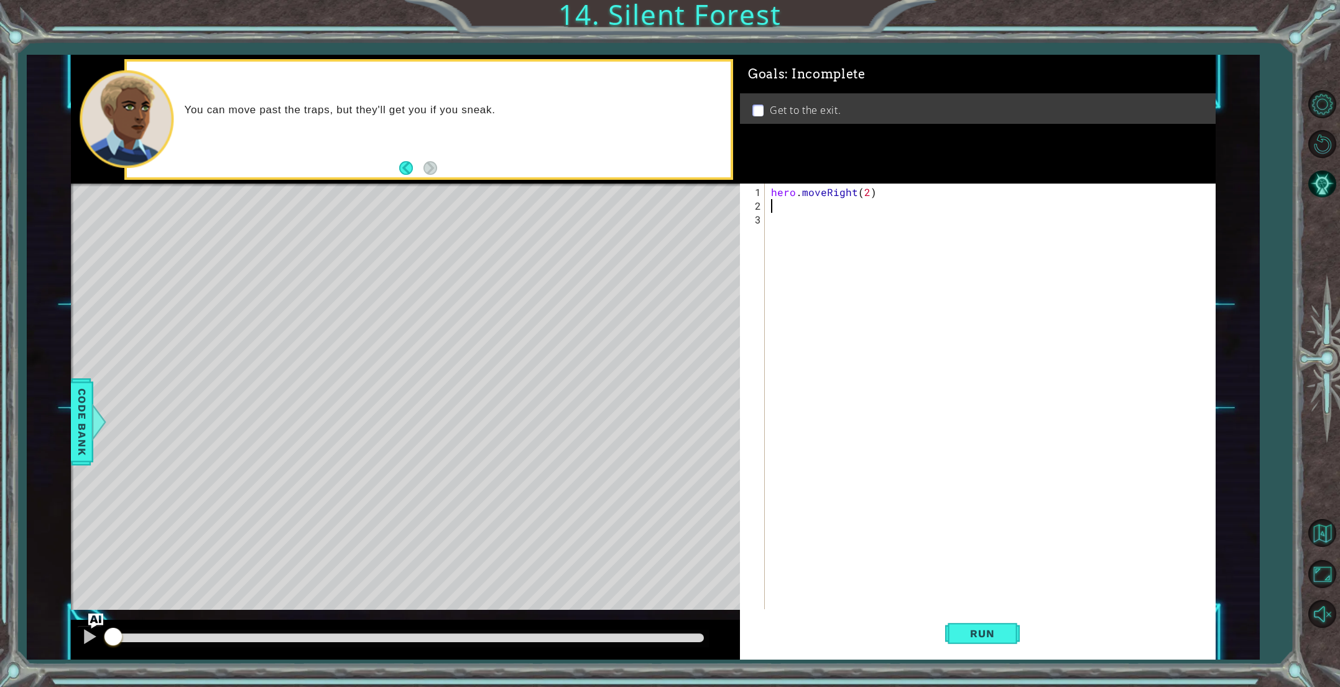
click at [774, 208] on div "hero . moveRight ( 2 )" at bounding box center [993, 417] width 448 height 465
click at [956, 632] on button "Run" at bounding box center [982, 632] width 75 height 47
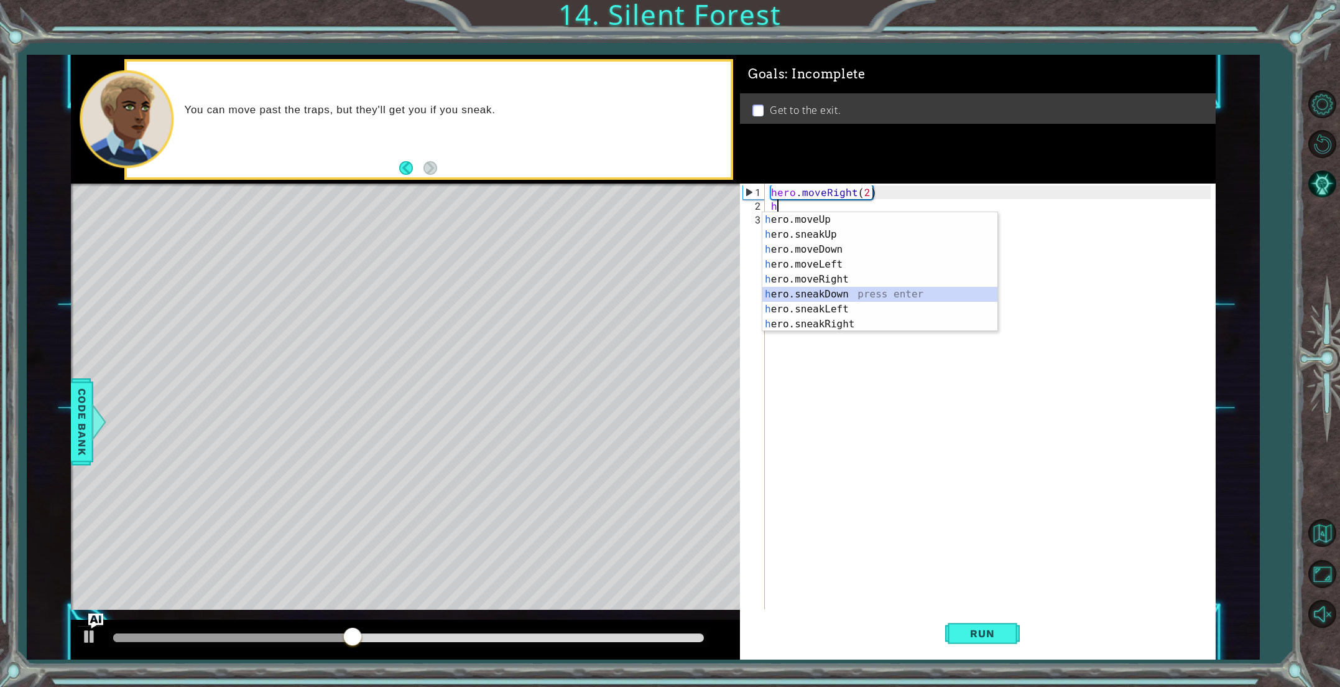
click at [790, 294] on div "h ero.moveUp press enter h ero.sneakUp press enter h ero.moveDown press enter h…" at bounding box center [879, 286] width 235 height 149
type textarea "hero.sneakDown(1)"
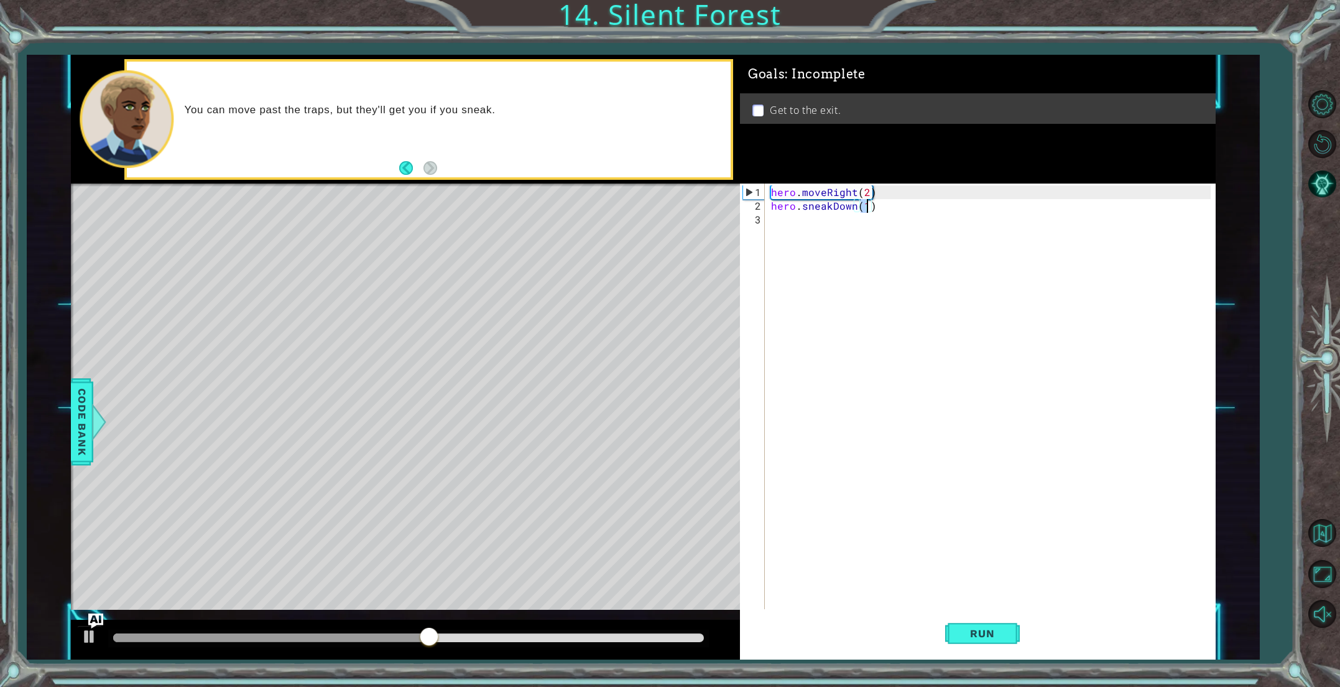
click at [781, 226] on div "hero . moveRight ( 2 ) hero . sneakDown ( 1 )" at bounding box center [993, 417] width 448 height 465
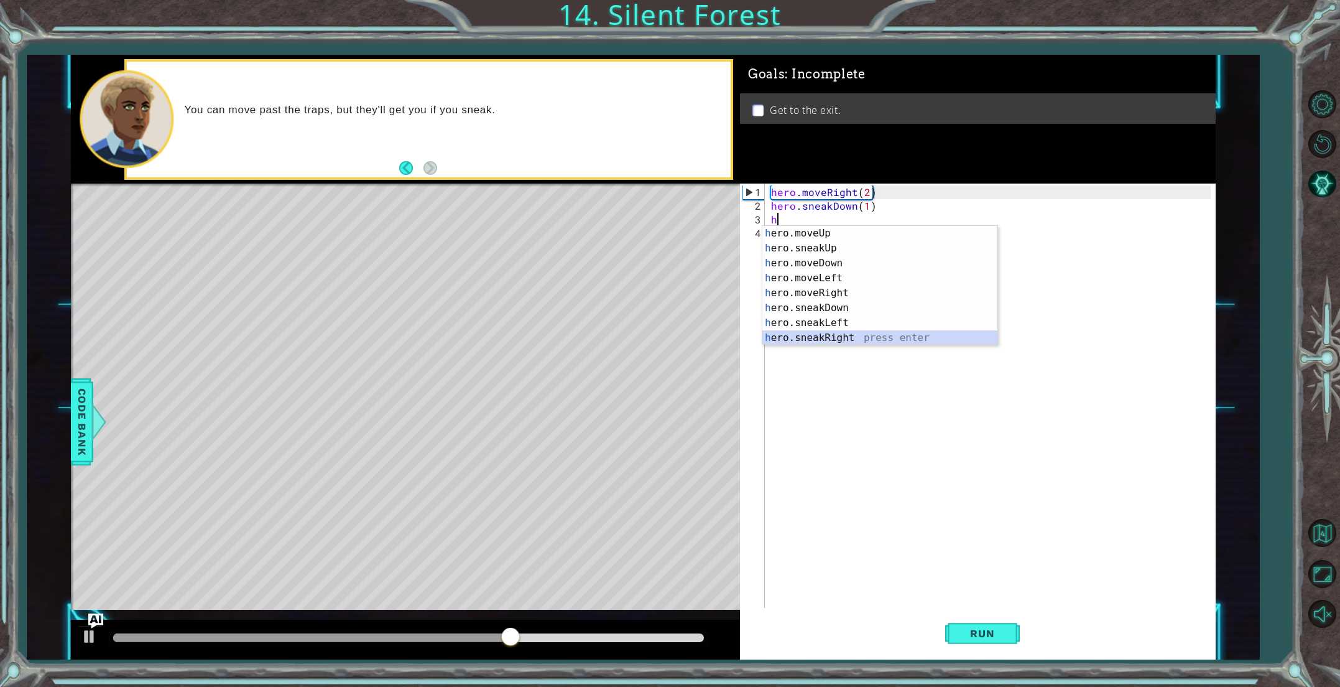
click at [843, 336] on div "h ero.moveUp press enter h ero.sneakUp press enter h ero.moveDown press enter h…" at bounding box center [879, 300] width 235 height 149
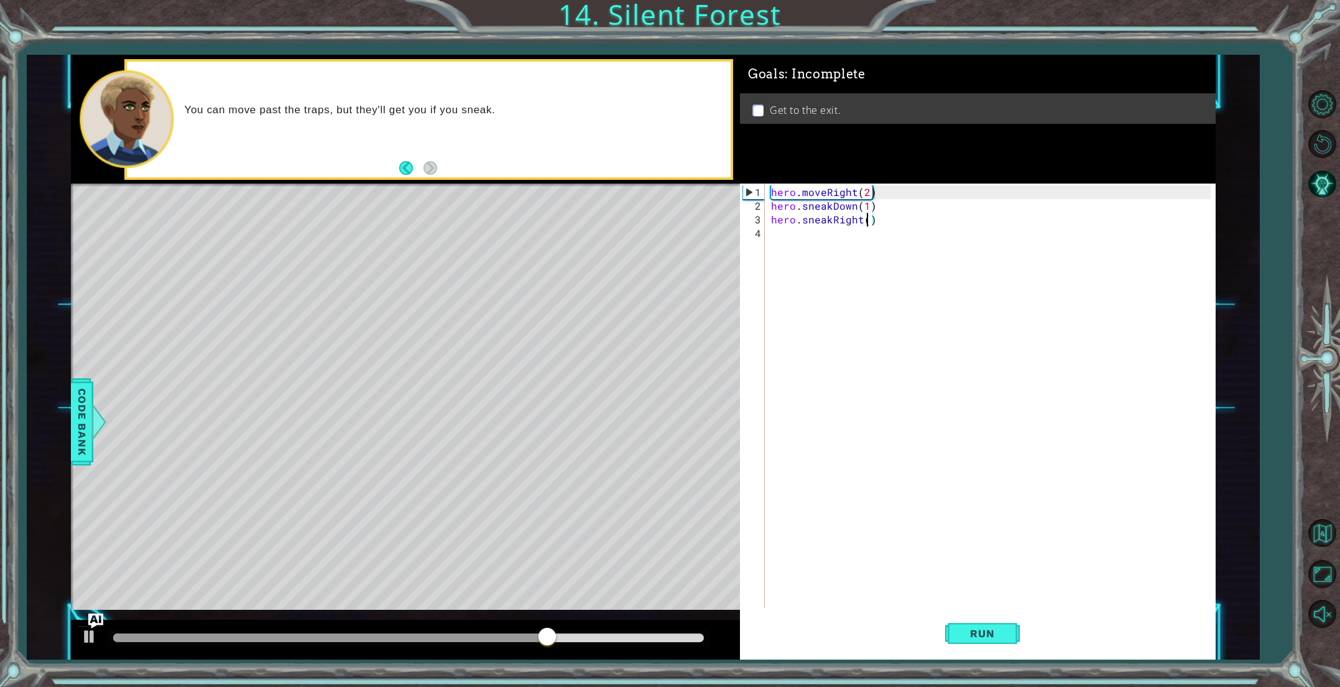
type textarea "hero.sneakRight(2)"
click at [831, 236] on div "hero . moveRight ( 2 ) hero . sneakDown ( 1 ) hero . sneakRight ( 2 )" at bounding box center [993, 410] width 448 height 451
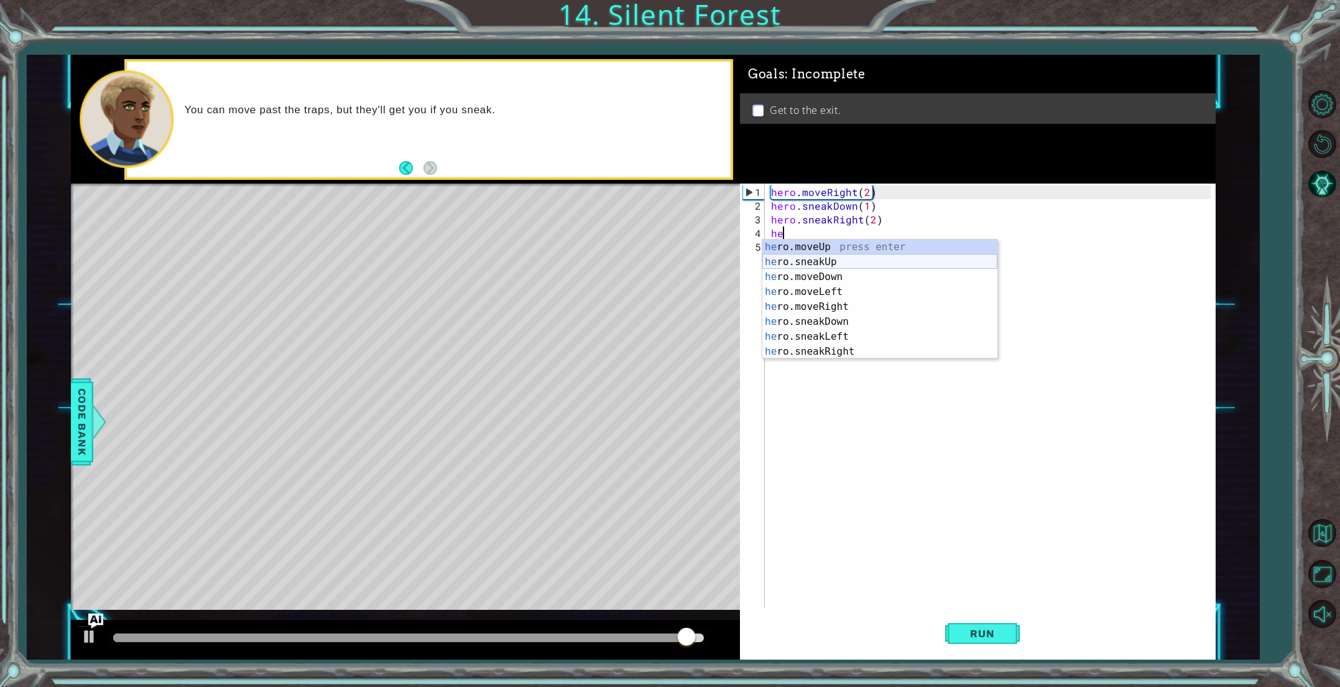
click at [854, 262] on div "he ro.moveUp press enter he ro.sneakUp press enter he ro.moveDown press enter h…" at bounding box center [879, 313] width 235 height 149
type textarea "hero.sneakUp(1)"
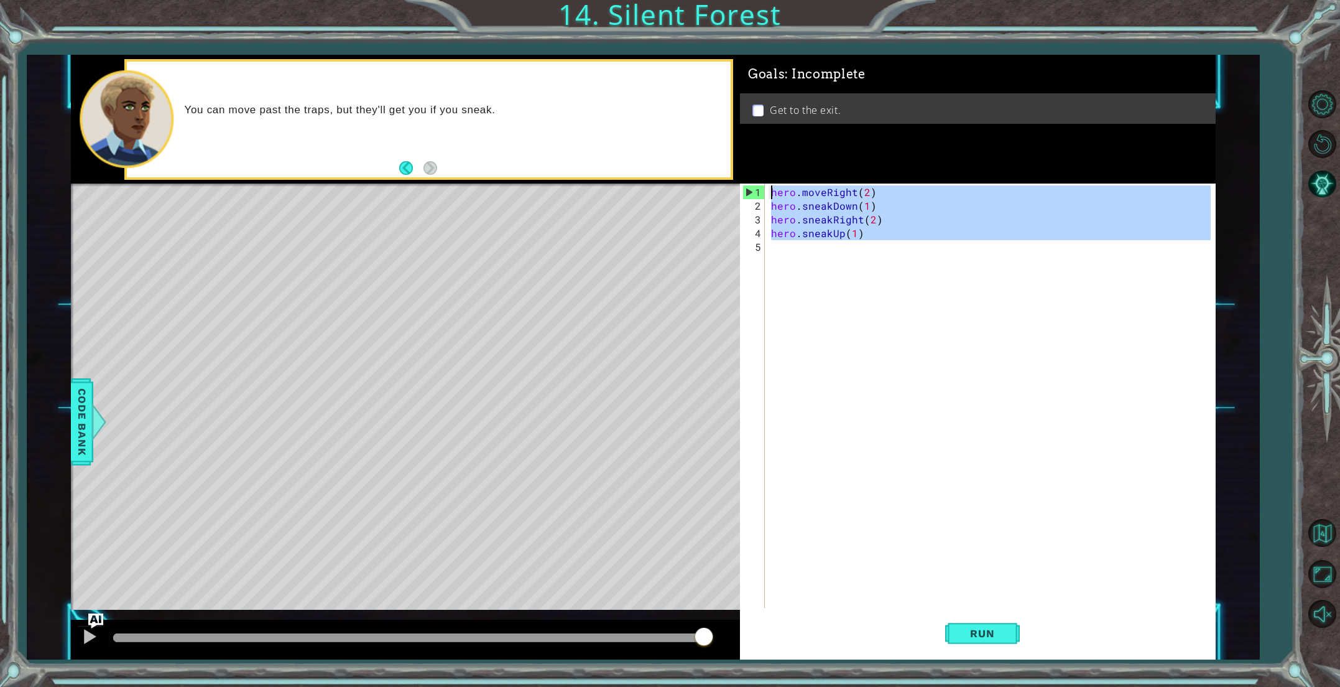
click at [825, 254] on div "hero . moveRight ( 2 ) hero . sneakDown ( 1 ) hero . sneakRight ( 2 ) hero . sn…" at bounding box center [993, 410] width 448 height 451
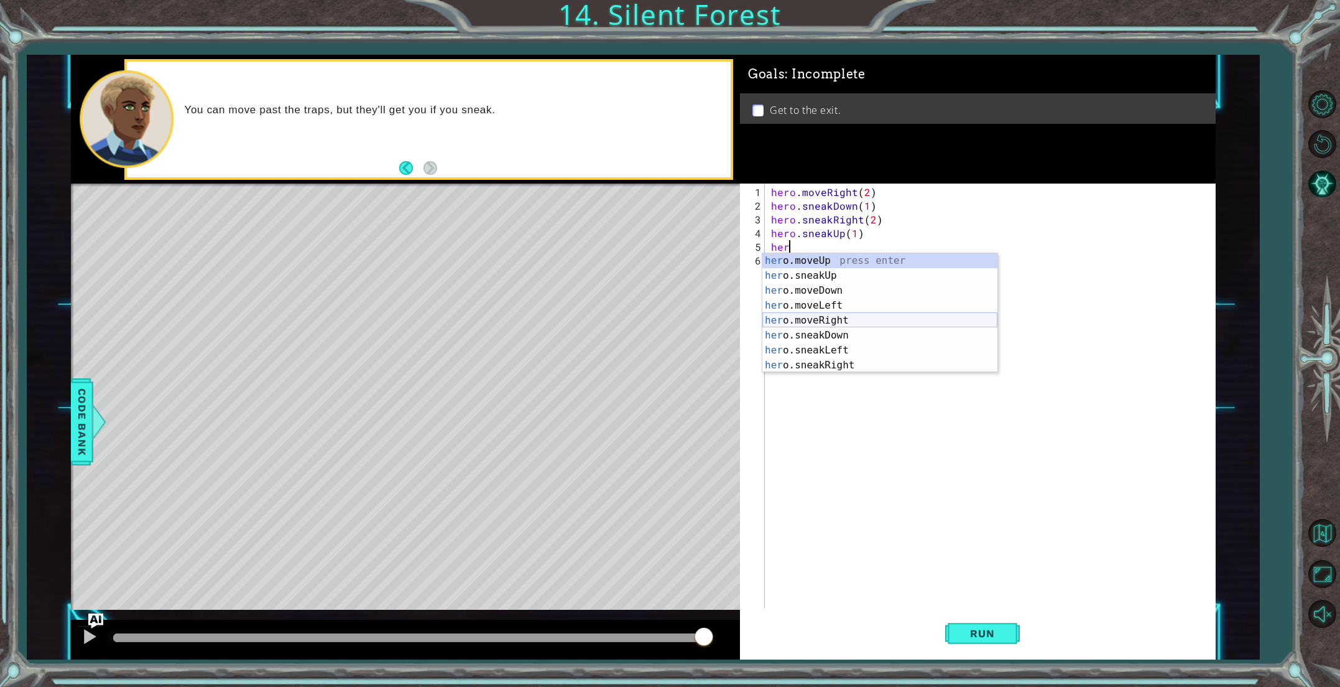
click at [864, 319] on div "her o.moveUp press enter her o.sneakUp press enter her o.moveDown press enter h…" at bounding box center [879, 327] width 235 height 149
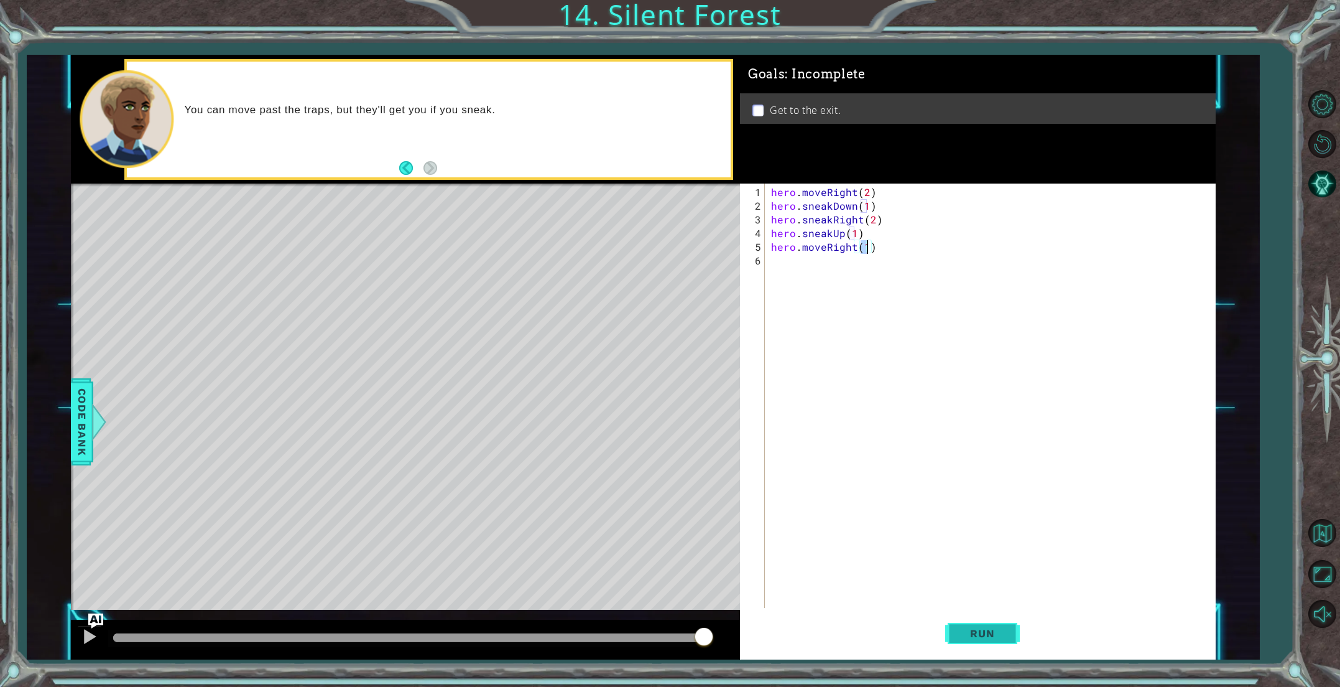
type textarea "hero.moveRight(1)"
click at [1005, 619] on button "Run" at bounding box center [982, 632] width 75 height 47
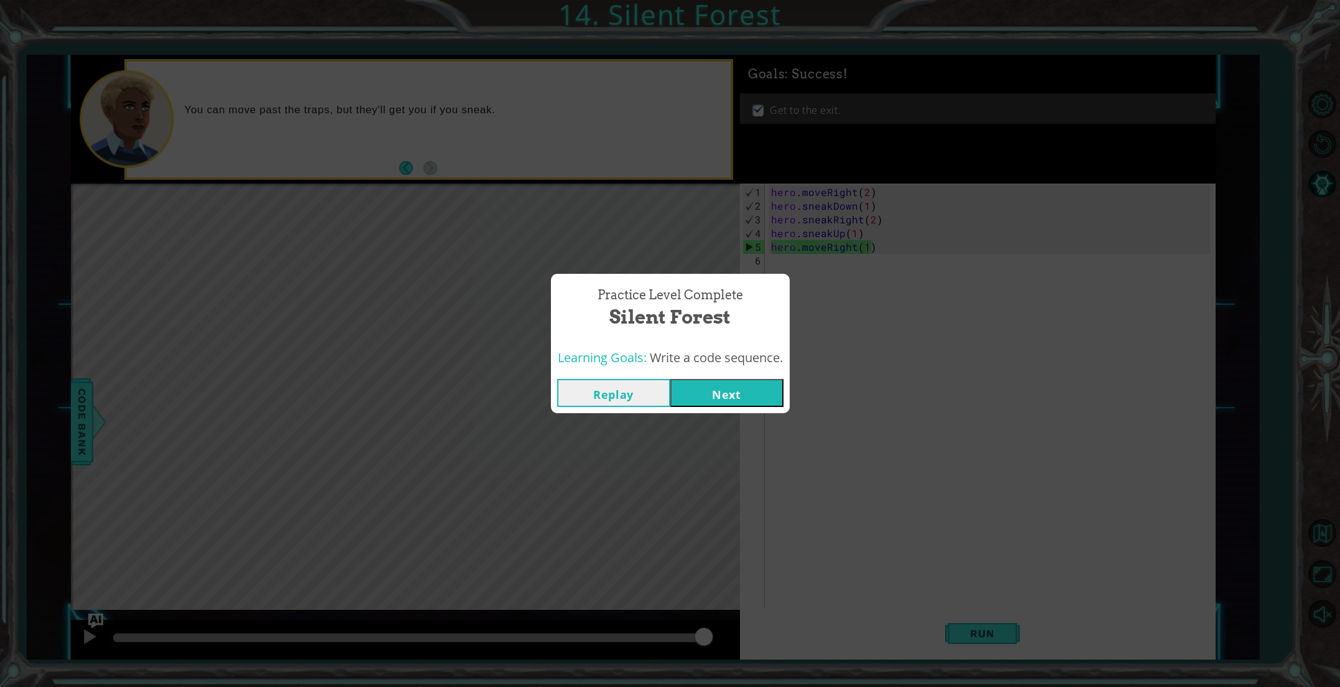
click at [770, 401] on button "Next" at bounding box center [726, 393] width 113 height 28
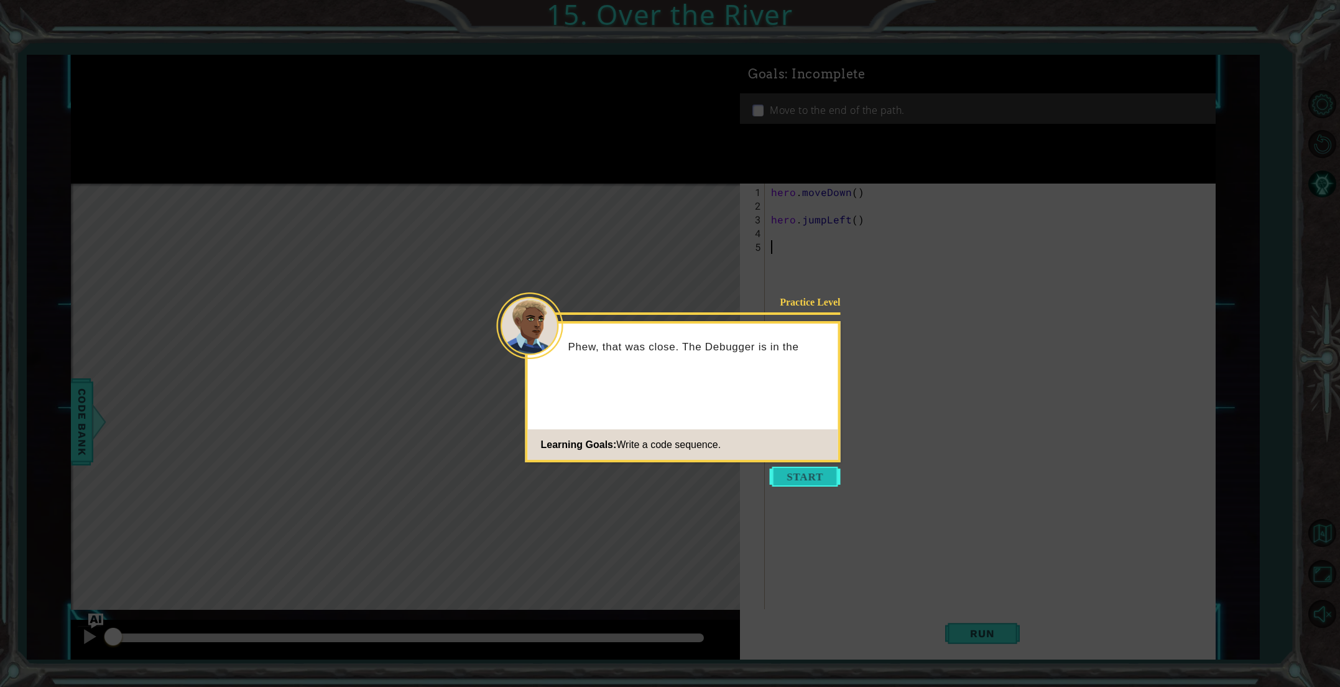
click at [788, 477] on button "Start" at bounding box center [805, 476] width 71 height 20
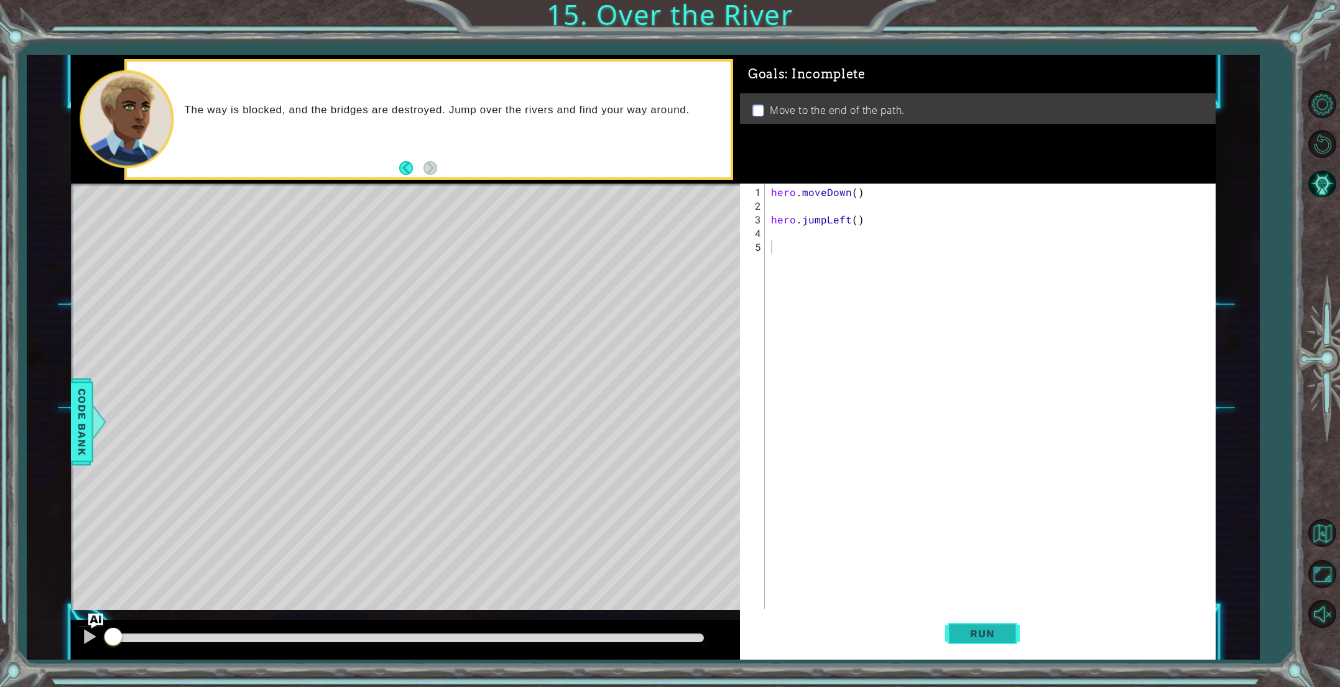
click at [1011, 639] on button "Run" at bounding box center [982, 632] width 75 height 47
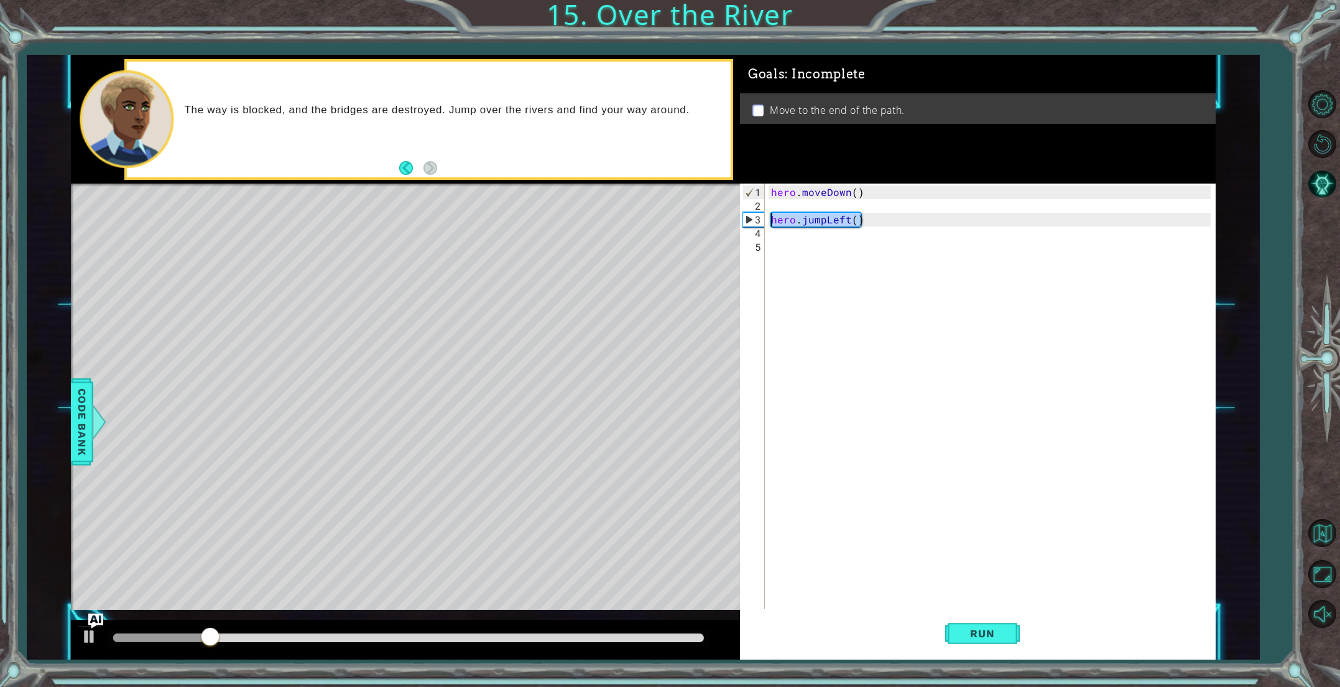
drag, startPoint x: 864, startPoint y: 222, endPoint x: 764, endPoint y: 215, distance: 99.7
click at [764, 215] on div "1 2 3 4 5 hero . moveDown ( ) hero . jumpLeft ( ) ההההההההההההההההההההההההההההה…" at bounding box center [975, 402] width 471 height 438
type textarea "hero.jumpLeft()"
click at [773, 210] on div "hero . moveDown ( )" at bounding box center [993, 417] width 448 height 465
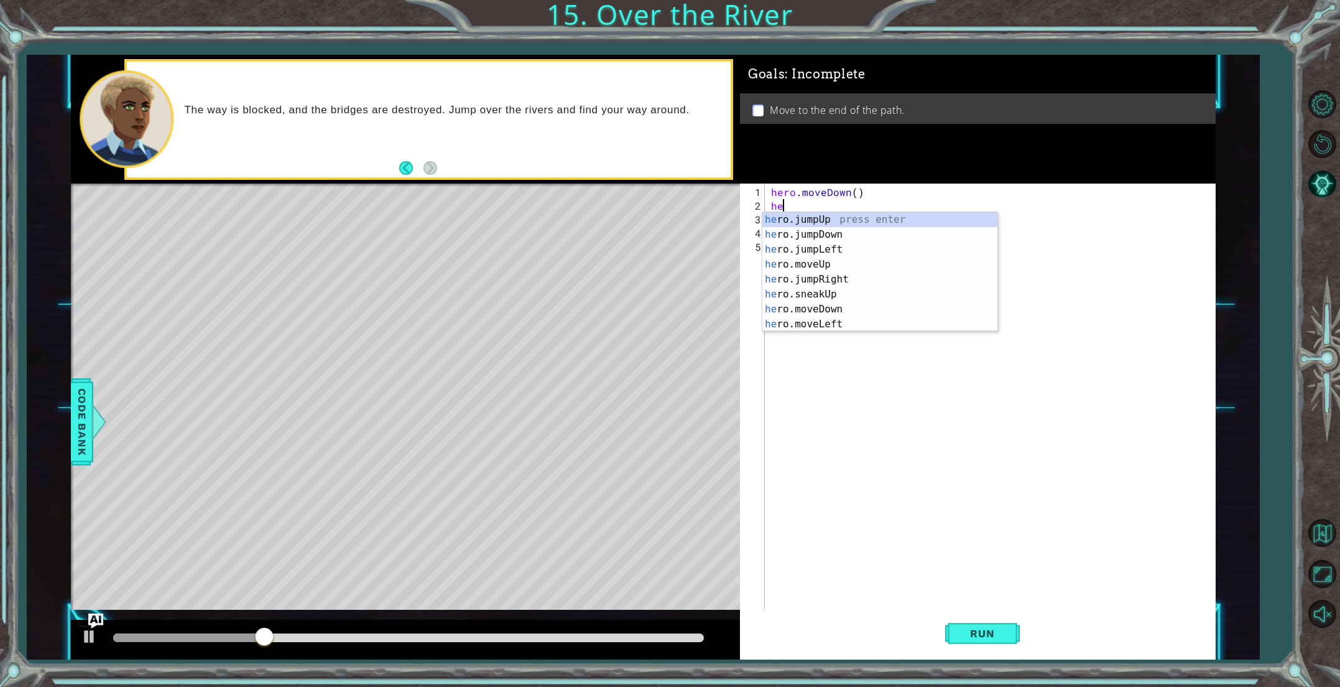
type textarea "her"
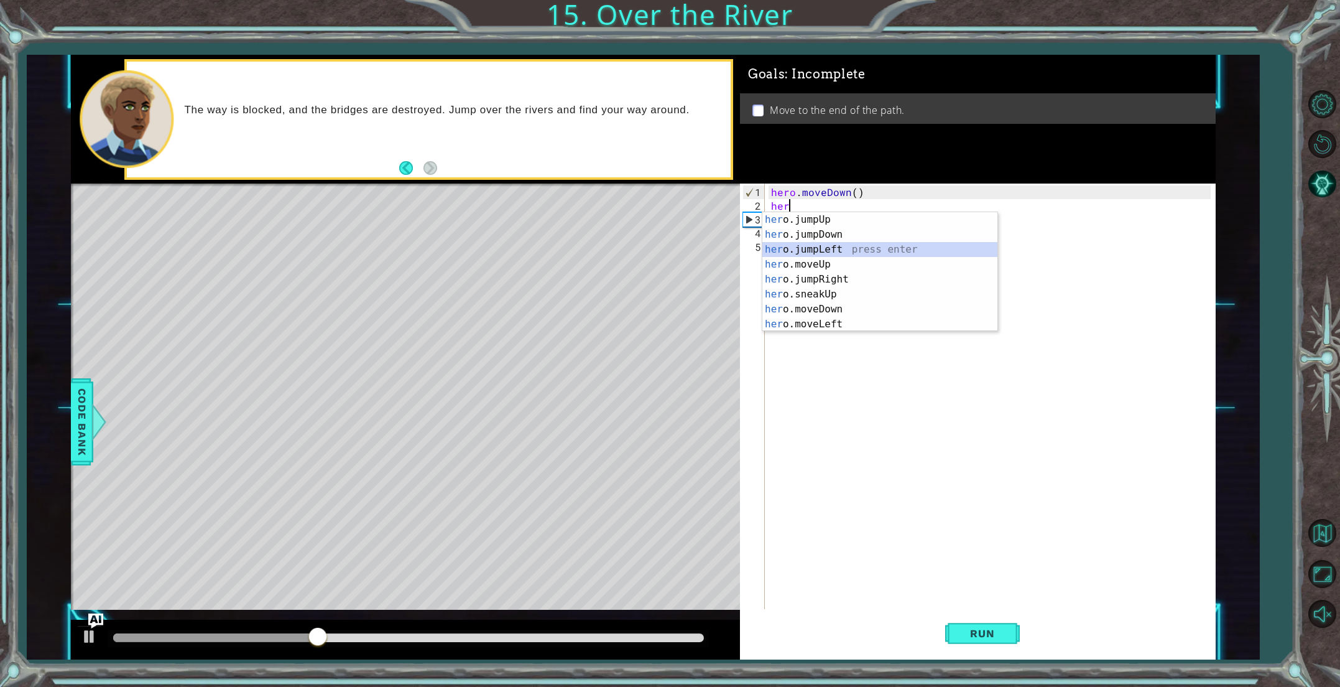
click at [853, 248] on div "her o.jumpUp press enter her o.jumpDown press enter her o.jumpLeft press enter …" at bounding box center [879, 286] width 235 height 149
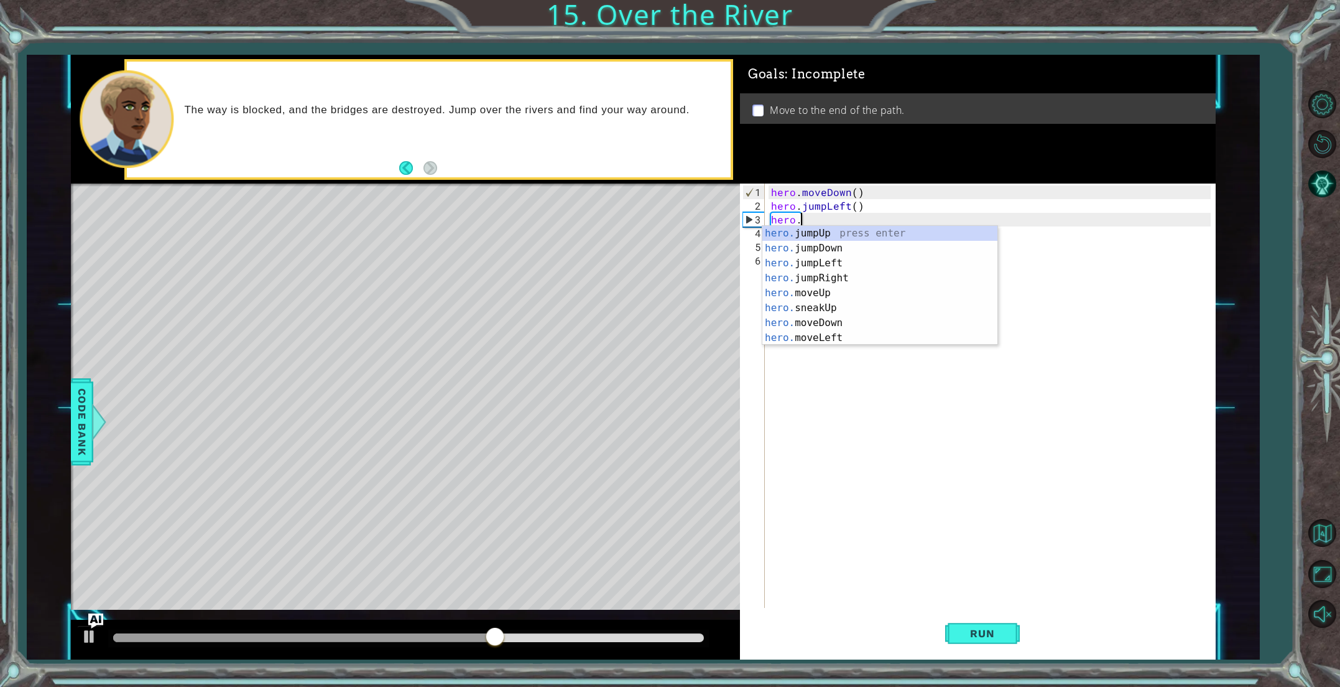
scroll to position [0, 1]
click at [845, 267] on div "hero.m oveUp press enter hero.m oveDown press enter hero.m oveLeft press enter …" at bounding box center [879, 300] width 235 height 149
type textarea "hero.moveLeft(1)"
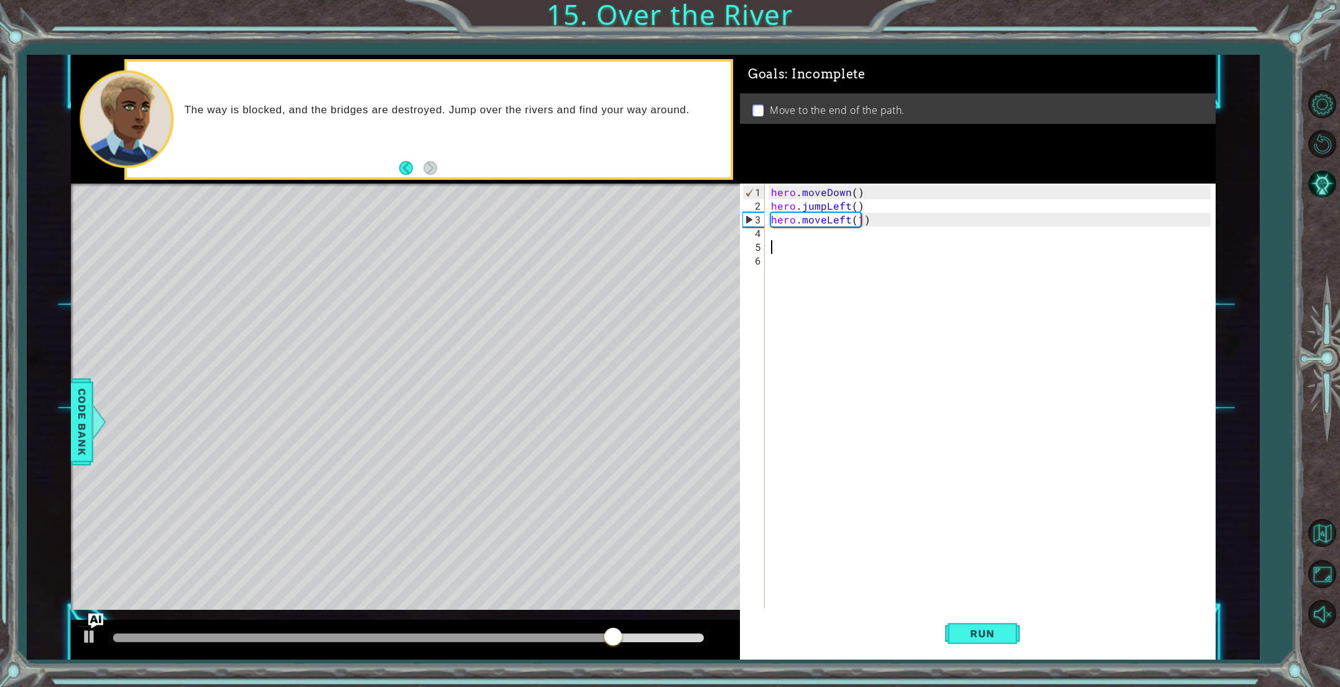
click at [819, 239] on div "hero . moveDown ( ) hero . jumpLeft ( ) hero . moveLeft ( 1 )" at bounding box center [993, 410] width 448 height 451
click at [818, 231] on div "hero . moveDown ( ) hero . jumpLeft ( ) hero . moveLeft ( 1 )" at bounding box center [993, 410] width 448 height 451
type textarea "h"
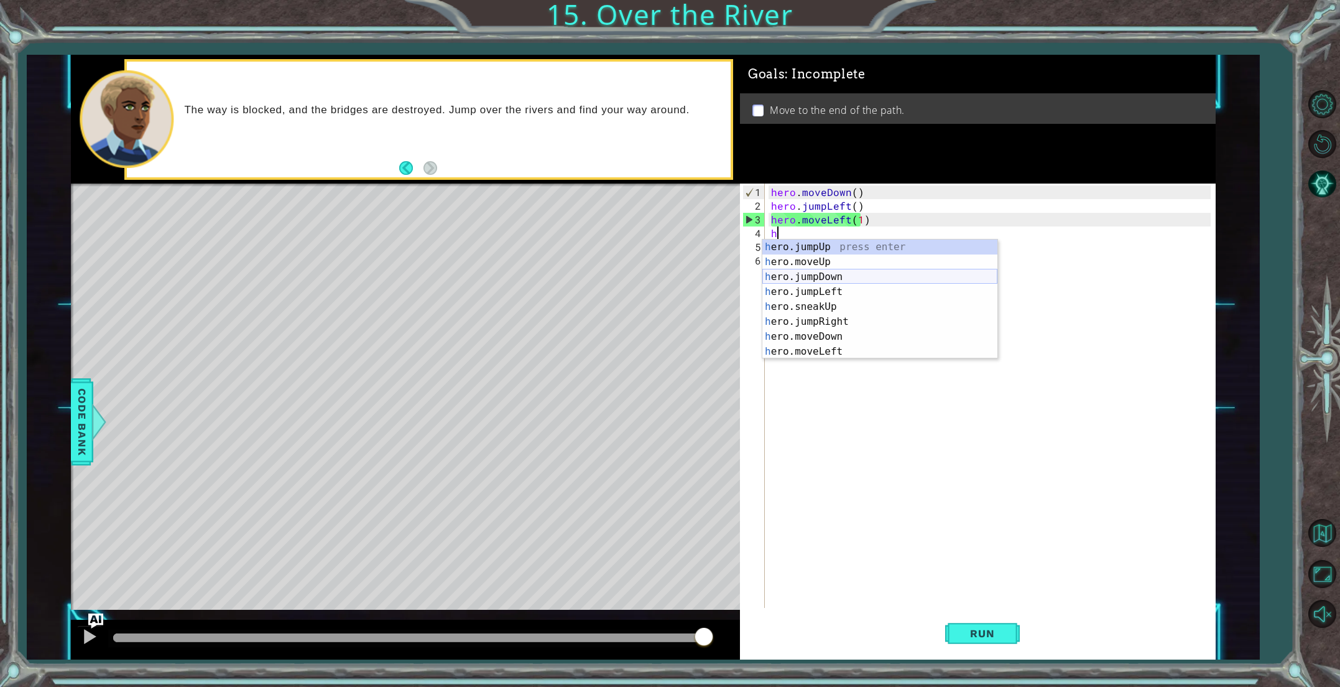
click at [840, 279] on div "h ero.jumpUp press enter h ero.moveUp press enter h ero.jumpDown press enter h …" at bounding box center [879, 313] width 235 height 149
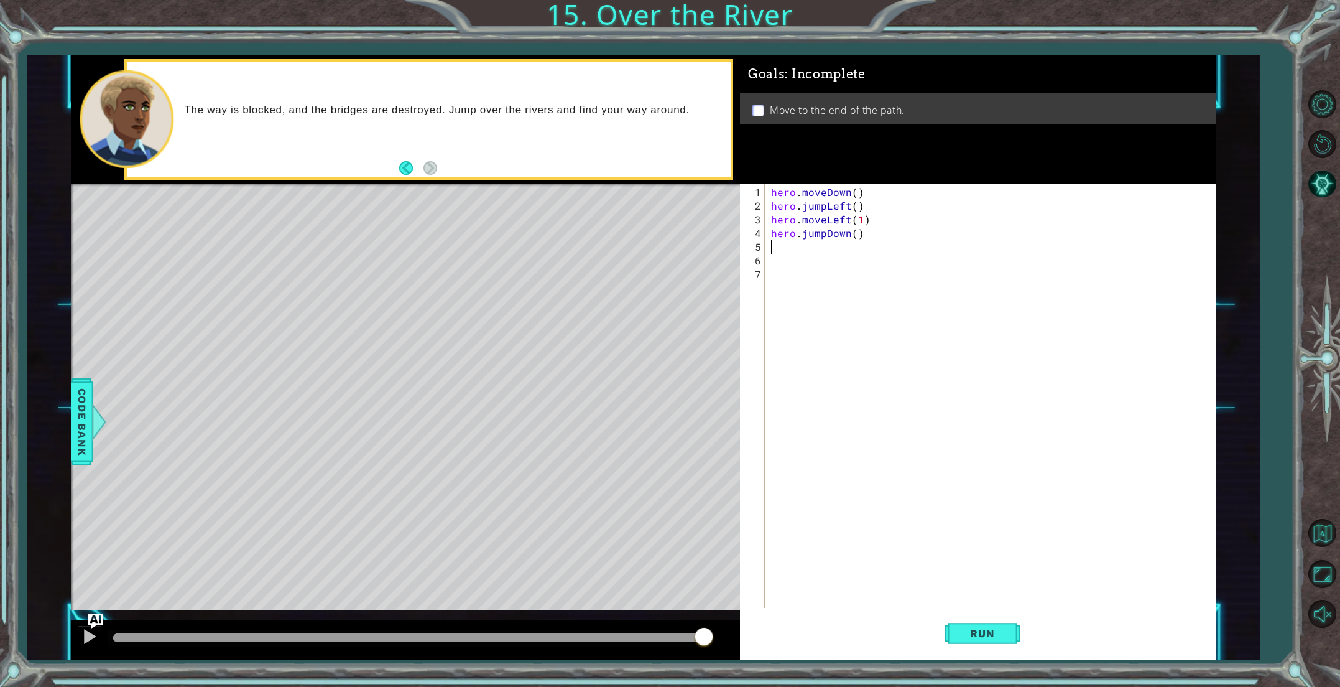
type textarea "h"
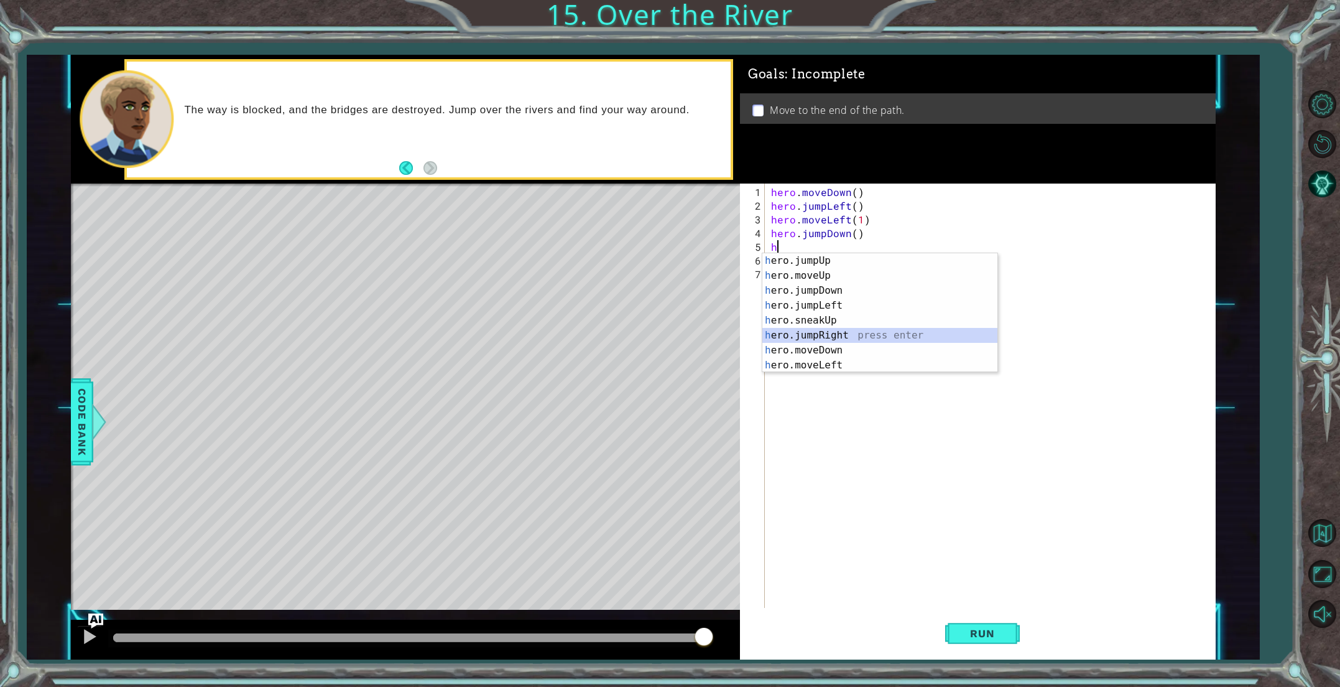
click at [839, 334] on div "h ero.jumpUp press enter h ero.moveUp press enter h ero.jumpDown press enter h …" at bounding box center [879, 327] width 235 height 149
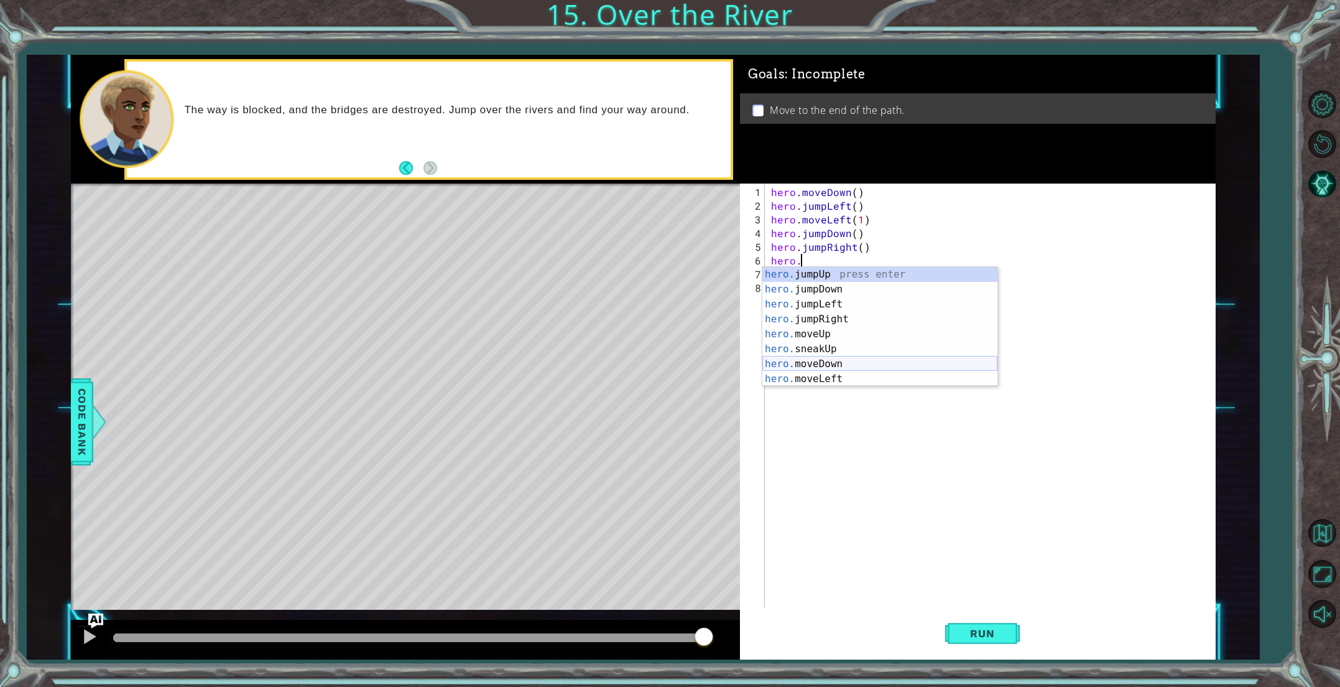
scroll to position [0, 1]
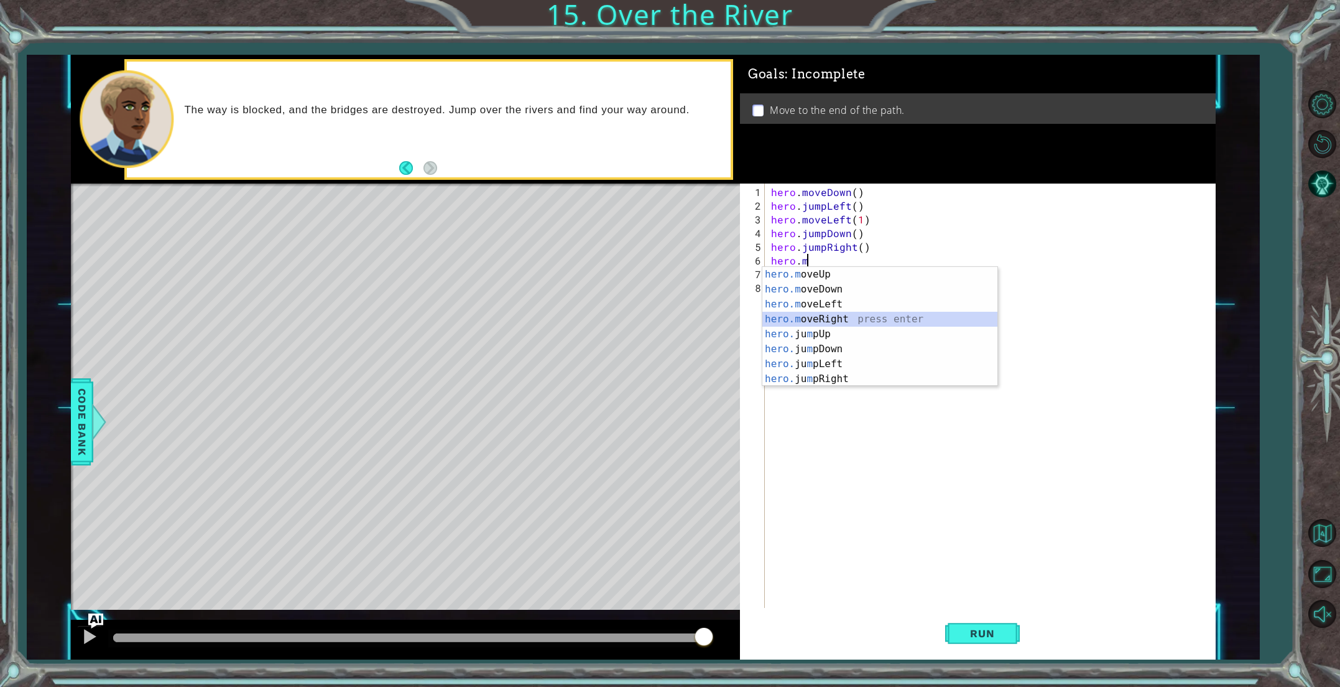
click at [846, 317] on div "hero.m oveUp press enter hero.m oveDown press enter hero.m oveLeft press enter …" at bounding box center [879, 341] width 235 height 149
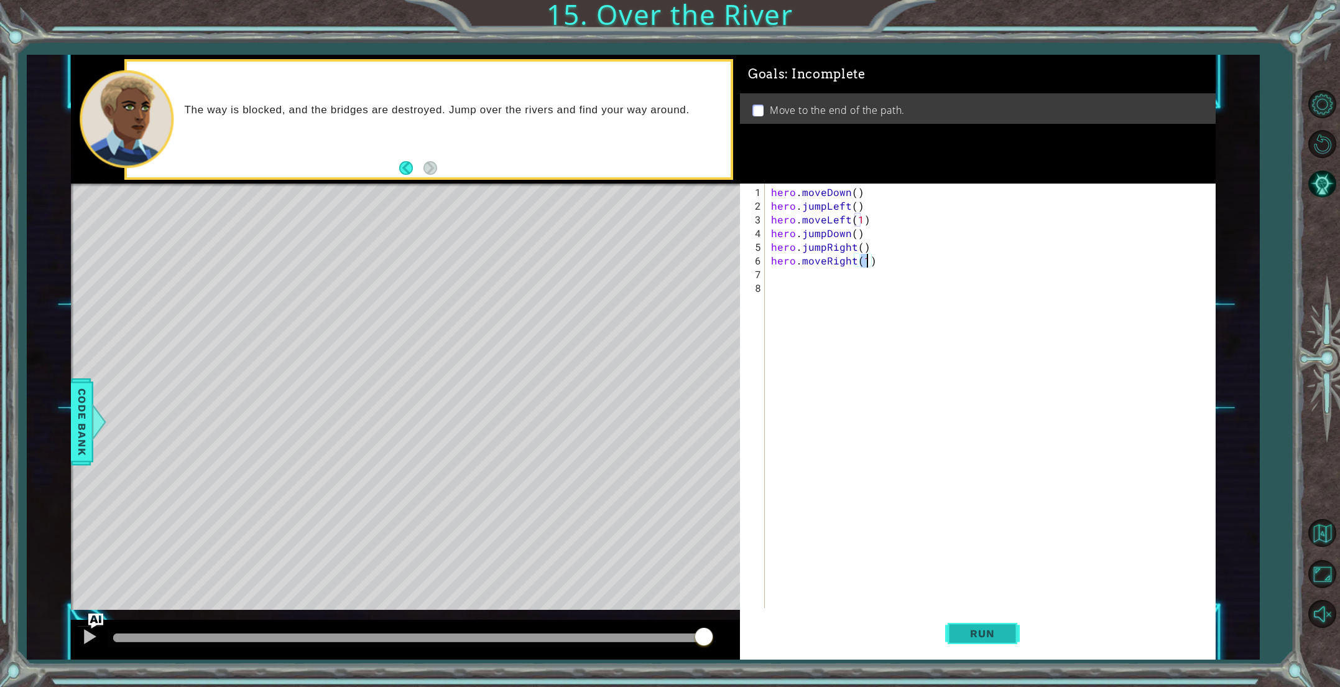
type textarea "hero.moveRight(1)"
click at [958, 638] on span "Run" at bounding box center [982, 633] width 49 height 12
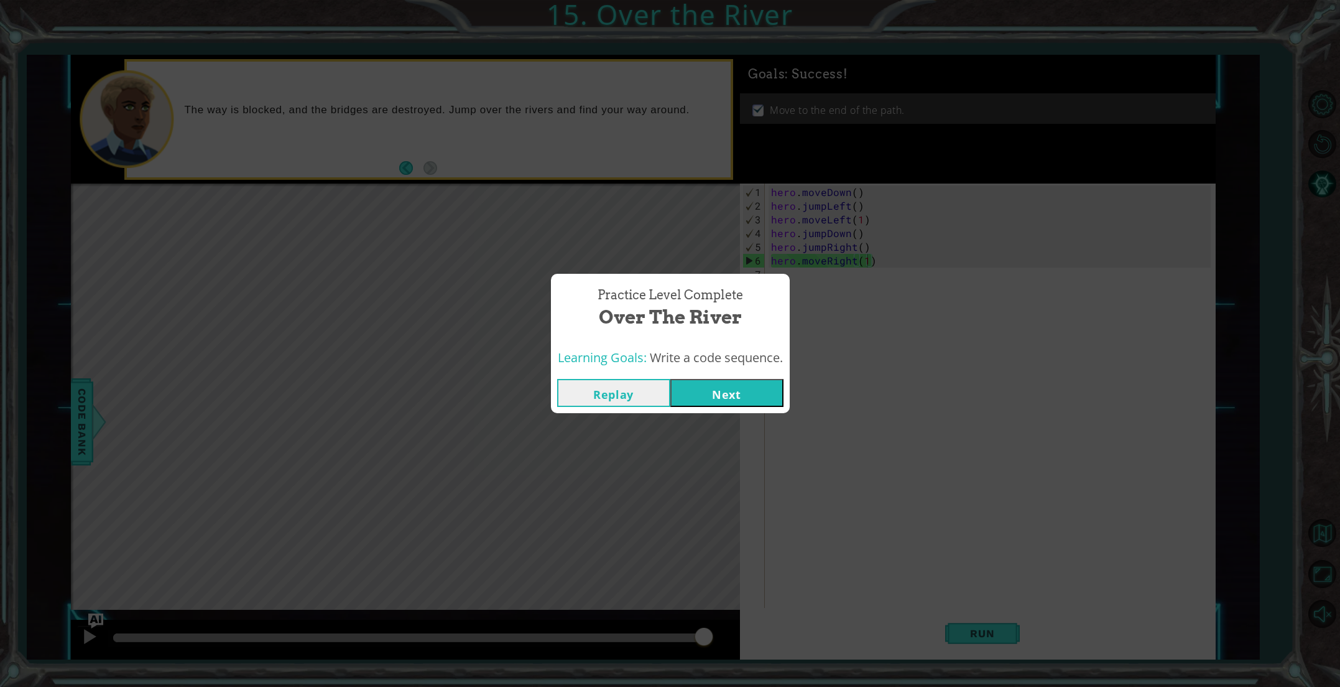
click at [753, 386] on button "Next" at bounding box center [726, 393] width 113 height 28
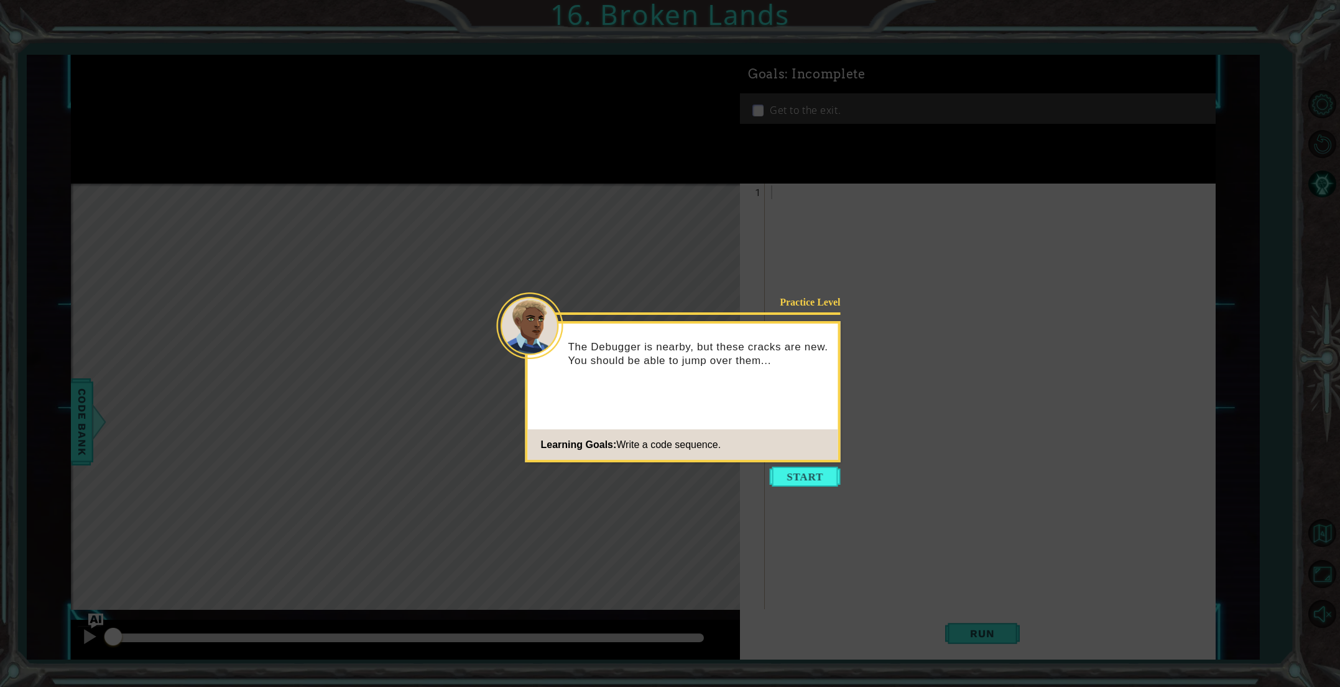
click at [817, 493] on icon at bounding box center [670, 343] width 1340 height 687
click at [813, 476] on button "Start" at bounding box center [805, 476] width 71 height 20
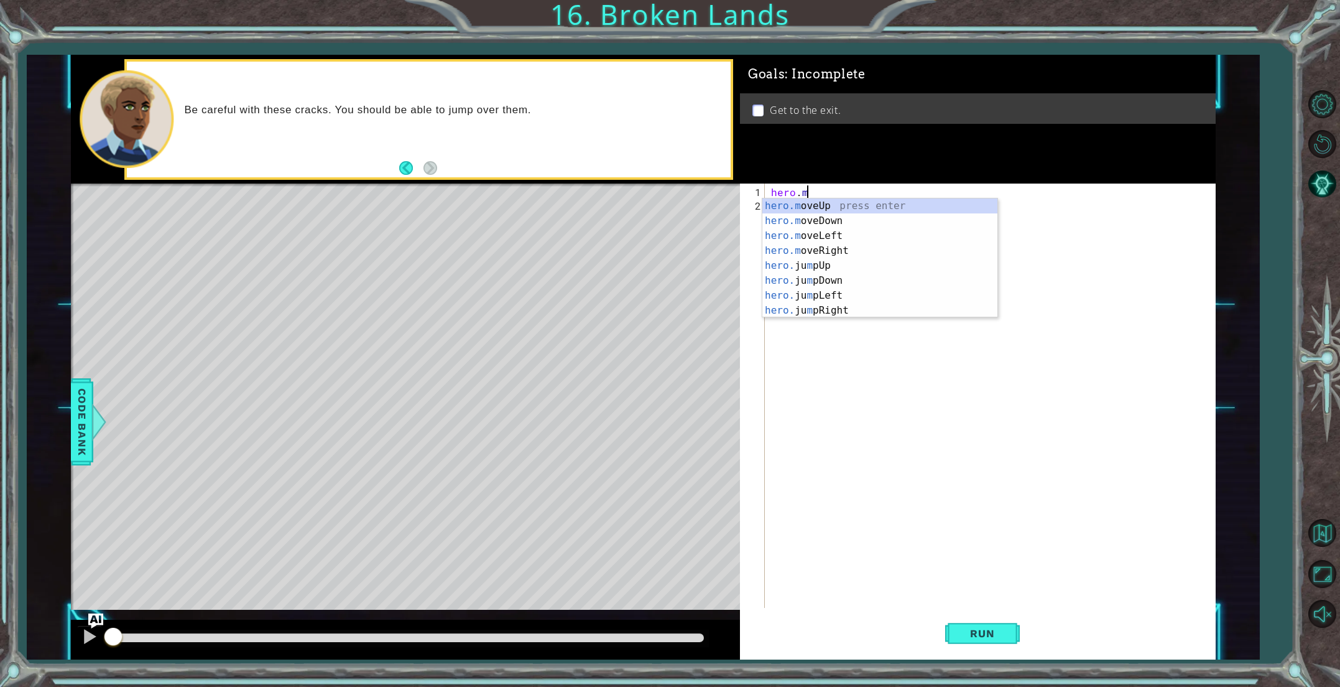
scroll to position [0, 2]
click at [819, 251] on div "[DOMAIN_NAME] veUp press enter [DOMAIN_NAME] veDown press enter [DOMAIN_NAME] v…" at bounding box center [879, 250] width 235 height 104
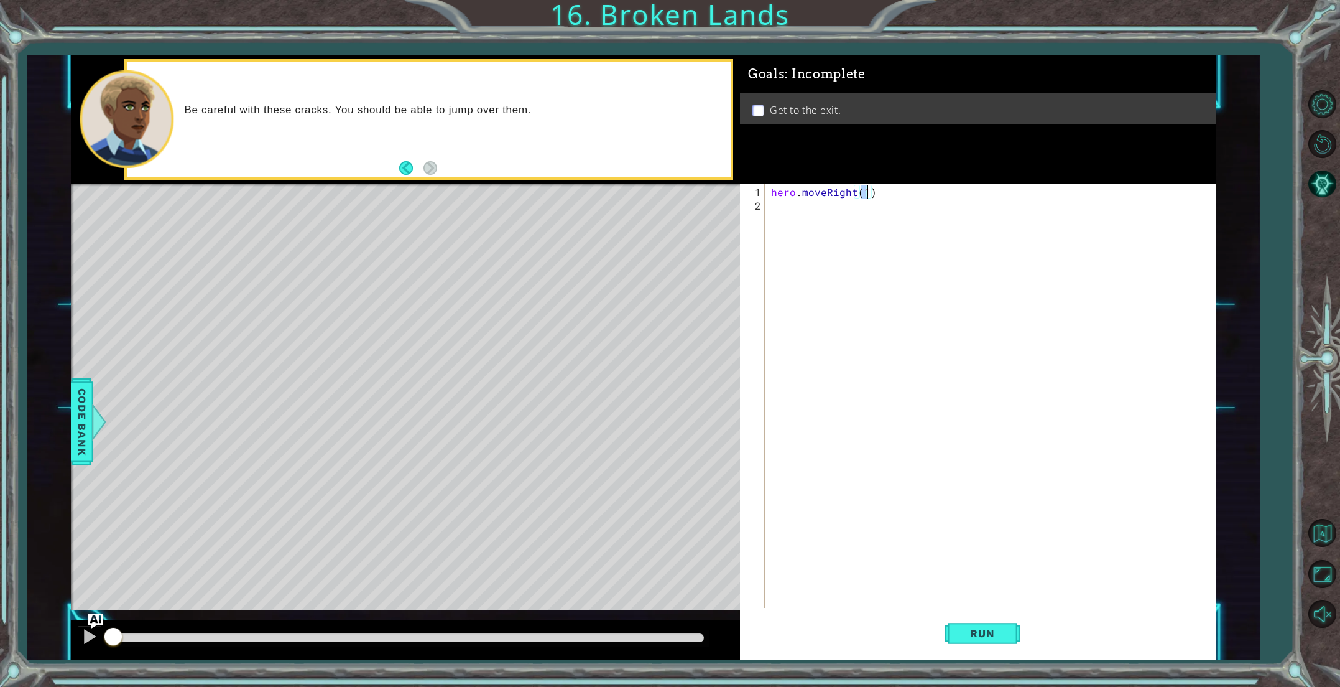
click at [795, 213] on div "hero . moveRight ( 1 )" at bounding box center [993, 410] width 448 height 451
type textarea "hero.moveRight(1)"
click at [795, 213] on div "hero . moveRight ( 1 )" at bounding box center [990, 395] width 442 height 424
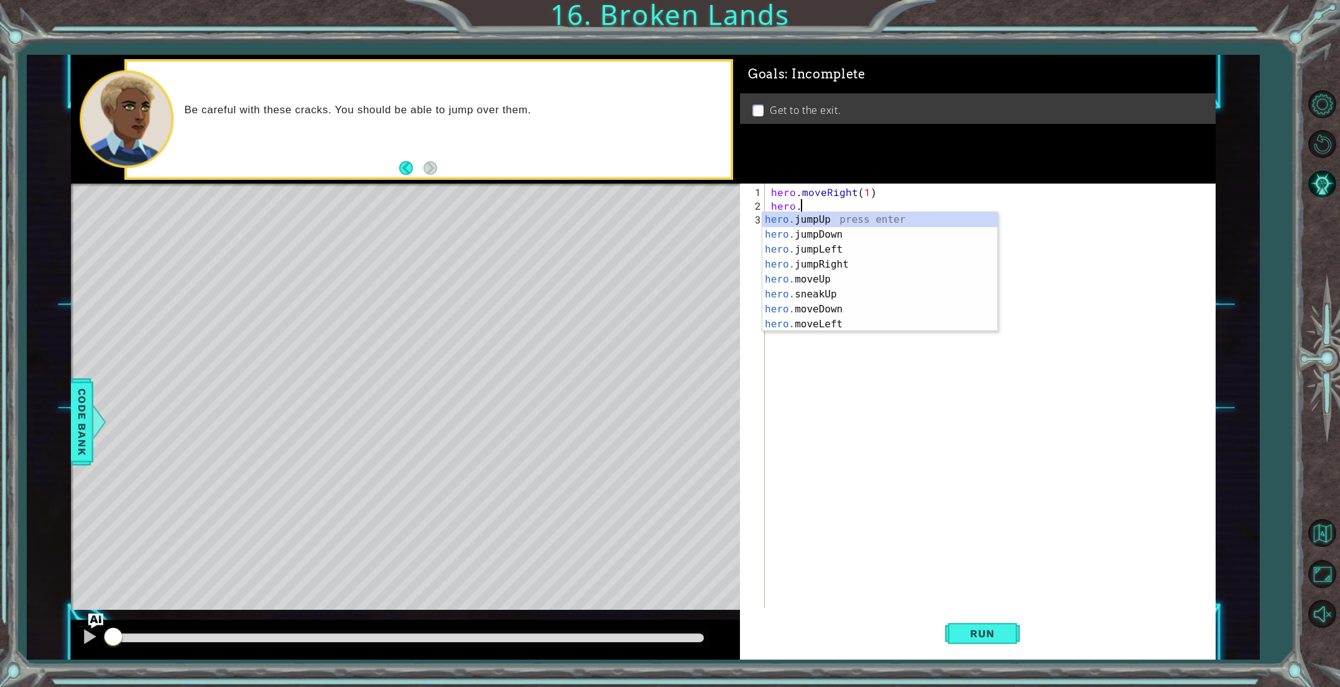
scroll to position [0, 1]
click at [800, 217] on div "hero.m oveUp press enter hero.m oveDown press enter hero.m oveLeft press enter …" at bounding box center [879, 286] width 235 height 149
type textarea "hero.moveUp(1)"
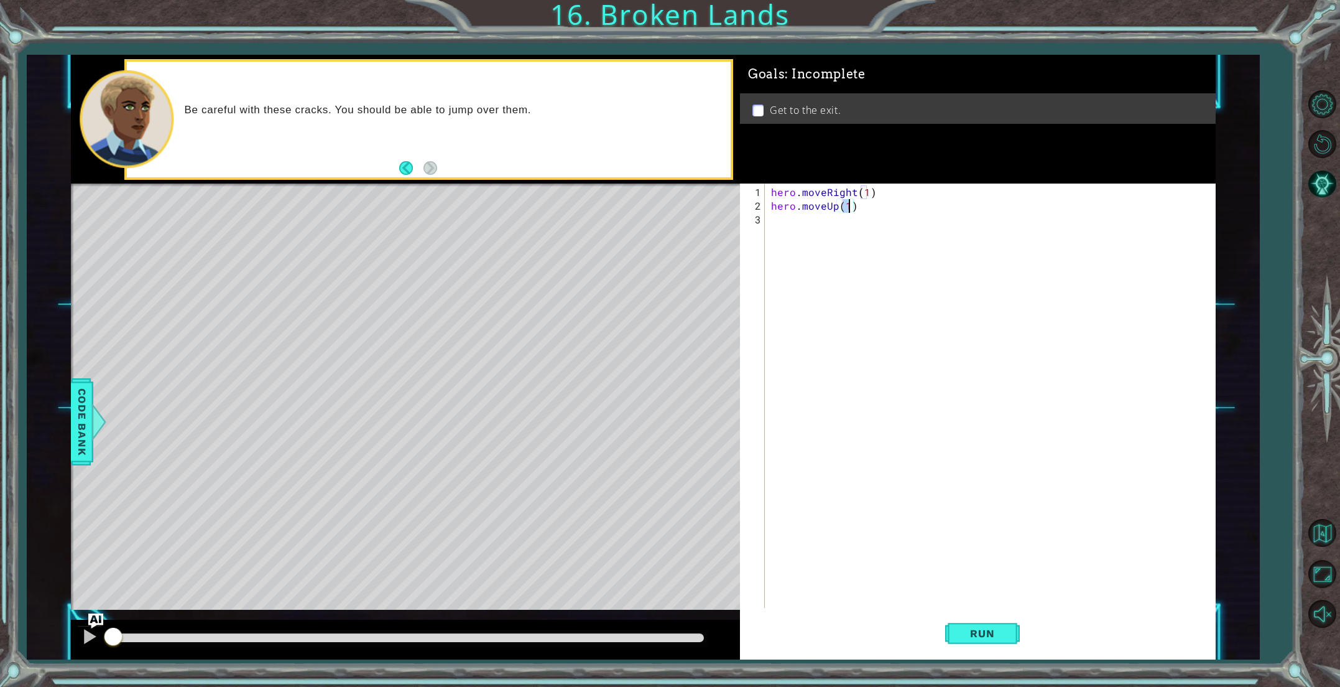
click at [801, 226] on div "hero . moveRight ( 1 ) hero . moveUp ( 1 )" at bounding box center [993, 410] width 448 height 451
type textarea "h"
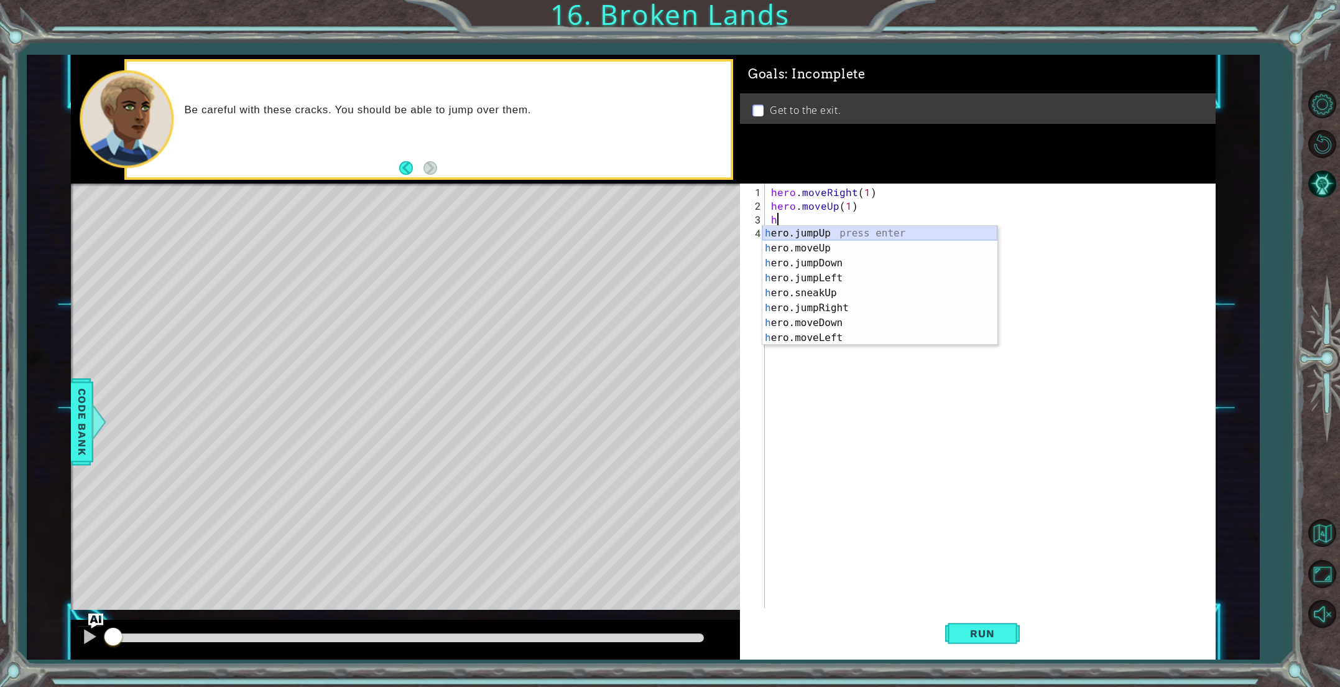
click at [838, 236] on div "h ero.jumpUp press enter h ero.moveUp press enter h ero.jumpDown press enter h …" at bounding box center [879, 300] width 235 height 149
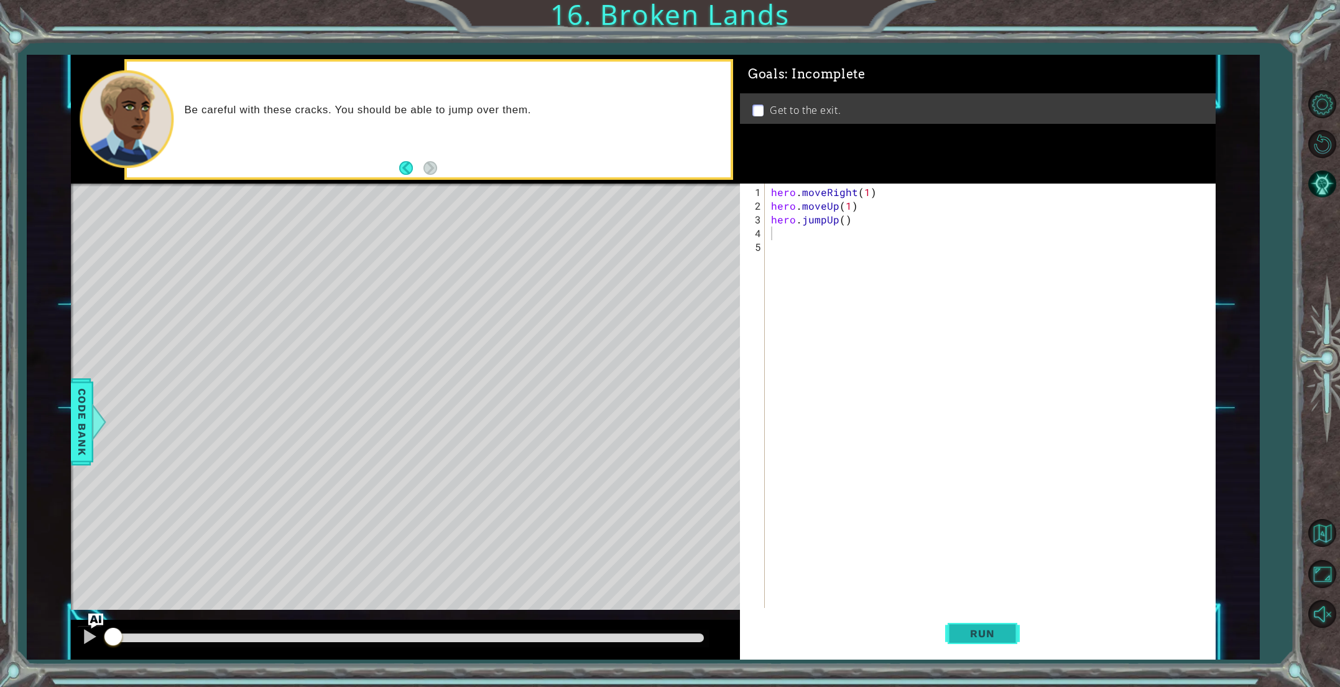
click at [969, 644] on button "Run" at bounding box center [982, 632] width 75 height 47
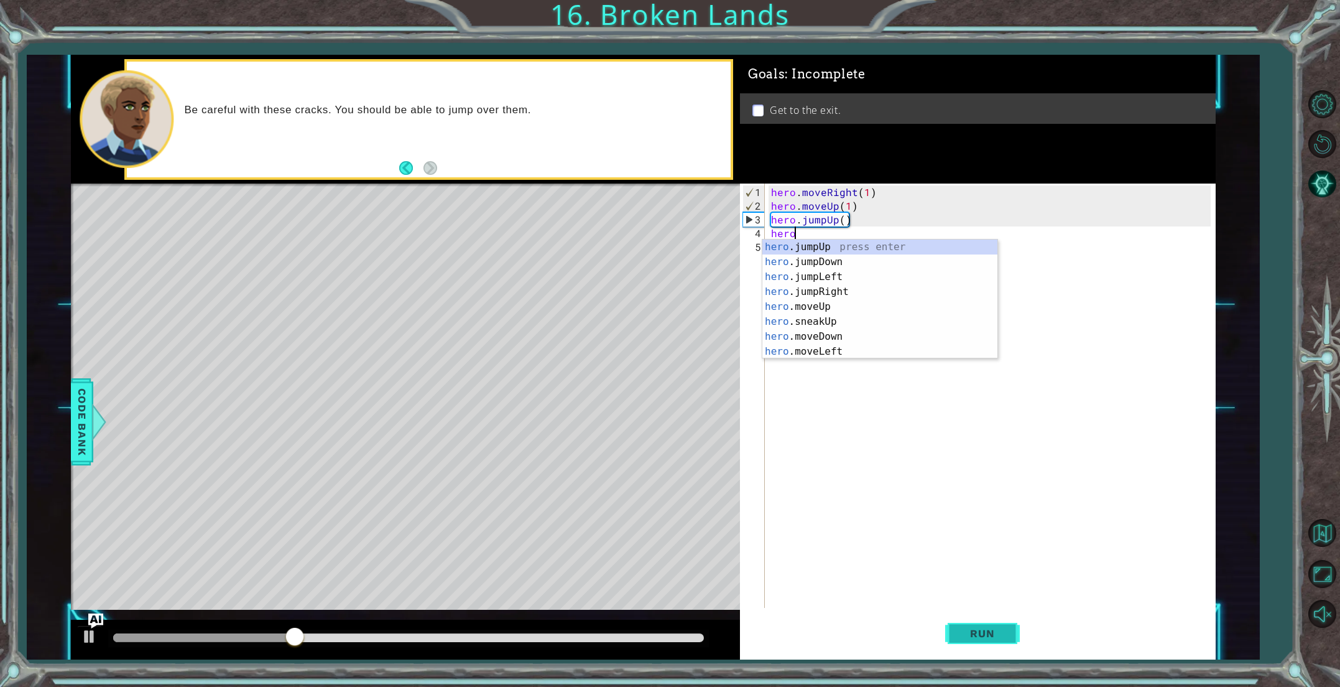
type textarea "hero."
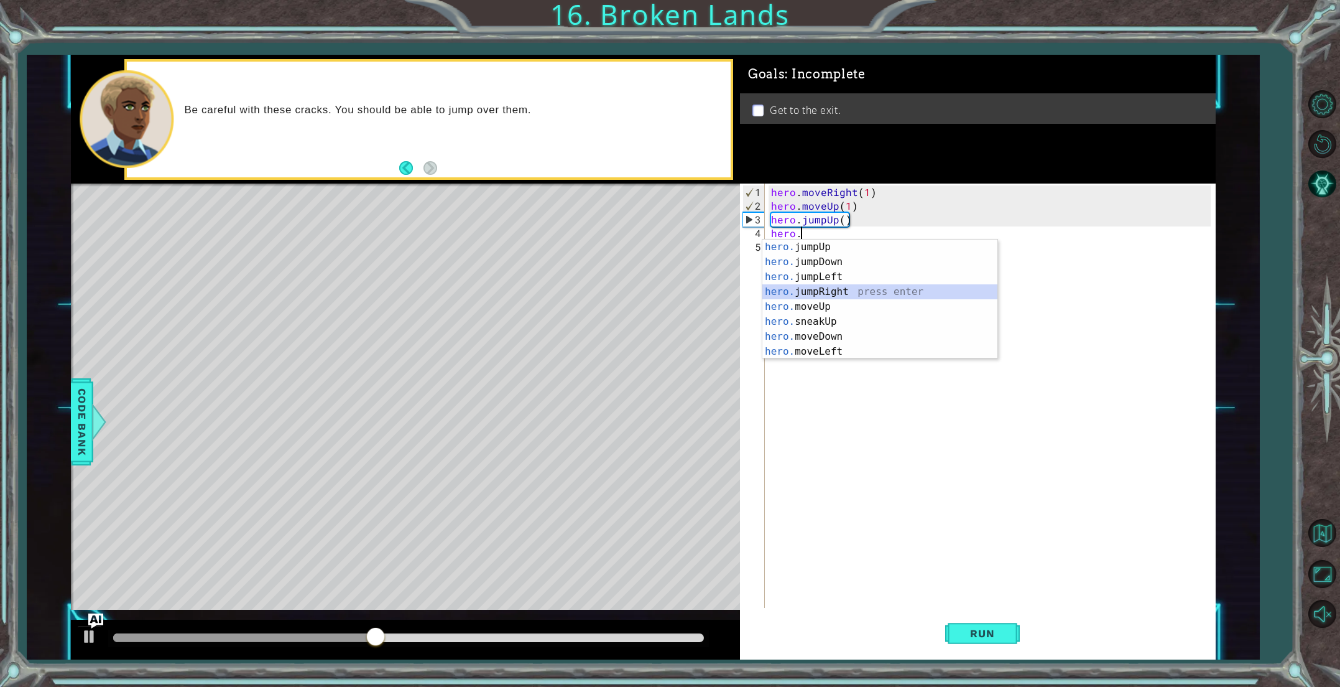
click at [811, 295] on div "hero. jumpUp press enter hero. jumpDown press enter hero. jumpLeft press enter …" at bounding box center [879, 313] width 235 height 149
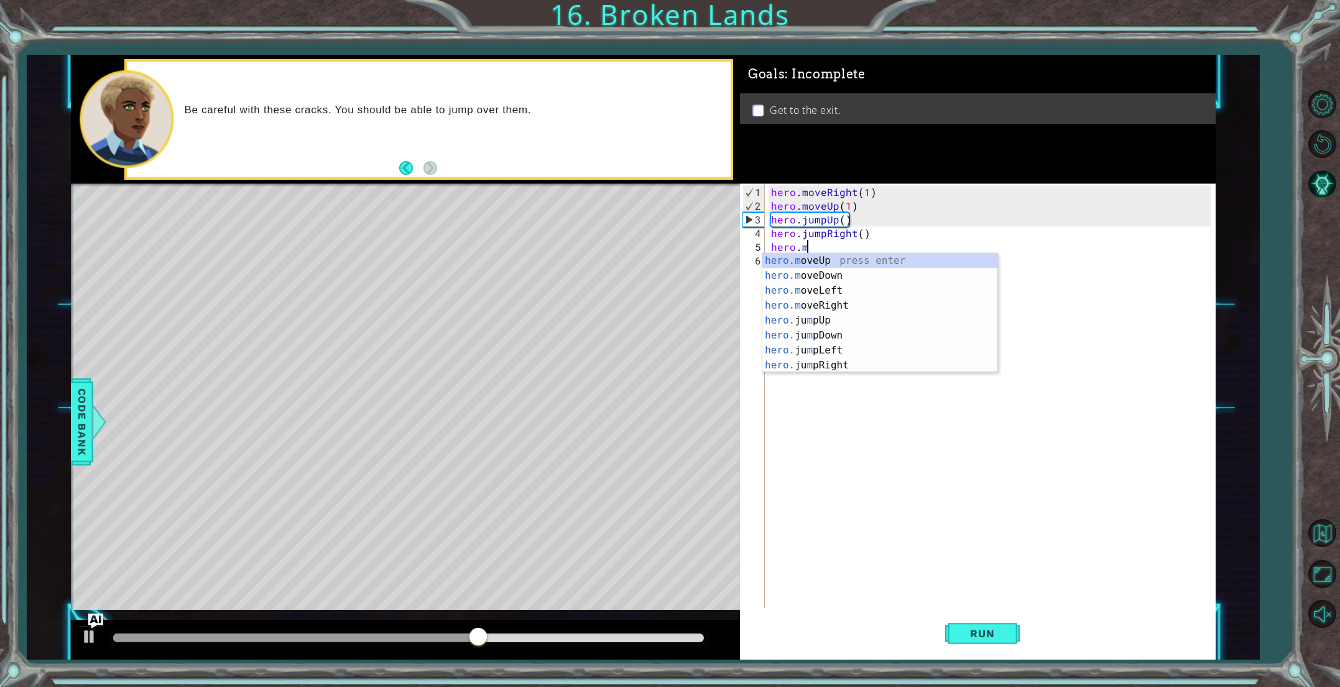
scroll to position [0, 2]
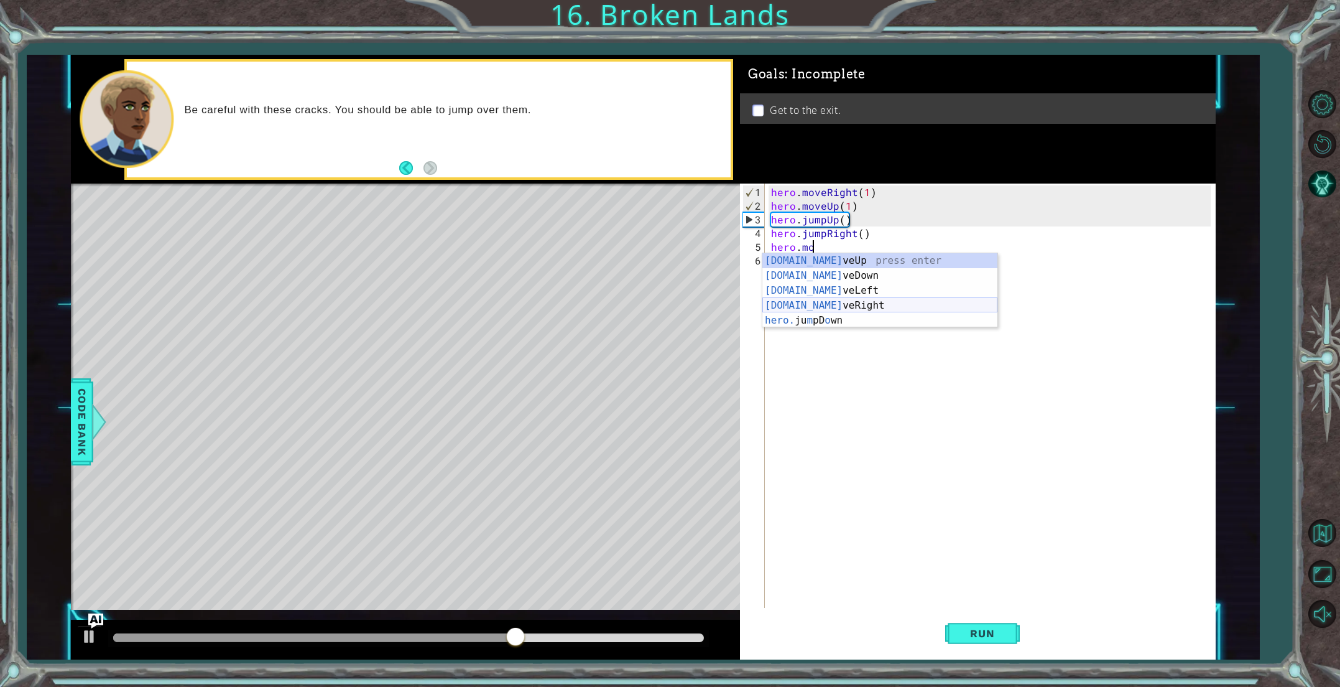
click at [788, 302] on div "[DOMAIN_NAME] veUp press enter [DOMAIN_NAME] veDown press enter [DOMAIN_NAME] v…" at bounding box center [879, 305] width 235 height 104
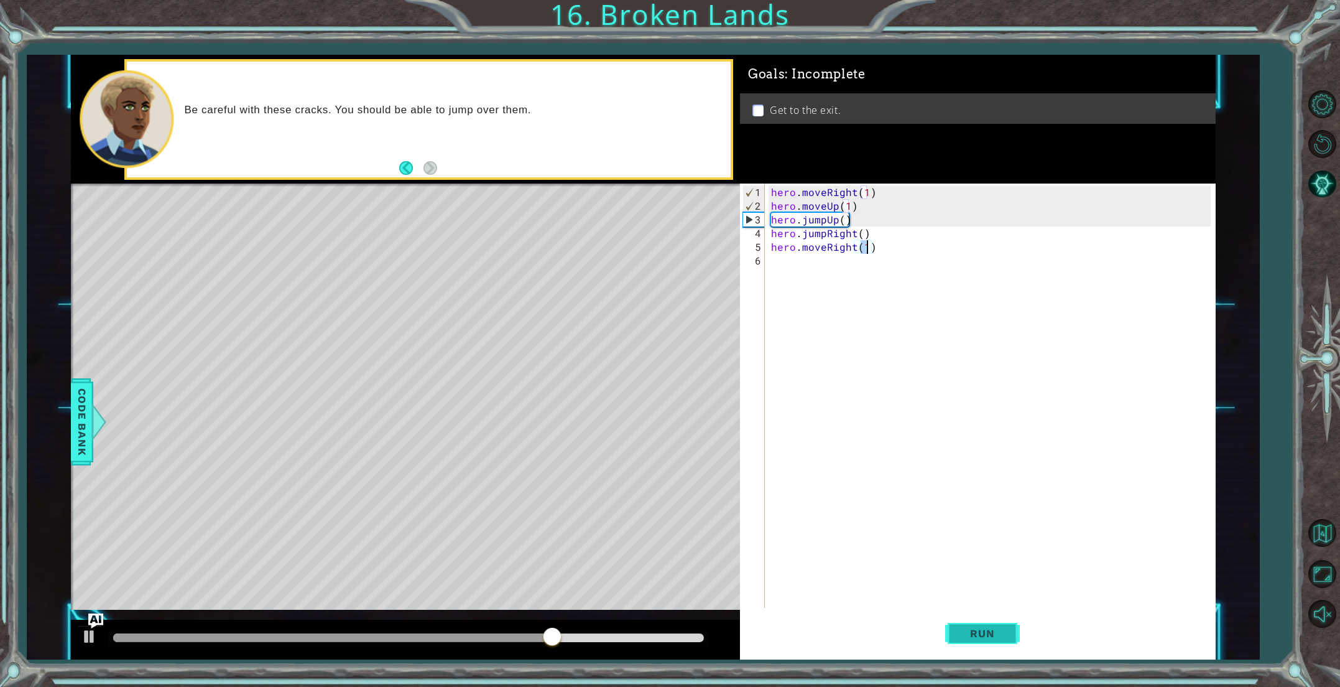
type textarea "hero.moveRight(1)"
click at [991, 620] on button "Run" at bounding box center [982, 632] width 75 height 47
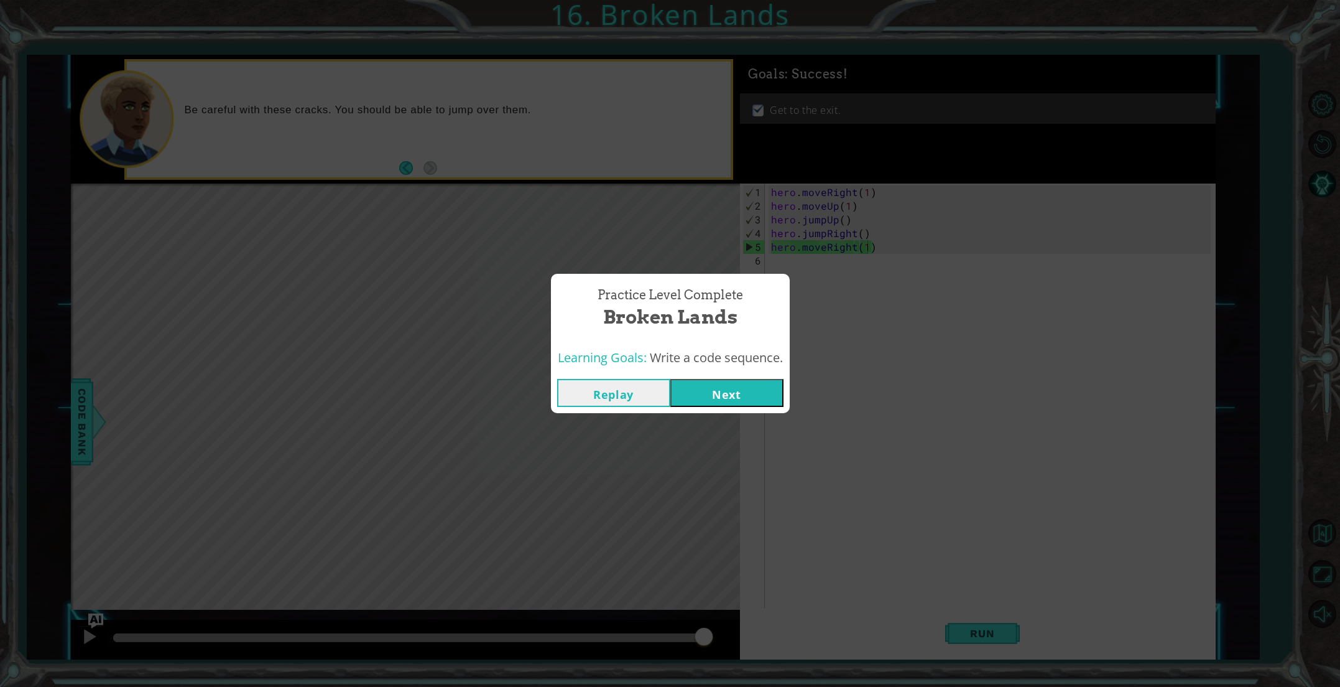
click at [721, 397] on button "Next" at bounding box center [726, 393] width 113 height 28
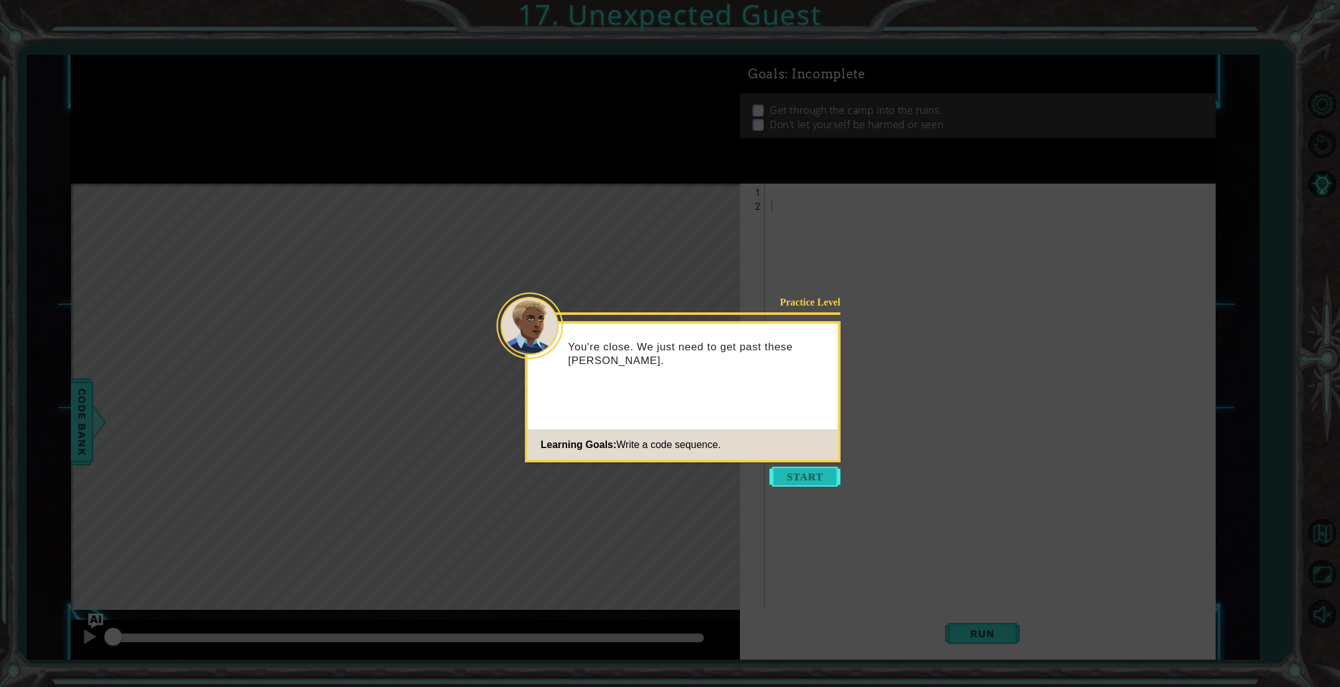
click at [802, 471] on button "Start" at bounding box center [805, 476] width 71 height 20
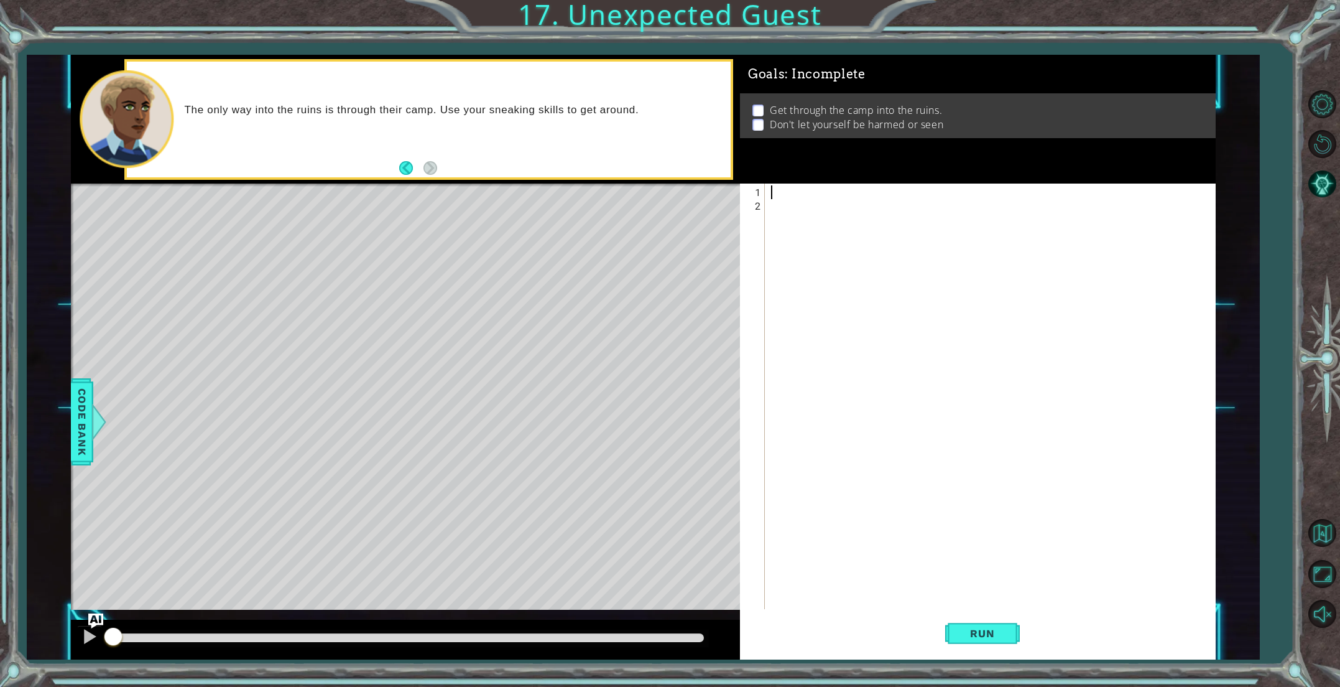
click at [798, 195] on div at bounding box center [993, 417] width 448 height 465
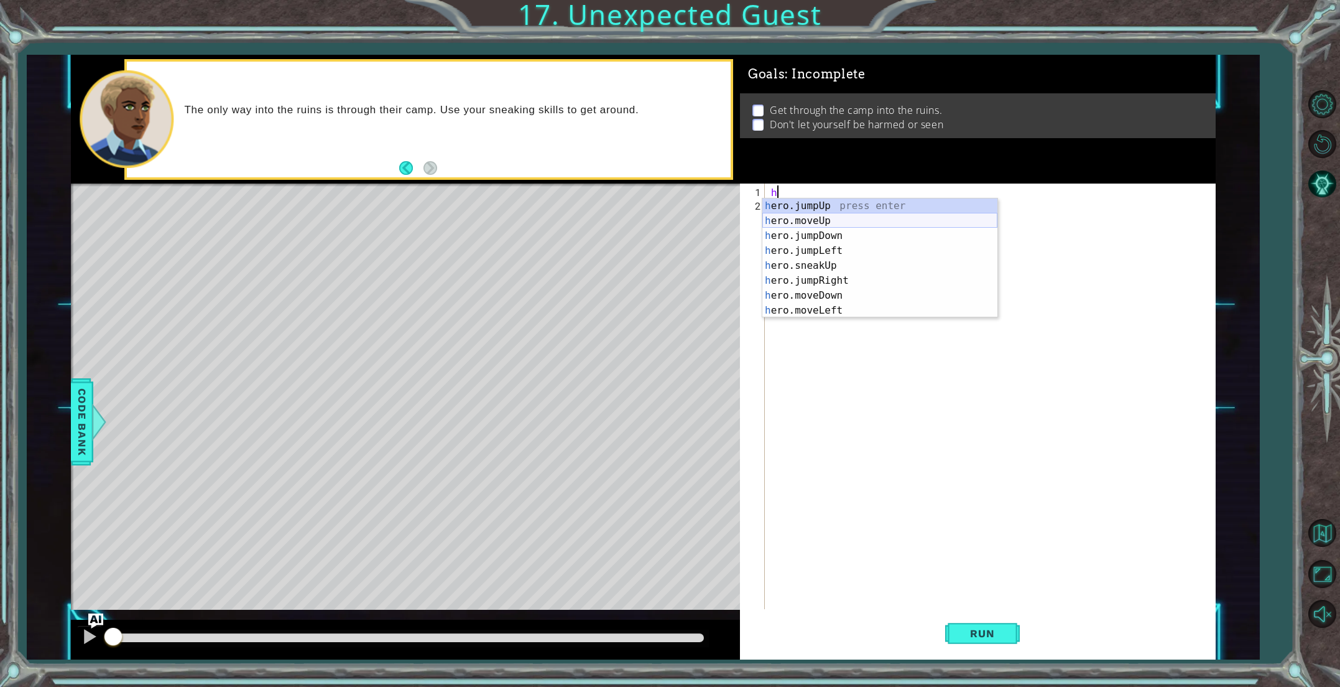
click at [796, 223] on div "h ero.jumpUp press enter h ero.moveUp press enter h ero.jumpDown press enter h …" at bounding box center [879, 272] width 235 height 149
type textarea "hero.moveUp(1)"
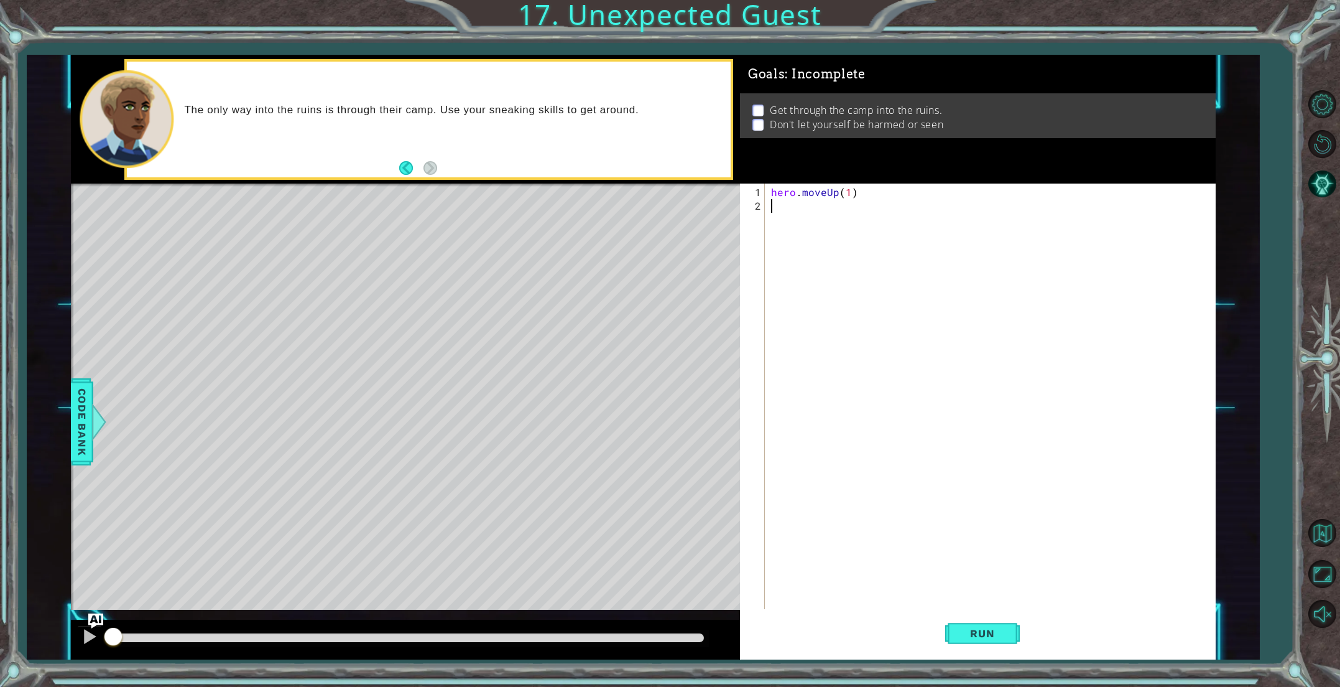
click at [789, 210] on div "hero . moveUp ( 1 )" at bounding box center [993, 417] width 448 height 465
type textarea "h"
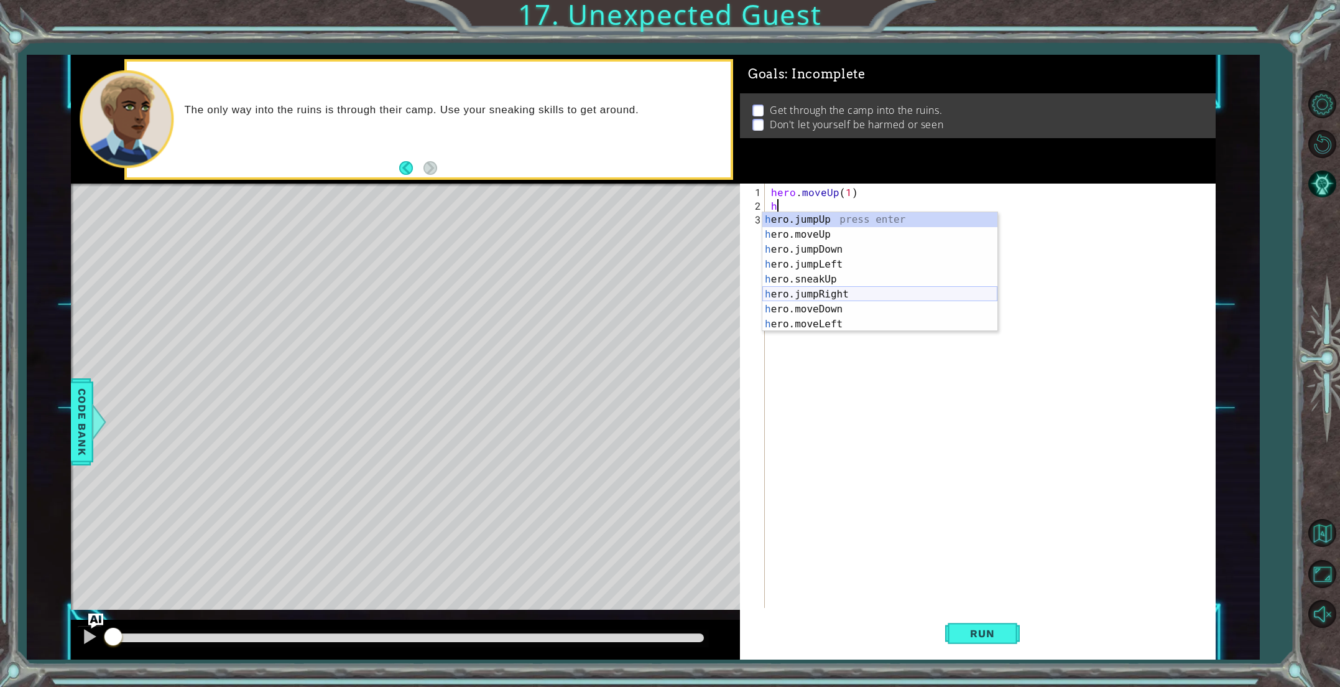
click at [831, 294] on div "h ero.jumpUp press enter h ero.moveUp press enter h ero.jumpDown press enter h …" at bounding box center [879, 286] width 235 height 149
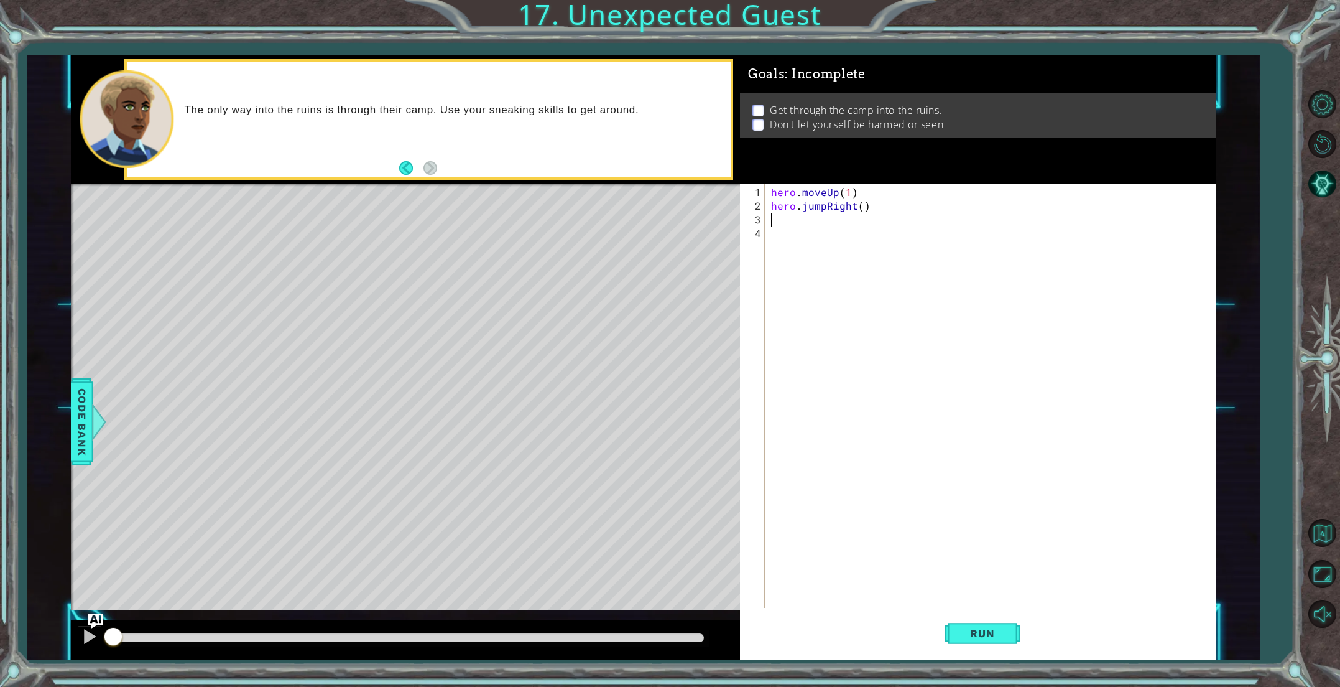
type textarea "h"
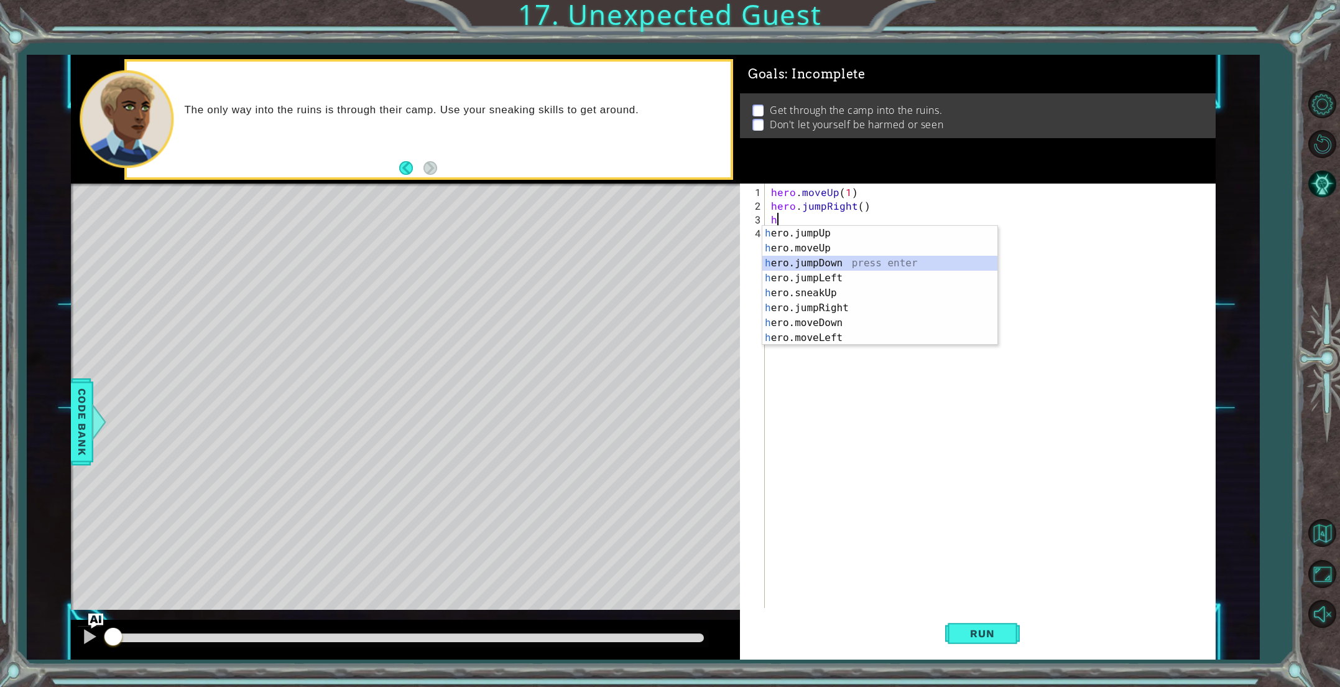
click at [830, 264] on div "h ero.jumpUp press enter h ero.moveUp press enter h ero.jumpDown press enter h …" at bounding box center [879, 300] width 235 height 149
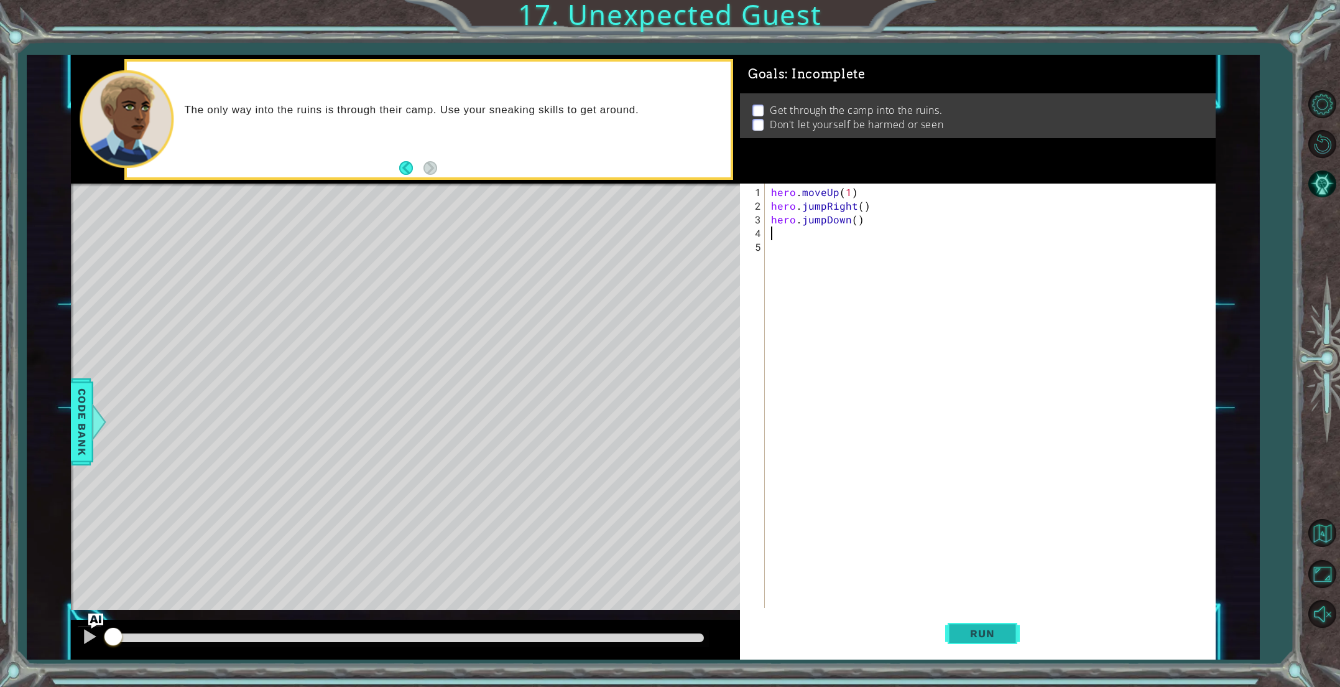
click at [963, 622] on button "Run" at bounding box center [982, 632] width 75 height 47
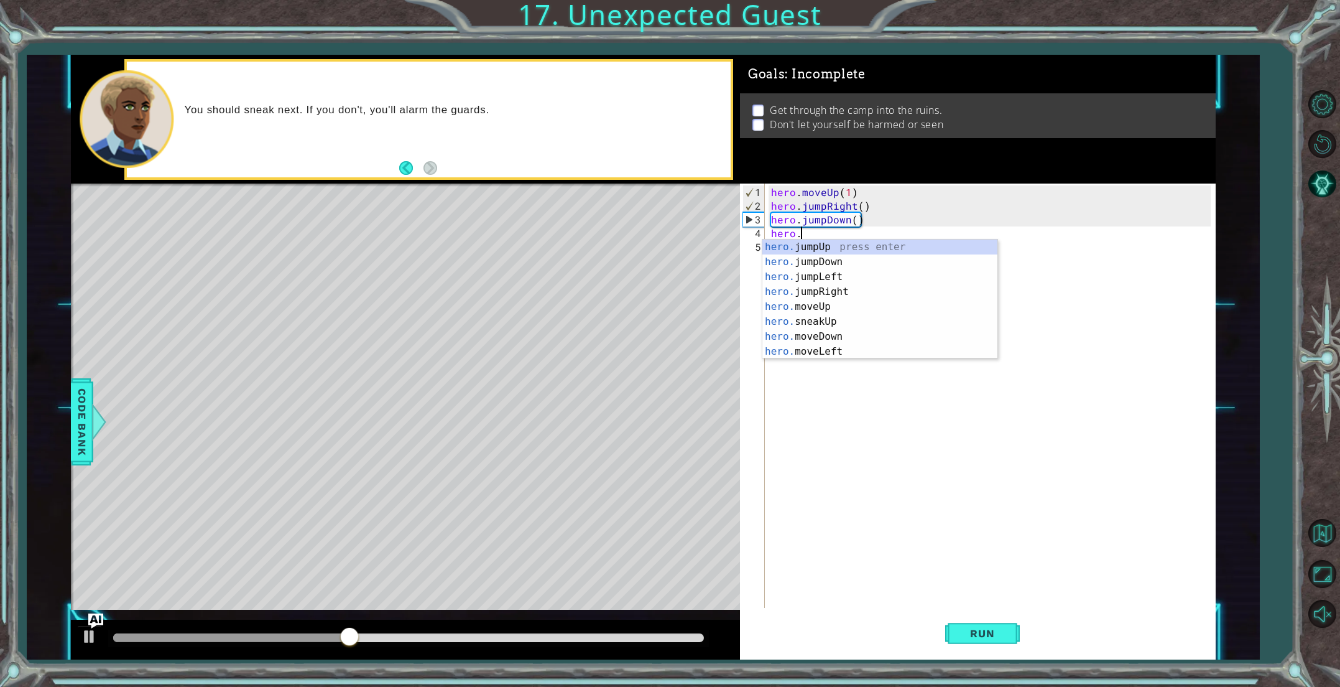
scroll to position [0, 1]
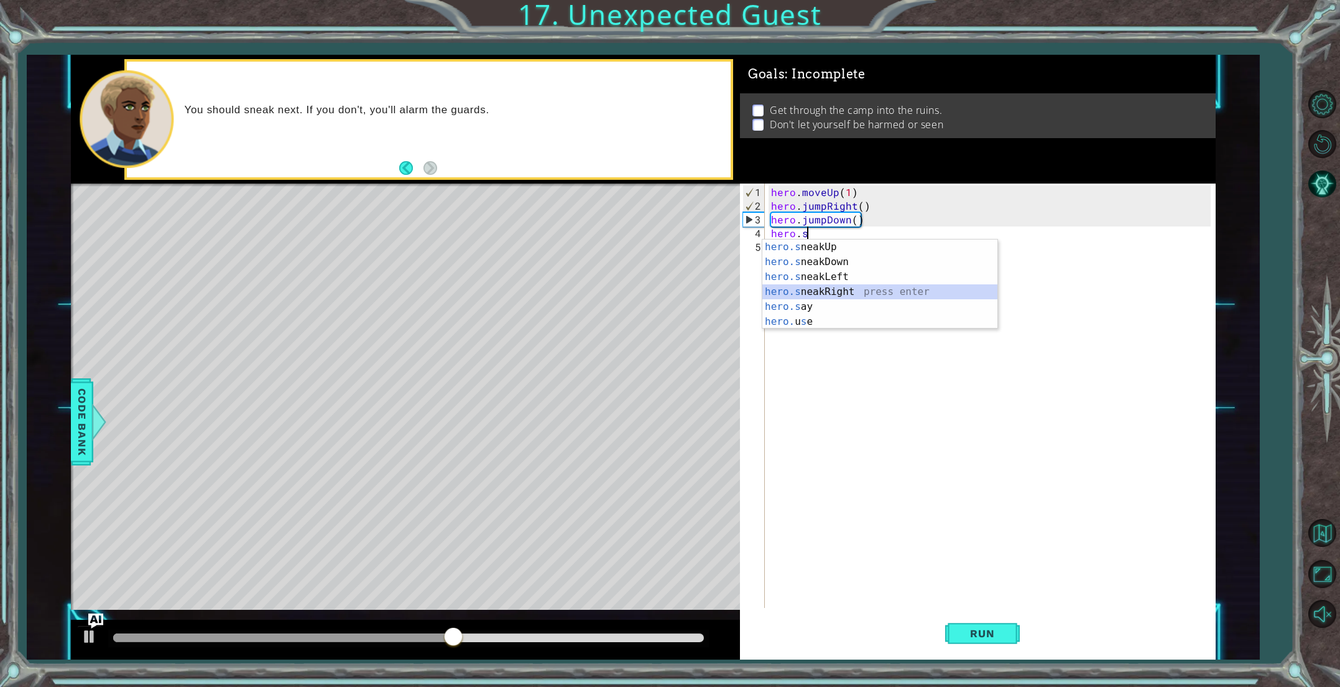
click at [854, 291] on div "hero.s neakUp press enter hero.s neakDown press enter hero.s neakLeft press ent…" at bounding box center [879, 298] width 235 height 119
type textarea "hero.sneakRight(1)"
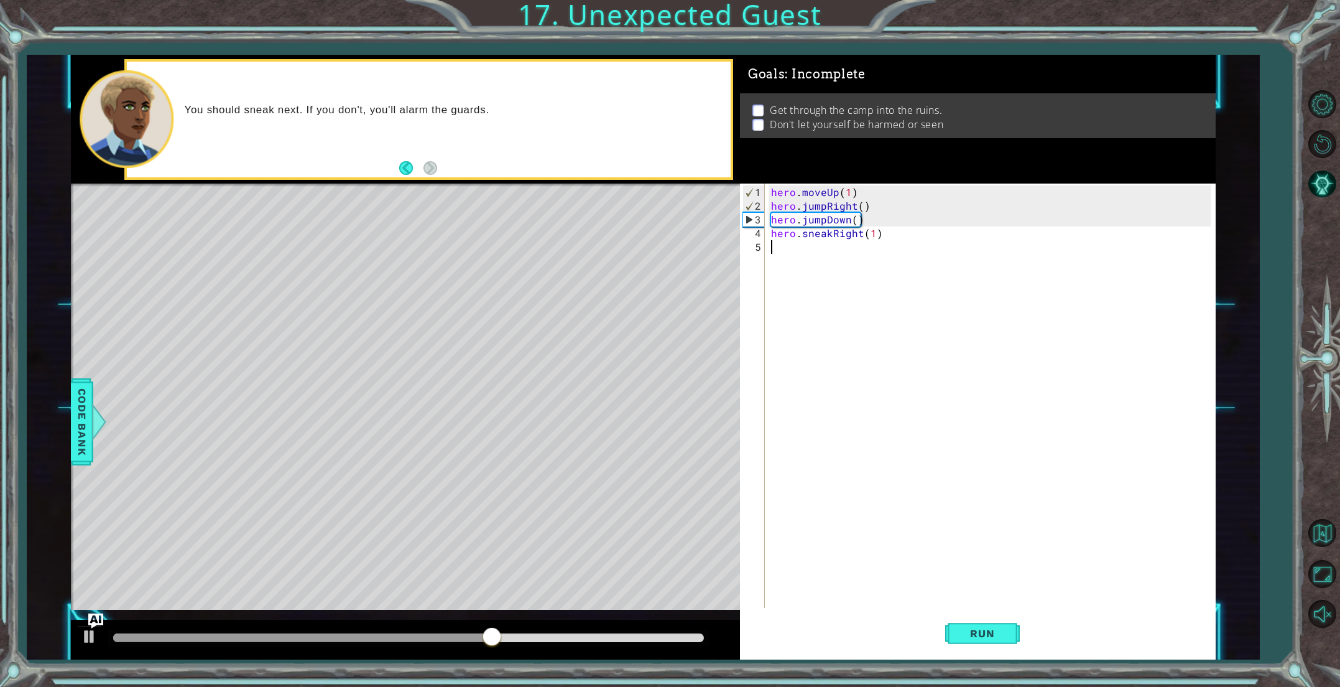
click at [808, 249] on div "hero . moveUp ( 1 ) hero . jumpRight ( ) hero . jumpDown ( ) hero . sneakRight …" at bounding box center [993, 410] width 448 height 451
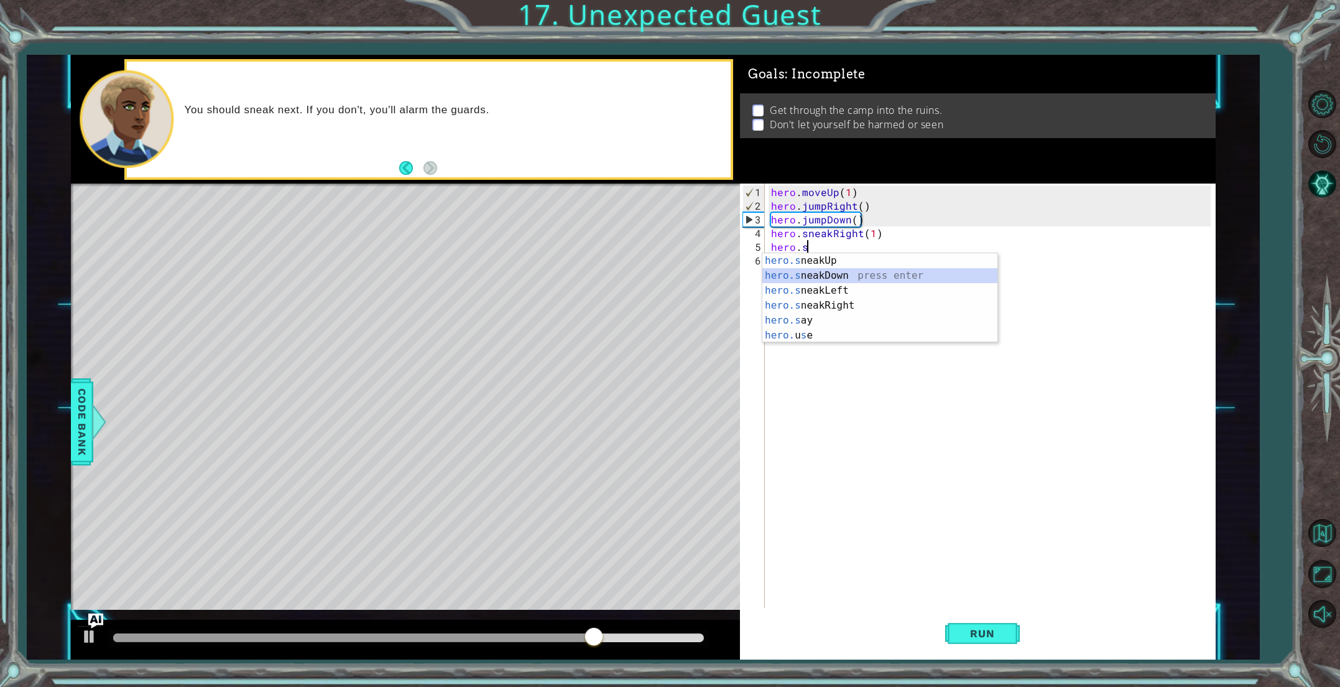
click at [851, 274] on div "hero.s neakUp press enter hero.s neakDown press enter hero.s neakLeft press ent…" at bounding box center [879, 312] width 235 height 119
type textarea "hero.sneakDown(1)"
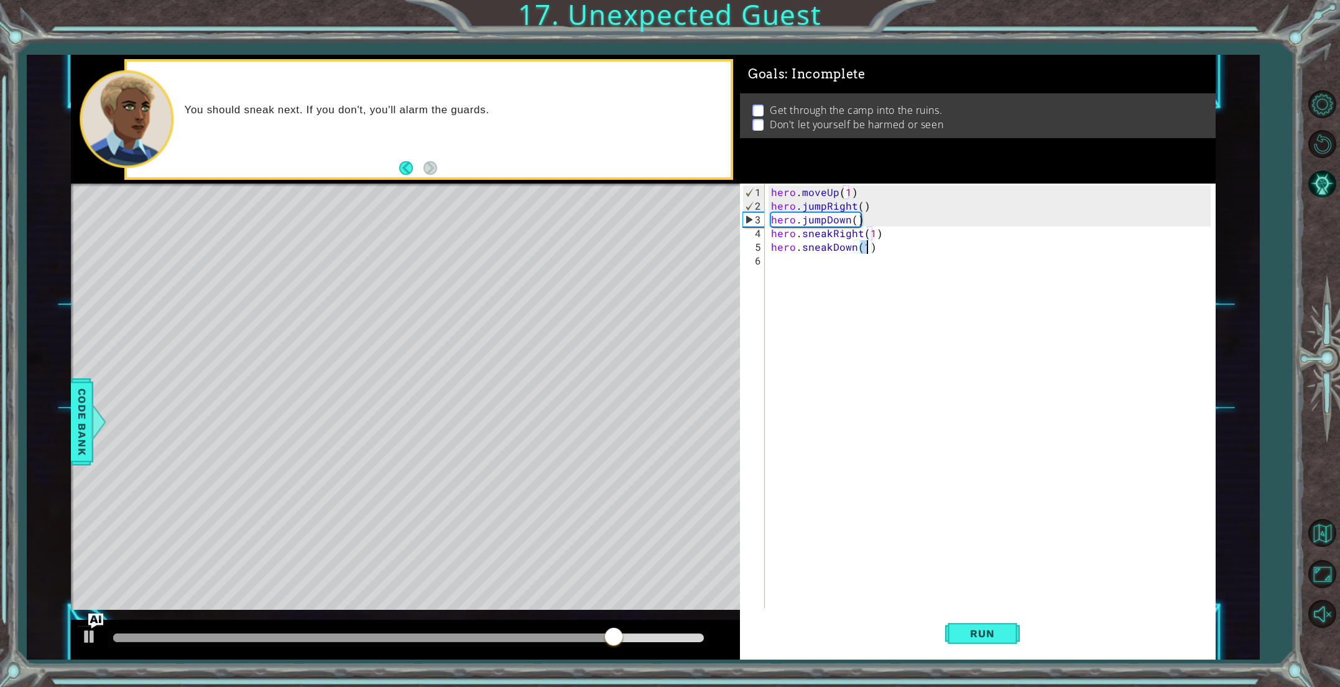
click at [812, 265] on div "hero . moveUp ( 1 ) hero . jumpRight ( ) hero . jumpDown ( ) hero . sneakRight …" at bounding box center [993, 410] width 448 height 451
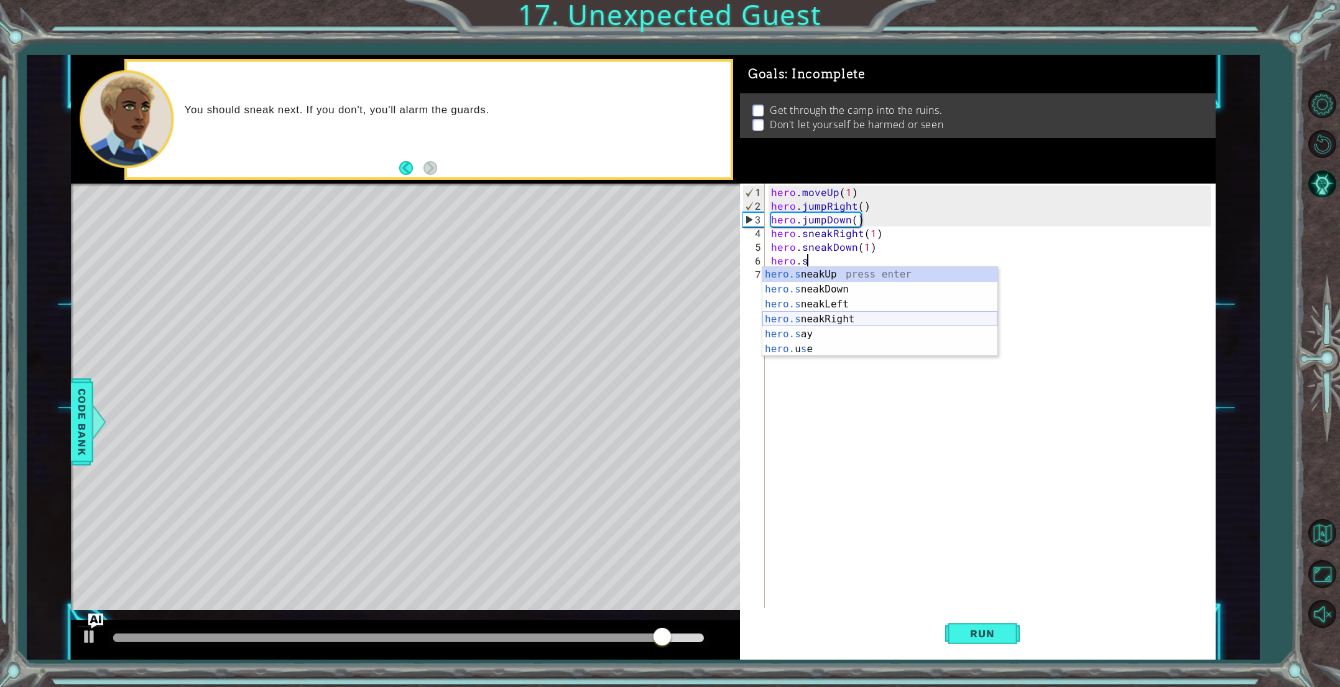
click at [826, 315] on div "hero.s neakUp press enter hero.s neakDown press enter hero.s neakLeft press ent…" at bounding box center [879, 326] width 235 height 119
type textarea "hero.sneakRight(1)"
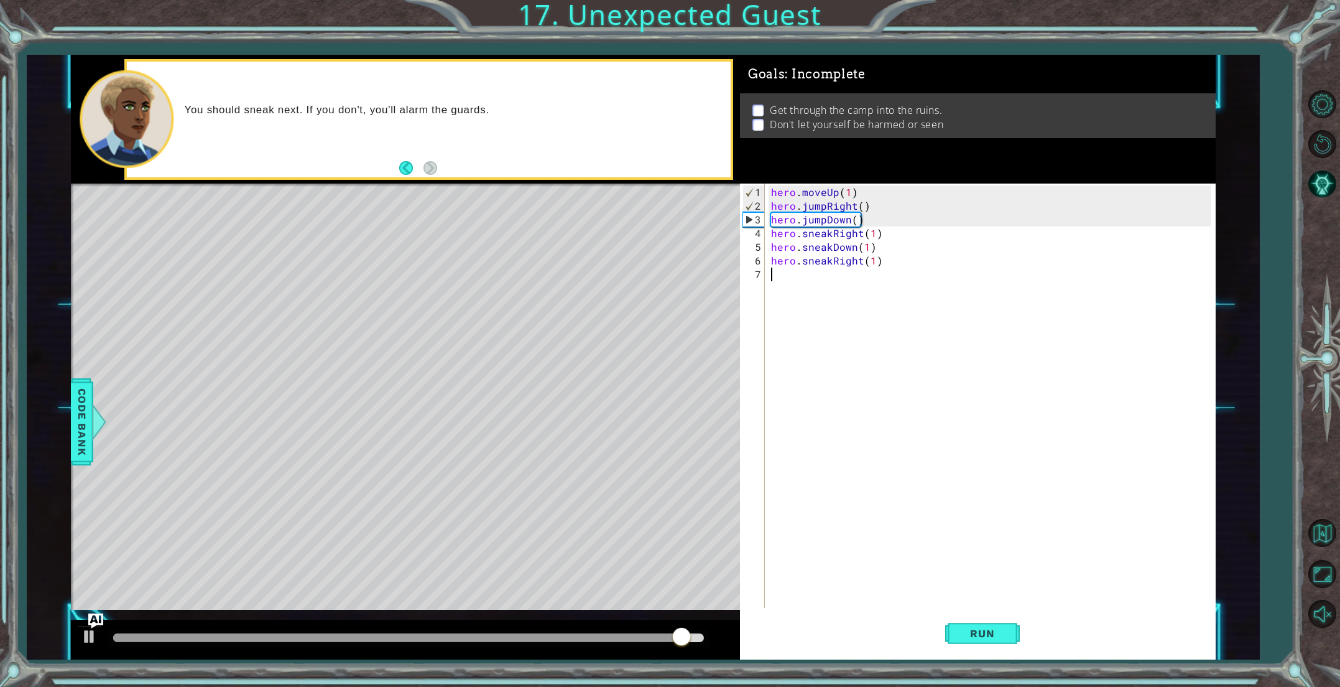
click at [872, 267] on div "hero . moveUp ( 1 ) hero . jumpRight ( ) hero . jumpDown ( ) hero . sneakRight …" at bounding box center [993, 410] width 448 height 451
click at [872, 264] on div "hero . moveUp ( 1 ) hero . jumpRight ( ) hero . jumpDown ( ) hero . sneakRight …" at bounding box center [993, 410] width 448 height 451
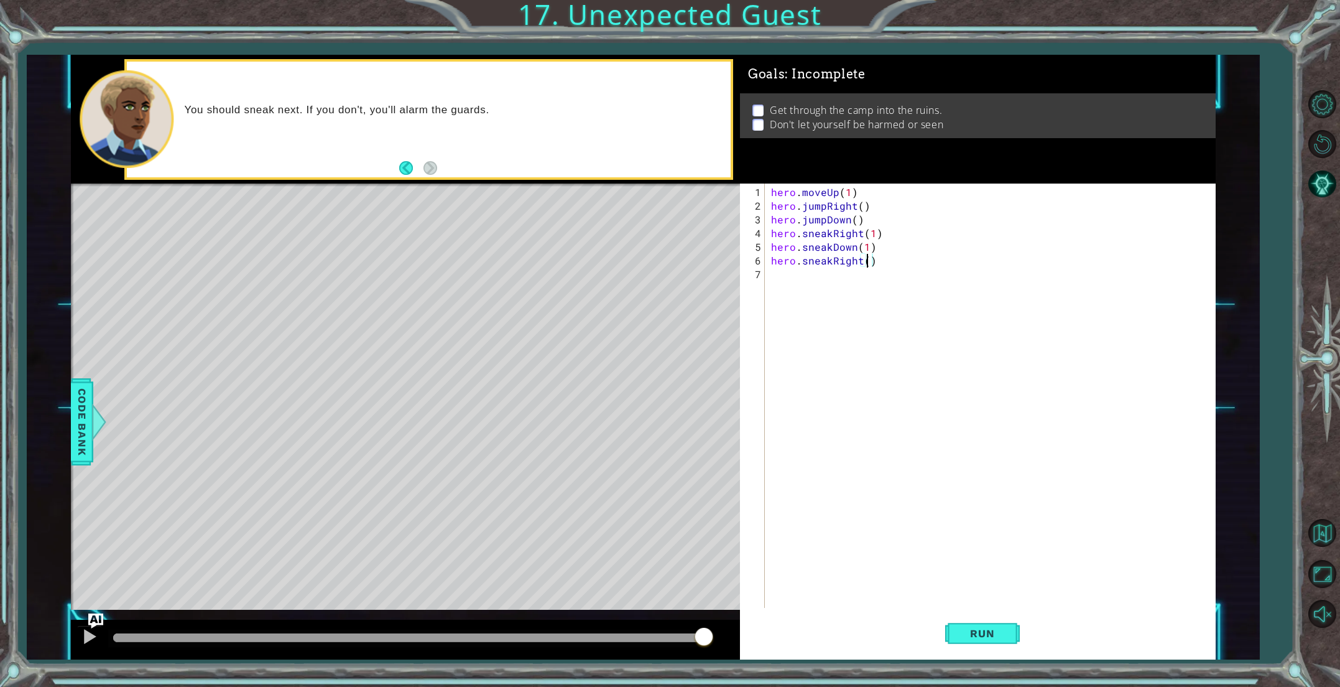
type textarea "hero.sneakRight(2)"
click at [836, 271] on div "hero . moveUp ( 1 ) hero . jumpRight ( ) hero . jumpDown ( ) hero . sneakRight …" at bounding box center [993, 410] width 448 height 451
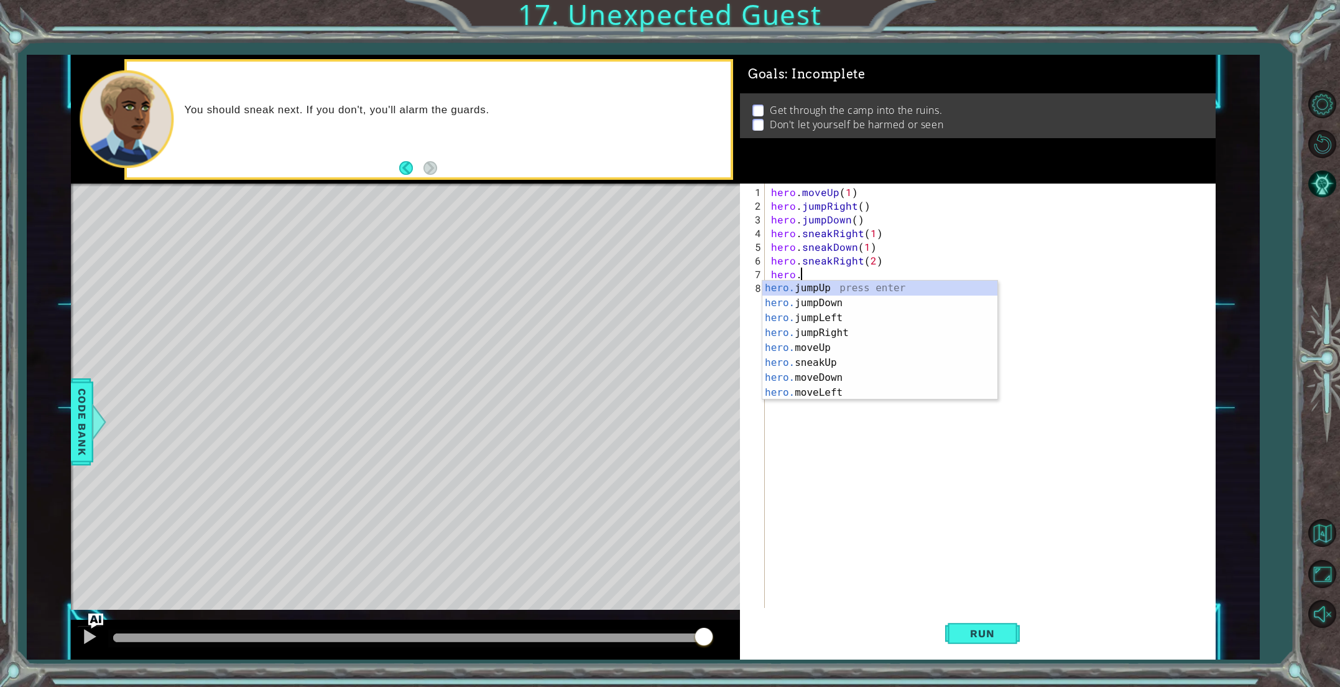
scroll to position [0, 1]
click at [843, 293] on div "hero.s neakUp press enter hero.s neakDown press enter hero.s neakLeft press ent…" at bounding box center [879, 339] width 235 height 119
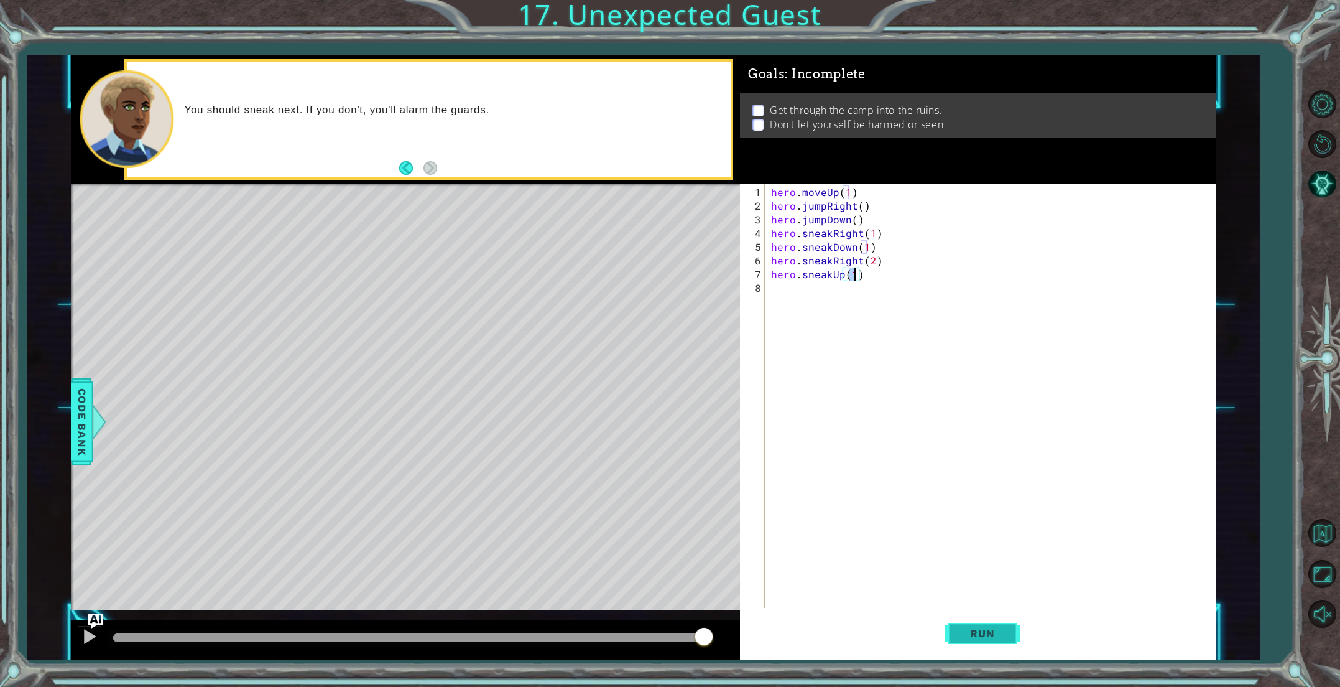
type textarea "hero.sneakUp(1)"
drag, startPoint x: 993, startPoint y: 627, endPoint x: 981, endPoint y: 625, distance: 12.6
click at [993, 627] on span "Run" at bounding box center [982, 633] width 49 height 12
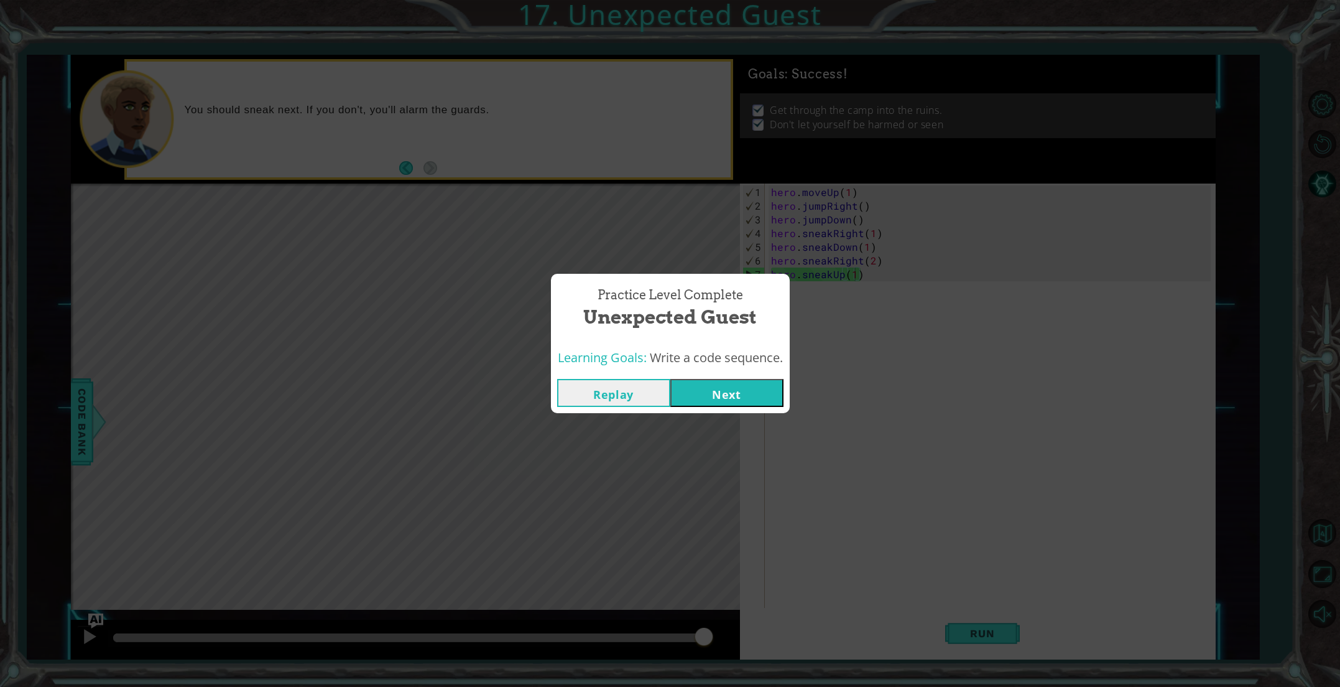
click at [752, 384] on button "Next" at bounding box center [726, 393] width 113 height 28
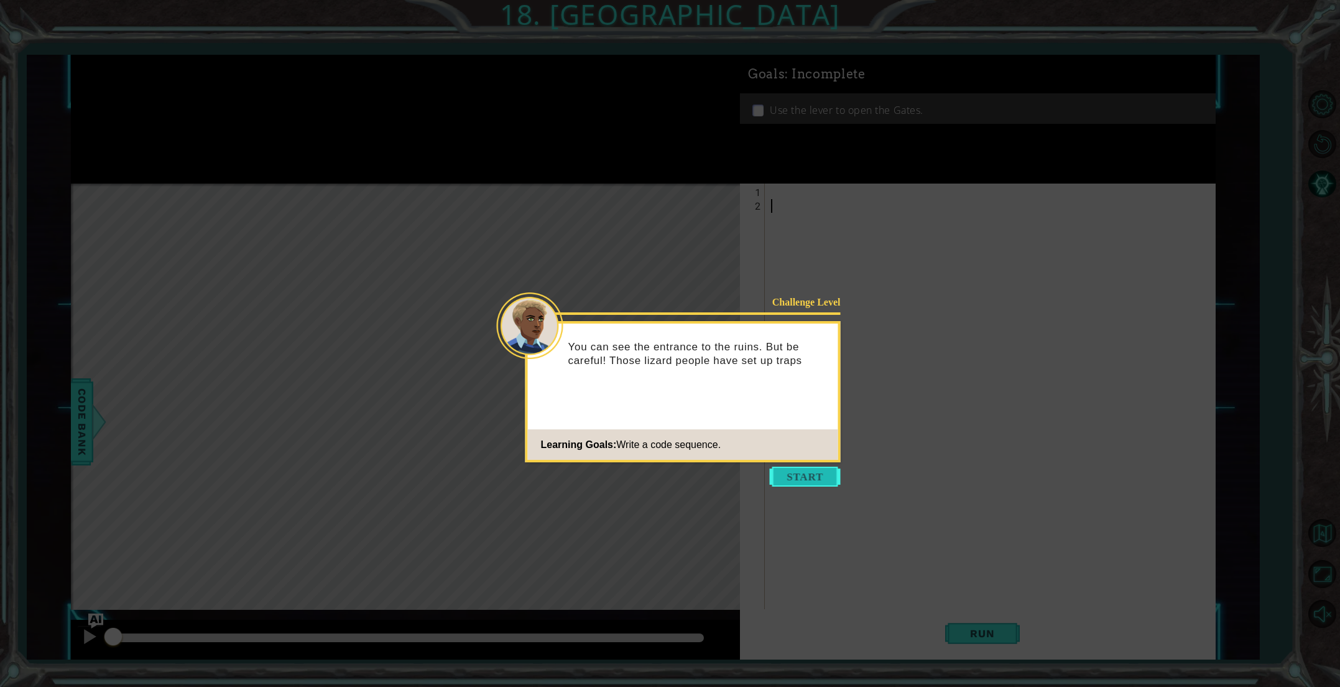
click at [797, 481] on button "Start" at bounding box center [805, 476] width 71 height 20
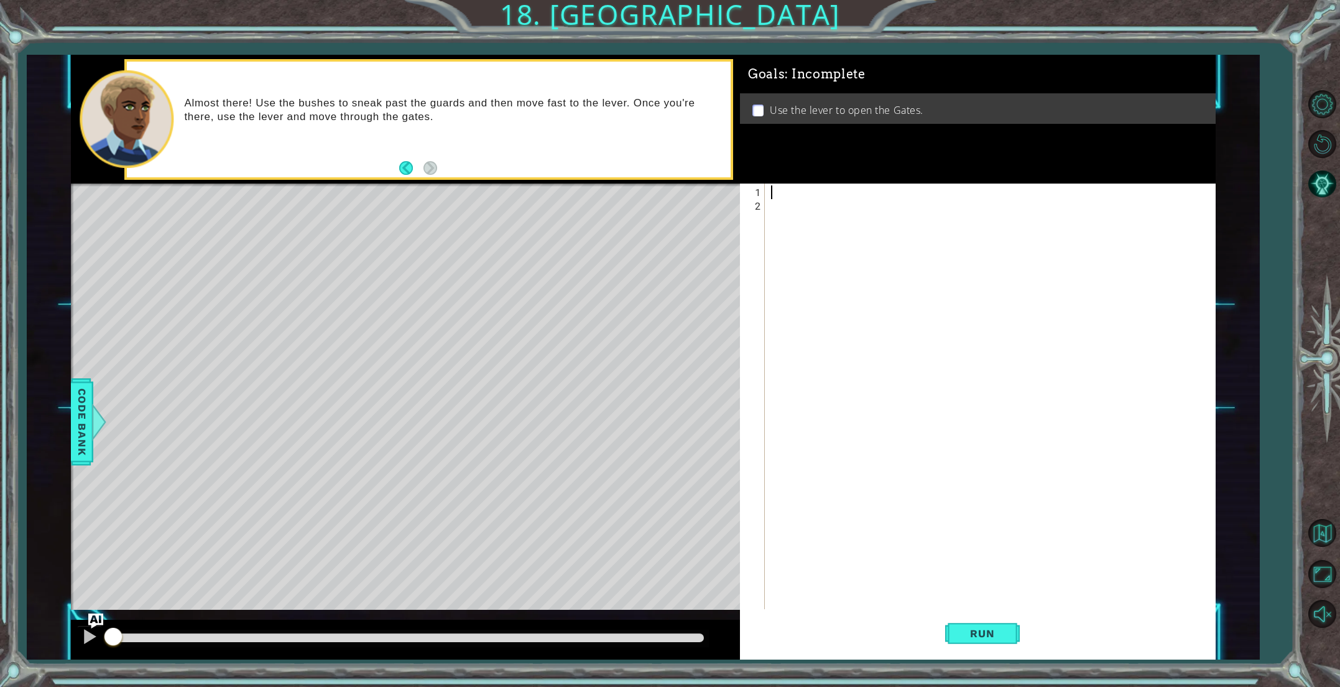
click at [797, 191] on div at bounding box center [993, 417] width 448 height 465
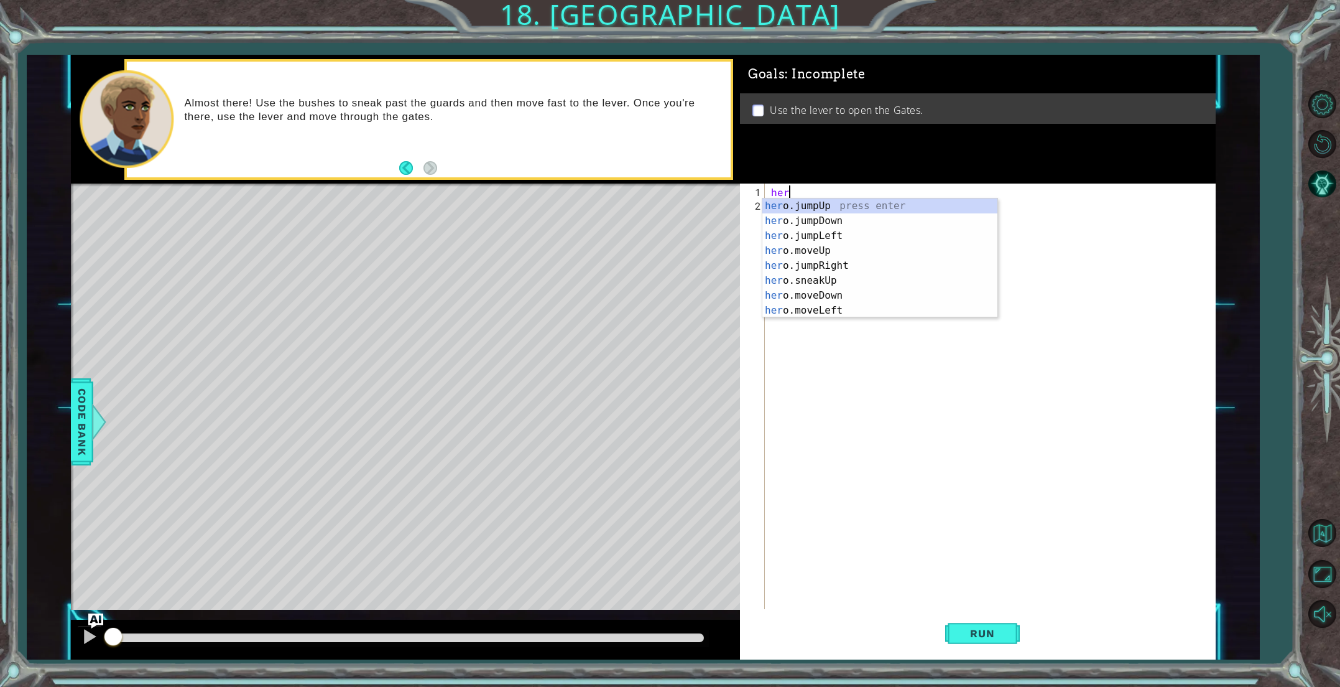
type textarea "hero"
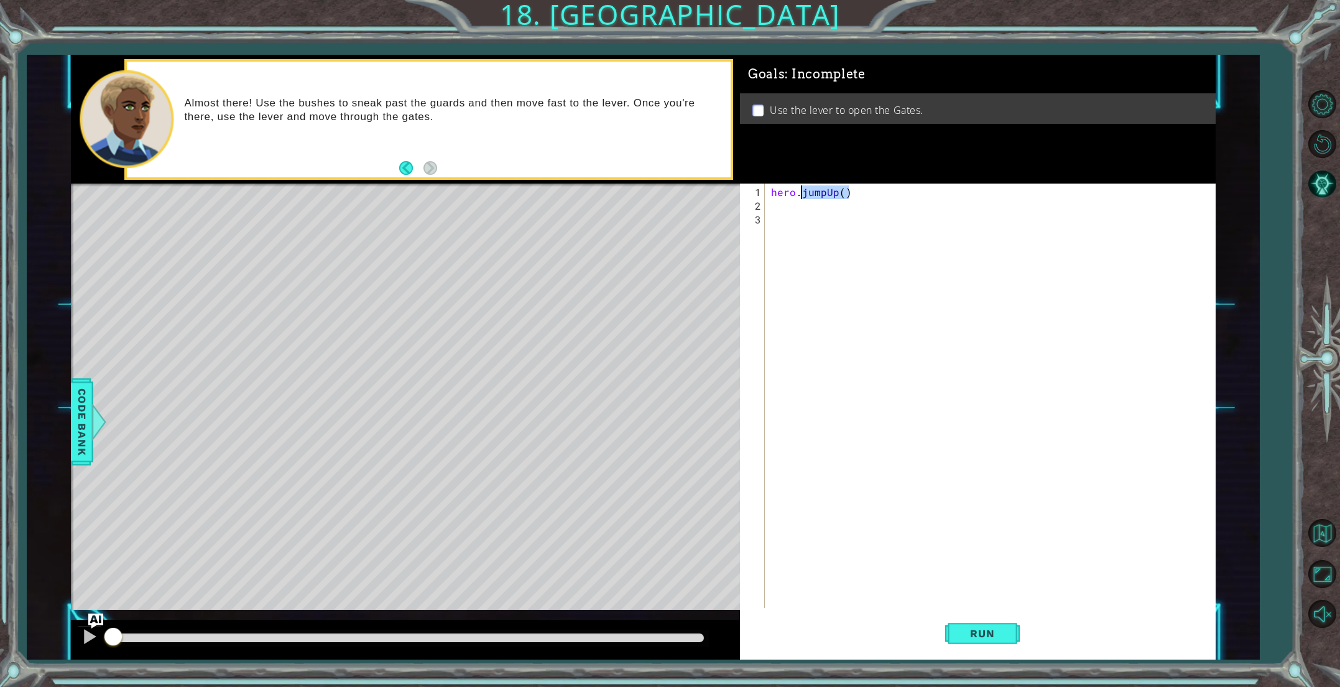
drag, startPoint x: 853, startPoint y: 188, endPoint x: 803, endPoint y: 188, distance: 49.1
click at [803, 188] on div "hero . jumpUp ( )" at bounding box center [993, 410] width 448 height 451
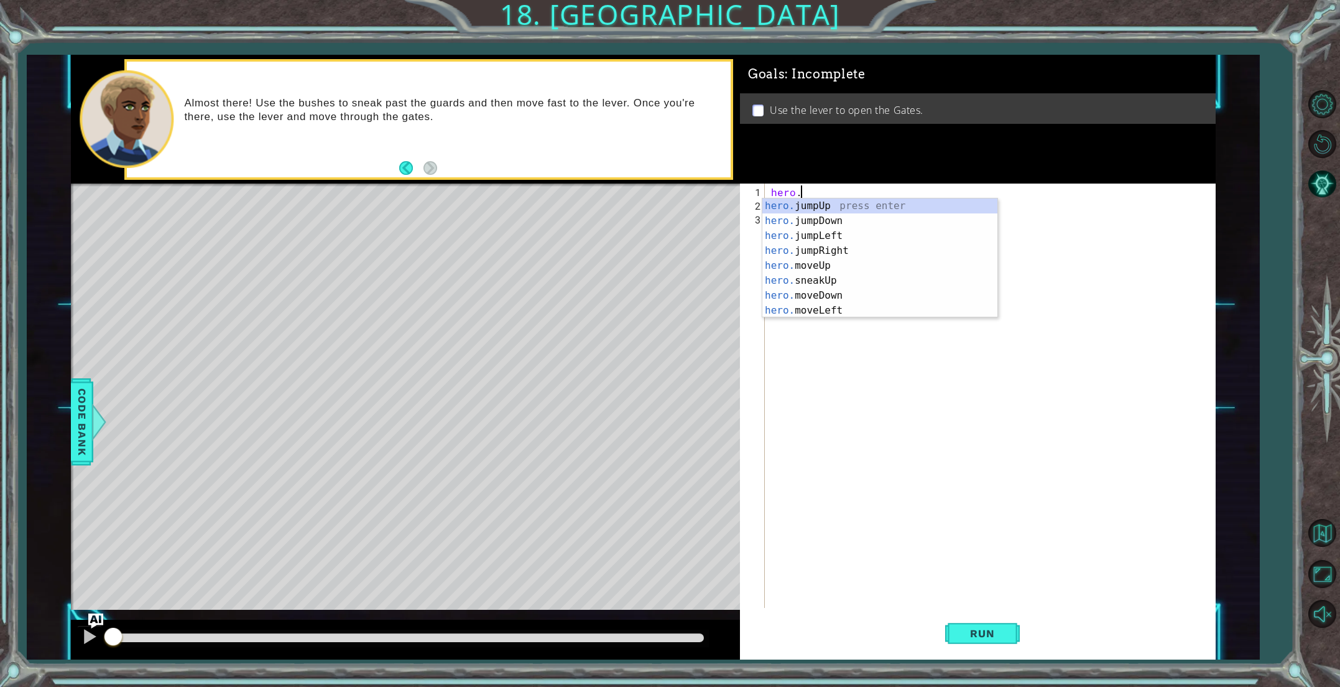
scroll to position [0, 1]
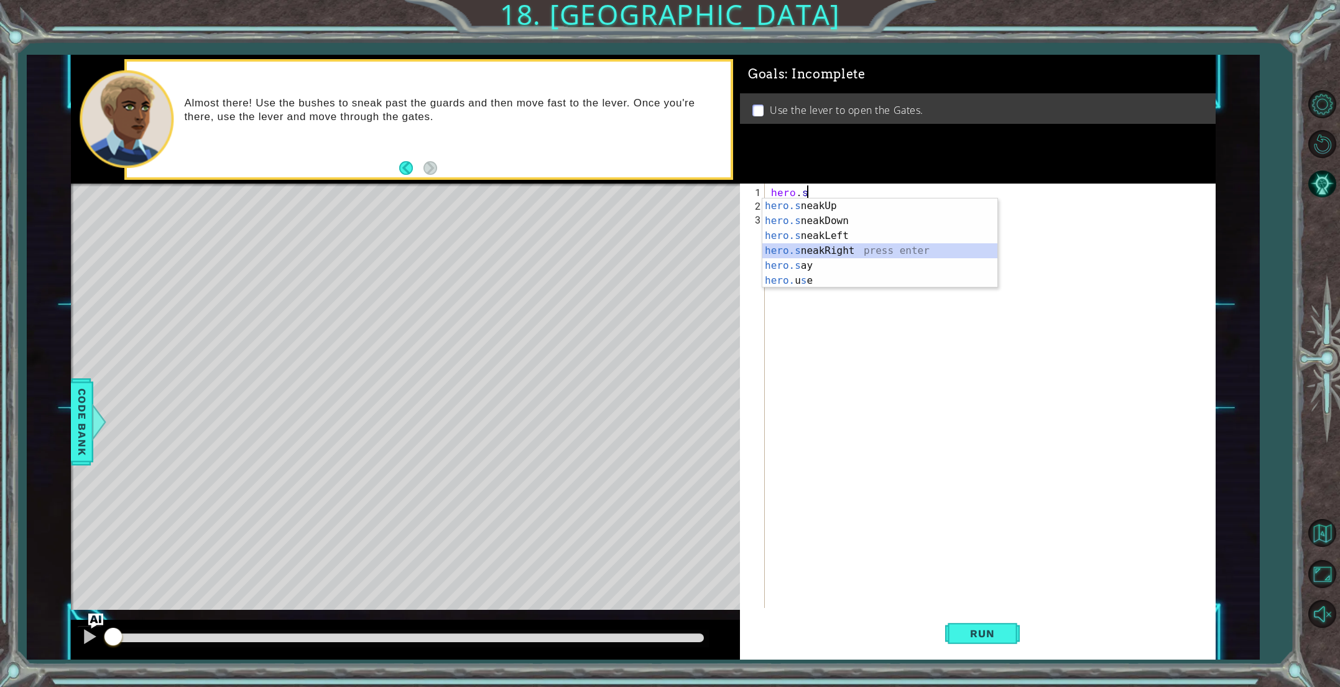
click at [840, 249] on div "hero.s neakUp press enter hero.s neakDown press enter hero.s neakLeft press ent…" at bounding box center [879, 257] width 235 height 119
type textarea "hero.sneakRight(1)"
click at [809, 201] on div "hero . sneakRight ( 1 )" at bounding box center [993, 410] width 448 height 451
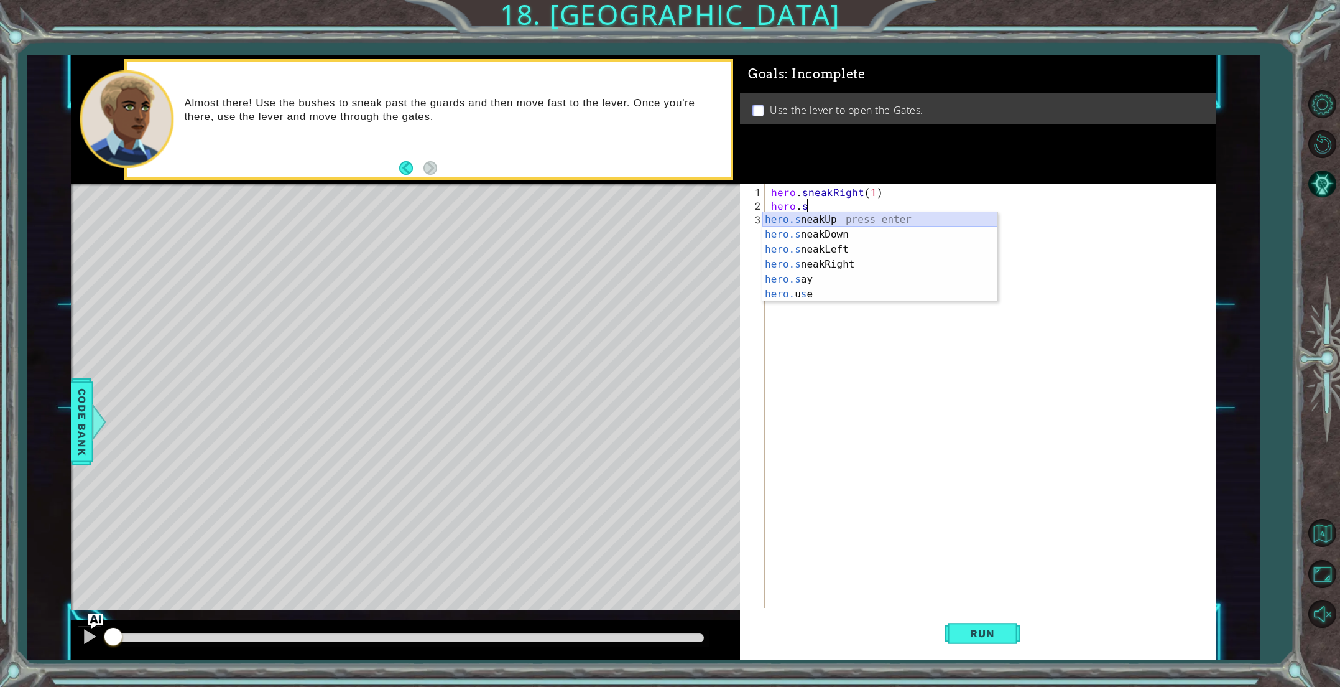
click at [847, 218] on div "hero.s neakUp press enter hero.s neakDown press enter hero.s neakLeft press ent…" at bounding box center [879, 271] width 235 height 119
click at [856, 208] on div "hero . sneakRight ( 1 ) hero . sneakUp ( 1 )" at bounding box center [993, 410] width 448 height 451
type textarea "hero.sneakUp(2)"
click at [825, 218] on div "hero . sneakRight ( 1 ) hero . sneakUp ( 2 )" at bounding box center [993, 410] width 448 height 451
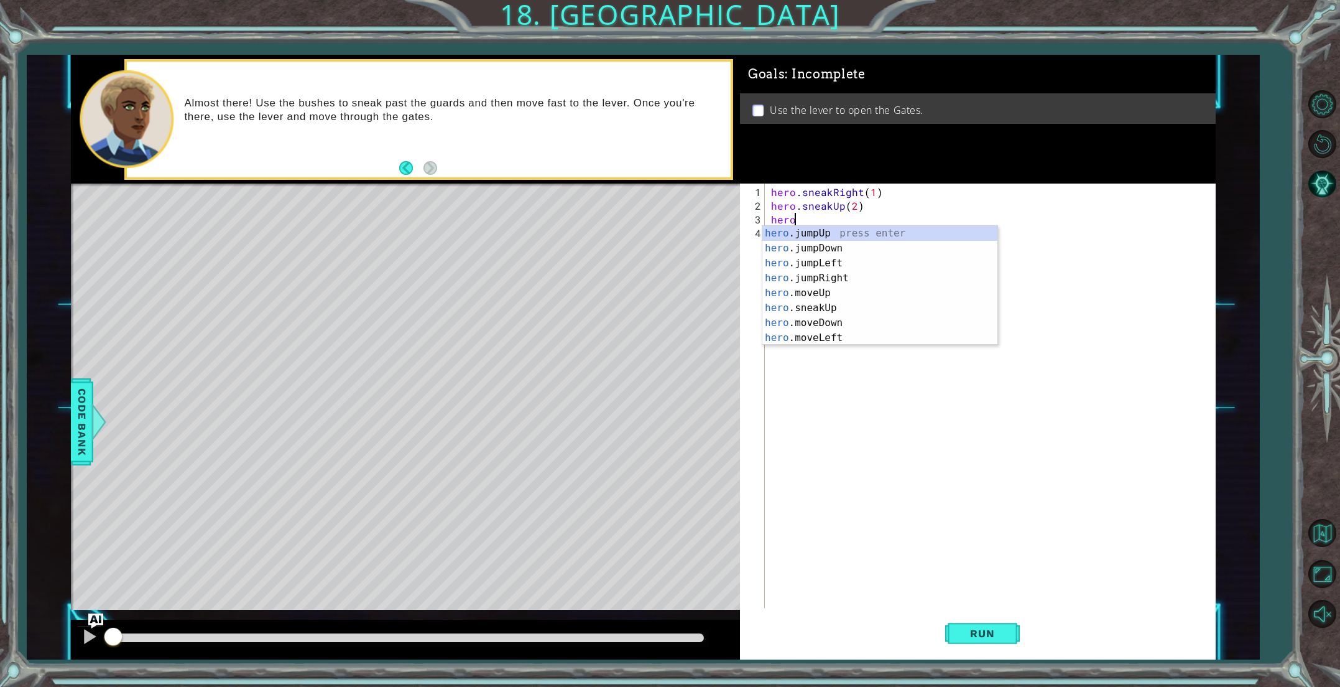
scroll to position [0, 1]
click at [837, 276] on div "hero.s neakUp press enter hero.s neakDown press enter hero.s neakLeft press ent…" at bounding box center [879, 285] width 235 height 119
type textarea "hero.sneakRight(1)"
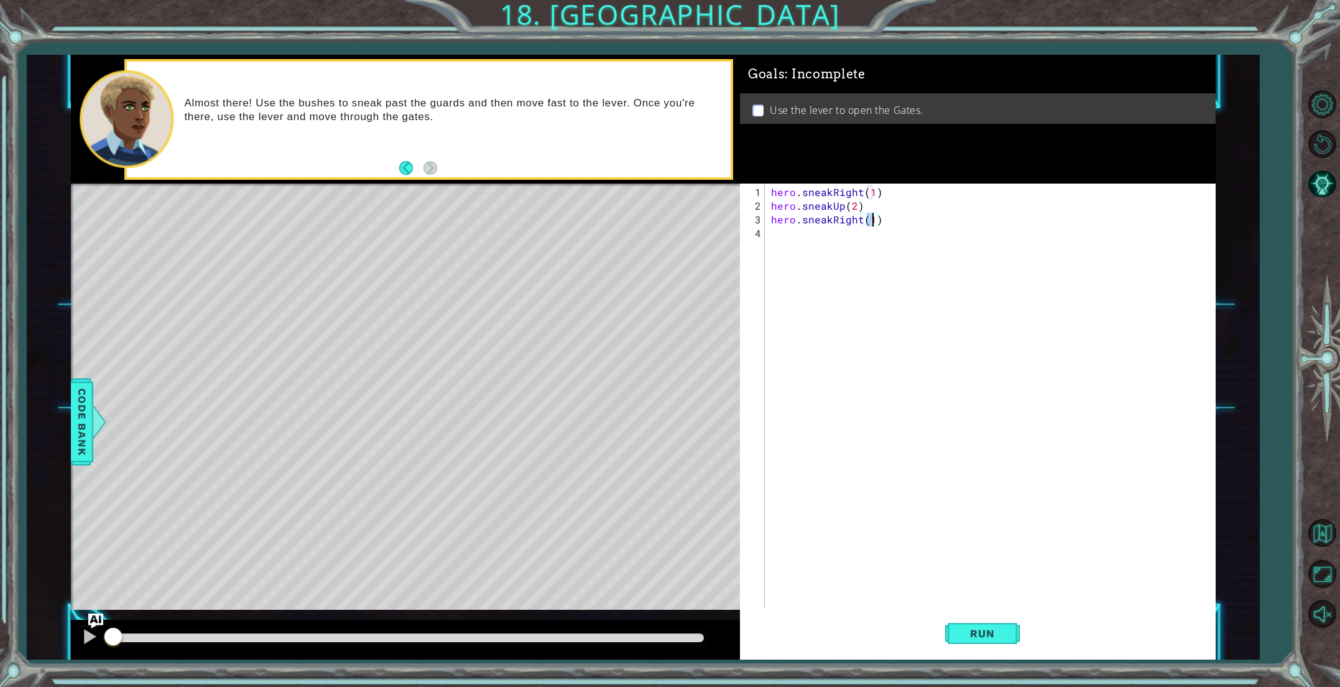
click at [810, 234] on div "hero . sneakRight ( 1 ) hero . sneakUp ( 2 ) hero . sneakRight ( 1 )" at bounding box center [993, 410] width 448 height 451
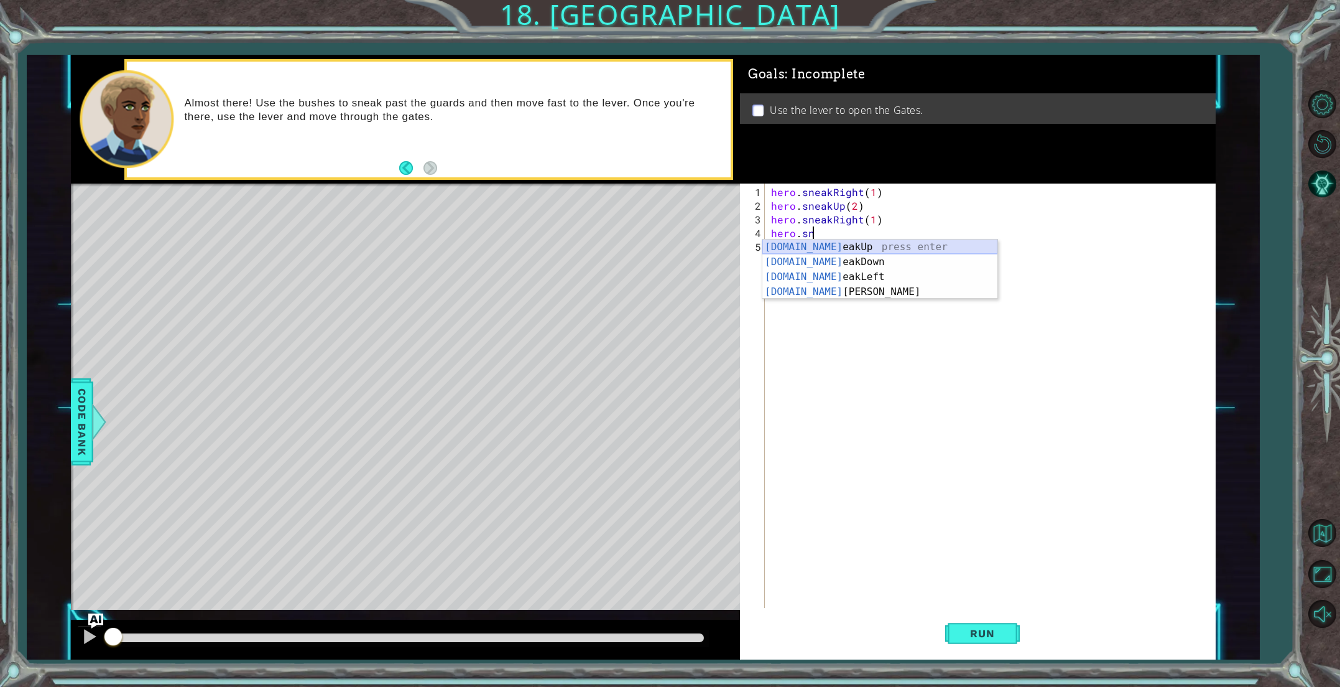
click at [819, 248] on div "[DOMAIN_NAME] eakUp press enter [DOMAIN_NAME] eakDown press enter [DOMAIN_NAME]…" at bounding box center [879, 284] width 235 height 90
type textarea "hero.sneakUp(1)"
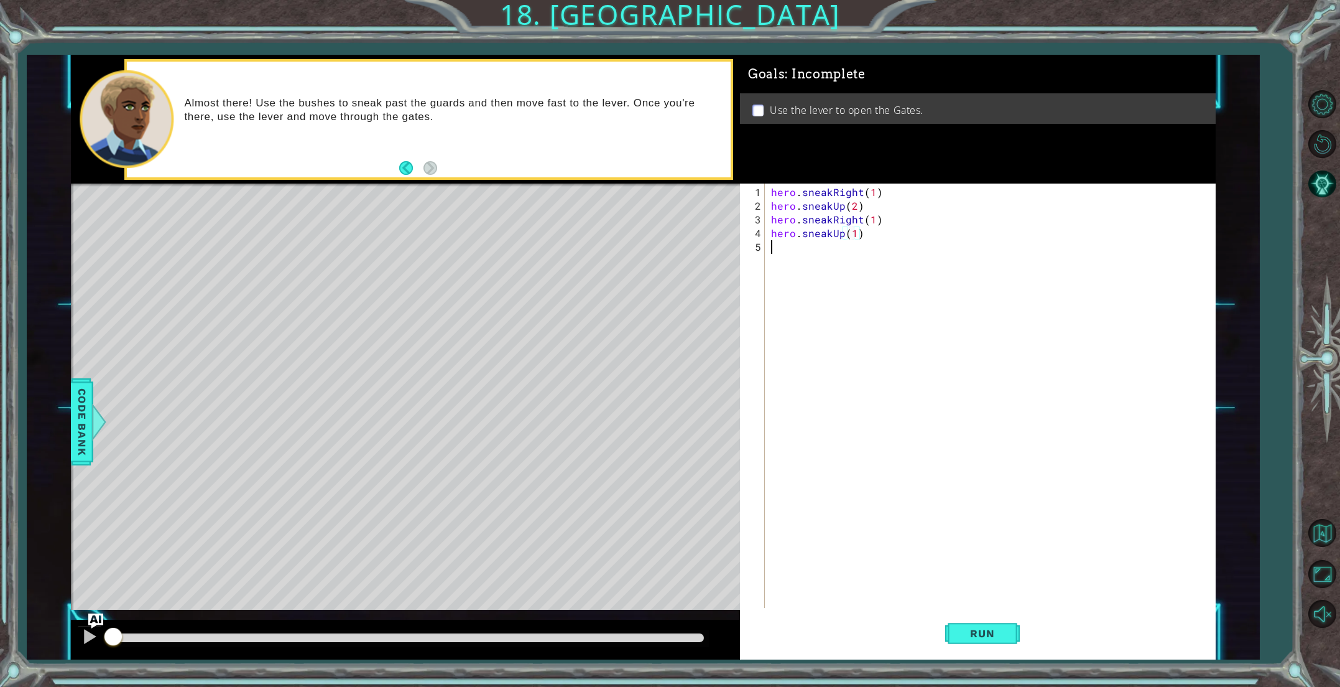
click at [782, 245] on div "hero . sneakRight ( 1 ) hero . sneakUp ( 2 ) hero . sneakRight ( 1 ) hero . sne…" at bounding box center [993, 410] width 448 height 451
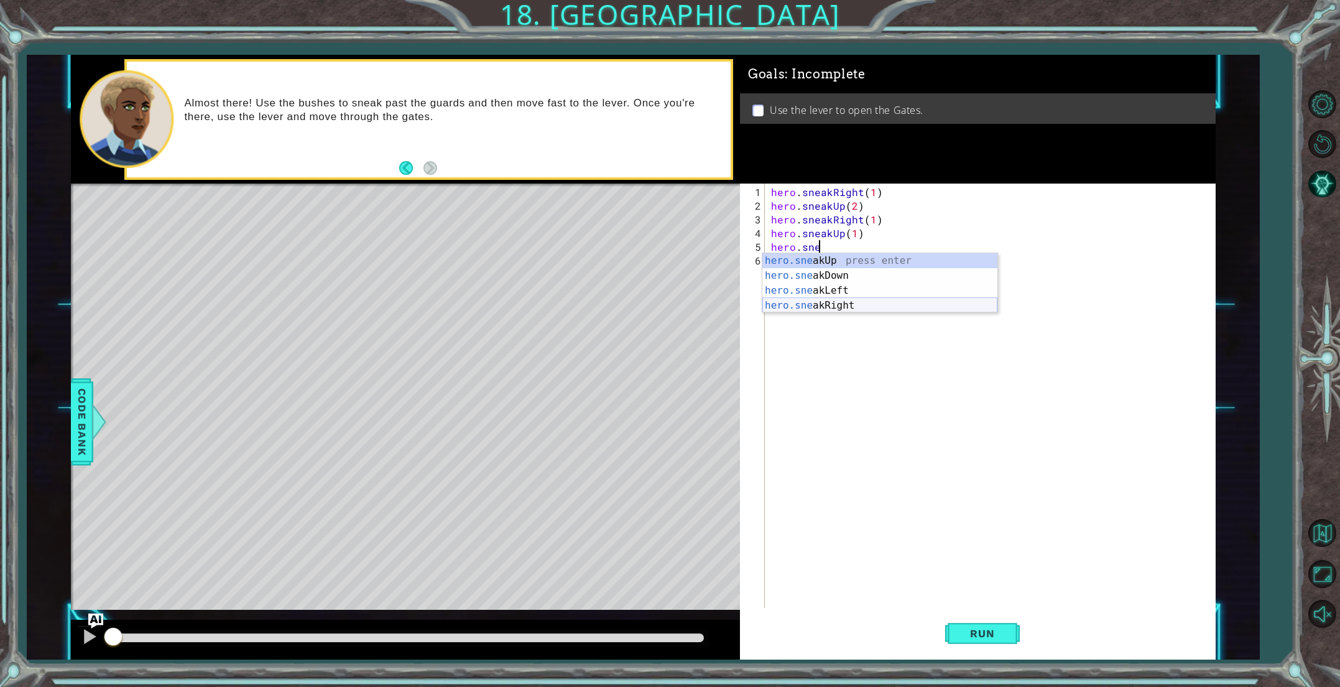
click at [827, 305] on div "hero.sne akUp press enter hero.sne akDown press enter hero.sne akLeft press ent…" at bounding box center [879, 298] width 235 height 90
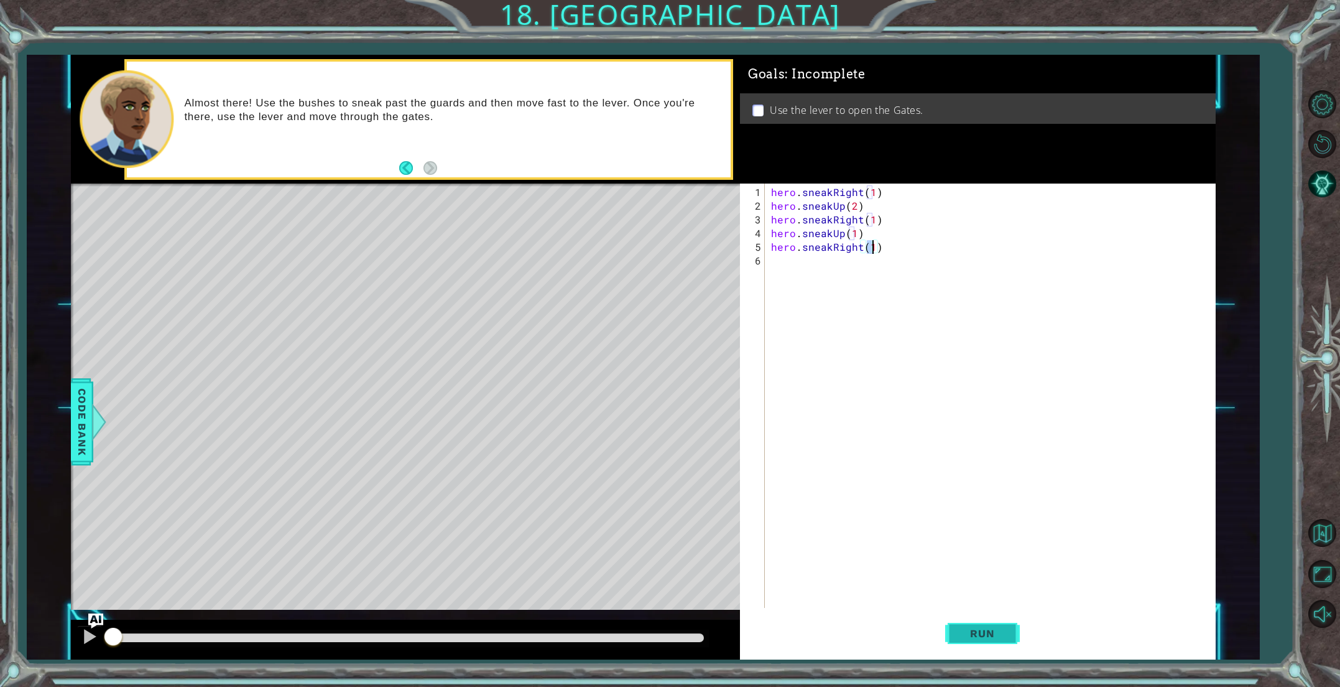
type textarea "hero.sneakRight(1)"
click at [958, 618] on button "Run" at bounding box center [982, 632] width 75 height 47
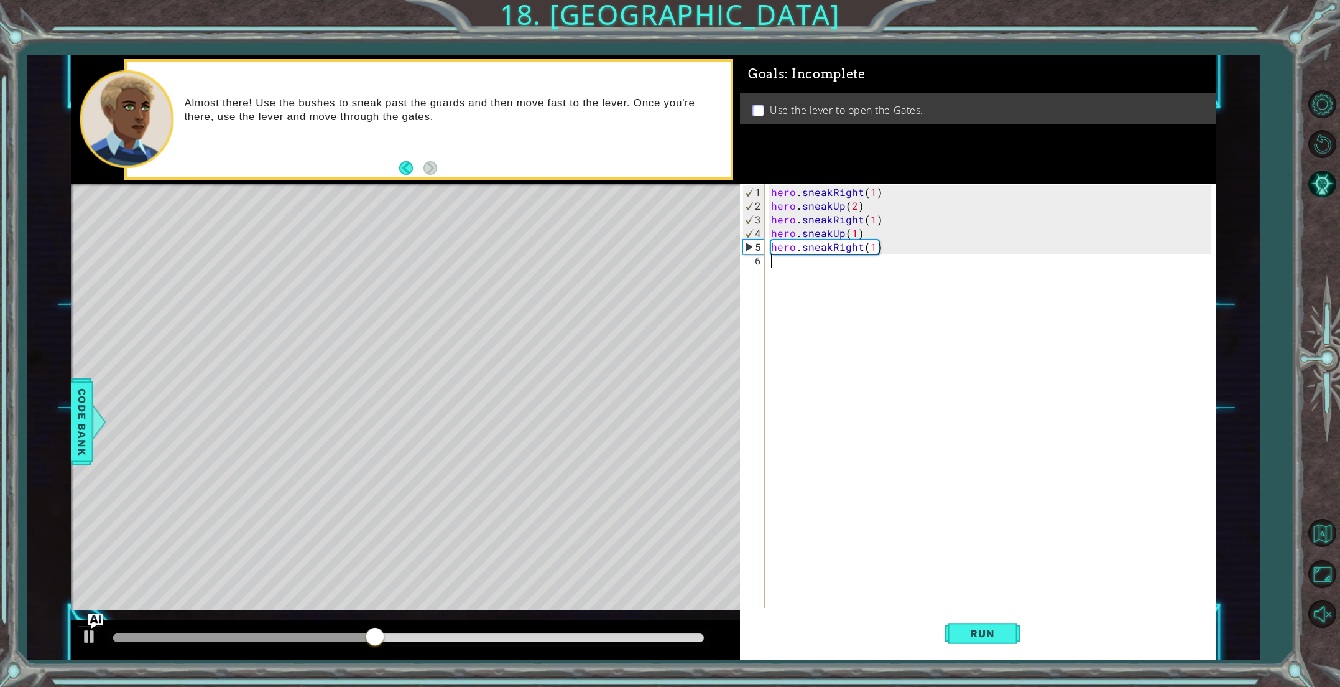
click at [818, 265] on div "hero . sneakRight ( 1 ) hero . sneakUp ( 2 ) hero . sneakRight ( 1 ) hero . sne…" at bounding box center [993, 410] width 448 height 451
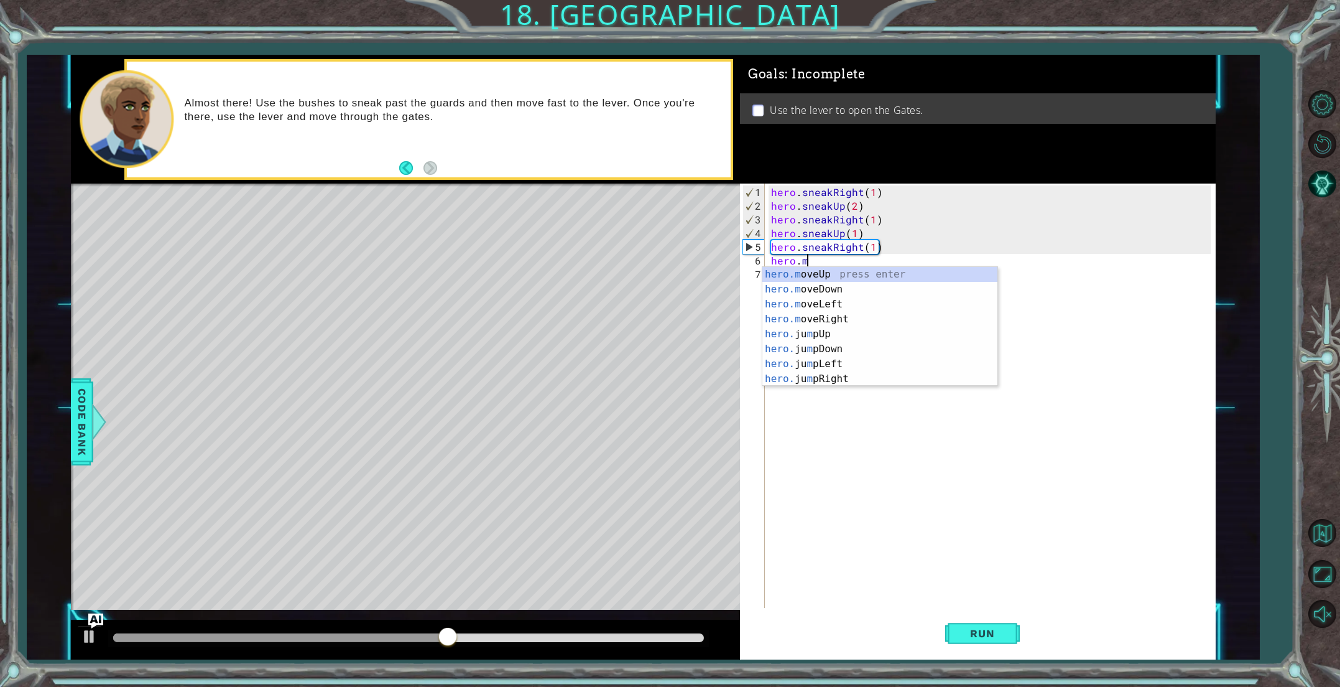
scroll to position [0, 1]
click at [880, 316] on div "hero.m oveUp press enter hero.m oveDown press enter hero.m oveLeft press enter …" at bounding box center [879, 341] width 235 height 149
type textarea "hero.moveRight(1)"
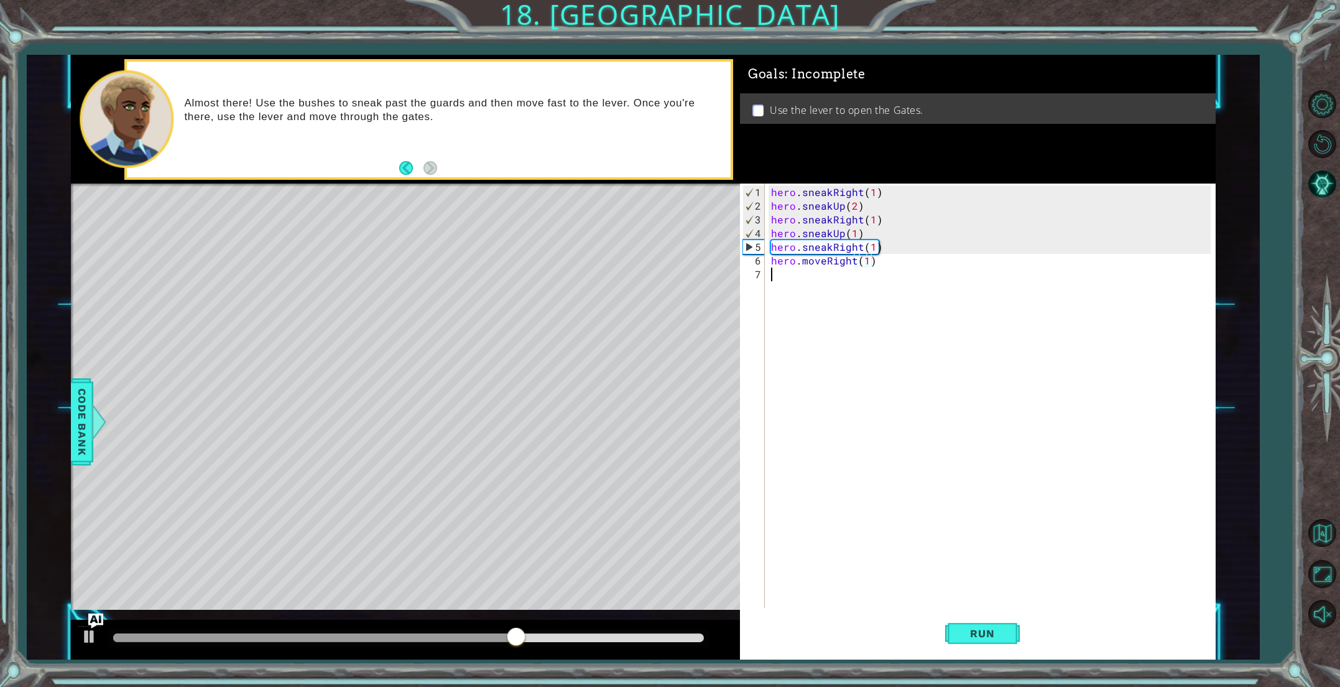
click at [827, 277] on div "hero . sneakRight ( 1 ) hero . sneakUp ( 2 ) hero . sneakRight ( 1 ) hero . sne…" at bounding box center [993, 410] width 448 height 451
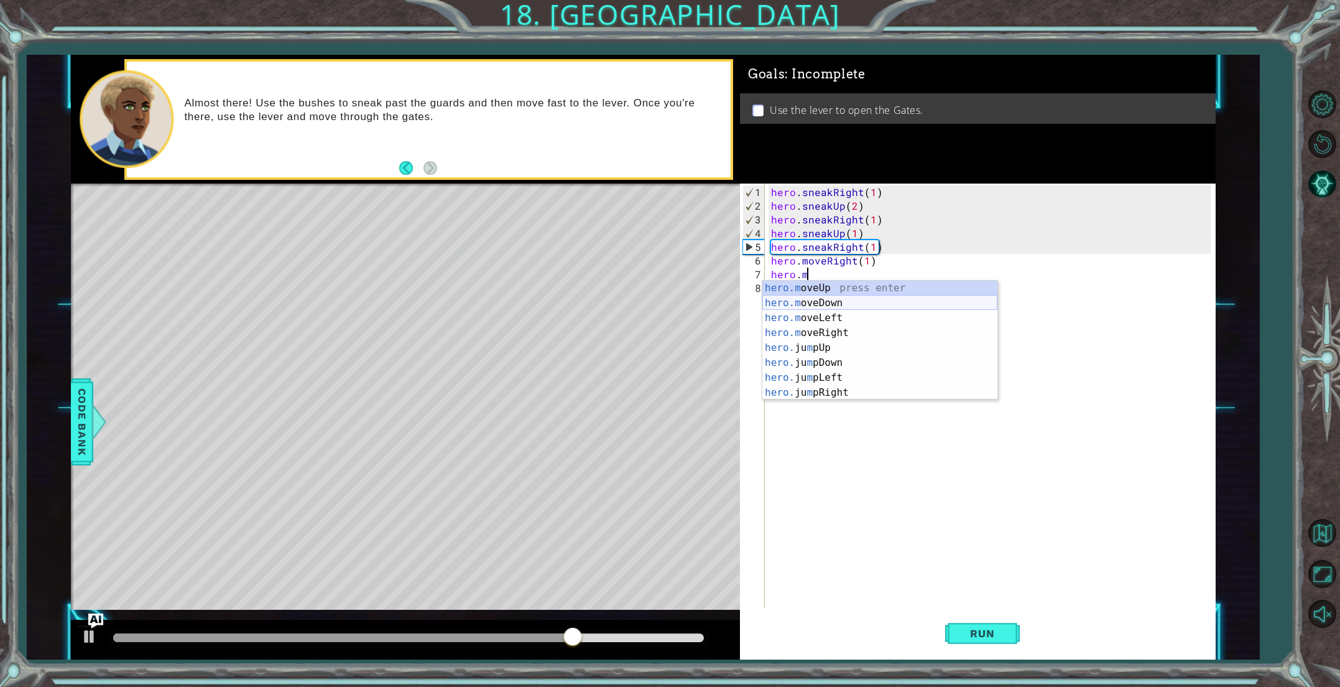
click at [836, 302] on div "hero.m oveUp press enter hero.m oveDown press enter hero.m oveLeft press enter …" at bounding box center [879, 354] width 235 height 149
type textarea "hero.moveDown(1)"
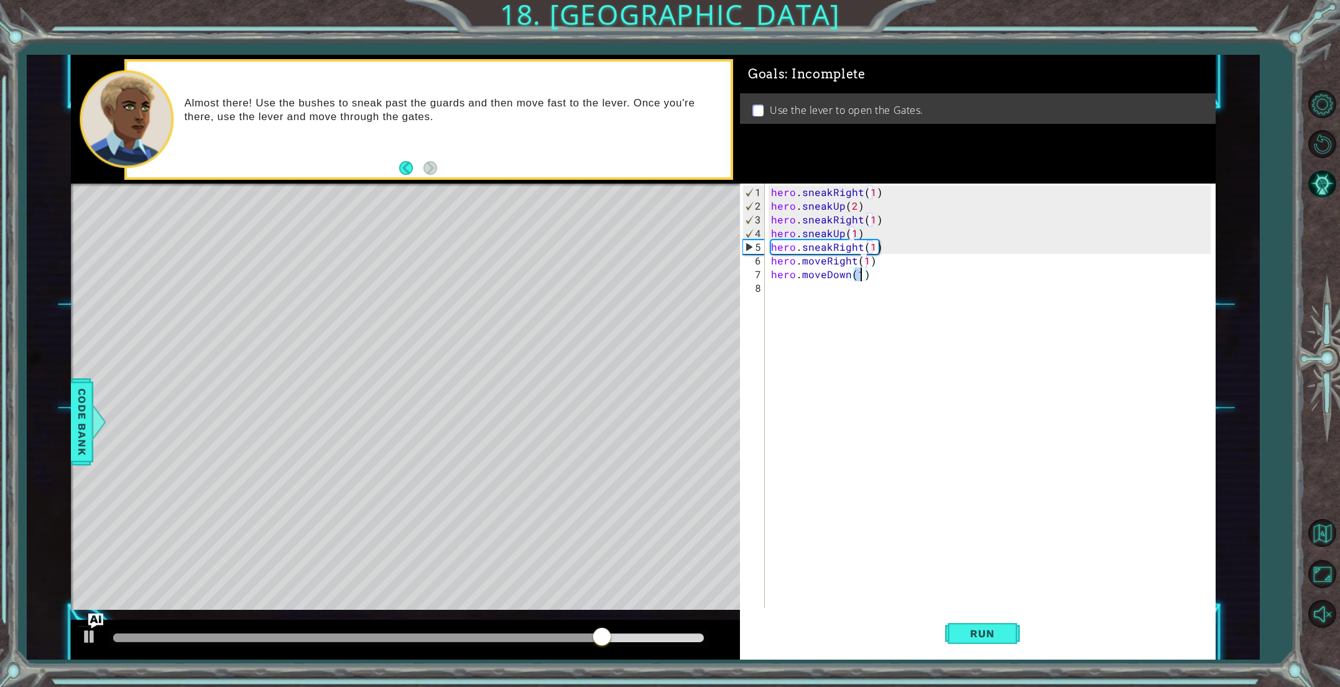
click at [802, 289] on div "hero . sneakRight ( 1 ) hero . sneakUp ( 2 ) hero . sneakRight ( 1 ) hero . sne…" at bounding box center [993, 410] width 448 height 451
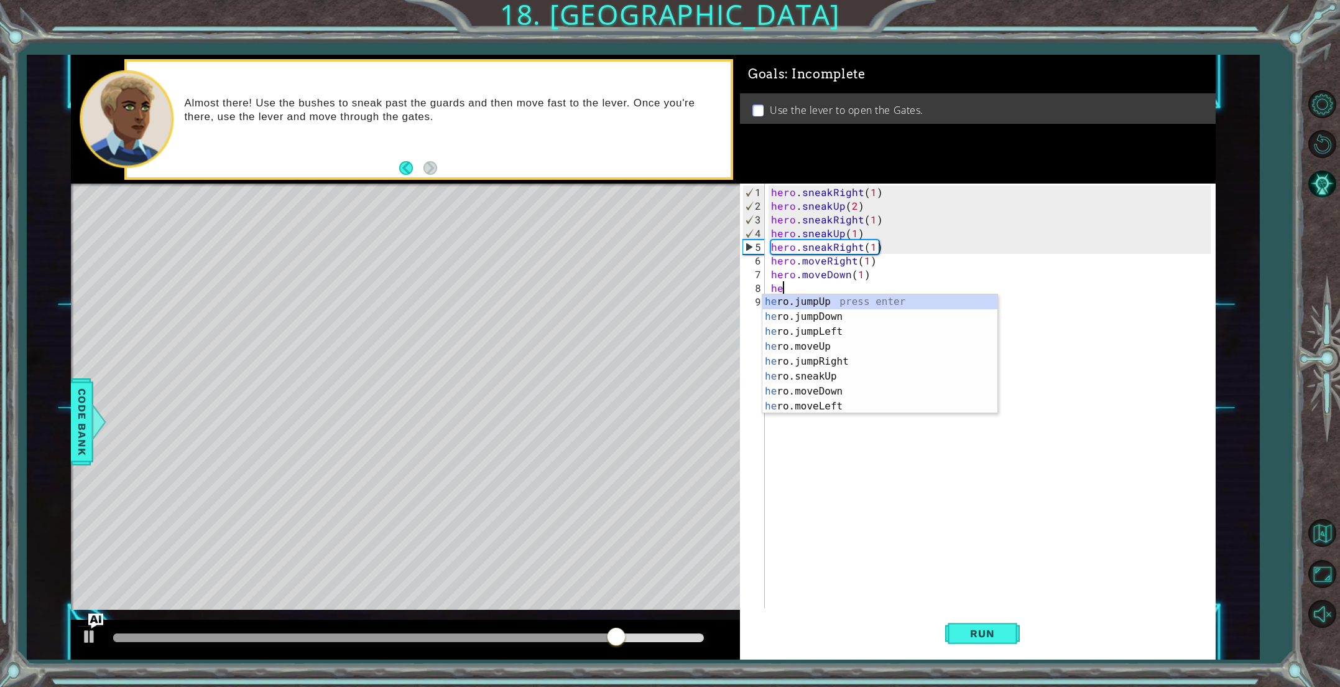
scroll to position [0, 0]
type textarea "hero.j"
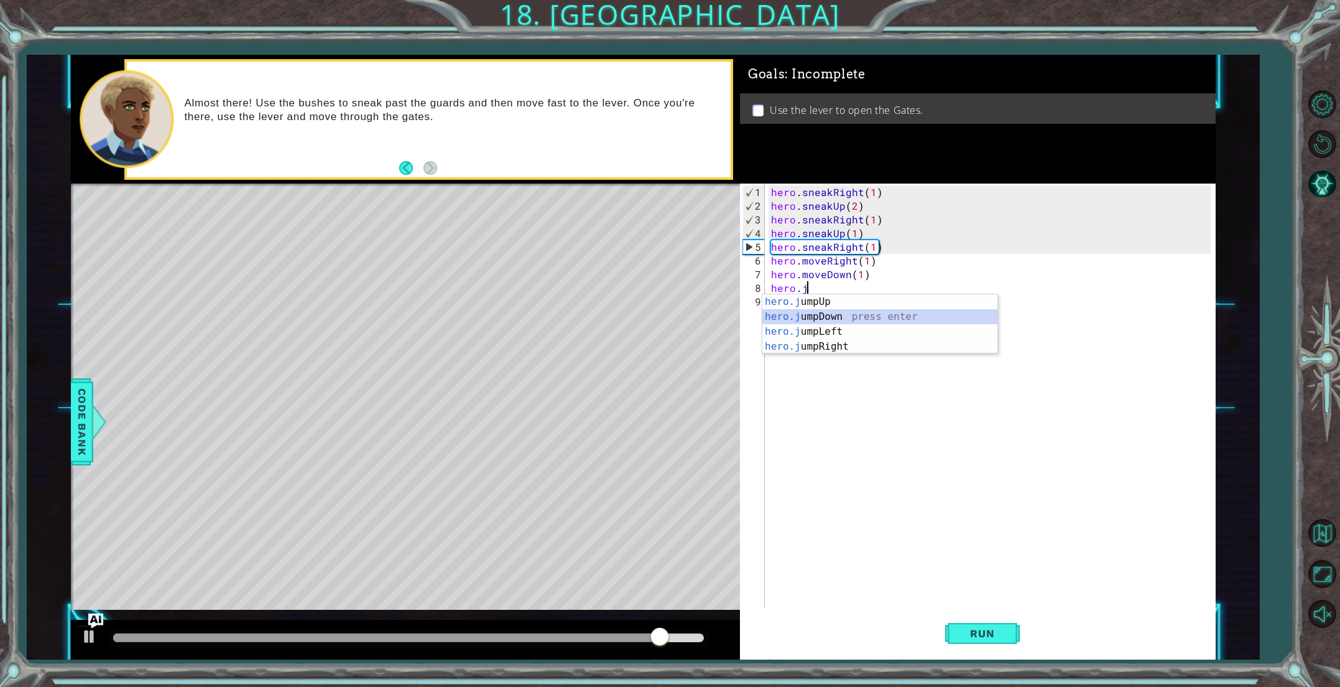
click at [851, 318] on div "hero.j umpUp press enter hero.j umpDown press enter hero.j umpLeft press enter …" at bounding box center [879, 339] width 235 height 90
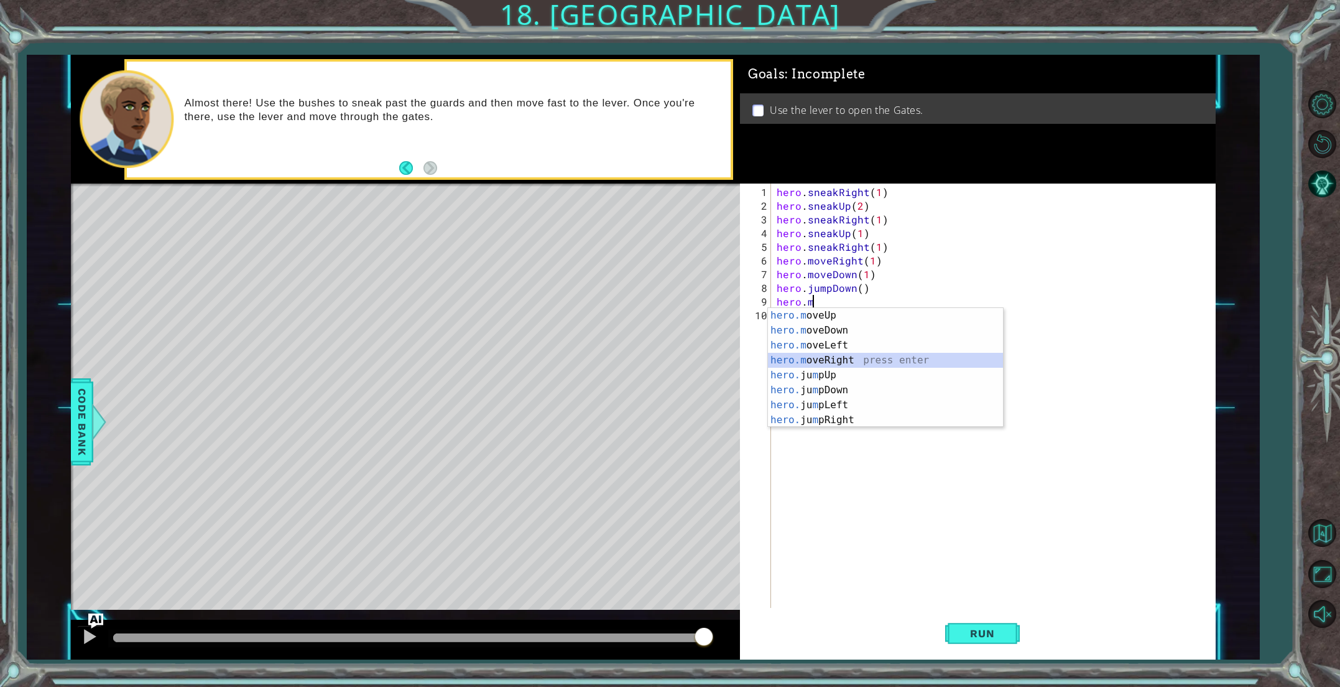
click at [862, 360] on div "hero.m oveUp press enter hero.m oveDown press enter hero.m oveLeft press enter …" at bounding box center [885, 382] width 235 height 149
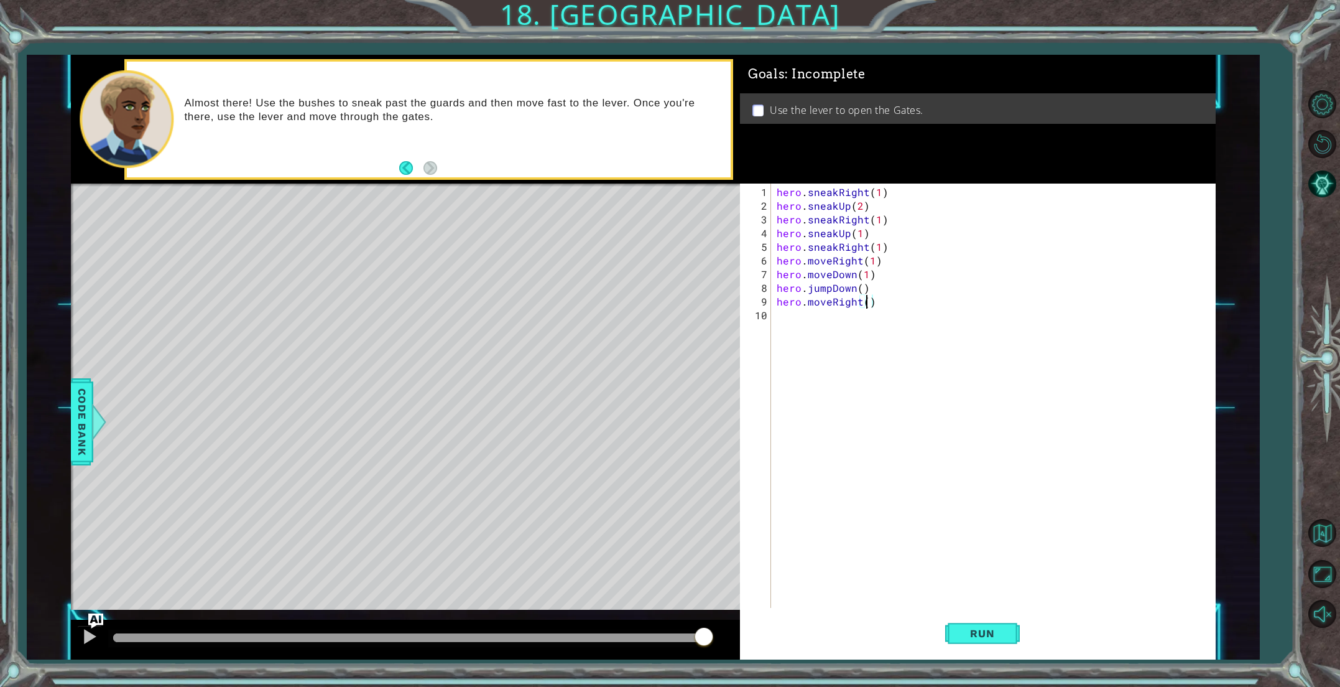
type textarea "hero.moveRight(2)"
click at [848, 312] on div "hero . sneakRight ( 1 ) hero . sneakUp ( 2 ) hero . sneakRight ( 1 ) hero . sne…" at bounding box center [995, 410] width 443 height 451
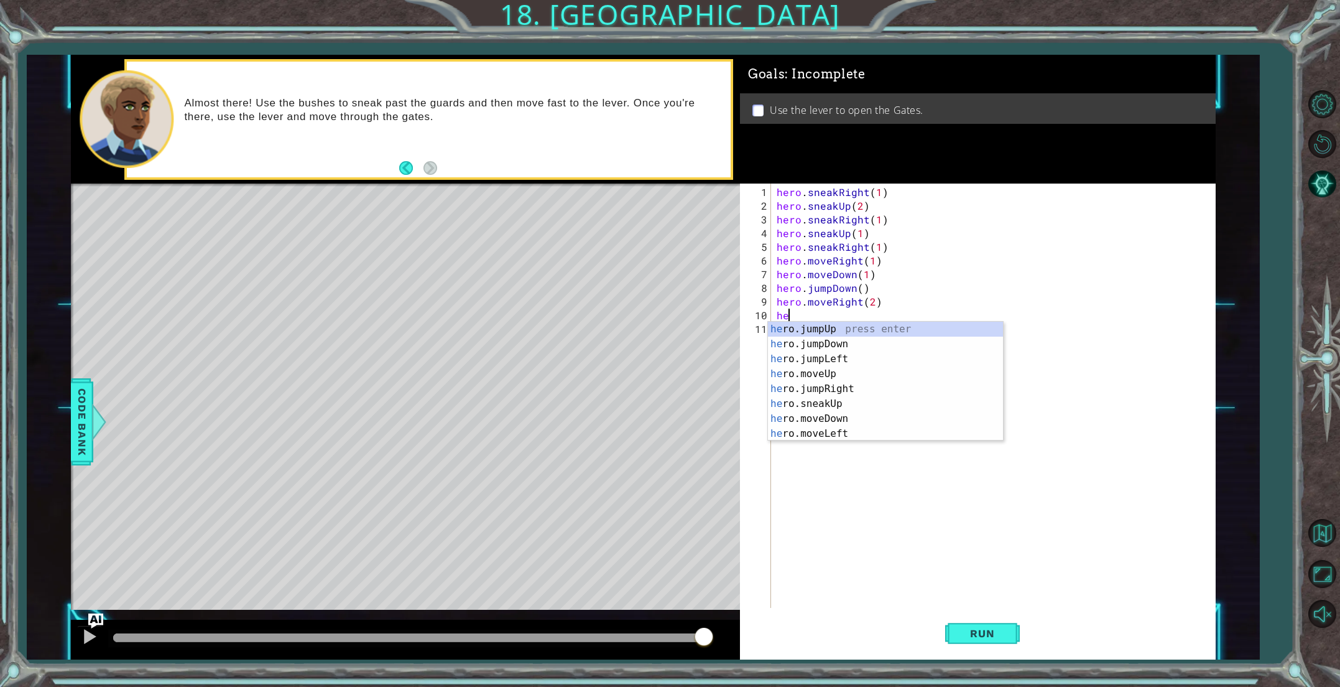
type textarea "her"
click at [843, 327] on div "her o.jumpUp press enter her o.jumpDown press enter her o.jumpLeft press enter …" at bounding box center [885, 396] width 235 height 149
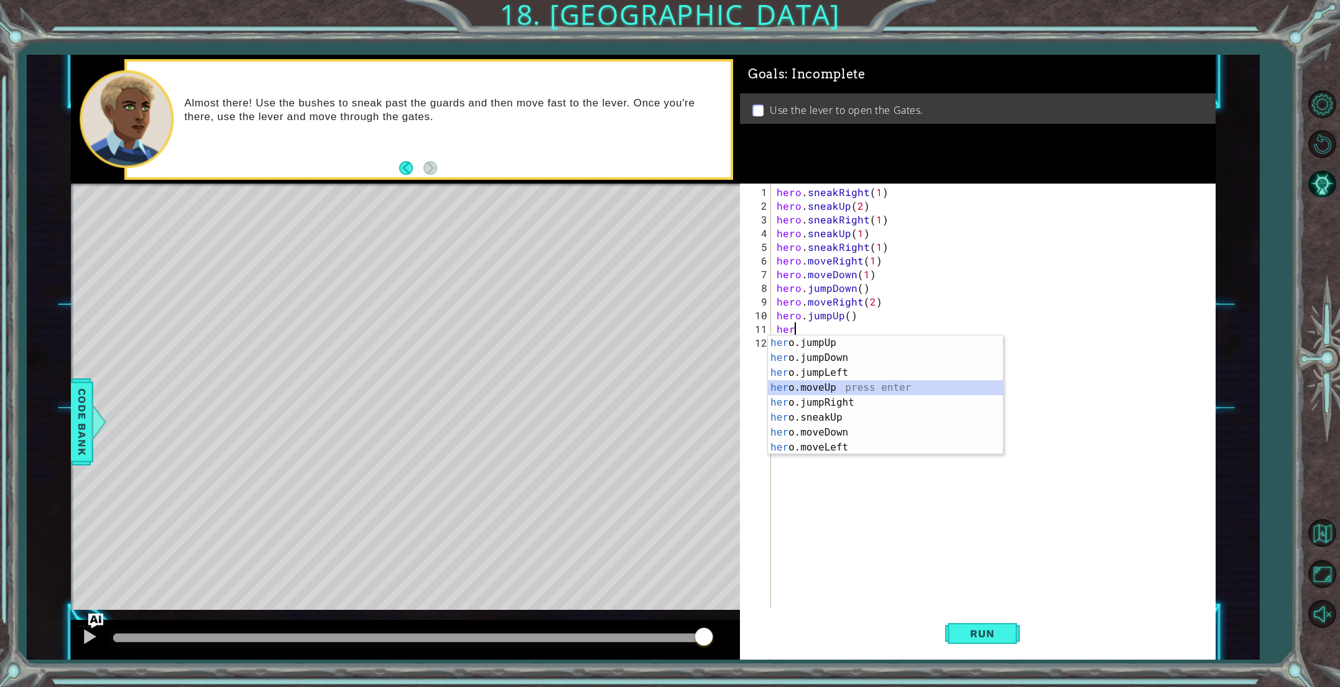
click at [829, 387] on div "her o.jumpUp press enter her o.jumpDown press enter her o.jumpLeft press enter …" at bounding box center [885, 409] width 235 height 149
type textarea "hero.moveUp(1)"
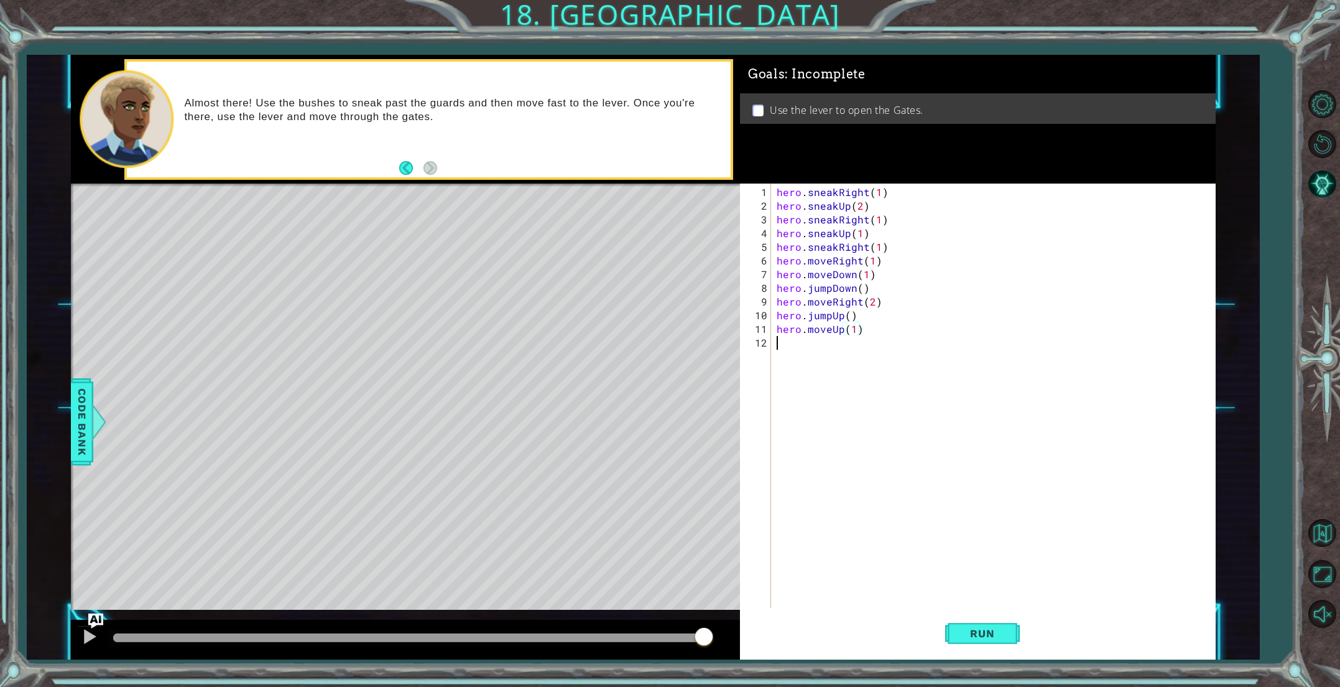
click at [792, 345] on div "hero . sneakRight ( 1 ) hero . sneakUp ( 2 ) hero . sneakRight ( 1 ) hero . sne…" at bounding box center [995, 410] width 443 height 451
click at [838, 359] on div "hero.use press enter" at bounding box center [885, 371] width 235 height 45
type textarea "hero.use("lever")"
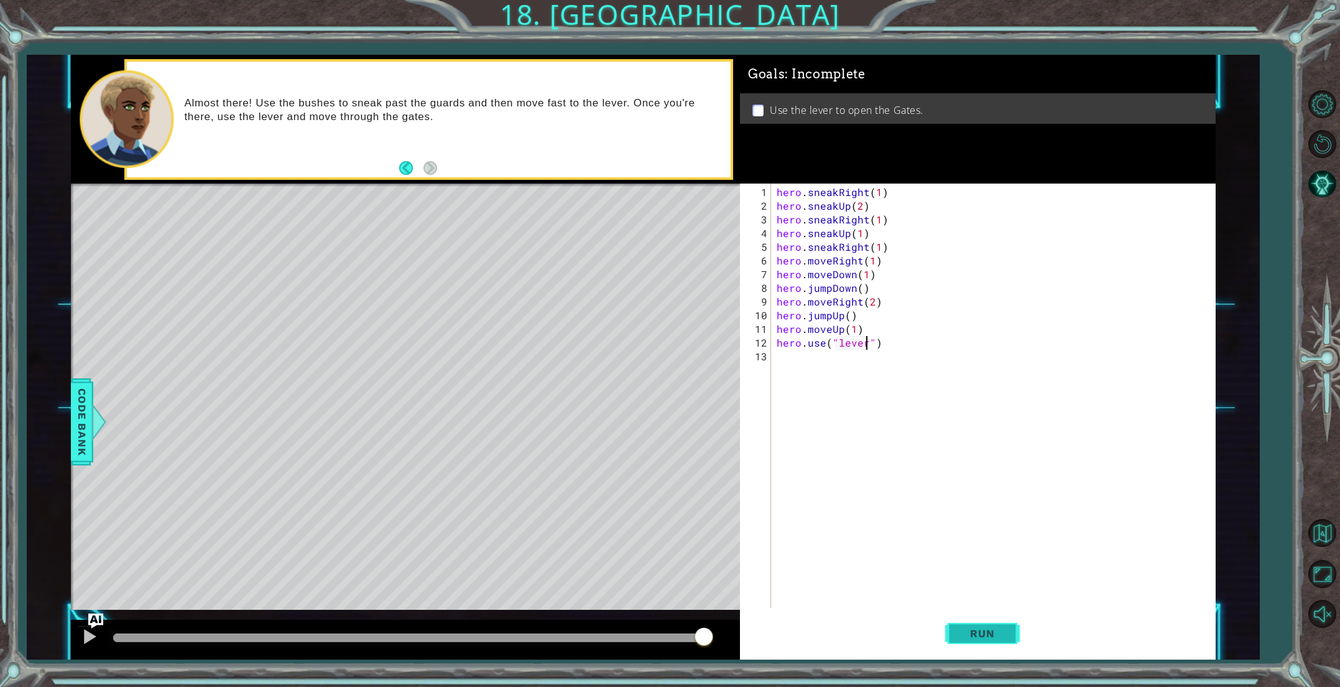
click at [958, 635] on span "Run" at bounding box center [982, 633] width 49 height 12
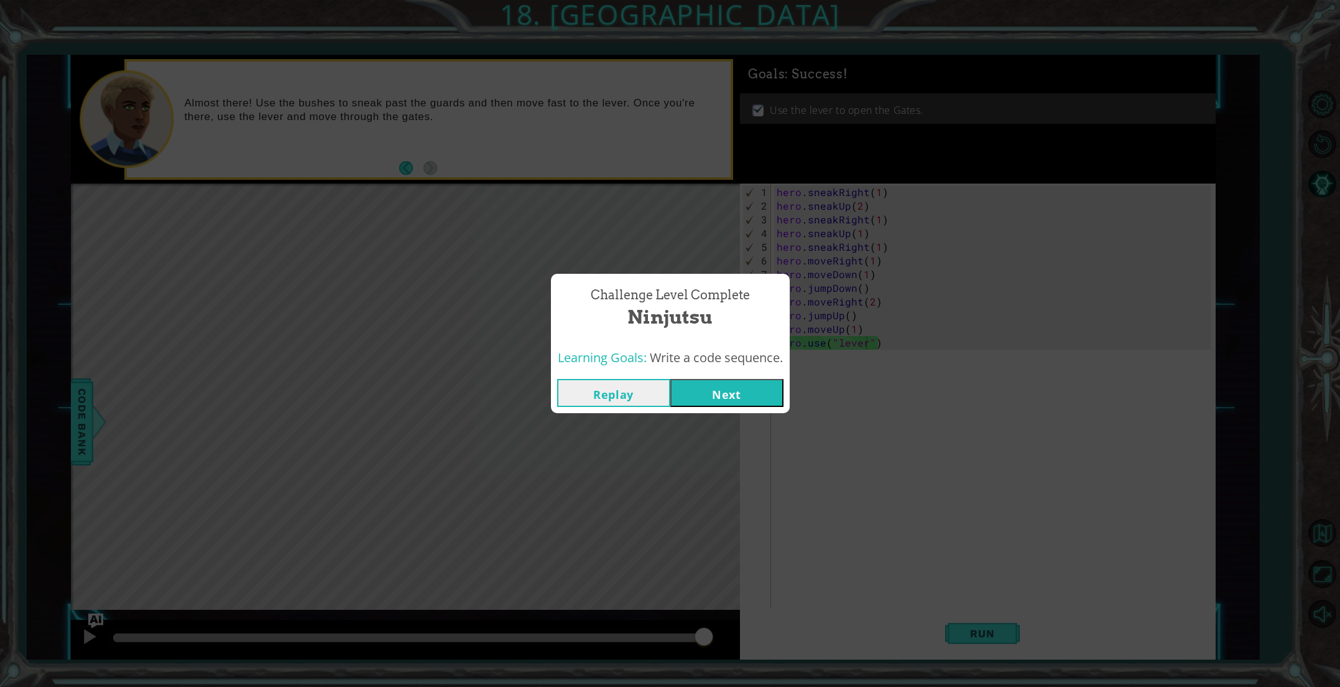
click at [757, 405] on button "Next" at bounding box center [726, 393] width 113 height 28
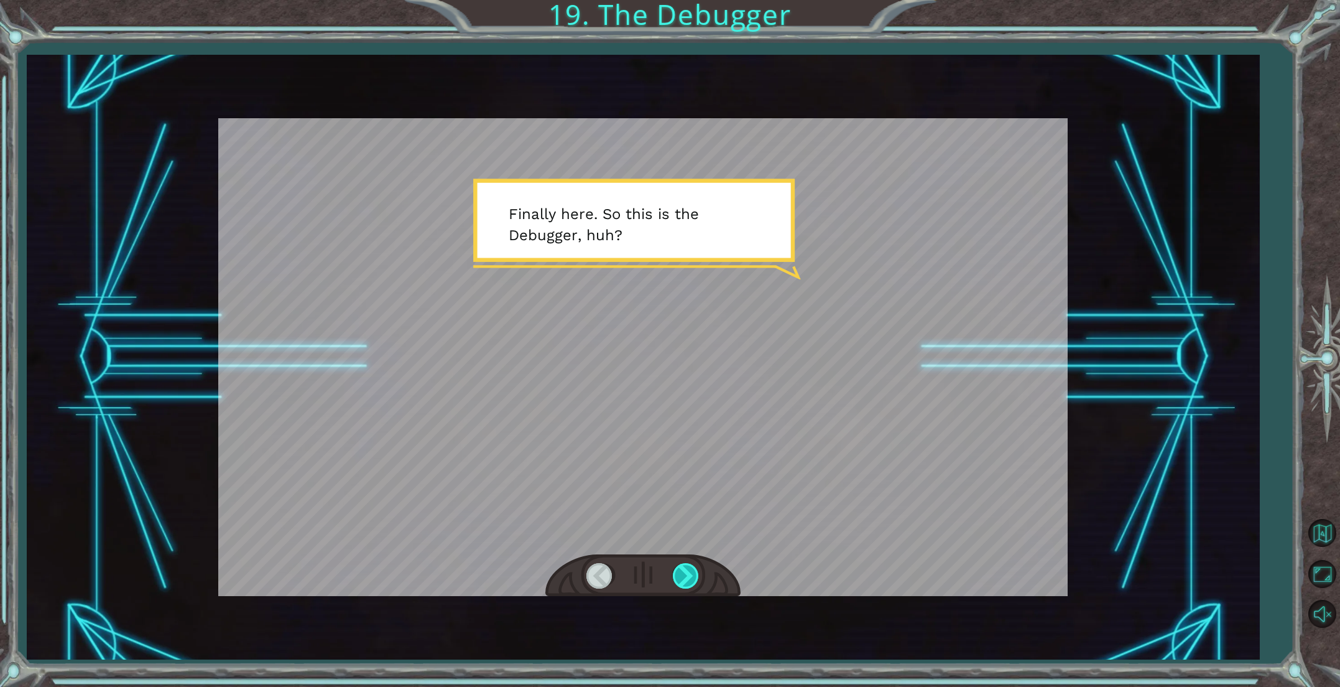
click at [680, 577] on div at bounding box center [687, 575] width 28 height 25
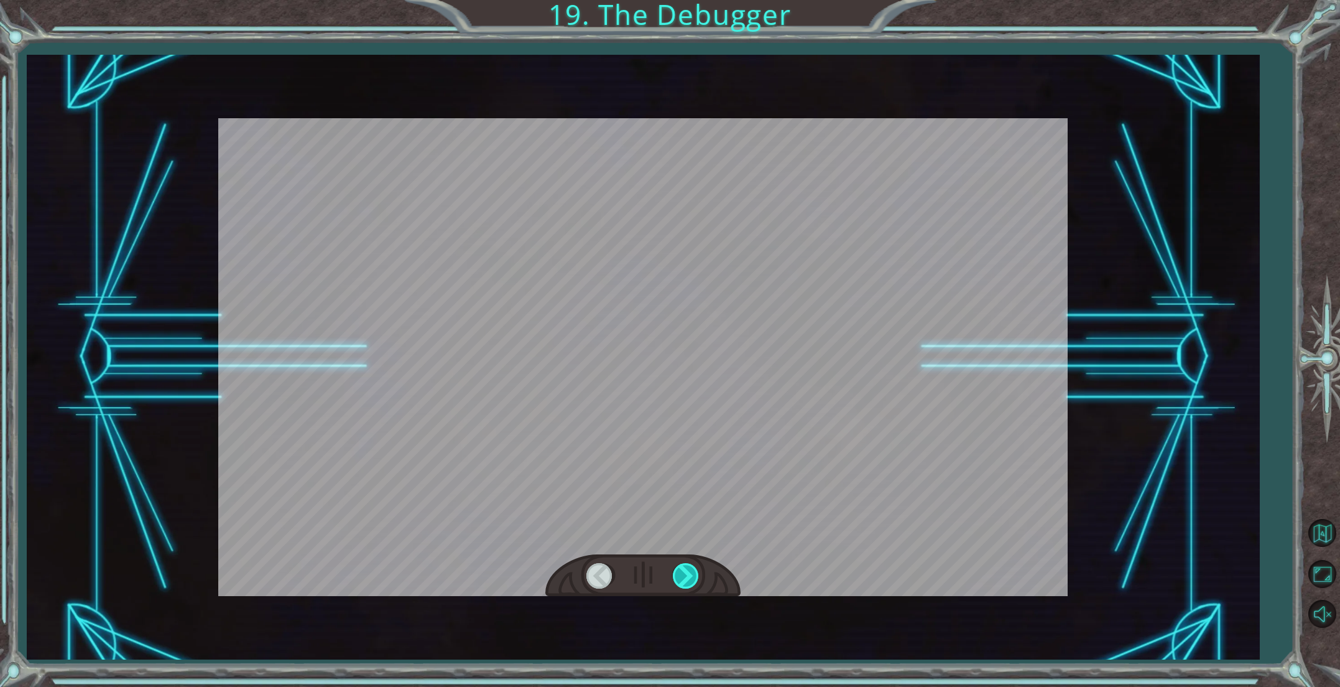
click at [681, 577] on div at bounding box center [687, 575] width 28 height 25
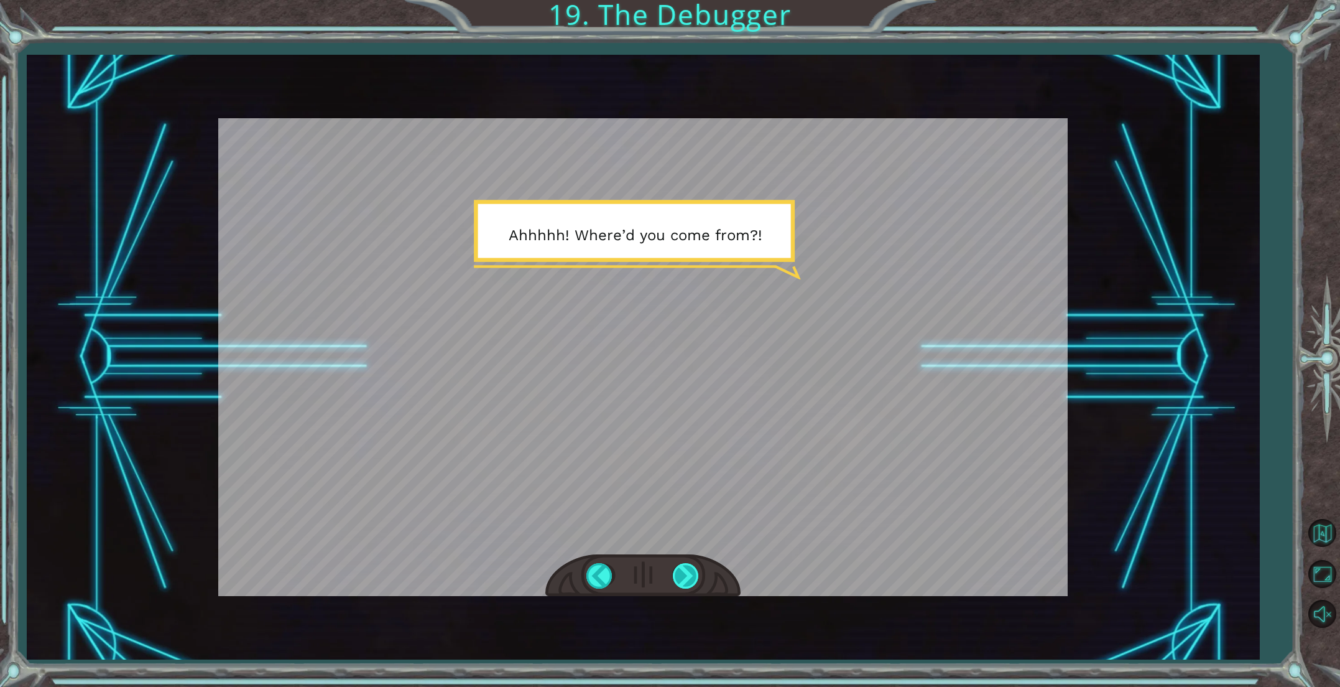
click at [682, 578] on div at bounding box center [687, 575] width 28 height 25
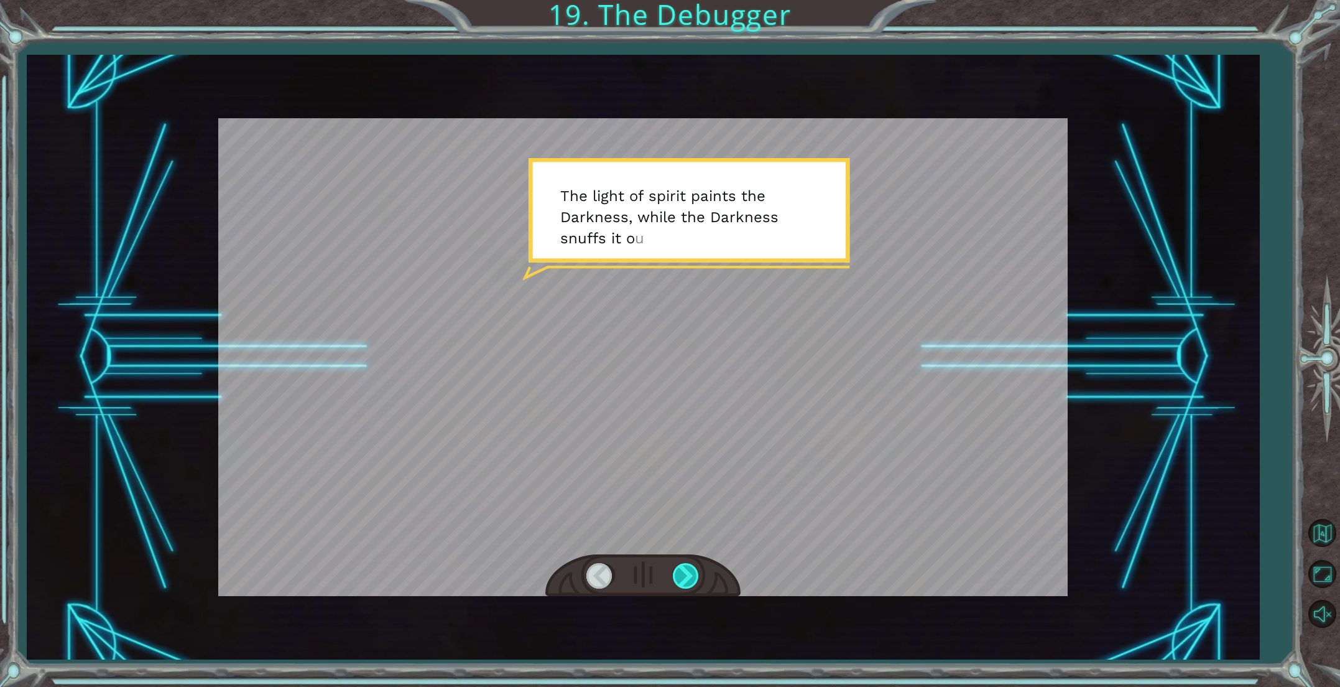
click at [682, 578] on div at bounding box center [687, 575] width 28 height 25
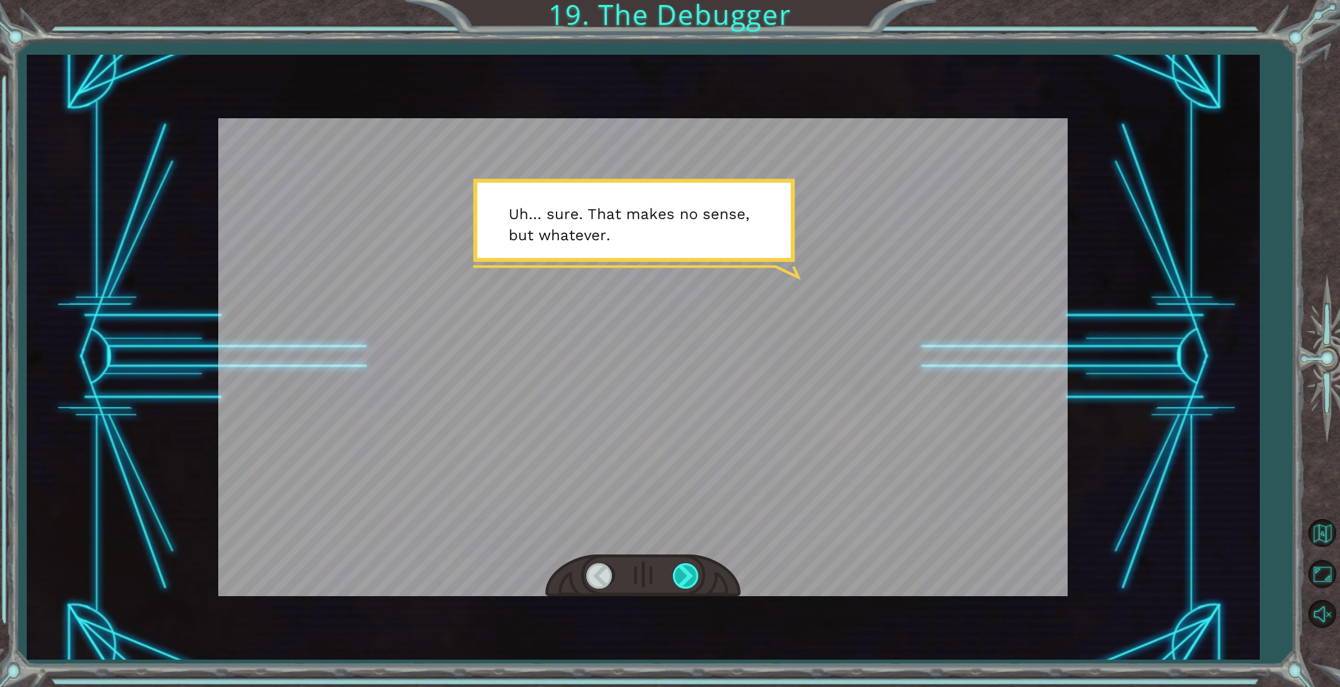
click at [682, 578] on div at bounding box center [687, 575] width 28 height 25
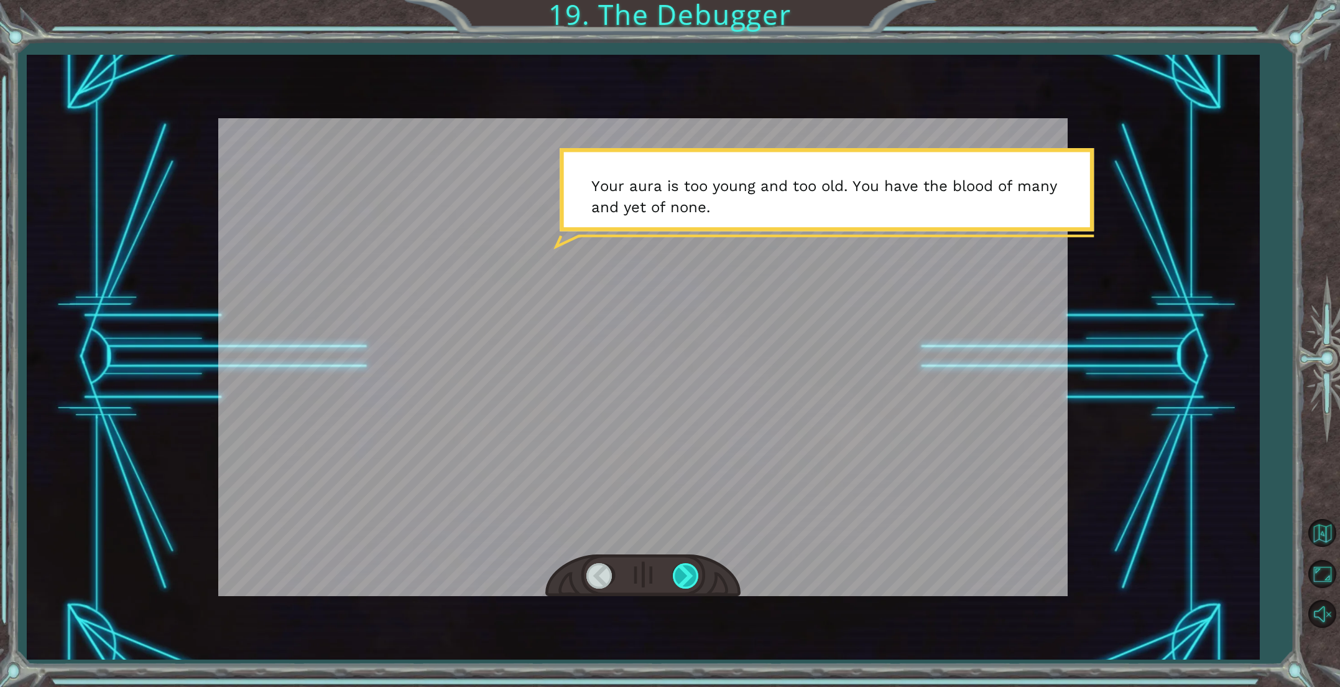
click at [682, 578] on div at bounding box center [687, 575] width 28 height 25
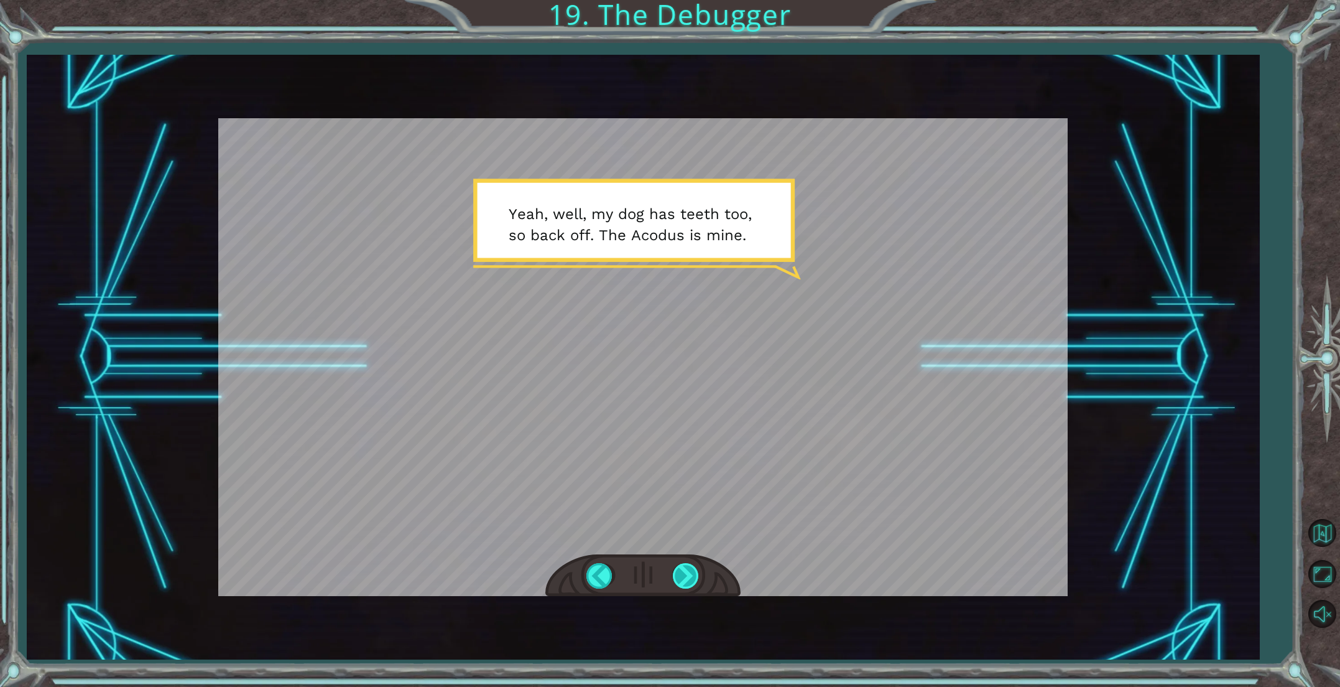
click at [683, 579] on div at bounding box center [687, 575] width 28 height 25
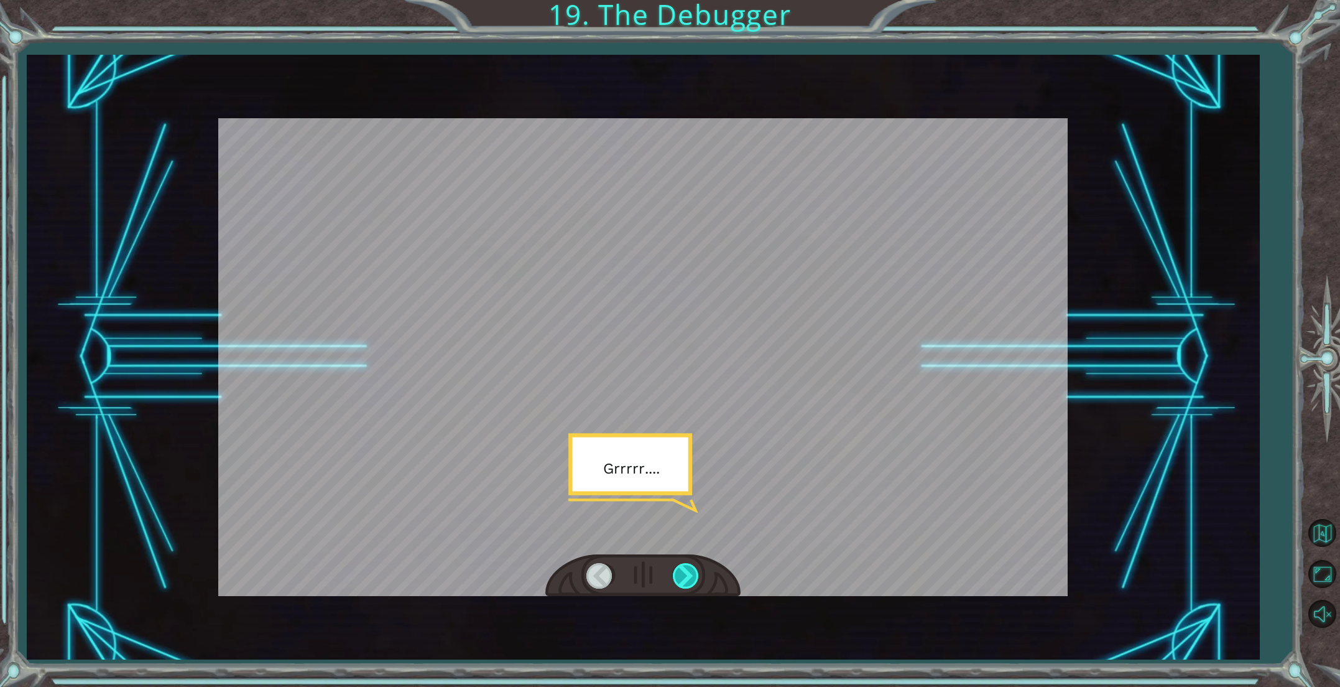
click at [683, 578] on div at bounding box center [687, 575] width 28 height 25
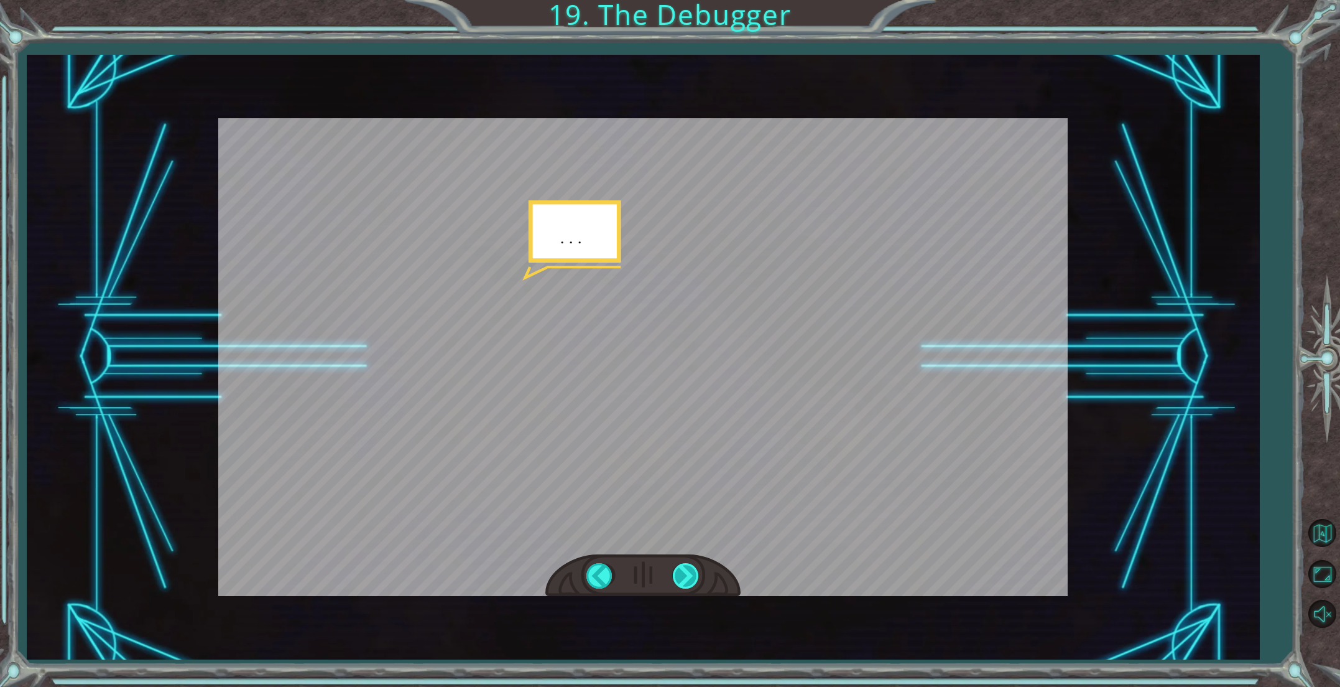
click at [683, 578] on div at bounding box center [687, 575] width 28 height 25
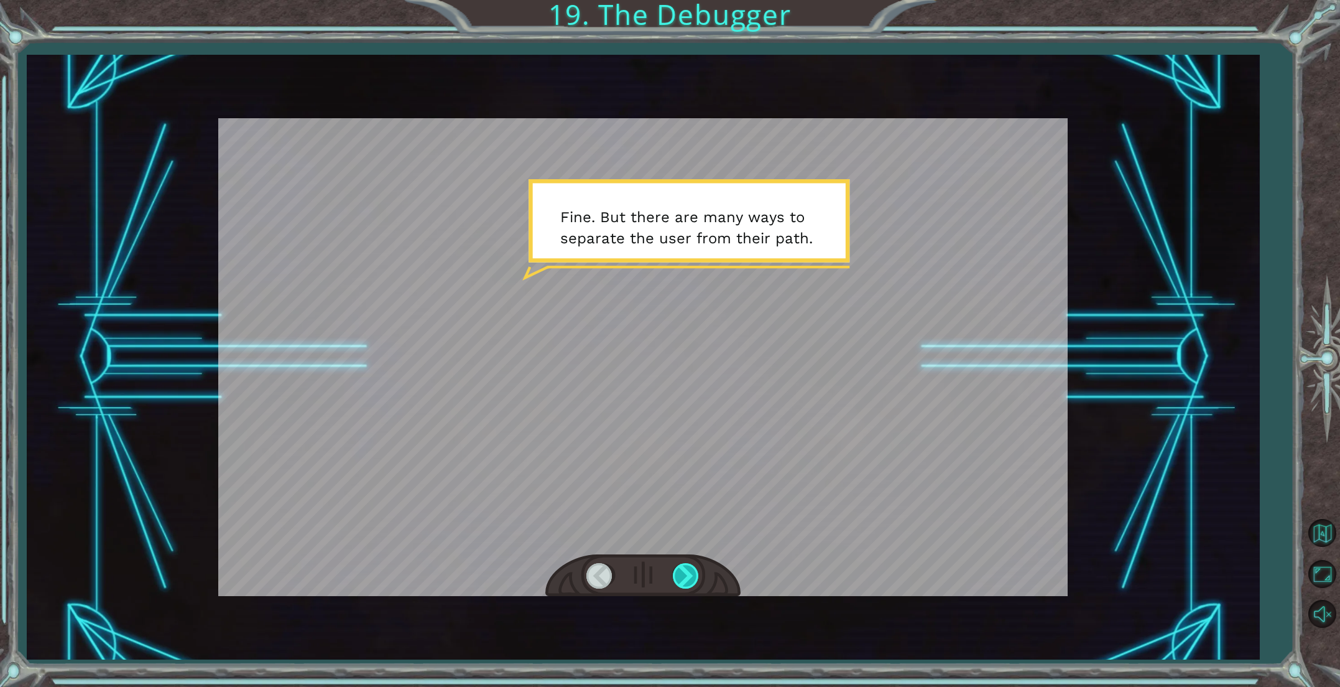
click at [683, 579] on div at bounding box center [687, 575] width 28 height 25
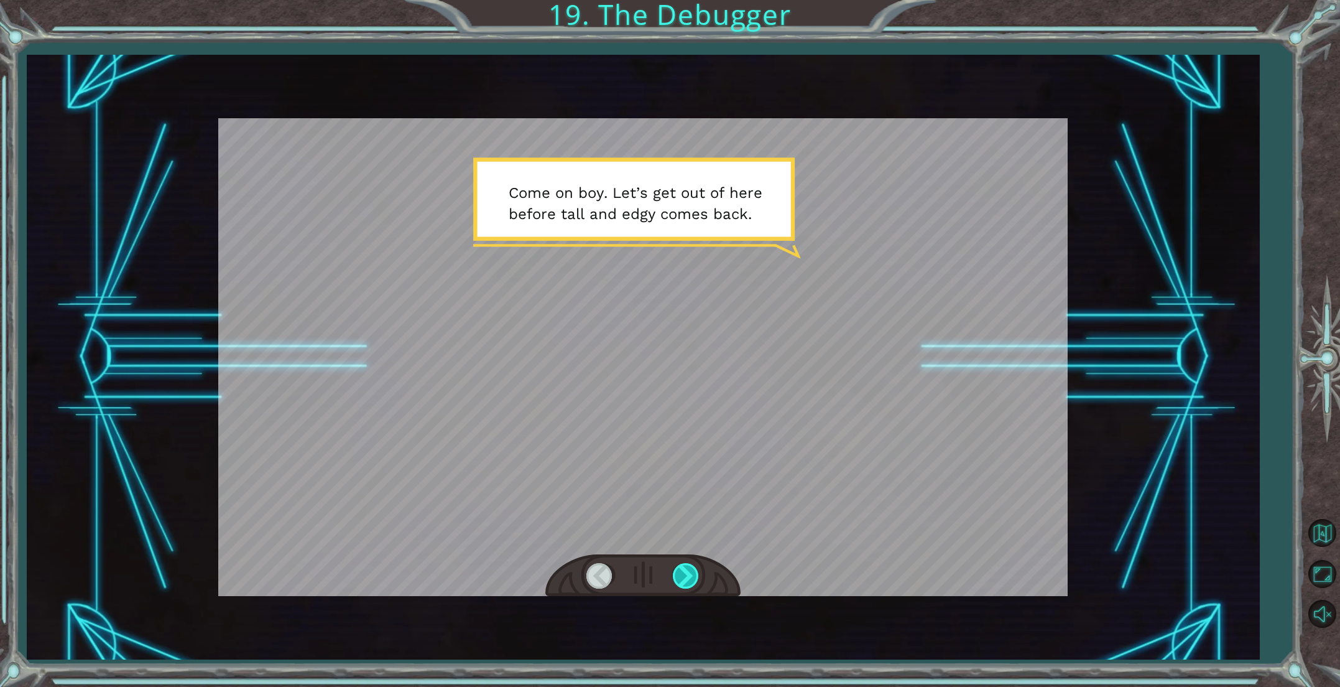
click at [683, 580] on div at bounding box center [687, 575] width 28 height 25
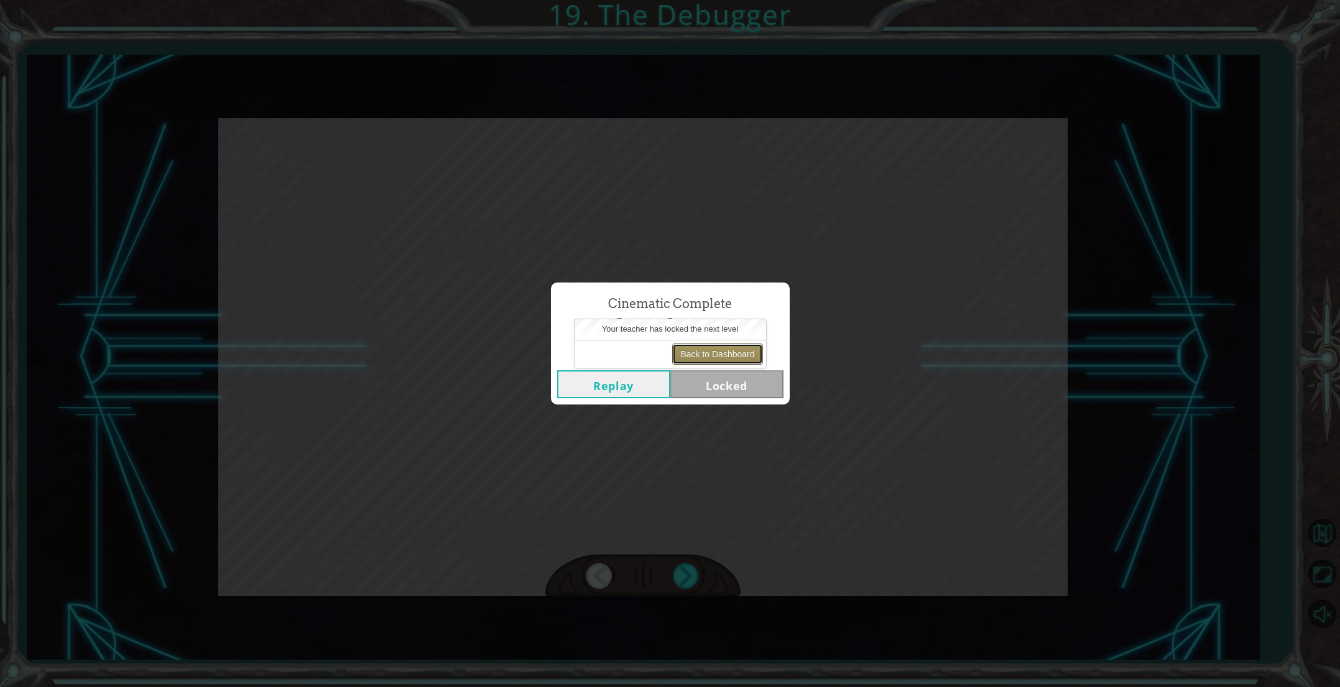
click at [729, 353] on button "Back to Dashboard" at bounding box center [717, 353] width 90 height 21
